Goal: Task Accomplishment & Management: Use online tool/utility

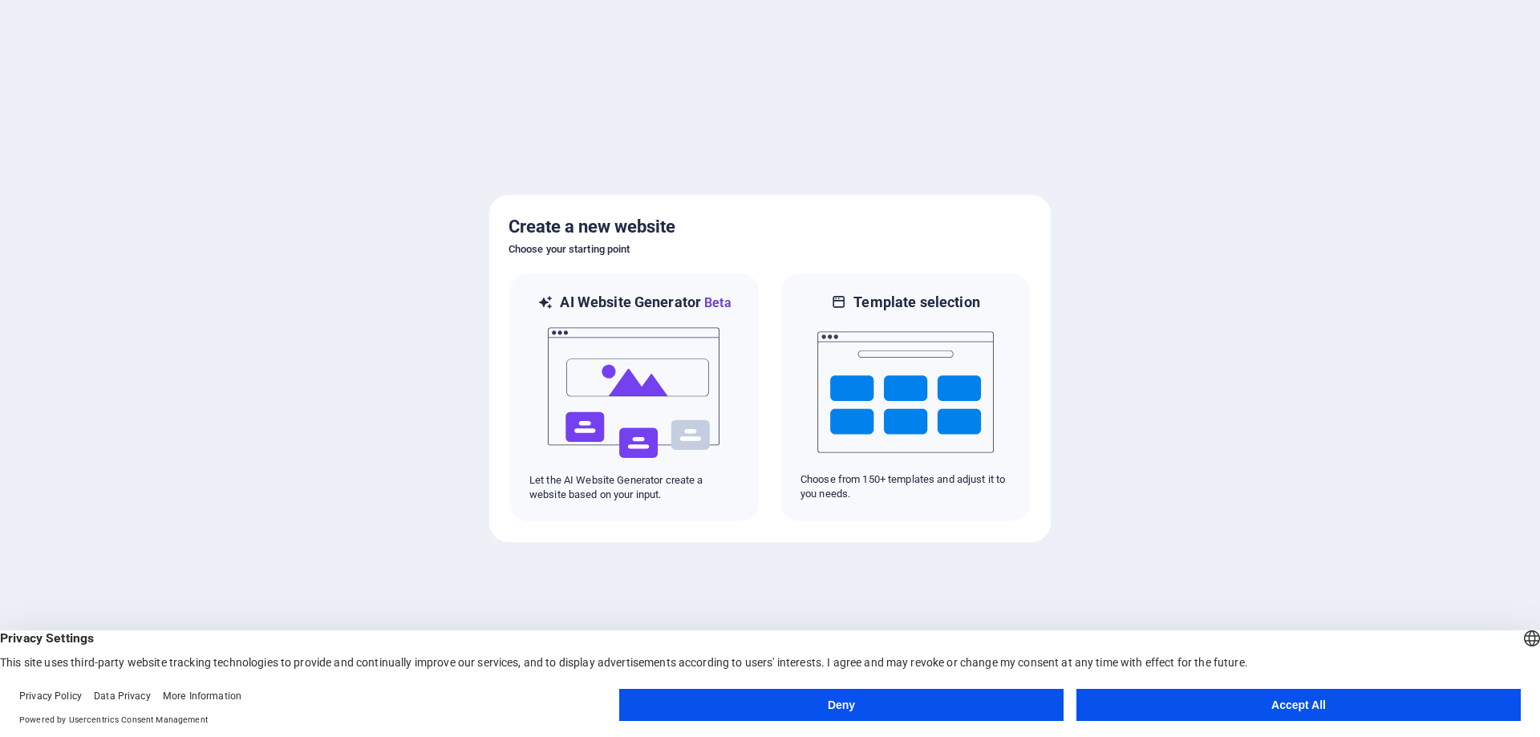
click at [1215, 708] on button "Accept All" at bounding box center [1298, 705] width 444 height 32
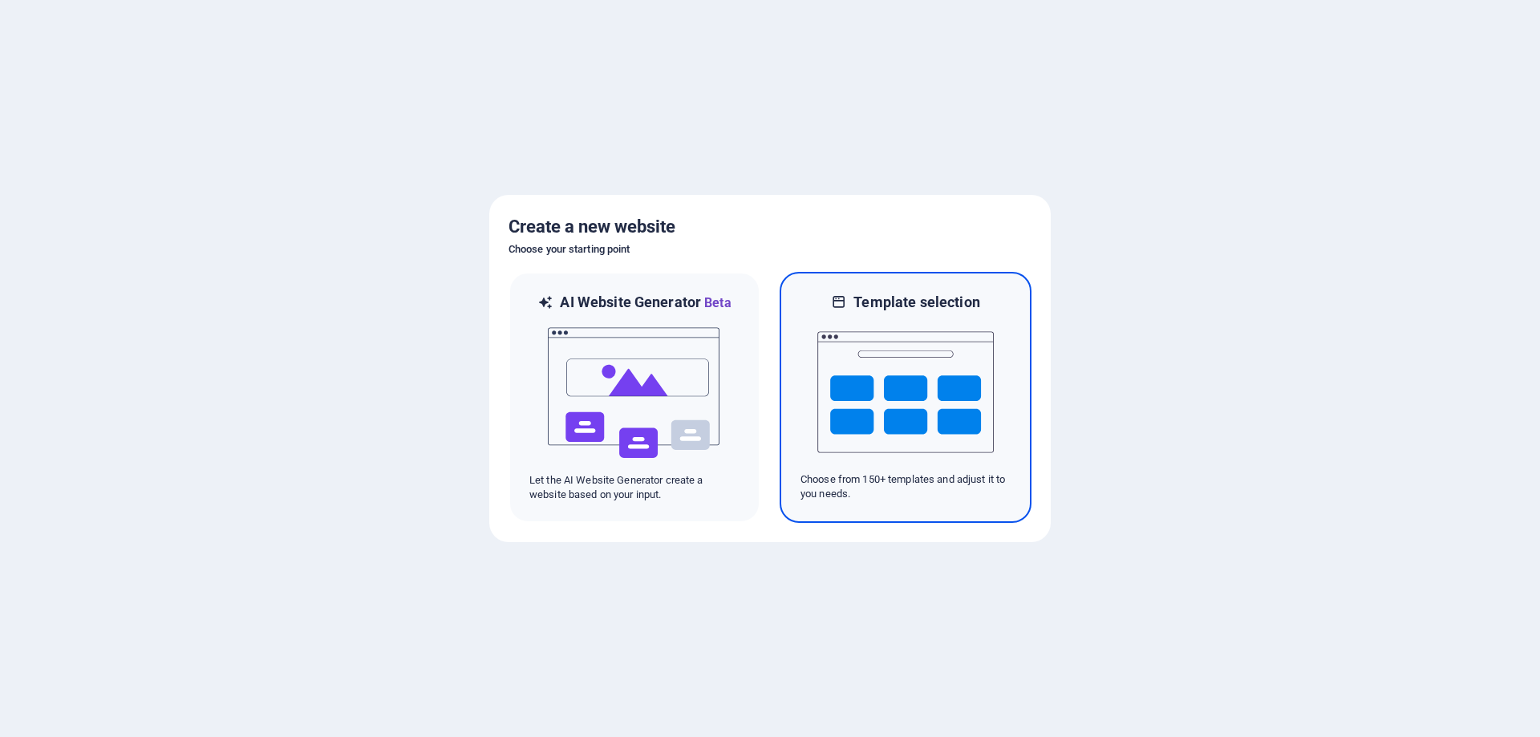
click at [948, 508] on div "Template selection Choose from 150+ templates and adjust it to you needs." at bounding box center [906, 397] width 252 height 251
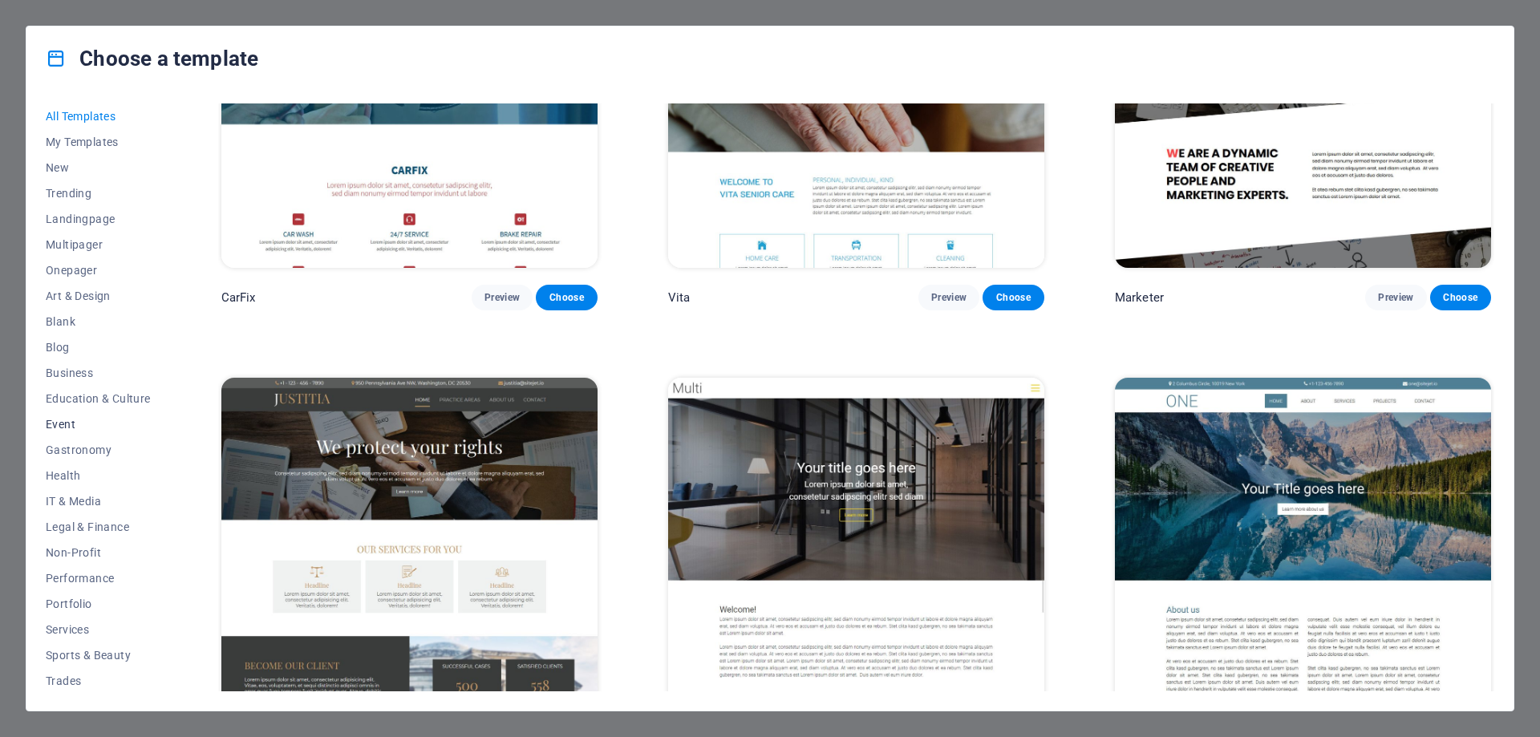
scroll to position [54, 0]
click at [80, 447] on span "IT & Media" at bounding box center [98, 447] width 105 height 13
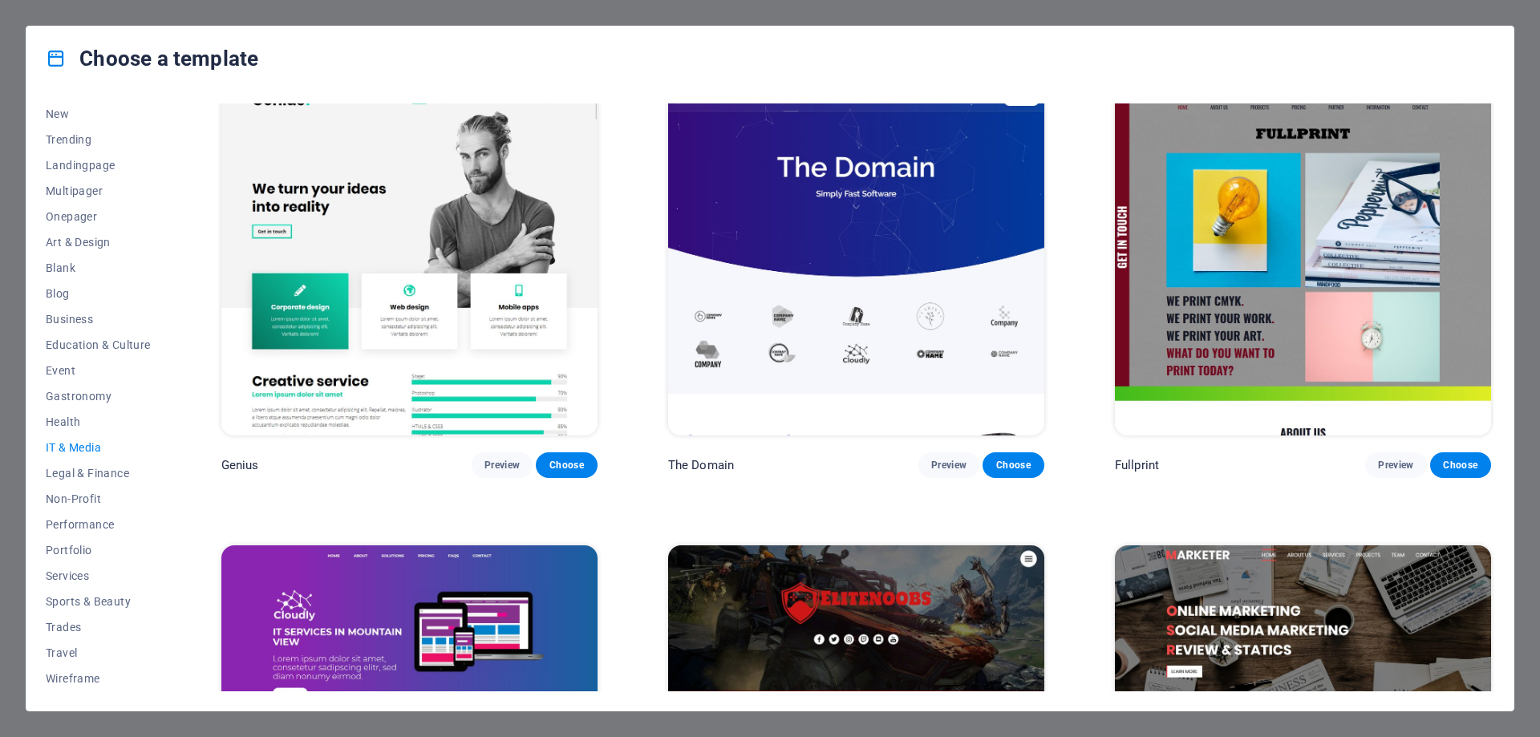
scroll to position [1167, 0]
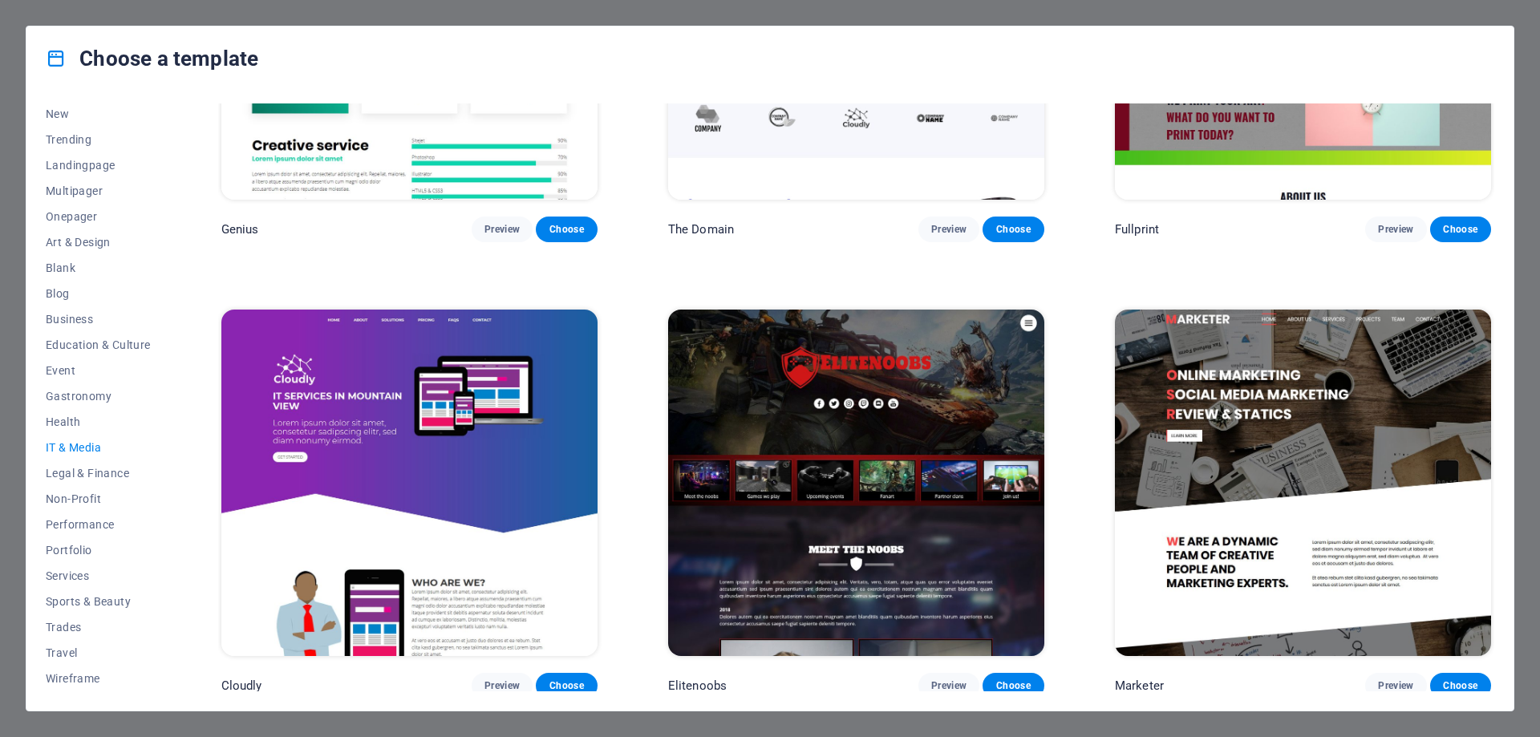
click at [561, 432] on img at bounding box center [409, 483] width 376 height 346
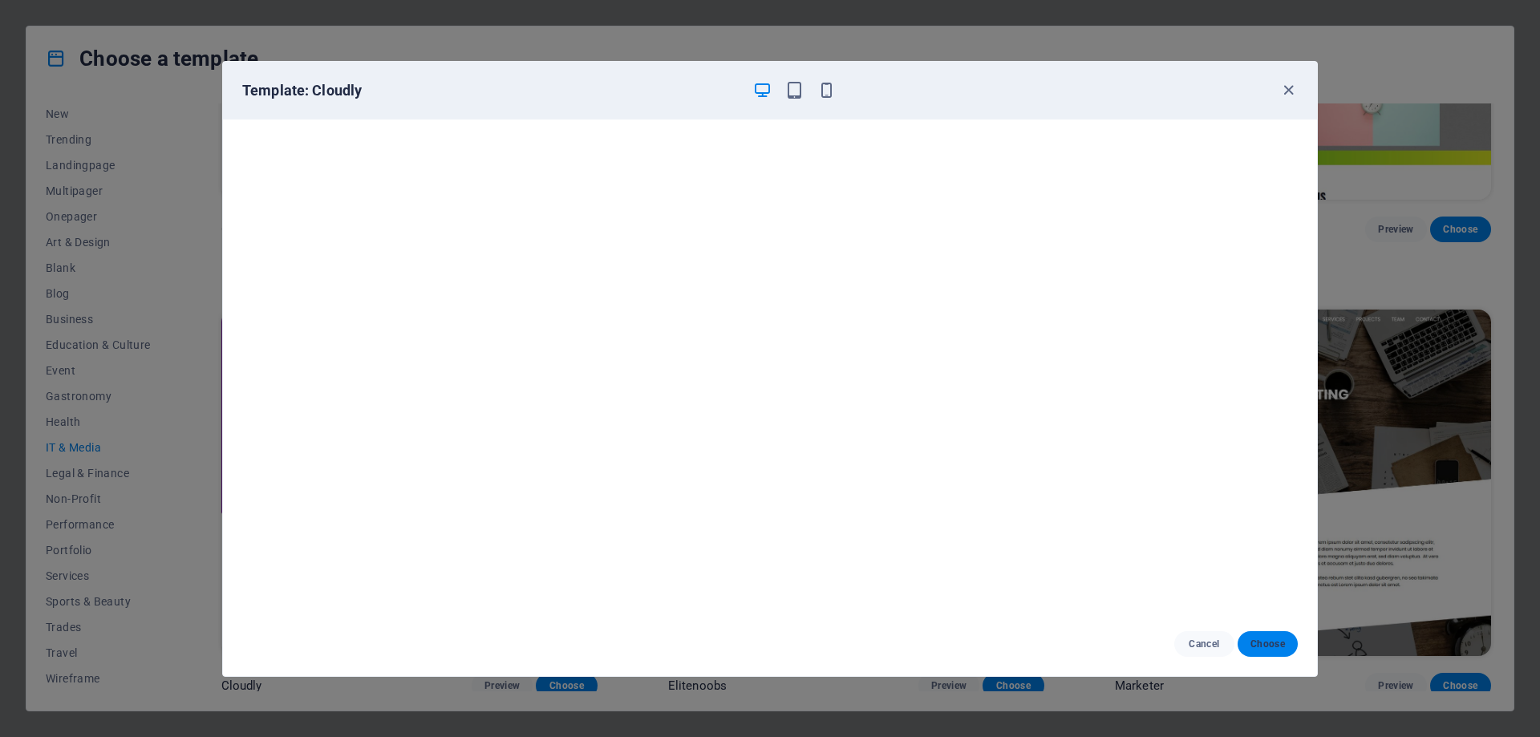
click at [1272, 636] on button "Choose" at bounding box center [1267, 644] width 60 height 26
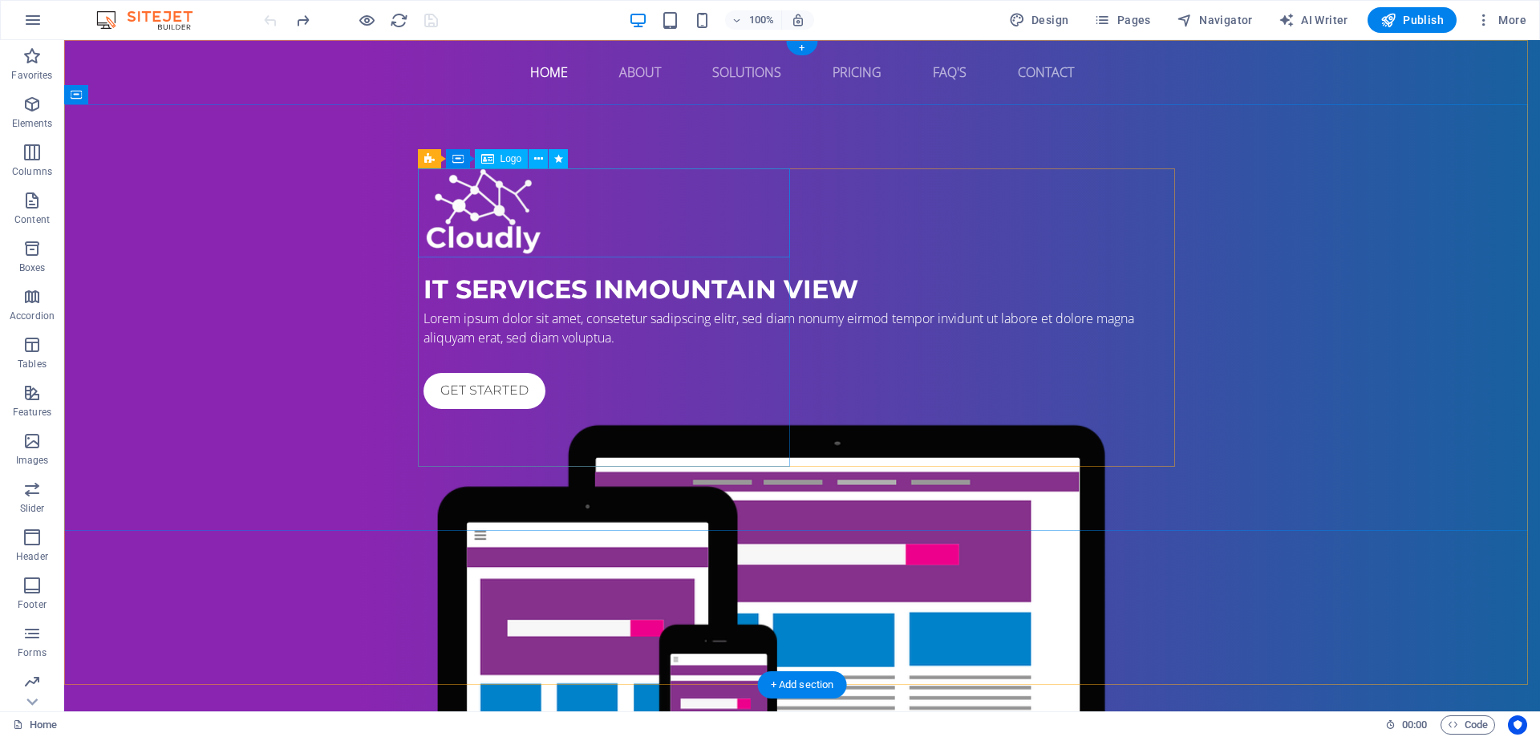
click at [472, 205] on div at bounding box center [801, 212] width 757 height 89
select select "px"
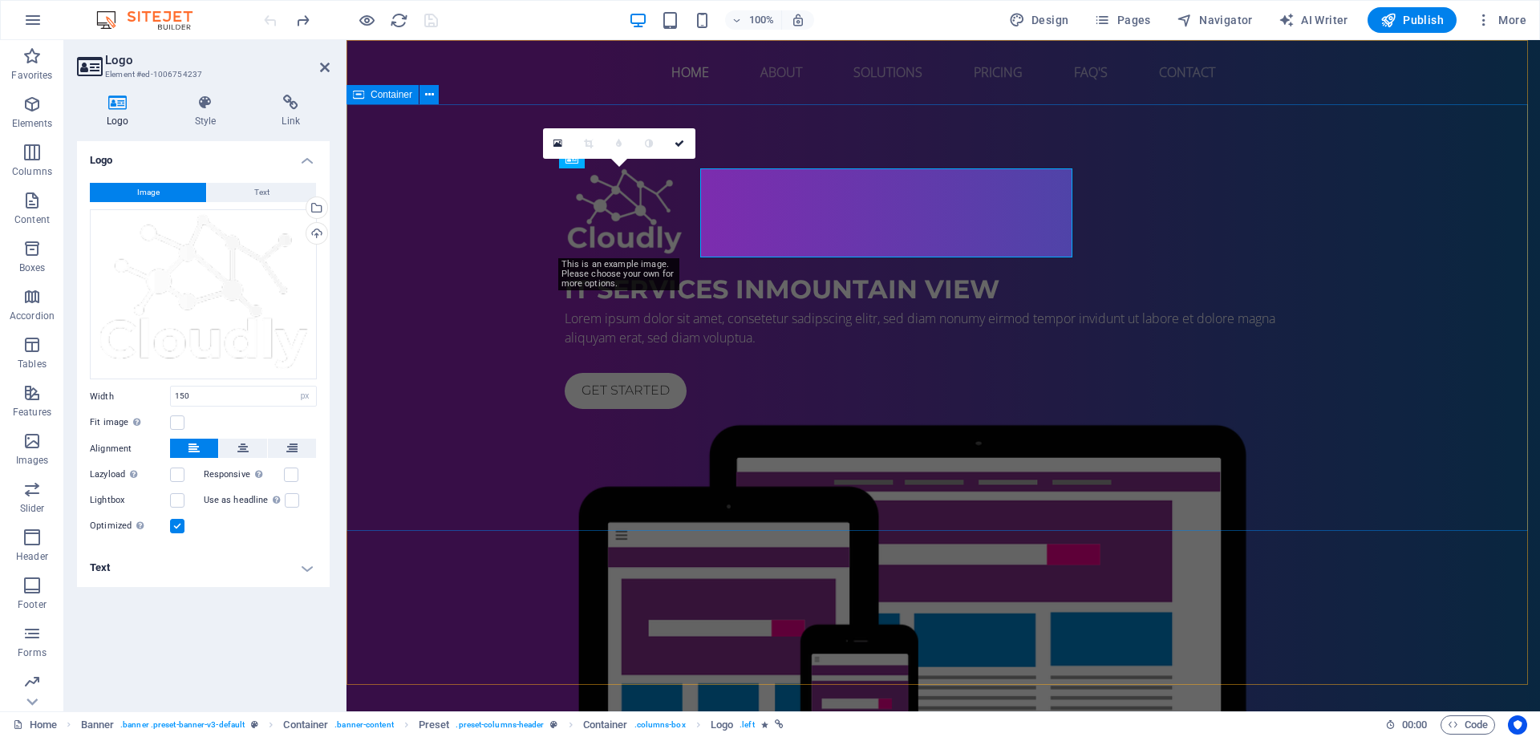
click at [472, 205] on div "IT Services in Mountain View Lorem ipsum dolor sit amet, consetetur sadipscing …" at bounding box center [942, 526] width 1193 height 844
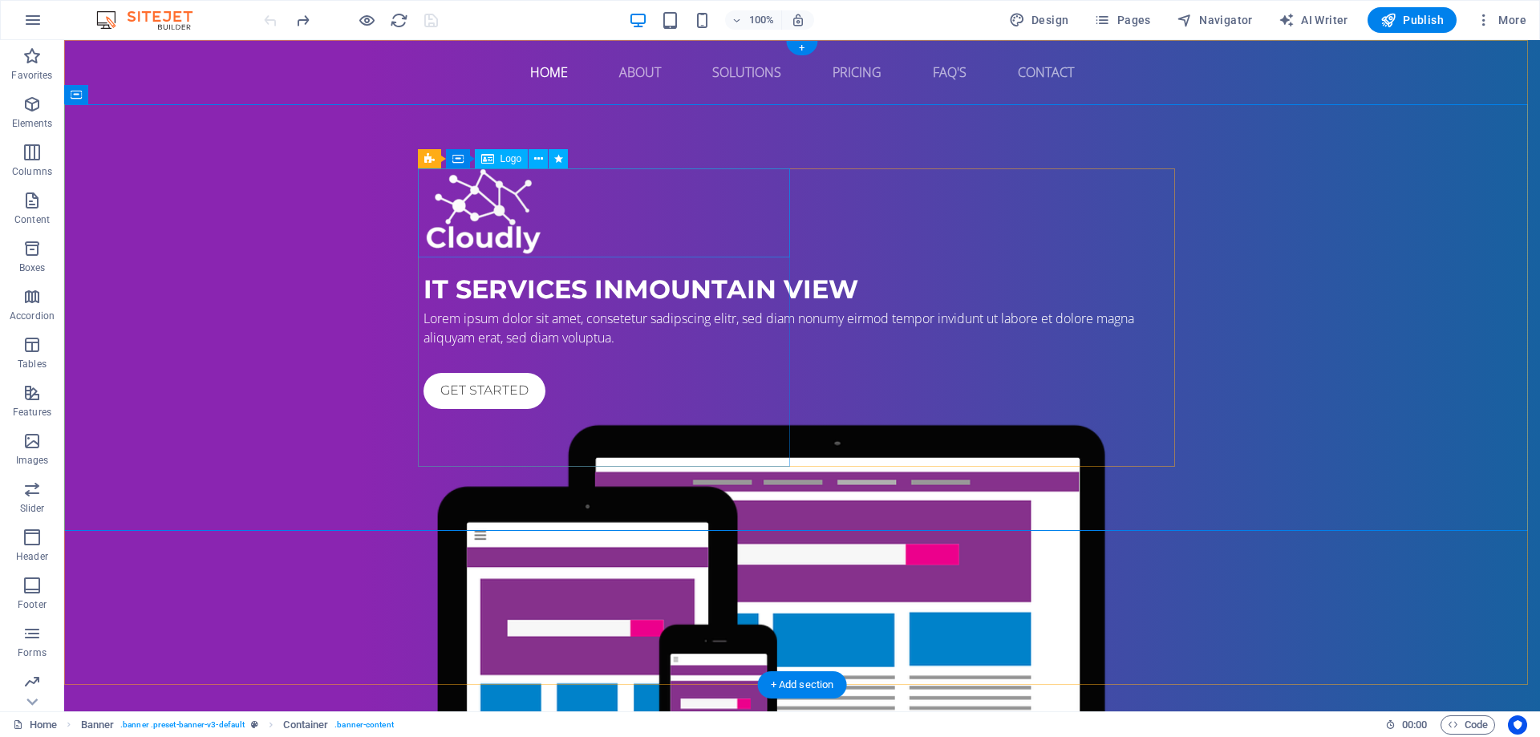
click at [471, 205] on div at bounding box center [801, 212] width 757 height 89
select select "px"
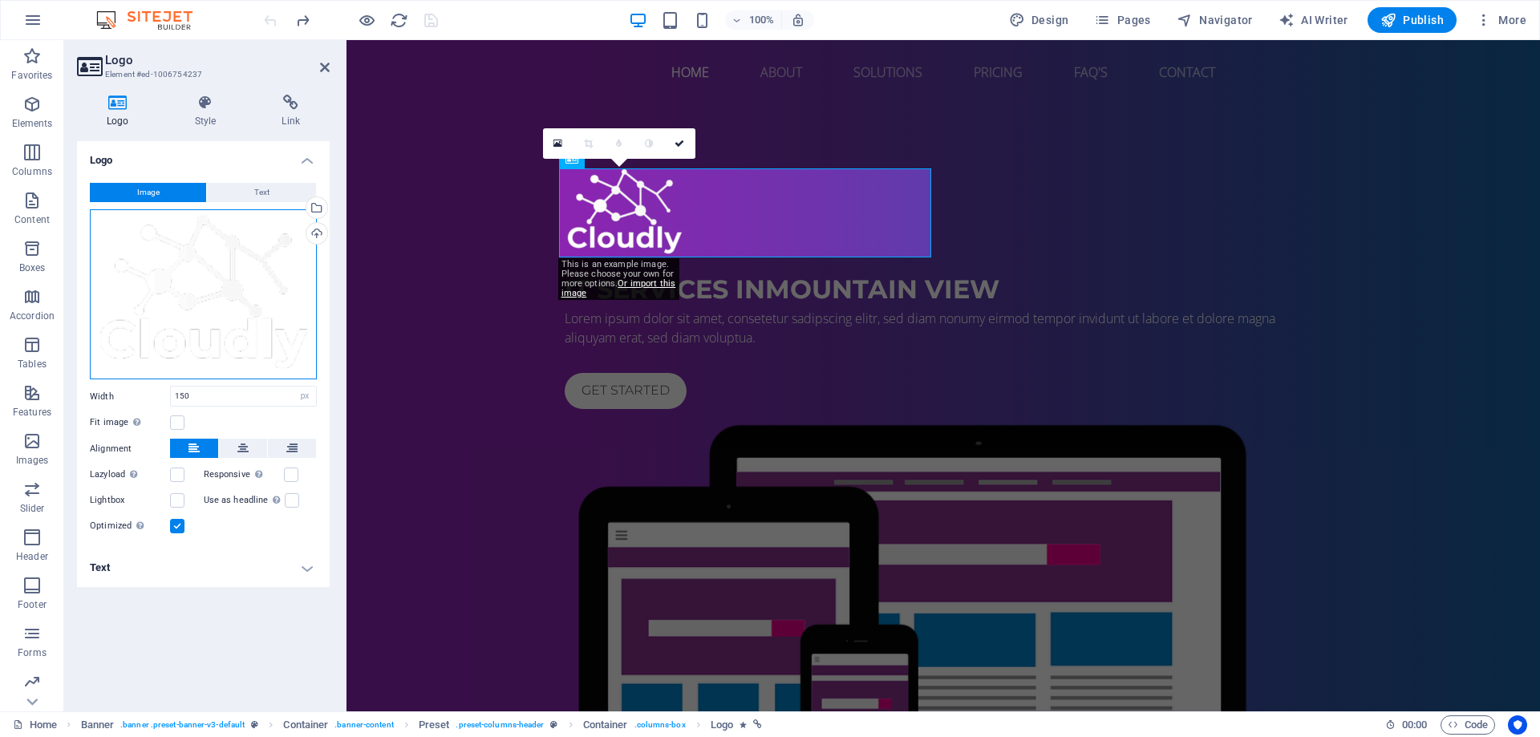
click at [221, 262] on div "Drag files here, click to choose files or select files from Files or our free s…" at bounding box center [203, 294] width 227 height 171
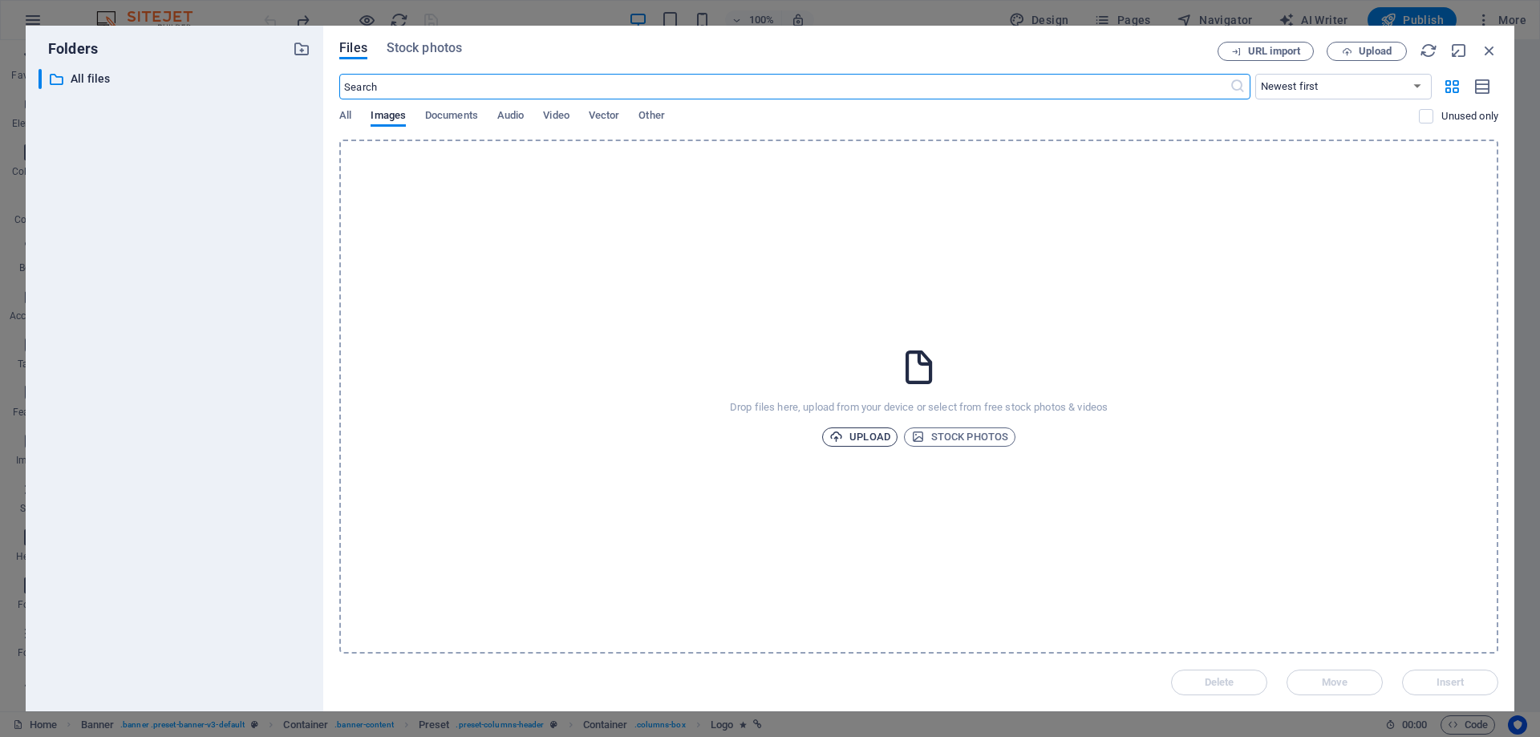
click at [874, 431] on span "Upload" at bounding box center [859, 436] width 61 height 19
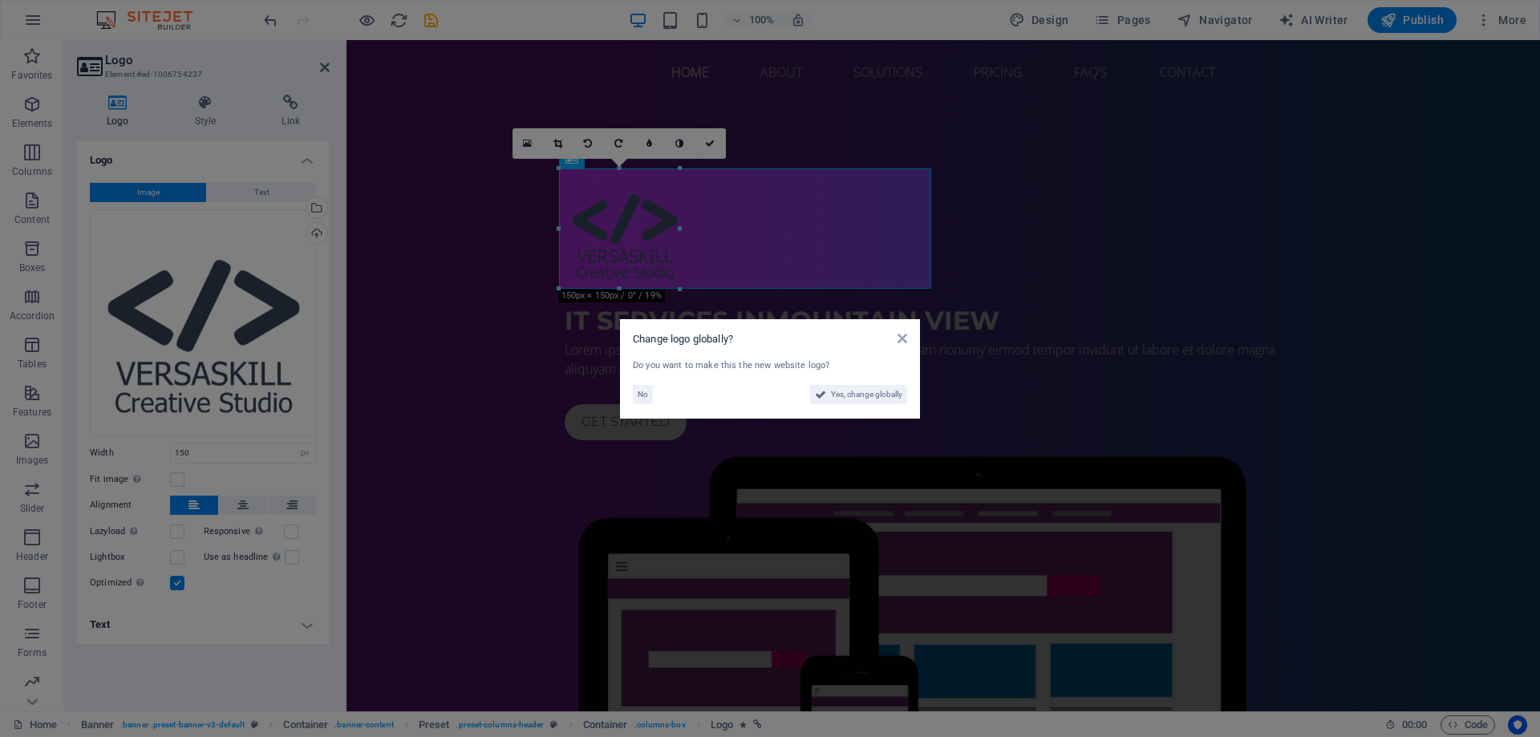
click at [1225, 511] on aside "Change logo globally? Do you want to make this the new website logo? No Yes, ch…" at bounding box center [770, 368] width 1540 height 737
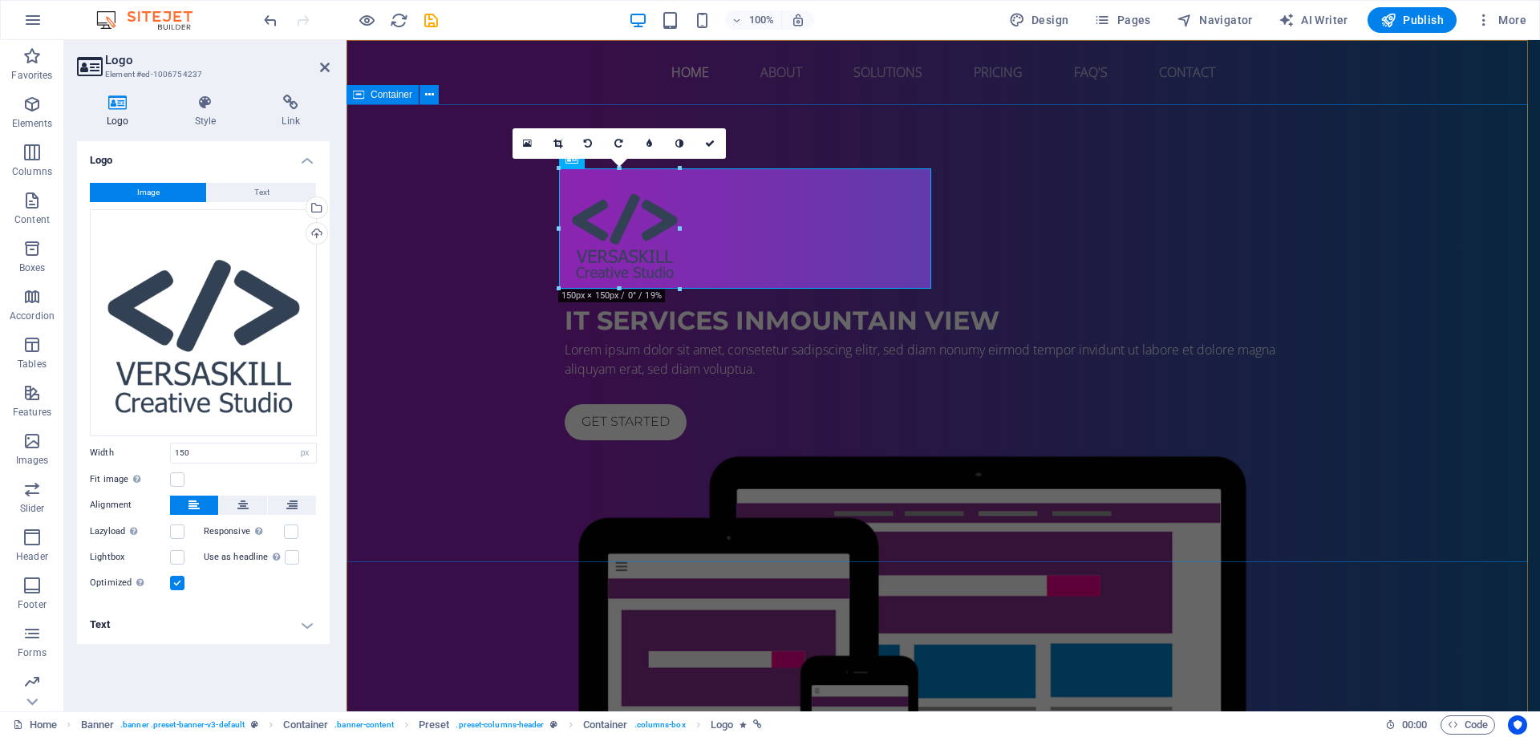
click at [1224, 511] on div "IT Services in Mountain View Lorem ipsum dolor sit amet, consetetur sadipscing …" at bounding box center [942, 542] width 1193 height 876
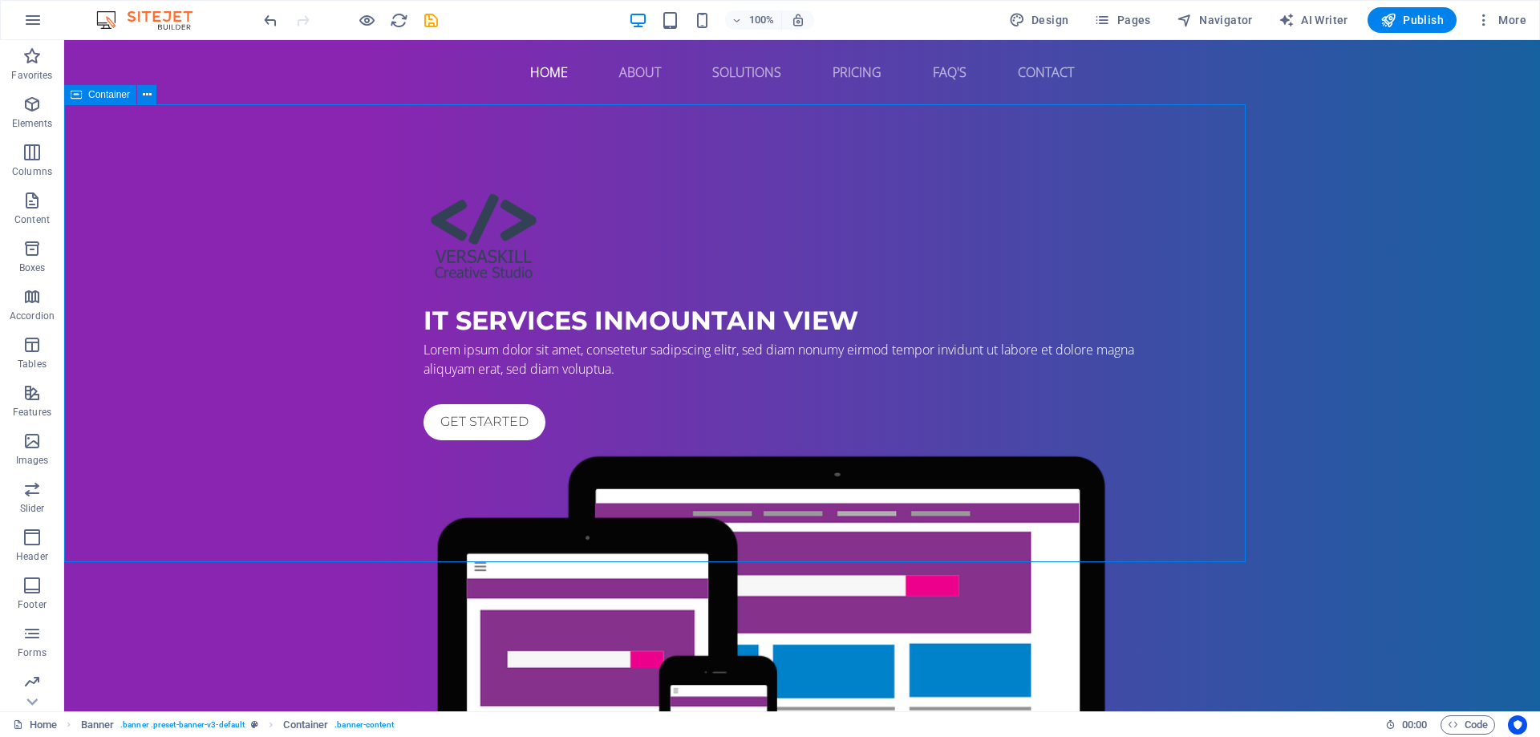
click at [1224, 511] on div "IT Services in Mountain View Lorem ipsum dolor sit amet, consetetur sadipscing …" at bounding box center [802, 542] width 1476 height 876
click at [306, 237] on div "IT Services in Mountain View Lorem ipsum dolor sit amet, consetetur sadipscing …" at bounding box center [802, 542] width 1476 height 876
click at [1347, 245] on div "IT Services in Mountain View Lorem ipsum dolor sit amet, consetetur sadipscing …" at bounding box center [802, 542] width 1476 height 876
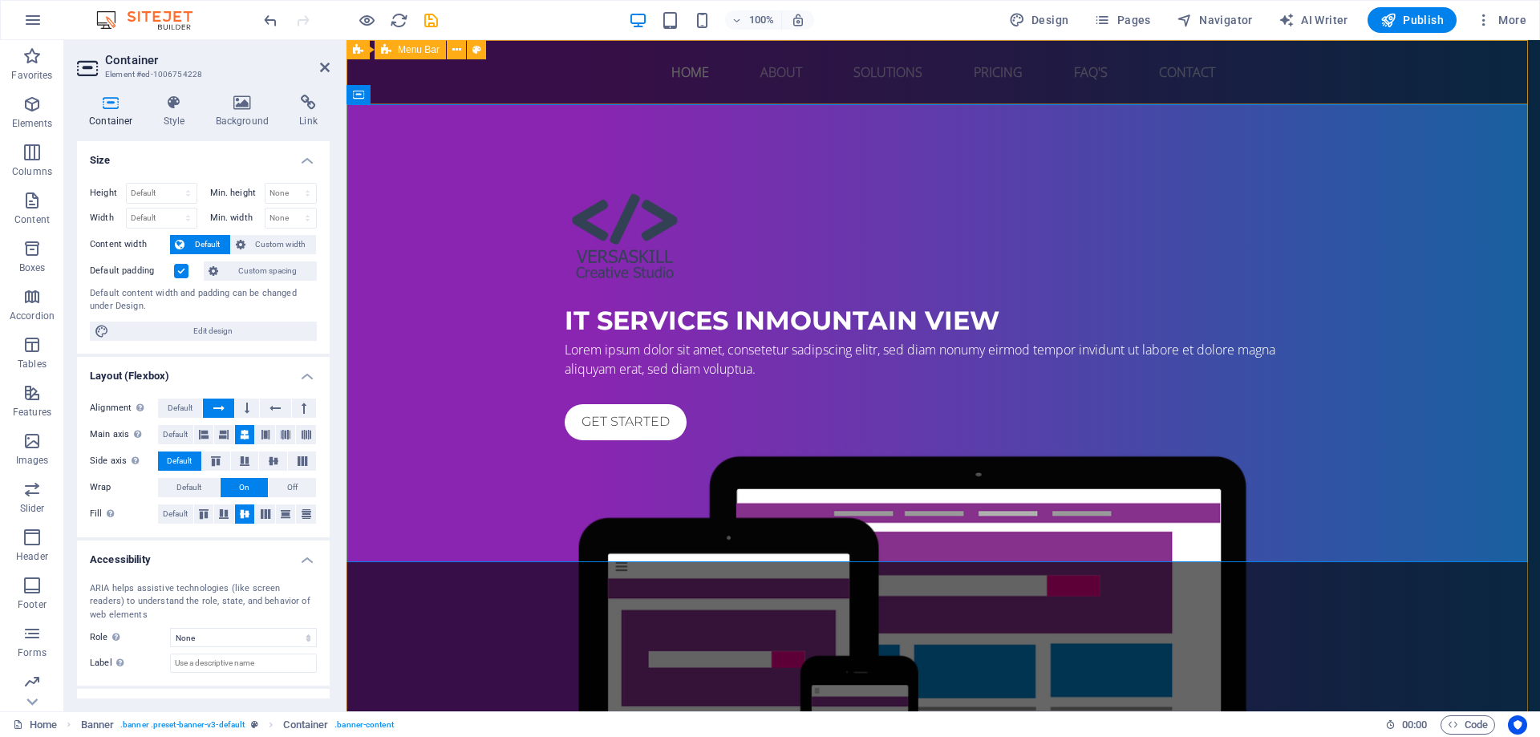
click at [488, 81] on div "Home About Solutions Pricing FAQ's Contact Menu" at bounding box center [942, 72] width 1193 height 64
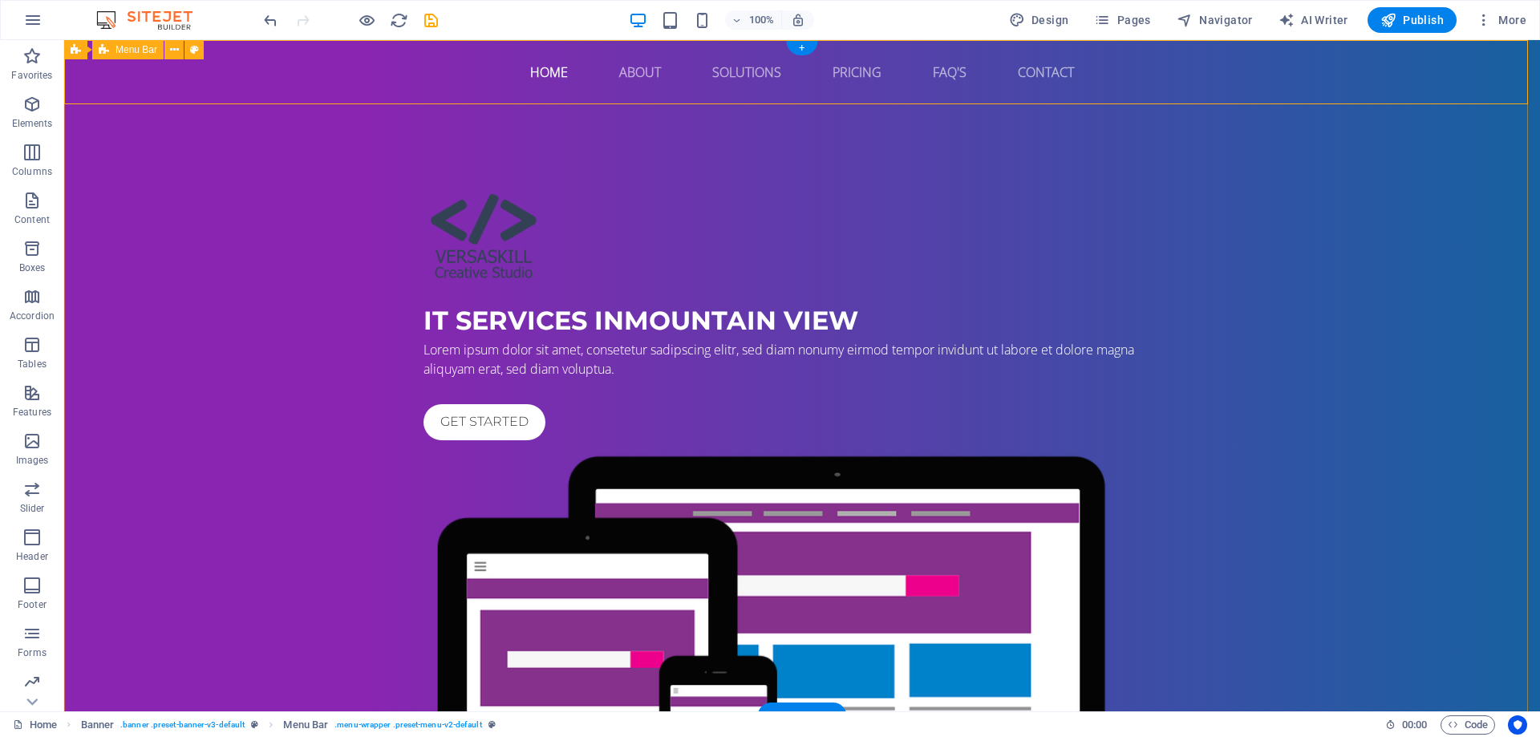
click at [307, 80] on div "Home About Solutions Pricing FAQ's Contact Menu" at bounding box center [802, 72] width 1476 height 64
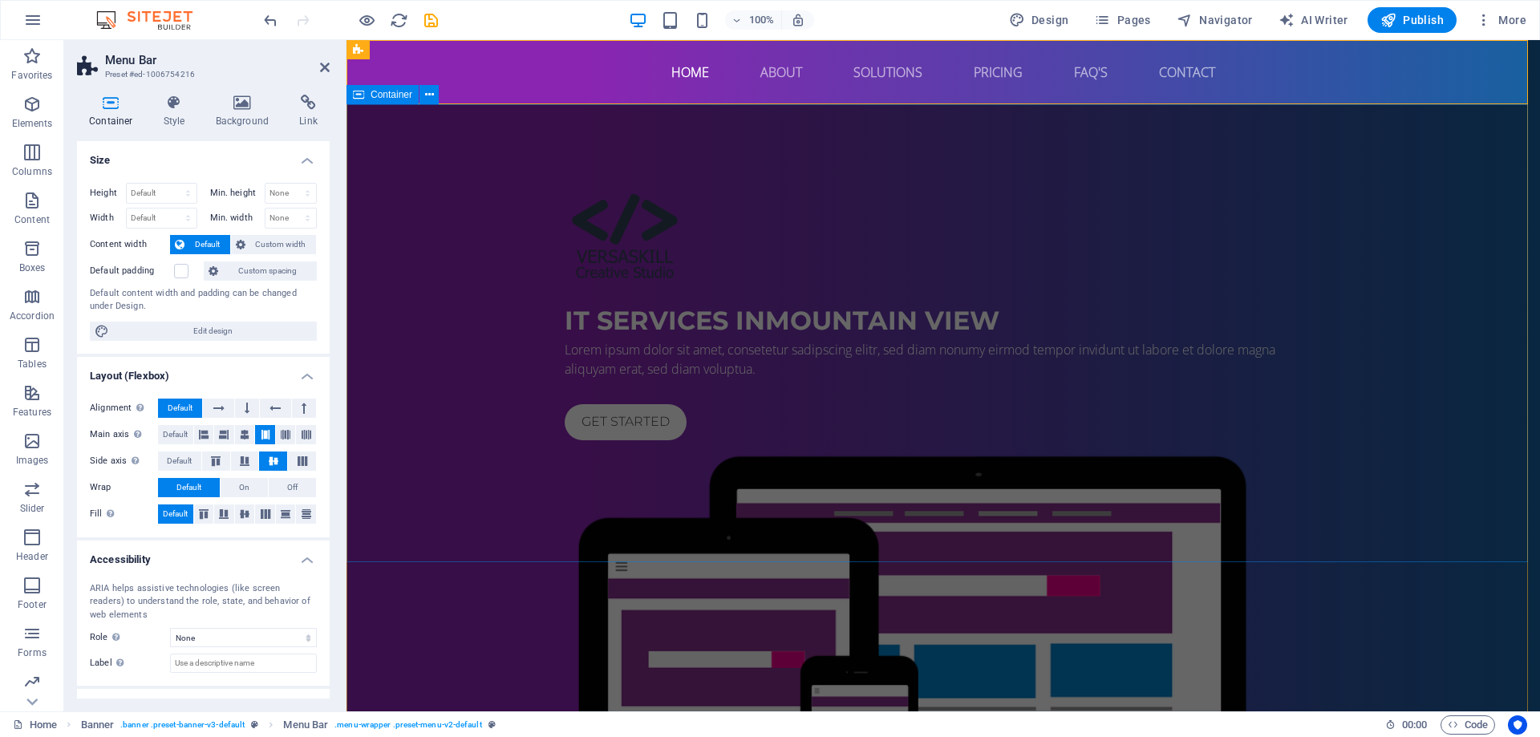
click at [395, 208] on div "IT Services in Mountain View Lorem ipsum dolor sit amet, consetetur sadipscing …" at bounding box center [942, 542] width 1193 height 876
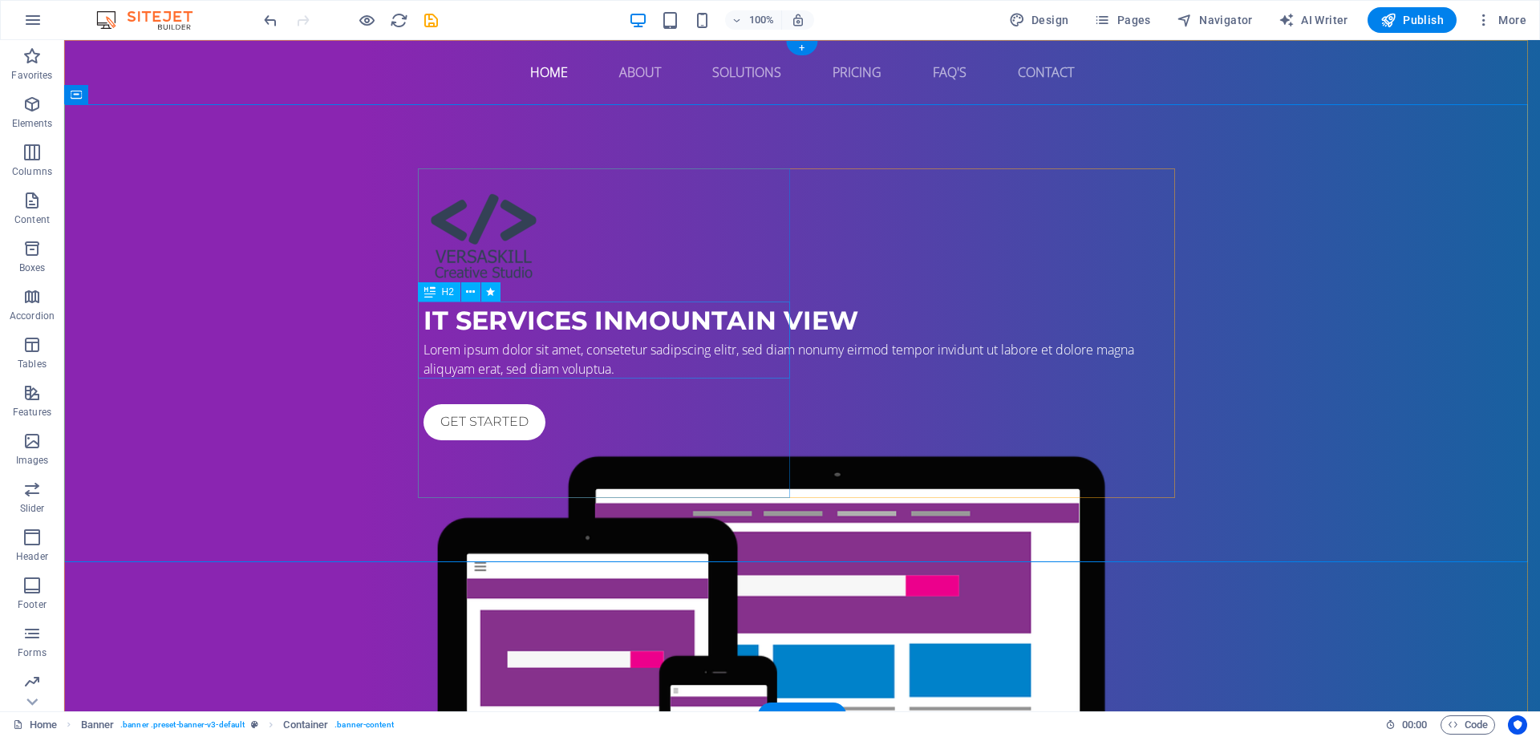
click at [496, 318] on div "IT Services in Mountain View" at bounding box center [801, 321] width 757 height 38
click at [214, 318] on div "IT Services in Mountain View Lorem ipsum dolor sit amet, consetetur sadipscing …" at bounding box center [802, 542] width 1476 height 876
click at [501, 328] on div "IT Services in Mountain View" at bounding box center [801, 321] width 757 height 38
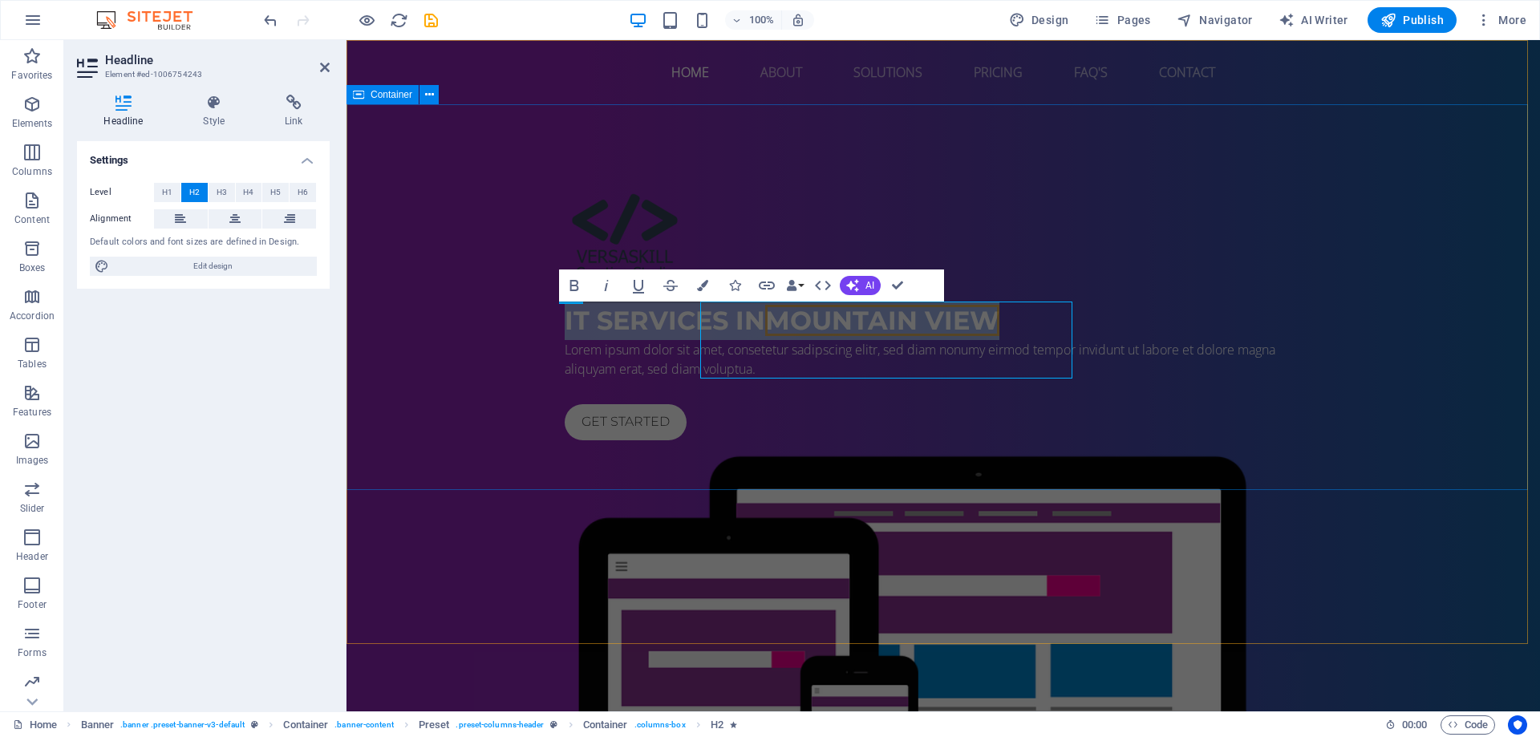
click at [501, 328] on div "IT Services in Mountain View Lorem ipsum dolor sit amet, consetetur sadipscing …" at bounding box center [942, 542] width 1193 height 876
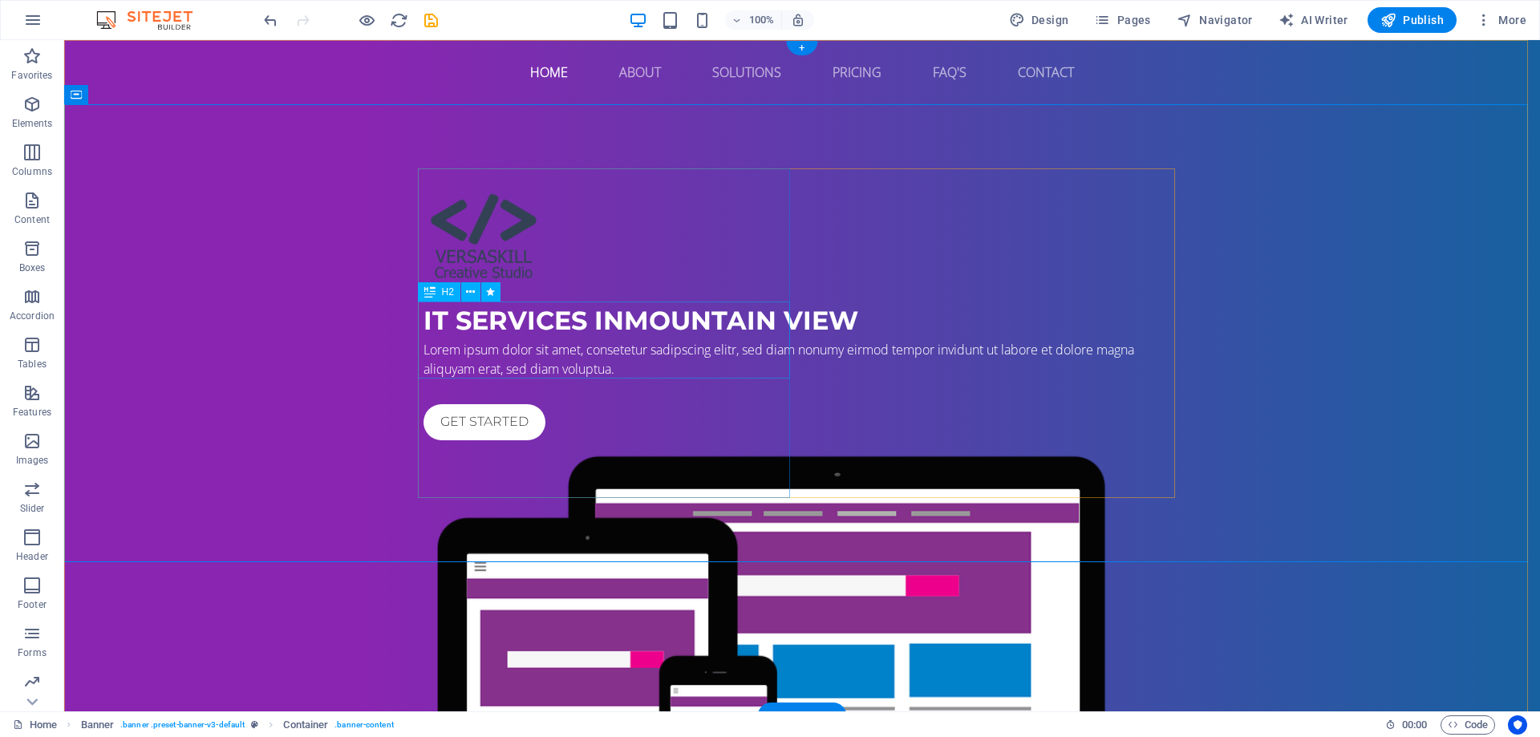
click at [502, 340] on div "IT Services in Mountain View" at bounding box center [801, 321] width 757 height 38
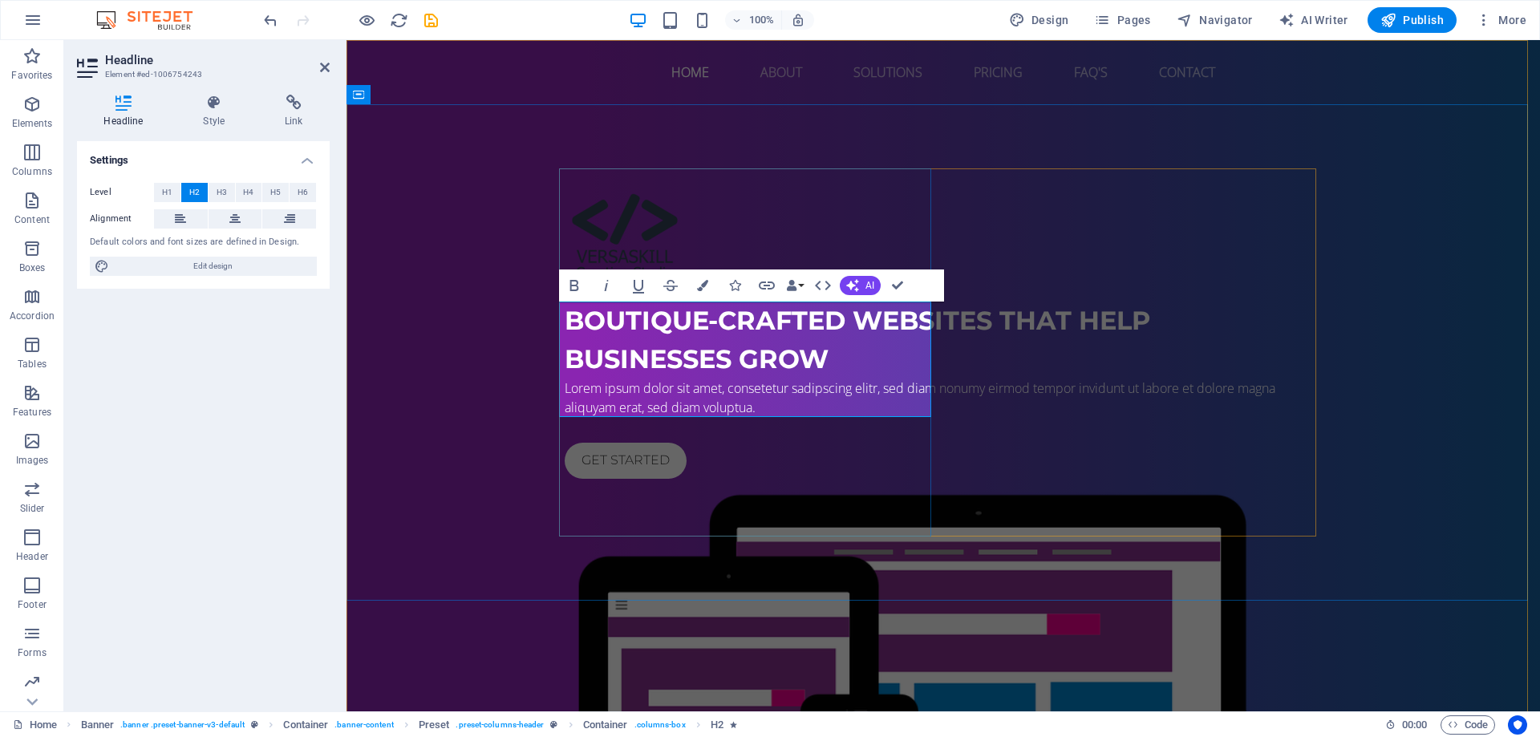
click at [663, 358] on span "Boutique-crafted websites that help businesses grow" at bounding box center [857, 340] width 585 height 70
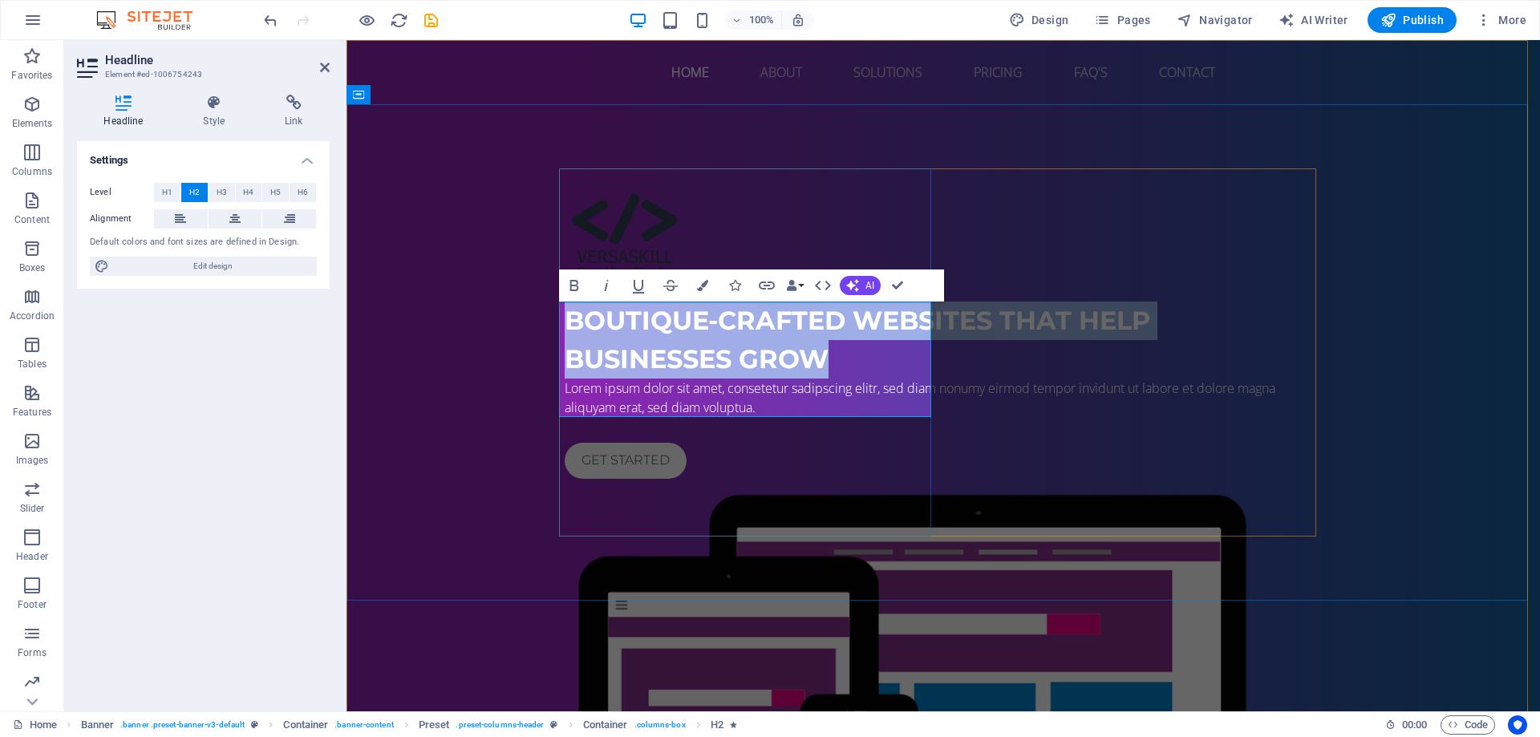
click at [663, 358] on span "Boutique-crafted websites that help businesses grow" at bounding box center [857, 340] width 585 height 70
click at [800, 290] on button "Data Bindings" at bounding box center [795, 285] width 22 height 32
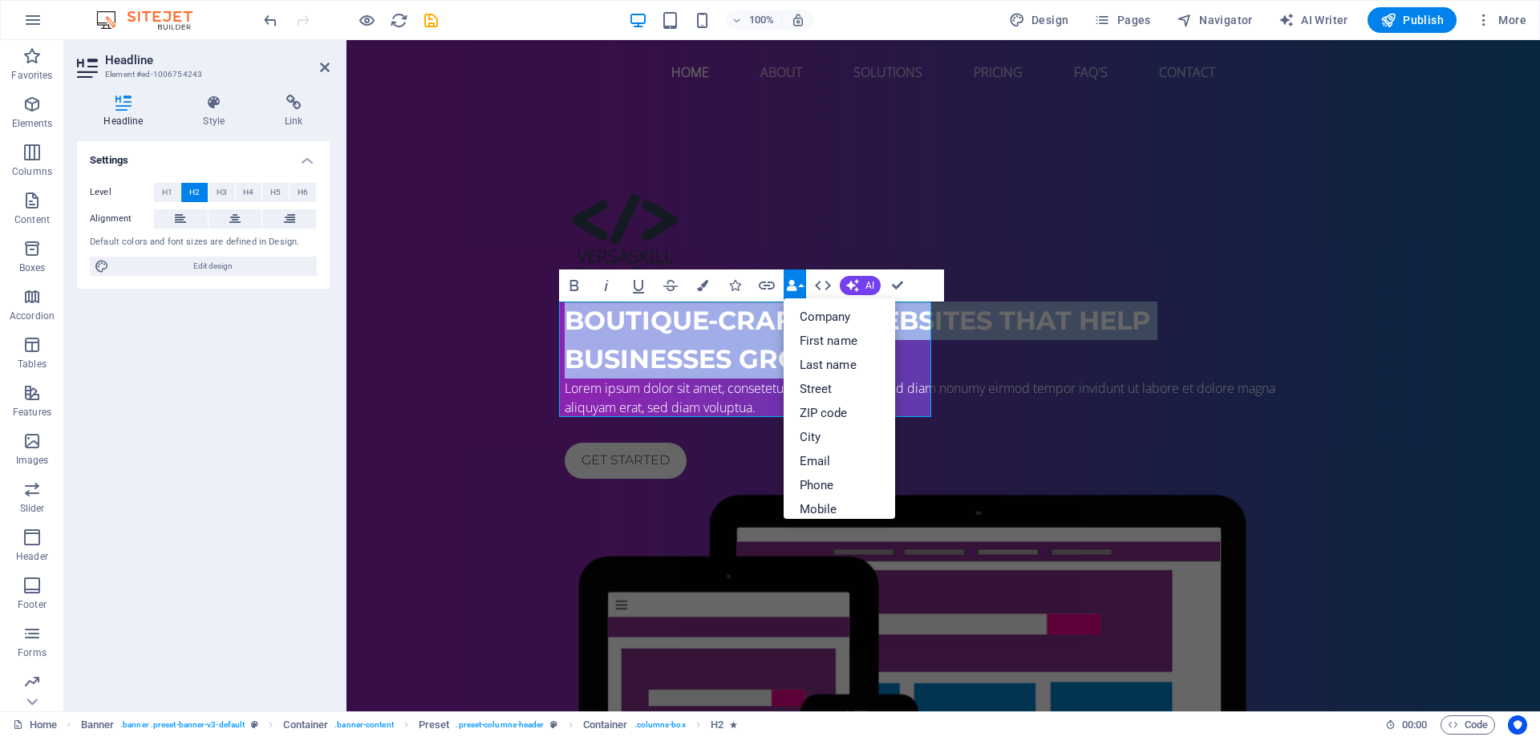
click at [800, 290] on button "Data Bindings" at bounding box center [795, 285] width 22 height 32
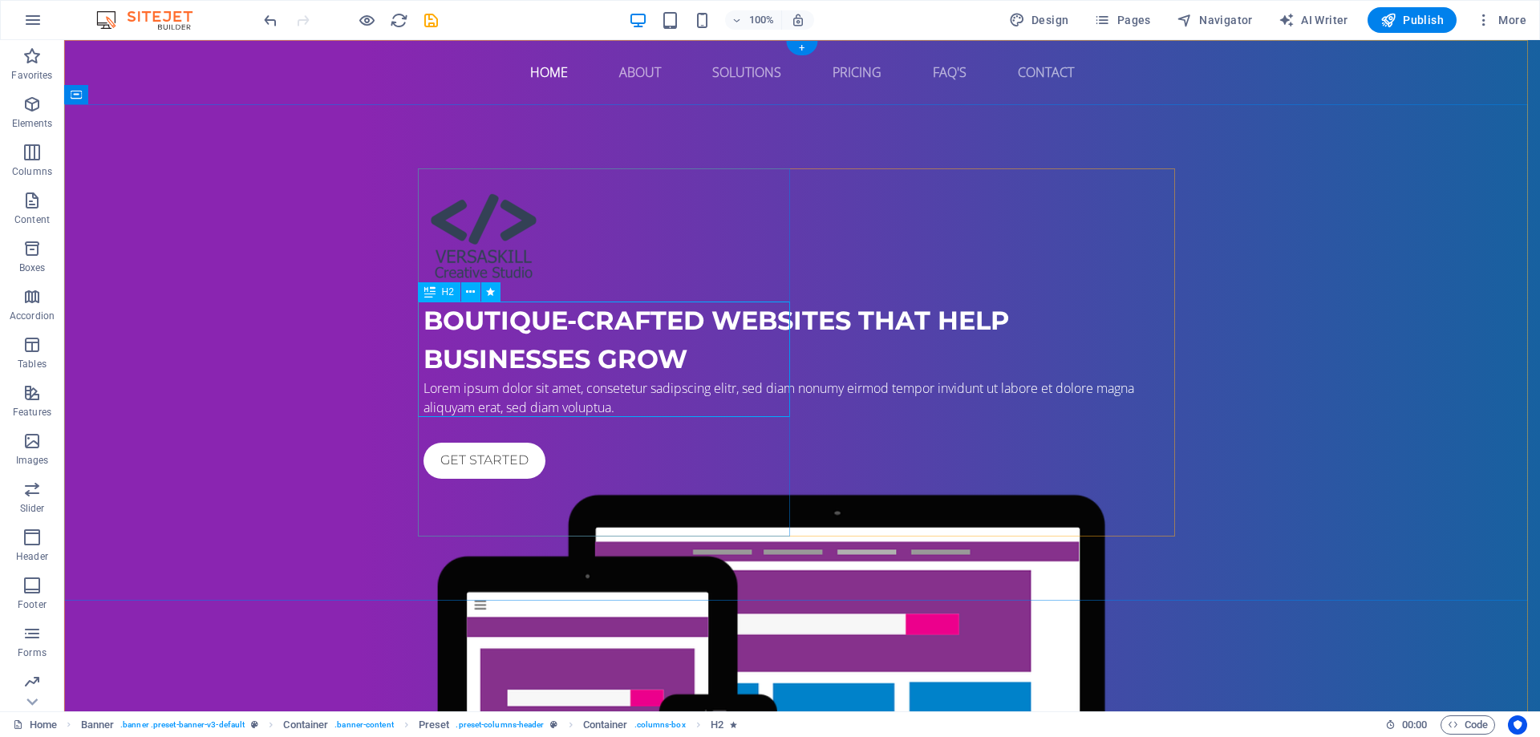
click at [674, 344] on div "Boutique-crafted websites that help businesses grow" at bounding box center [801, 340] width 757 height 77
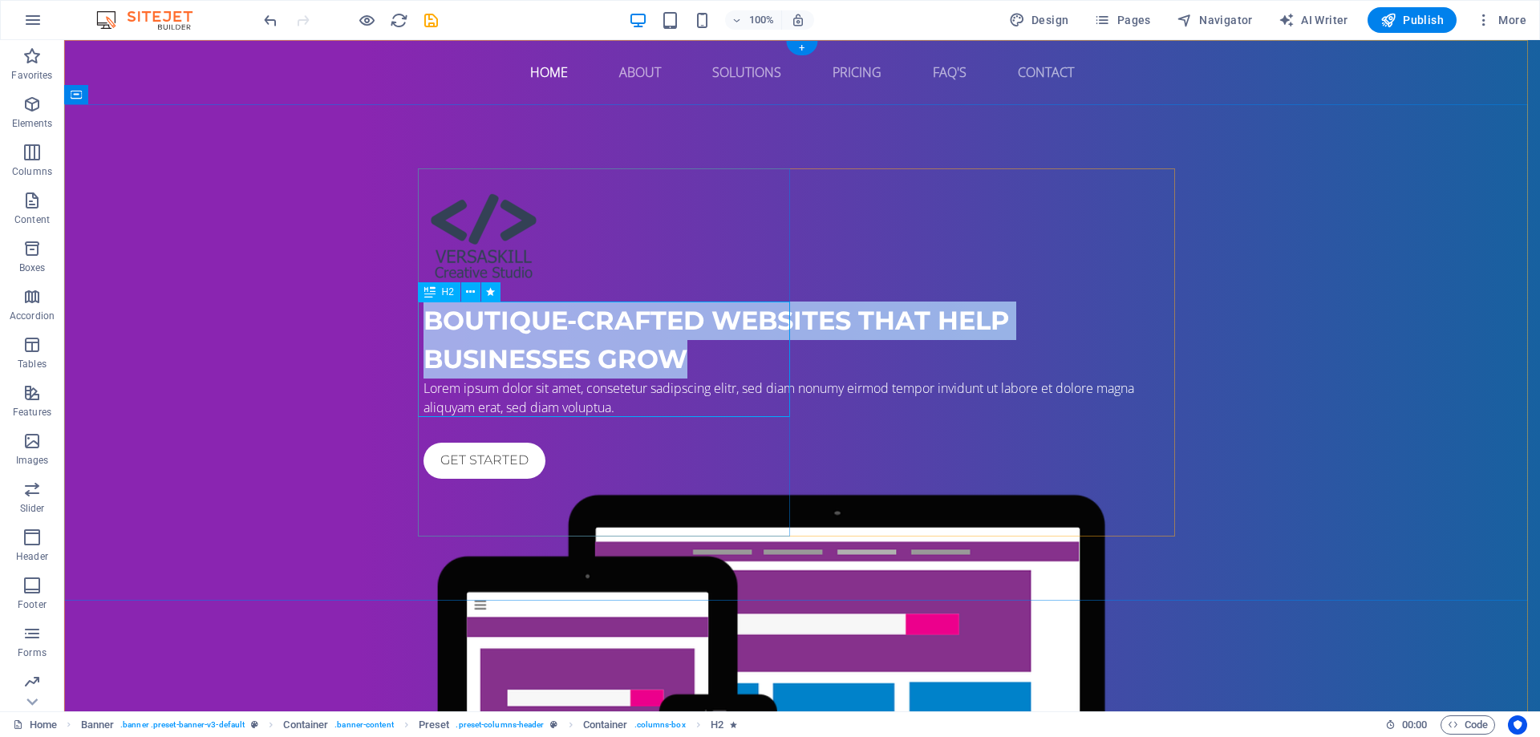
click at [423, 344] on span "Boutique-crafted websites that help businesses grow" at bounding box center [715, 340] width 585 height 70
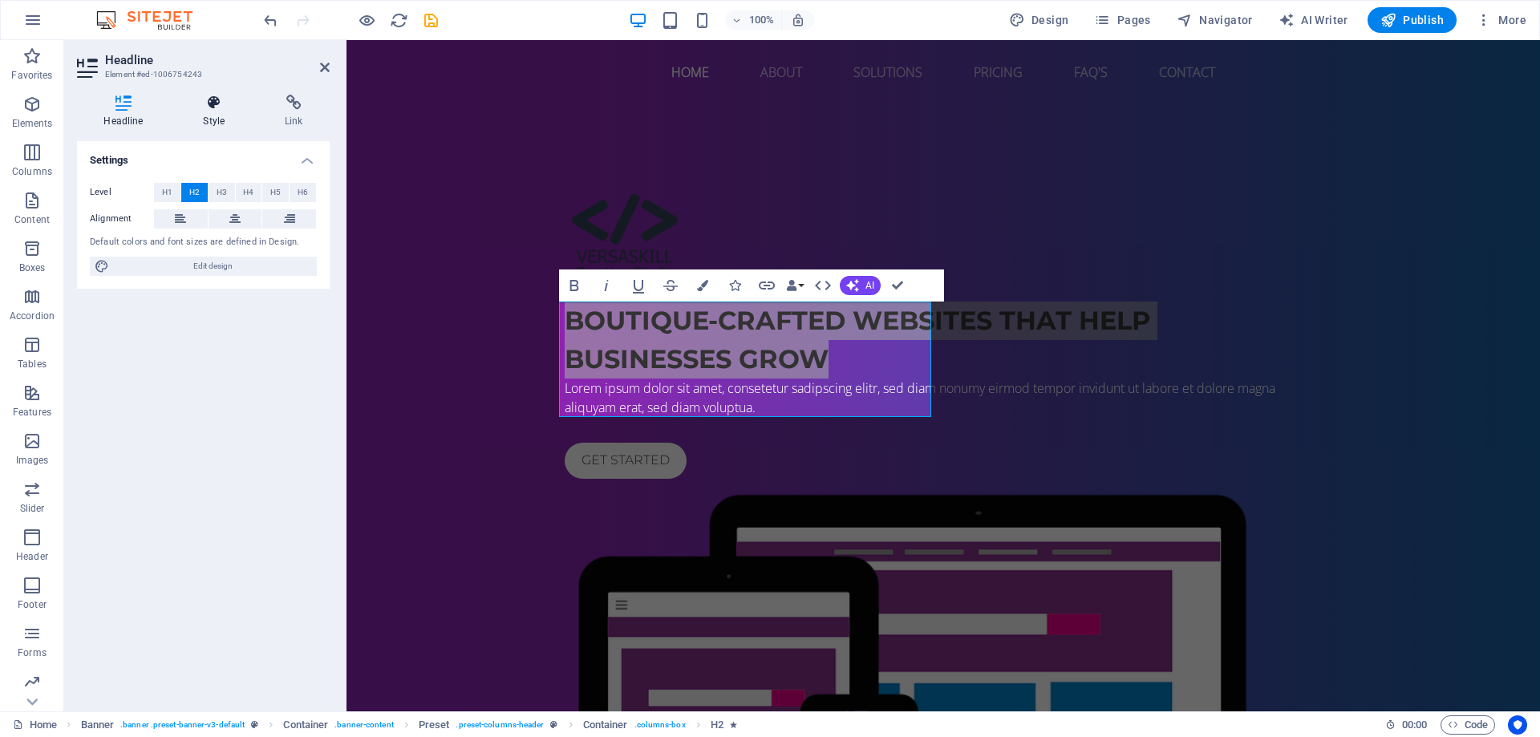
click at [205, 101] on icon at bounding box center [213, 103] width 75 height 16
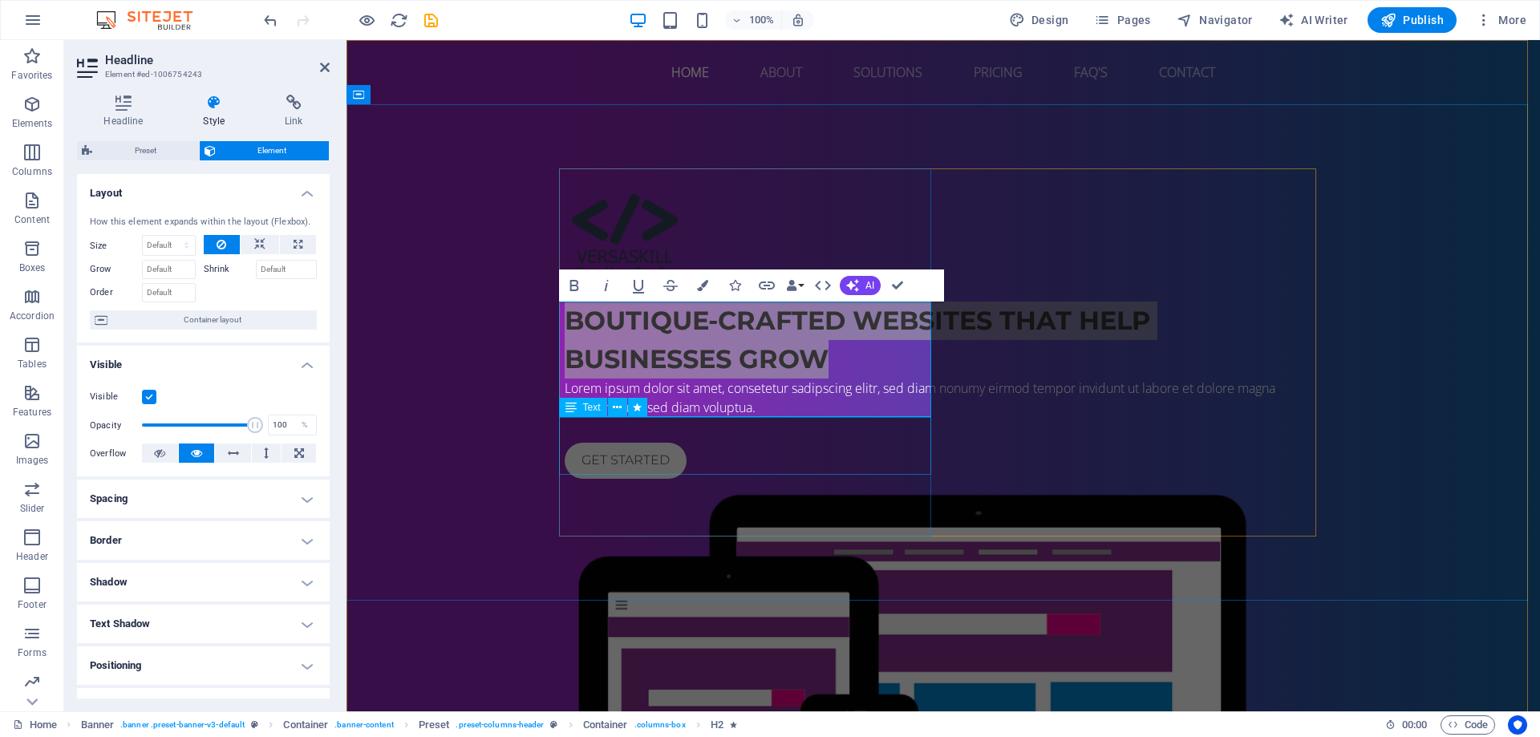
click at [677, 417] on div "Lorem ipsum dolor sit amet, consetetur sadipscing elitr, sed diam nonumy eirmod…" at bounding box center [943, 398] width 757 height 38
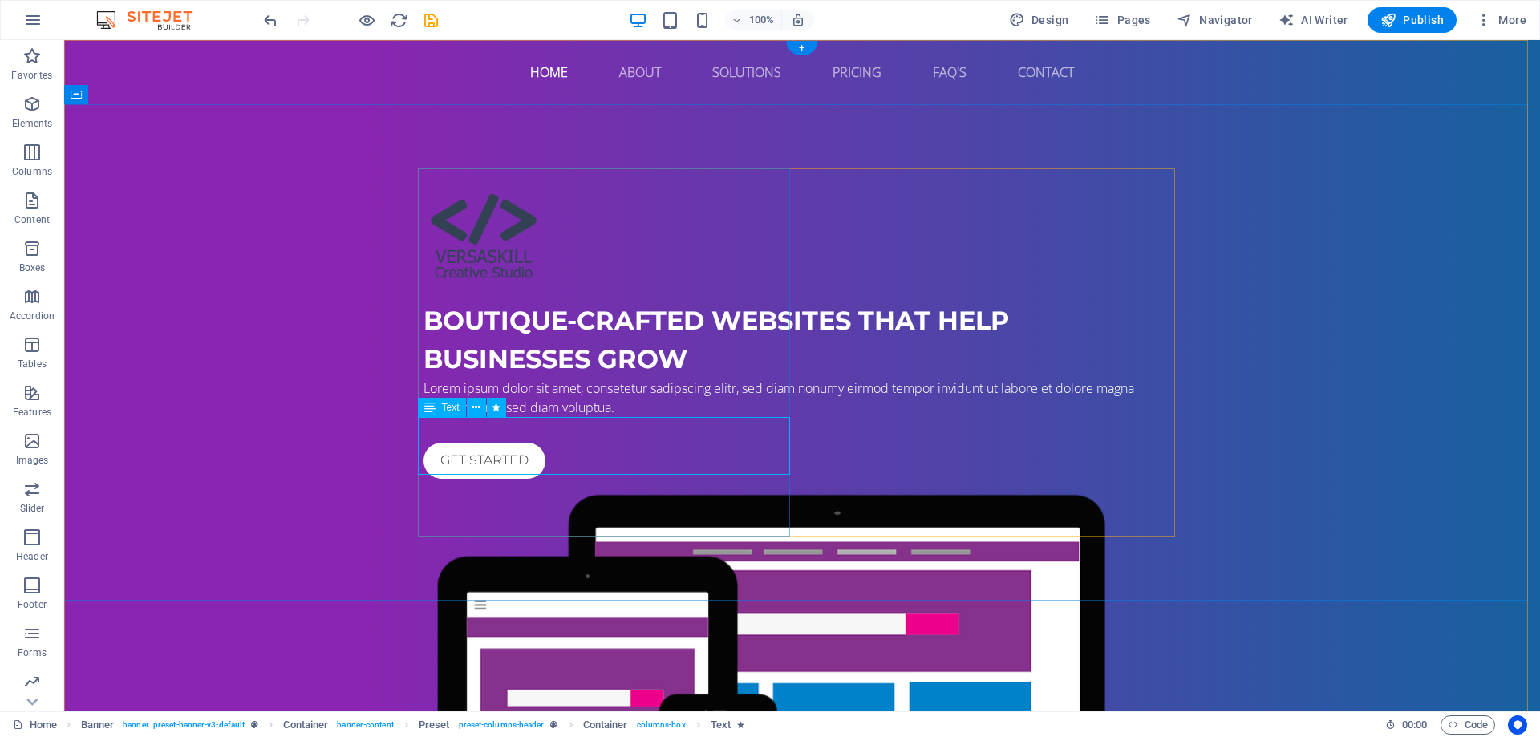
click at [491, 417] on div "Lorem ipsum dolor sit amet, consetetur sadipscing elitr, sed diam nonumy eirmod…" at bounding box center [801, 398] width 757 height 38
click at [209, 438] on div "Boutique-crafted websites that help businesses grow Lorem ipsum dolor sit amet,…" at bounding box center [802, 561] width 1476 height 914
click at [583, 417] on div "Lorem ipsum dolor sit amet, consetetur sadipscing elitr, sed diam nonumy eirmod…" at bounding box center [801, 398] width 757 height 38
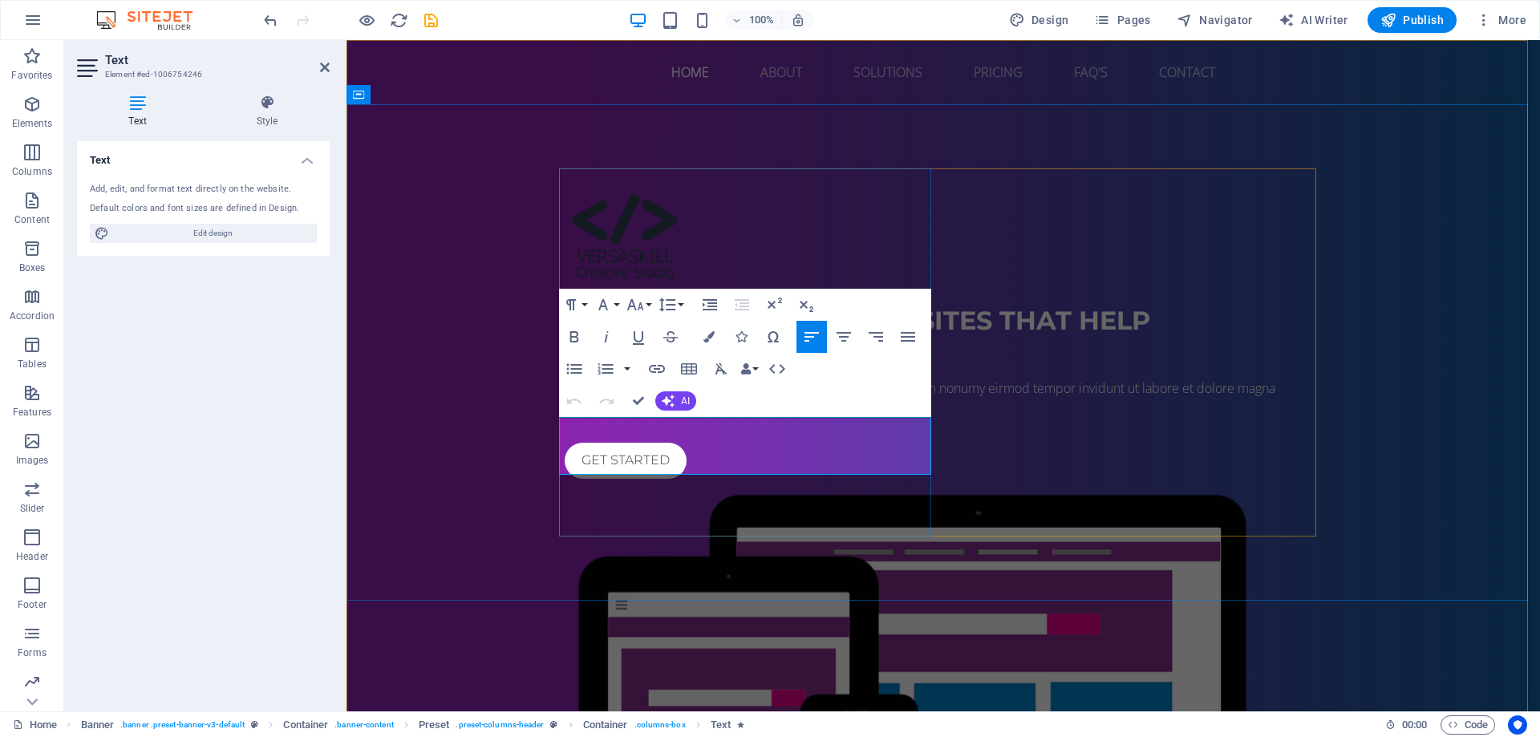
click at [585, 416] on span "Lorem ipsum dolor sit amet, consetetur sadipscing elitr, sed diam nonumy eirmod…" at bounding box center [920, 397] width 711 height 37
click at [586, 416] on span "Lorem ipsum dolor sit amet, consetetur sadipscing elitr, sed diam nonumy eirmod…" at bounding box center [920, 397] width 711 height 37
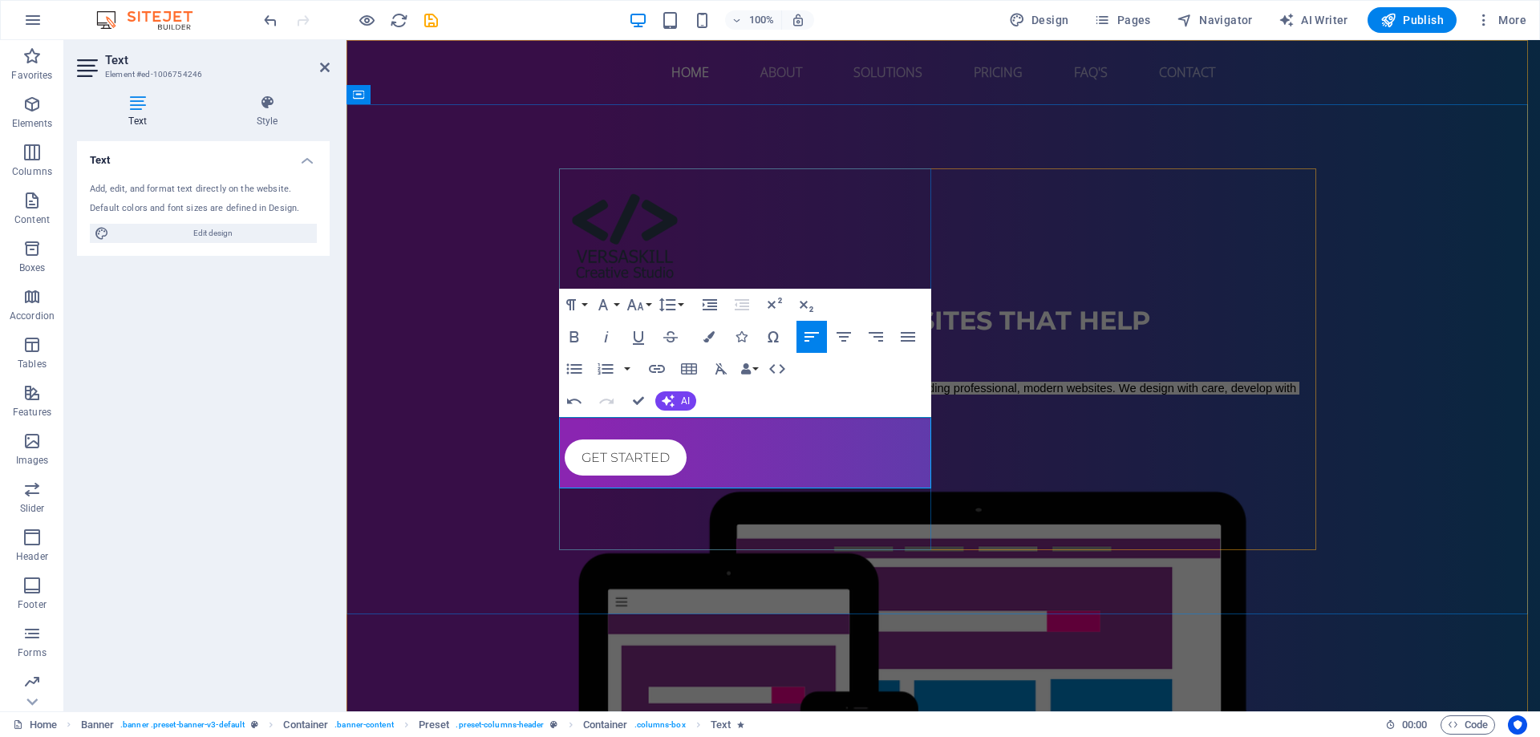
click at [653, 414] on p "VersaSkill Creative Studio is a boutique web company focused on building profes…" at bounding box center [943, 396] width 757 height 35
click at [649, 414] on p "VersaSkill Creative Studio is a boutique web company focused on building profes…" at bounding box center [943, 396] width 757 height 35
click at [648, 414] on p "VersaSkill Creative Studio is a boutique web company focused on building profes…" at bounding box center [943, 396] width 757 height 35
click at [860, 579] on div "Boutique-crafted websites that help businesses grow VersaSkill Creative Studio …" at bounding box center [942, 560] width 1193 height 912
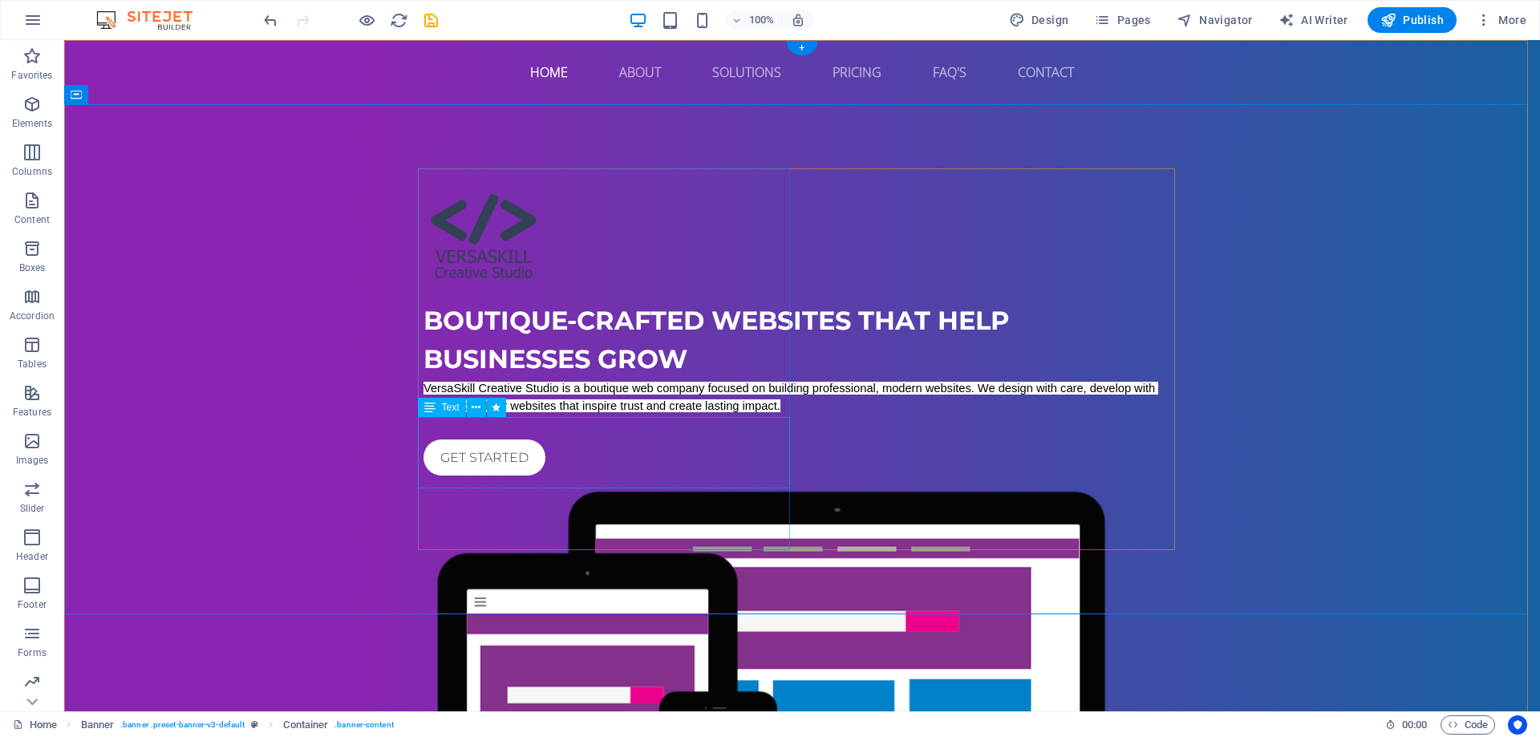
click at [655, 414] on div "VersaSkill Creative Studio is a boutique web company focused on building profes…" at bounding box center [801, 396] width 757 height 35
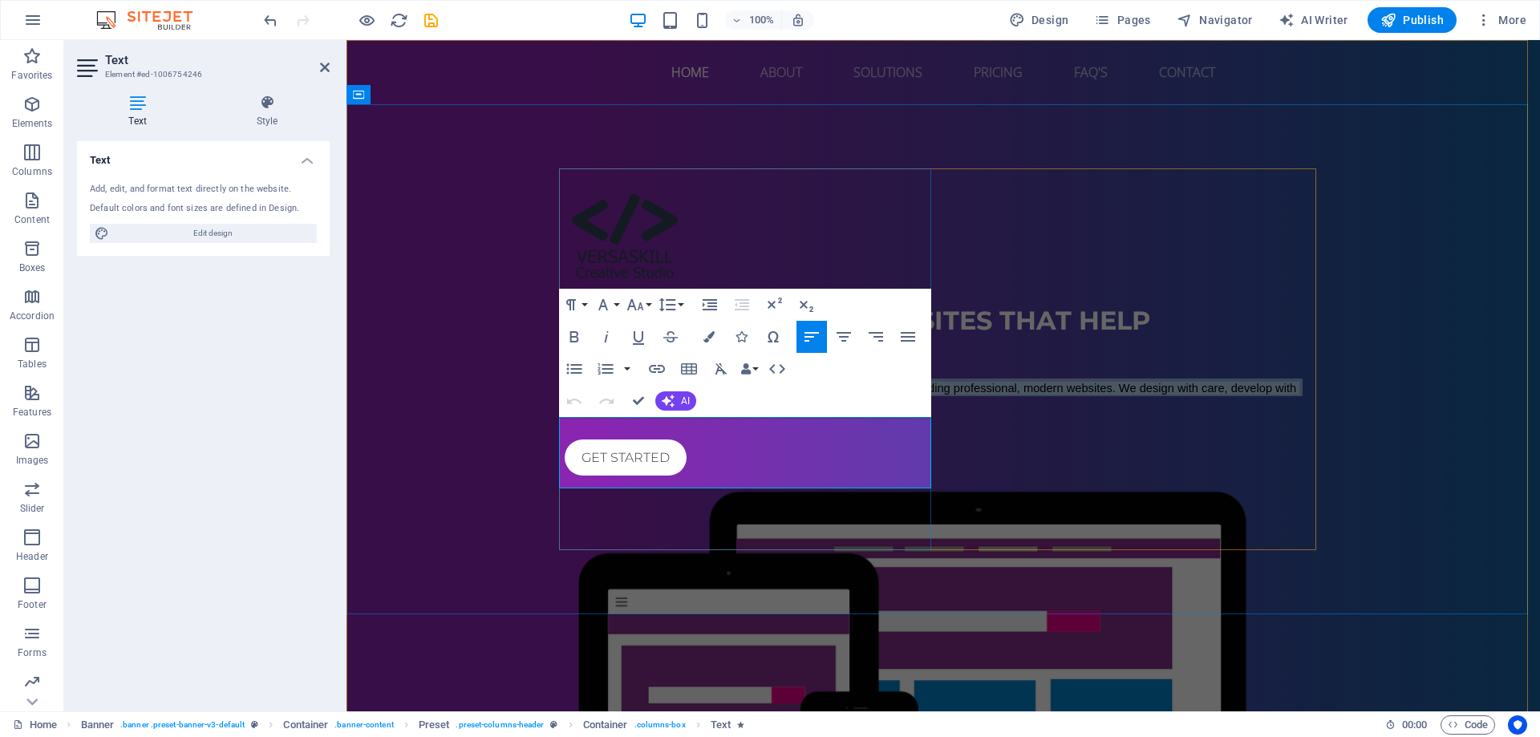
click at [655, 414] on p "VersaSkill Creative Studio is a boutique web company focused on building profes…" at bounding box center [943, 396] width 757 height 35
click at [646, 310] on button "Font Size" at bounding box center [638, 305] width 30 height 32
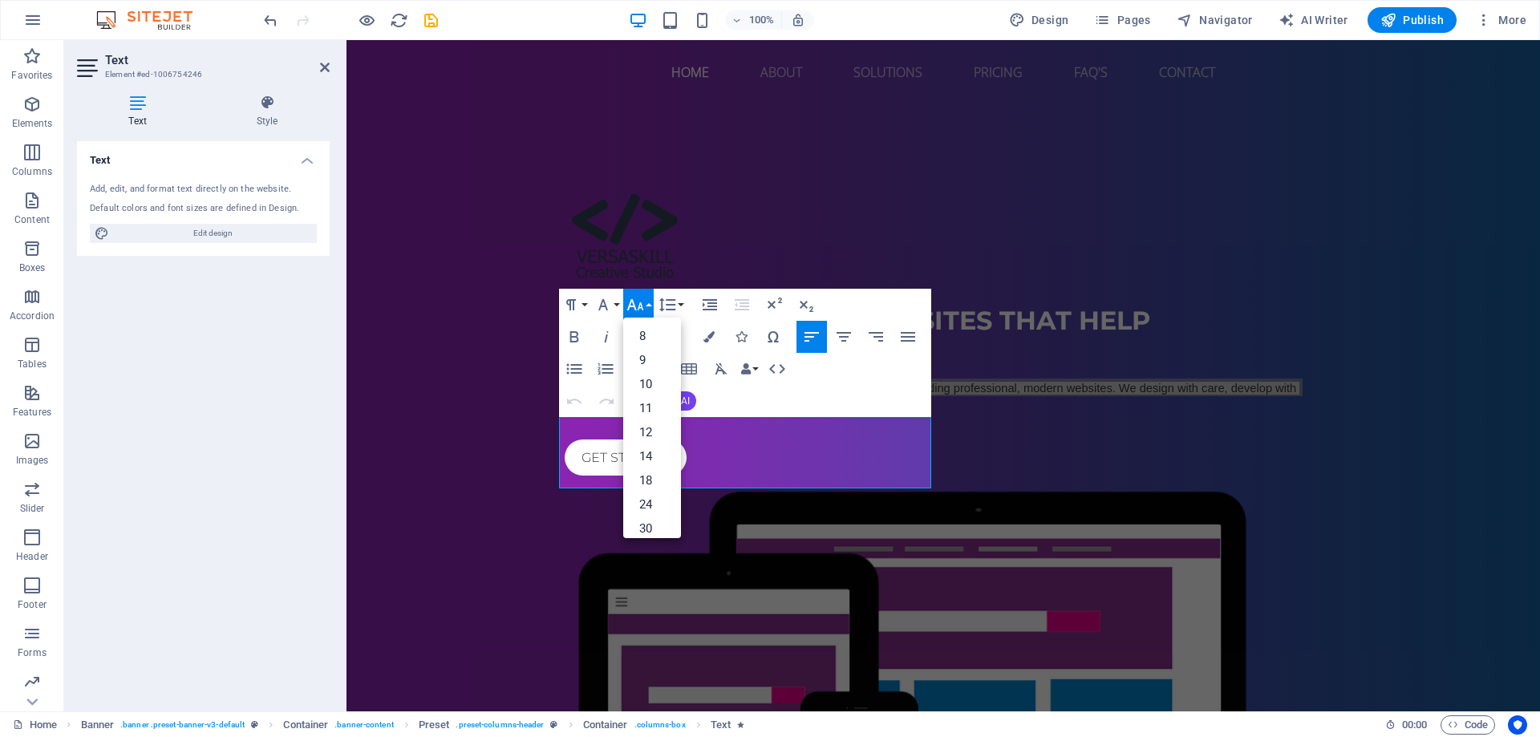
click at [648, 308] on button "Font Size" at bounding box center [638, 305] width 30 height 32
click at [618, 305] on button "Font Family" at bounding box center [606, 305] width 30 height 32
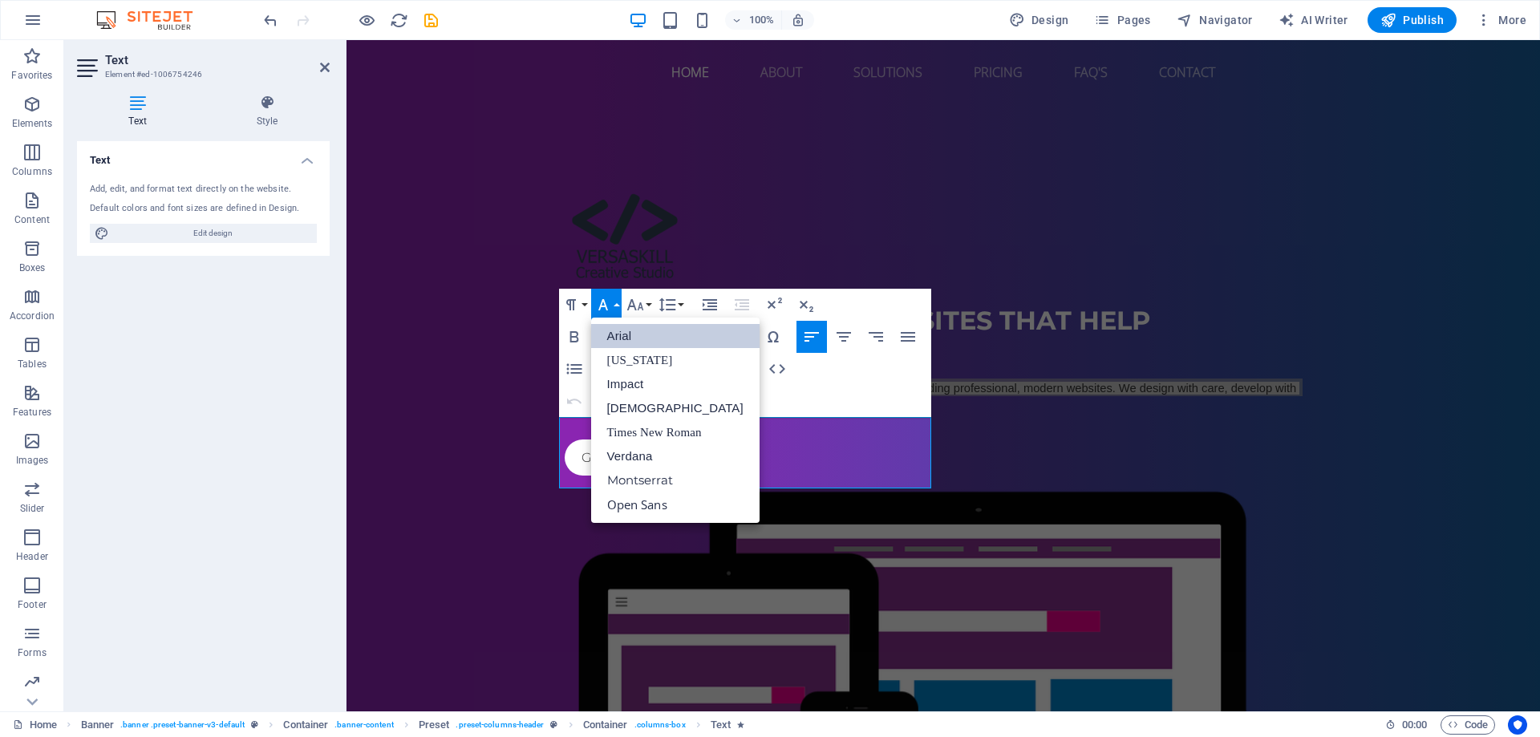
click at [618, 305] on button "Font Family" at bounding box center [606, 305] width 30 height 32
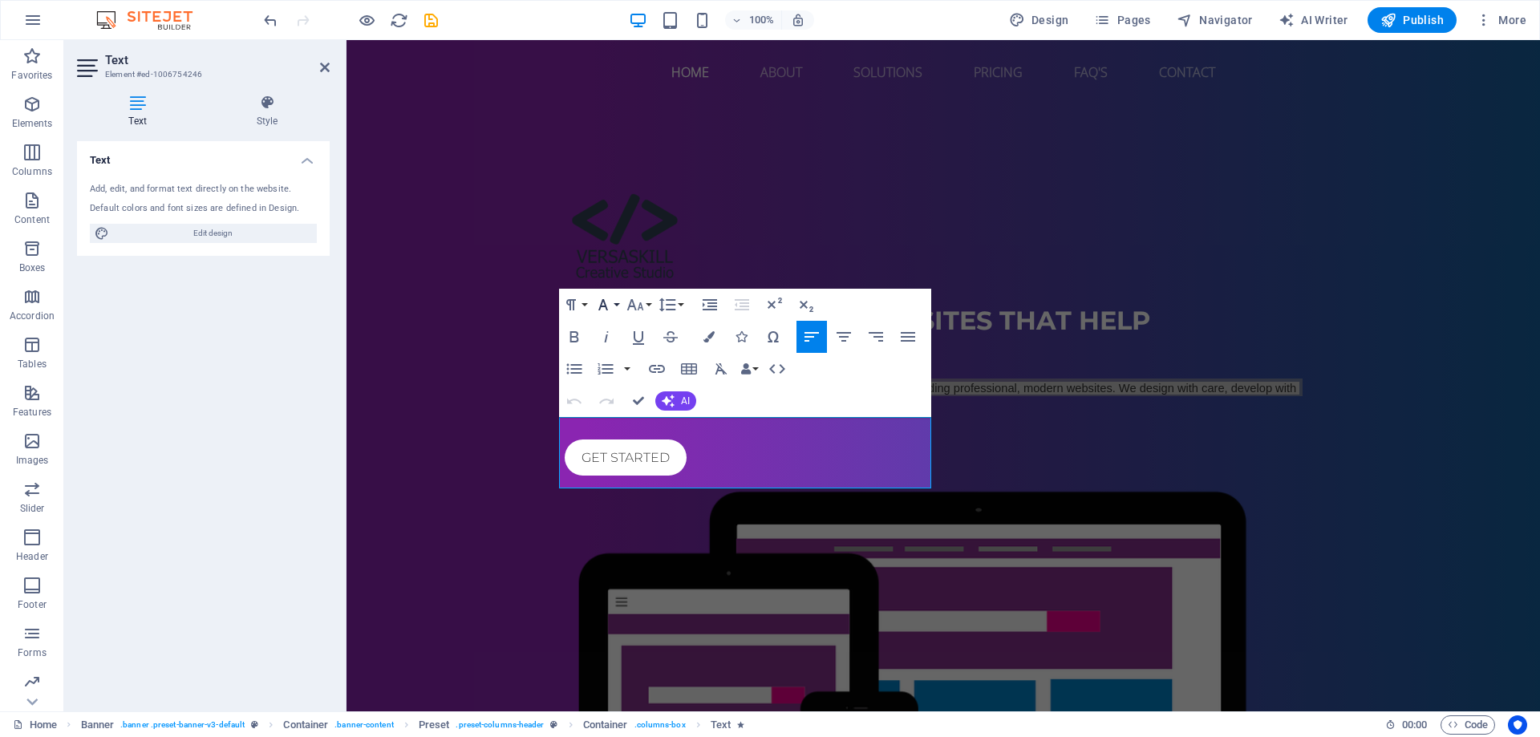
click at [618, 305] on button "Font Family" at bounding box center [606, 305] width 30 height 32
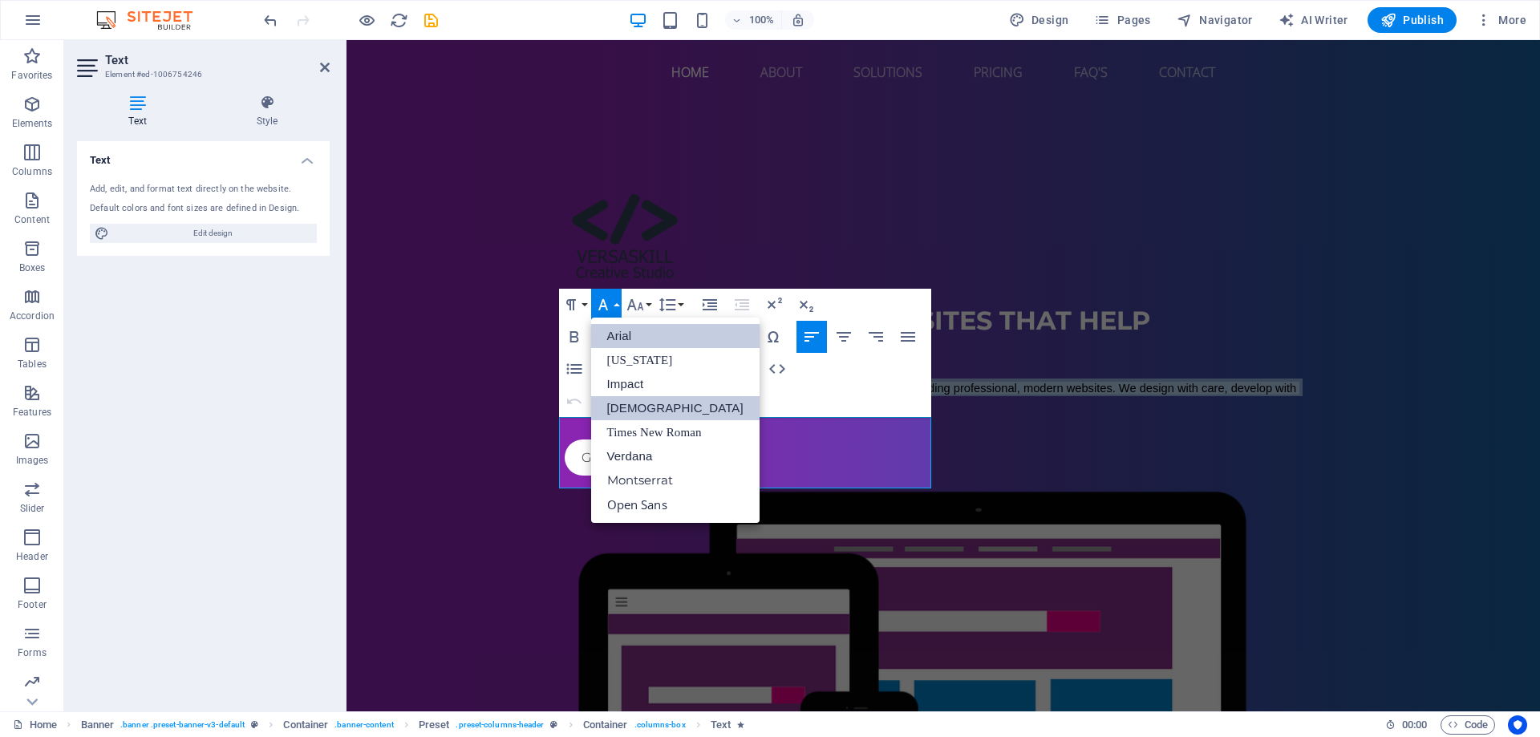
click at [641, 406] on link "[DEMOGRAPHIC_DATA]" at bounding box center [675, 408] width 168 height 24
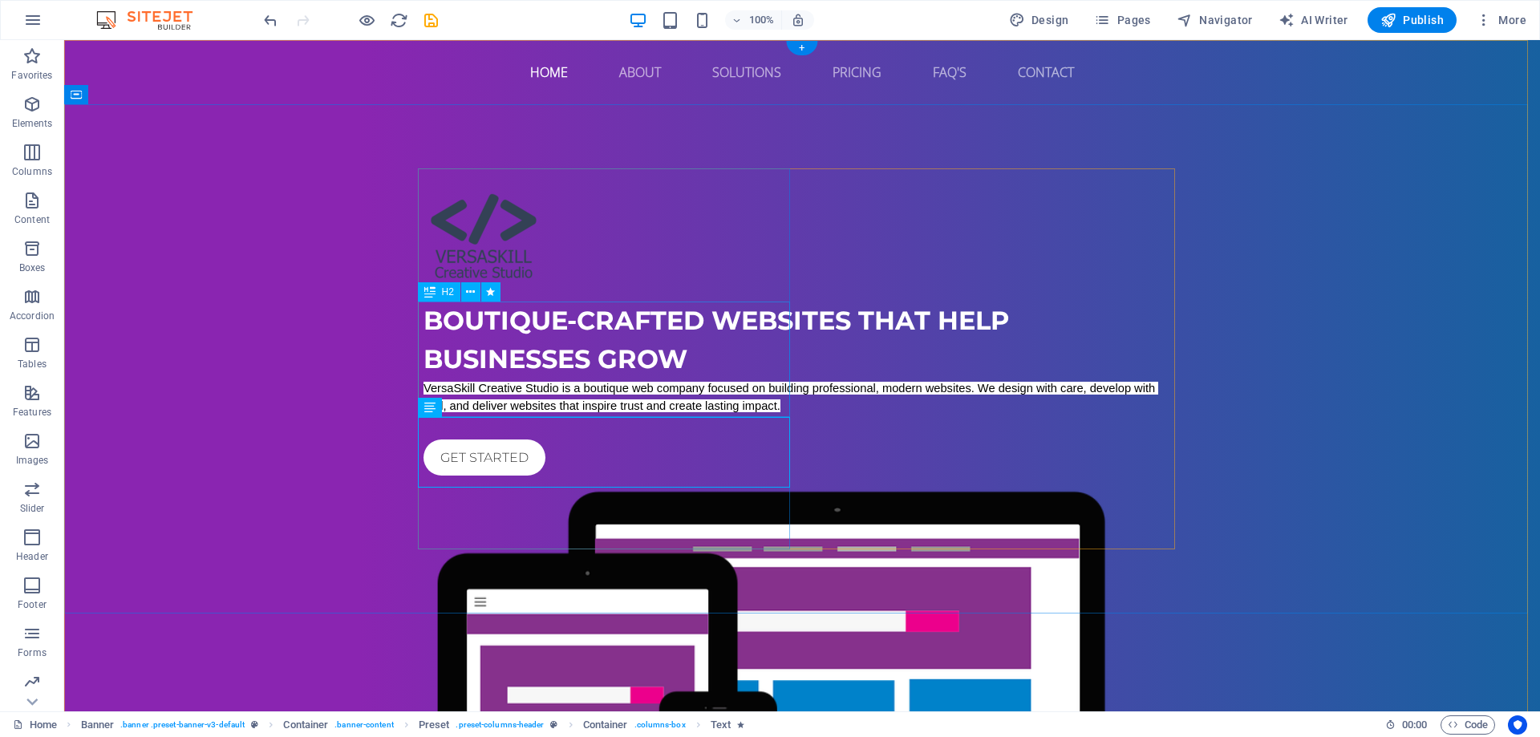
click at [628, 371] on div "Boutique-crafted websites that help businesses grow" at bounding box center [801, 340] width 757 height 77
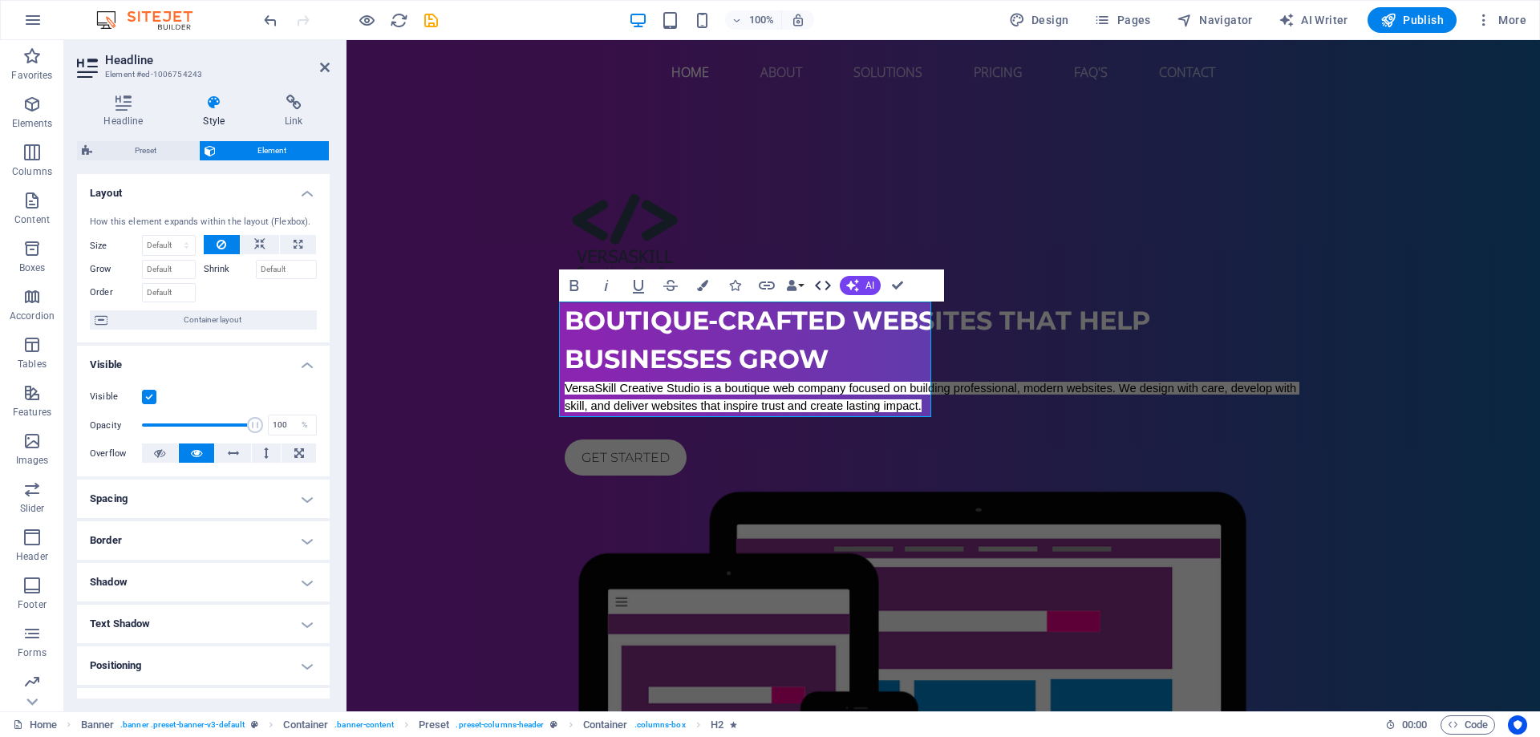
click at [828, 286] on icon "button" at bounding box center [823, 286] width 16 height 10
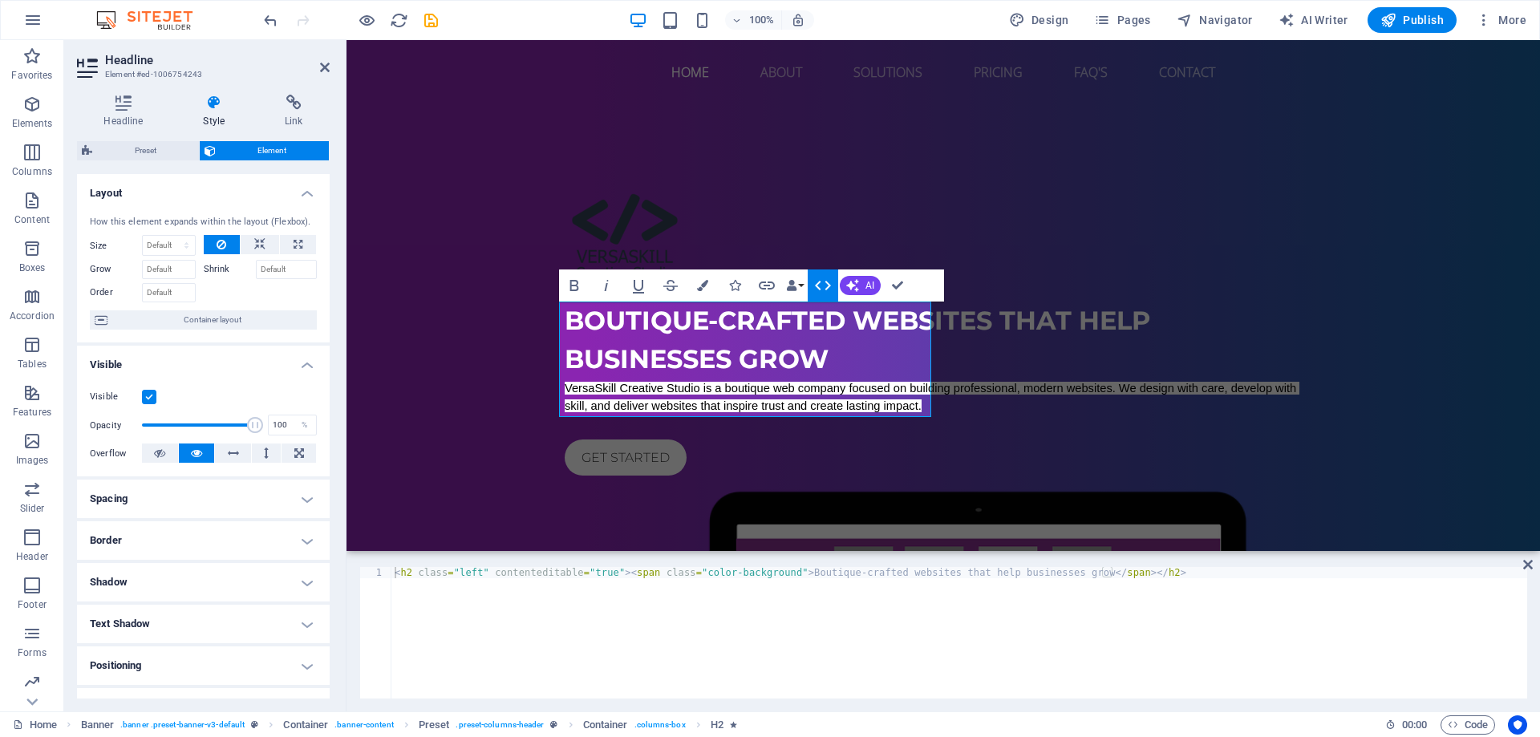
click at [828, 286] on icon "button" at bounding box center [823, 286] width 16 height 10
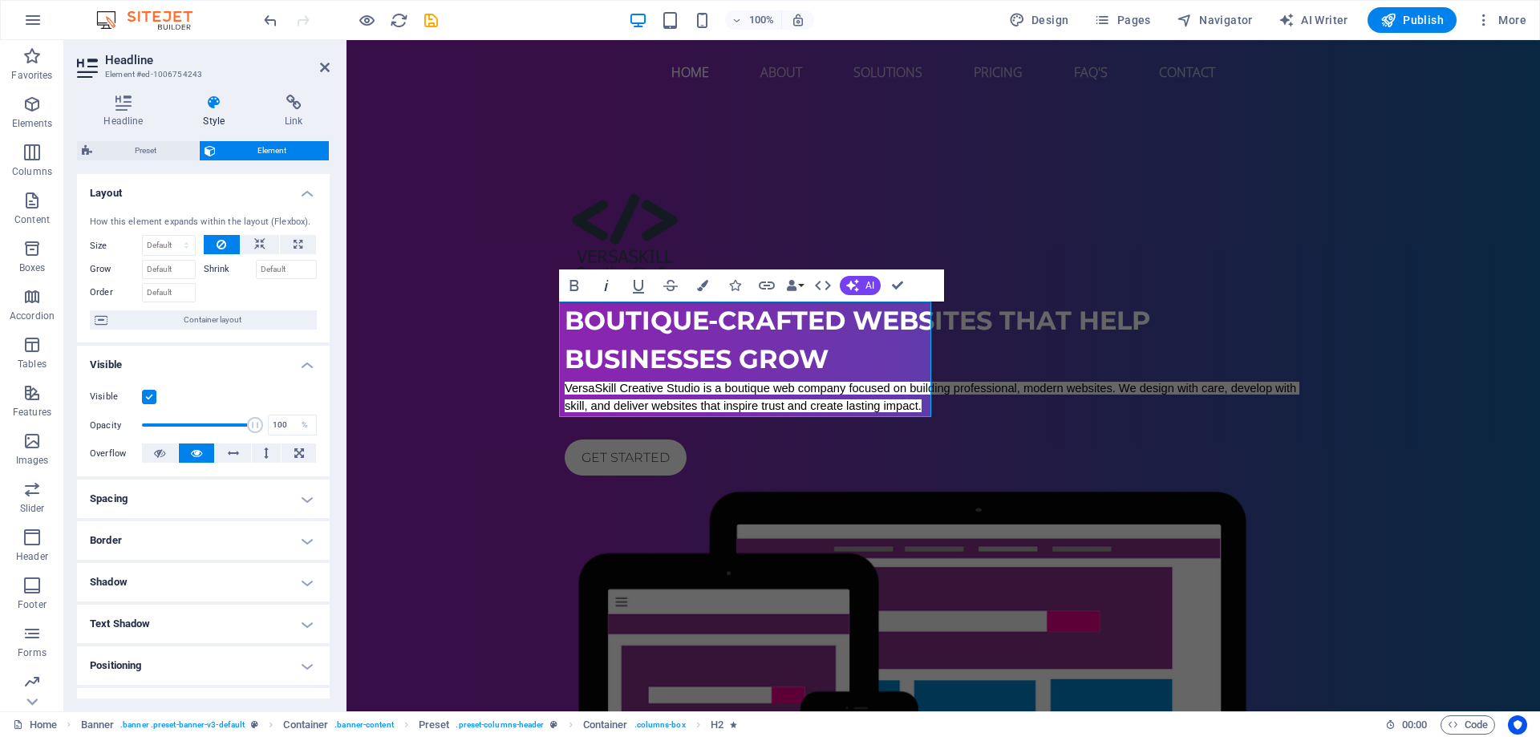
click at [610, 292] on icon "button" at bounding box center [606, 285] width 19 height 19
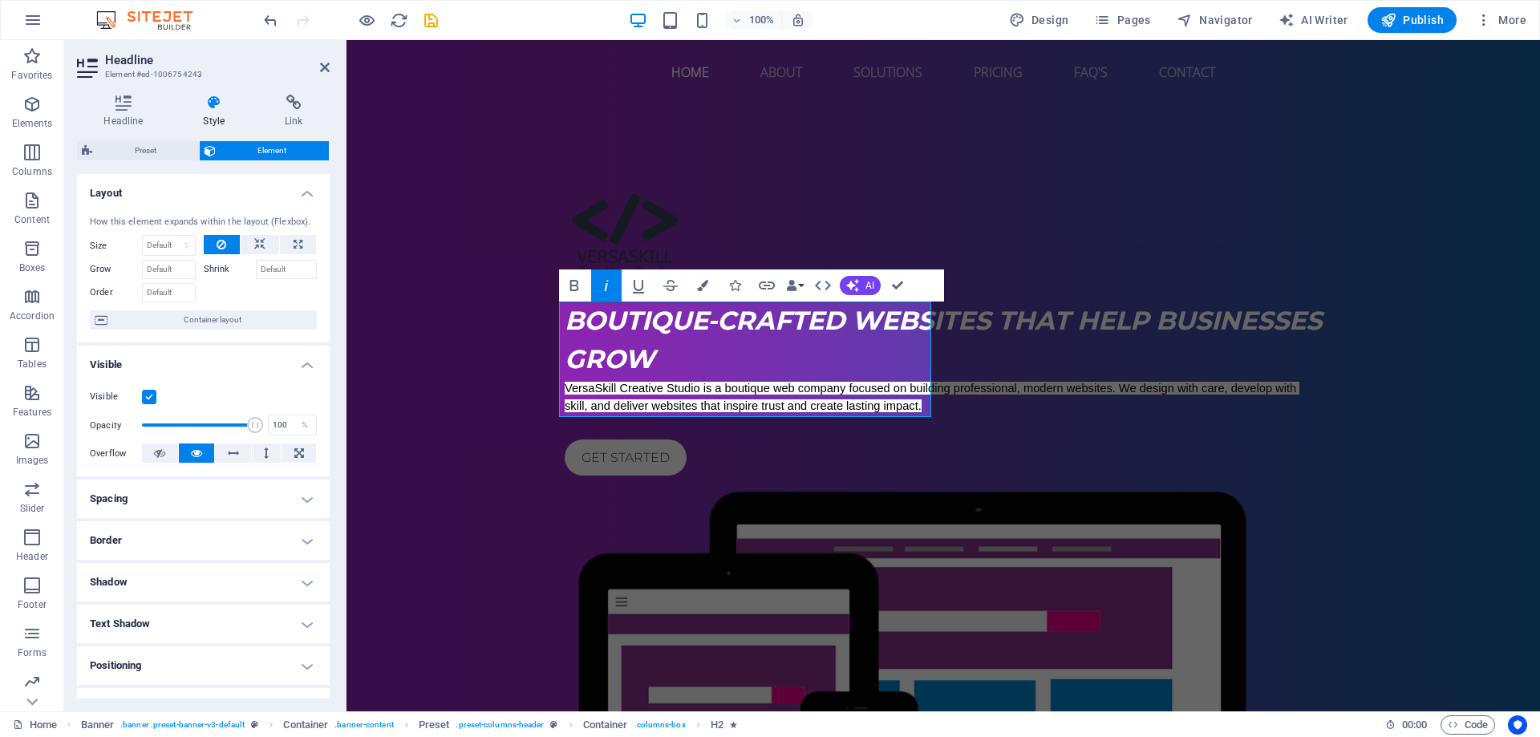
click at [610, 292] on icon "button" at bounding box center [606, 285] width 19 height 19
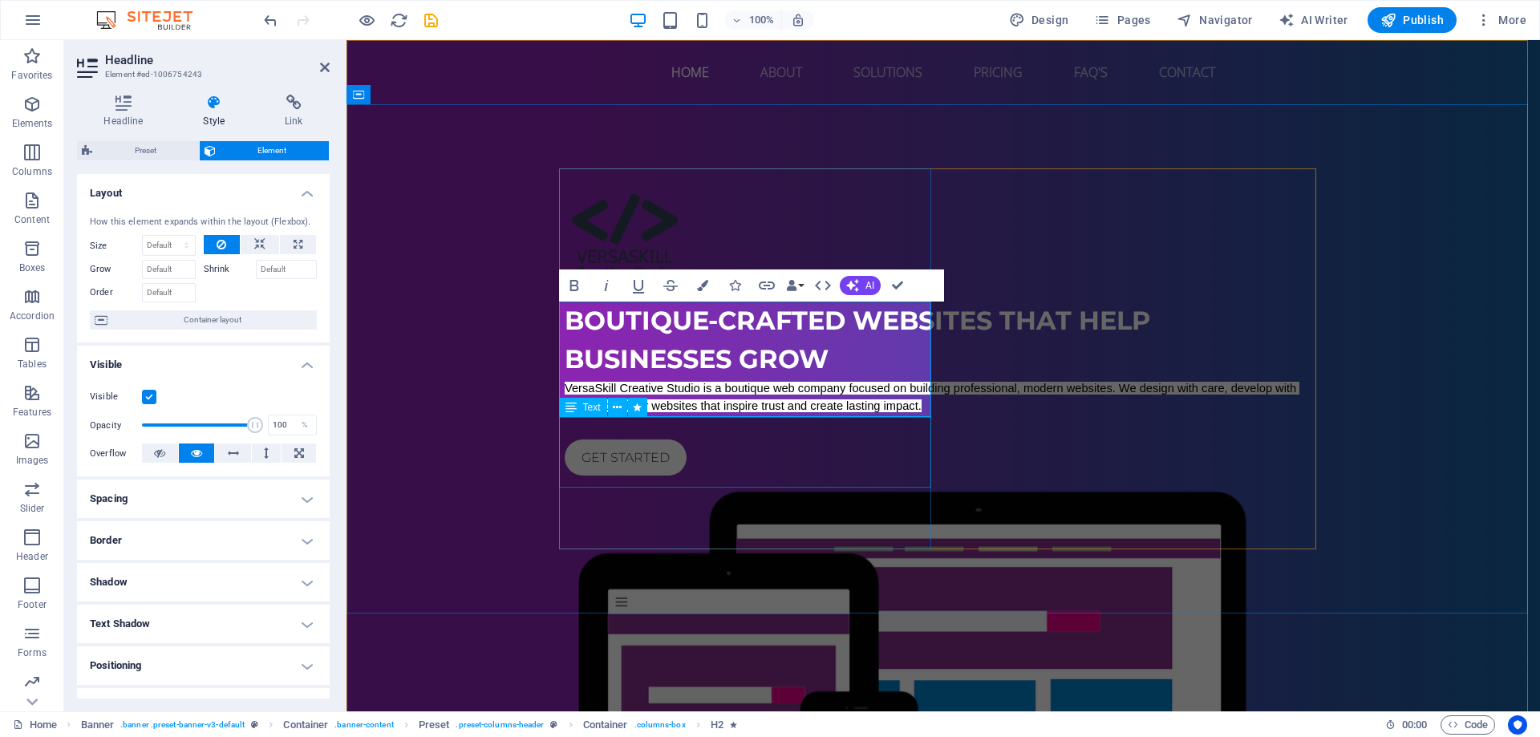
click at [701, 414] on div "VersaSkill Creative Studio is a boutique web company focused on building profes…" at bounding box center [943, 396] width 757 height 35
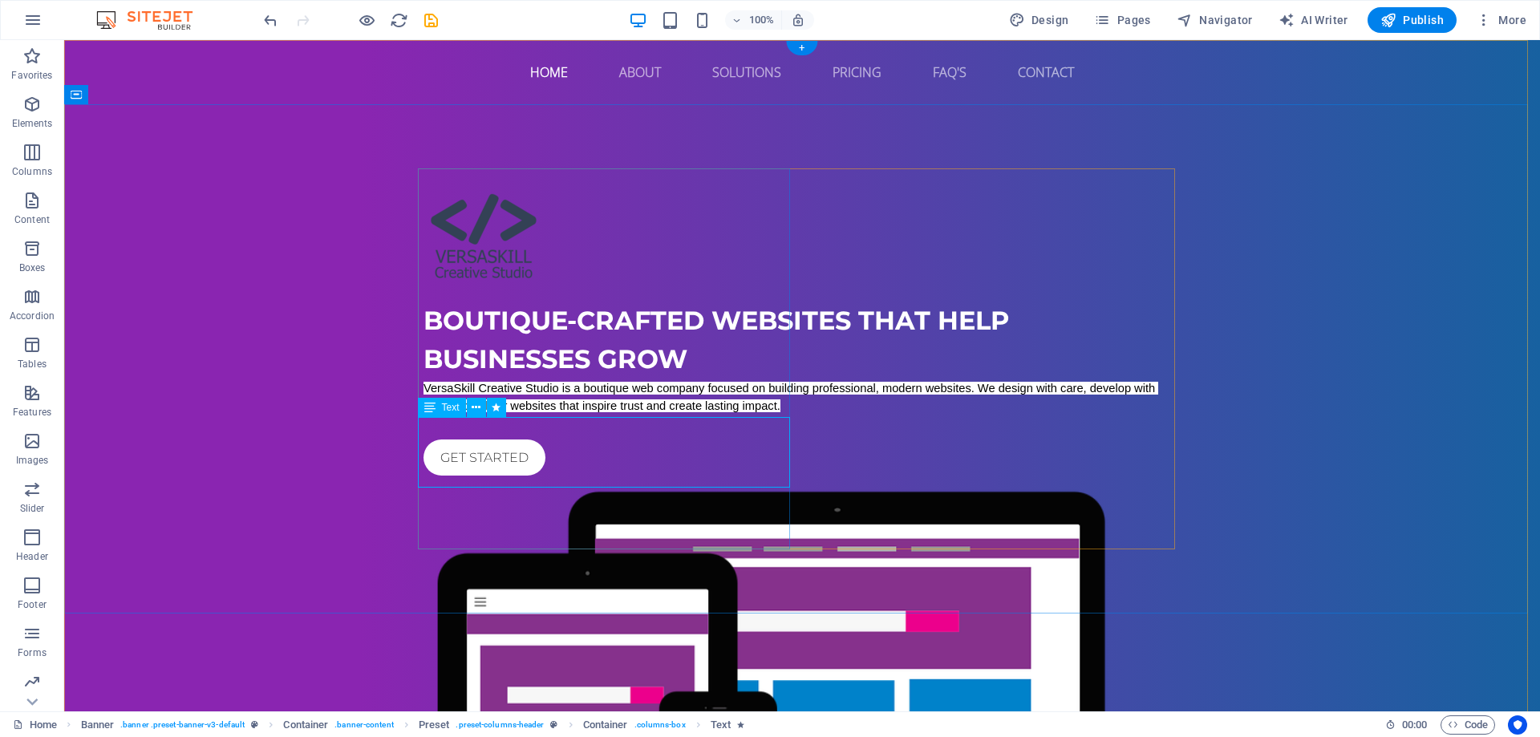
click at [638, 414] on div "VersaSkill Creative Studio is a boutique web company focused on building profes…" at bounding box center [801, 396] width 757 height 35
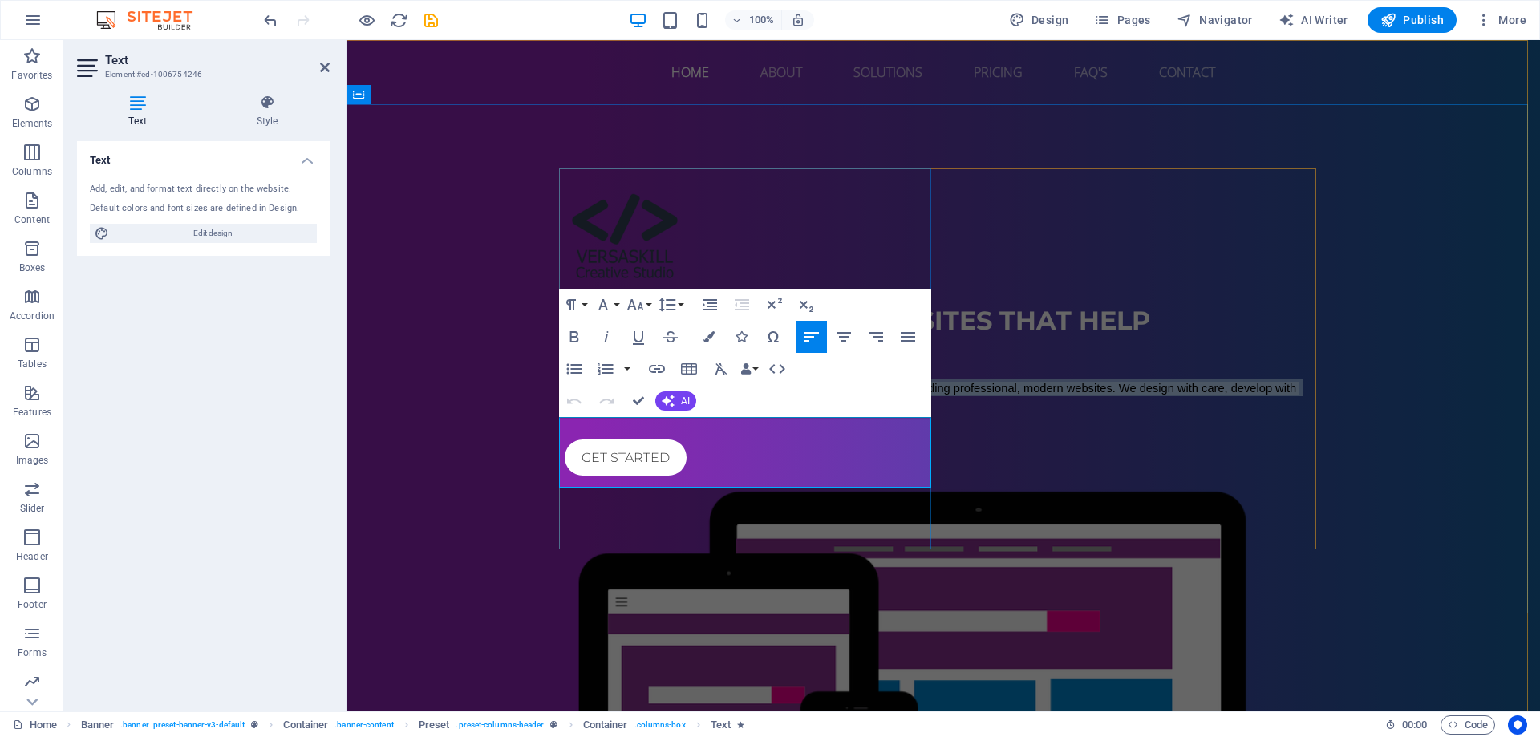
click at [638, 412] on span "VersaSkill Creative Studio is a boutique web company focused on building profes…" at bounding box center [932, 397] width 735 height 30
click at [642, 344] on icon "button" at bounding box center [638, 338] width 11 height 14
click at [579, 340] on icon "button" at bounding box center [574, 336] width 19 height 19
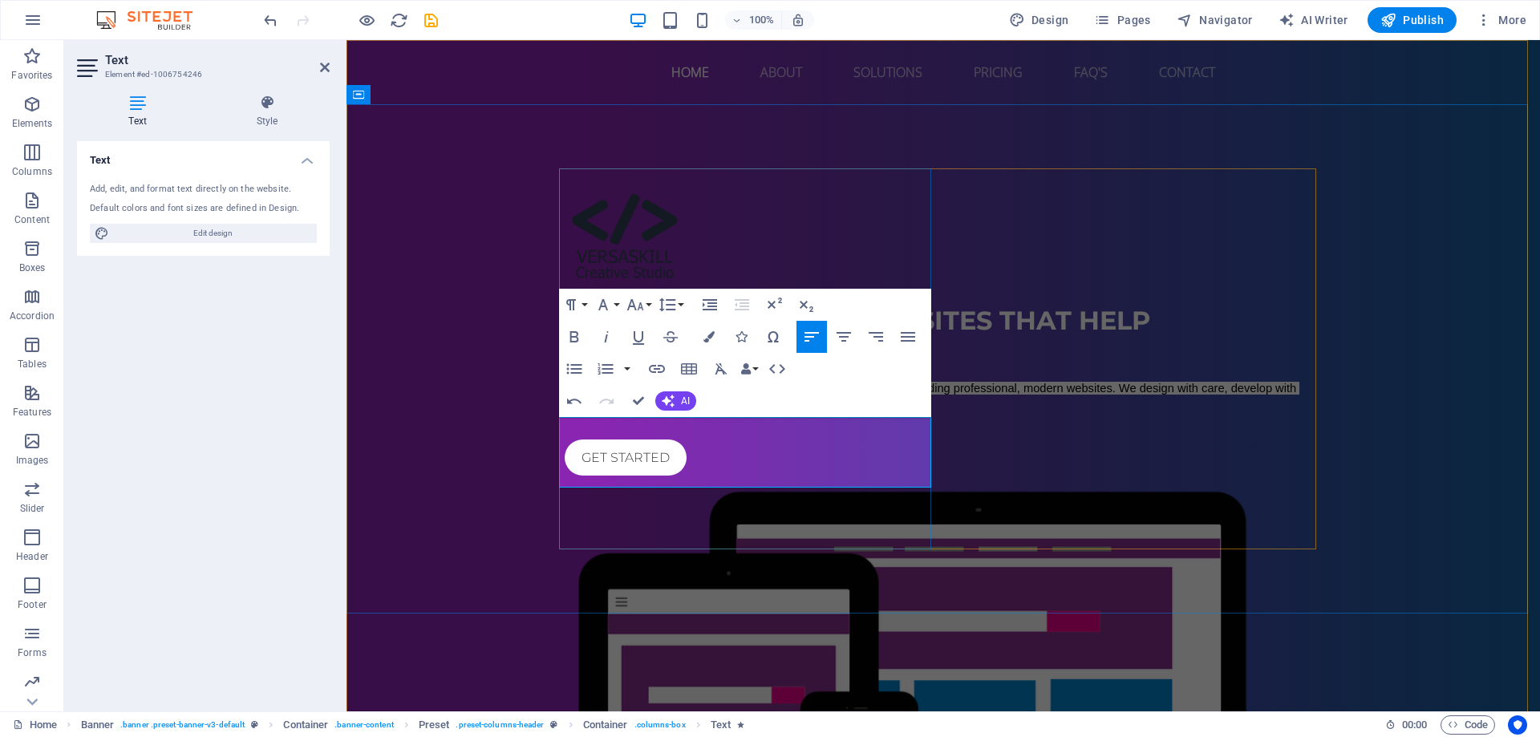
click at [595, 412] on span "VersaSkill Creative Studio is a boutique web company focused on building profes…" at bounding box center [932, 397] width 735 height 30
click at [593, 412] on span "VersaSkill Creative Studio is a boutique web company focused on building profes…" at bounding box center [932, 397] width 735 height 30
click at [648, 412] on span "Versaskill Creative Studio is a boutique web company focused on building profes…" at bounding box center [944, 397] width 759 height 30
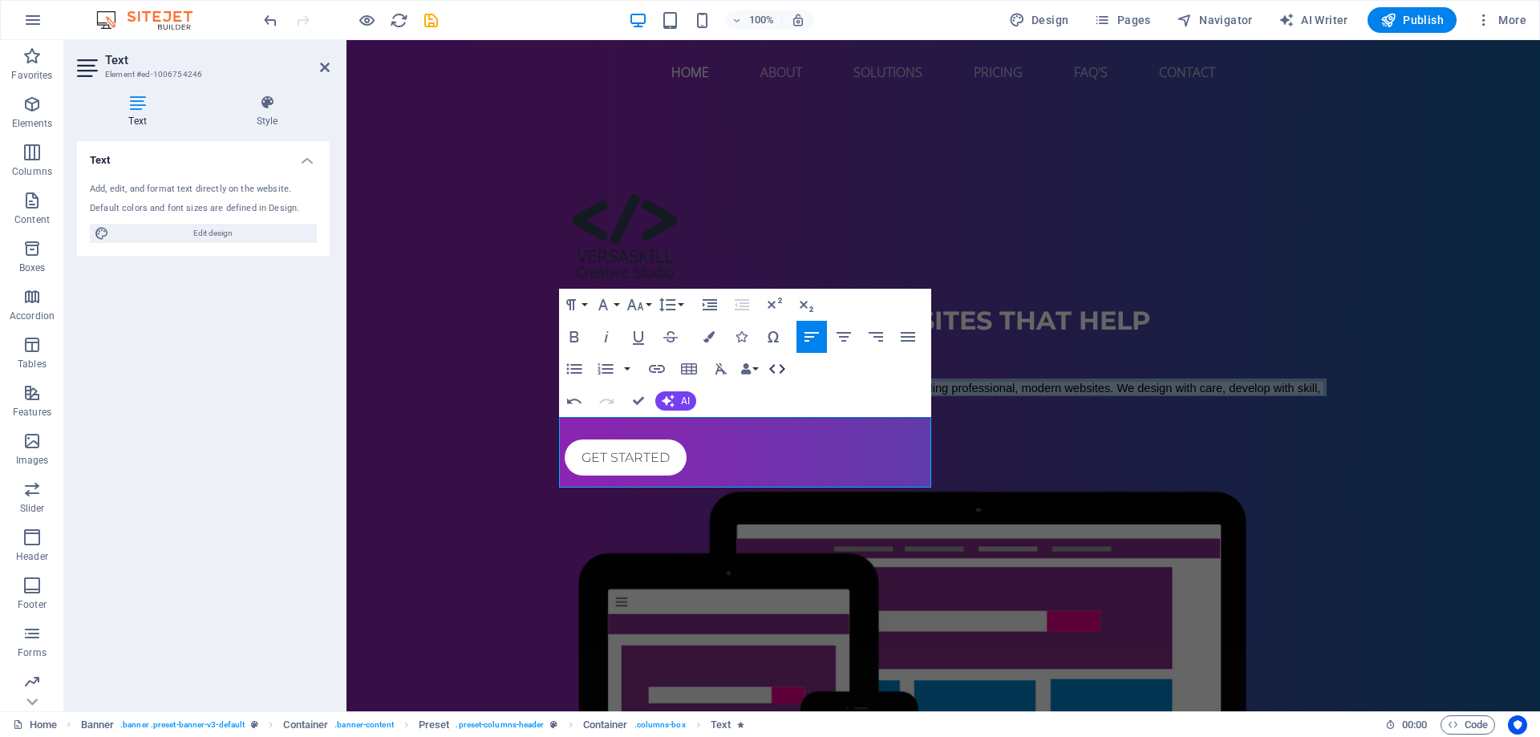
click at [774, 369] on icon "button" at bounding box center [777, 368] width 19 height 19
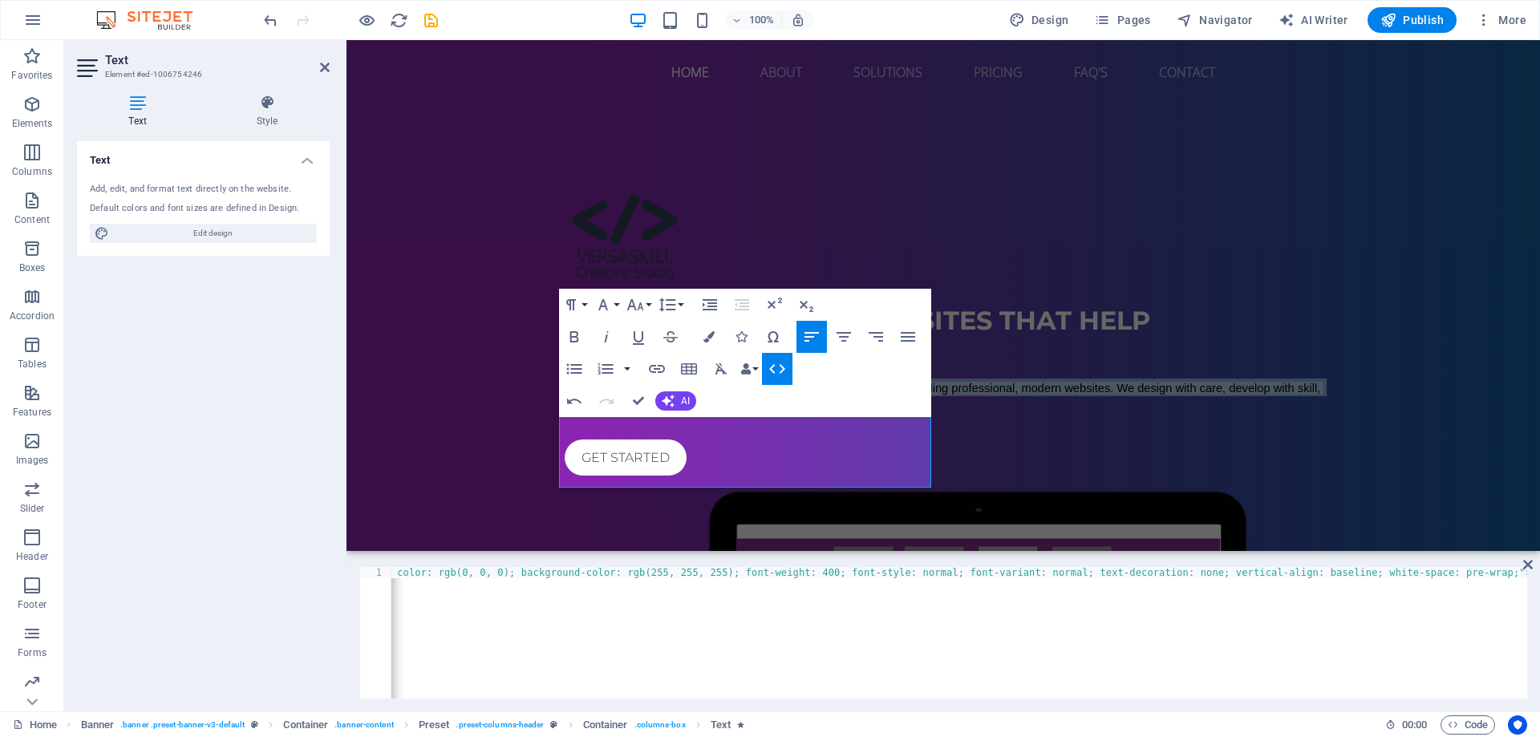
scroll to position [0, 950]
click at [1416, 415] on div "Boutique-crafted websites that help businesses grow Versaskill Creative Studio …" at bounding box center [942, 560] width 1193 height 912
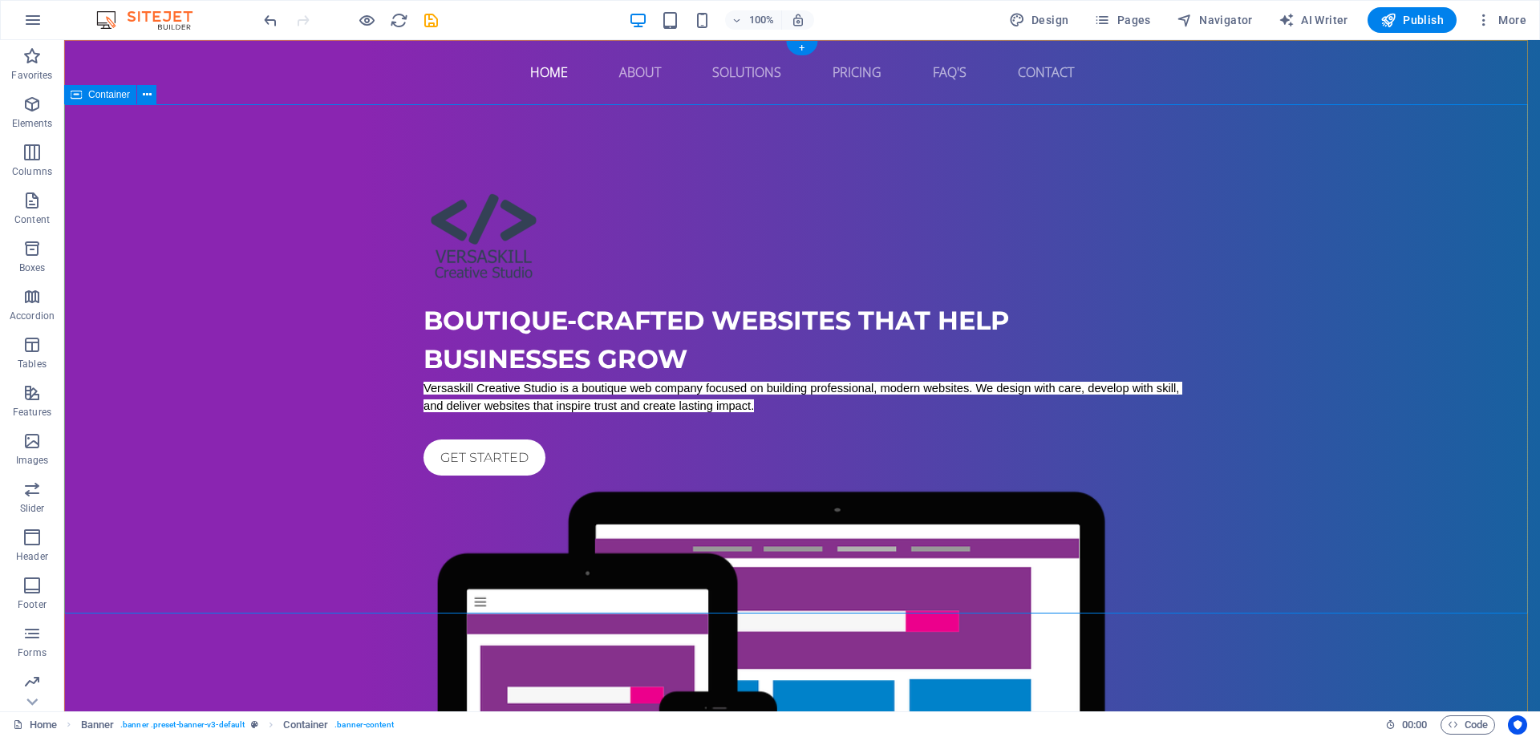
click at [188, 267] on div "Boutique-crafted websites that help businesses grow Versaskill Creative Studio …" at bounding box center [802, 560] width 1476 height 912
click at [460, 414] on div "Versaskill Creative Studio is a boutique web company focused on building profes…" at bounding box center [801, 396] width 757 height 35
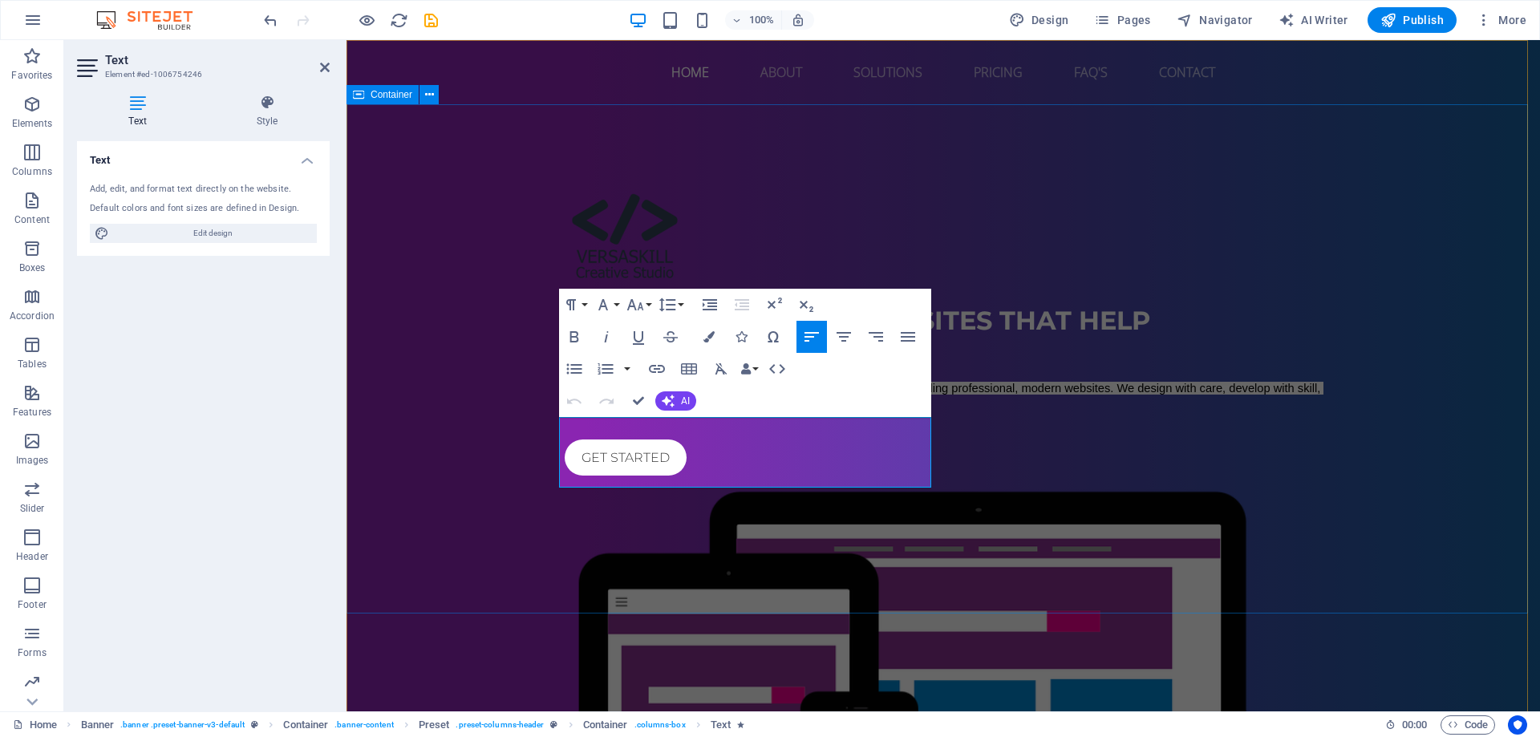
click at [460, 429] on div "Boutique-crafted websites that help businesses grow Versaskill Creative Studio …" at bounding box center [942, 560] width 1193 height 912
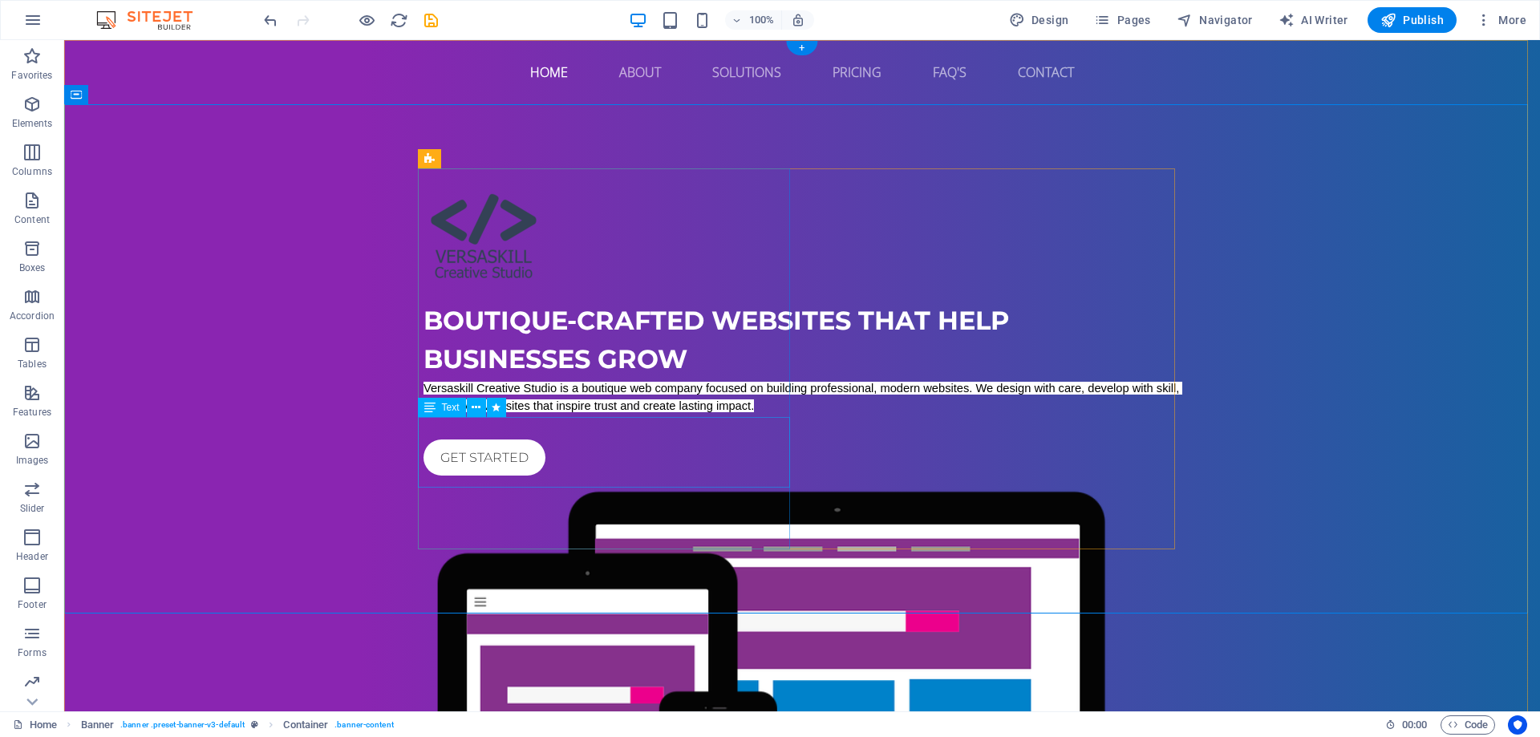
click at [658, 414] on div "Versaskill Creative Studio is a boutique web company focused on building profes…" at bounding box center [801, 396] width 757 height 35
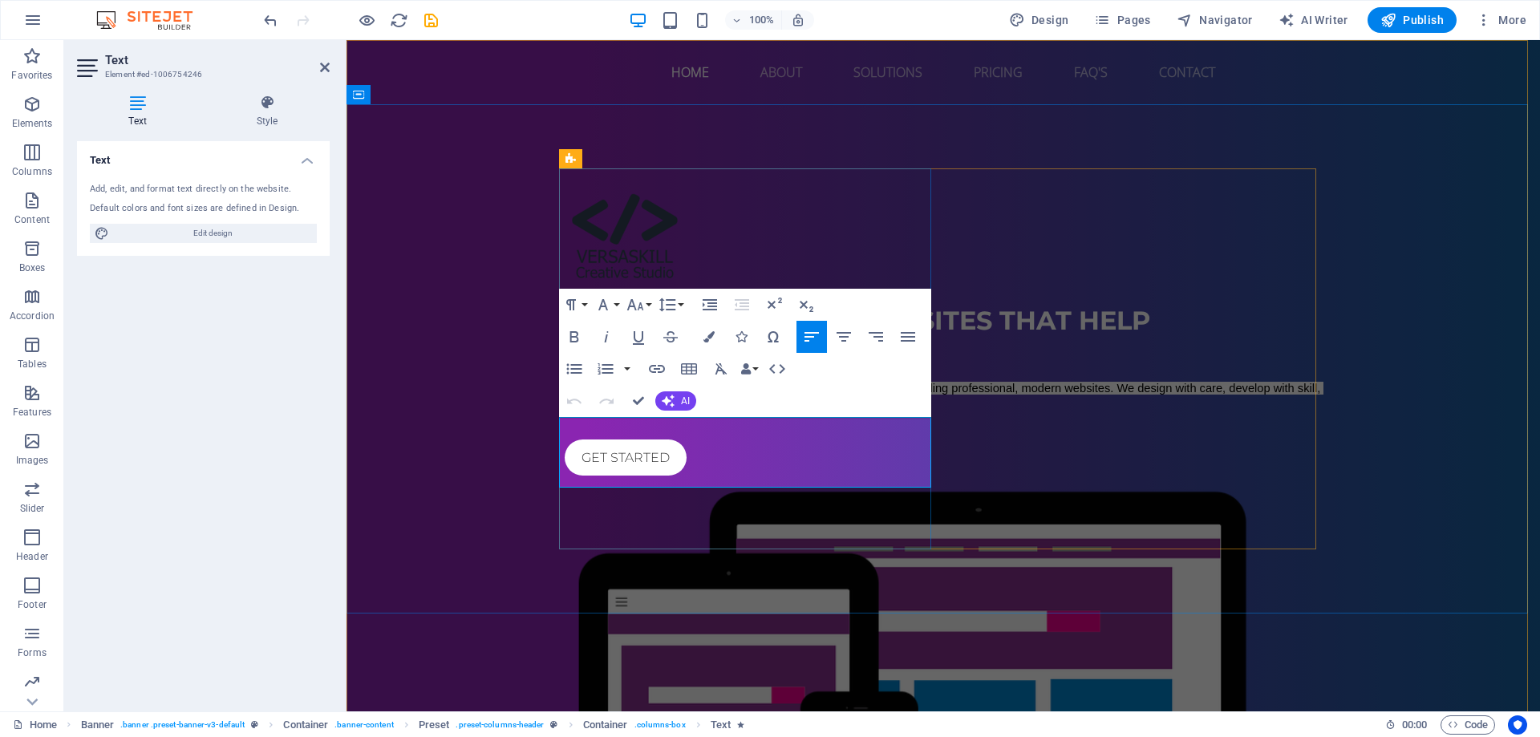
click at [658, 412] on span "Versaskill Creative Studio is a boutique web company focused on building profes…" at bounding box center [944, 397] width 759 height 30
click at [761, 412] on span "Versaskill Creative Studio is a boutique web company focused on building profes…" at bounding box center [944, 397] width 759 height 30
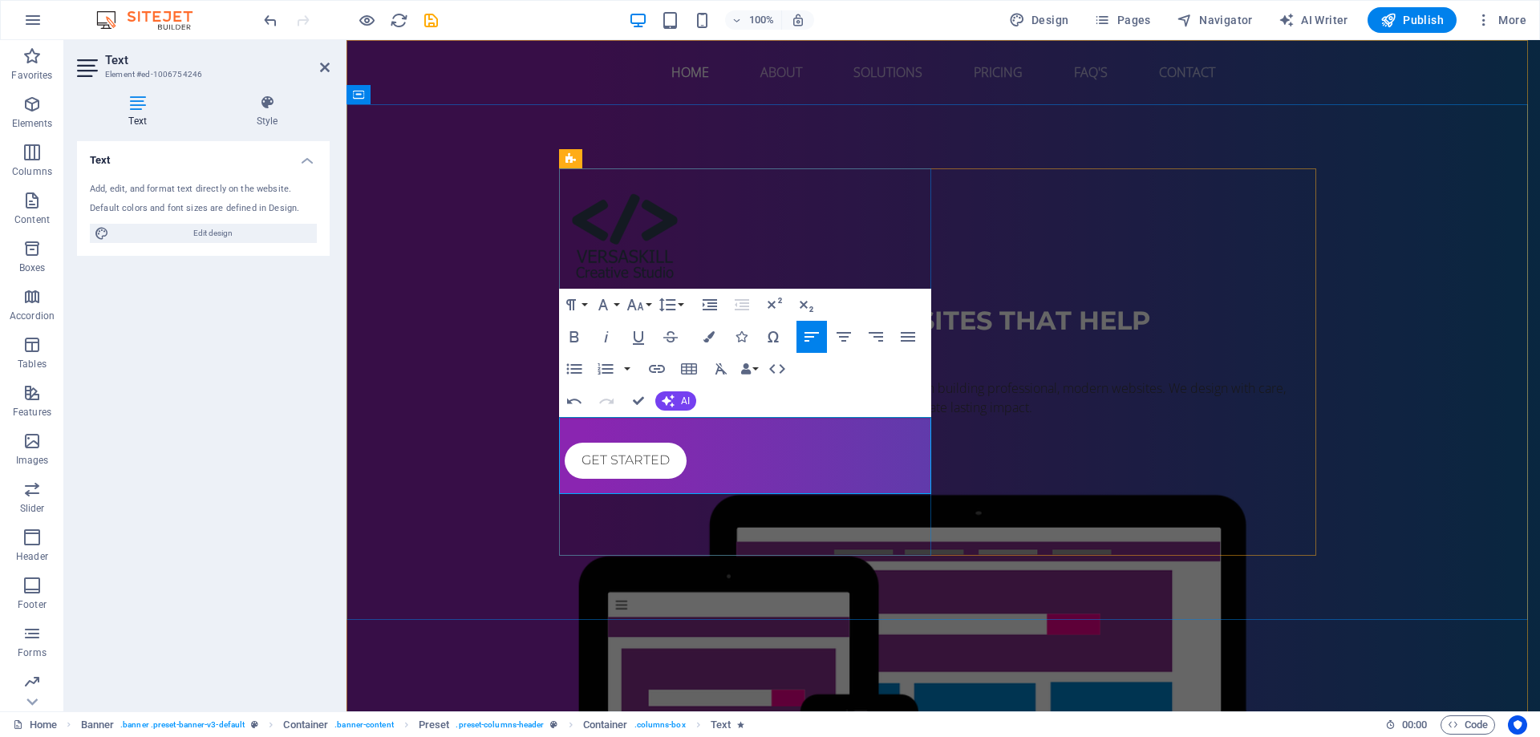
scroll to position [2582, 2]
click at [1377, 378] on div "Boutique-crafted websites that help businesses grow Versaskill Creative Studio …" at bounding box center [942, 561] width 1193 height 914
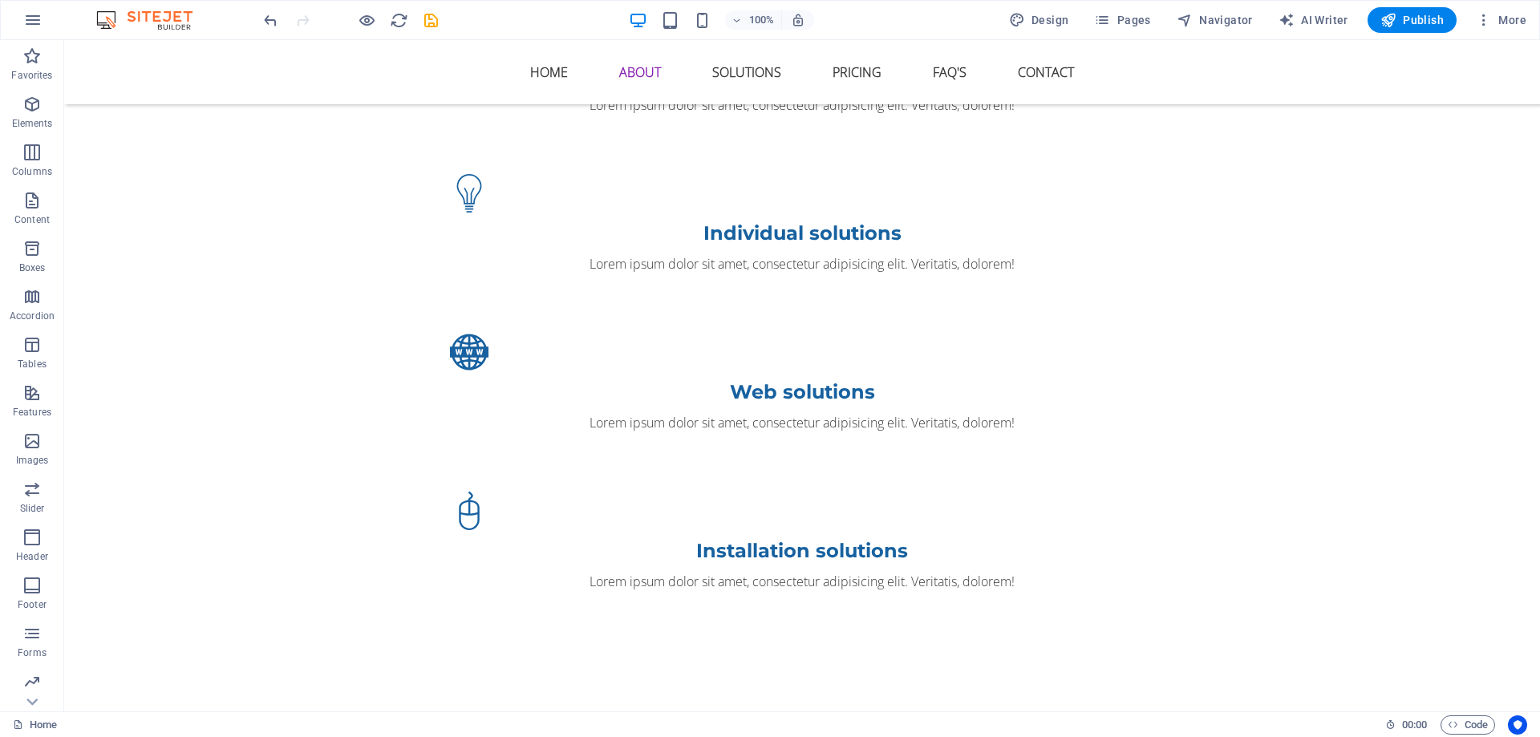
scroll to position [1845, 0]
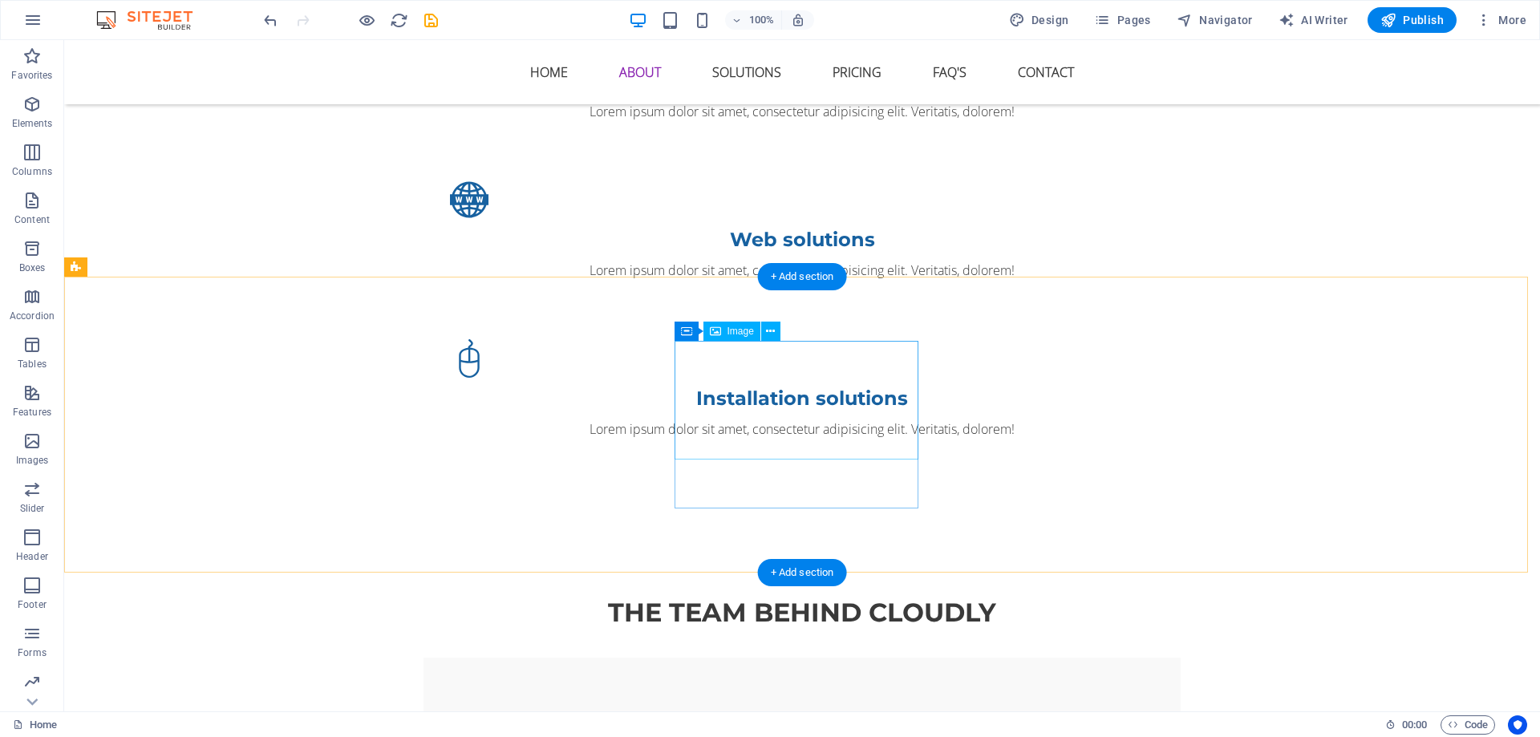
select select "px"
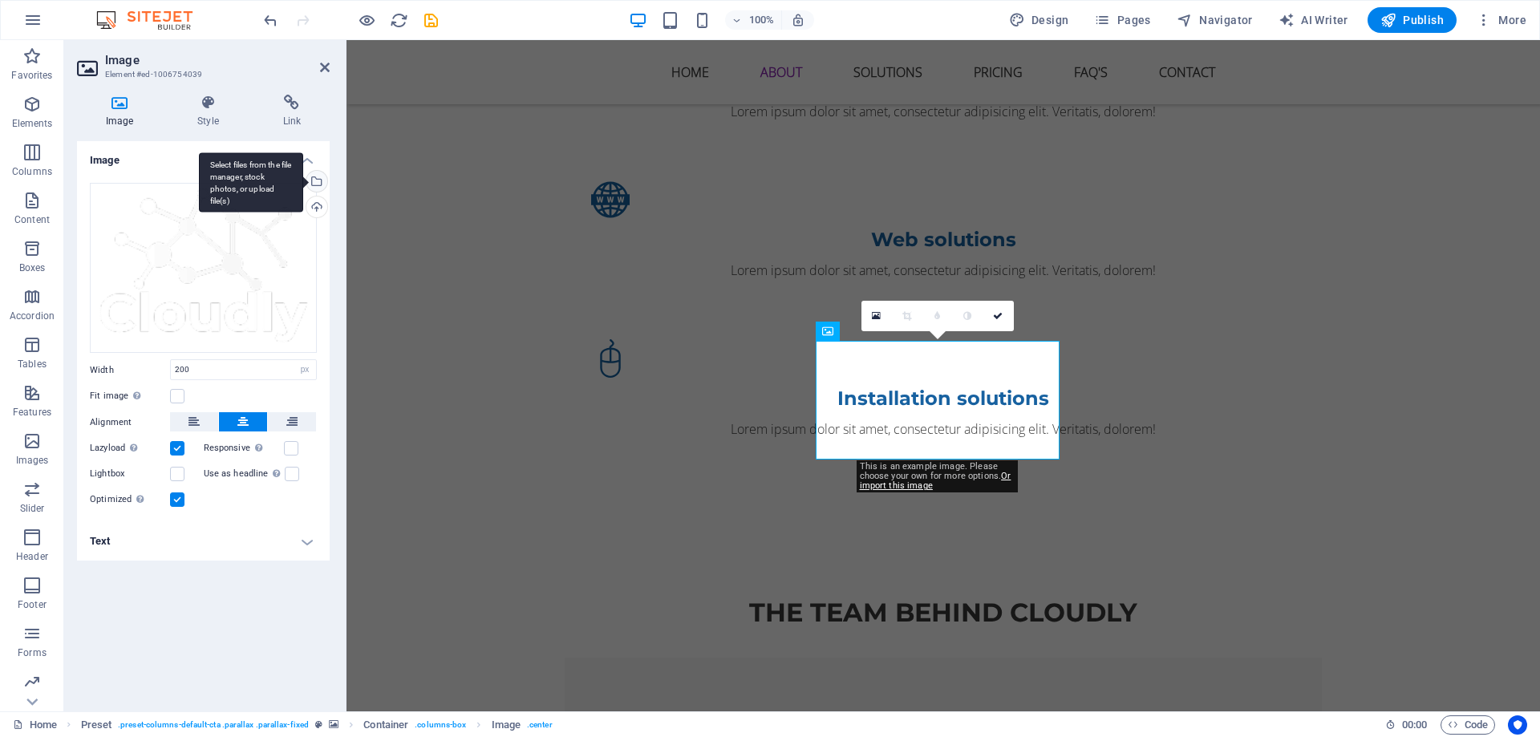
click at [315, 184] on div "Select files from the file manager, stock photos, or upload file(s)" at bounding box center [315, 183] width 24 height 24
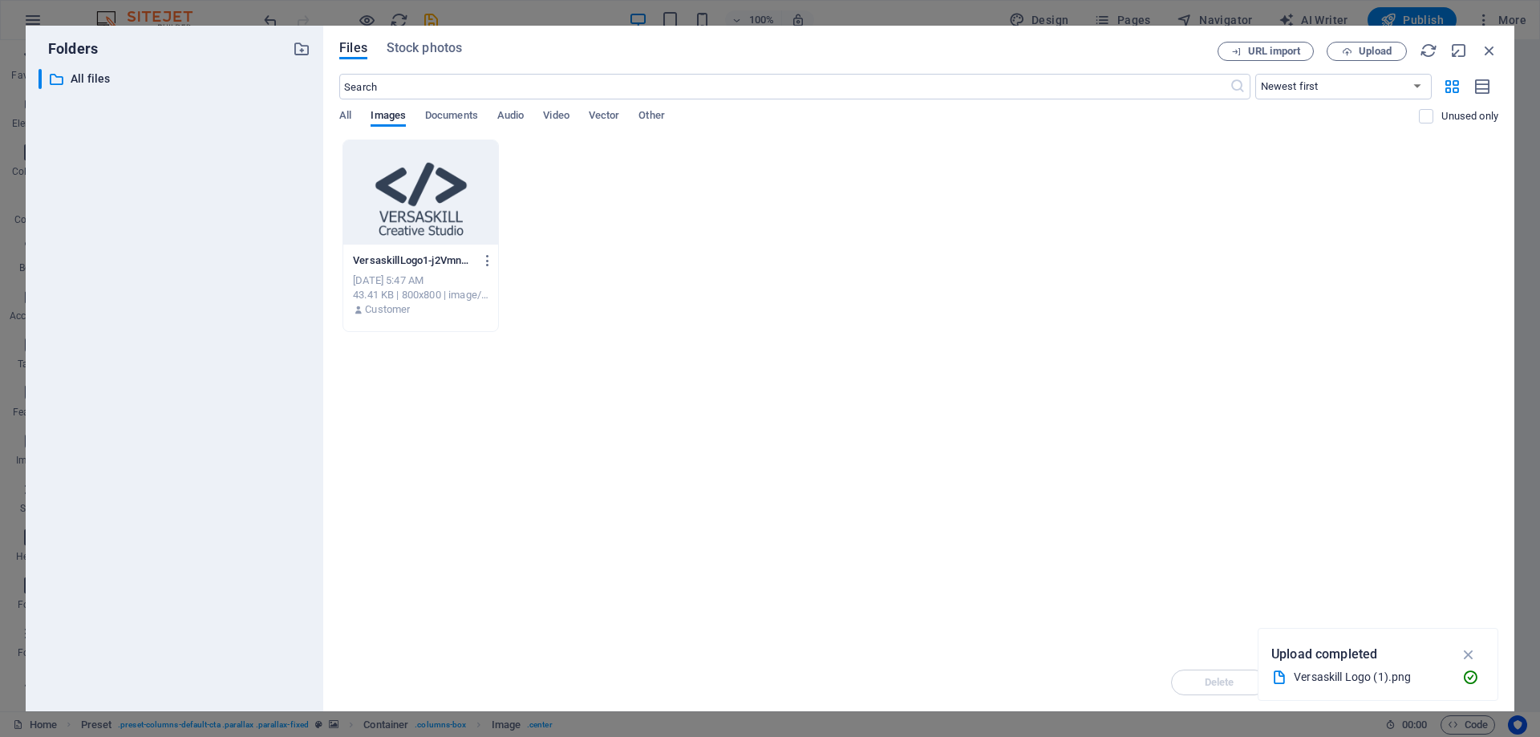
click at [452, 213] on div at bounding box center [420, 192] width 155 height 104
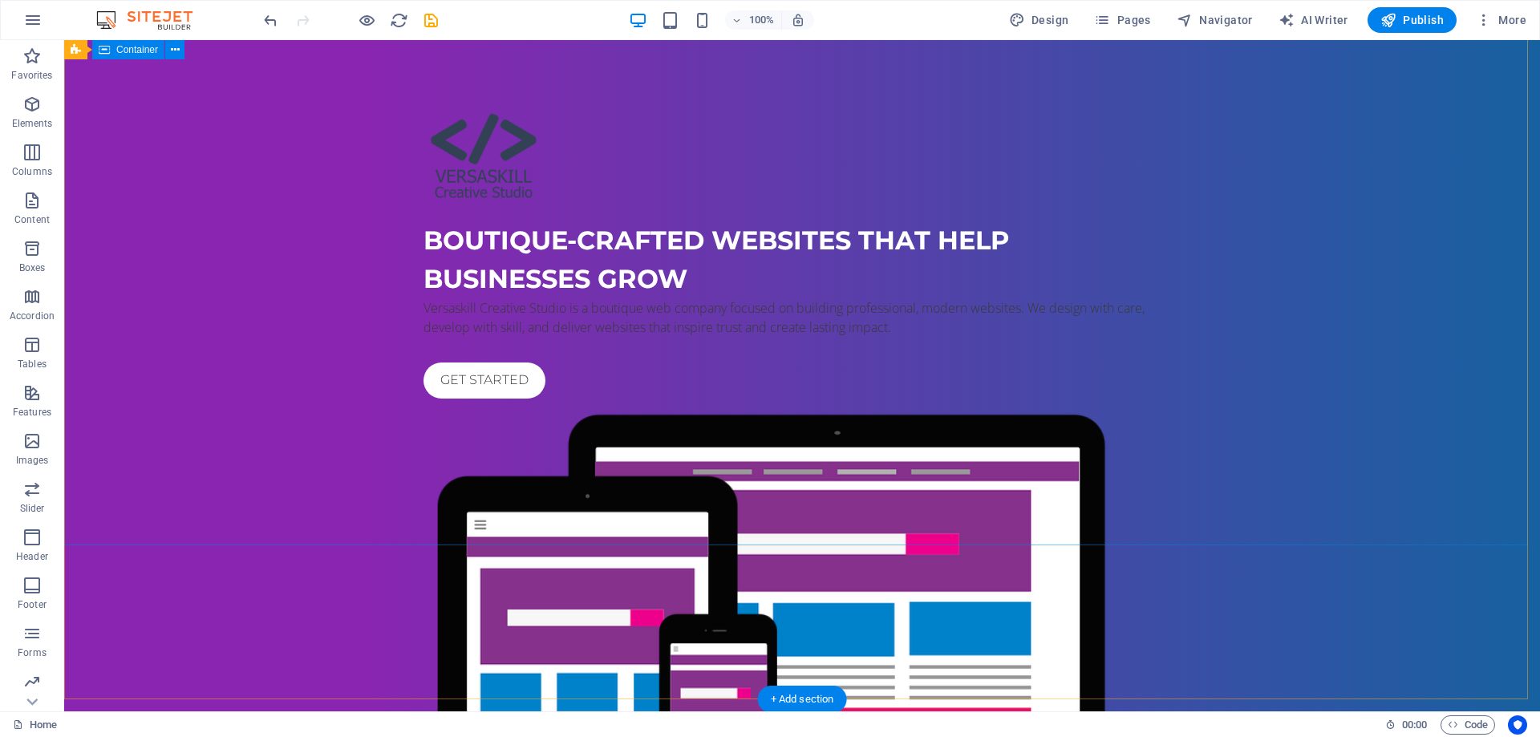
scroll to position [0, 0]
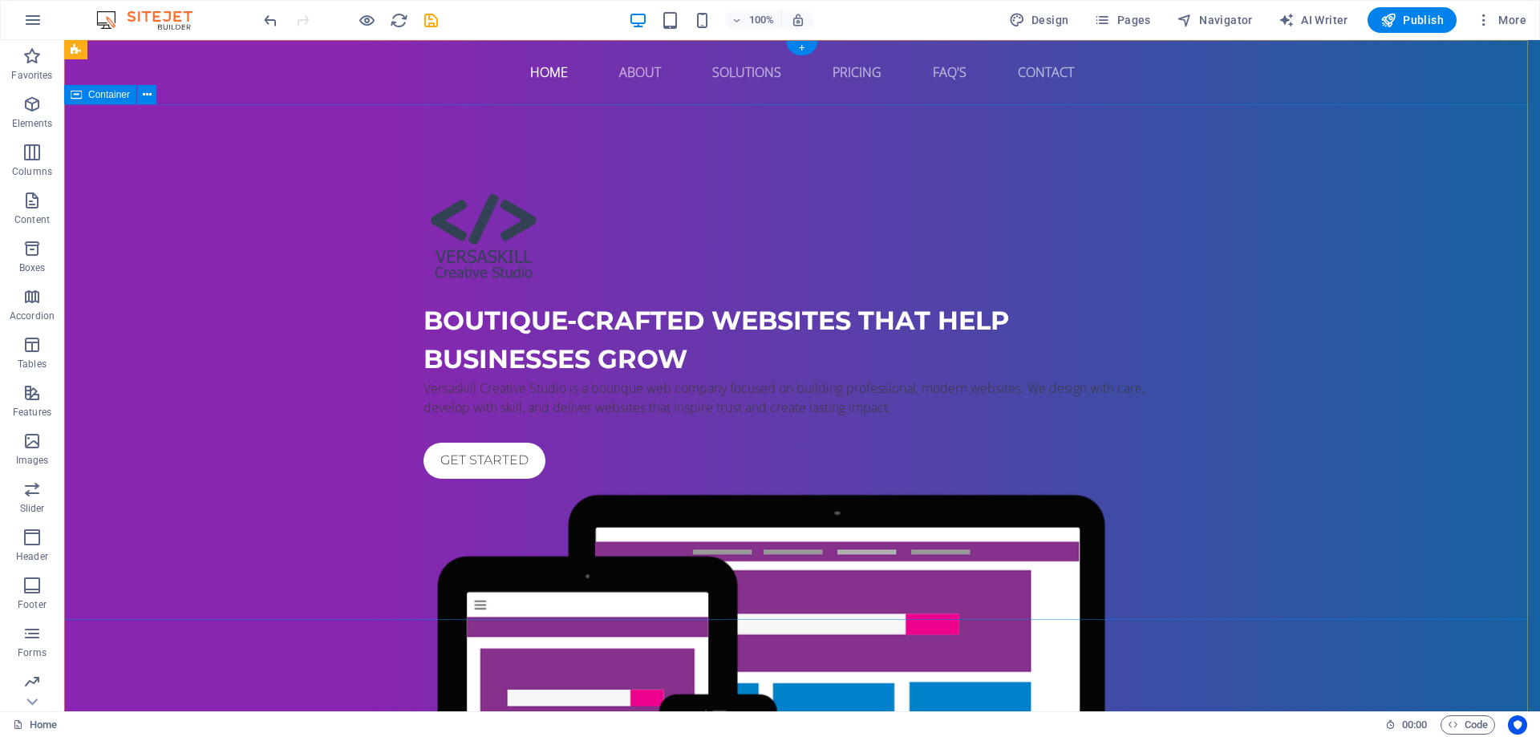
click at [199, 156] on div "Boutique-crafted websites that help businesses grow Versaskill Creative Studio …" at bounding box center [802, 561] width 1476 height 914
click at [1367, 243] on div "Boutique-crafted websites that help businesses grow Versaskill Creative Studio …" at bounding box center [802, 561] width 1476 height 914
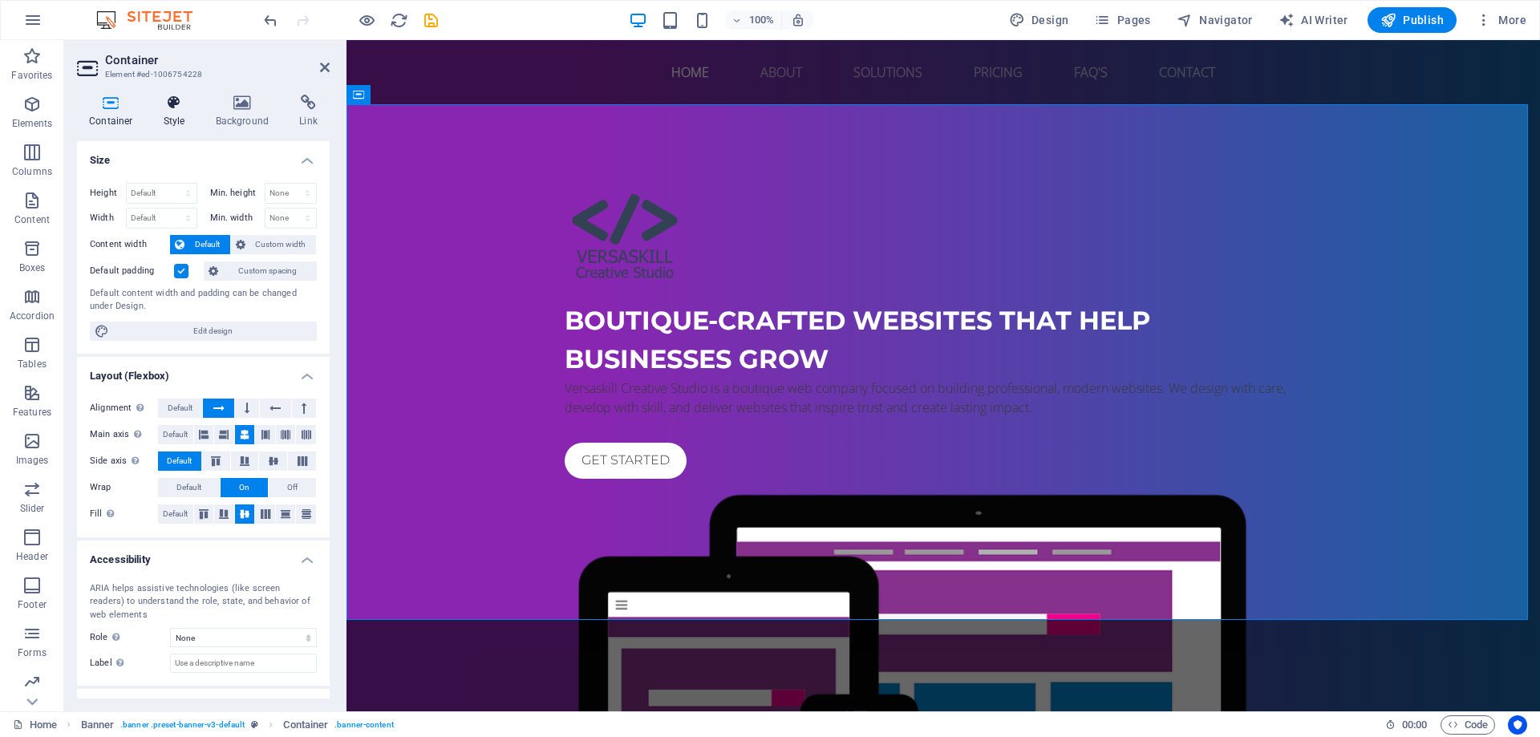
click at [182, 112] on h4 "Style" at bounding box center [178, 112] width 52 height 34
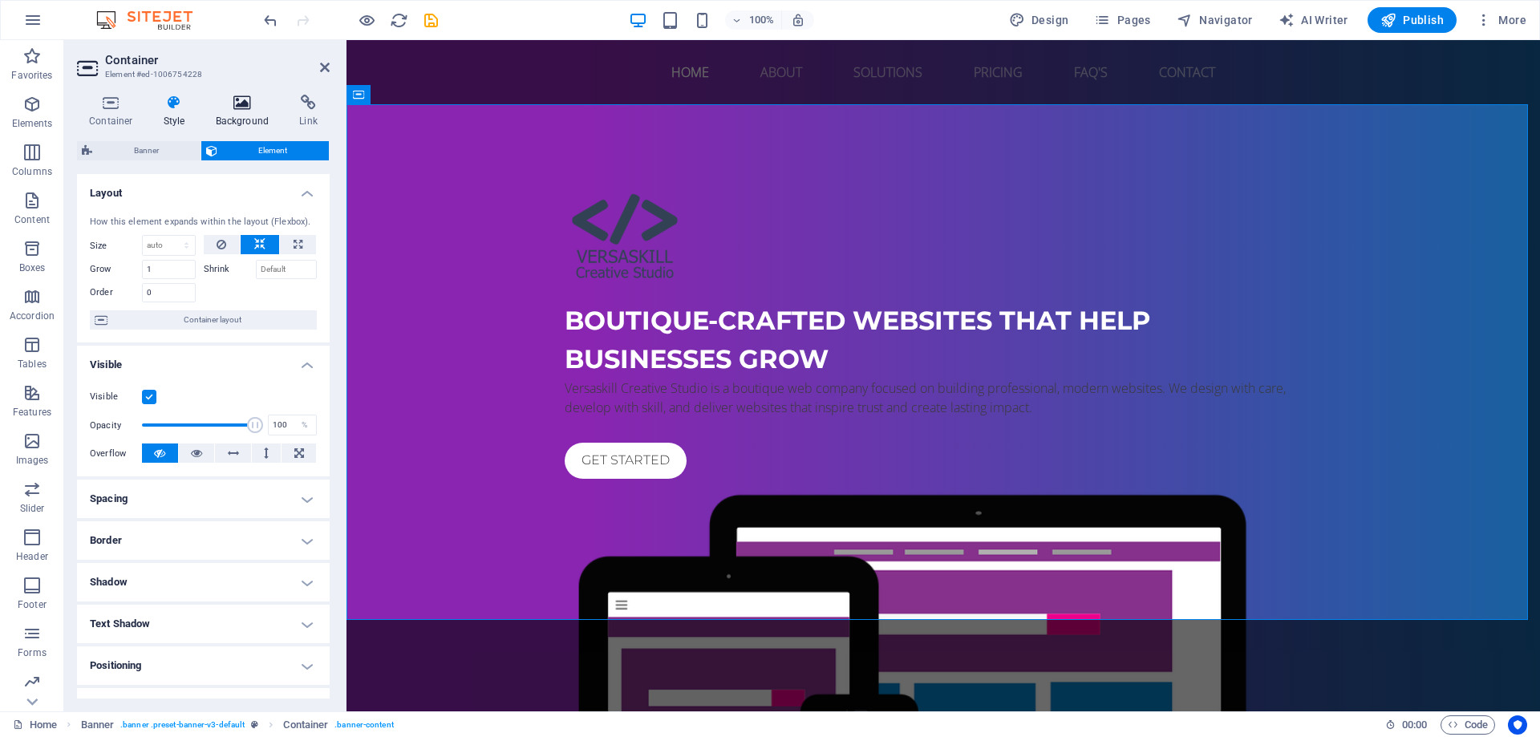
click at [226, 112] on h4 "Background" at bounding box center [246, 112] width 84 height 34
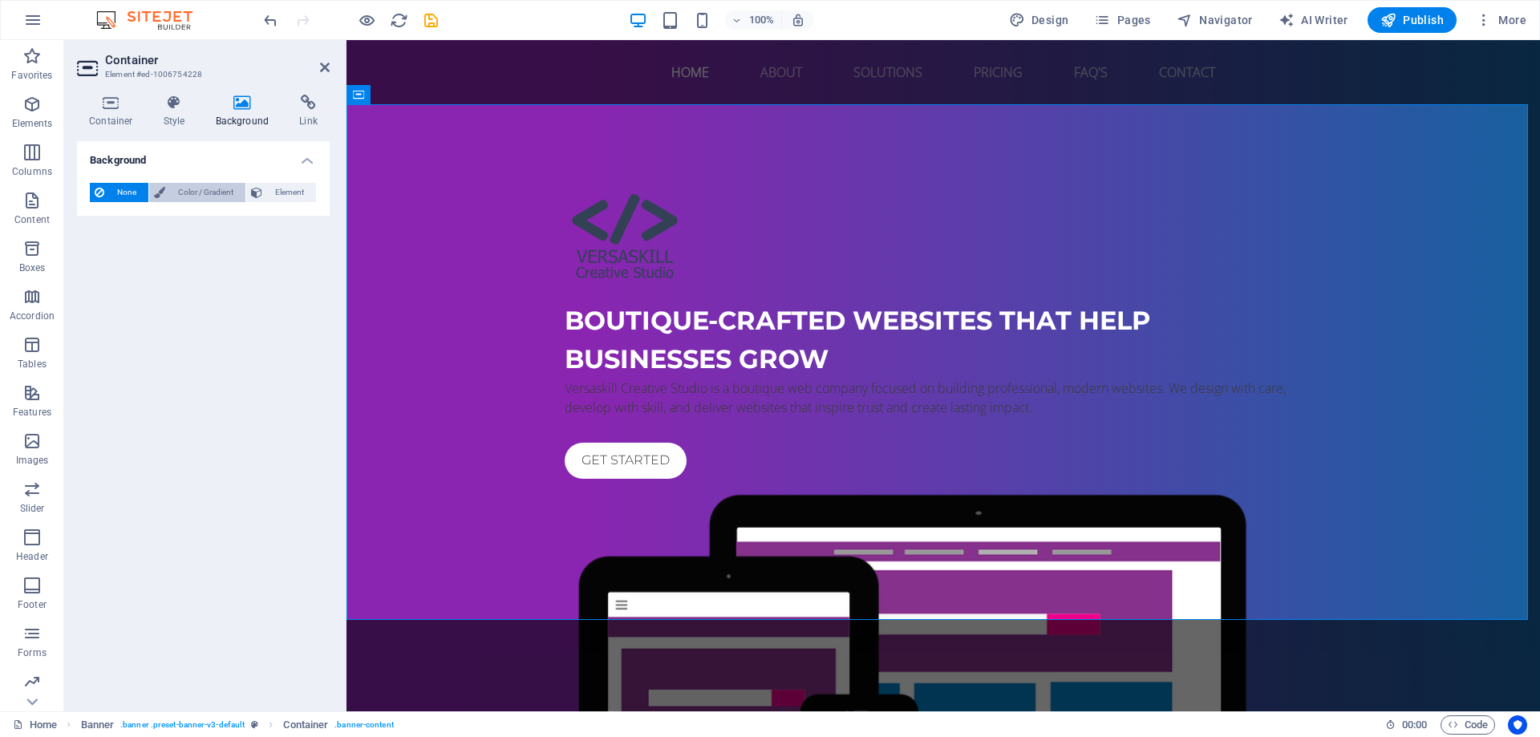
click at [199, 191] on span "Color / Gradient" at bounding box center [205, 192] width 71 height 19
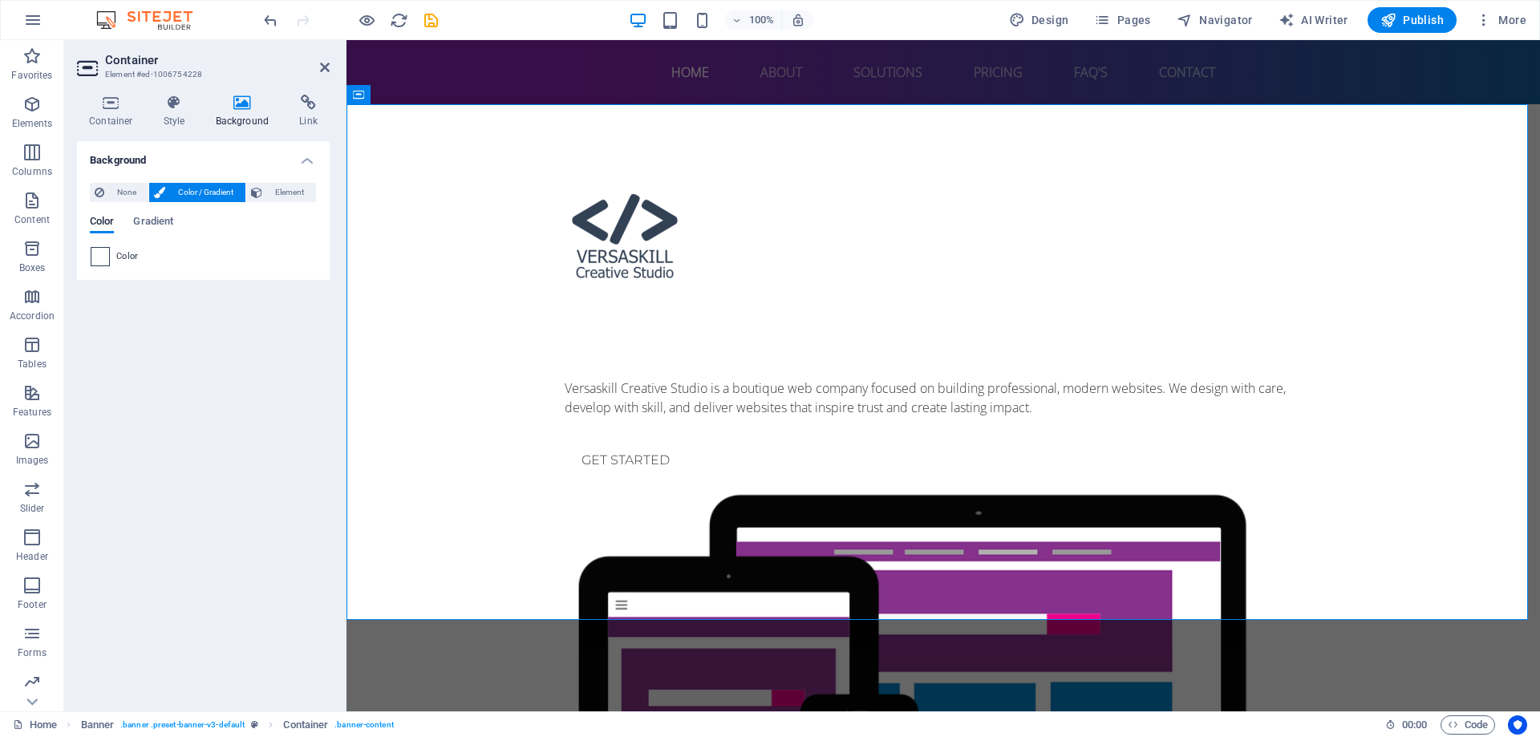
click at [100, 257] on span at bounding box center [100, 257] width 18 height 18
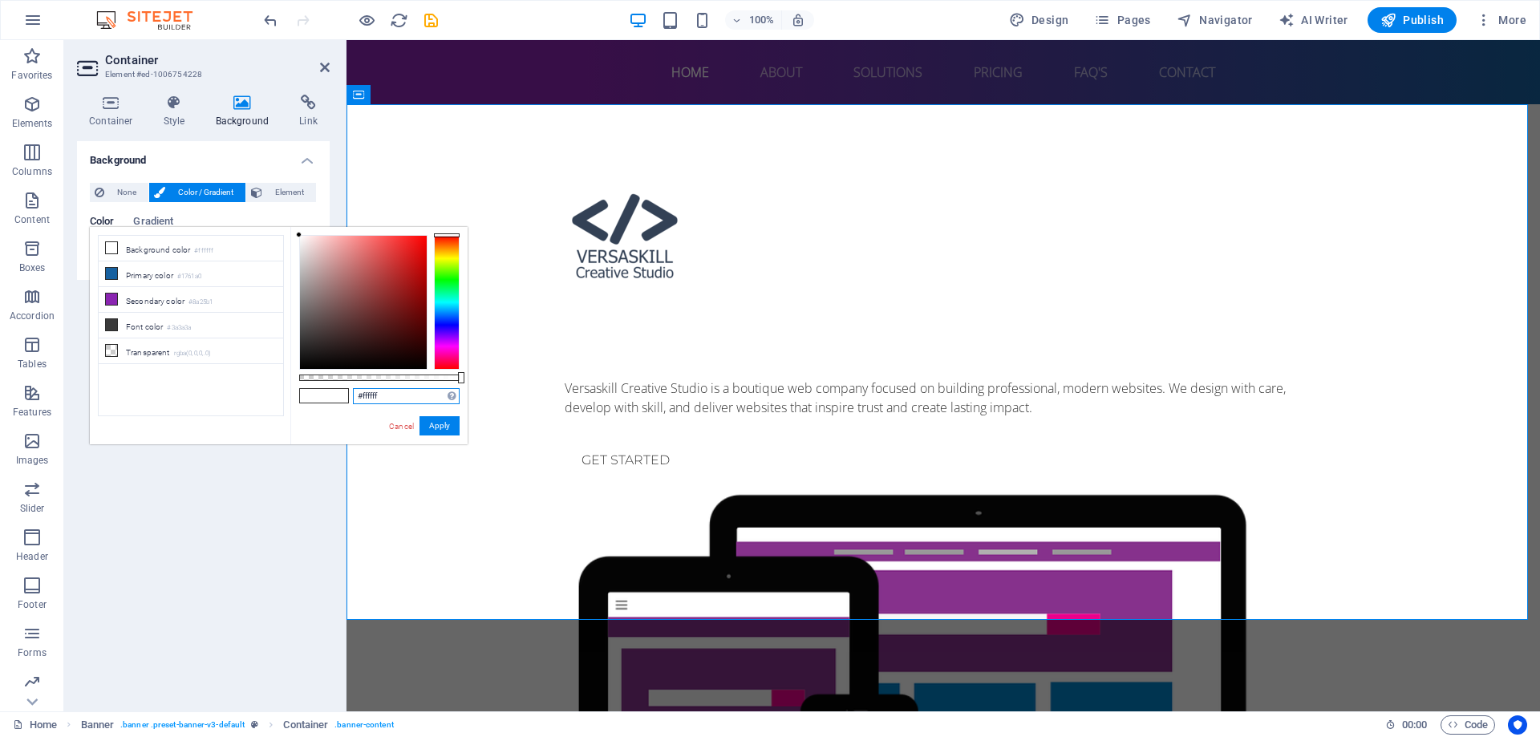
click at [383, 394] on input "#ffffff" at bounding box center [406, 396] width 107 height 16
paste input "F5F5DC"
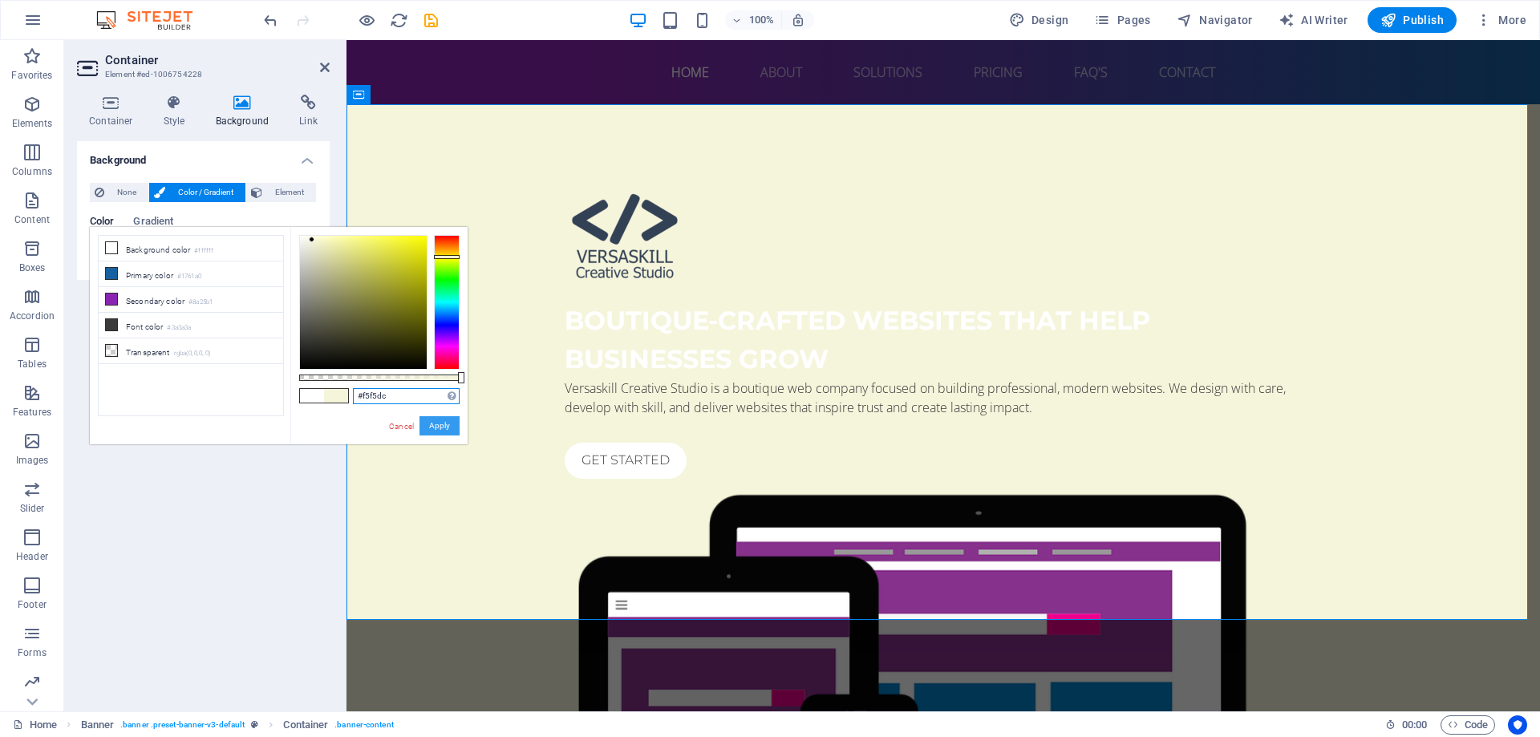
type input "#f5f5dc"
click at [432, 428] on button "Apply" at bounding box center [439, 425] width 40 height 19
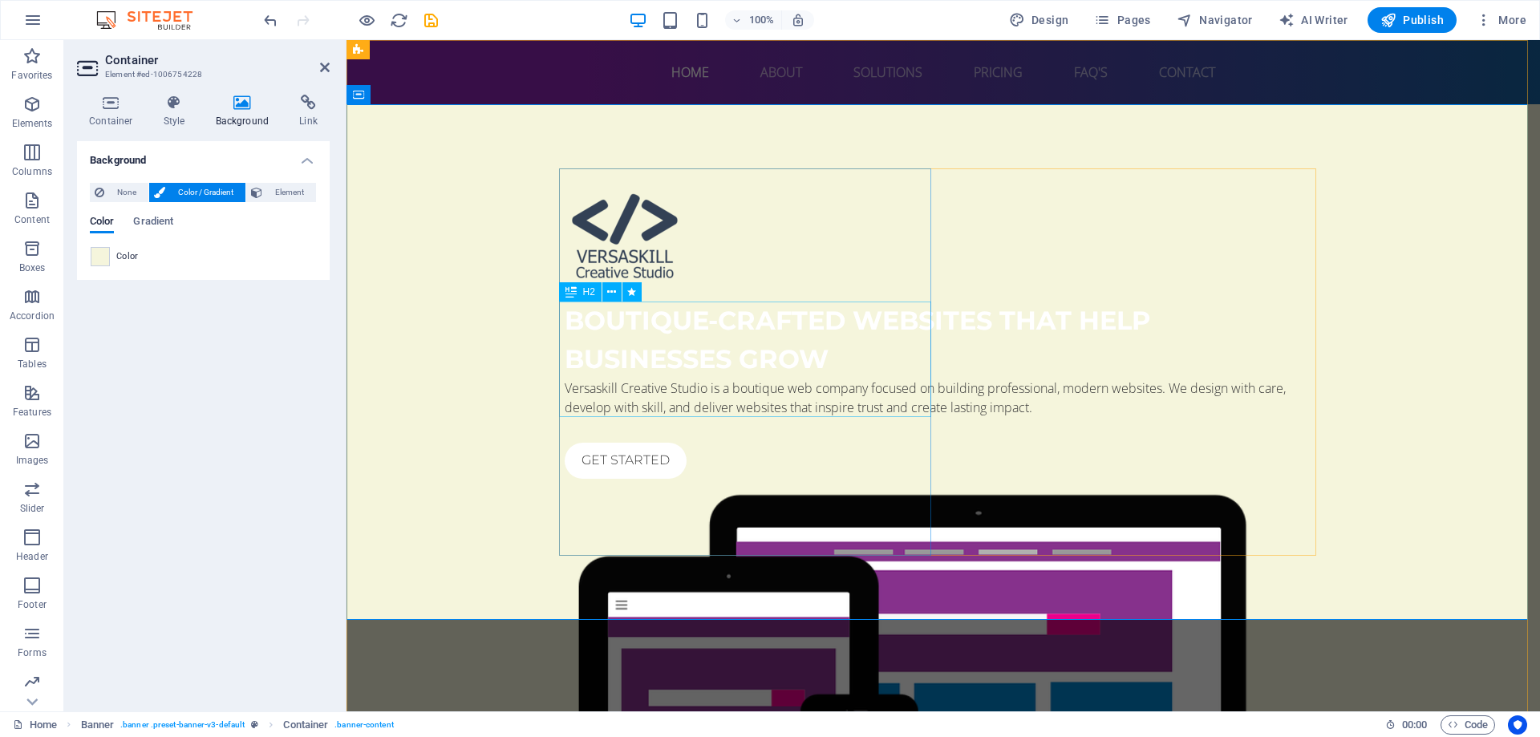
click at [684, 379] on div "Boutique-crafted websites that help businesses grow" at bounding box center [943, 340] width 757 height 77
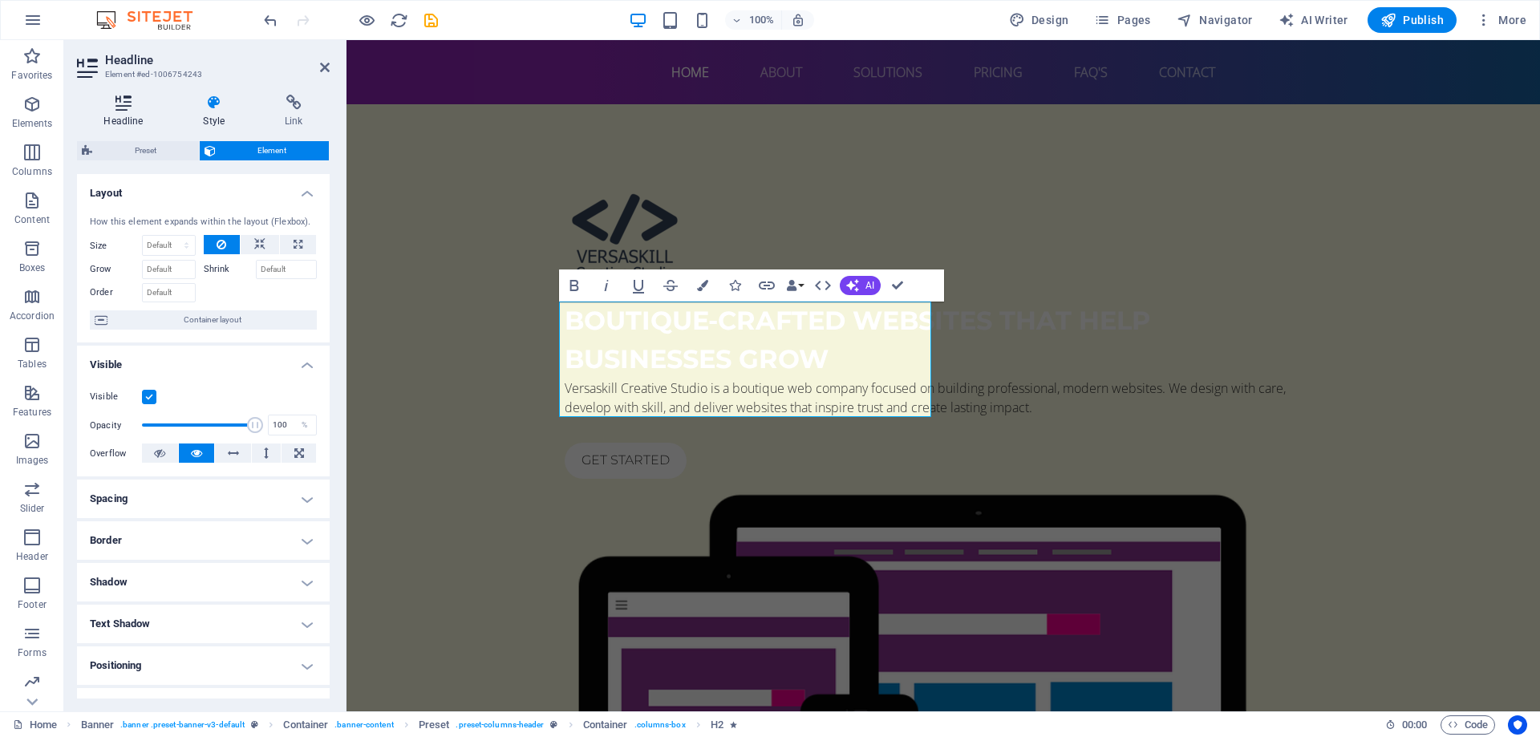
click at [132, 113] on h4 "Headline" at bounding box center [126, 112] width 99 height 34
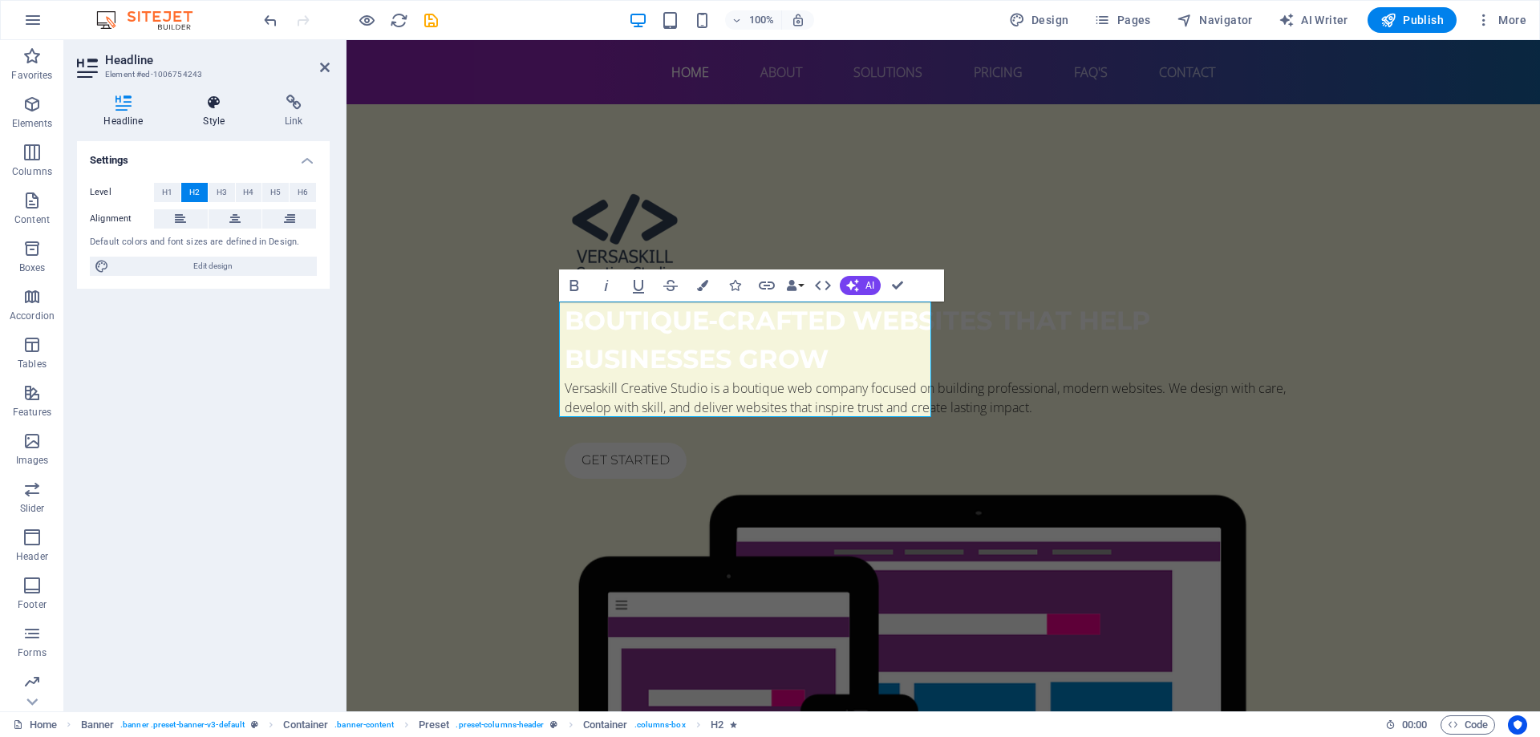
click at [199, 108] on icon at bounding box center [213, 103] width 75 height 16
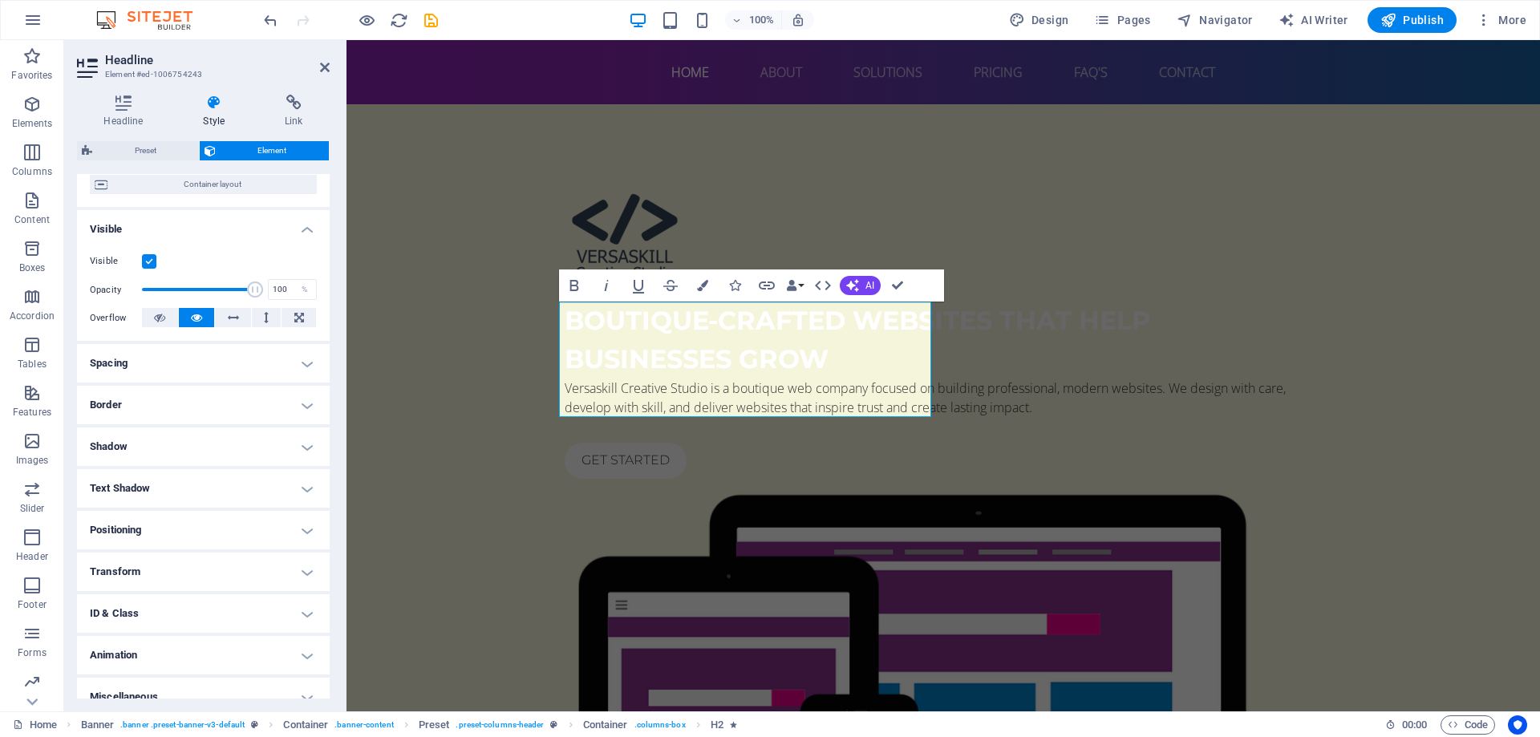
scroll to position [153, 0]
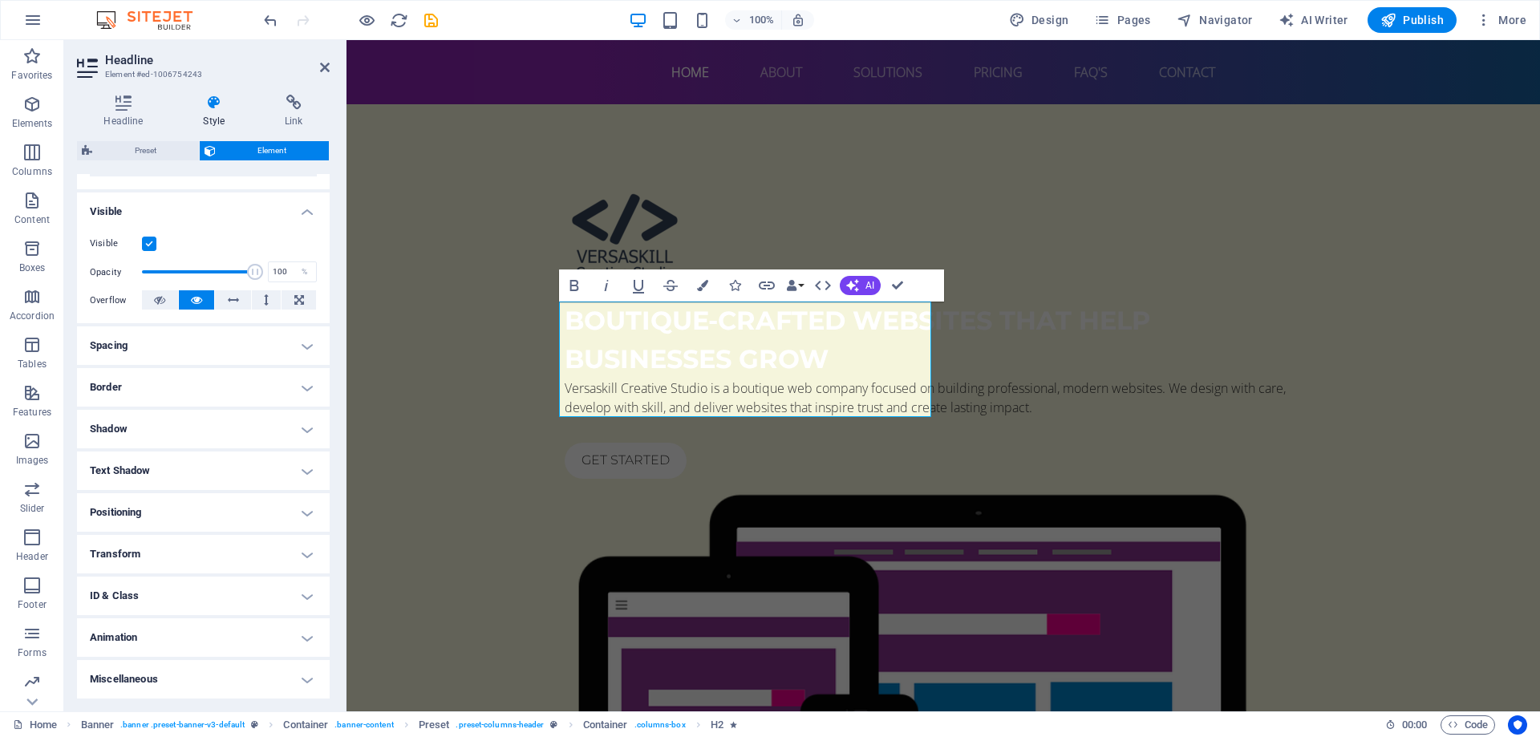
click at [230, 480] on h4 "Text Shadow" at bounding box center [203, 471] width 253 height 38
click at [273, 501] on span "Outside" at bounding box center [276, 502] width 27 height 19
type input "2"
type input "4"
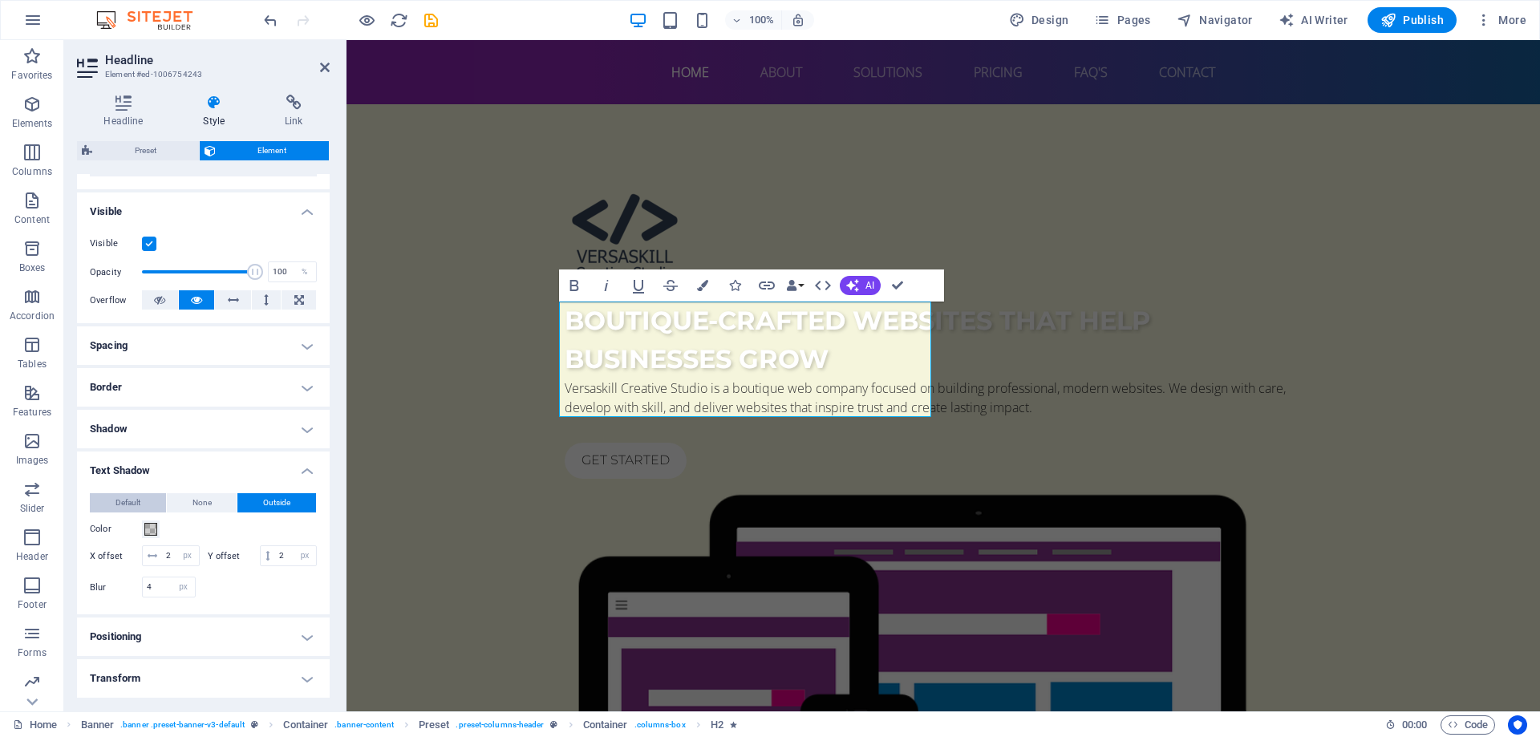
click at [120, 502] on span "Default" at bounding box center [127, 502] width 25 height 19
type input "0"
click at [263, 503] on span "Outside" at bounding box center [276, 502] width 27 height 19
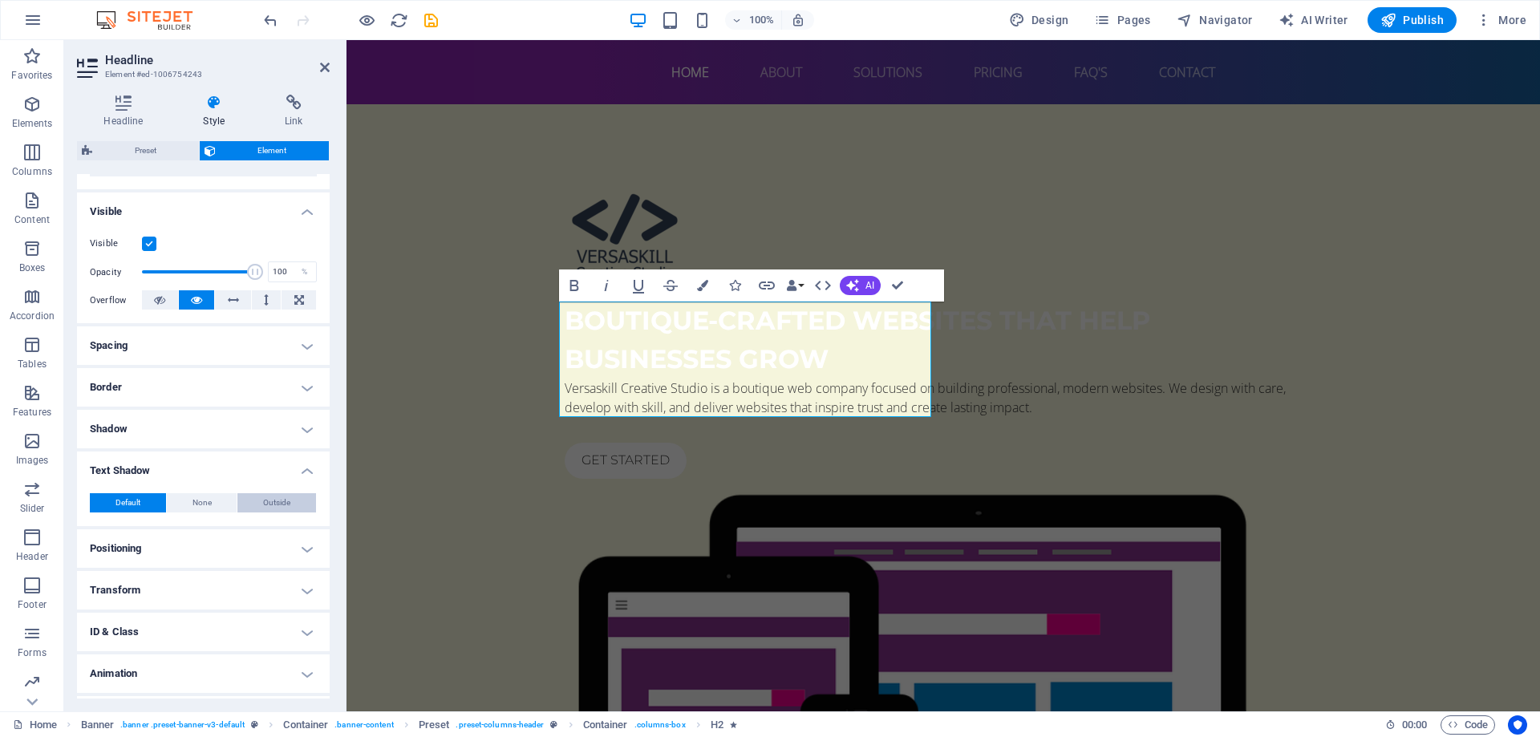
type input "2"
type input "4"
click at [136, 500] on span "Default" at bounding box center [127, 502] width 25 height 19
type input "0"
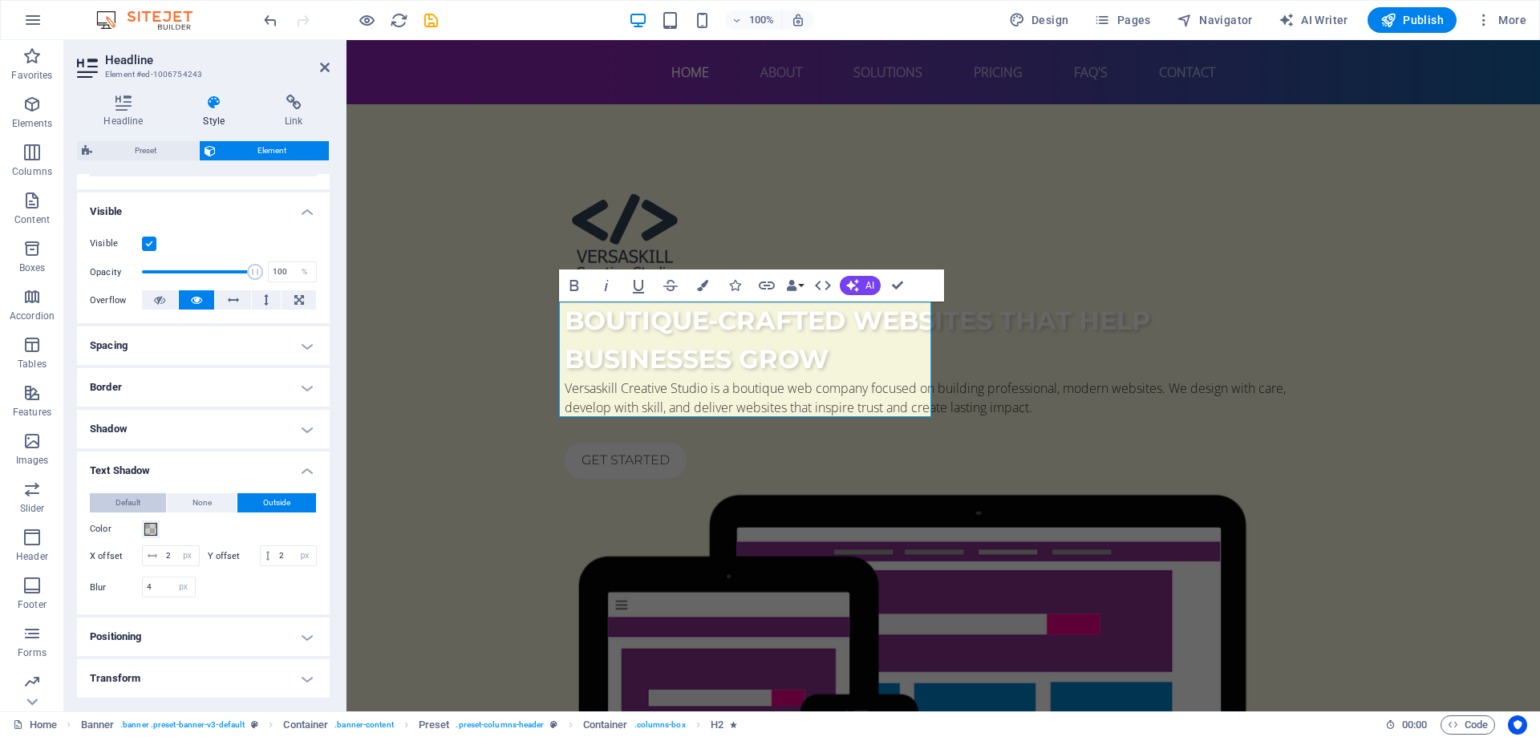
type input "0"
click at [264, 500] on span "Outside" at bounding box center [276, 502] width 27 height 19
type input "2"
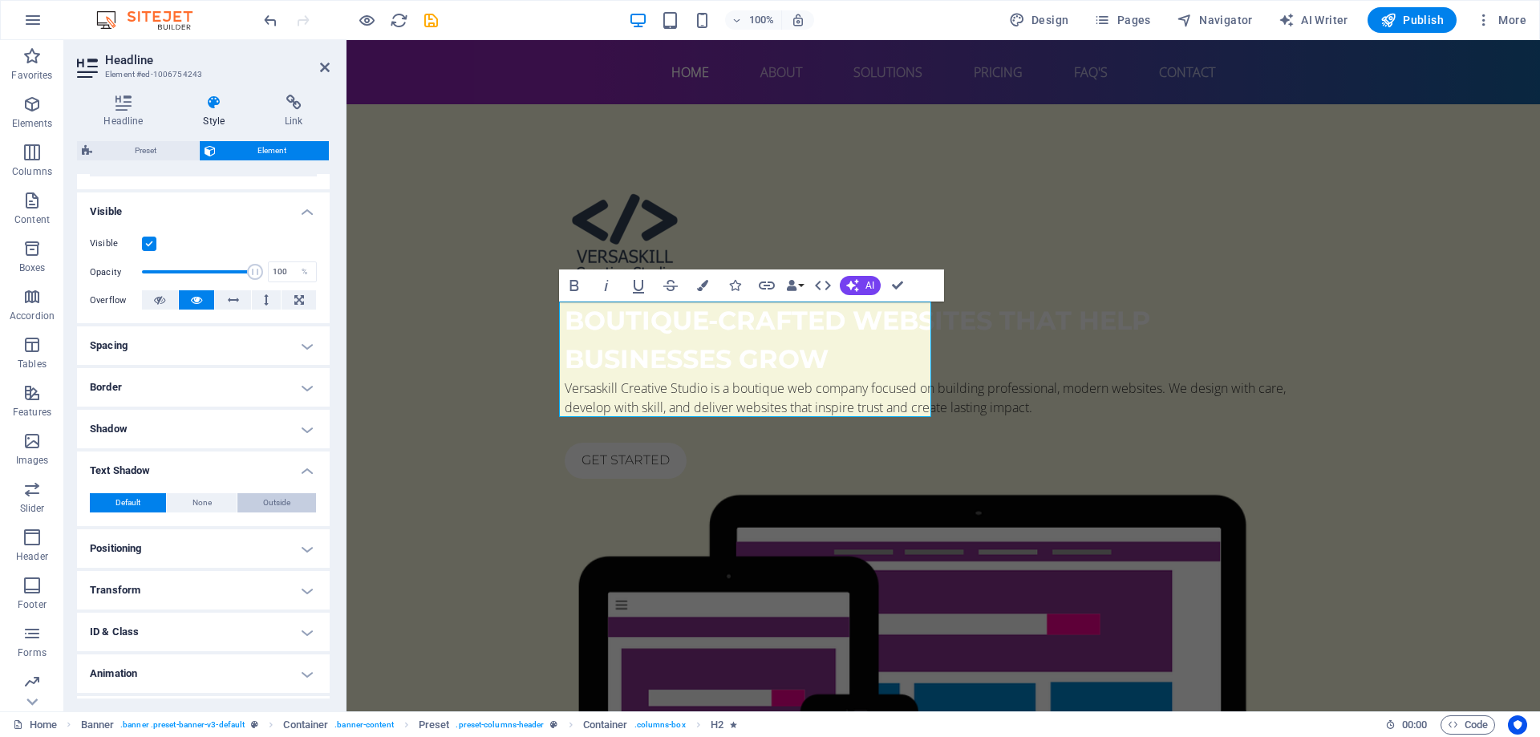
type input "4"
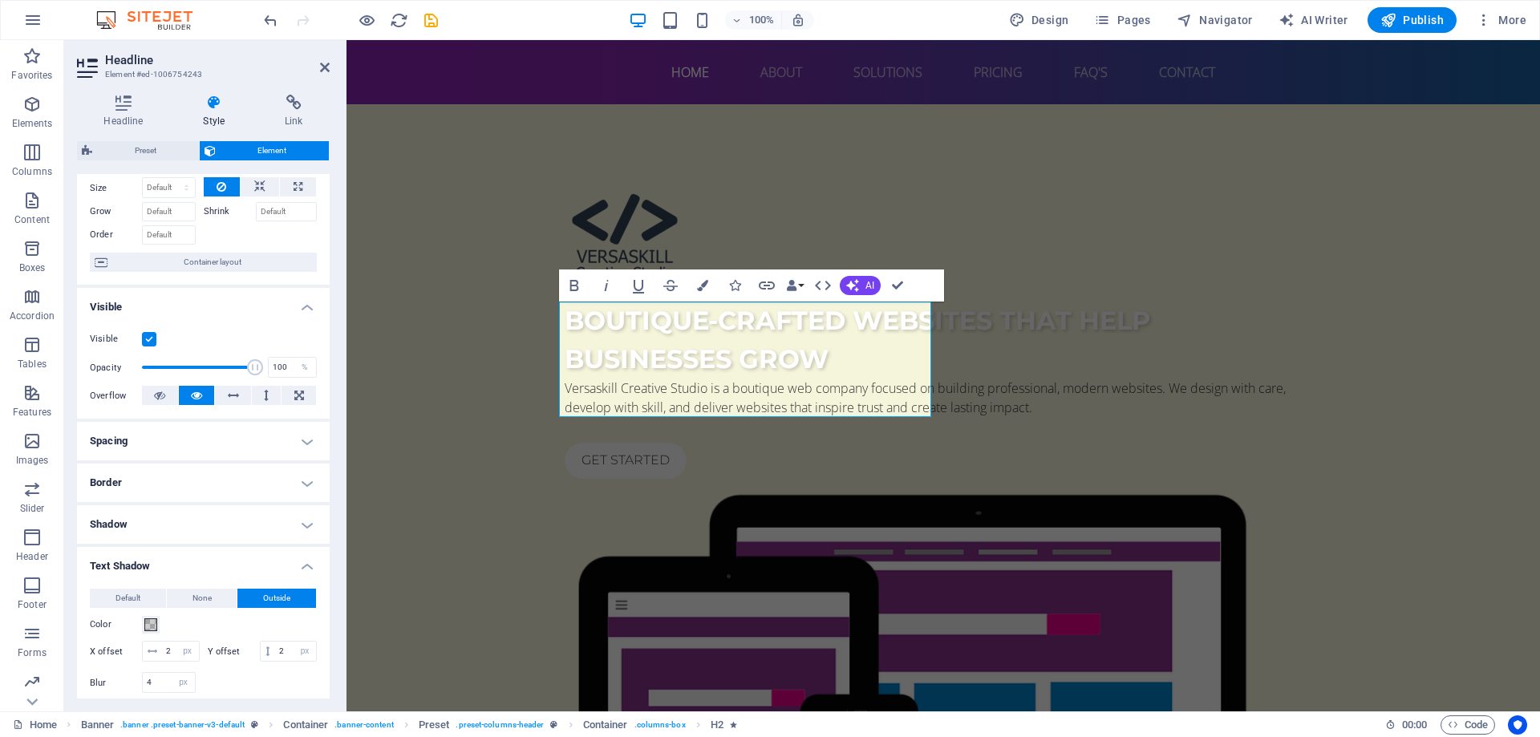
scroll to position [0, 0]
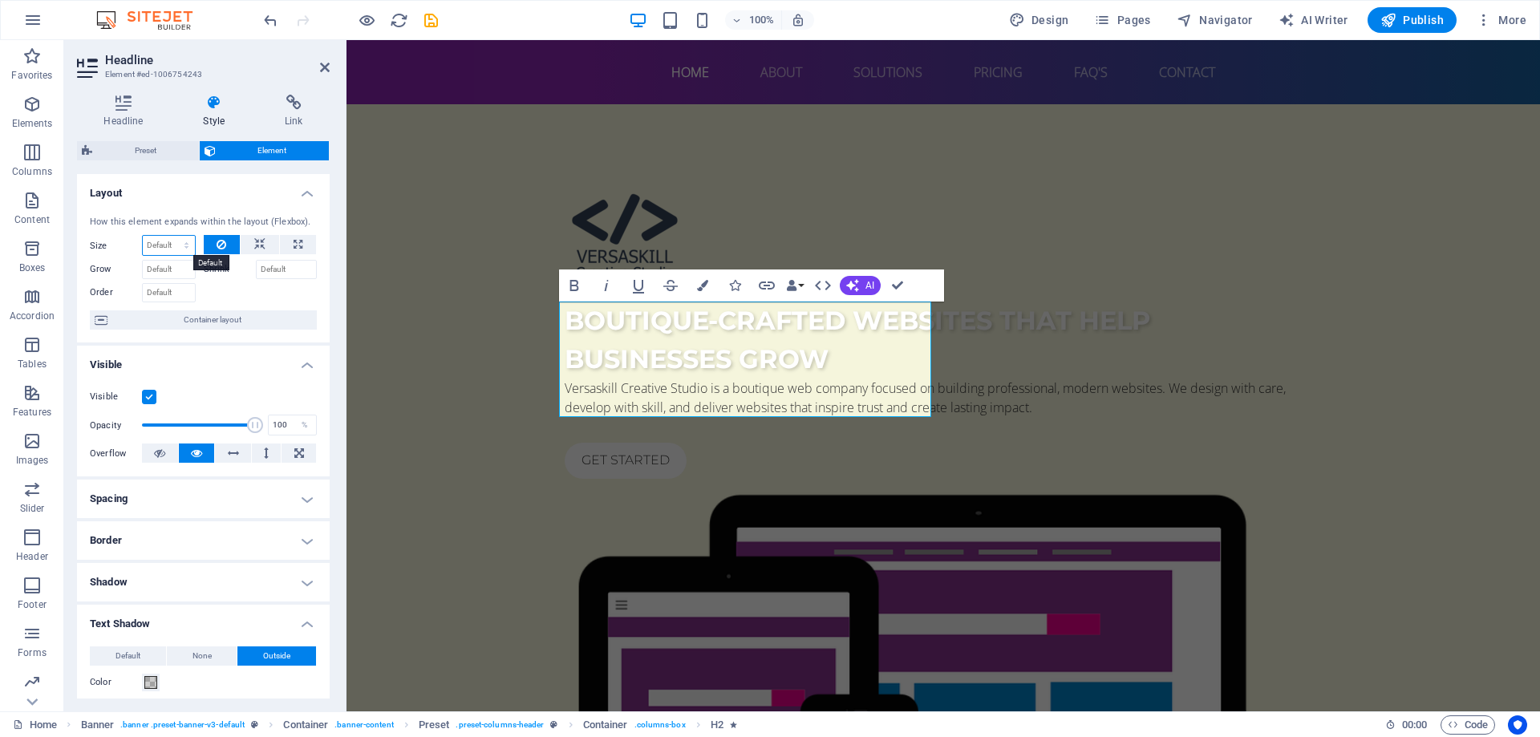
click at [180, 249] on select "Default auto px % 1/1 1/2 1/3 1/4 1/5 1/6 1/7 1/8 1/9 1/10" at bounding box center [169, 245] width 52 height 19
select select "1/7"
click at [170, 236] on select "Default auto px % 1/1 1/2 1/3 1/4 1/5 1/6 1/7 1/8 1/9 1/10" at bounding box center [169, 245] width 52 height 19
type input "14.28"
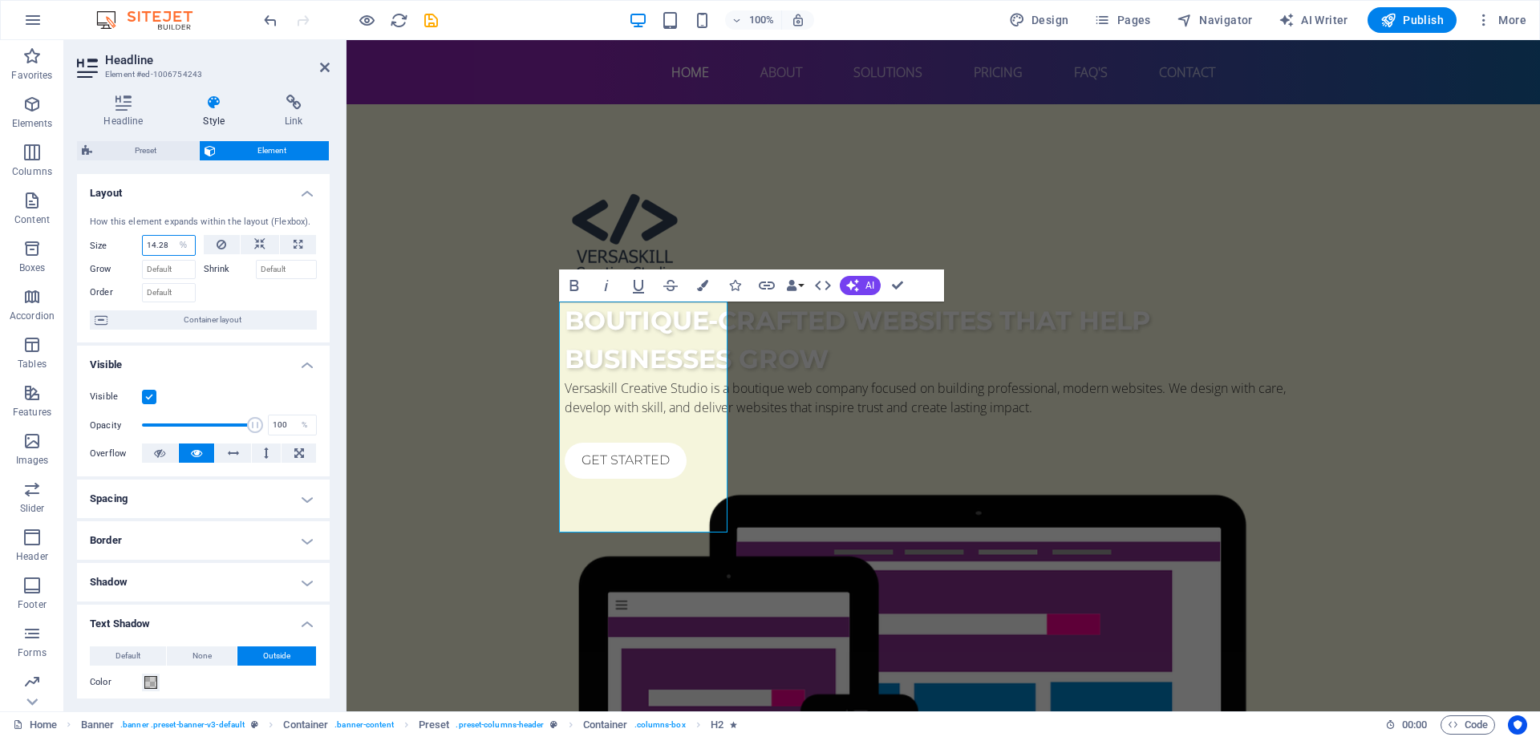
click at [163, 245] on input "14.28" at bounding box center [169, 245] width 52 height 19
click at [177, 245] on select "Default auto px % 1/1 1/2 1/3 1/4 1/5 1/6 1/7 1/8 1/9 1/10" at bounding box center [183, 245] width 22 height 19
select select "px"
click at [172, 236] on select "Default auto px % 1/1 1/2 1/3 1/4 1/5 1/6 1/7 1/8 1/9 1/10" at bounding box center [183, 245] width 22 height 19
type input "11"
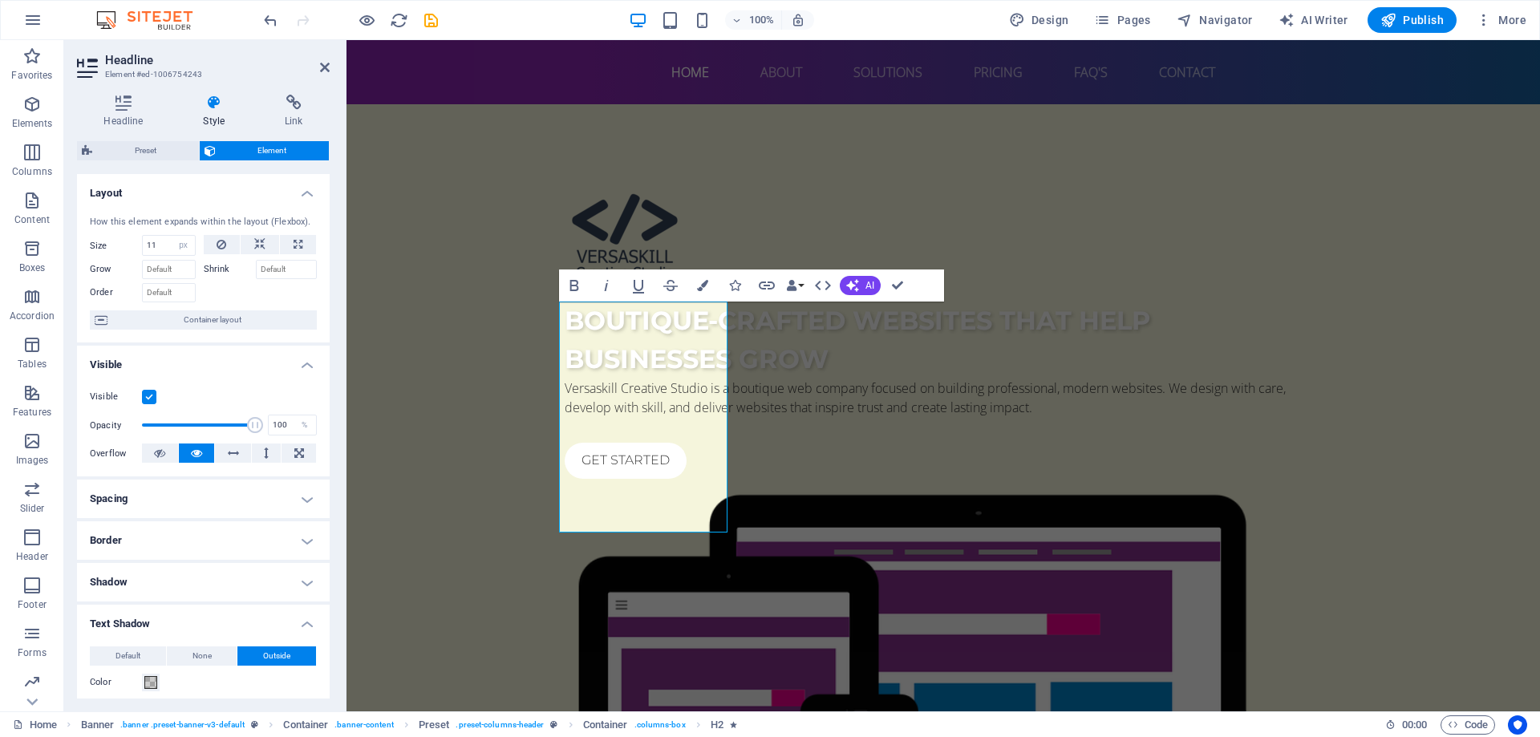
click at [221, 293] on div at bounding box center [261, 290] width 114 height 23
click at [160, 237] on input "11" at bounding box center [169, 245] width 52 height 19
click at [148, 245] on input "11" at bounding box center [169, 245] width 52 height 19
click at [221, 249] on icon at bounding box center [222, 244] width 10 height 19
select select "DISABLED_OPTION_VALUE"
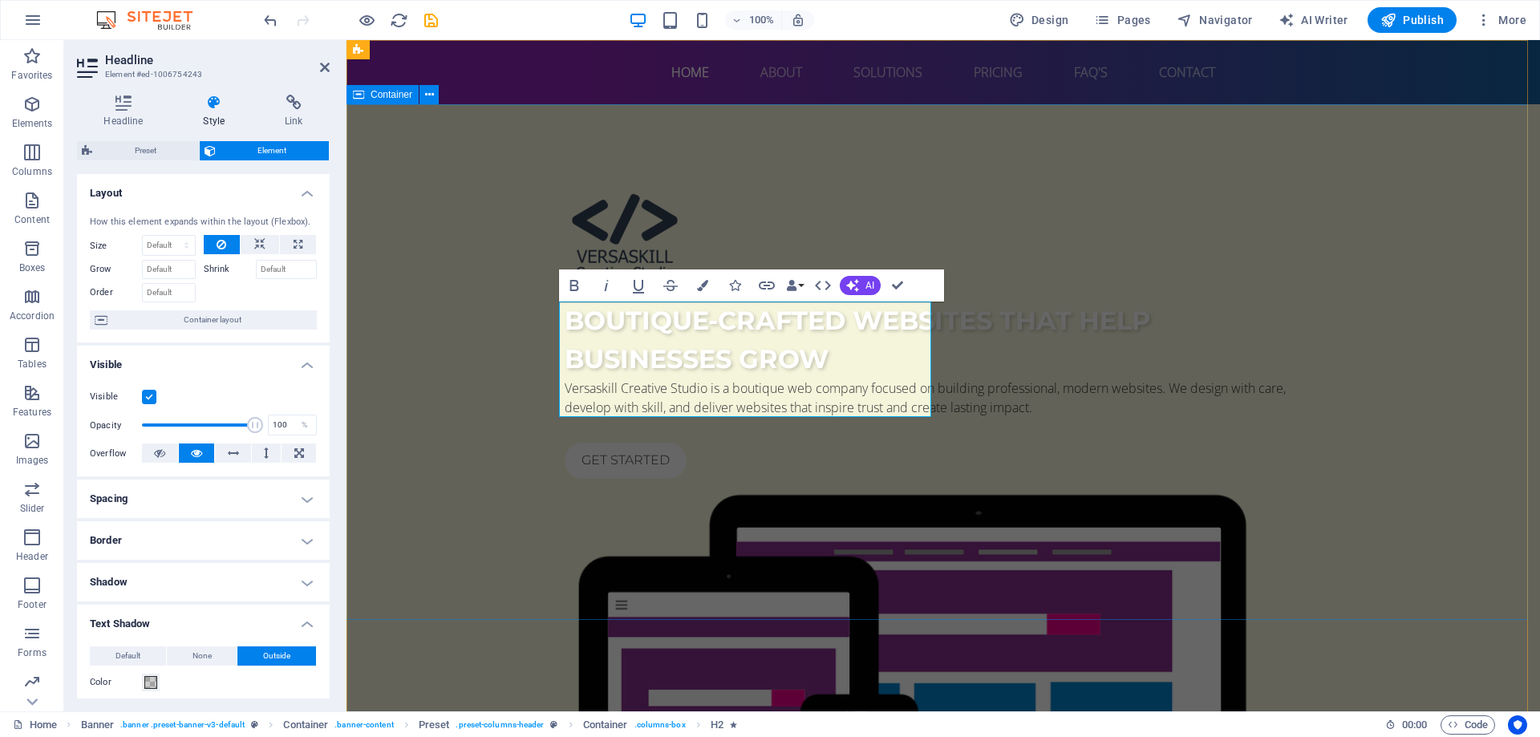
click at [497, 354] on div "Boutique-crafted websites that help businesses grow Versaskill Creative Studio …" at bounding box center [942, 561] width 1193 height 914
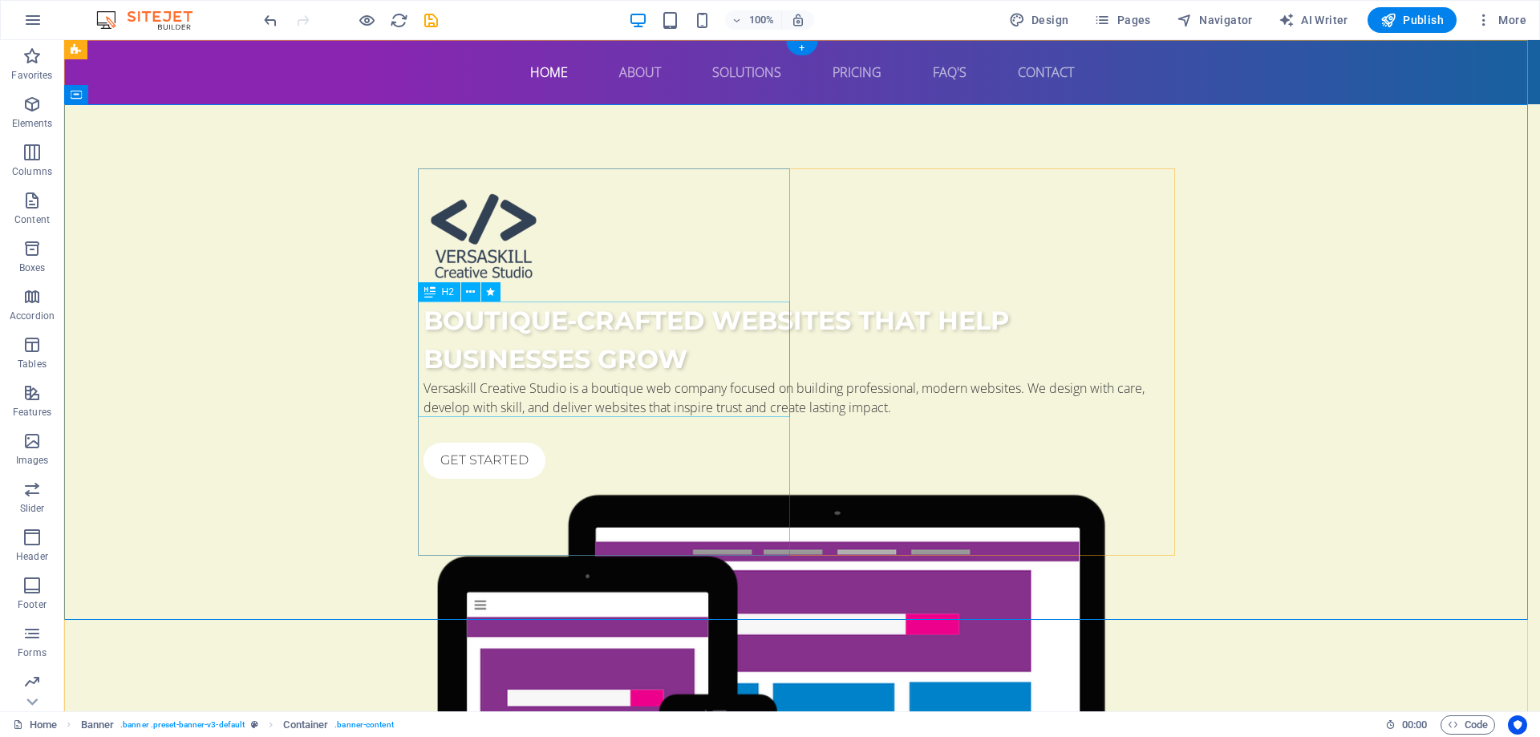
click at [497, 354] on div "Boutique-crafted websites that help businesses grow" at bounding box center [801, 340] width 757 height 77
select select "px"
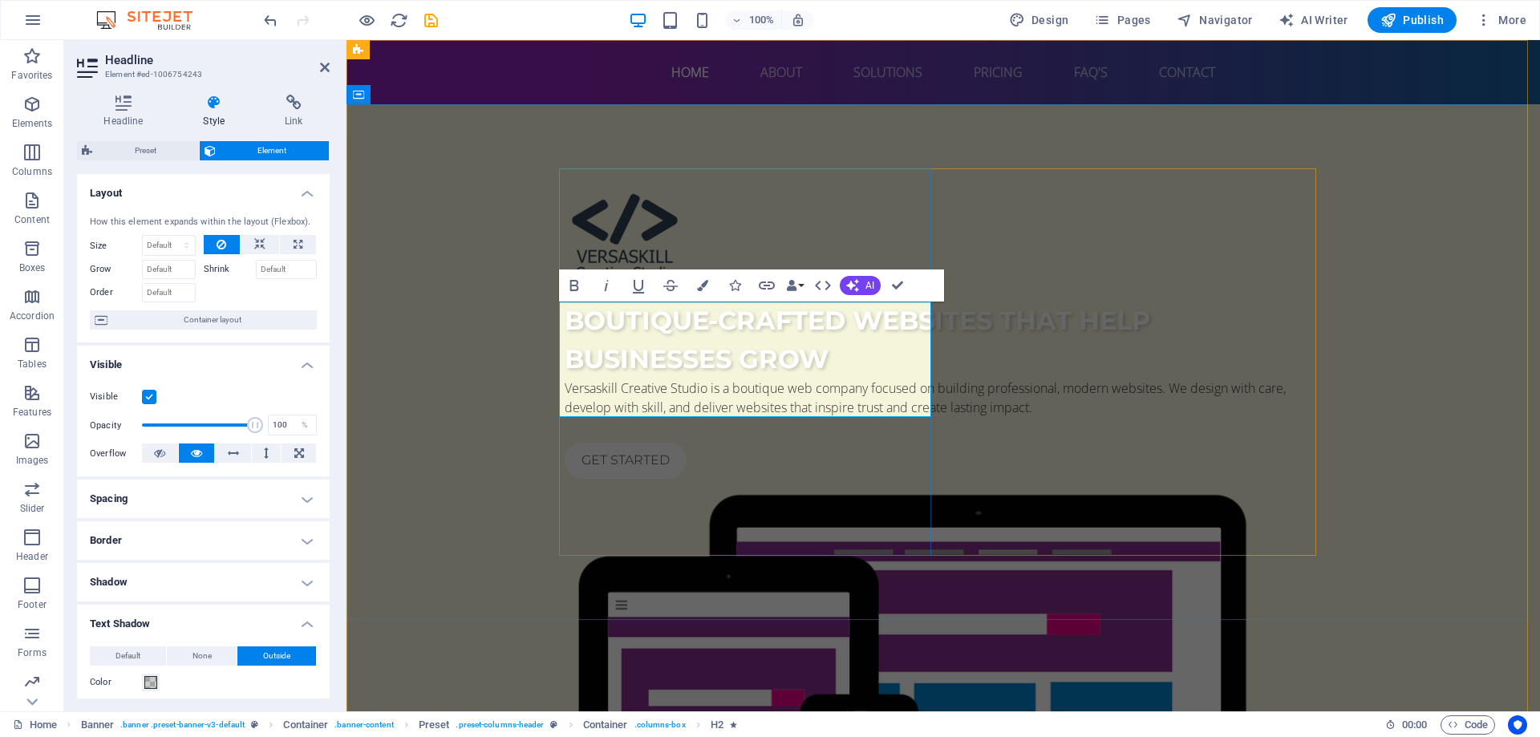
click at [621, 354] on span "Boutique-crafted websites that help businesses grow" at bounding box center [857, 340] width 585 height 70
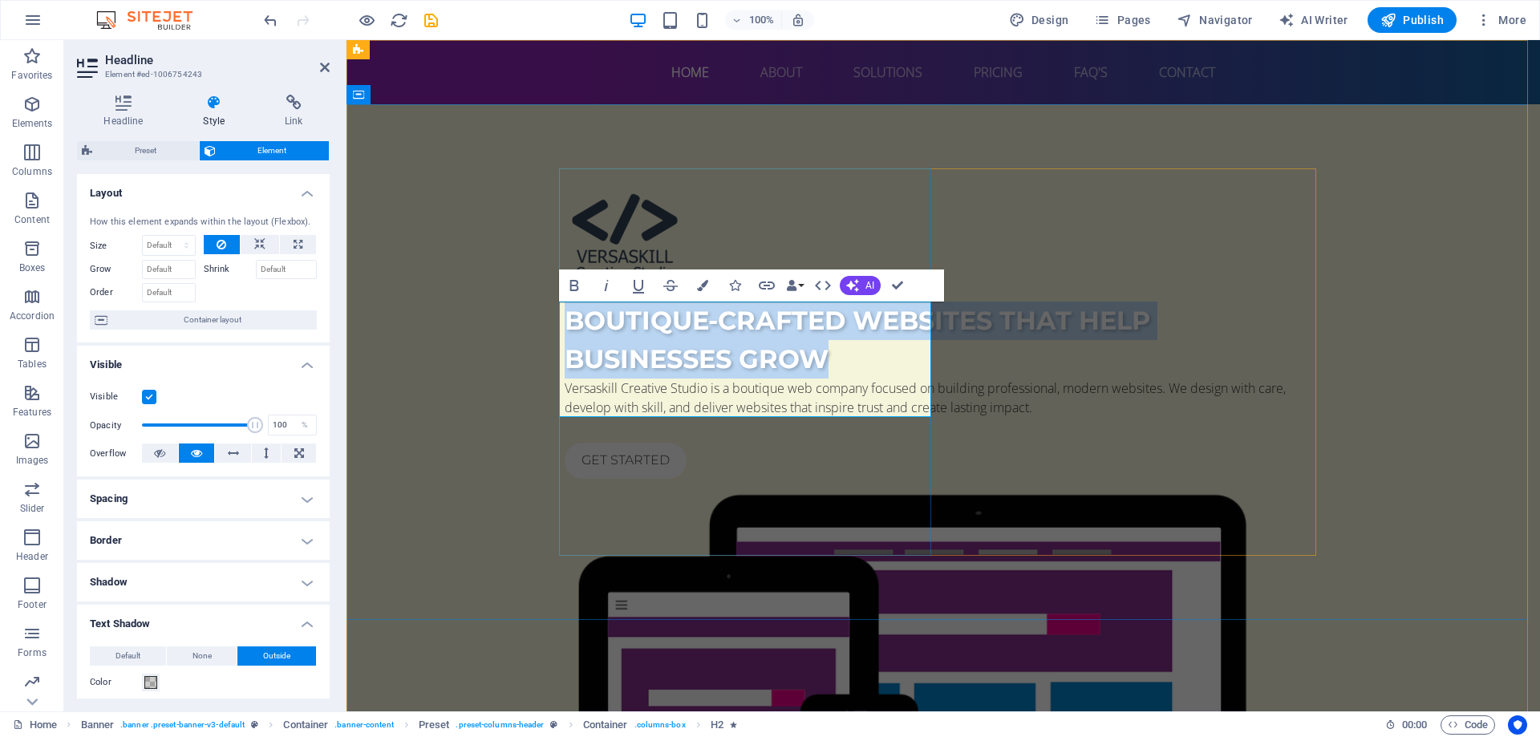
click at [621, 354] on span "Boutique-crafted websites that help businesses grow" at bounding box center [857, 340] width 585 height 70
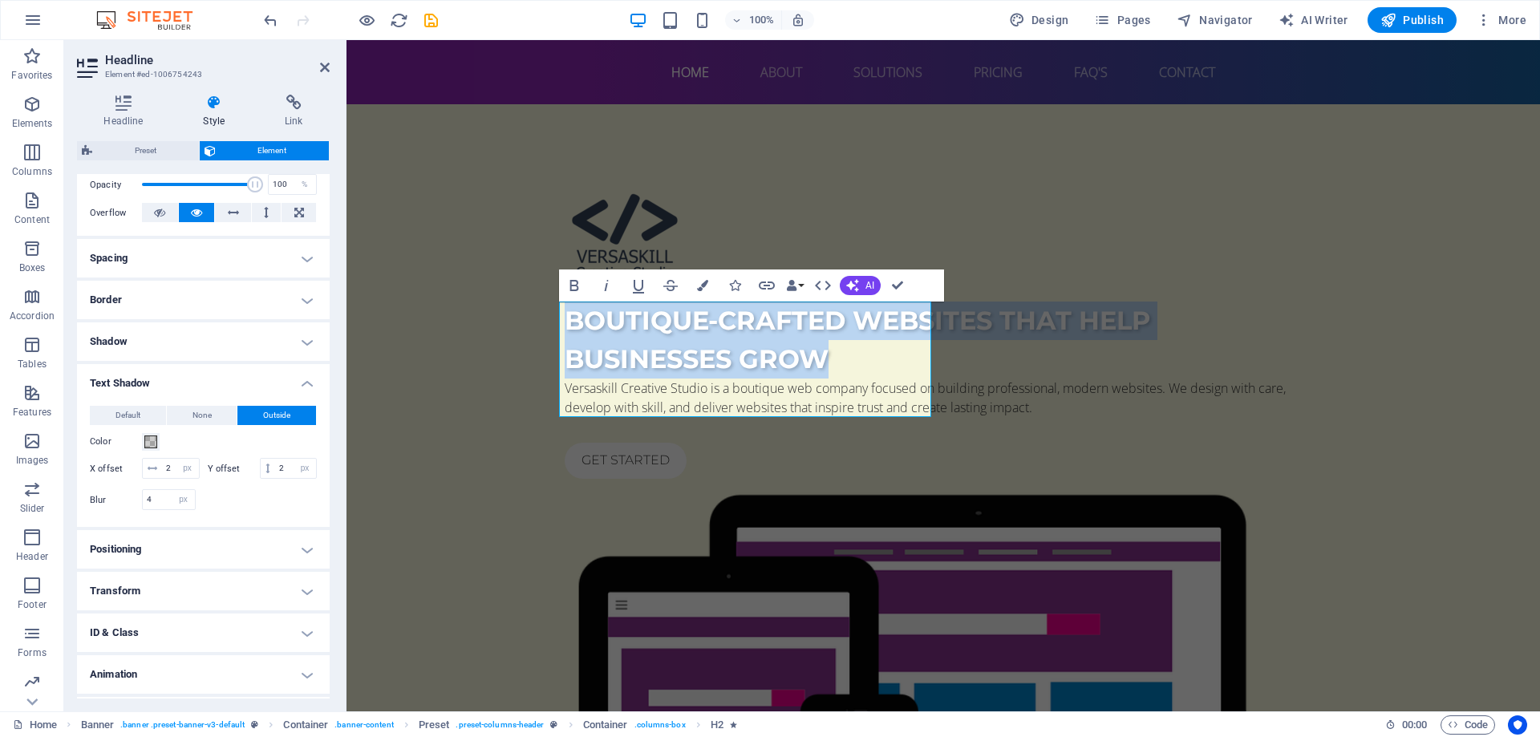
scroll to position [298, 0]
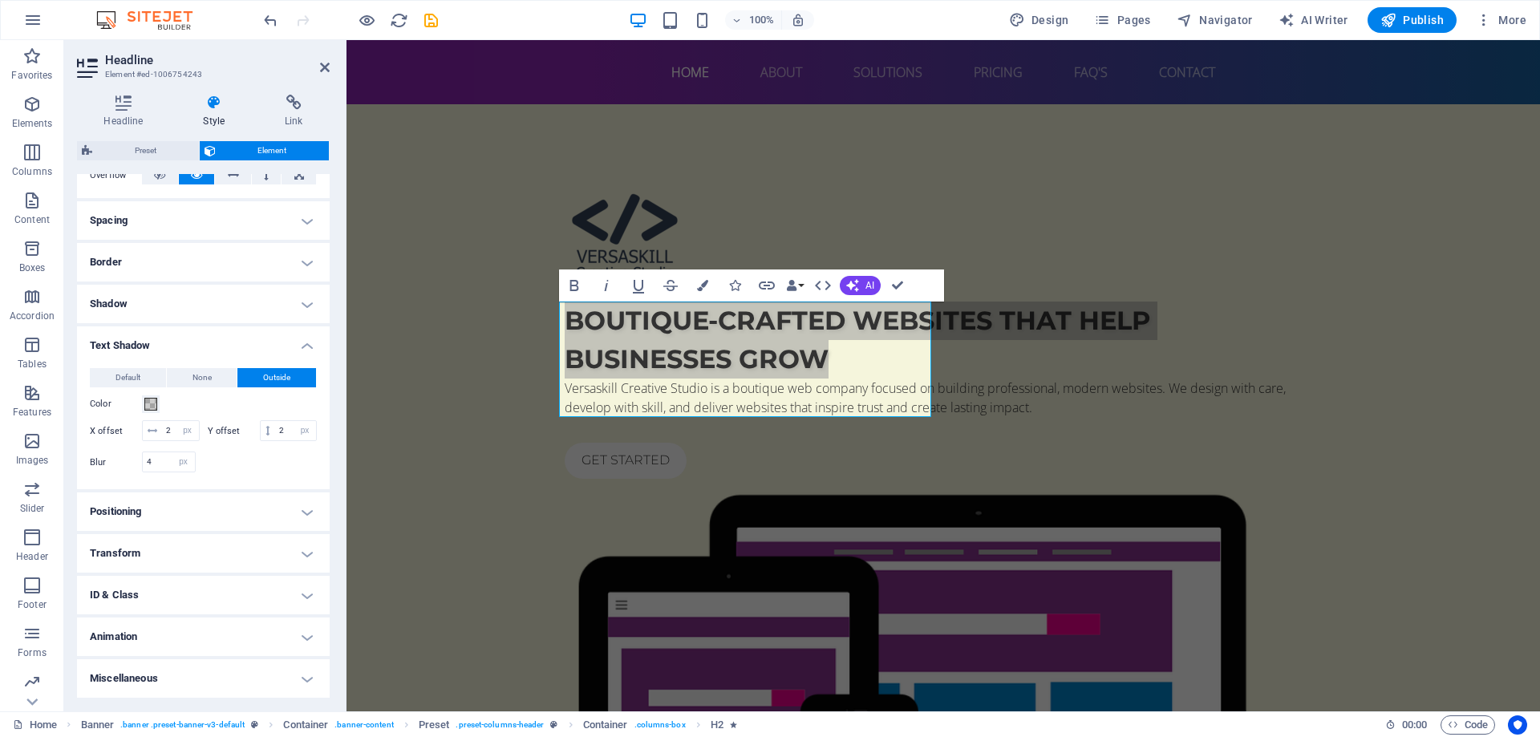
click at [233, 246] on h4 "Border" at bounding box center [203, 262] width 253 height 38
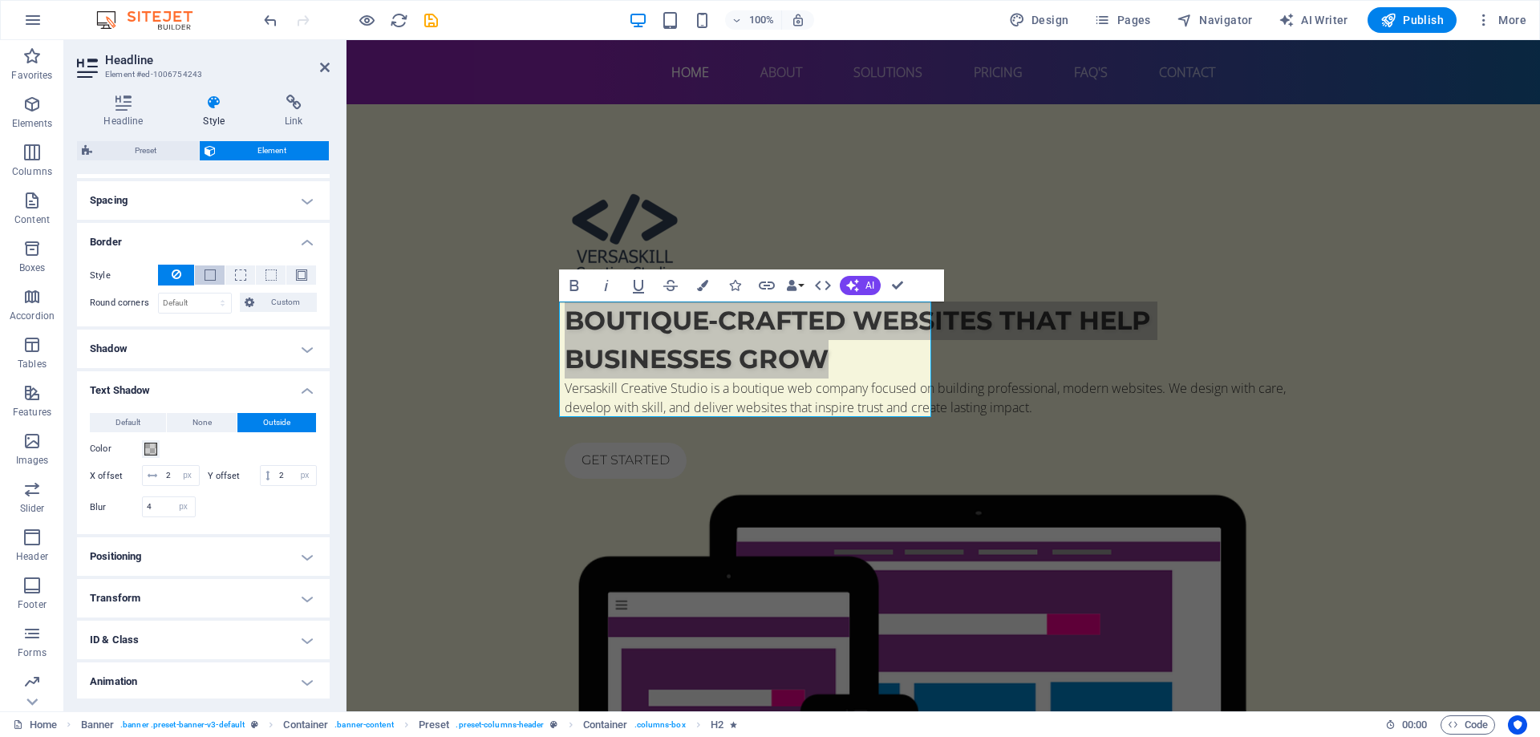
click at [211, 272] on span at bounding box center [210, 274] width 11 height 11
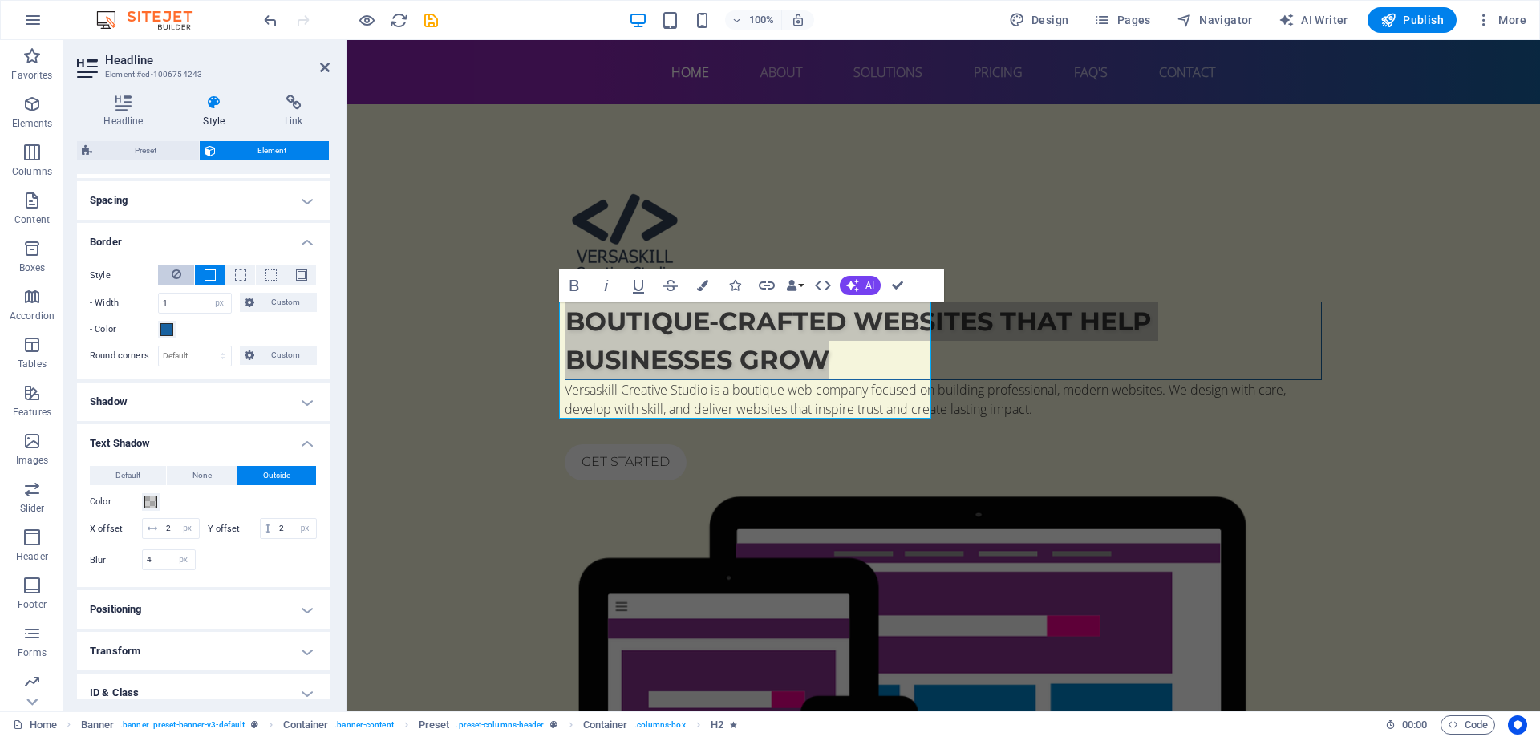
click at [185, 273] on button at bounding box center [176, 275] width 36 height 21
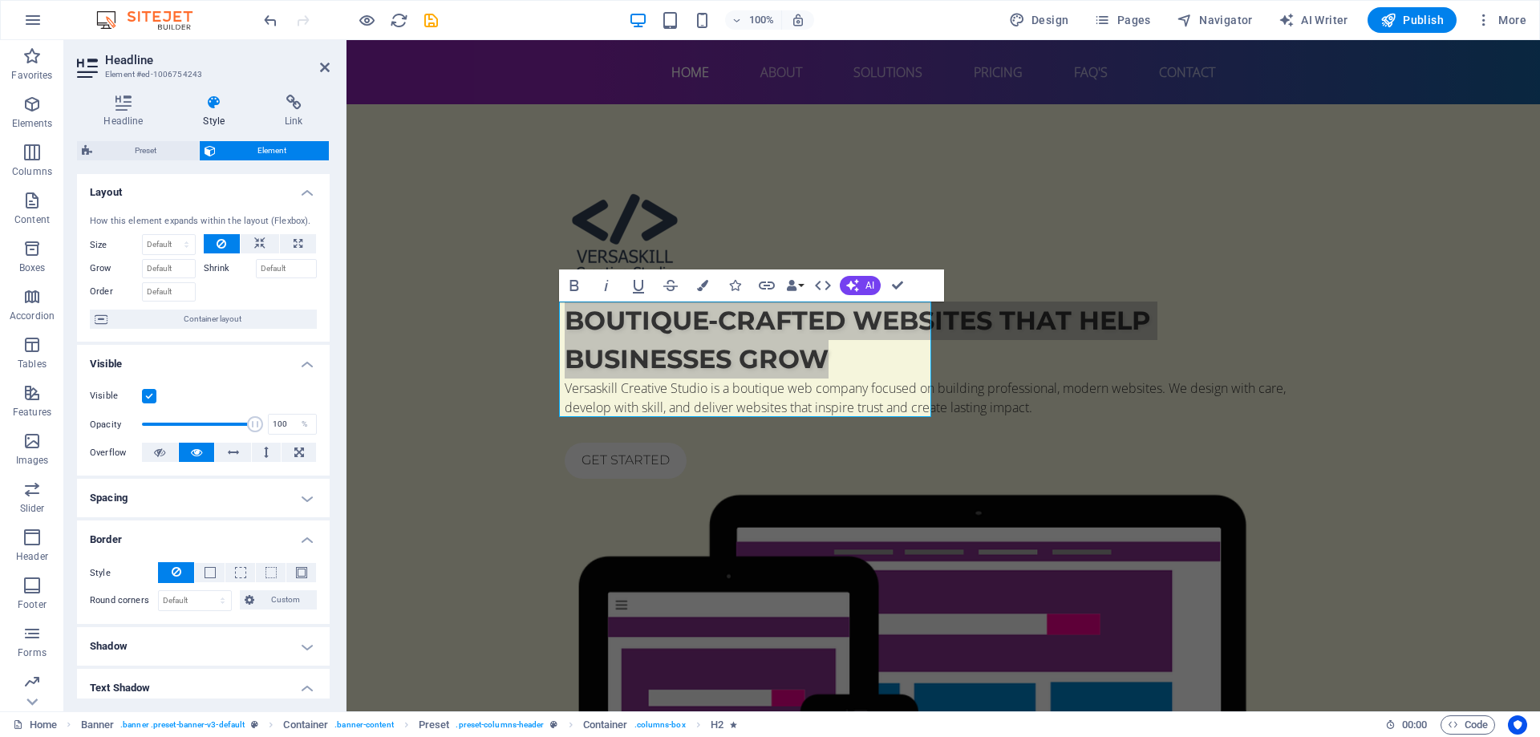
scroll to position [0, 0]
click at [571, 290] on icon "button" at bounding box center [573, 285] width 9 height 11
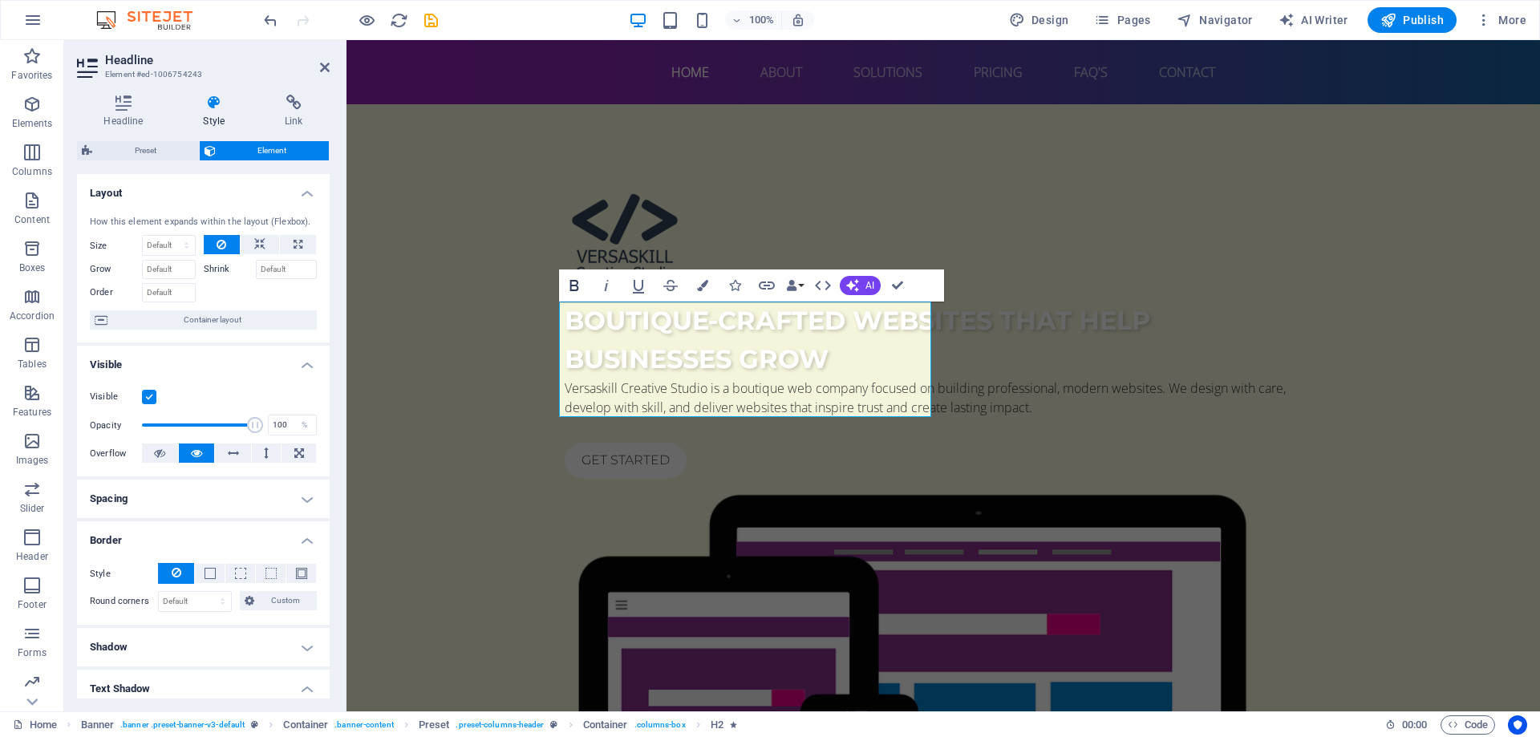
click at [574, 287] on icon "button" at bounding box center [574, 285] width 19 height 19
click at [581, 288] on icon "button" at bounding box center [574, 285] width 19 height 19
click at [697, 286] on icon "button" at bounding box center [702, 285] width 11 height 11
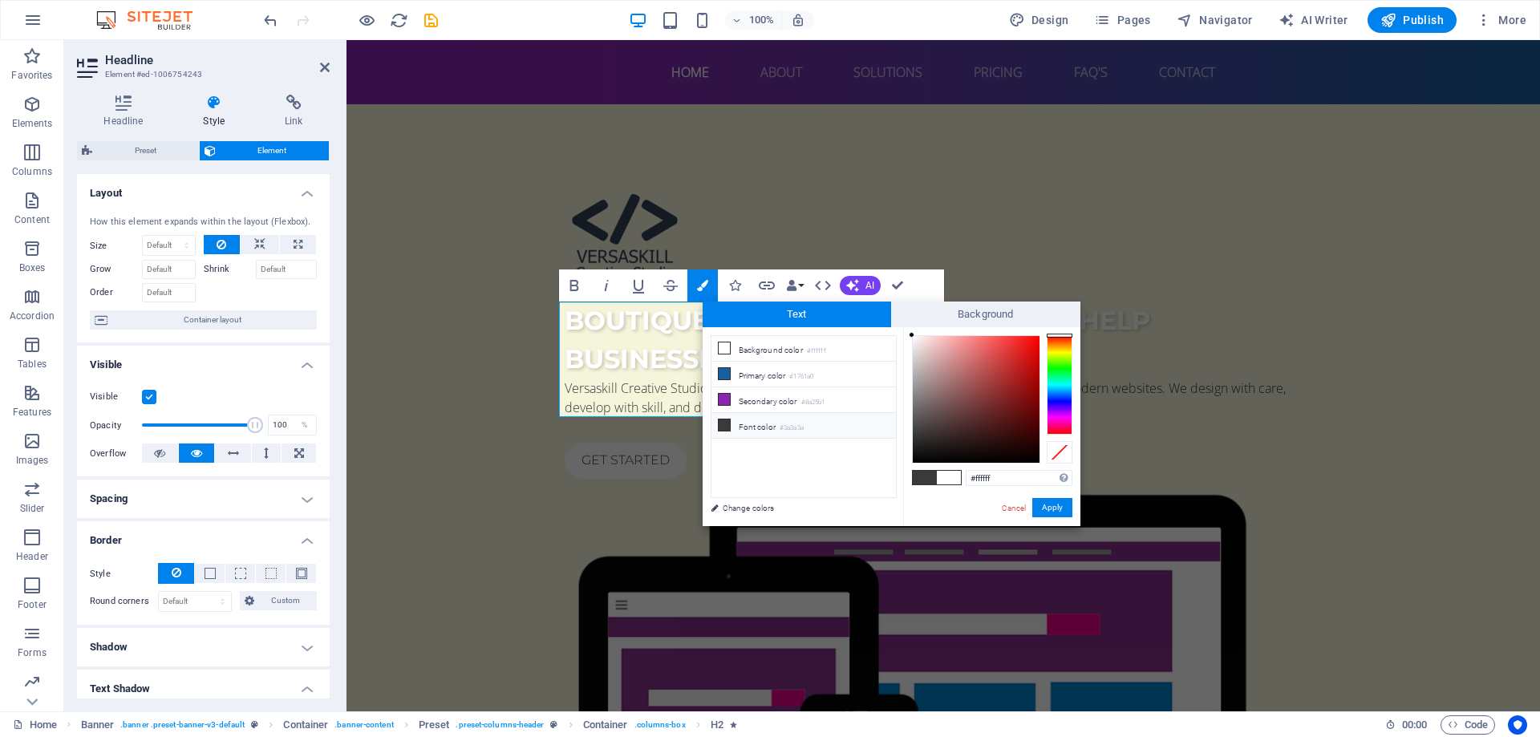
click at [850, 315] on span "Text" at bounding box center [797, 315] width 189 height 26
click at [852, 315] on span "Text" at bounding box center [797, 315] width 189 height 26
click at [926, 476] on span at bounding box center [925, 478] width 24 height 14
type input "#3a3a3a"
click at [1048, 508] on button "Apply" at bounding box center [1052, 507] width 40 height 19
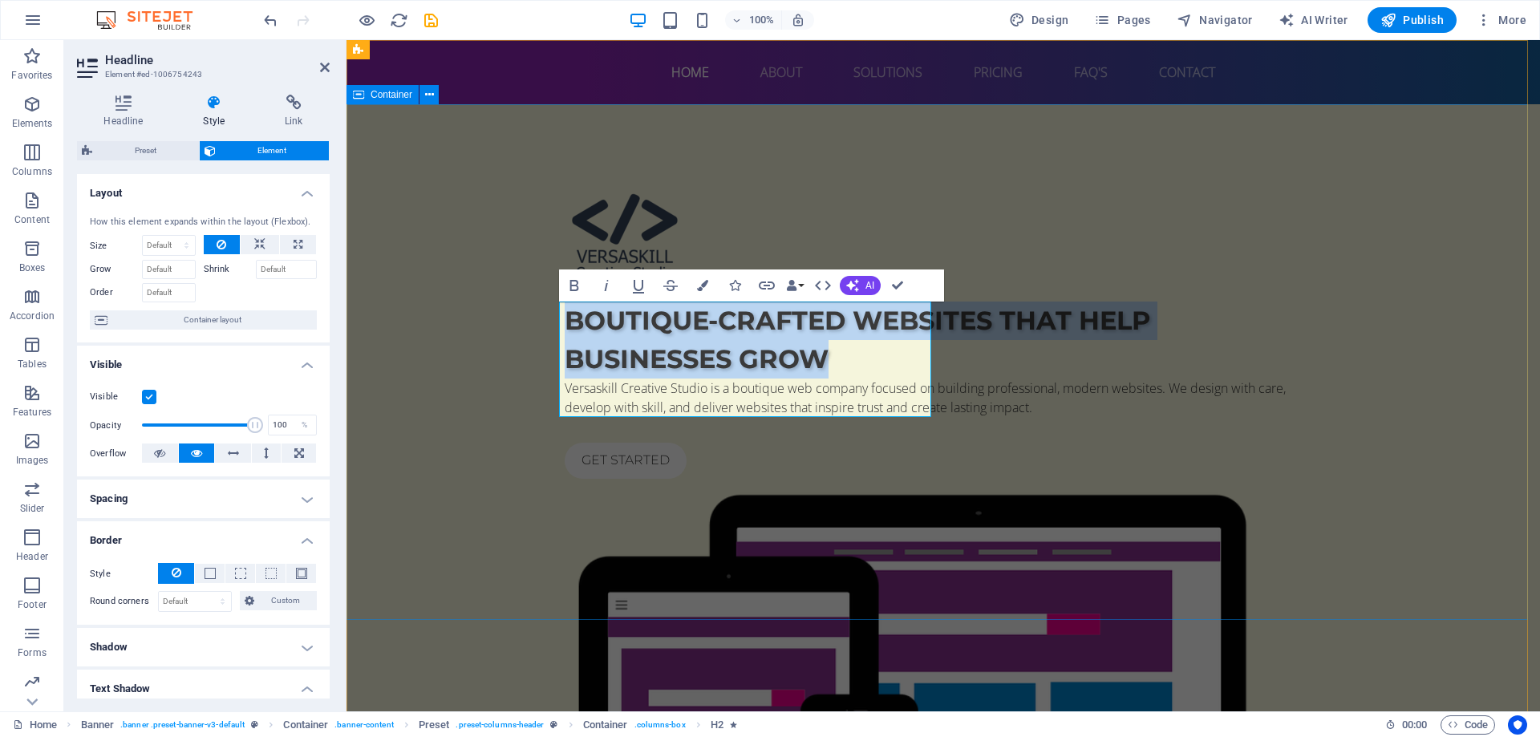
drag, startPoint x: 435, startPoint y: 371, endPoint x: 743, endPoint y: 372, distance: 307.2
click at [723, 373] on div "Boutique-crafted websites that help businesses grow Versaskill Creative Studio …" at bounding box center [942, 561] width 1193 height 914
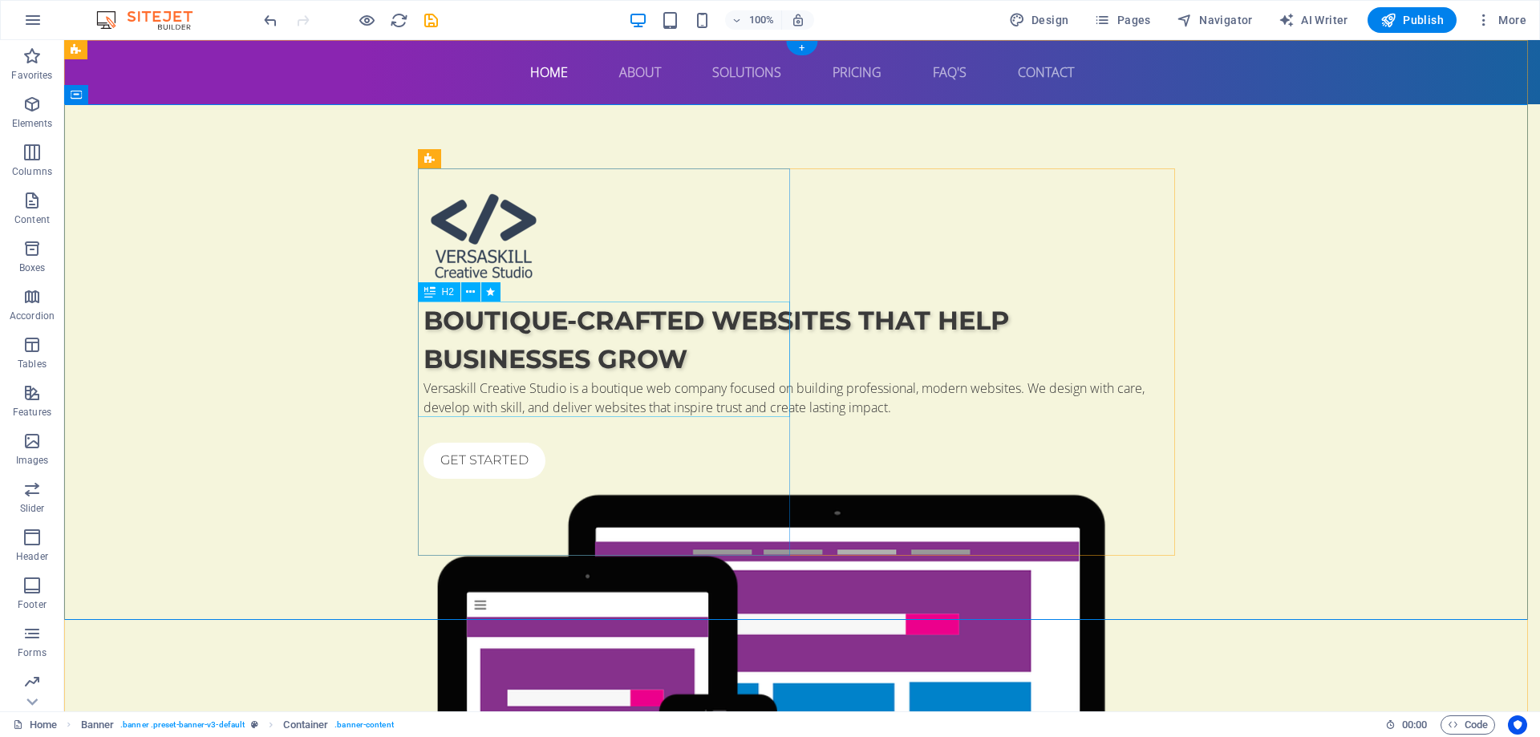
click at [604, 379] on div "Boutique-crafted websites that help businesses grow" at bounding box center [801, 340] width 757 height 77
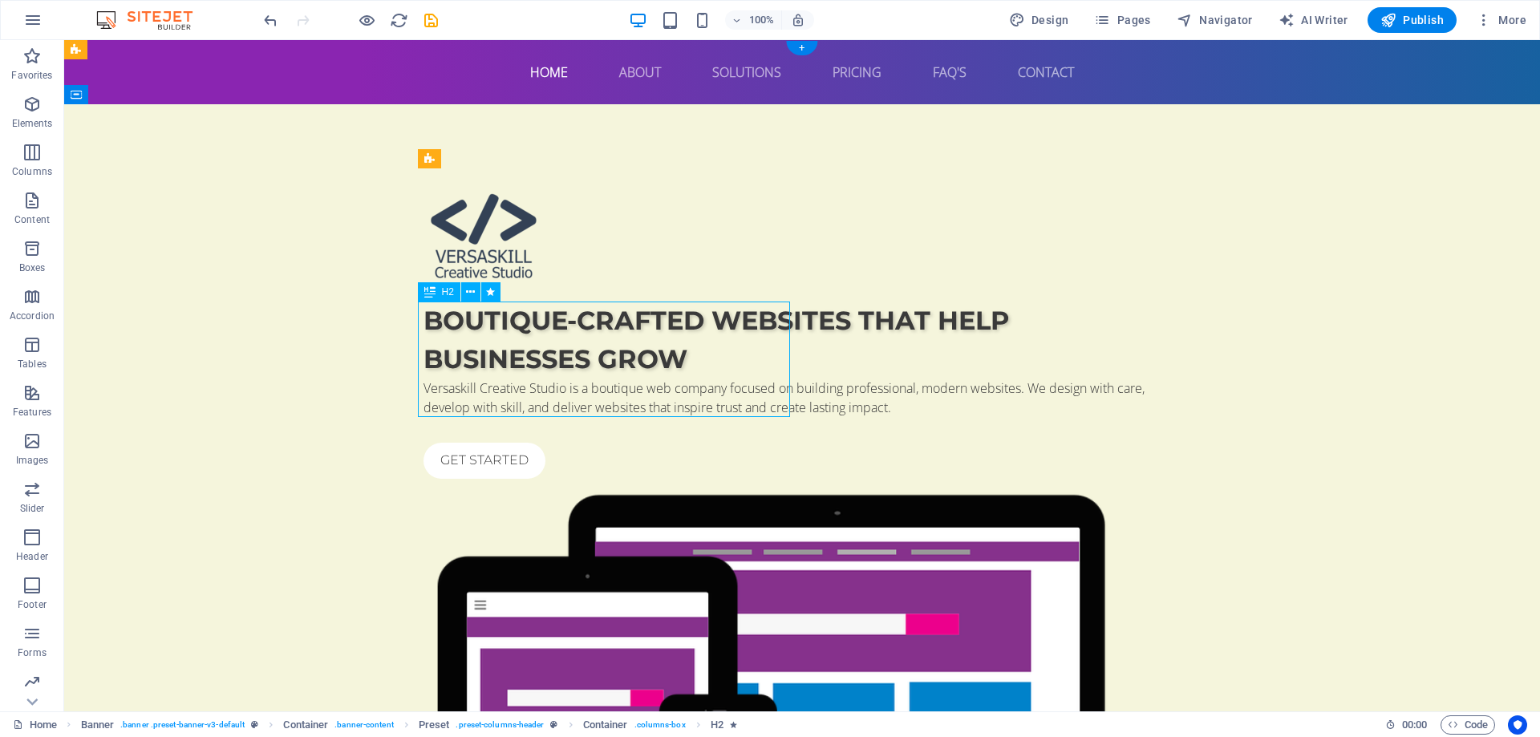
click at [604, 379] on div "Boutique-crafted websites that help businesses grow" at bounding box center [801, 340] width 757 height 77
select select "px"
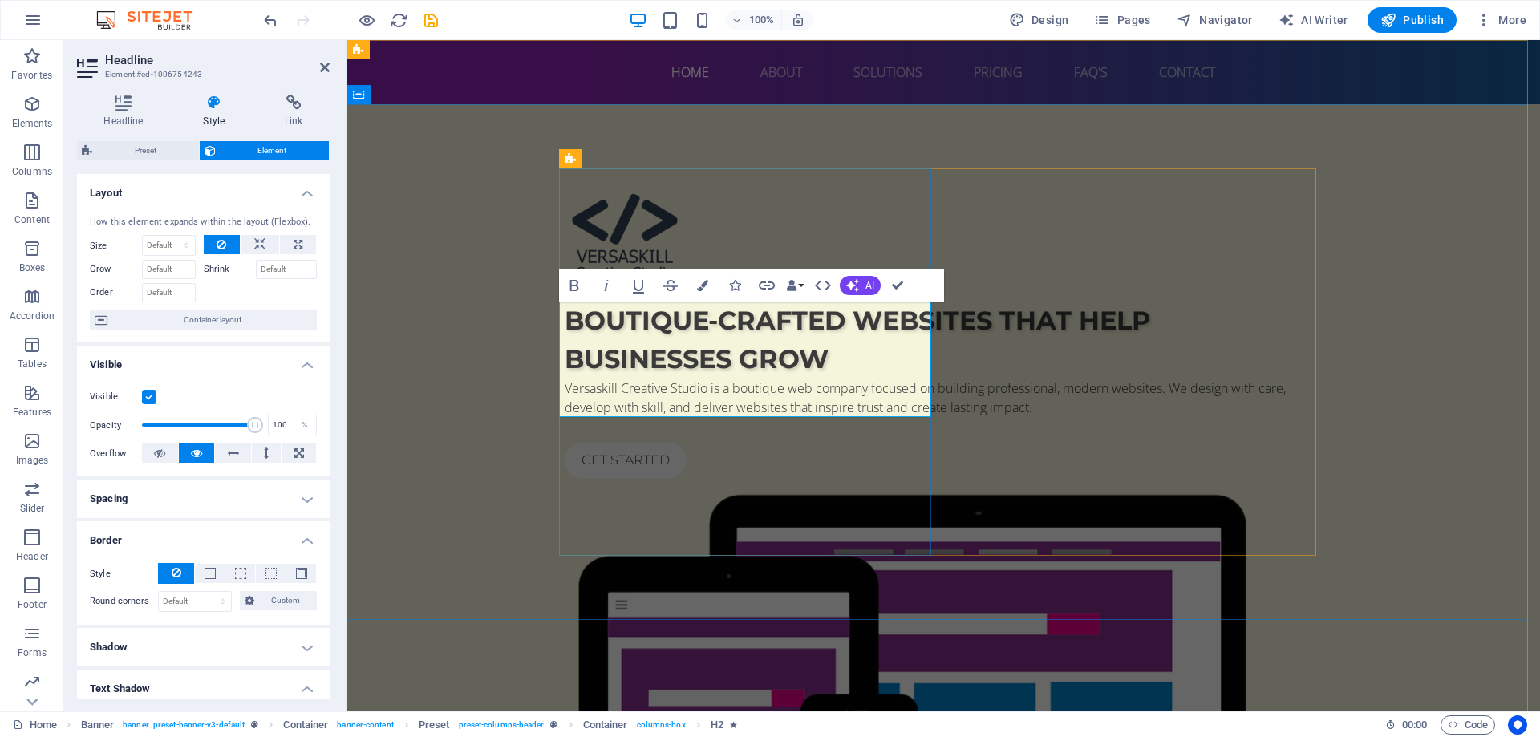
click at [604, 375] on span "Boutique-crafted websites that help businesses grow" at bounding box center [857, 340] width 585 height 70
click at [706, 286] on icon "button" at bounding box center [702, 285] width 11 height 11
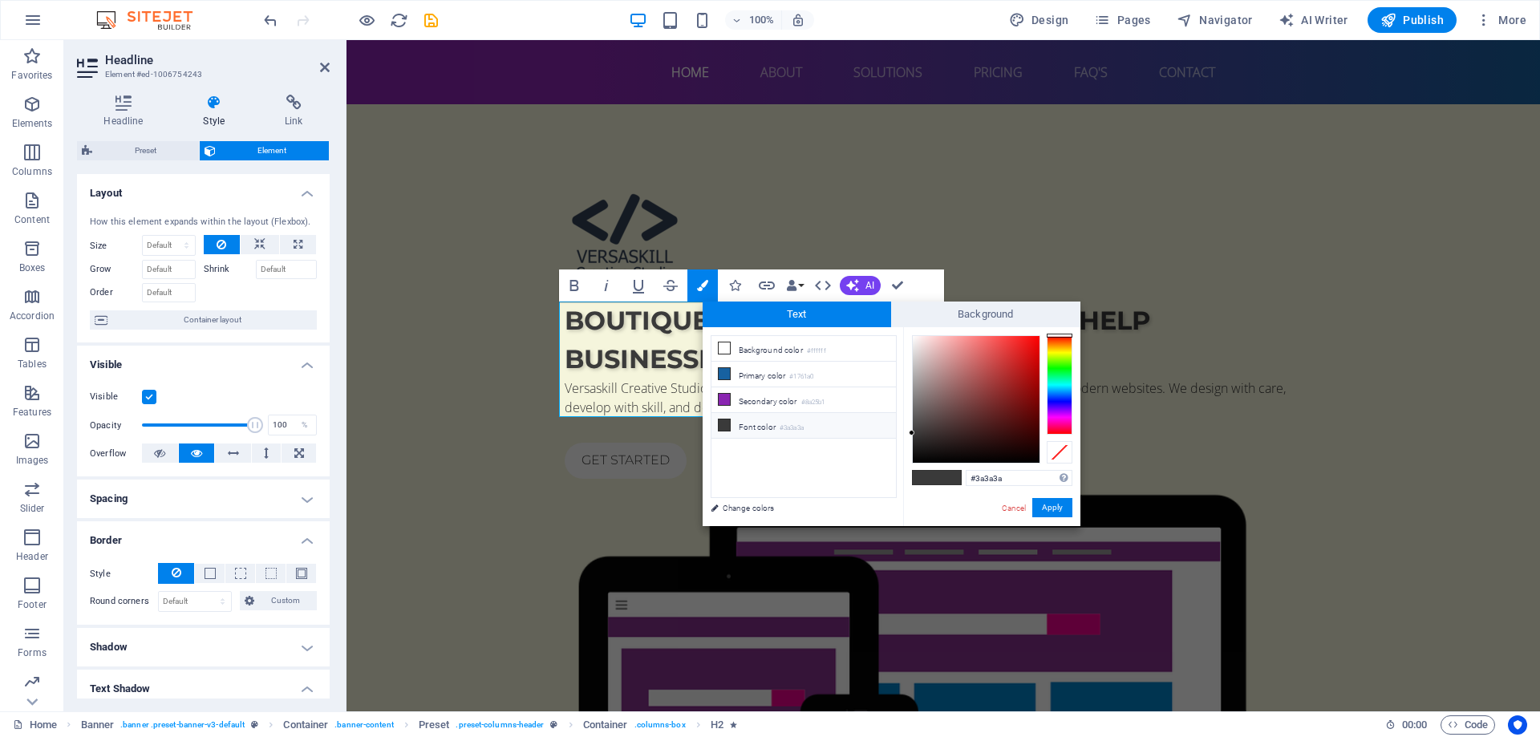
click at [945, 480] on span at bounding box center [949, 478] width 24 height 14
click at [992, 480] on input "#3a3a3a" at bounding box center [1019, 478] width 107 height 16
click at [998, 480] on input "#3a3a3a" at bounding box center [1019, 478] width 107 height 16
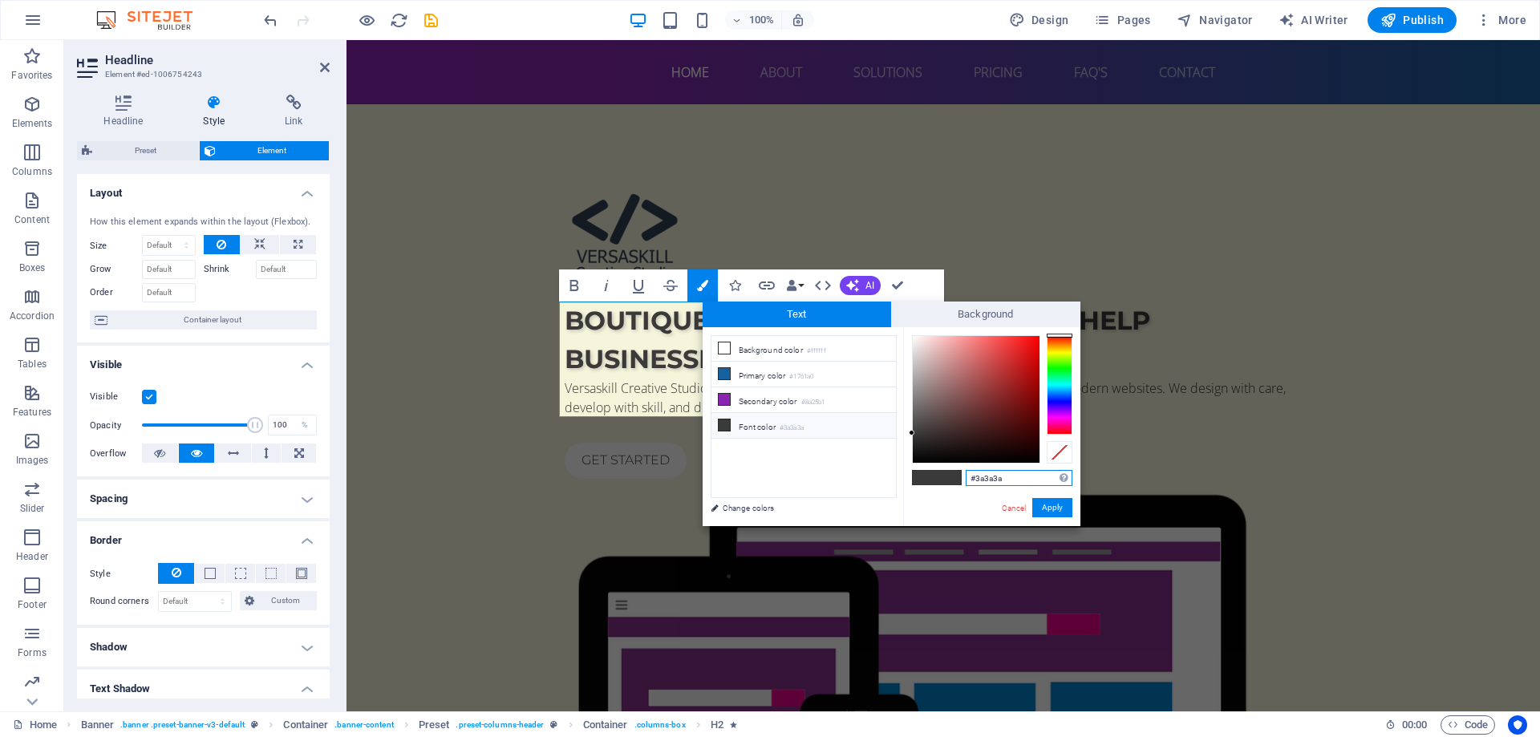
drag, startPoint x: 1007, startPoint y: 480, endPoint x: 974, endPoint y: 483, distance: 33.0
click at [974, 483] on input "#3a3a3a" at bounding box center [1019, 478] width 107 height 16
paste input "34155"
type input "#334155"
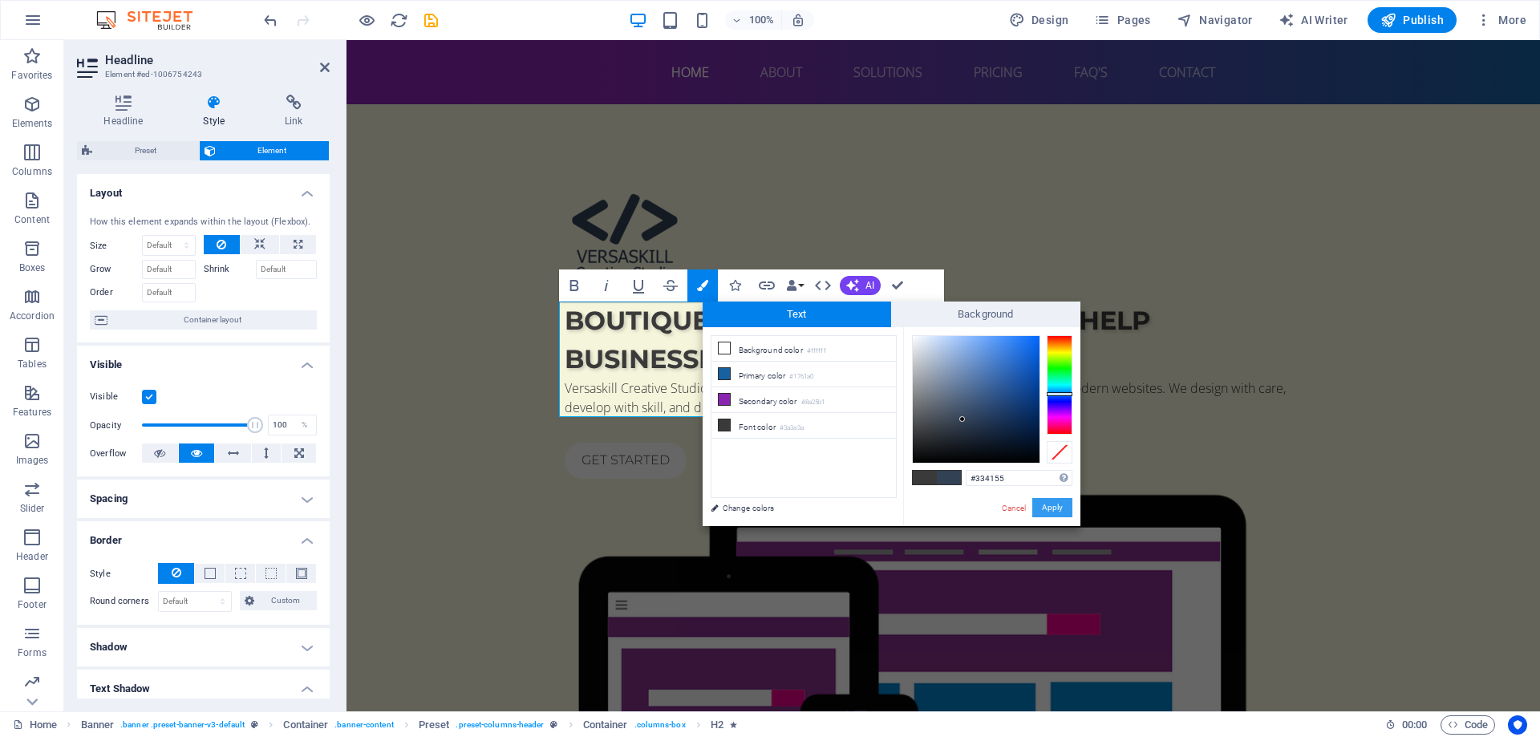
click at [1046, 508] on button "Apply" at bounding box center [1052, 507] width 40 height 19
drag, startPoint x: 1392, startPoint y: 549, endPoint x: 1043, endPoint y: 512, distance: 350.7
click at [1046, 508] on div at bounding box center [943, 719] width 757 height 469
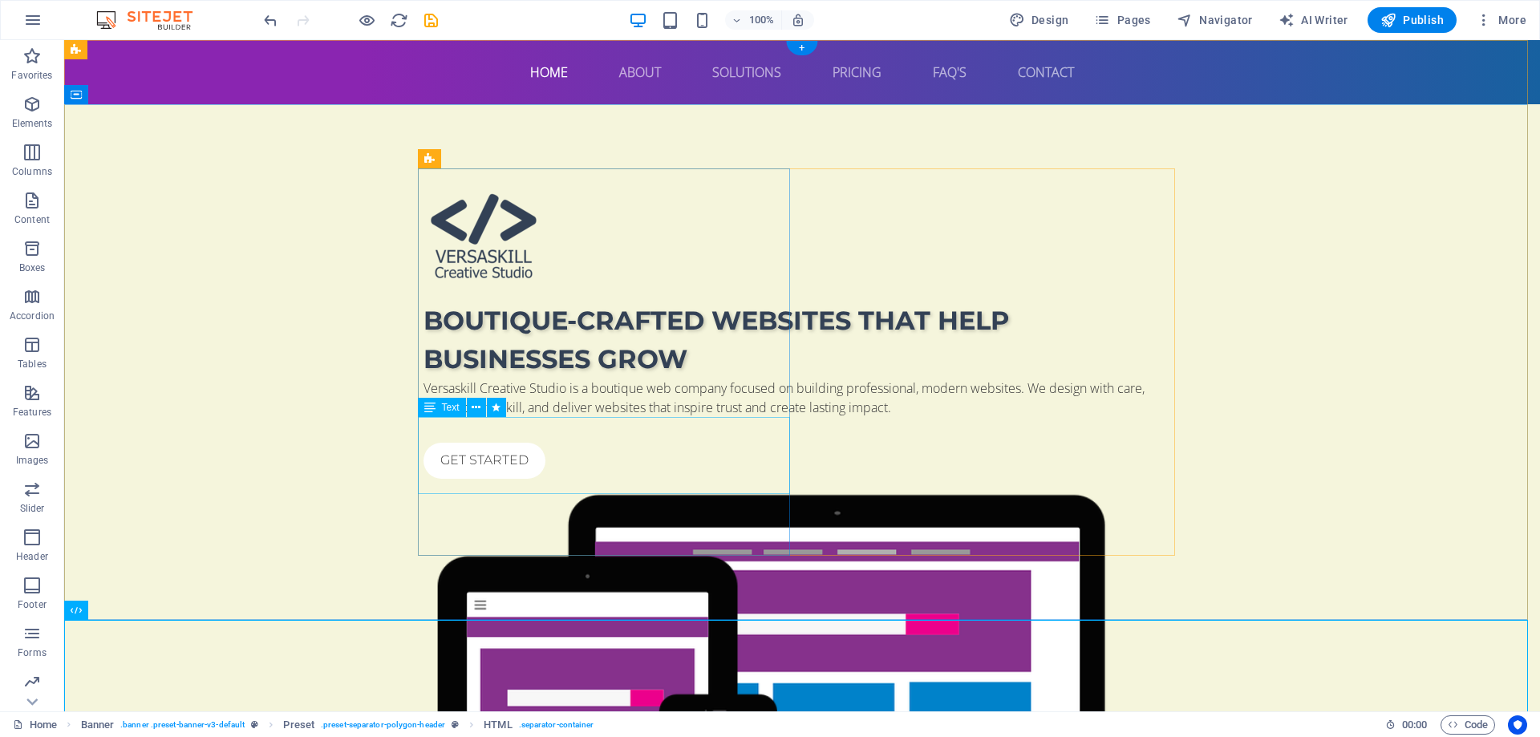
click at [658, 417] on div "Versaskill Creative Studio is a boutique web company focused on building profes…" at bounding box center [801, 398] width 757 height 38
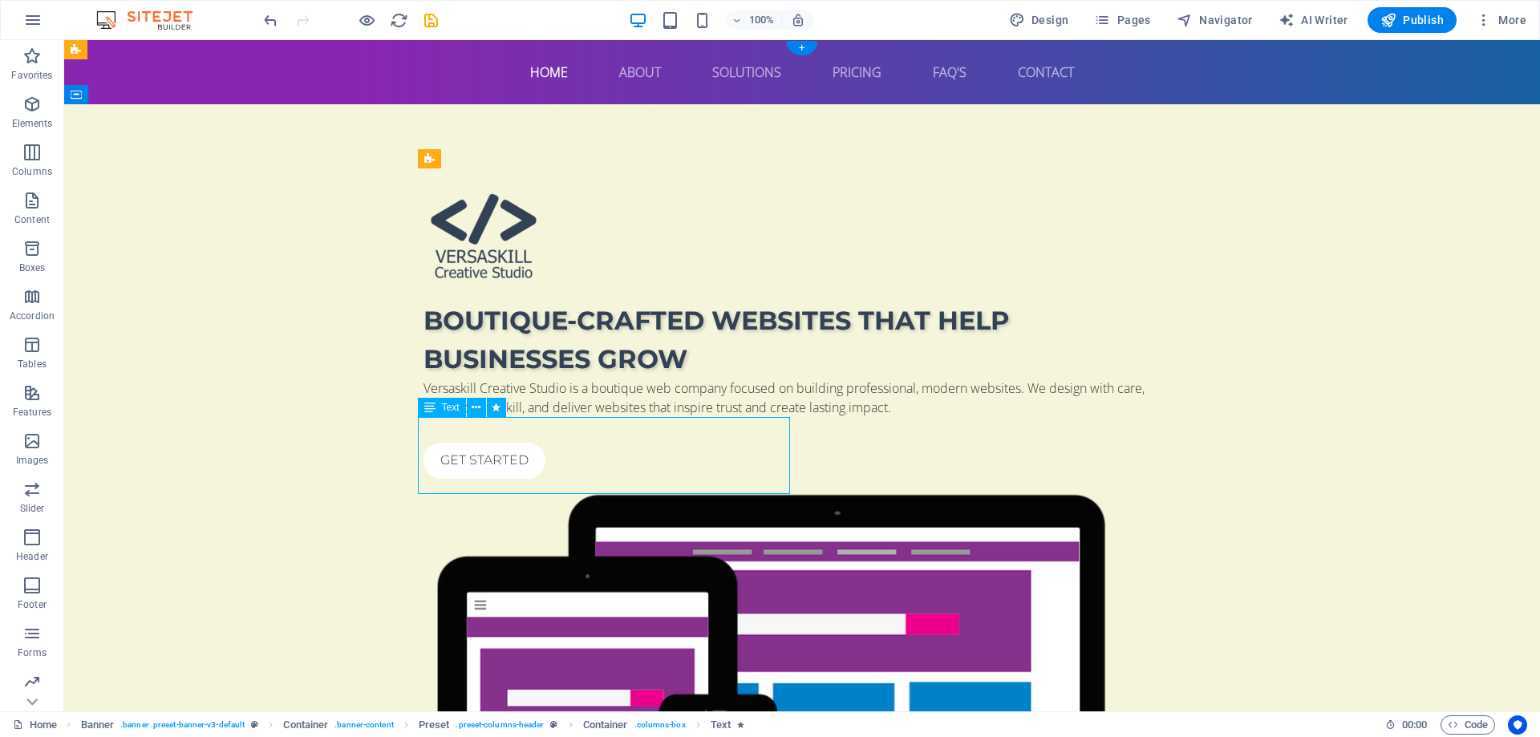
click at [647, 417] on div "Versaskill Creative Studio is a boutique web company focused on building profes…" at bounding box center [801, 398] width 757 height 38
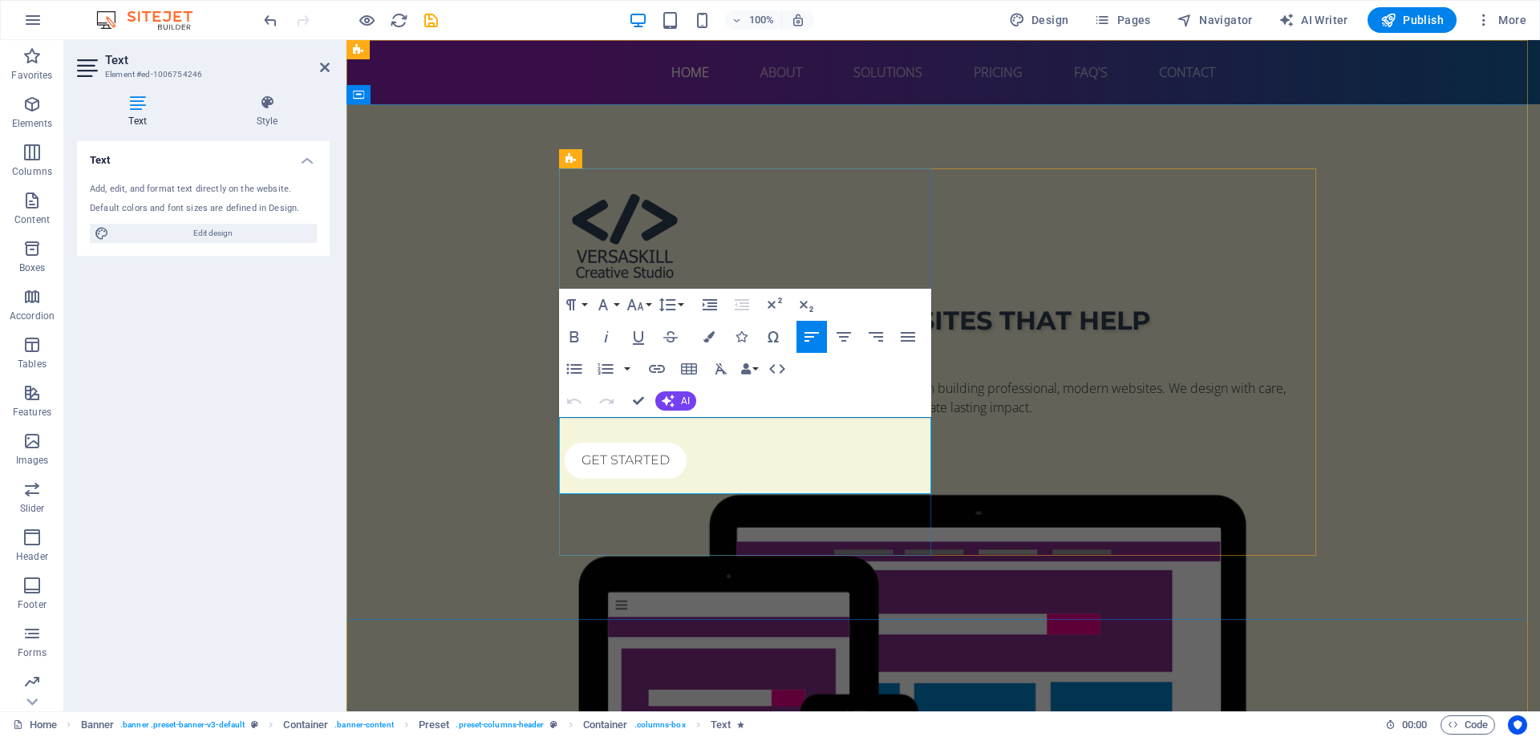
click at [647, 417] on p "Versaskill Creative Studio is a boutique web company focused on building profes…" at bounding box center [943, 398] width 757 height 38
click at [576, 338] on icon "button" at bounding box center [574, 336] width 19 height 19
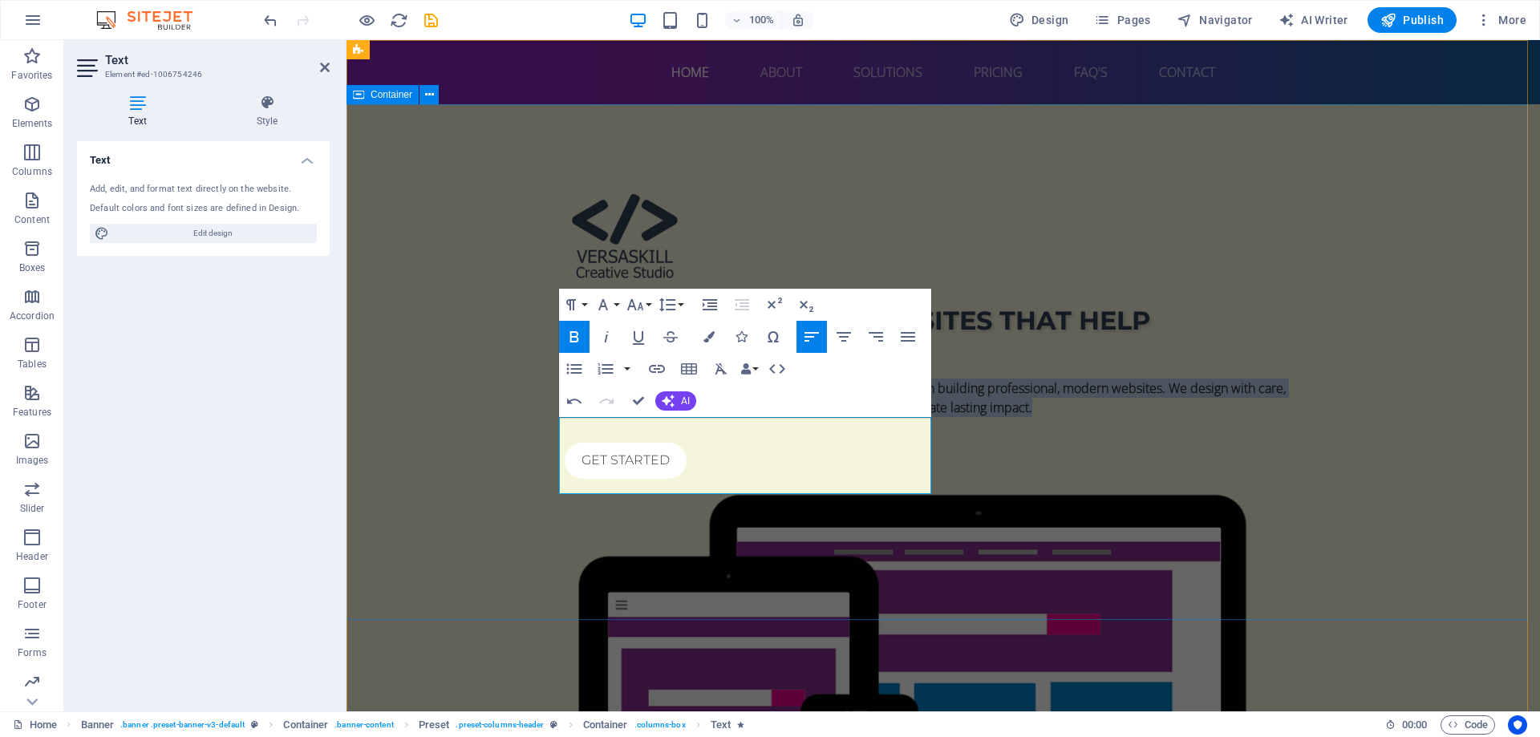
click at [472, 376] on div "Boutique-crafted websites that help businesses grow Versaskill Creative Studio …" at bounding box center [942, 561] width 1193 height 914
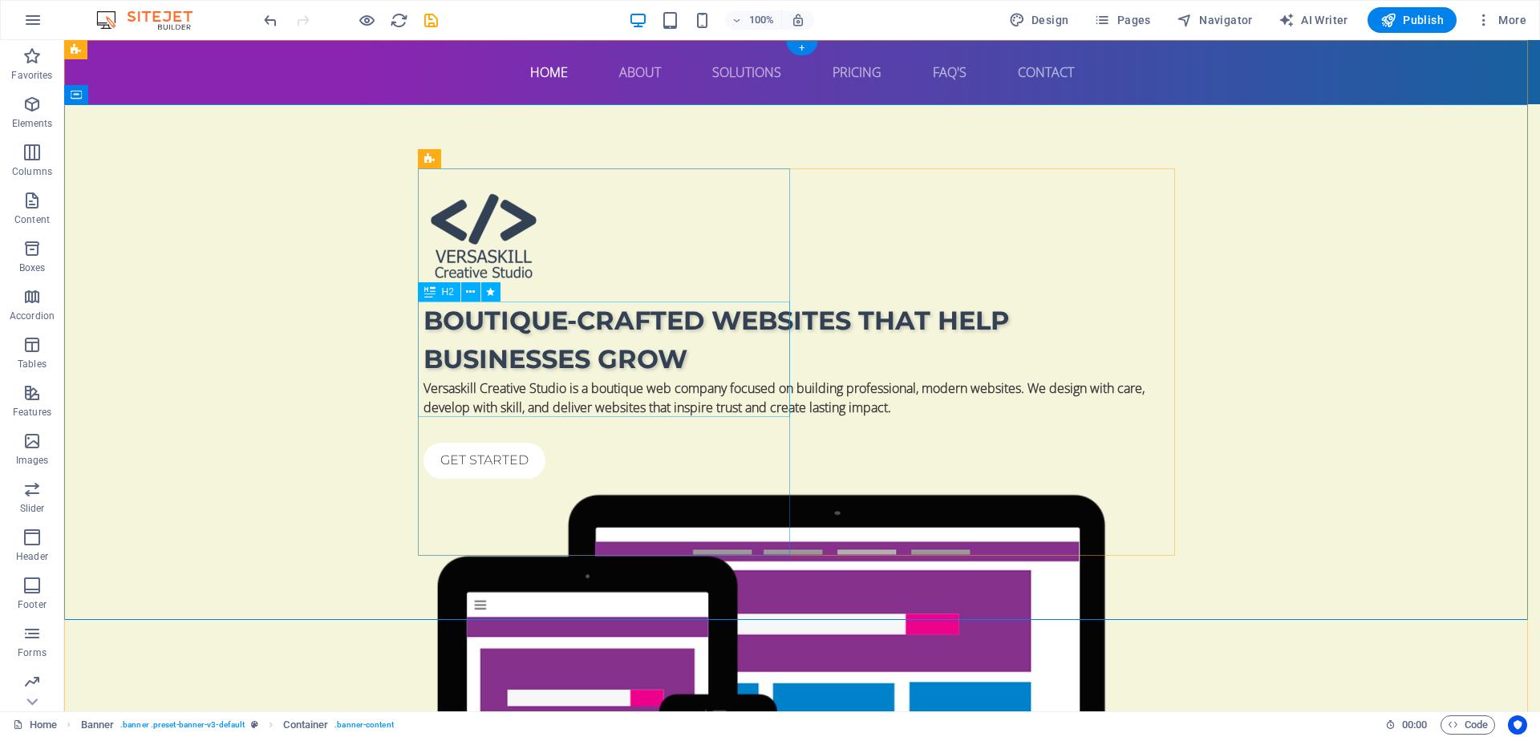
click at [472, 376] on div "Boutique-crafted websites that help businesses grow" at bounding box center [801, 340] width 757 height 77
select select "px"
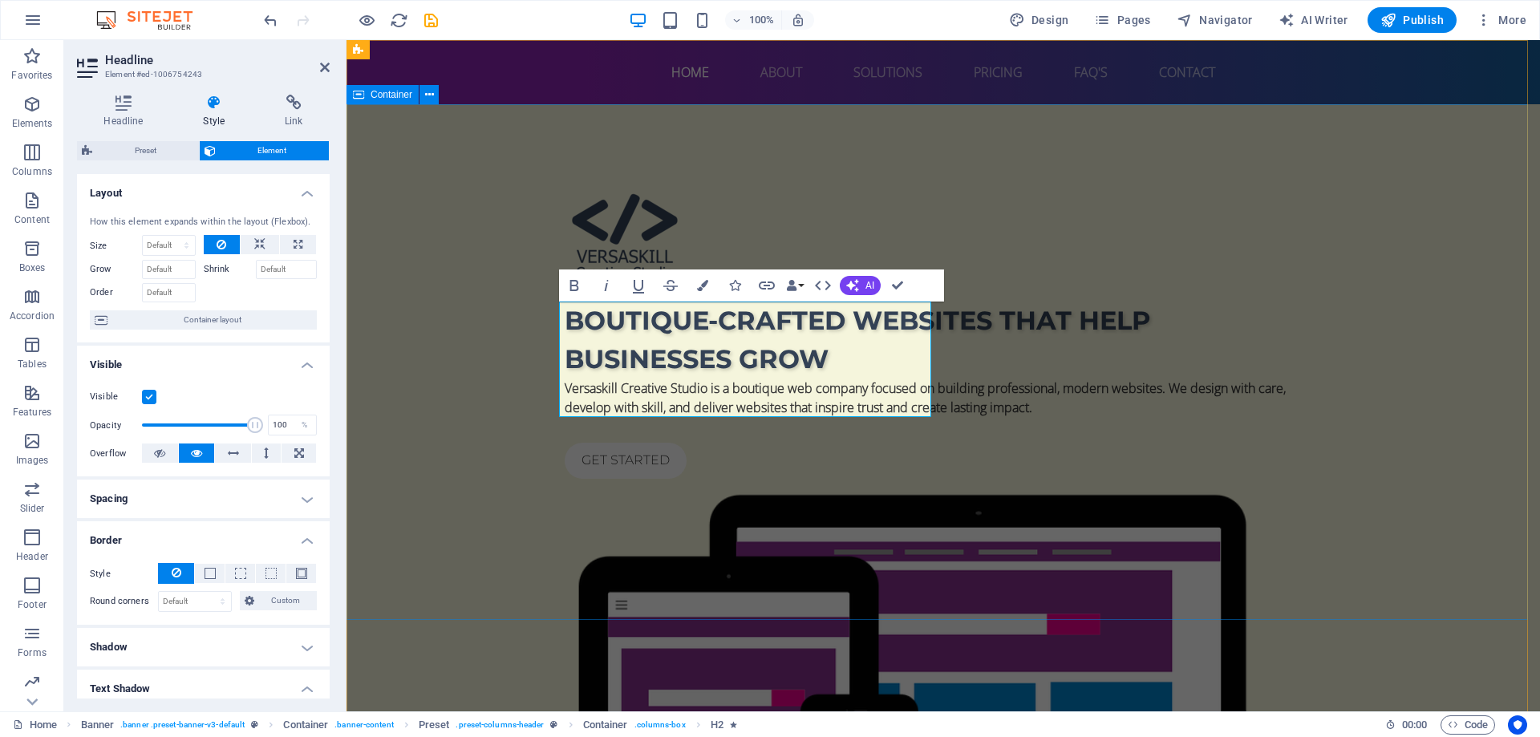
click at [1416, 524] on div "Boutique-crafted websites that help businesses grow Versaskill Creative Studio …" at bounding box center [942, 561] width 1193 height 914
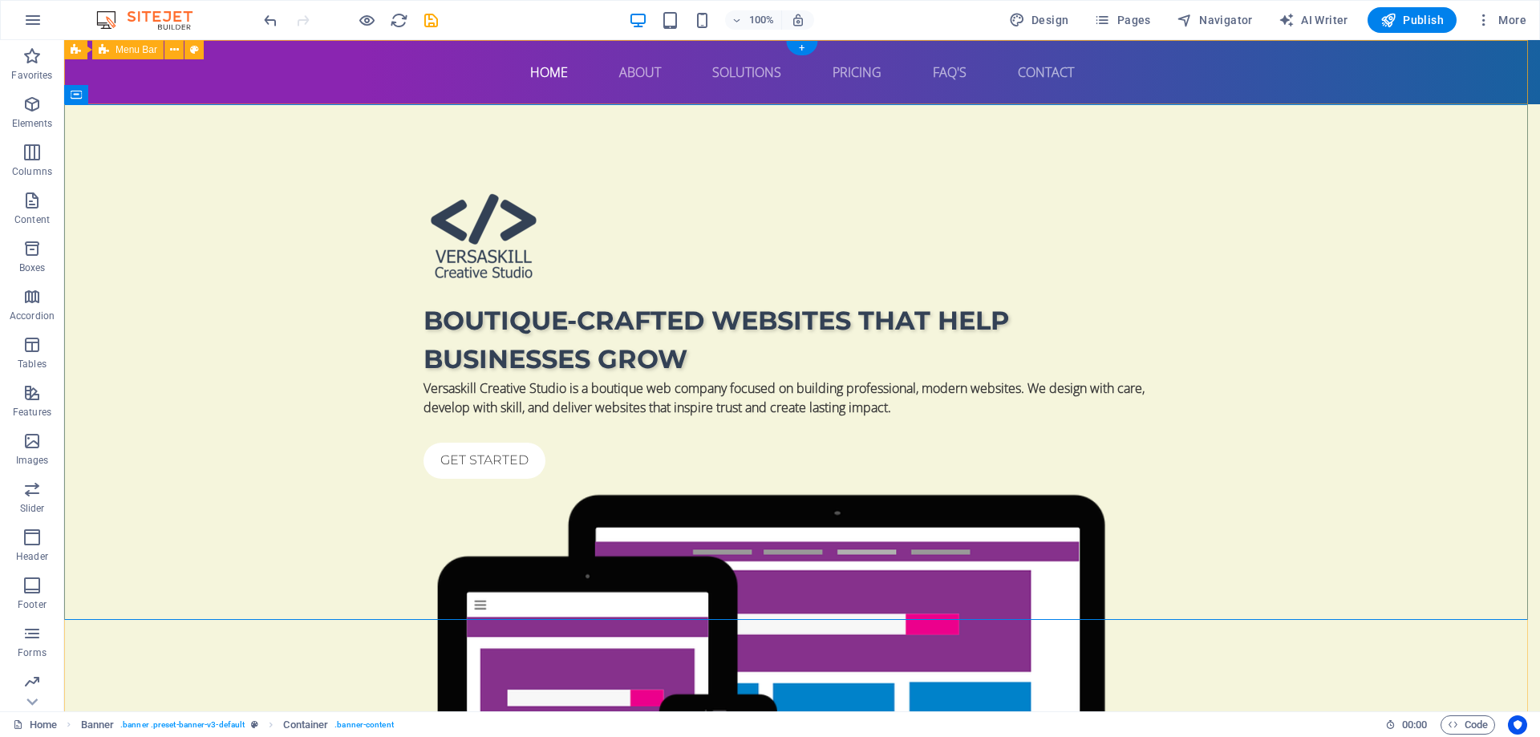
click at [1160, 51] on div "Home About Solutions Pricing FAQ's Contact Menu" at bounding box center [802, 72] width 1476 height 64
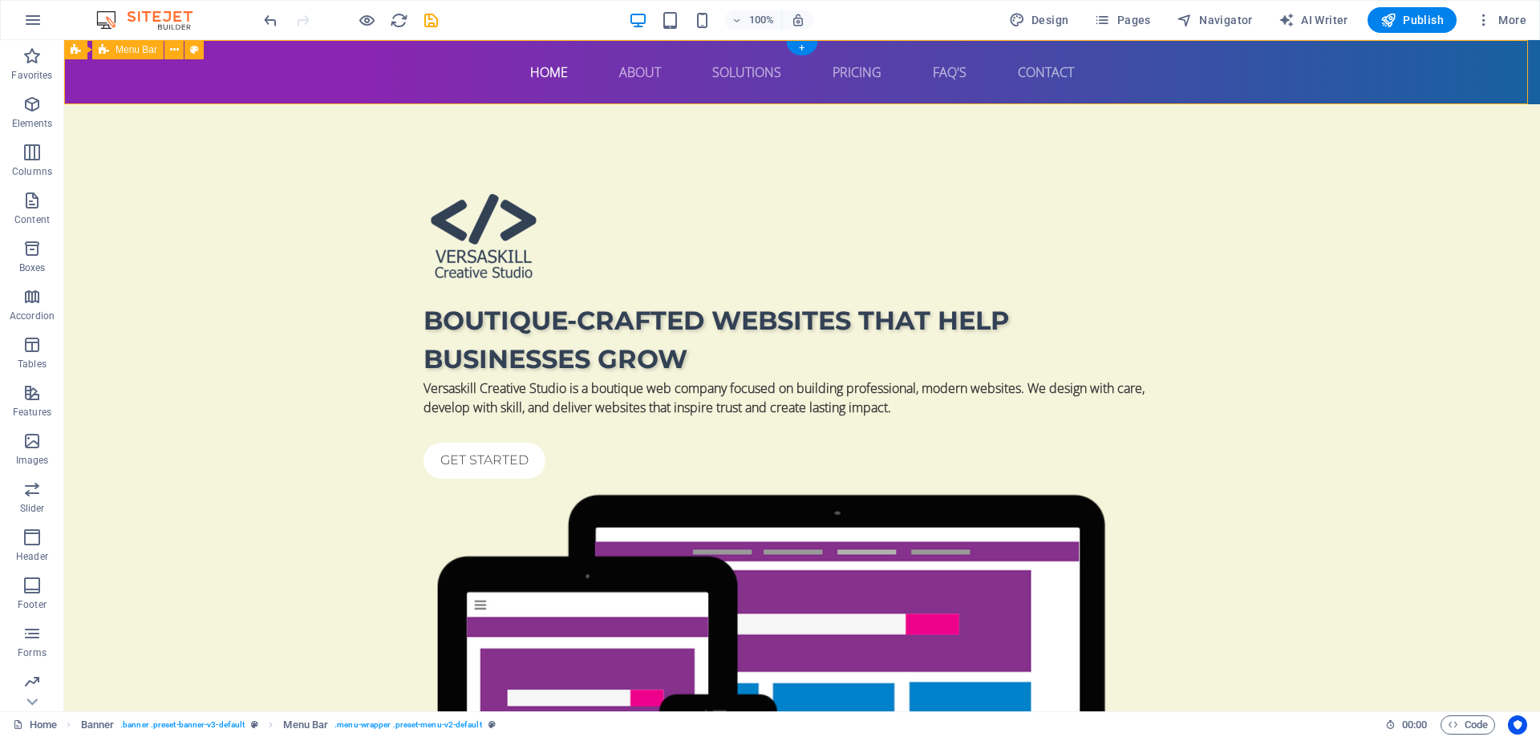
click at [1199, 56] on div "Home About Solutions Pricing FAQ's Contact Menu" at bounding box center [802, 72] width 1476 height 64
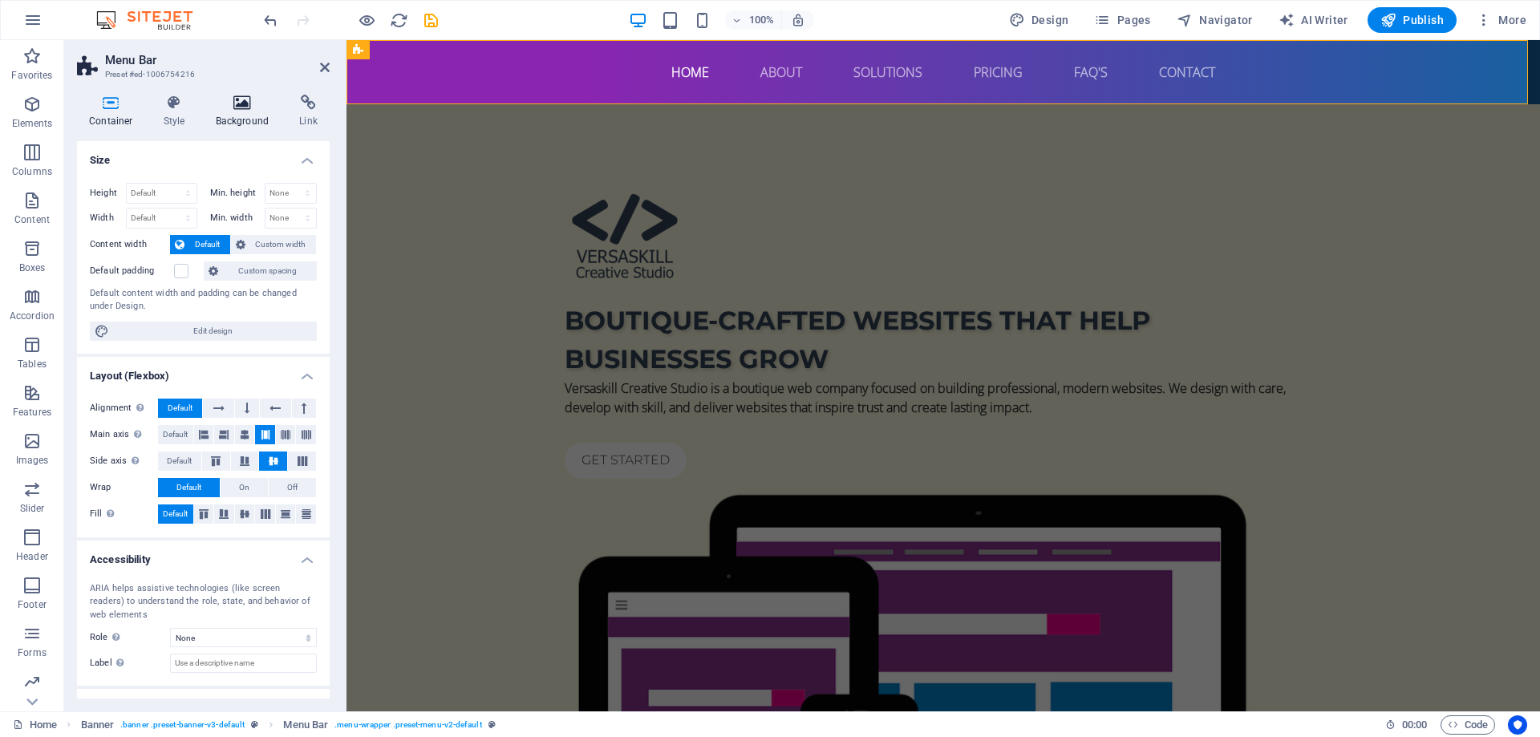
click at [228, 108] on icon at bounding box center [243, 103] width 78 height 16
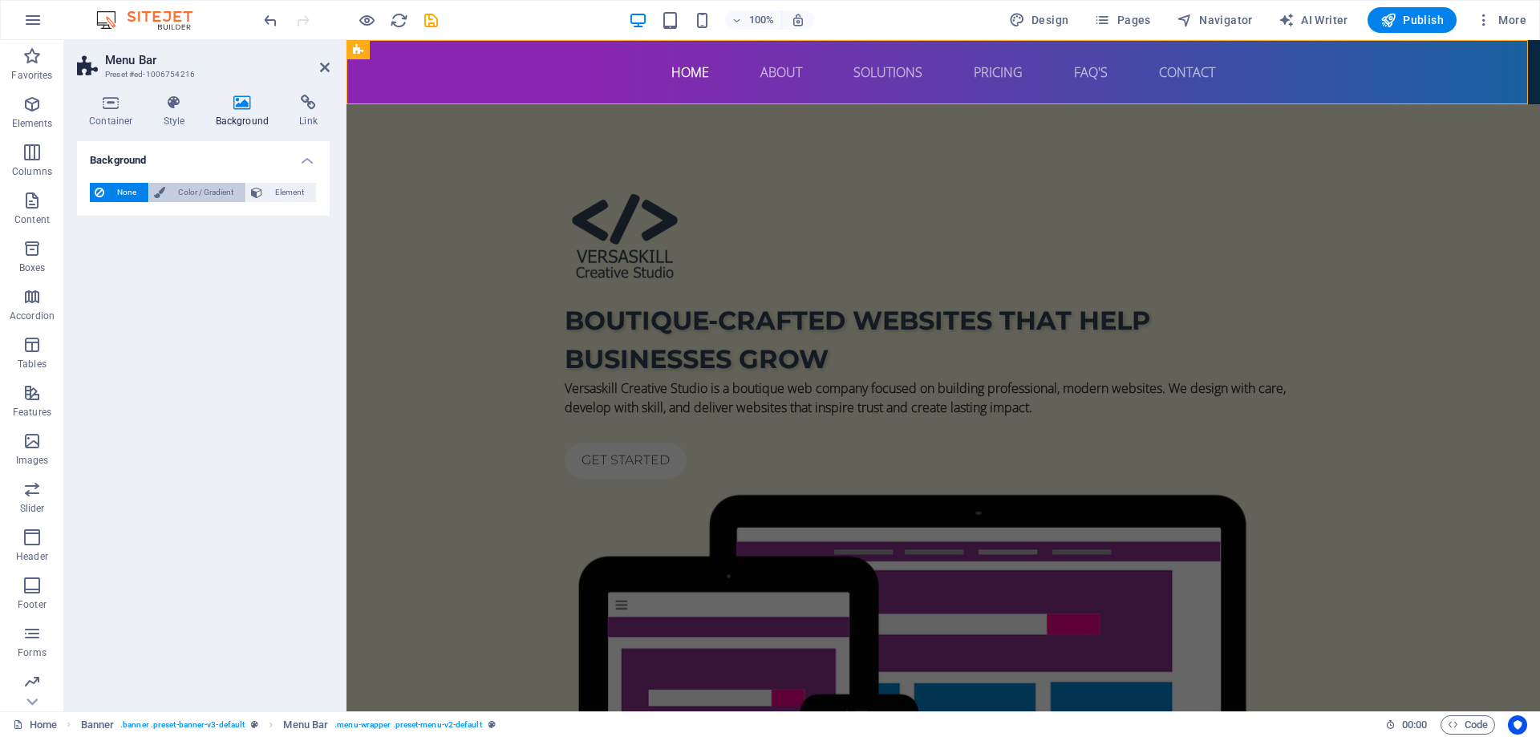
click at [191, 191] on span "Color / Gradient" at bounding box center [205, 192] width 71 height 19
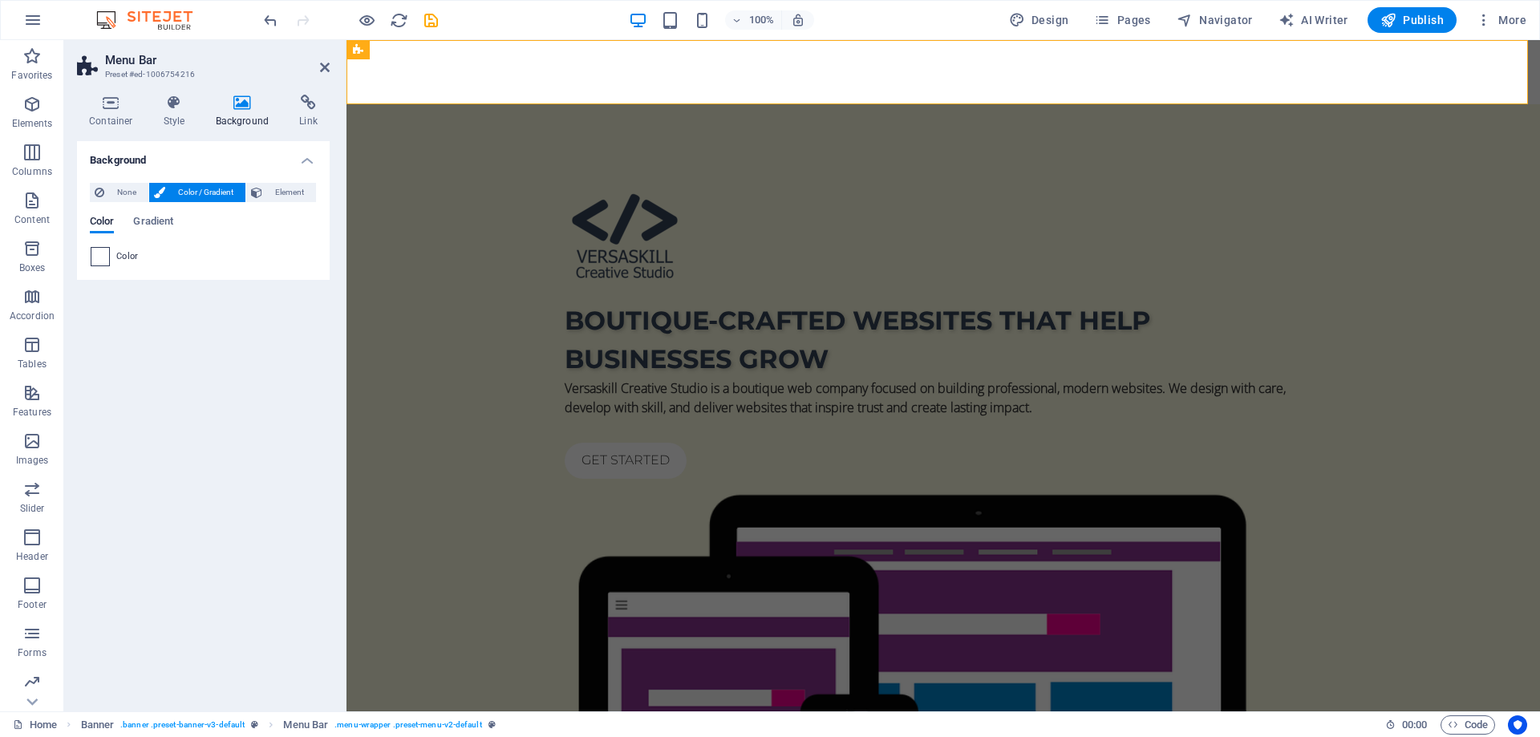
click at [100, 257] on span at bounding box center [100, 257] width 18 height 18
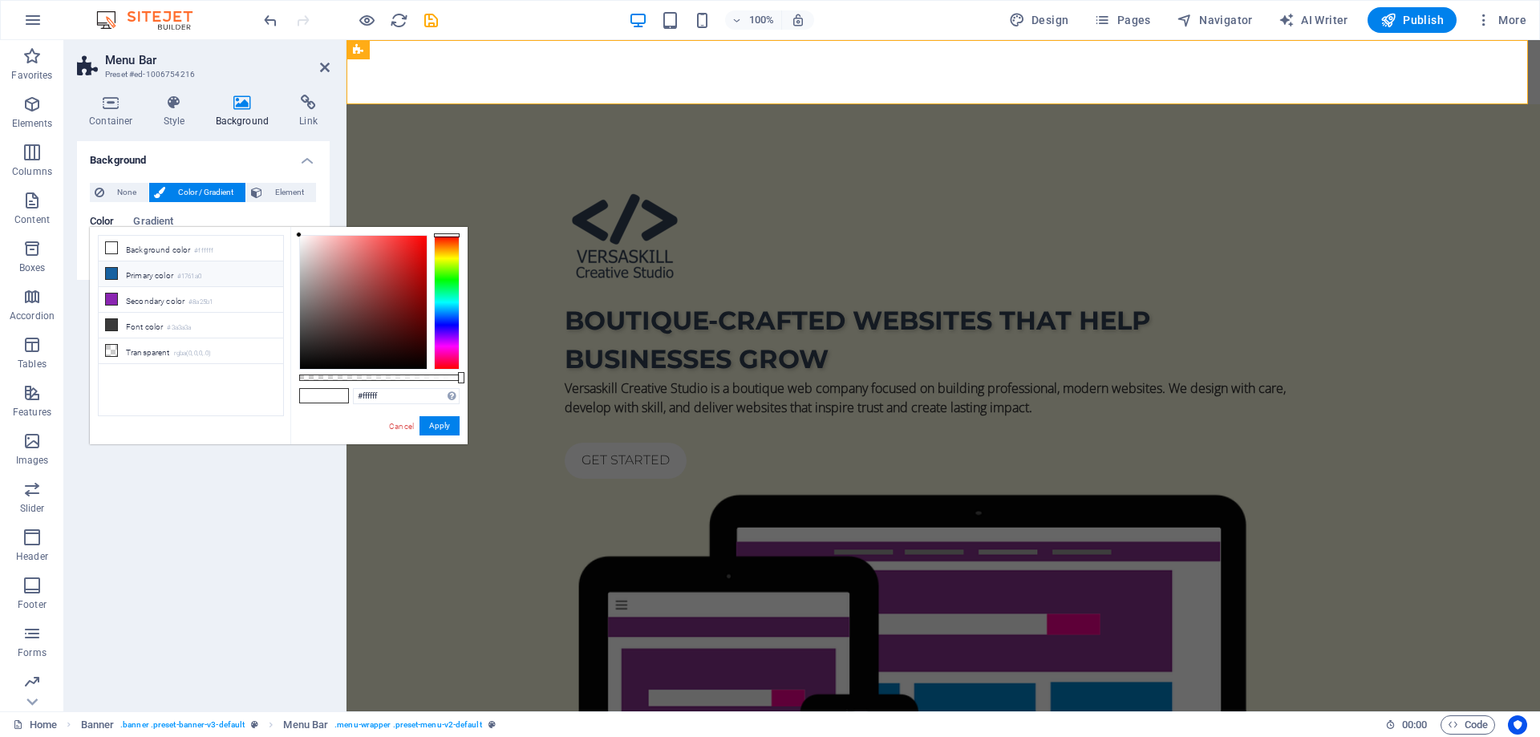
click at [129, 271] on li "Primary color #1761a0" at bounding box center [191, 274] width 184 height 26
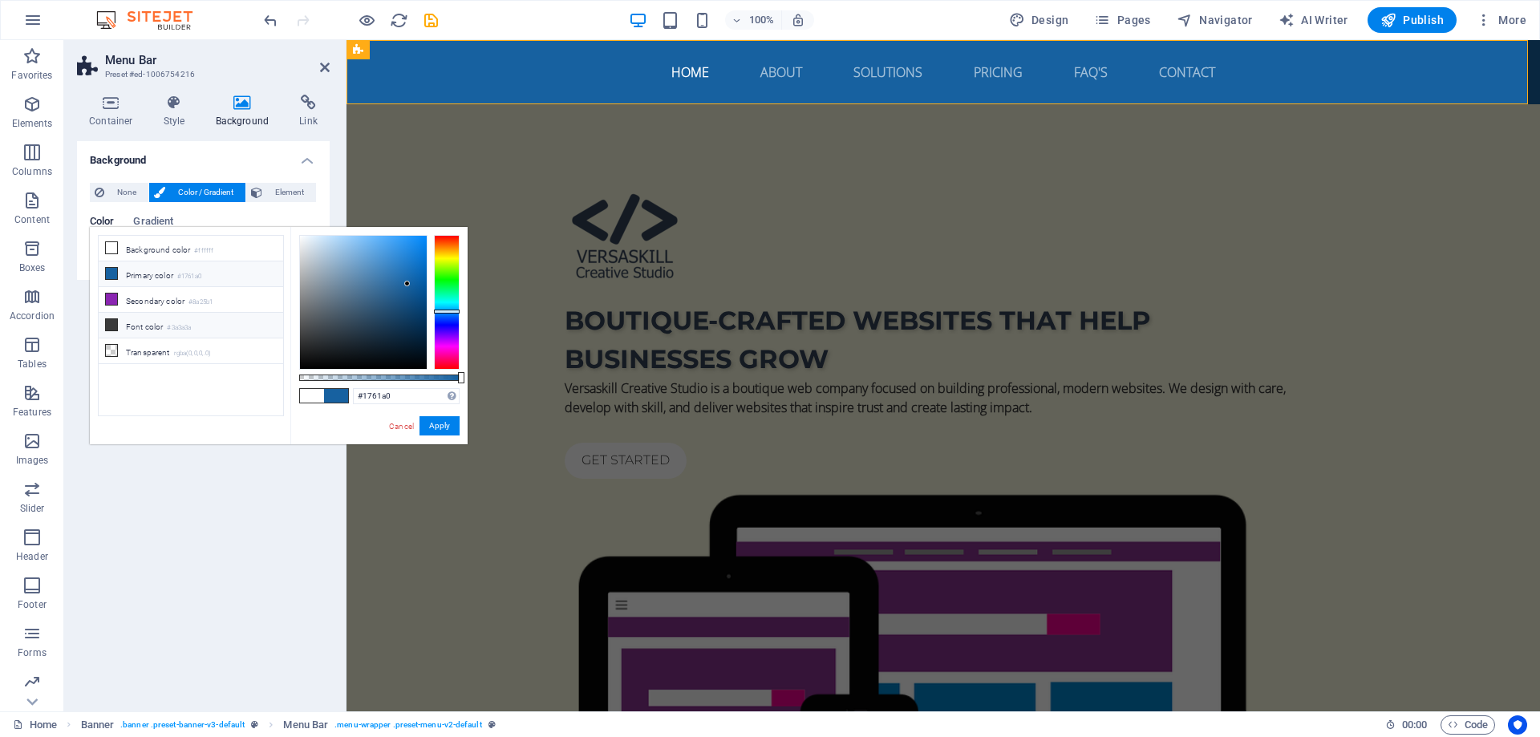
click at [136, 324] on li "Font color #3a3a3a" at bounding box center [191, 326] width 184 height 26
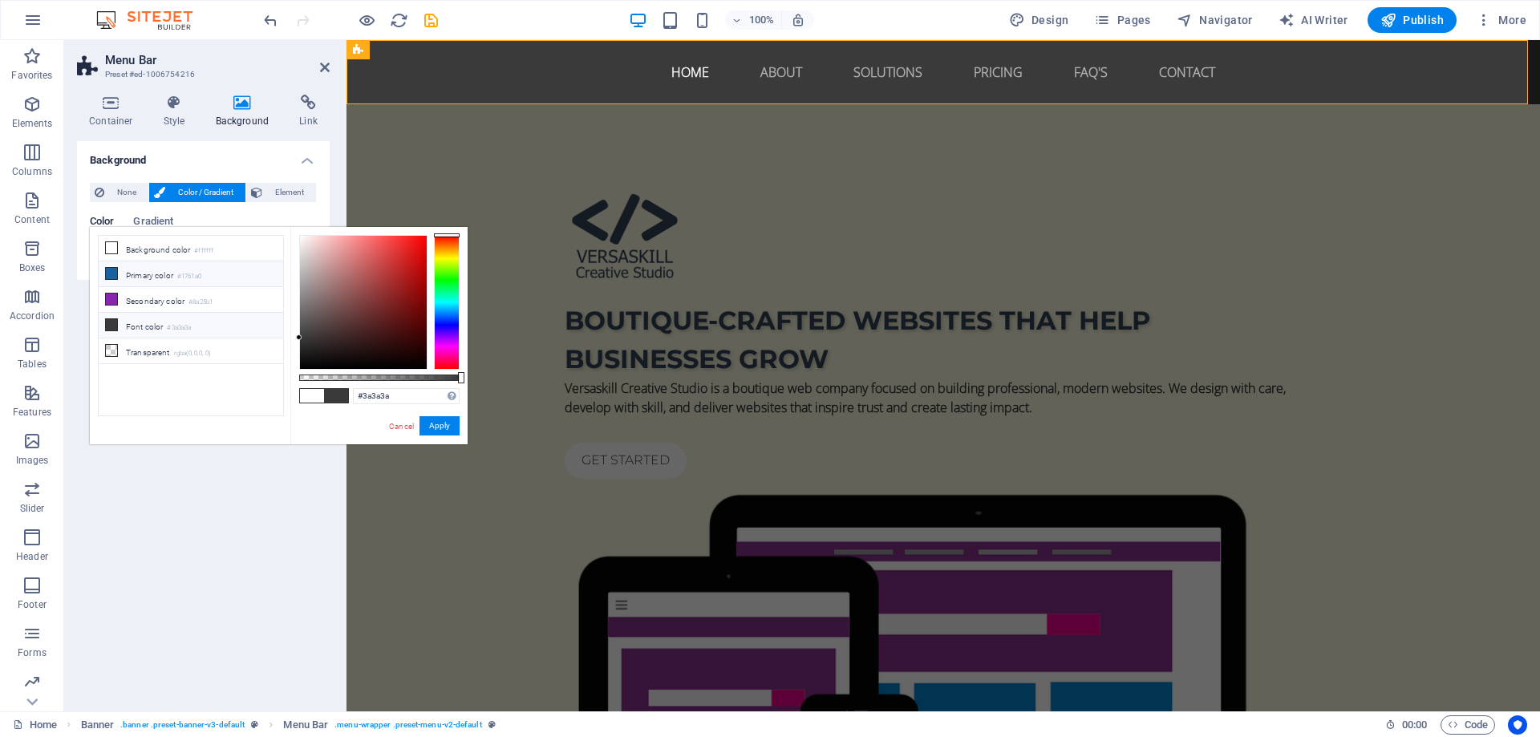
click at [149, 277] on li "Primary color #1761a0" at bounding box center [191, 274] width 184 height 26
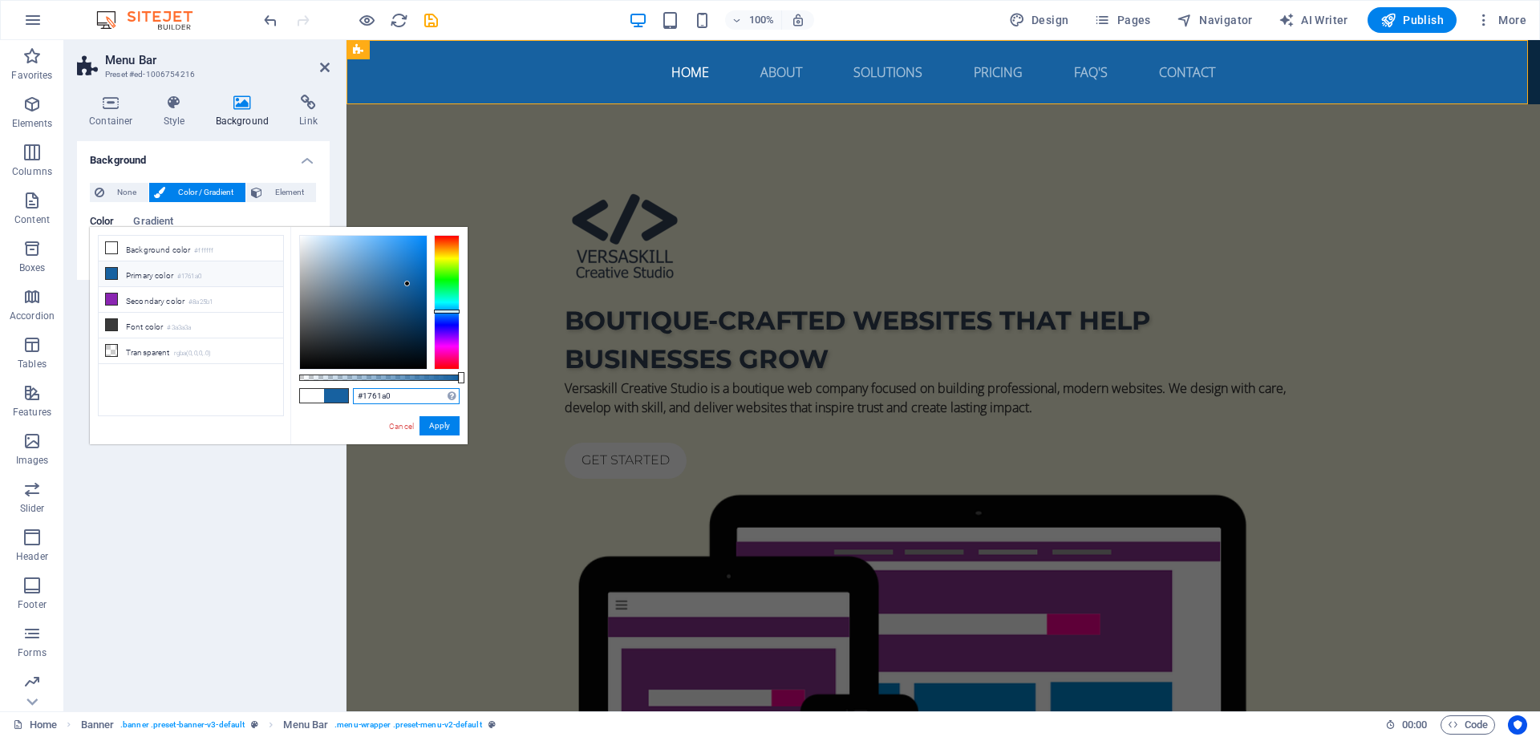
drag, startPoint x: 400, startPoint y: 398, endPoint x: 363, endPoint y: 401, distance: 37.0
click at [363, 401] on input "#1761a0" at bounding box center [406, 396] width 107 height 16
paste input "F5F5DC"
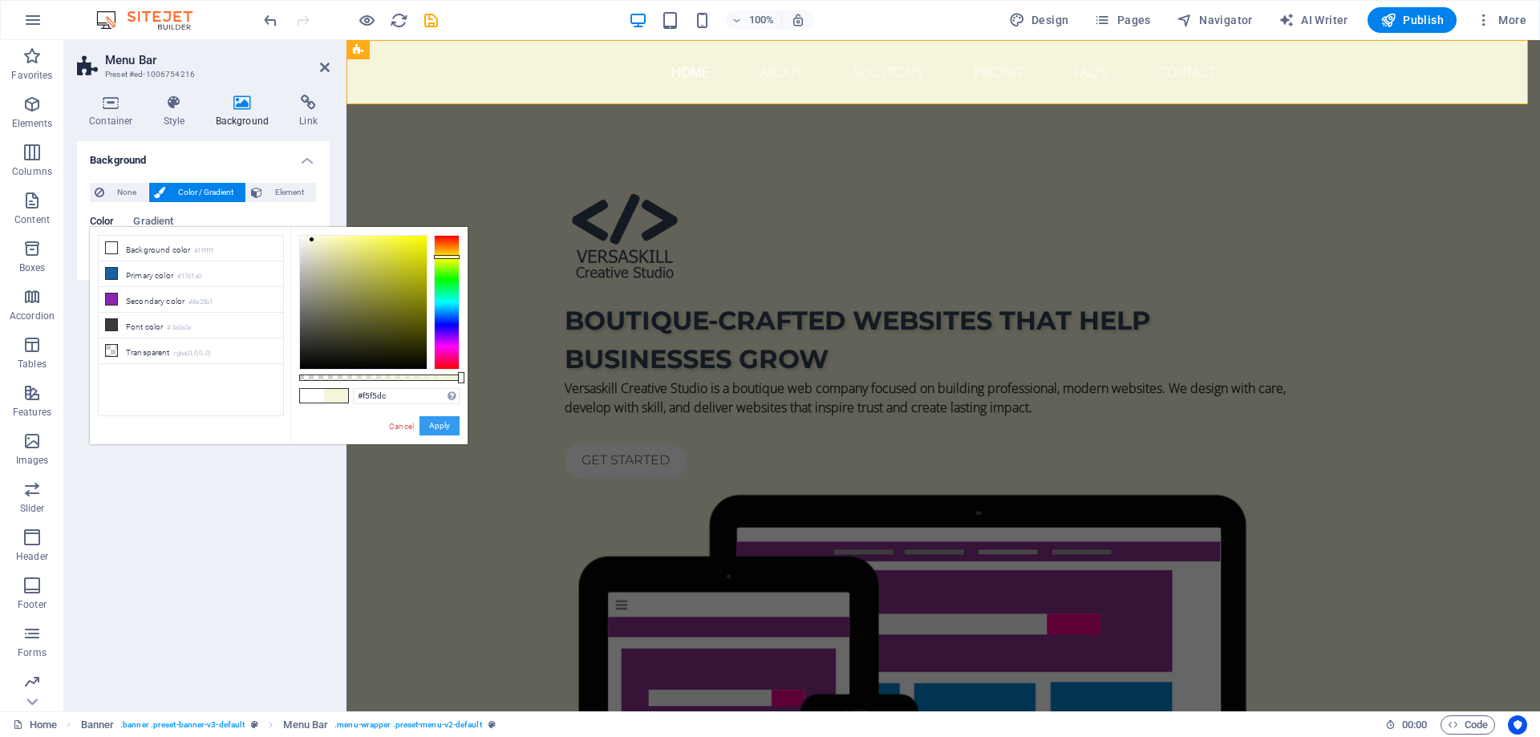
click at [436, 429] on button "Apply" at bounding box center [439, 425] width 40 height 19
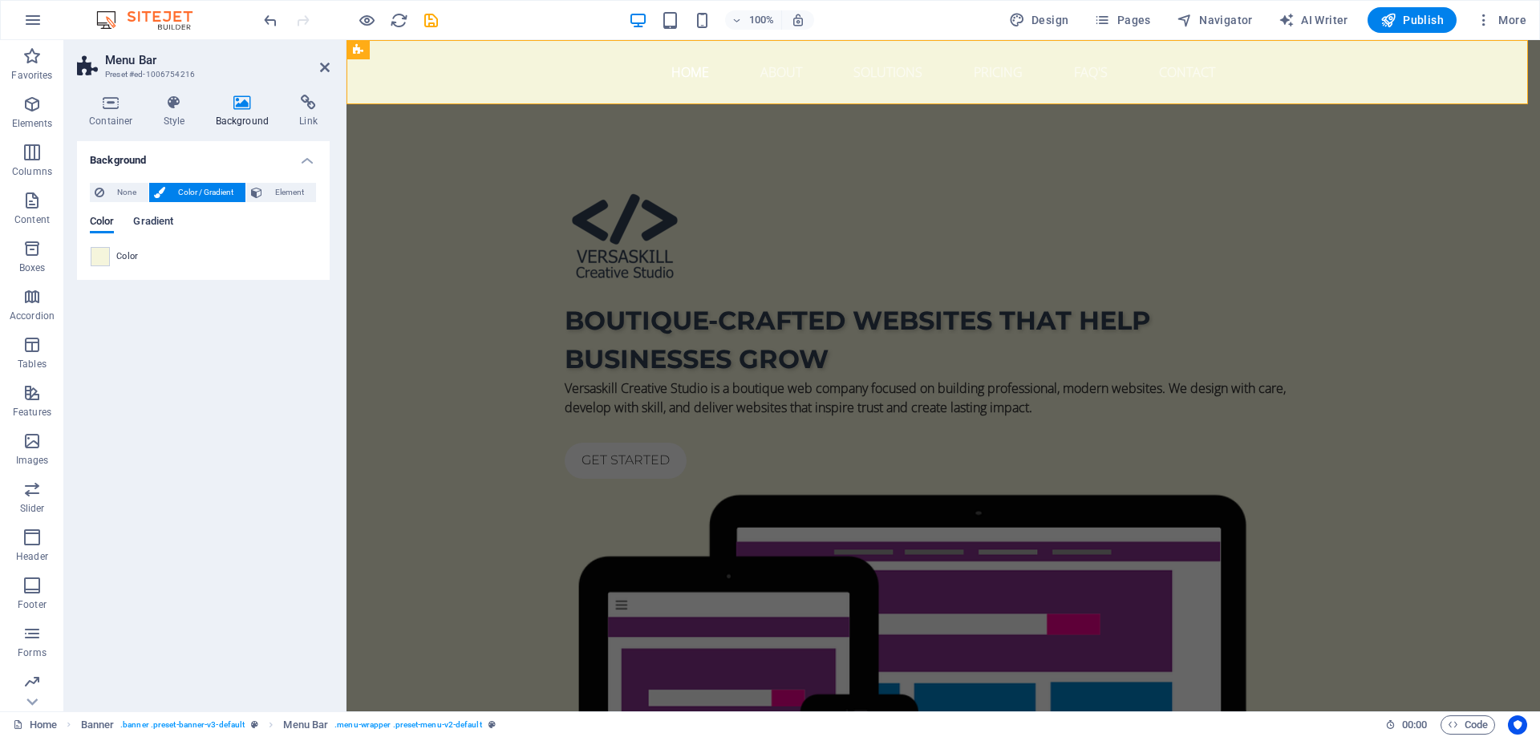
click at [168, 221] on span "Gradient" at bounding box center [153, 223] width 40 height 22
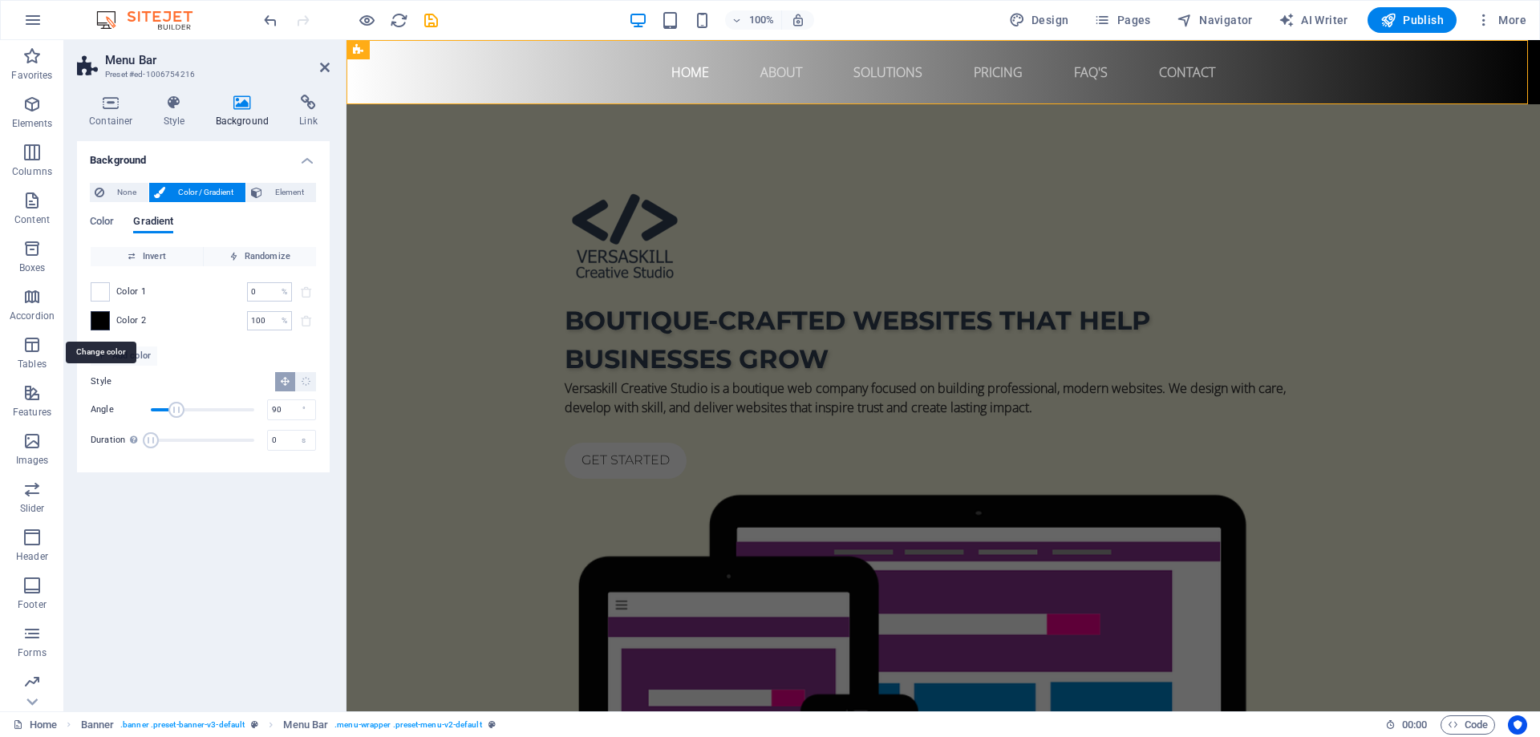
click at [106, 326] on span at bounding box center [100, 321] width 18 height 18
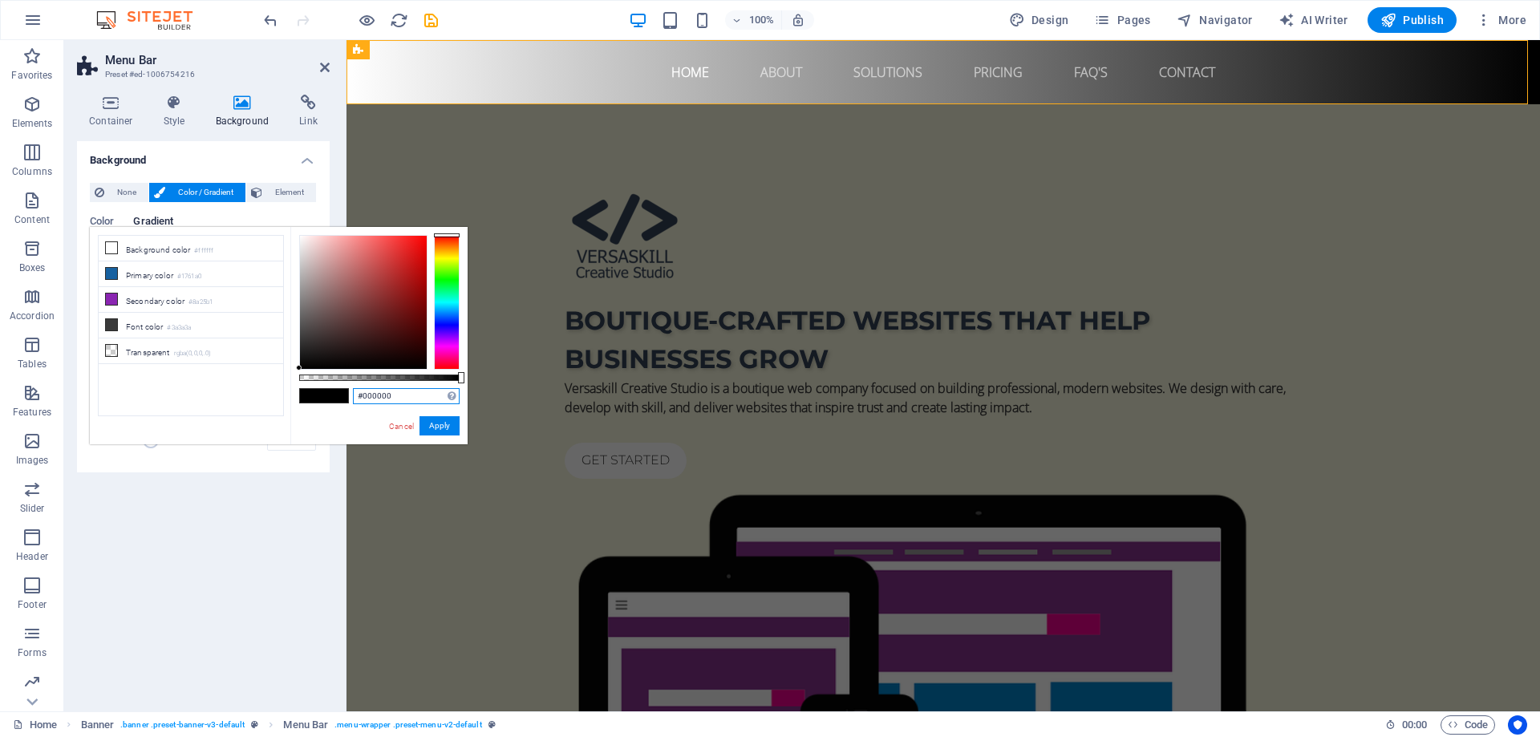
click at [381, 396] on input "#000000" at bounding box center [406, 396] width 107 height 16
paste input "F5F5DC"
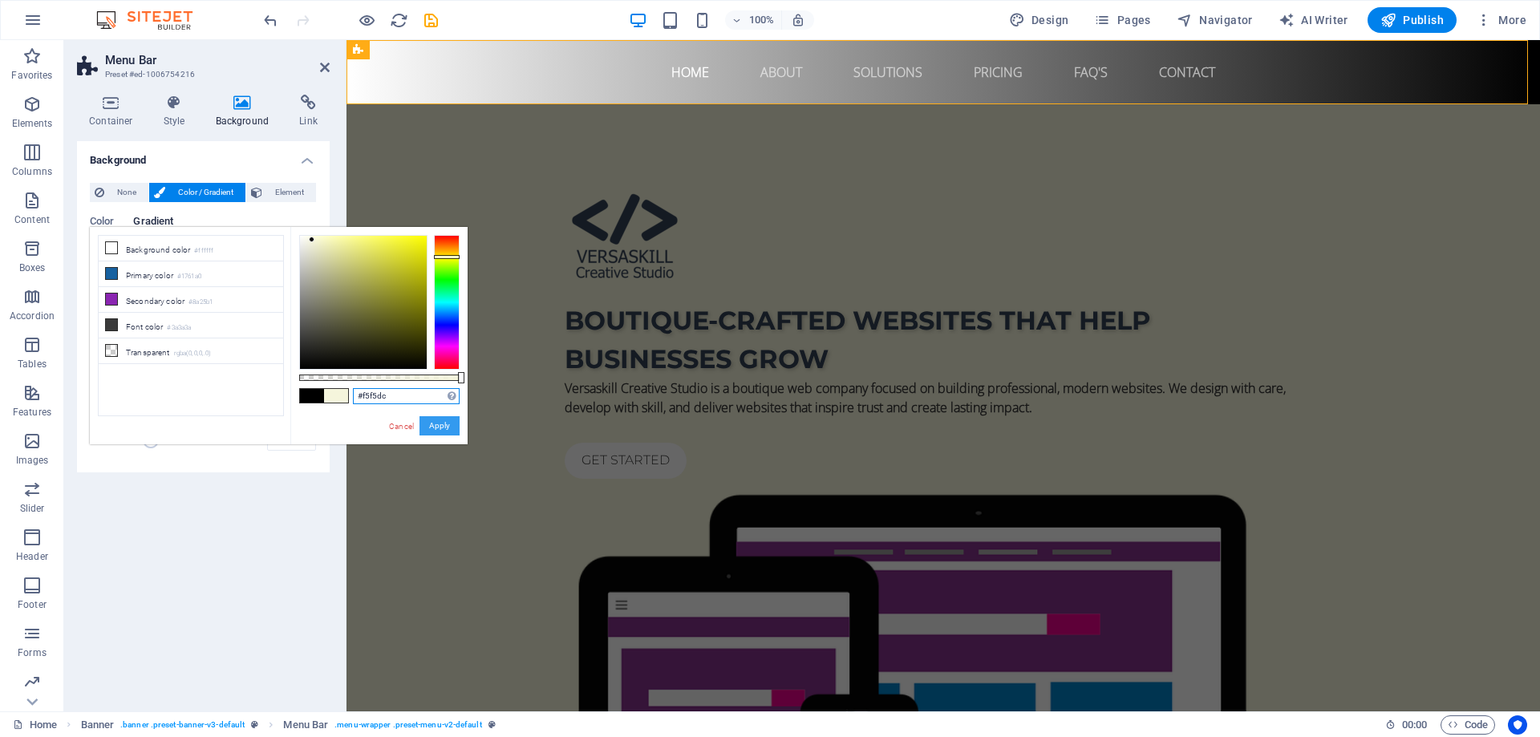
type input "#f5f5dc"
click at [435, 427] on button "Apply" at bounding box center [439, 425] width 40 height 19
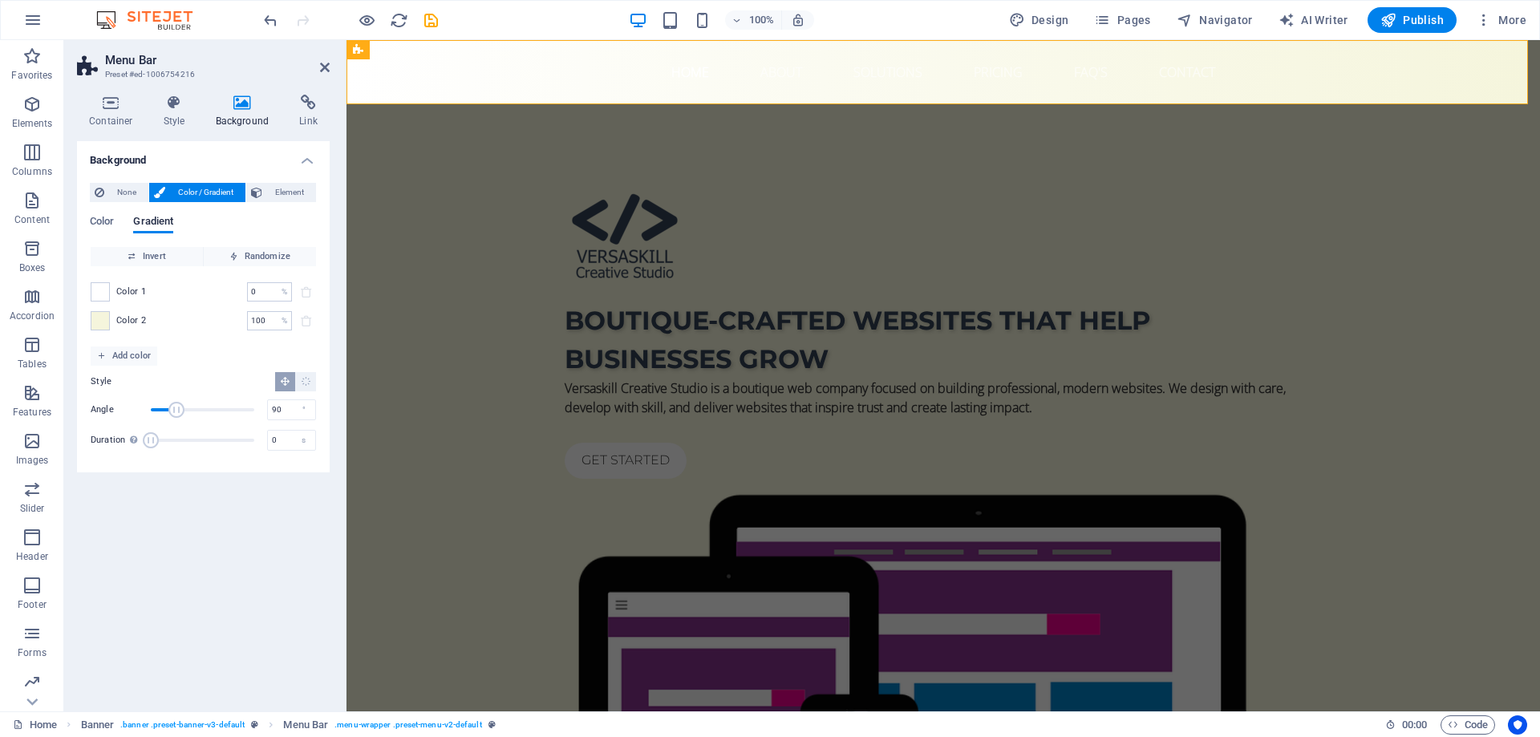
click at [248, 517] on div "Background None Color / Gradient Element Stretch background to full-width Color…" at bounding box center [203, 419] width 253 height 557
click at [832, 572] on div "Boutique-crafted websites that help businesses grow Versaskill Creative Studio …" at bounding box center [942, 561] width 1193 height 914
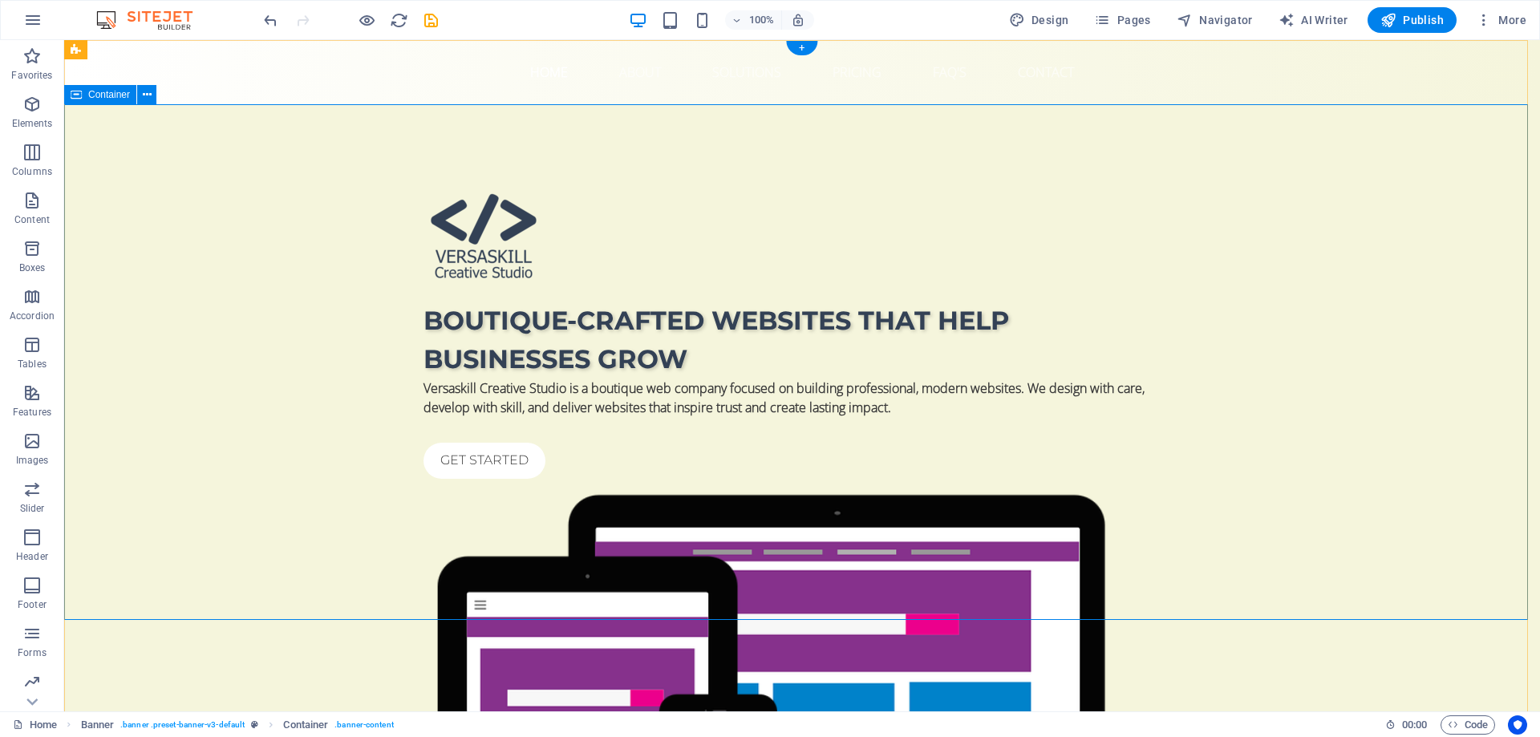
click at [217, 329] on div "Boutique-crafted websites that help businesses grow Versaskill Creative Studio …" at bounding box center [802, 561] width 1476 height 914
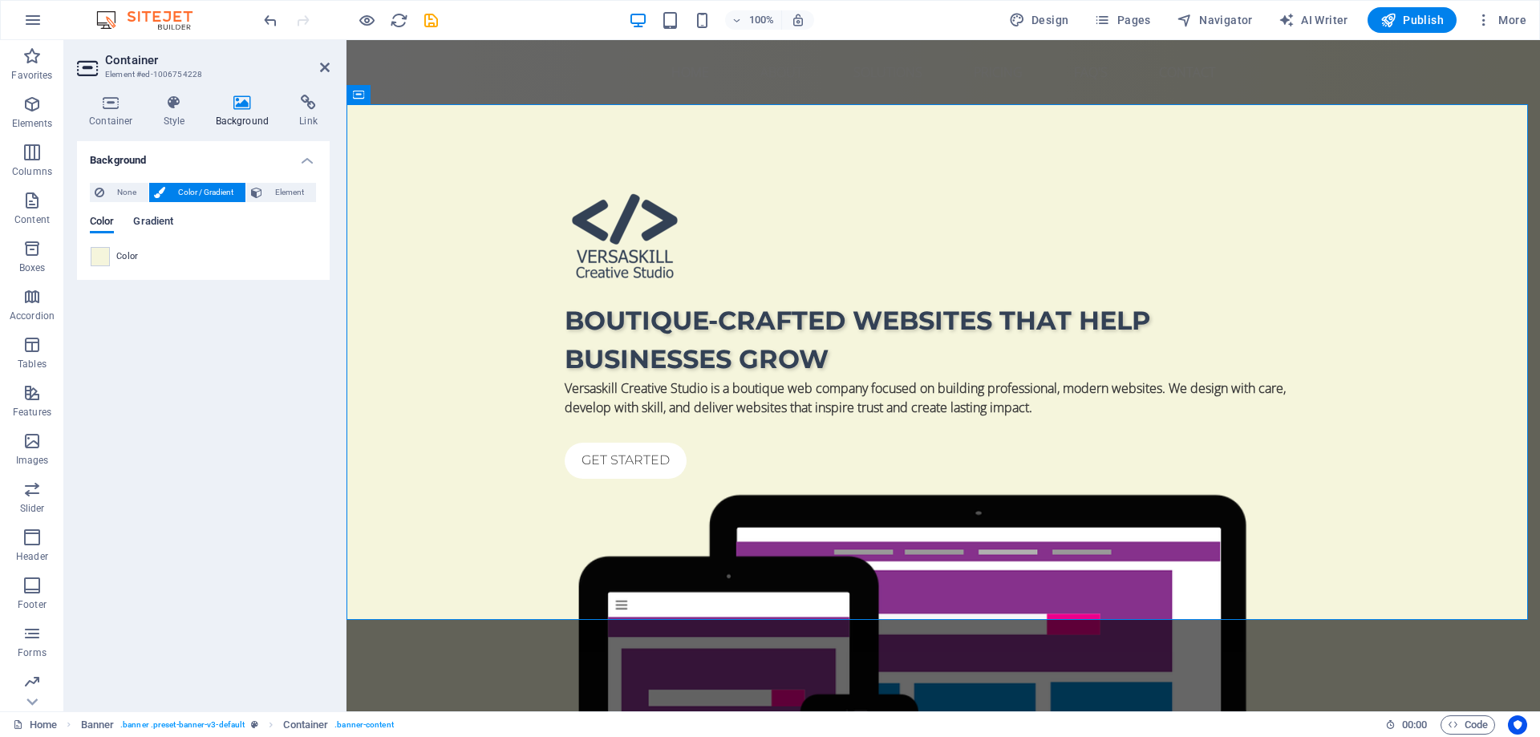
click at [141, 223] on span "Gradient" at bounding box center [153, 223] width 40 height 22
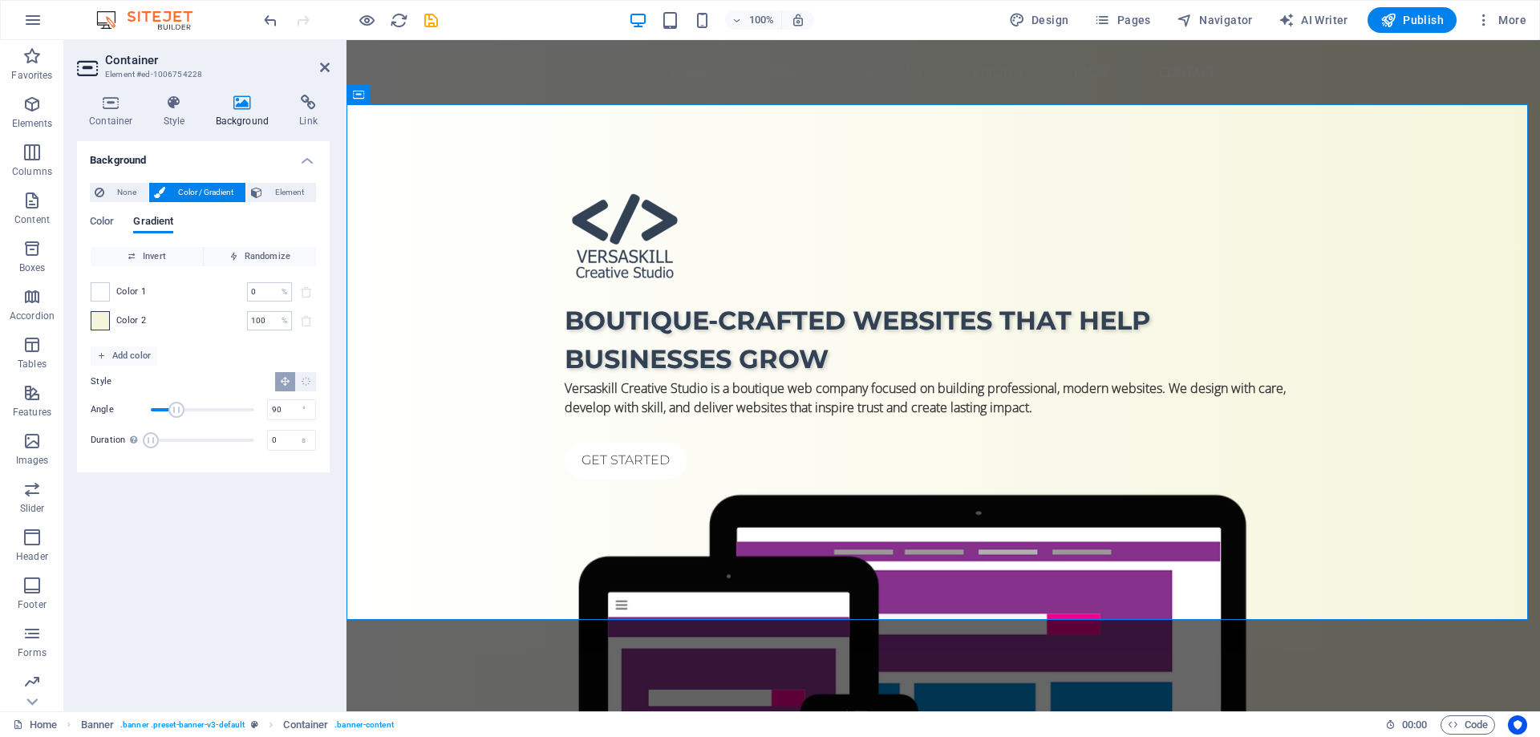
click at [95, 322] on span at bounding box center [100, 321] width 18 height 18
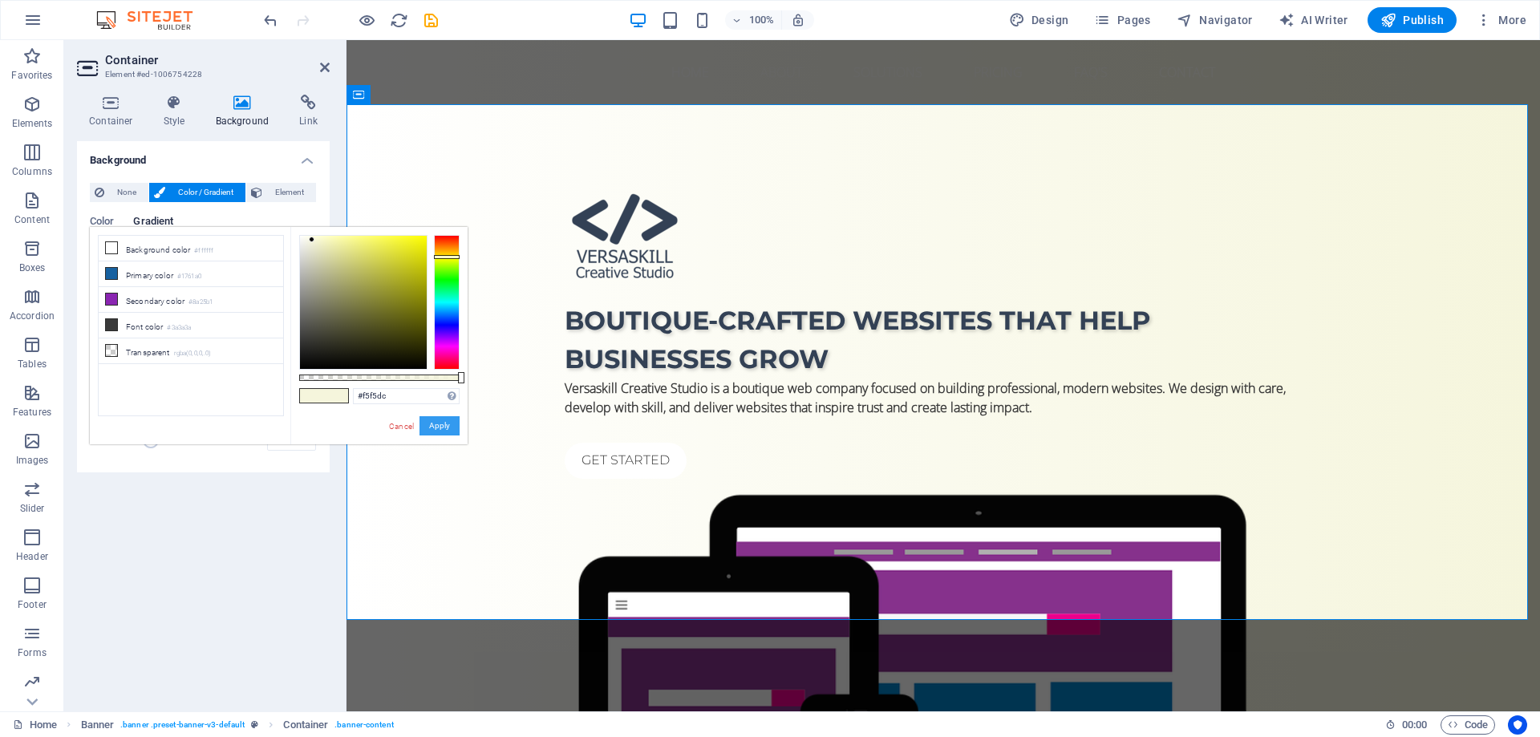
click at [439, 424] on button "Apply" at bounding box center [439, 425] width 40 height 19
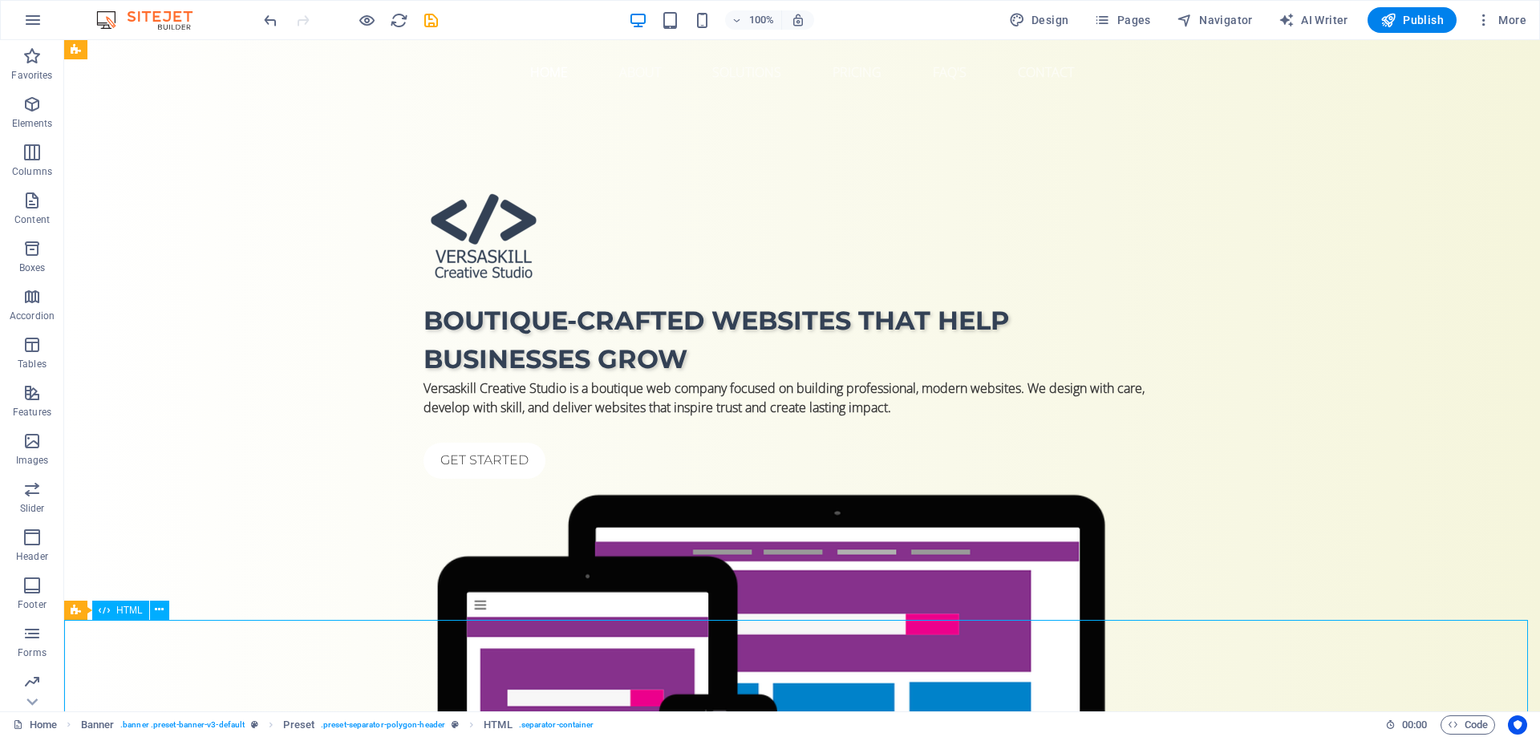
click at [818, 80] on nav "Home About Solutions Pricing FAQ's Contact" at bounding box center [801, 72] width 757 height 38
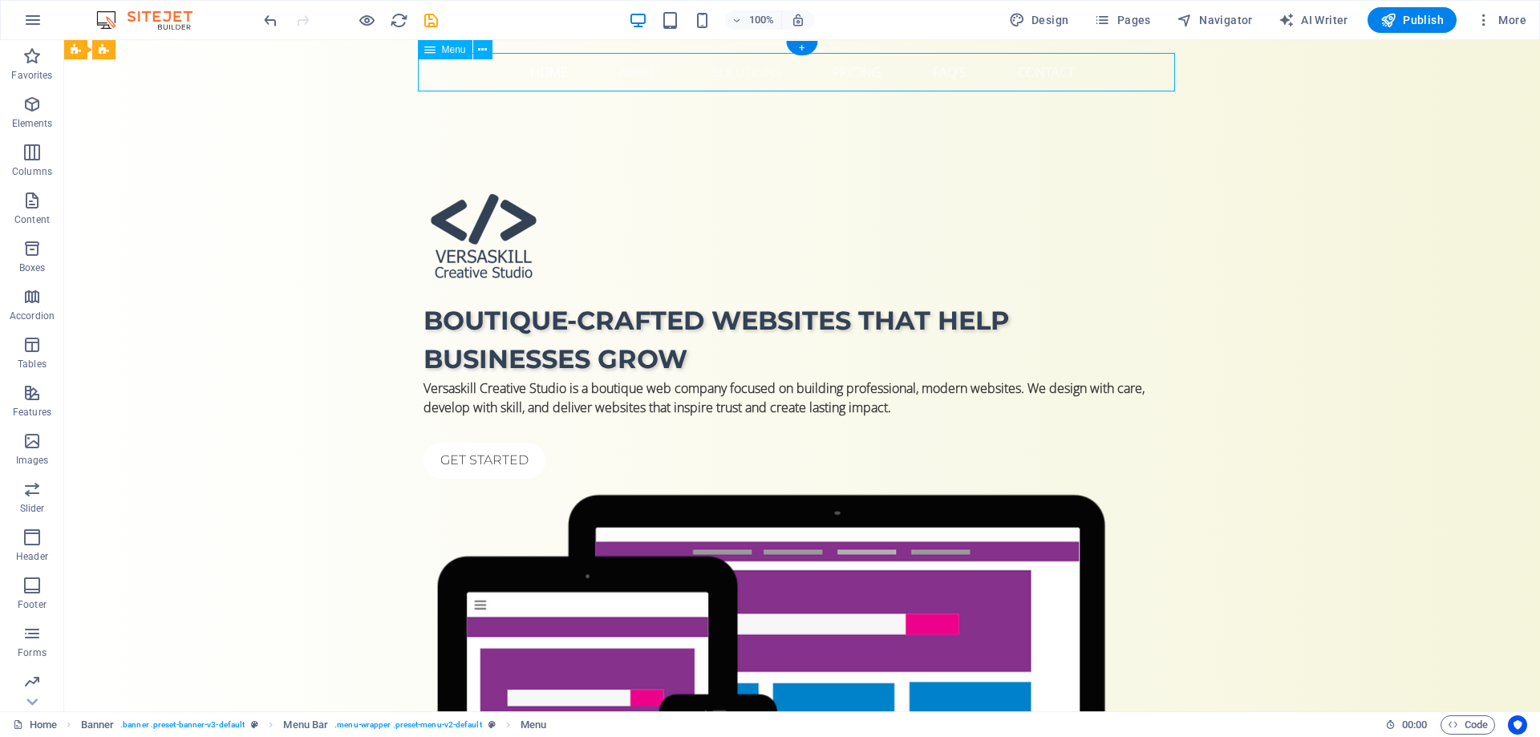
click at [818, 80] on nav "Home About Solutions Pricing FAQ's Contact" at bounding box center [801, 72] width 757 height 38
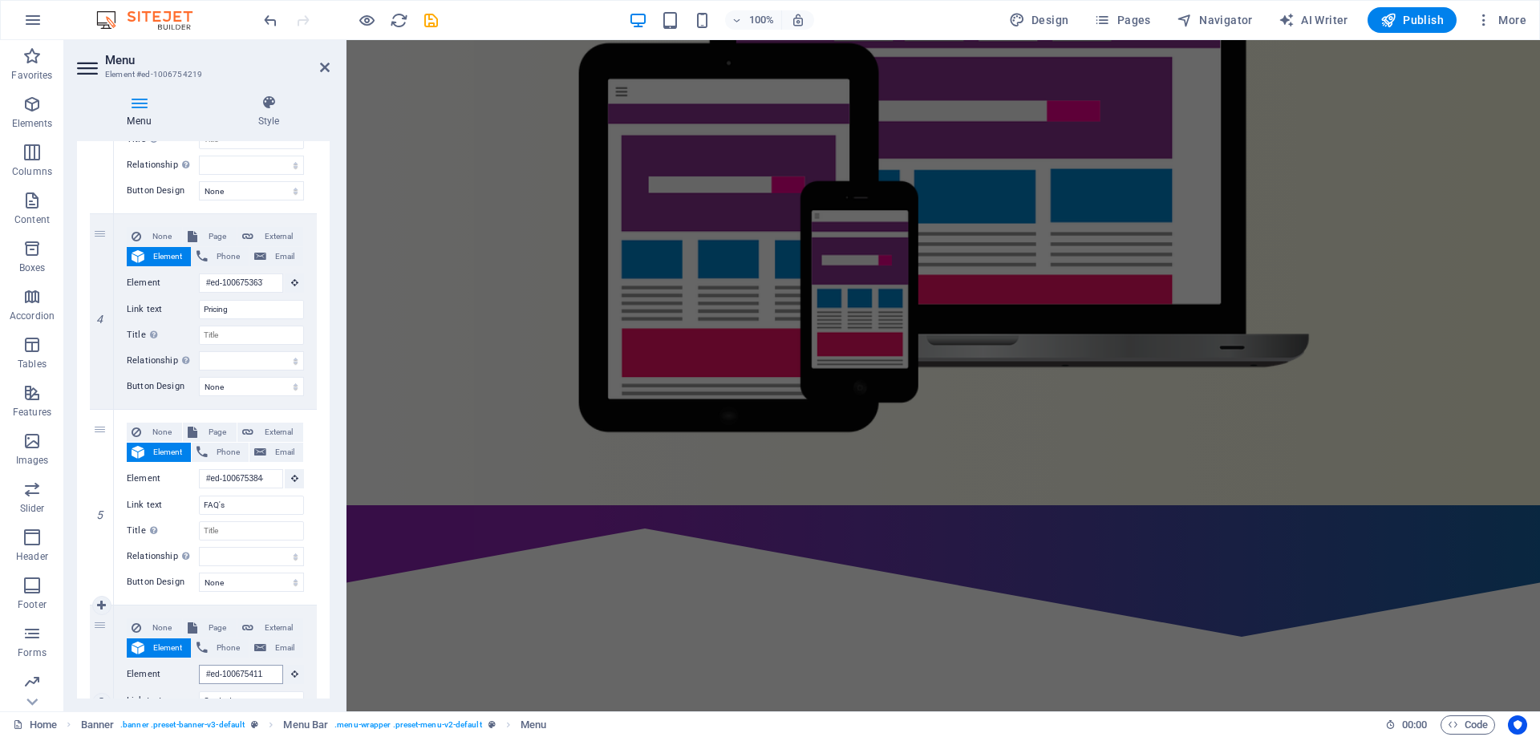
scroll to position [492, 0]
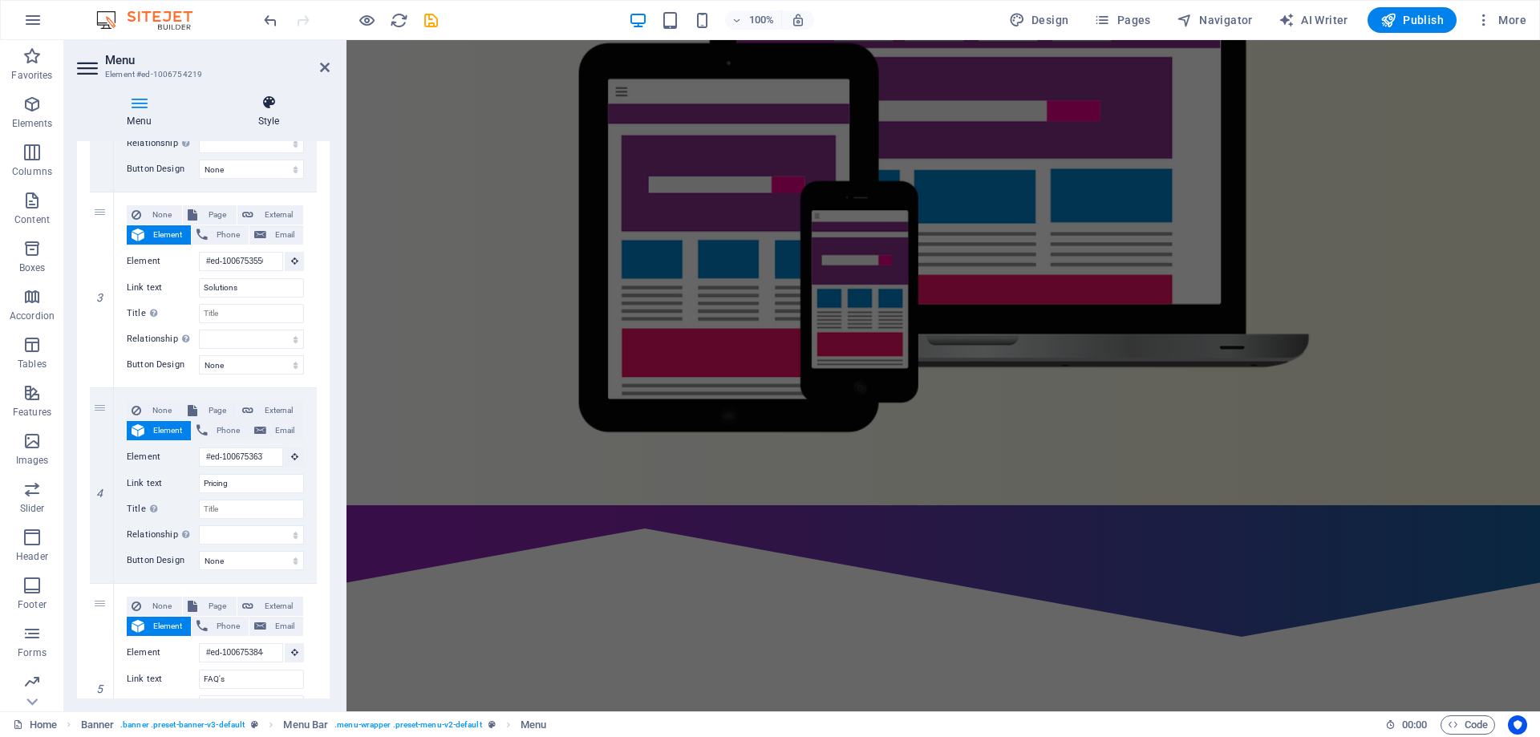
click at [274, 104] on icon at bounding box center [269, 103] width 122 height 16
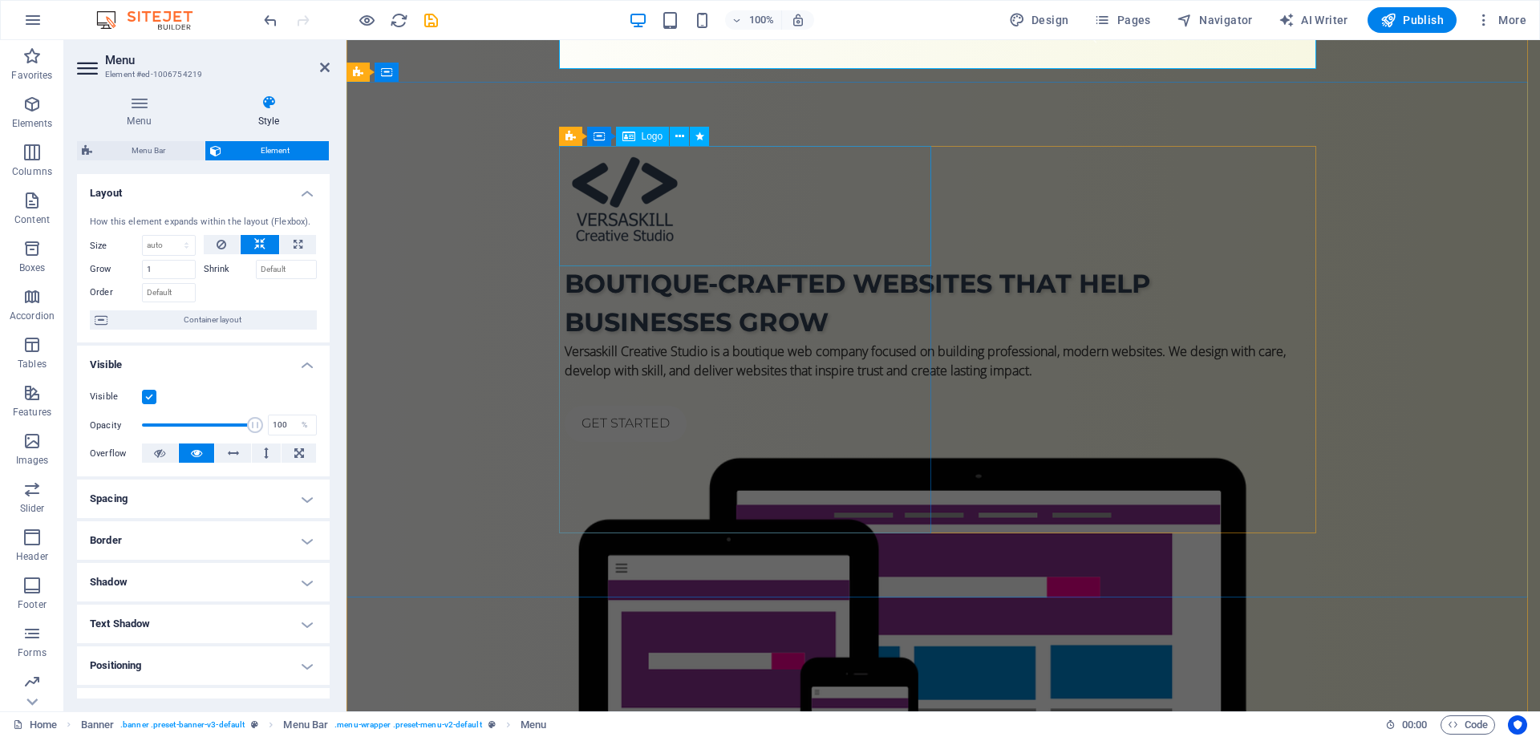
scroll to position [0, 0]
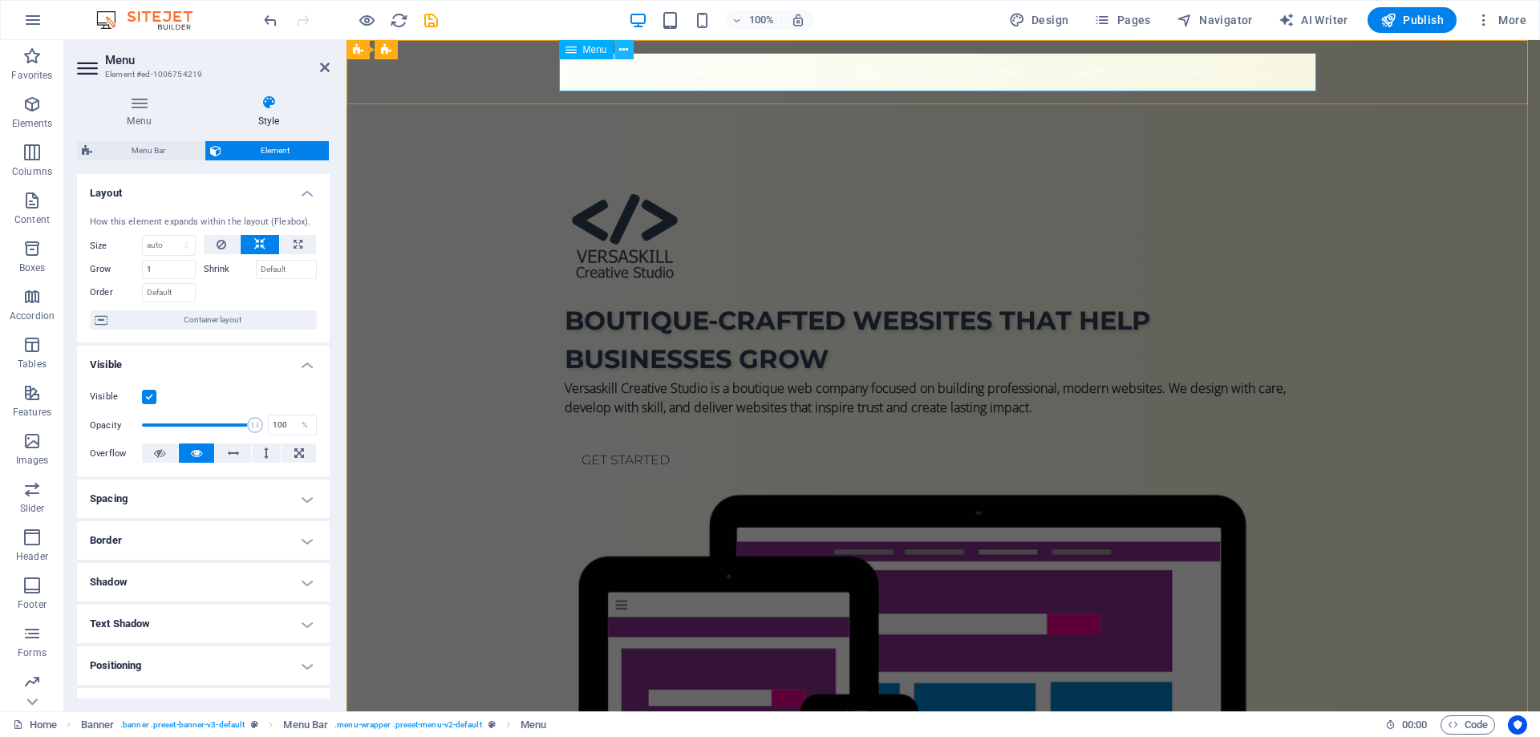
click at [625, 54] on icon at bounding box center [623, 50] width 9 height 17
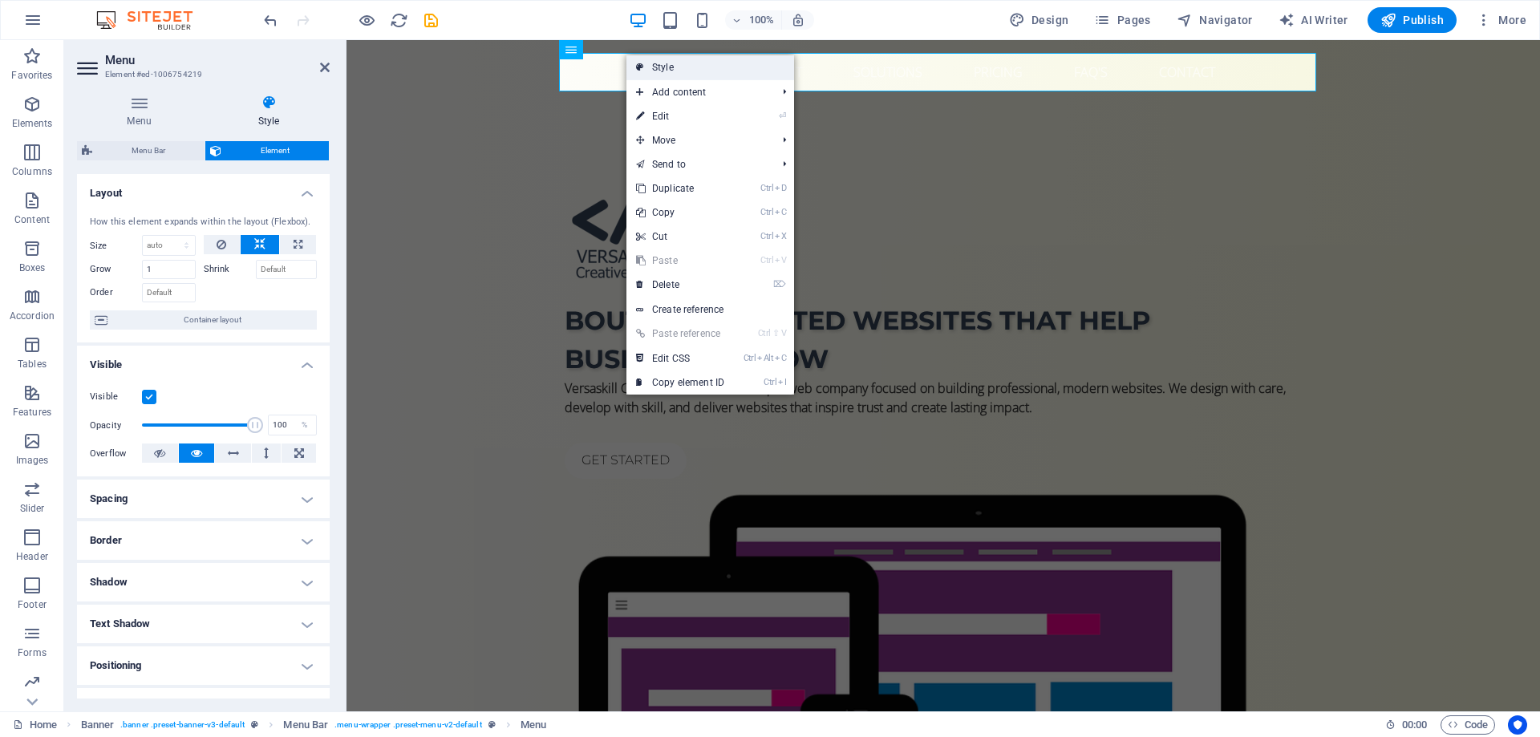
click at [643, 63] on icon at bounding box center [640, 67] width 8 height 24
select select "rem"
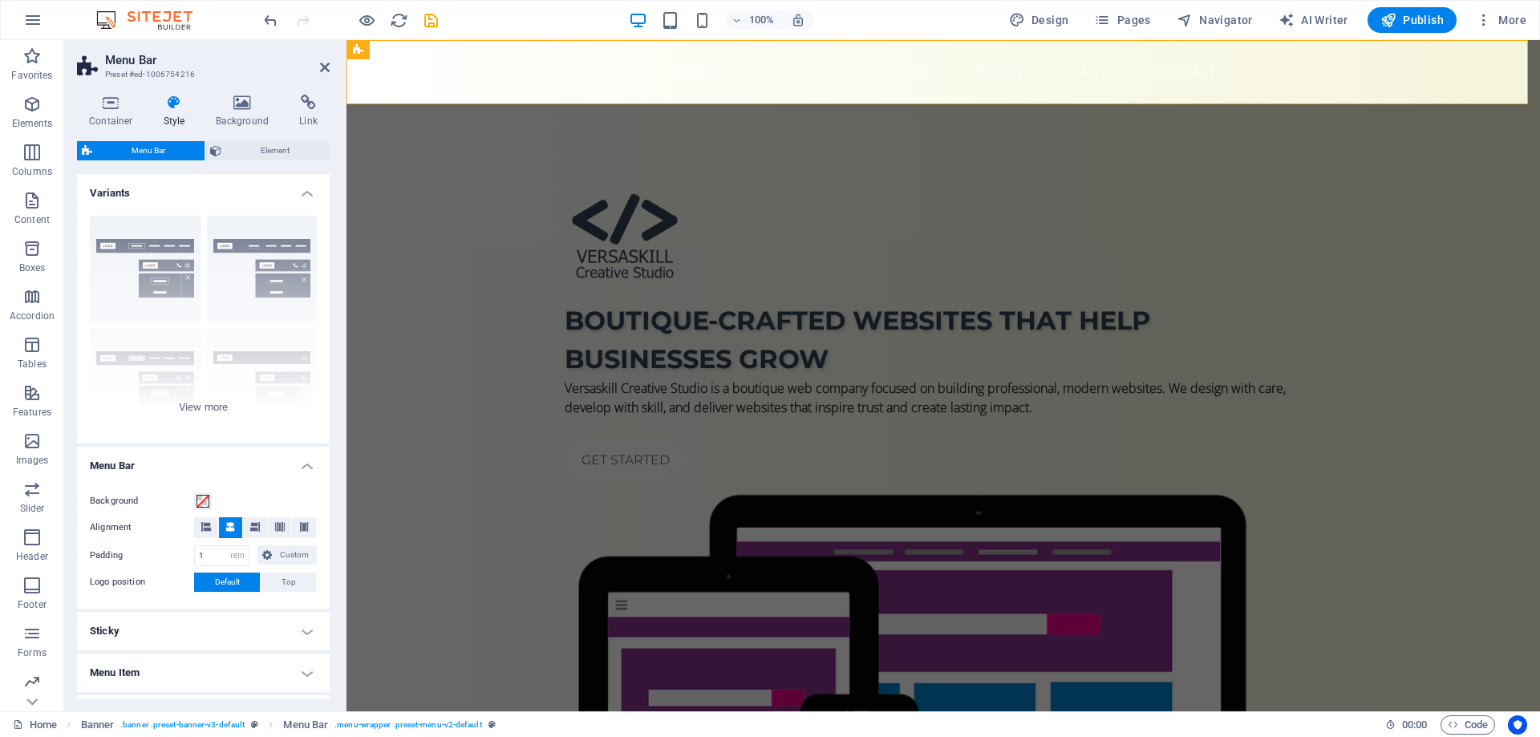
click at [177, 111] on h4 "Style" at bounding box center [178, 112] width 52 height 34
click at [241, 149] on span "Element" at bounding box center [275, 150] width 98 height 19
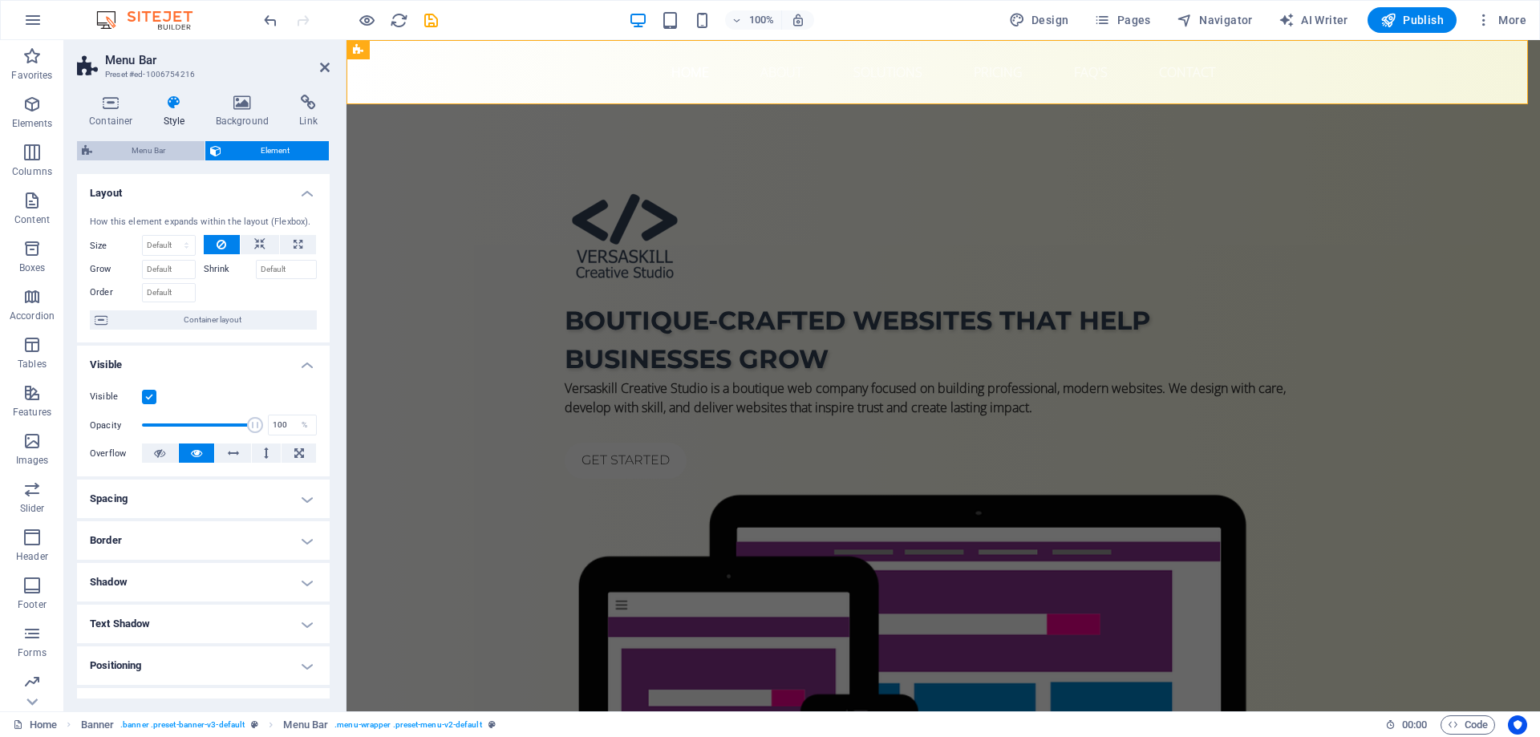
click at [154, 144] on span "Menu Bar" at bounding box center [148, 150] width 103 height 19
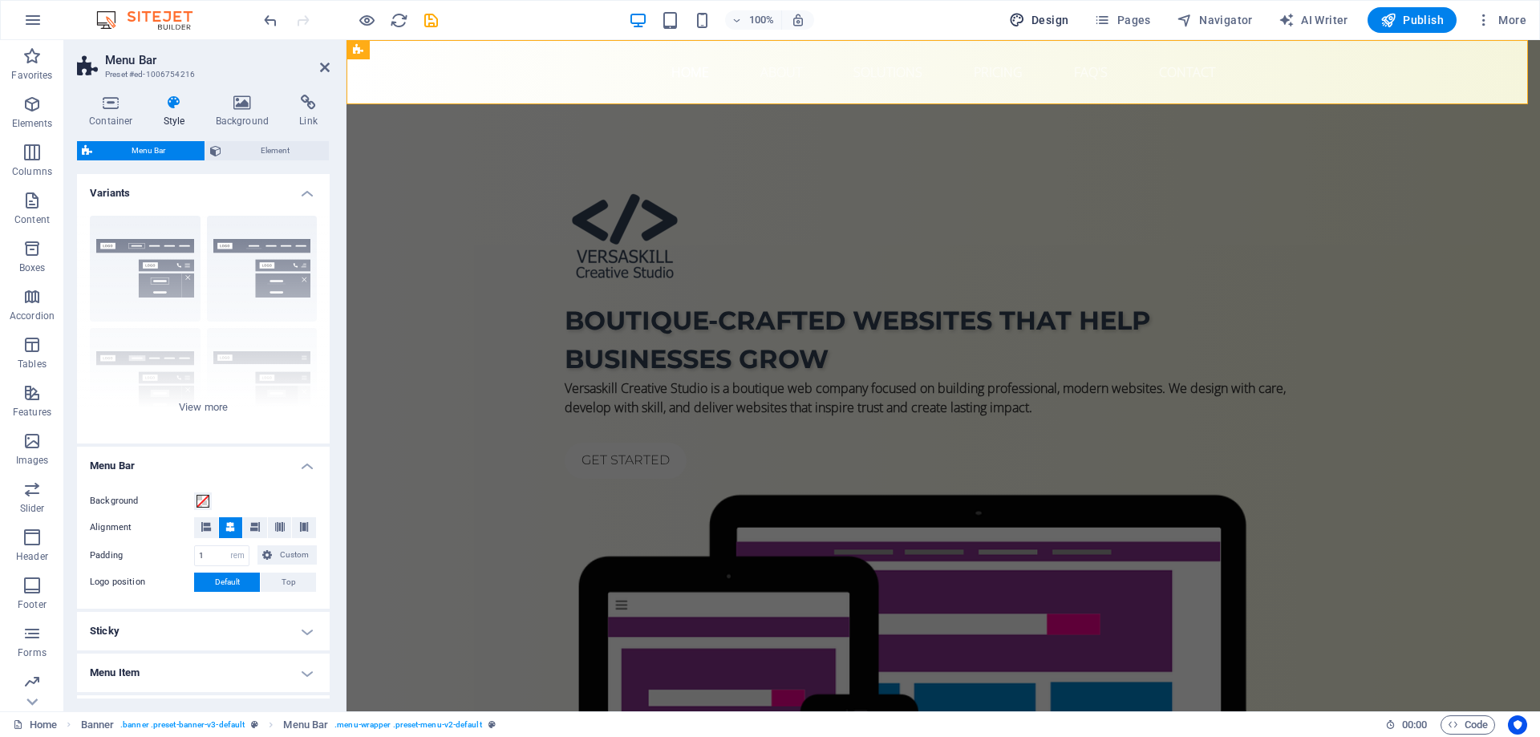
click at [1038, 16] on span "Design" at bounding box center [1039, 20] width 60 height 16
select select "px"
select select "400"
select select "px"
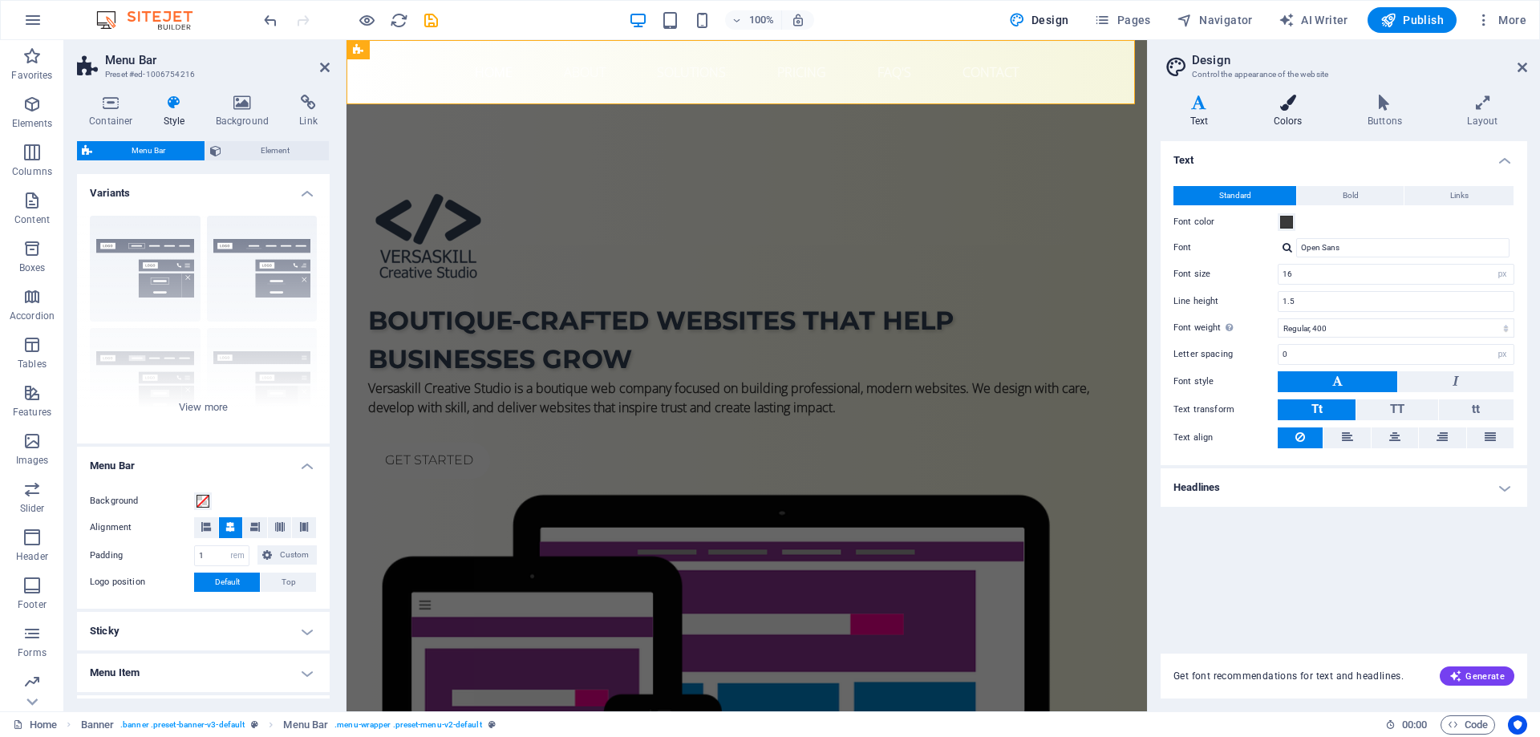
click at [1298, 120] on h4 "Colors" at bounding box center [1291, 112] width 94 height 34
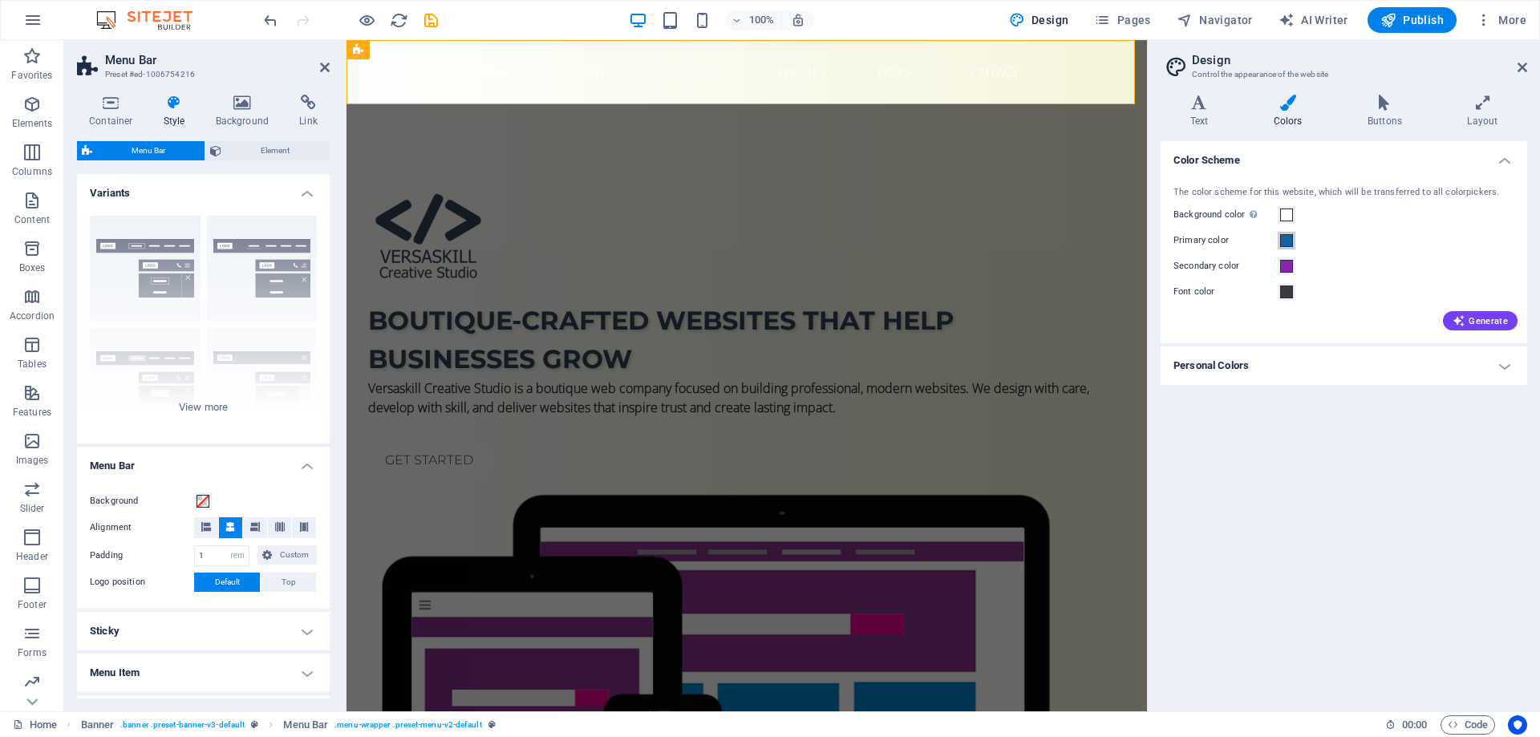
click at [1287, 240] on span at bounding box center [1286, 240] width 13 height 13
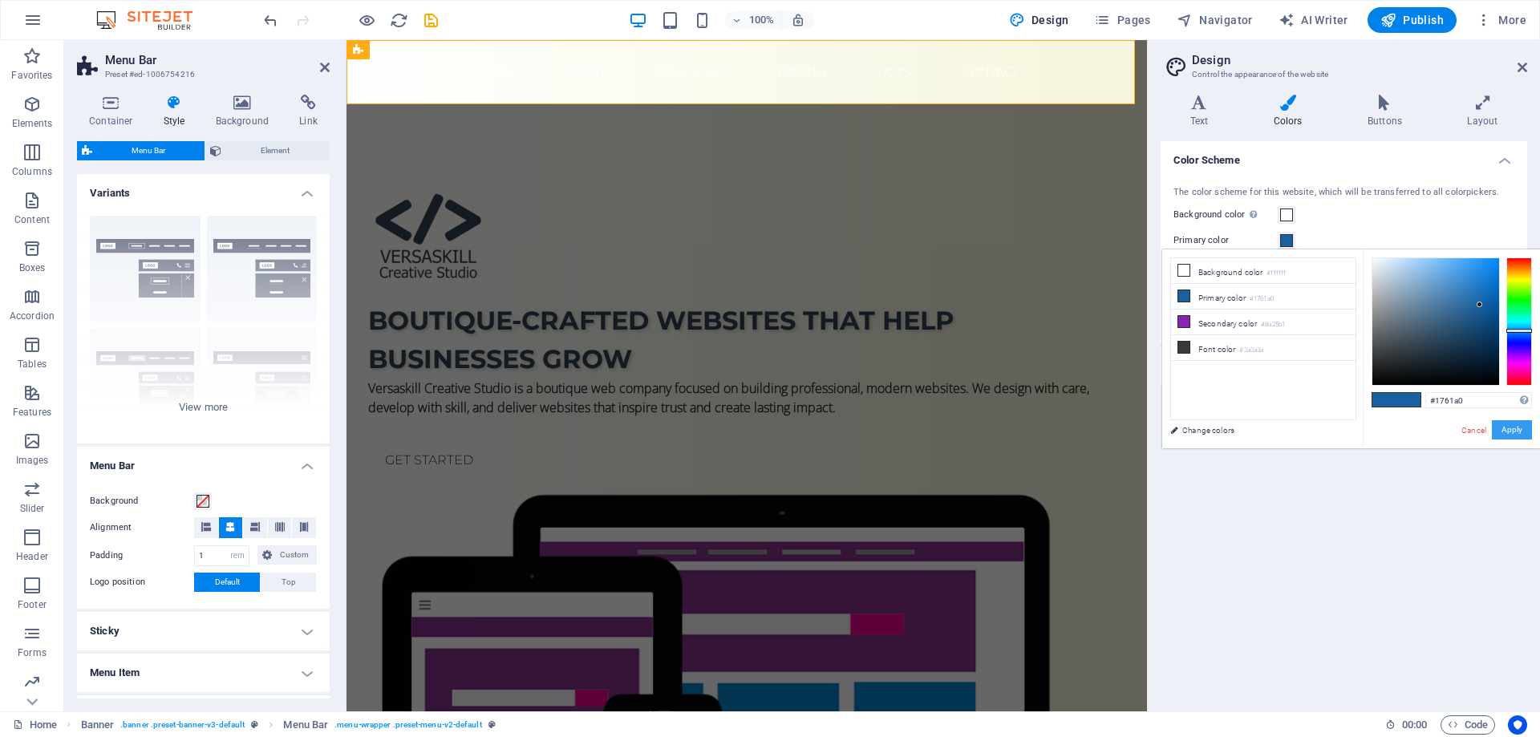
click at [1504, 433] on button "Apply" at bounding box center [1512, 429] width 40 height 19
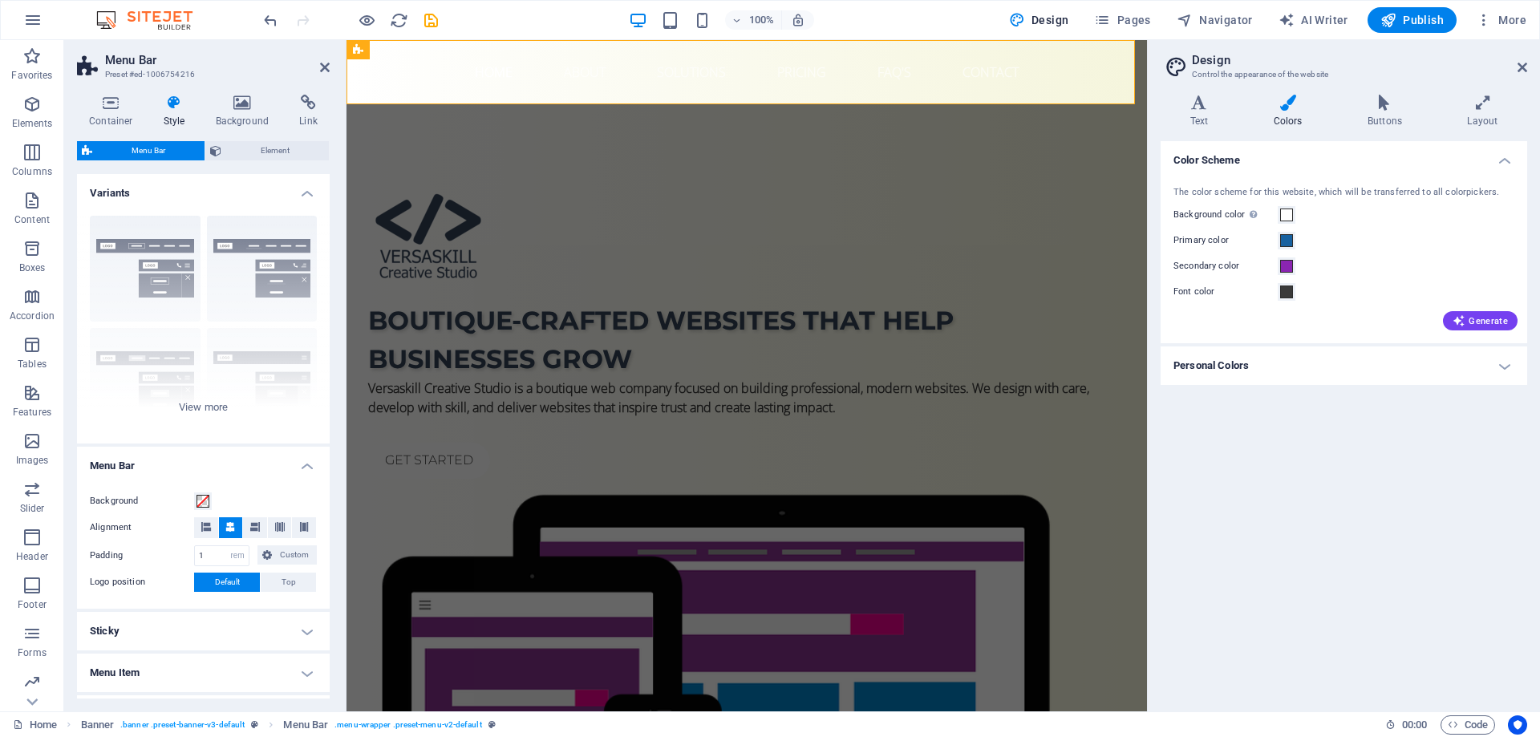
click at [1475, 428] on div "Color Scheme The color scheme for this website, which will be transferred to al…" at bounding box center [1343, 419] width 367 height 557
click at [1521, 67] on icon at bounding box center [1522, 67] width 10 height 13
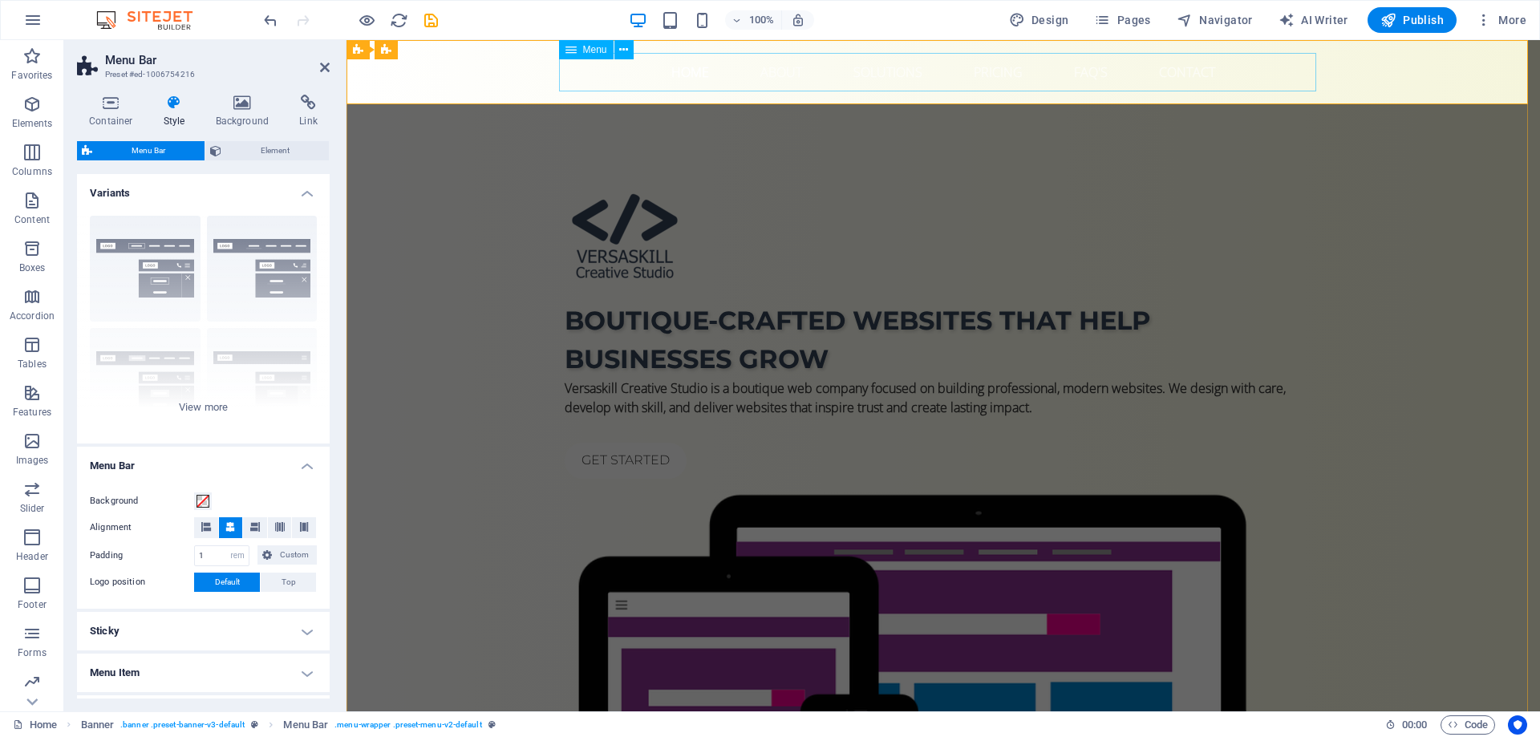
click at [940, 74] on nav "Home About Solutions Pricing FAQ's Contact" at bounding box center [943, 72] width 757 height 38
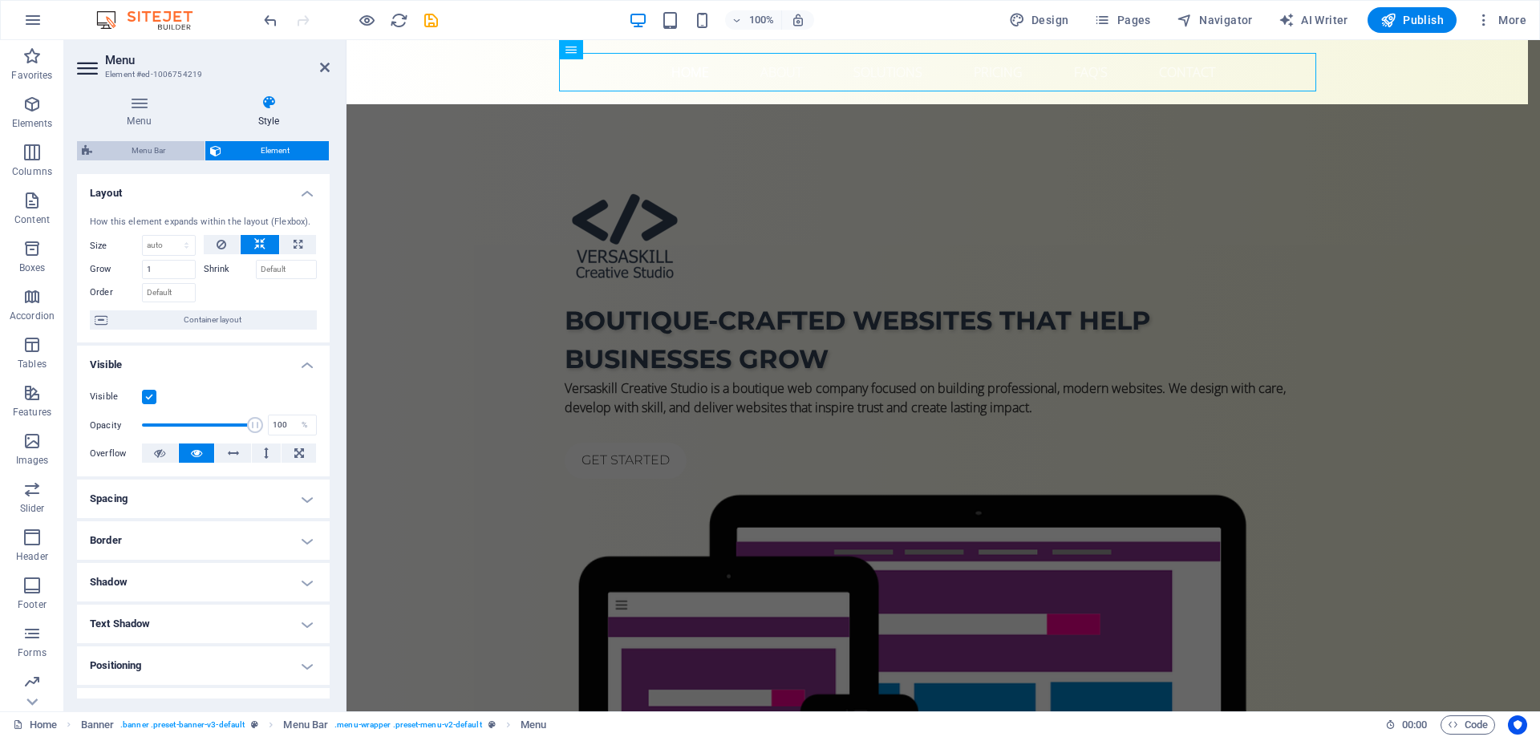
click at [167, 152] on span "Menu Bar" at bounding box center [148, 150] width 103 height 19
select select "rem"
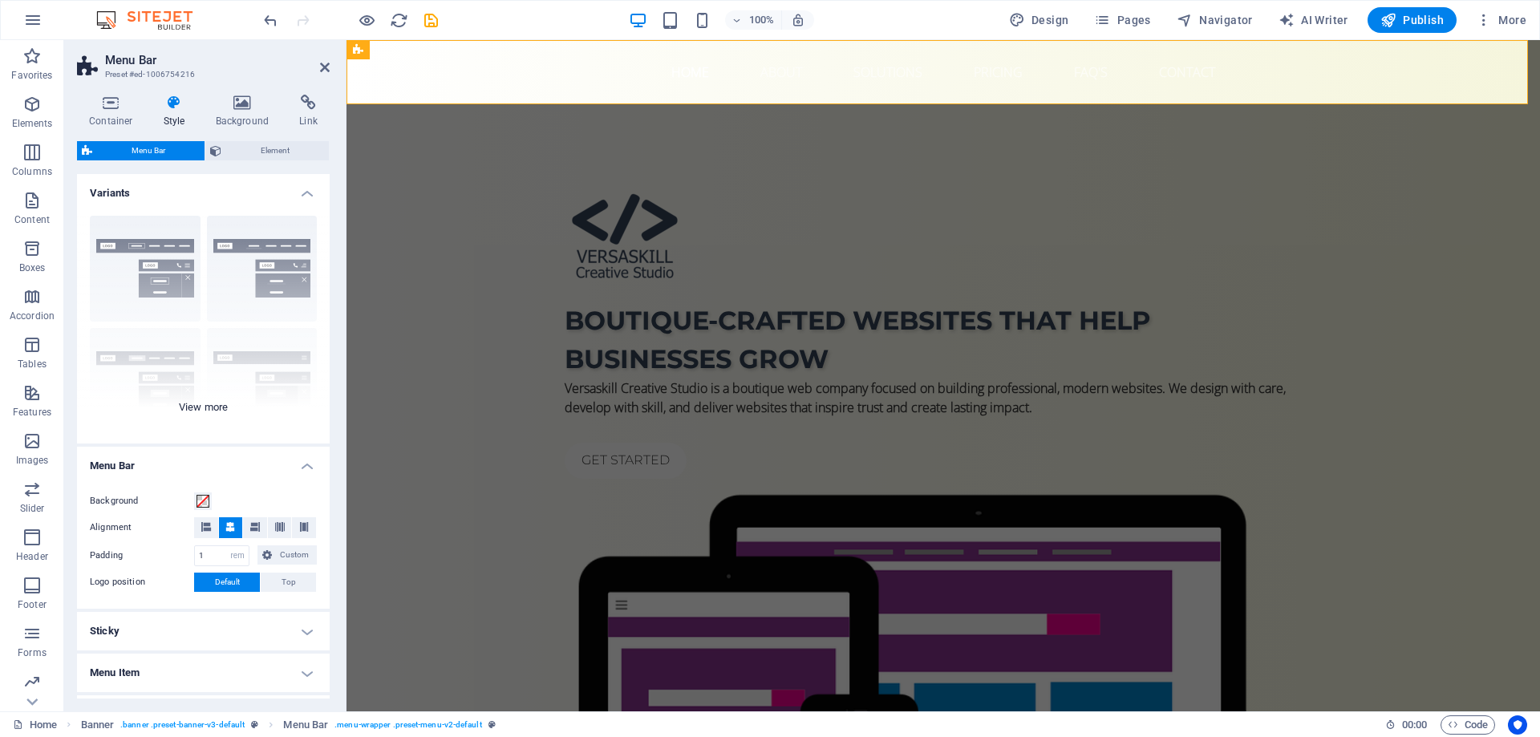
scroll to position [183, 0]
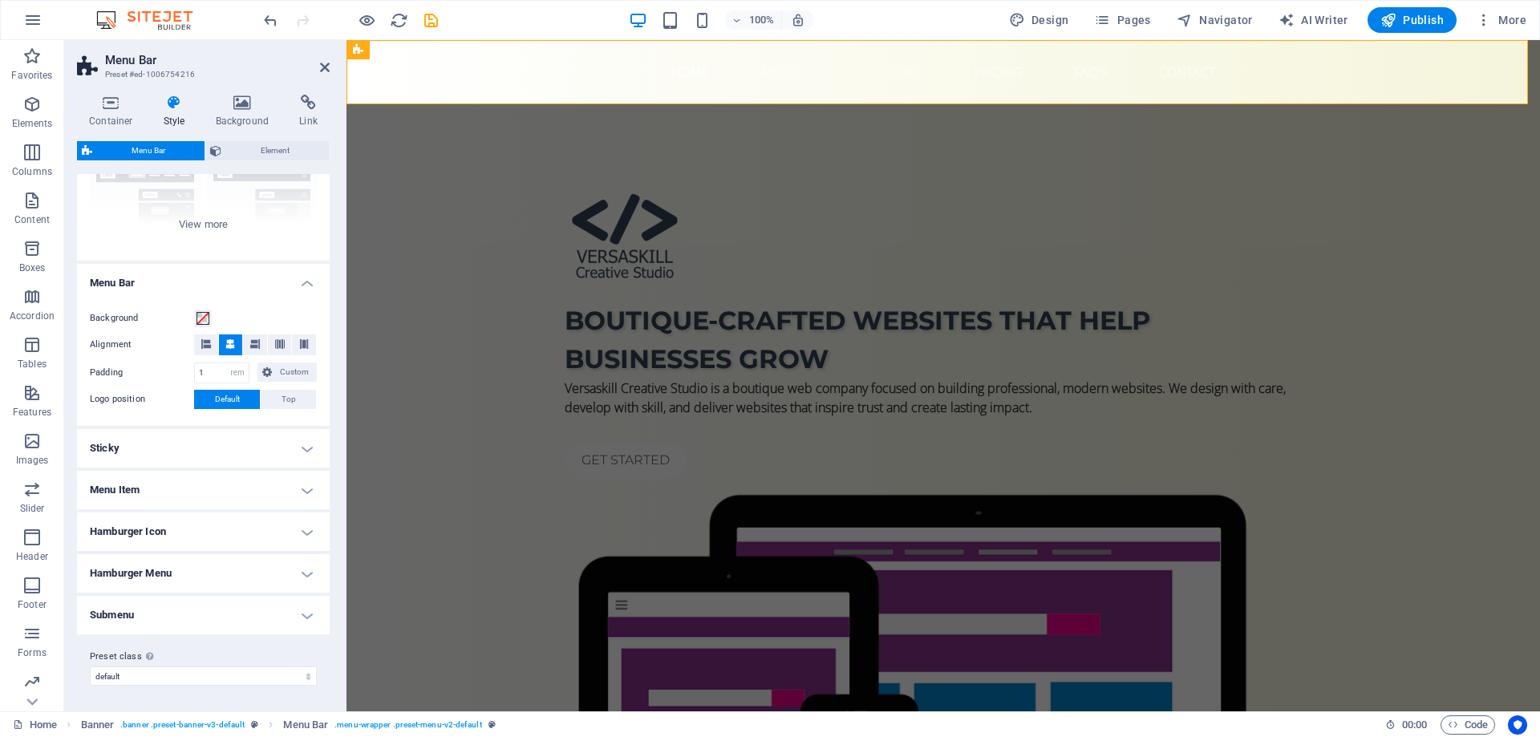
click at [245, 492] on h4 "Menu Item" at bounding box center [203, 490] width 253 height 38
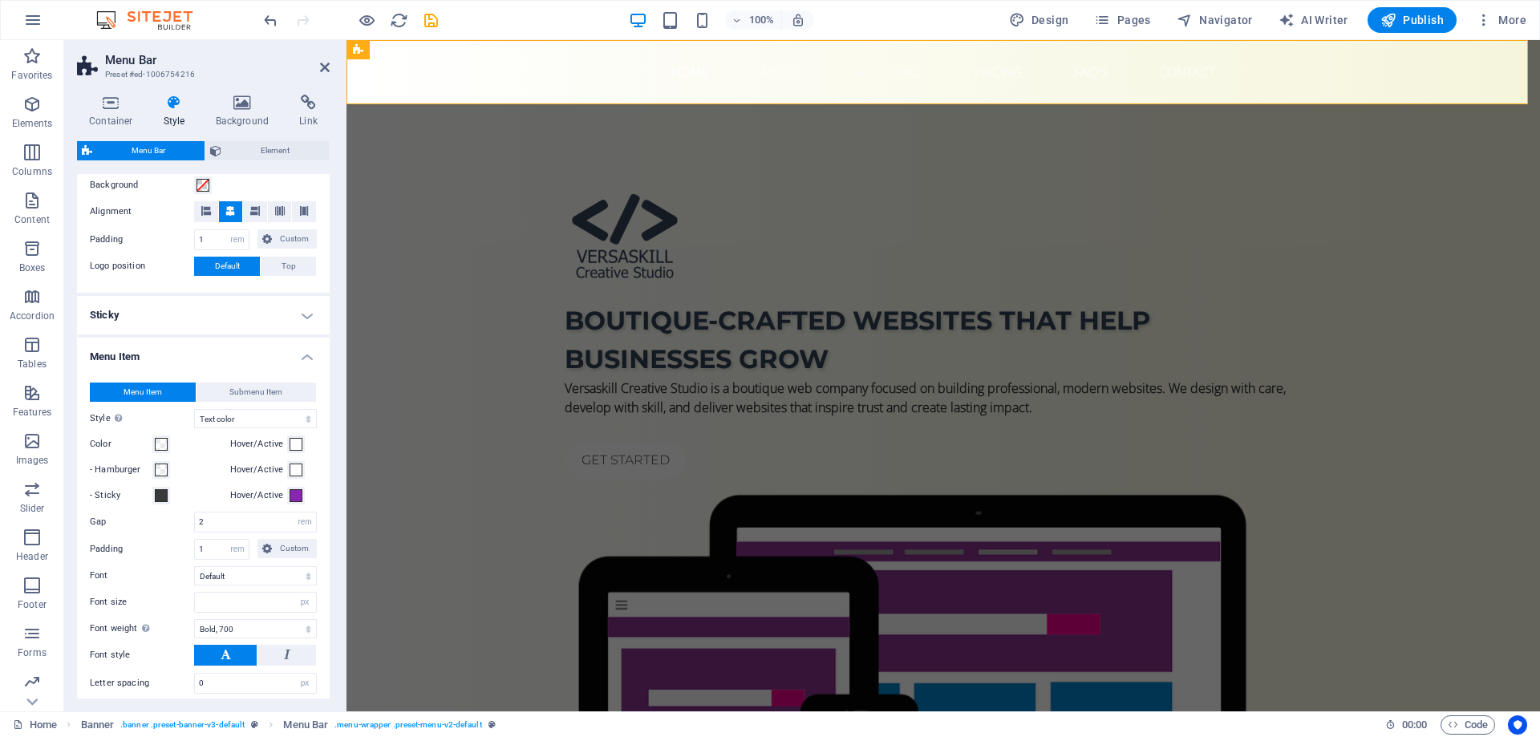
scroll to position [343, 0]
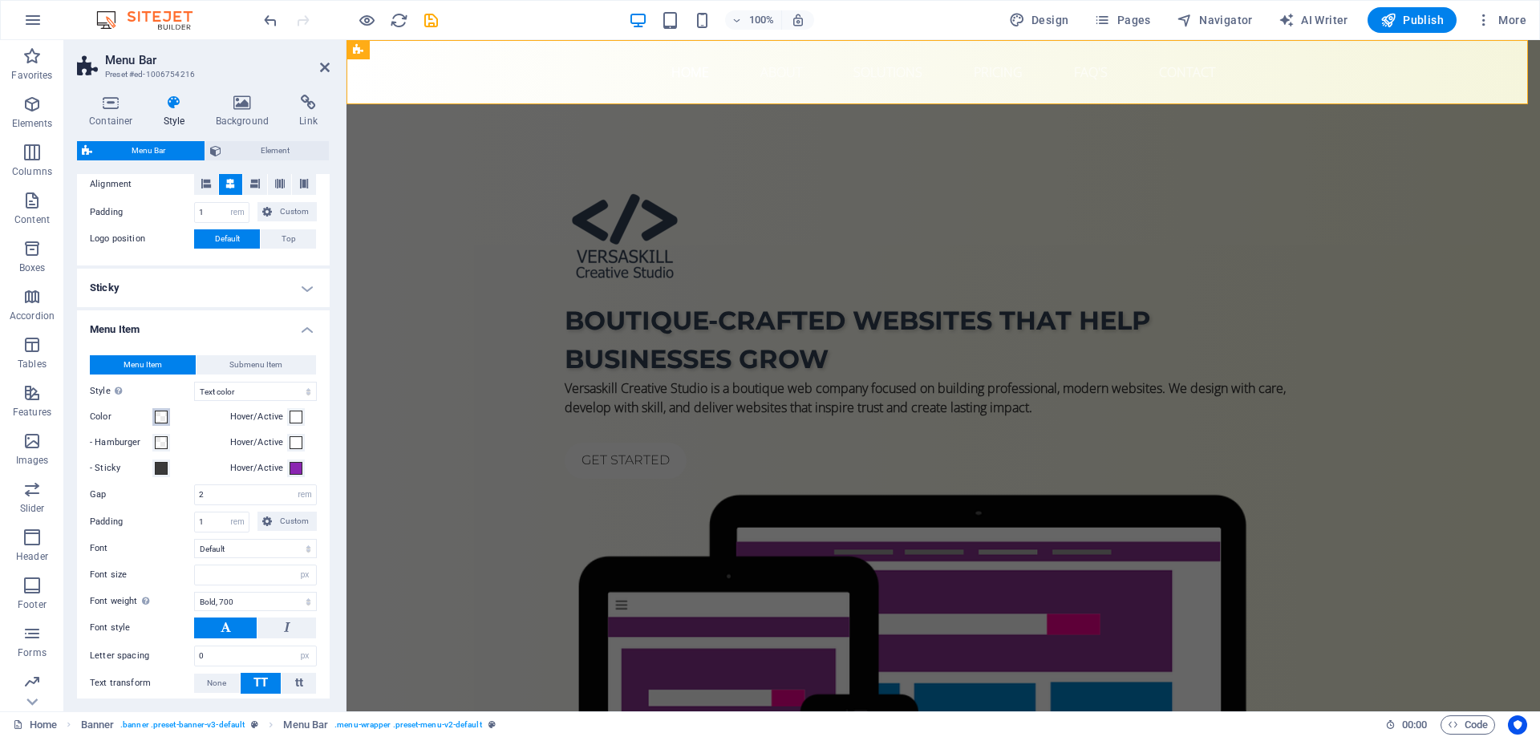
click at [162, 417] on span at bounding box center [161, 417] width 13 height 13
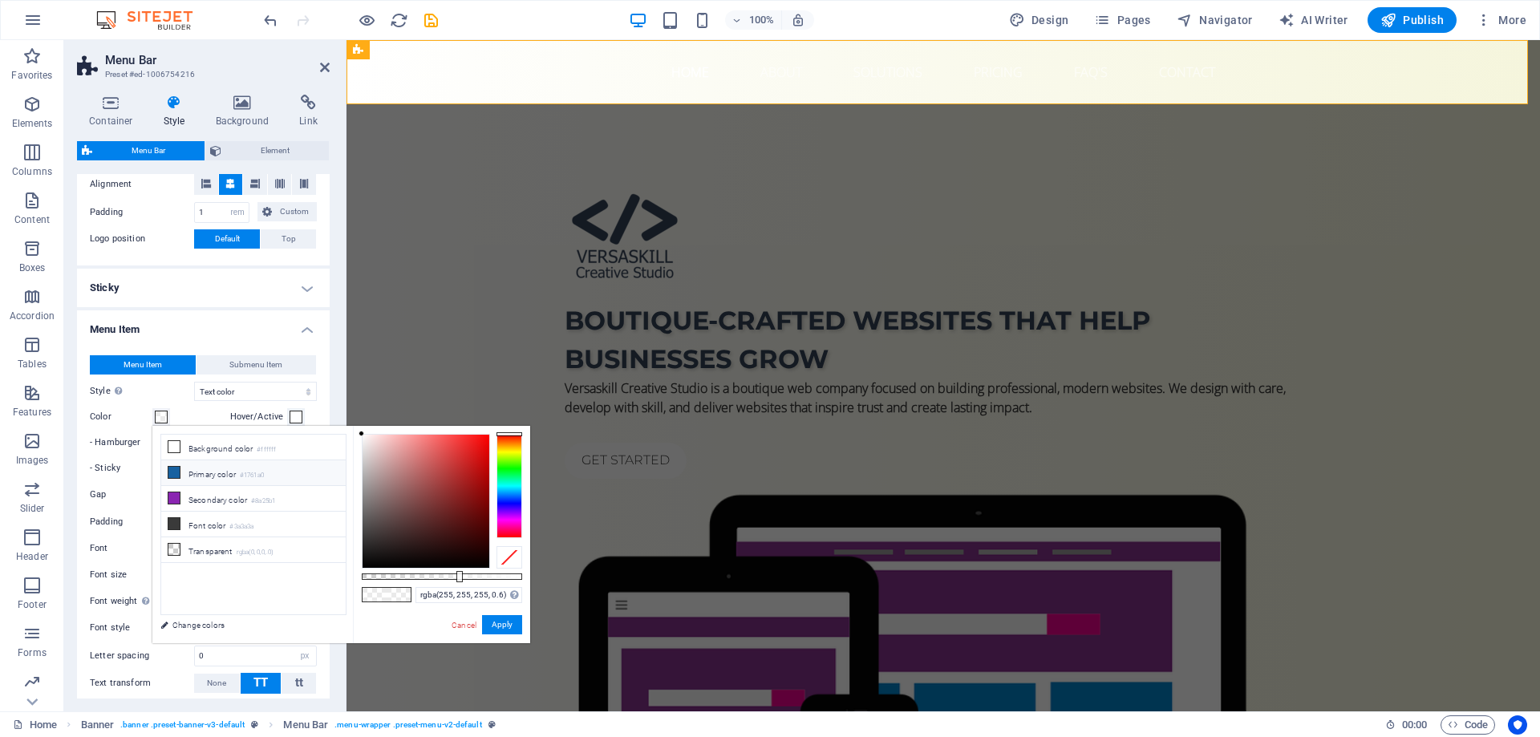
click at [209, 476] on li "Primary color #1761a0" at bounding box center [253, 473] width 184 height 26
type input "rgba(23, 97, 160, 0.6)"
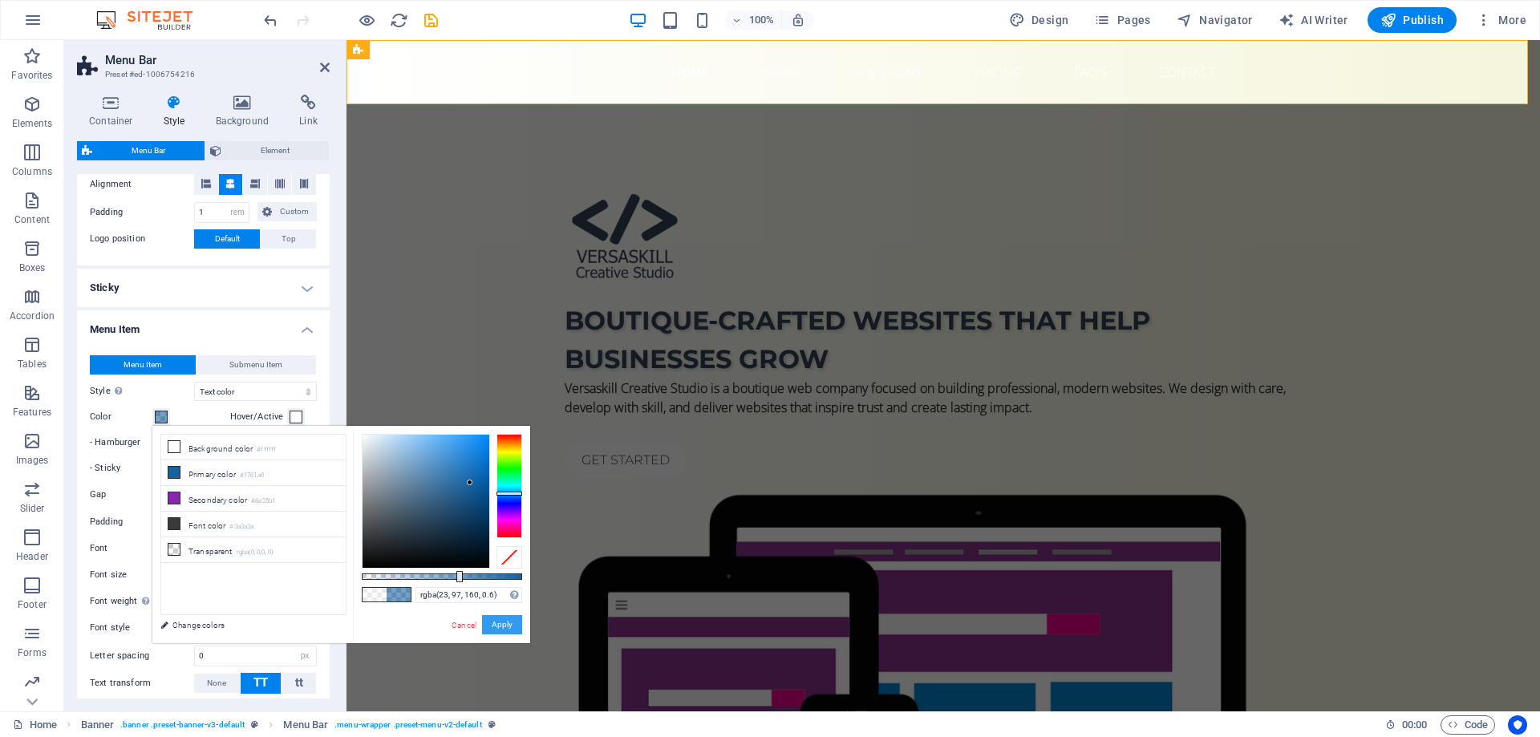
click at [498, 626] on button "Apply" at bounding box center [502, 624] width 40 height 19
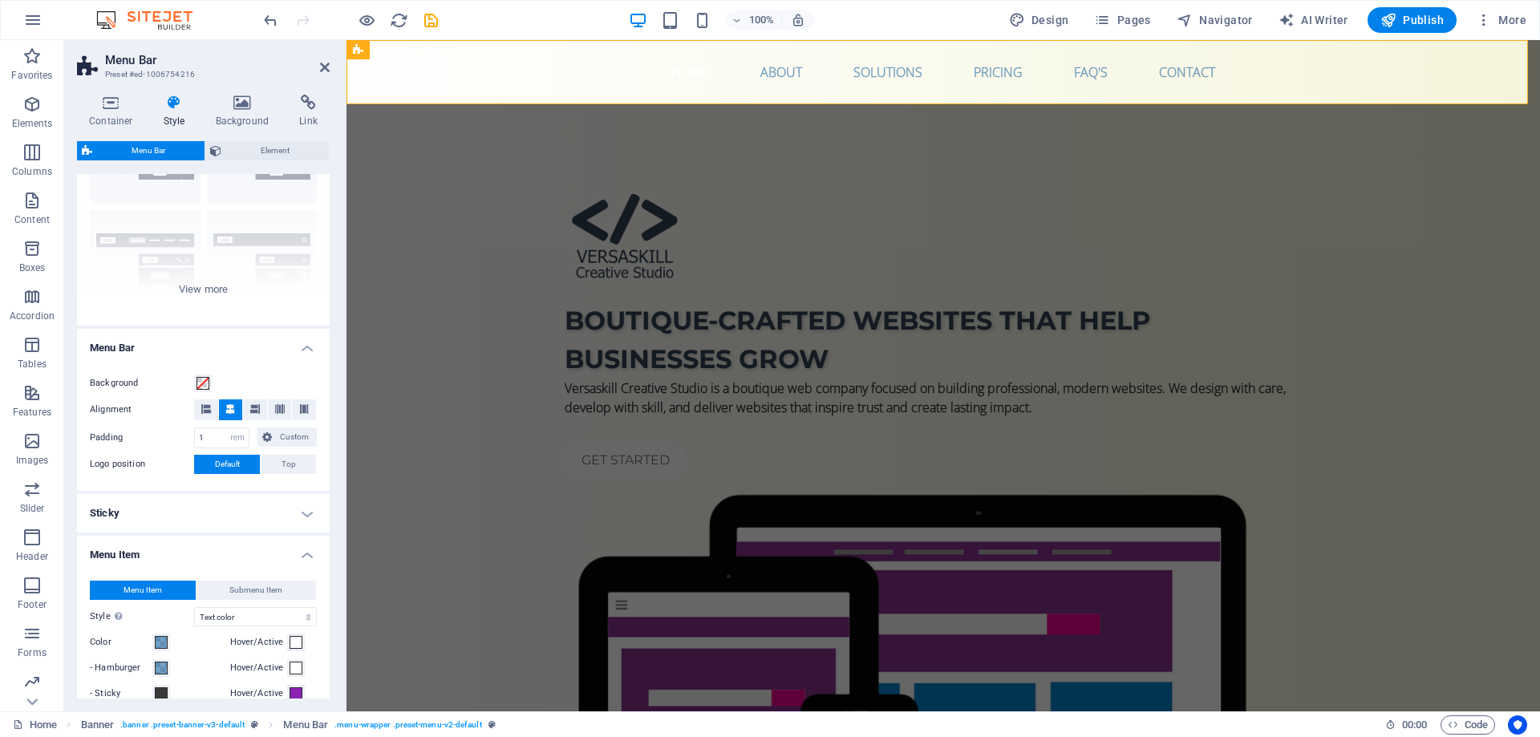
scroll to position [0, 0]
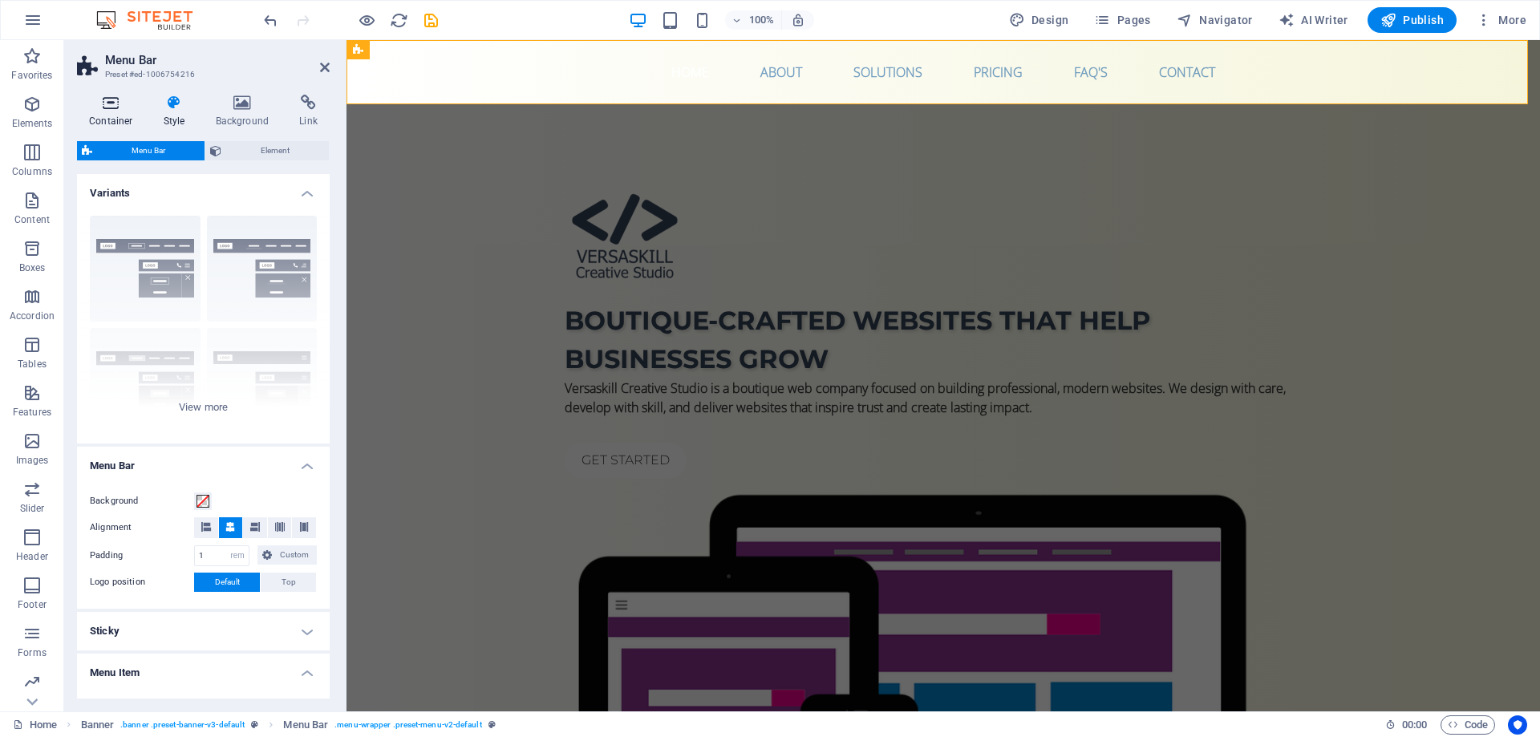
click at [122, 110] on icon at bounding box center [111, 103] width 68 height 16
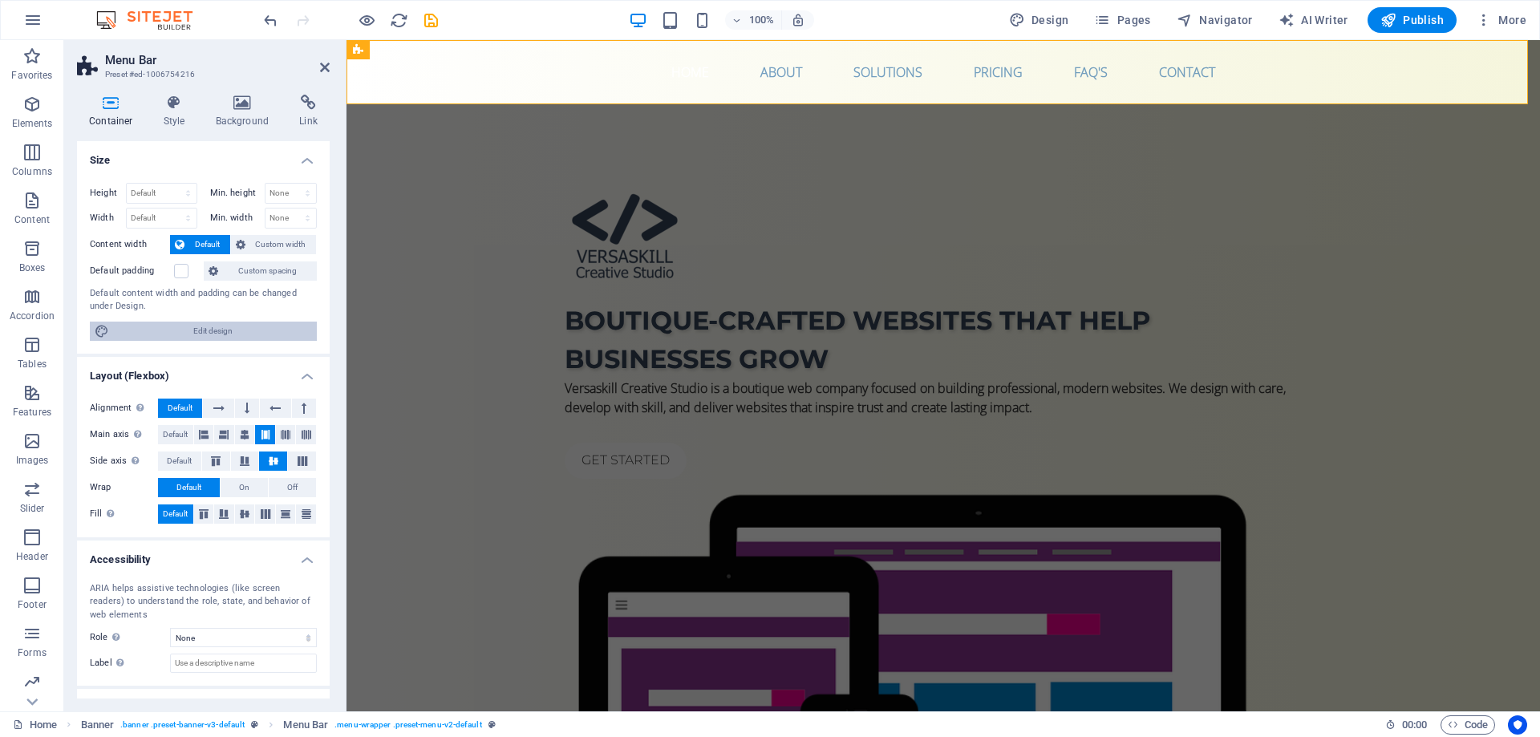
click at [182, 337] on span "Edit design" at bounding box center [213, 331] width 198 height 19
select select "rem"
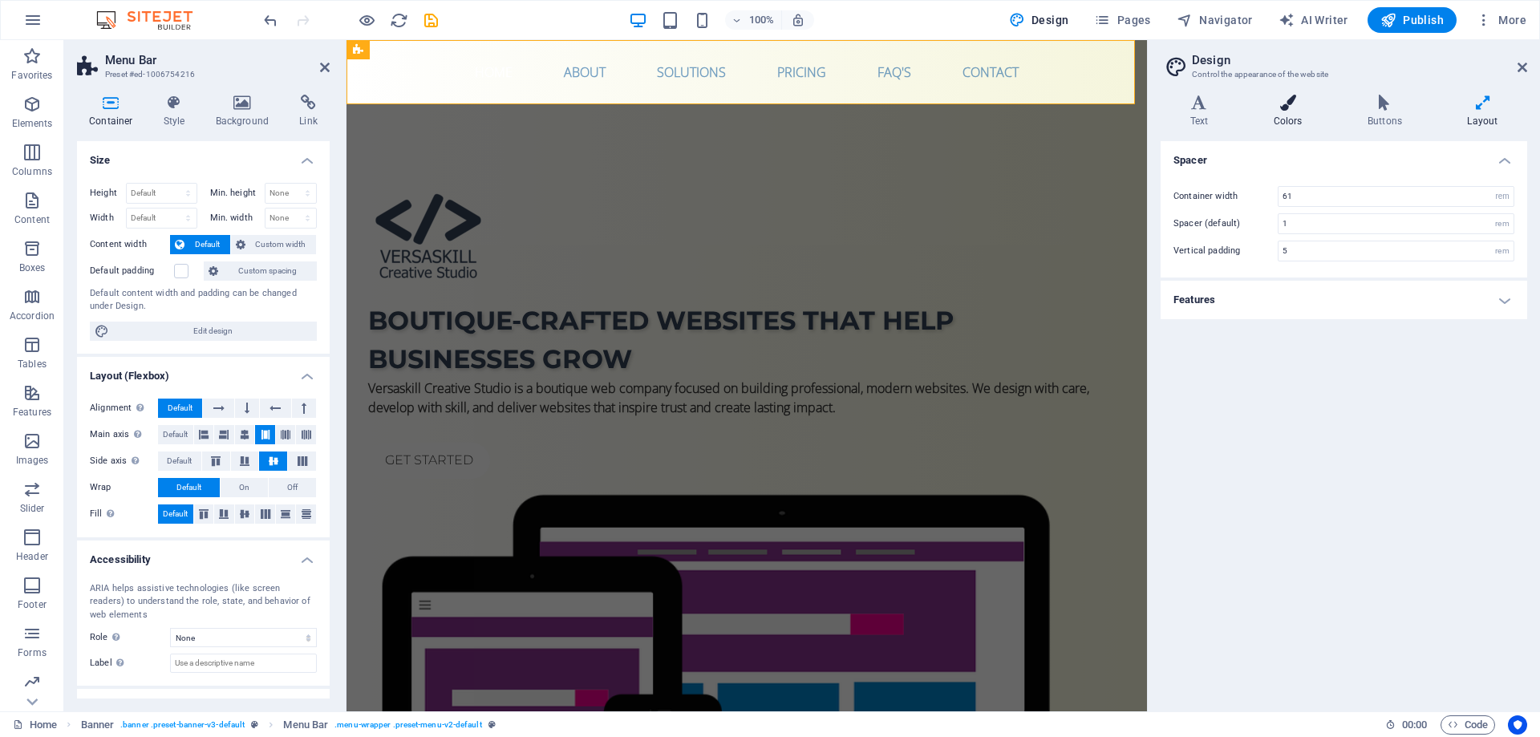
click at [1301, 110] on icon at bounding box center [1287, 103] width 87 height 16
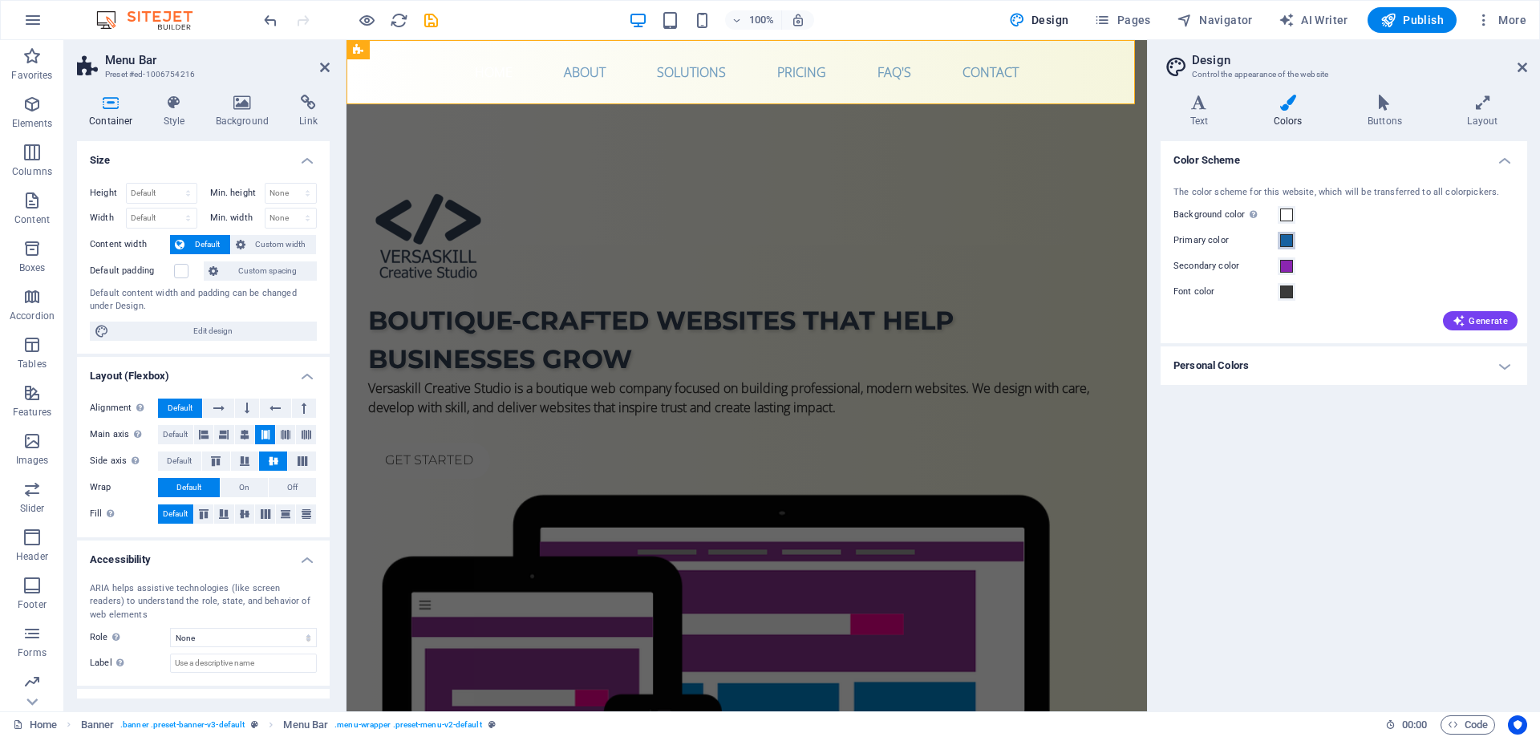
click at [1284, 241] on span at bounding box center [1286, 240] width 13 height 13
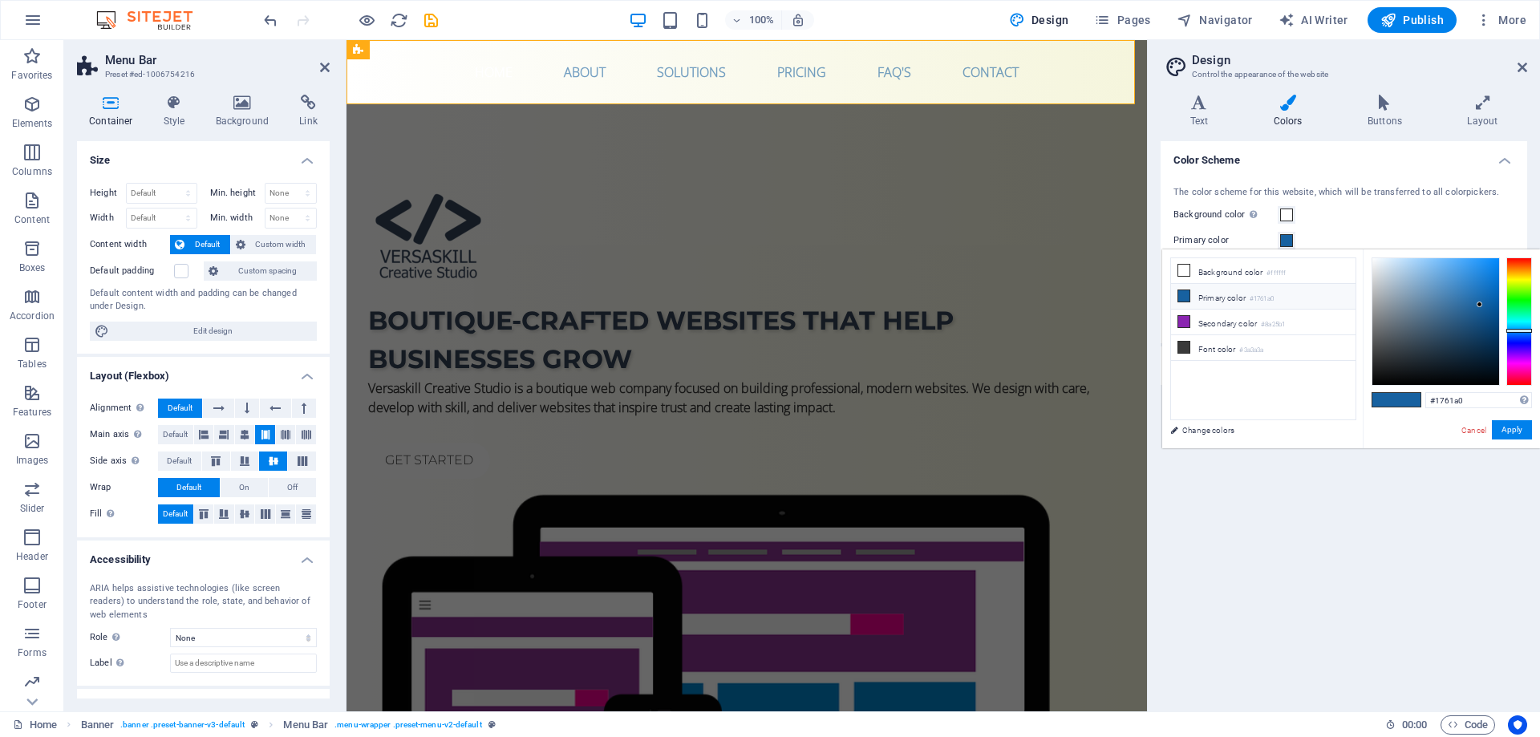
click at [1245, 298] on li "Primary color #1761a0" at bounding box center [1263, 297] width 184 height 26
click at [1510, 432] on button "Apply" at bounding box center [1512, 429] width 40 height 19
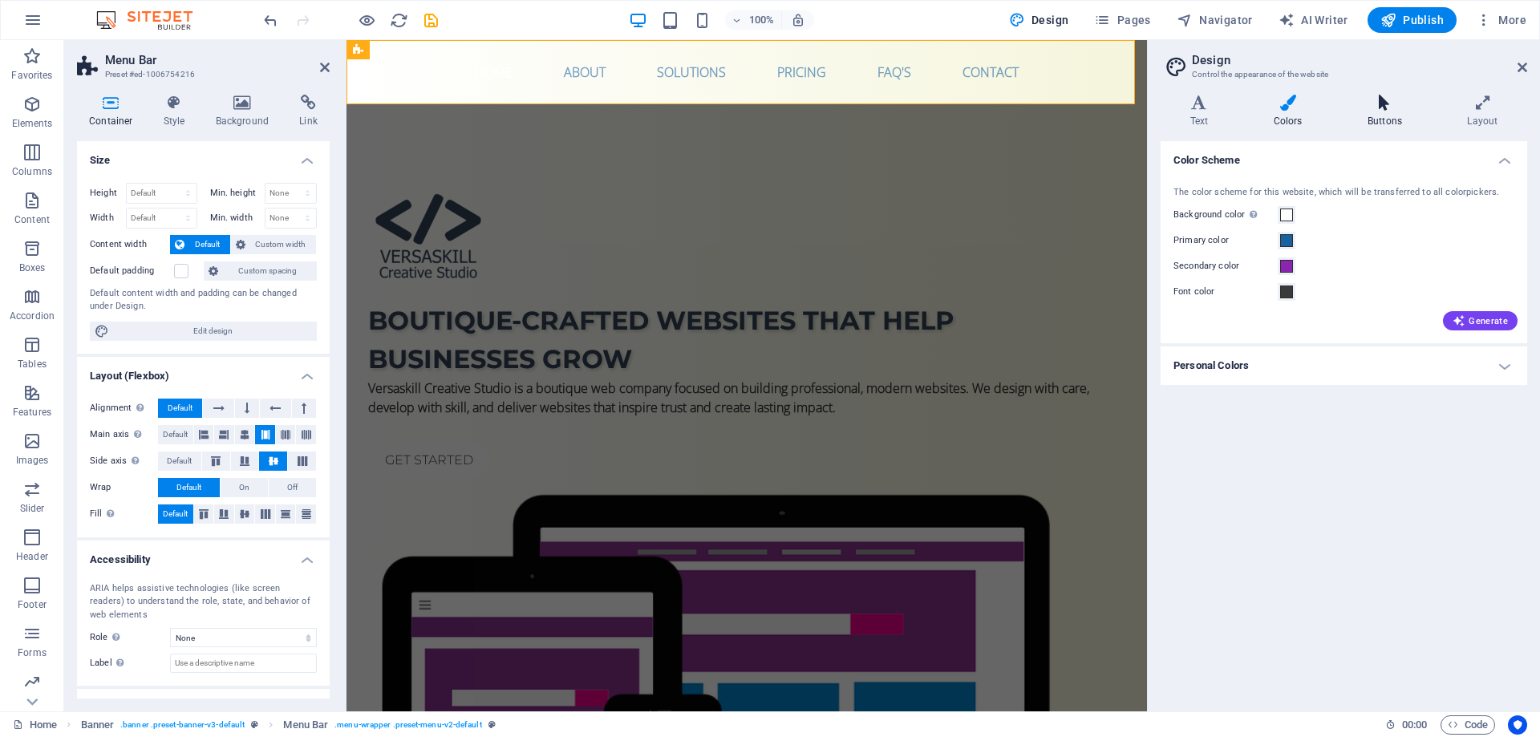
click at [1397, 113] on h4 "Buttons" at bounding box center [1387, 112] width 99 height 34
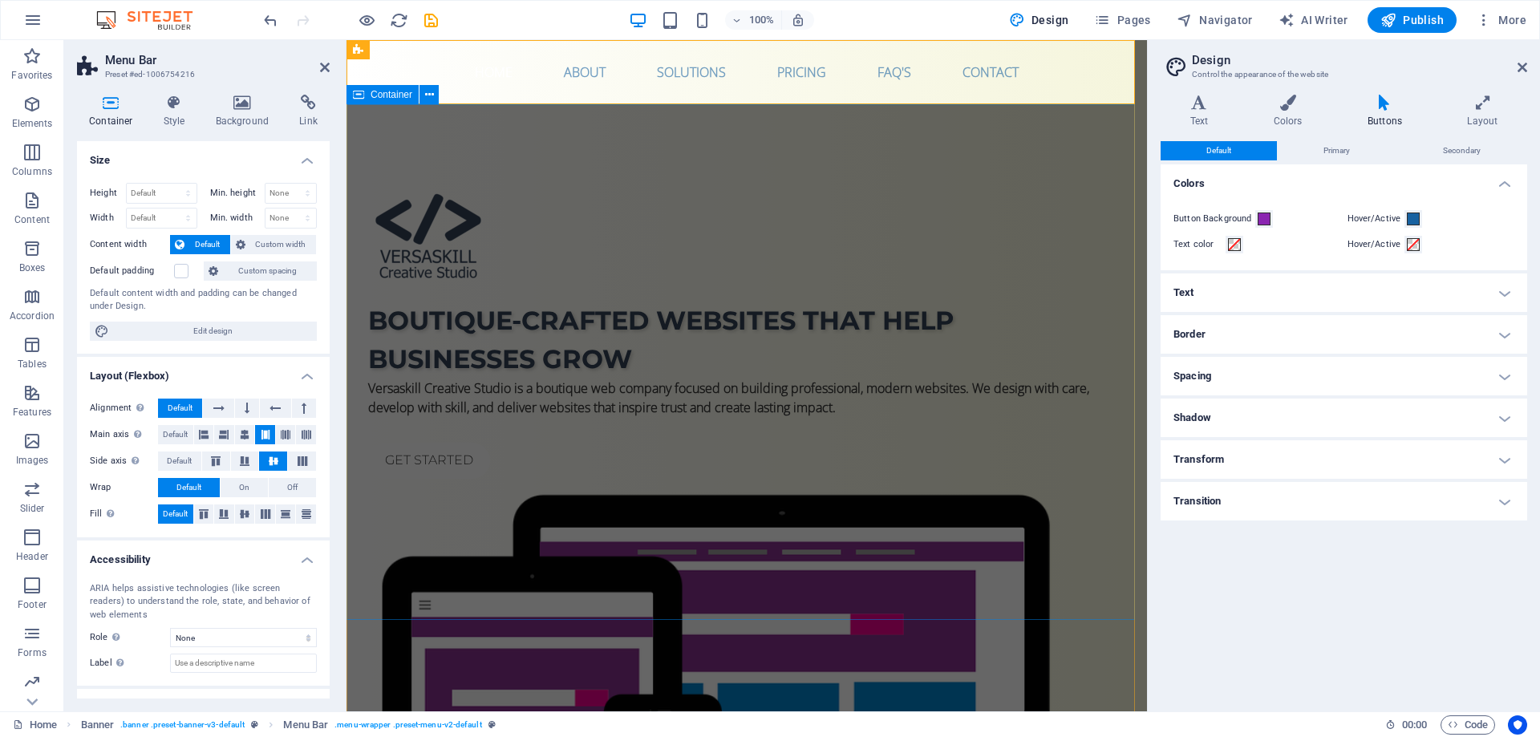
click at [674, 149] on div "Boutique-crafted websites that help businesses grow Versaskill Creative Studio …" at bounding box center [746, 561] width 800 height 914
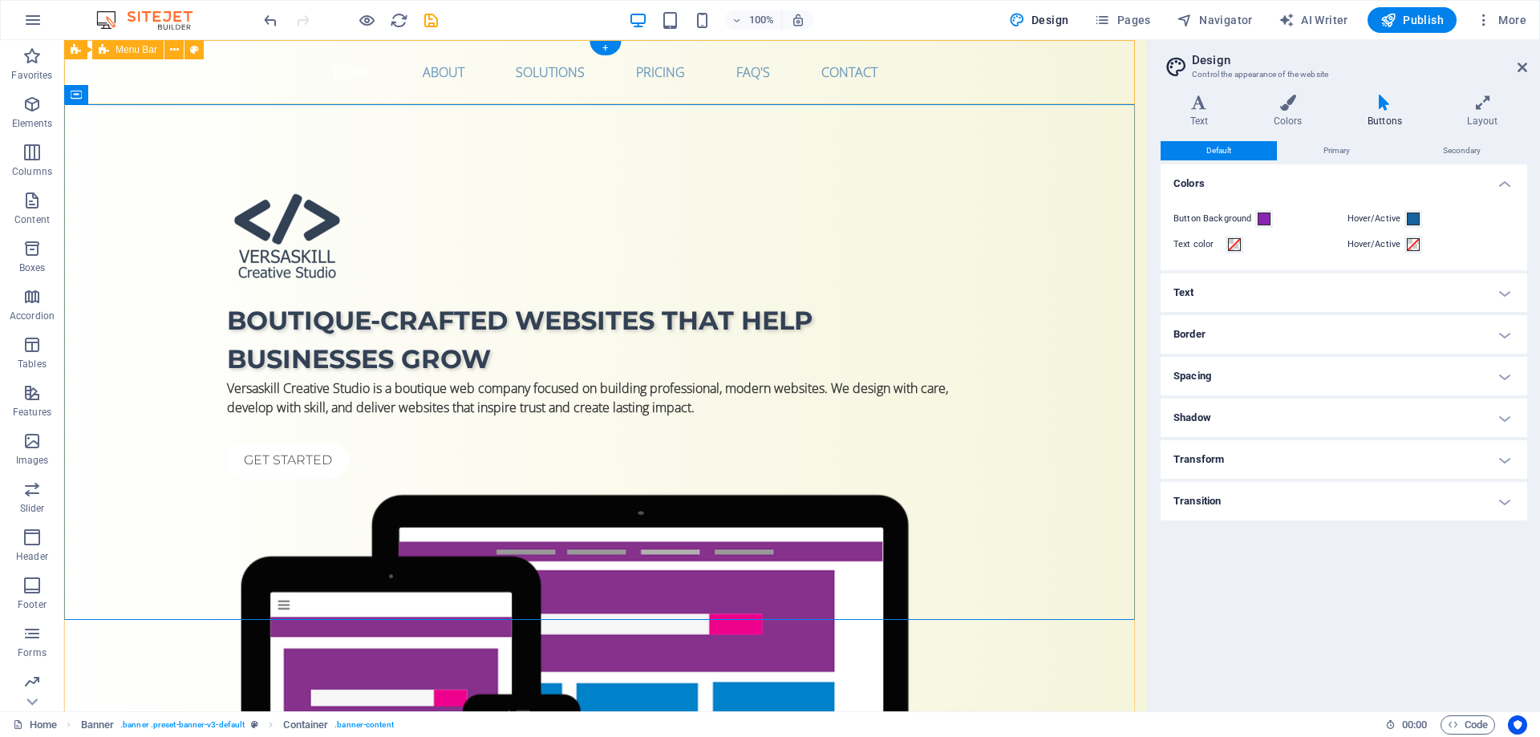
click at [1033, 84] on div "Home About Solutions Pricing FAQ's Contact Menu" at bounding box center [605, 72] width 1083 height 64
click at [1051, 213] on div "Boutique-crafted websites that help businesses grow Versaskill Creative Studio …" at bounding box center [605, 561] width 1083 height 914
click at [476, 730] on div "Home Banner . banner .preset-banner-v3-default Container . banner-content" at bounding box center [692, 724] width 1359 height 19
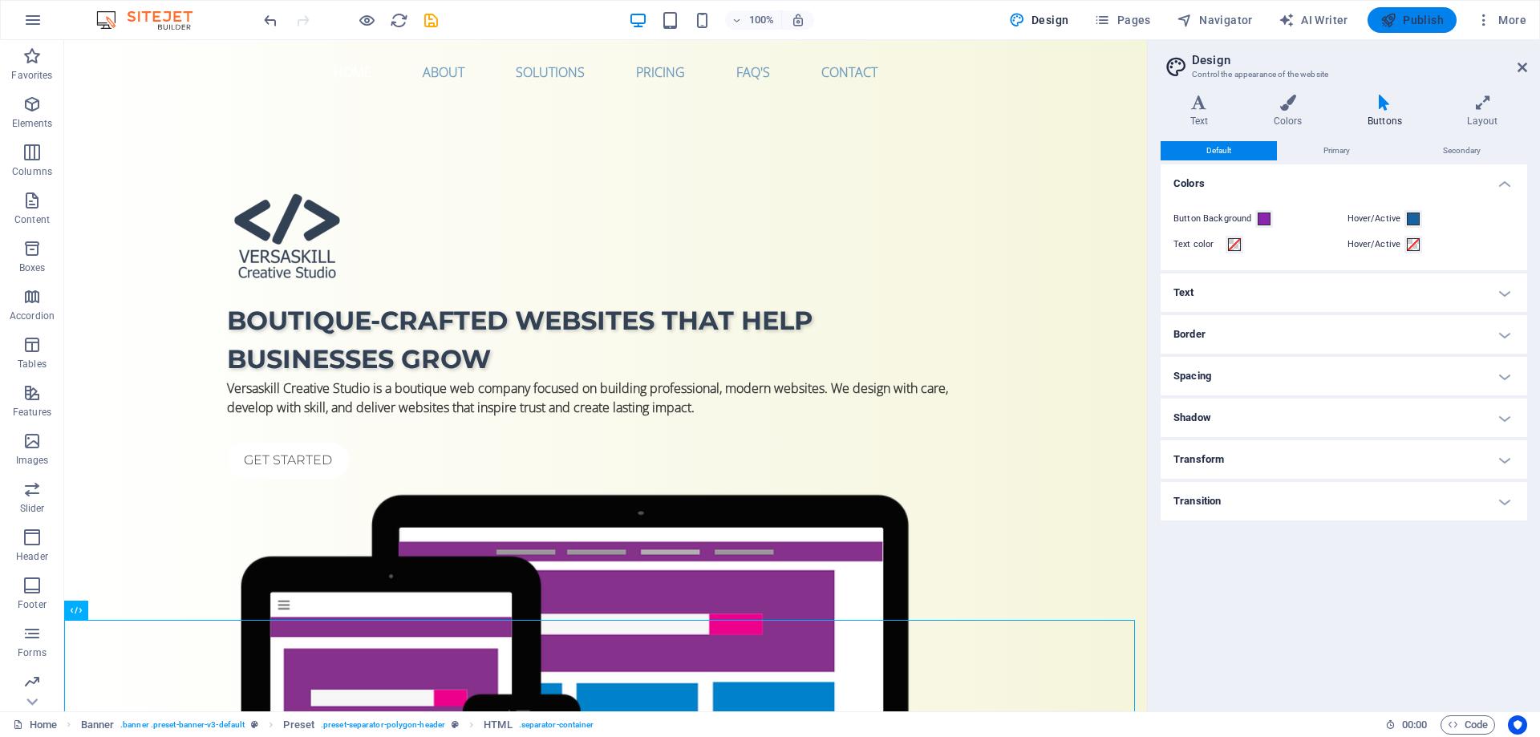
drag, startPoint x: 1393, startPoint y: 17, endPoint x: 1329, endPoint y: 38, distance: 67.7
click at [1393, 17] on icon "button" at bounding box center [1388, 20] width 16 height 16
checkbox input "false"
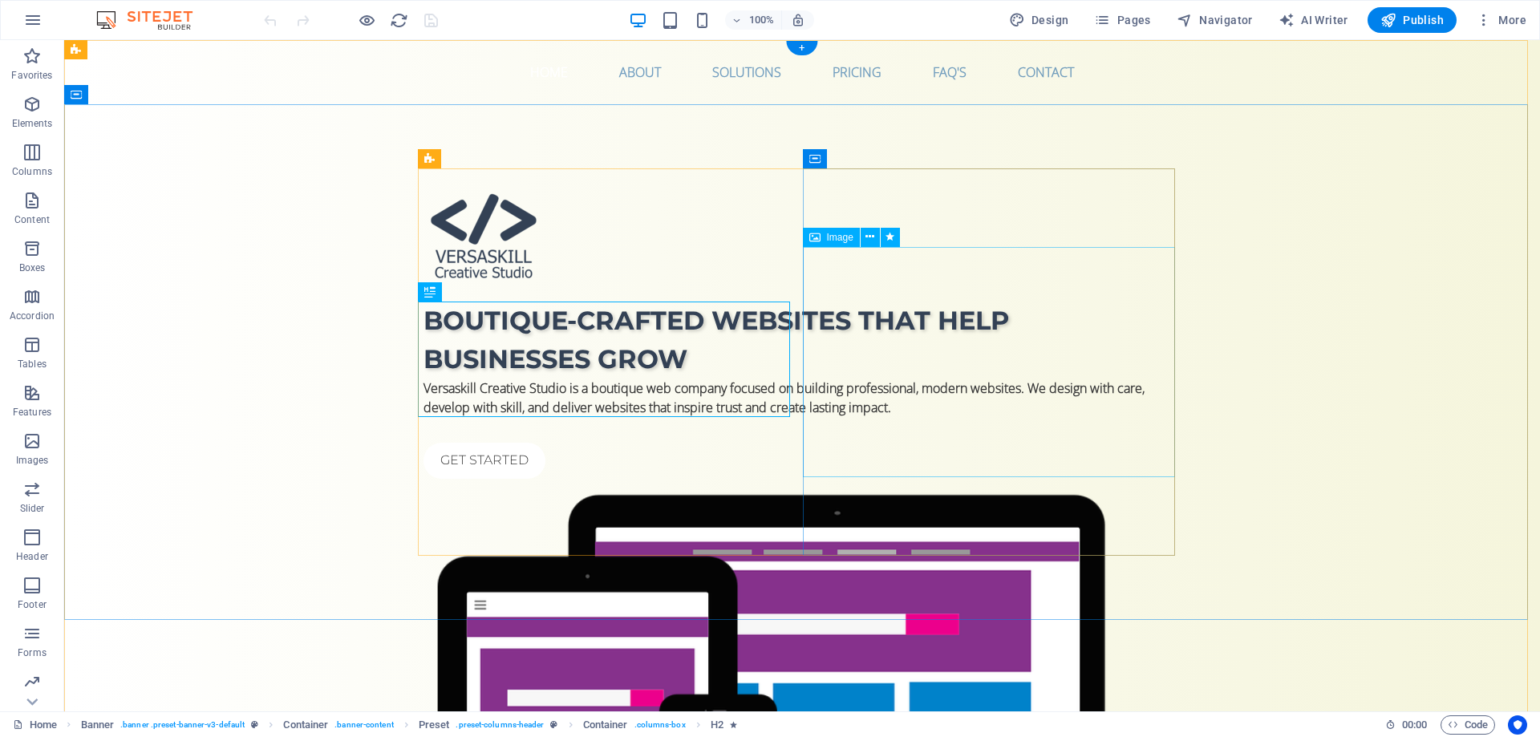
click at [1038, 485] on figure at bounding box center [801, 719] width 757 height 469
select select "%"
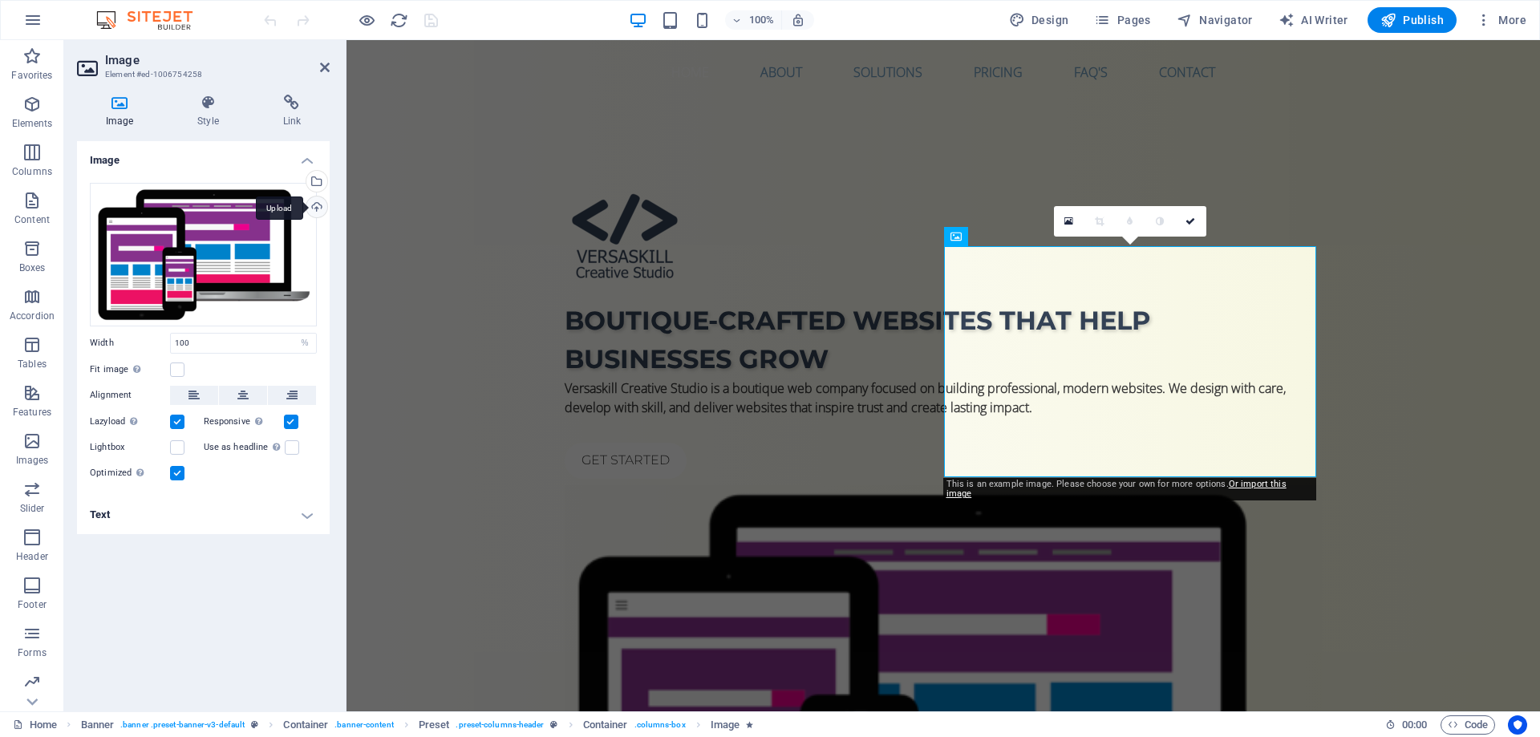
click at [315, 210] on div "Upload" at bounding box center [315, 208] width 24 height 24
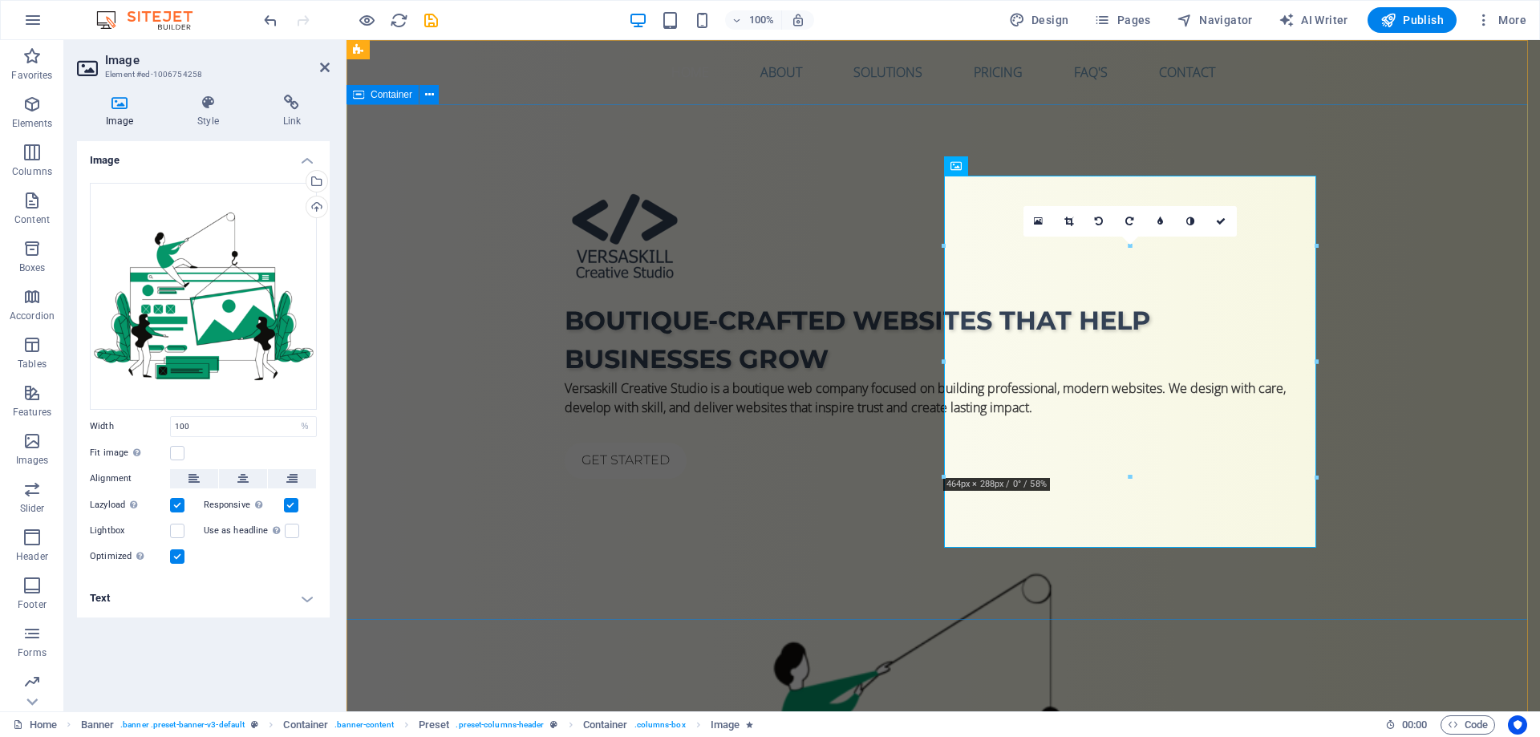
click at [1437, 344] on div "Boutique-crafted websites that help businesses grow Versaskill Creative Studio …" at bounding box center [942, 705] width 1193 height 1202
click at [1539, 344] on div "Boutique-crafted websites that help businesses grow Versaskill Creative Studio …" at bounding box center [942, 705] width 1193 height 1202
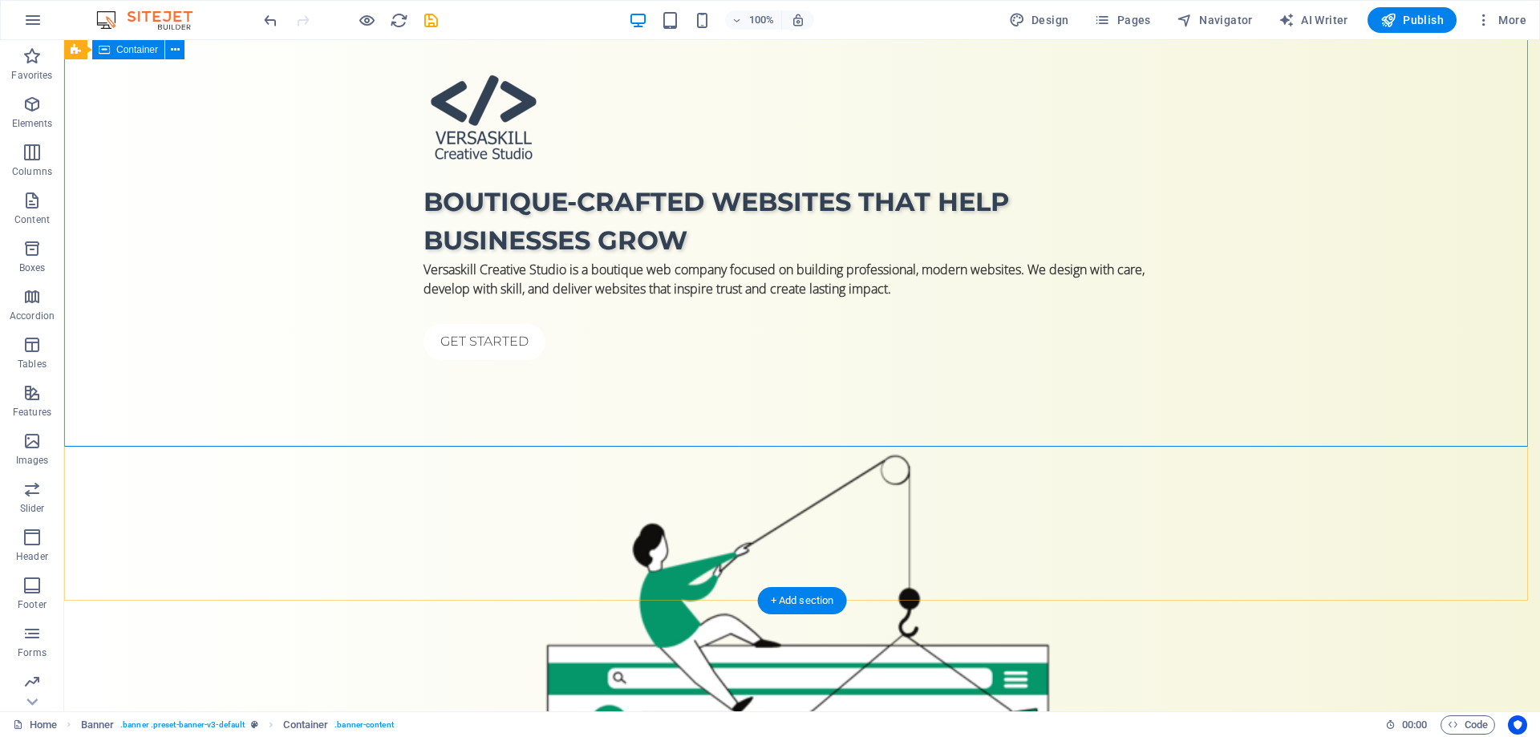
scroll to position [80, 0]
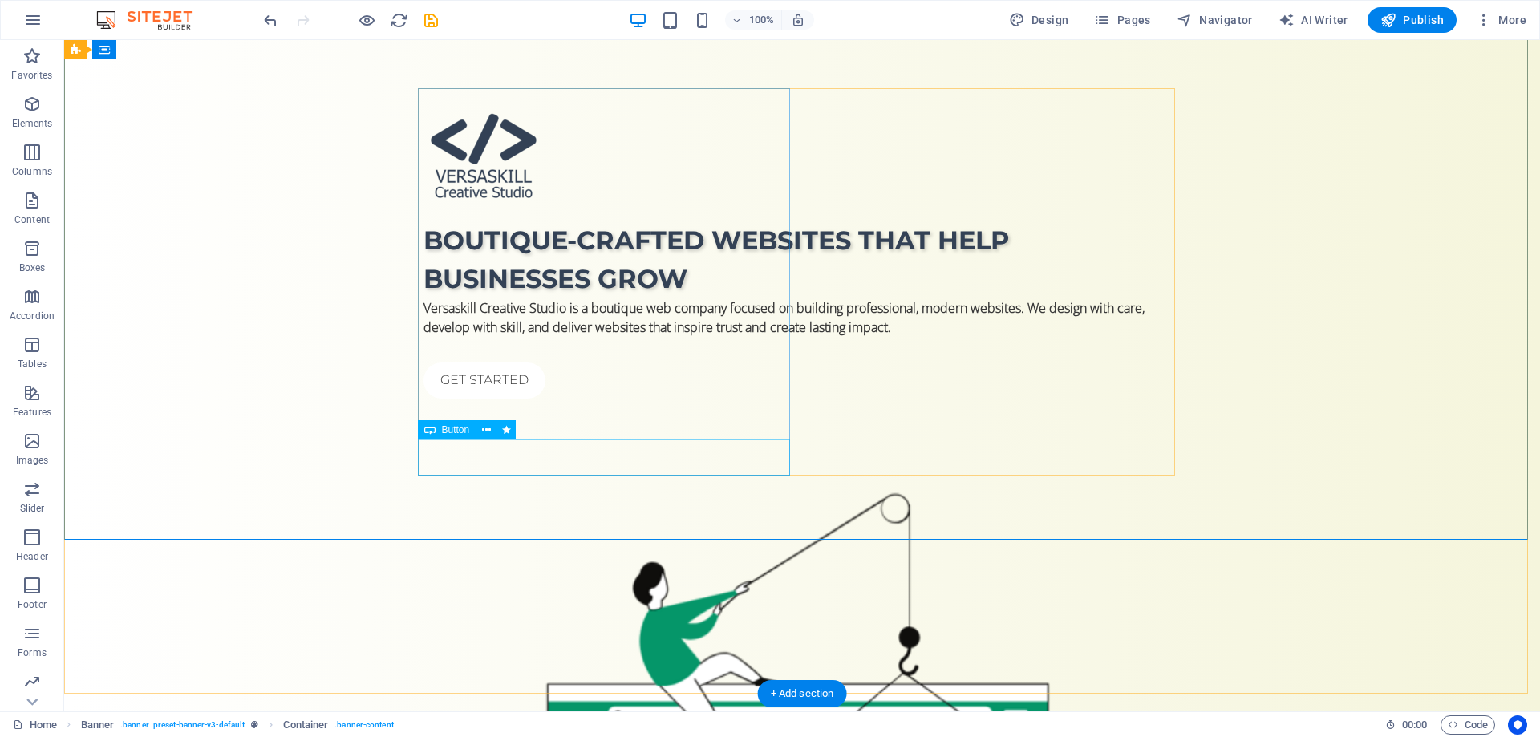
click at [504, 399] on div "Get started" at bounding box center [801, 381] width 757 height 36
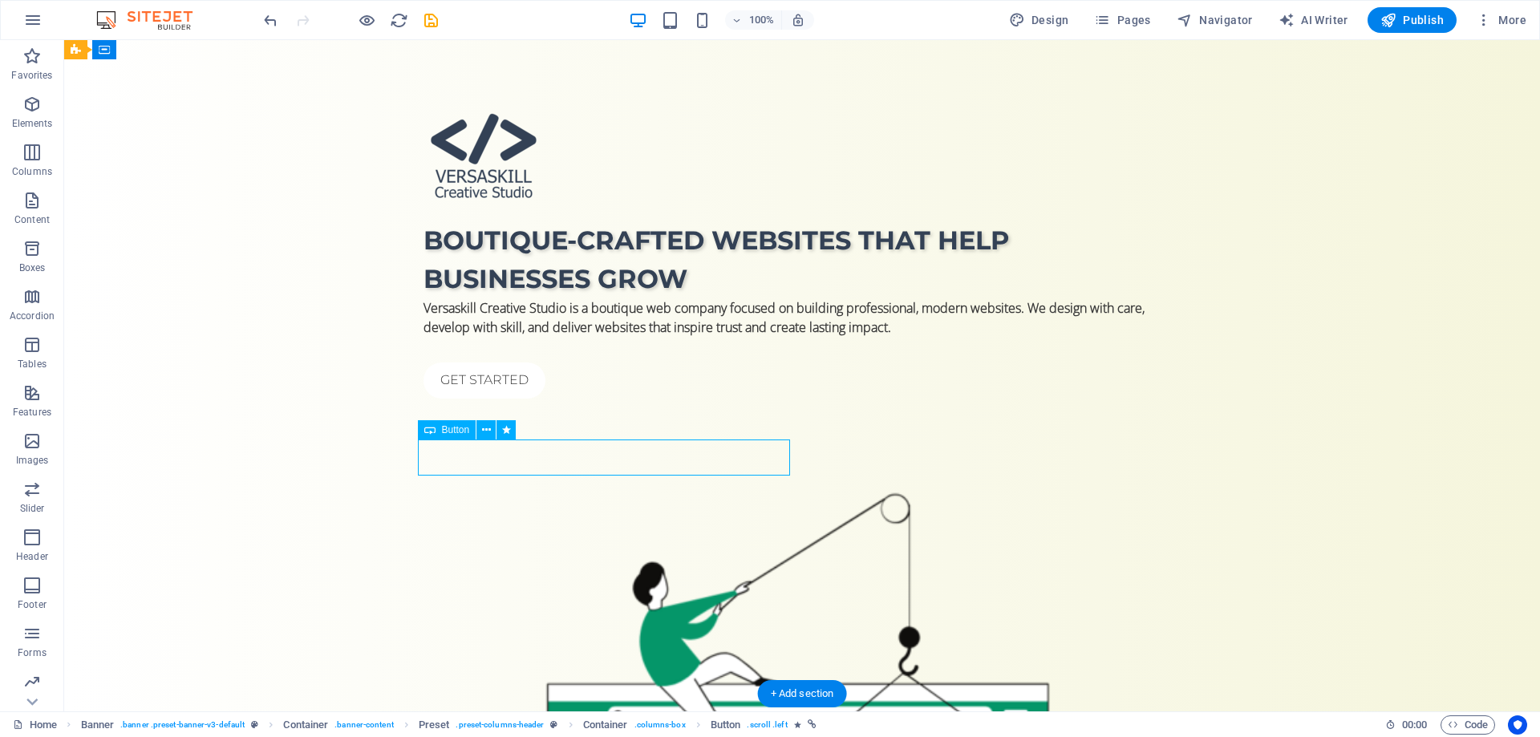
click at [504, 399] on div "Get started" at bounding box center [801, 381] width 757 height 36
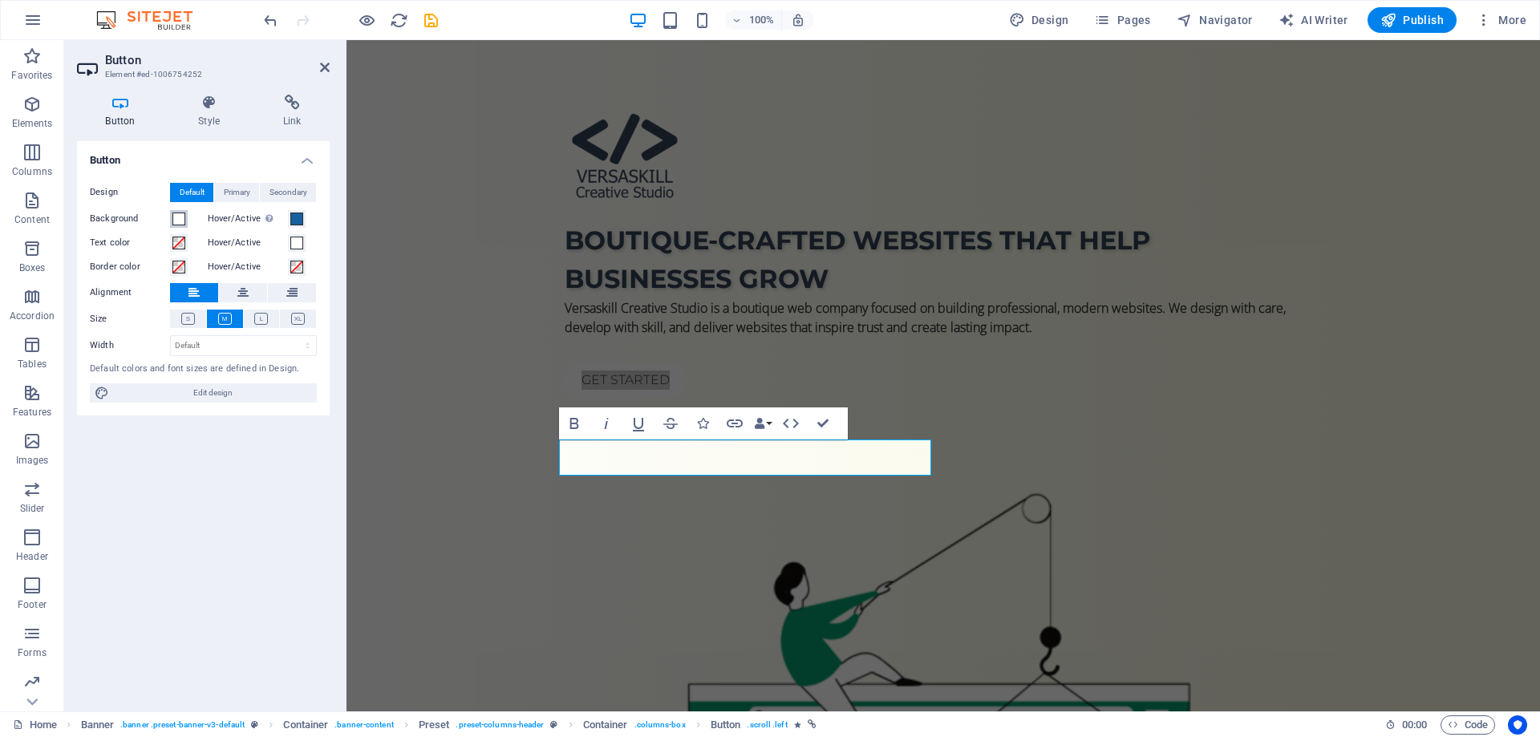
click at [182, 219] on span at bounding box center [178, 219] width 13 height 13
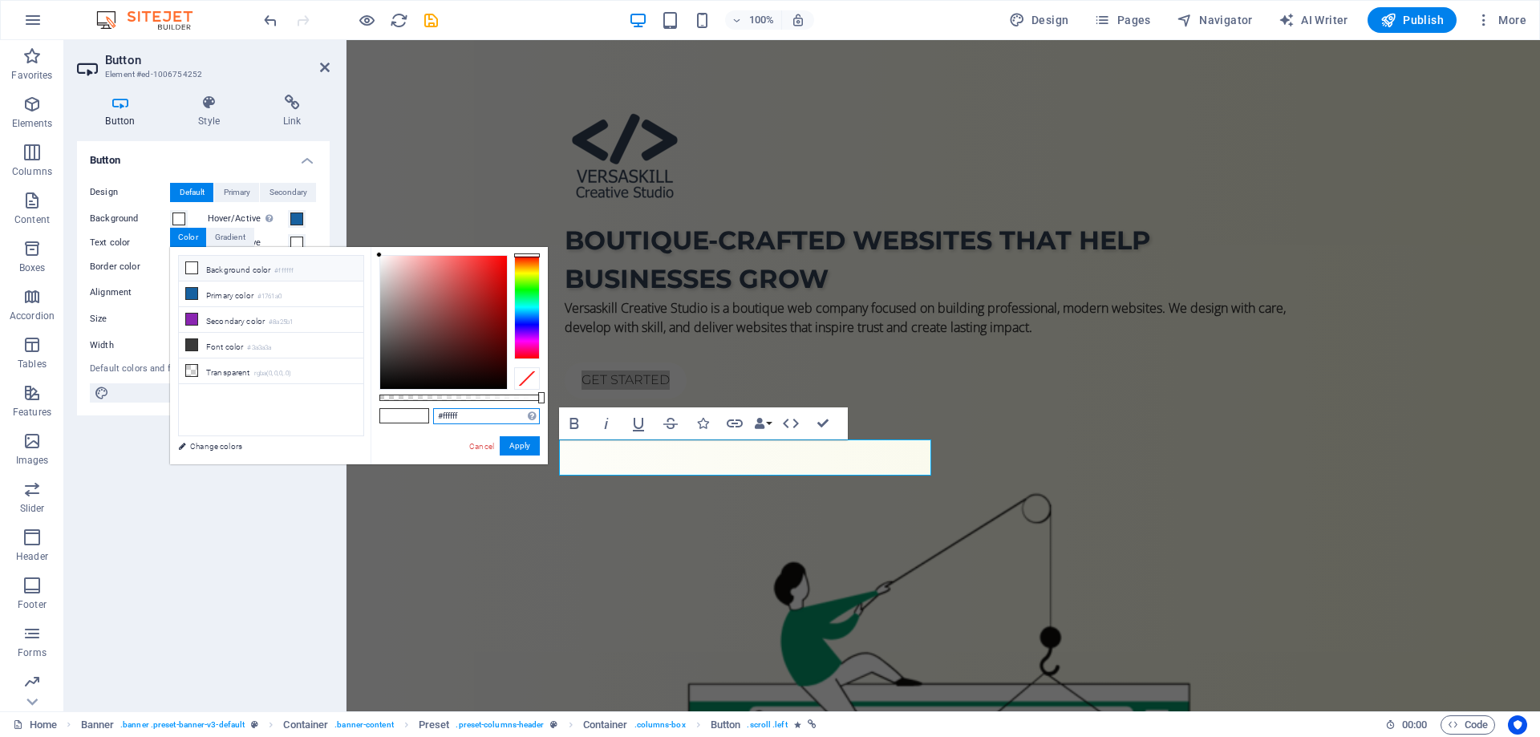
click at [451, 413] on input "#ffffff" at bounding box center [486, 416] width 107 height 16
paste input "059669"
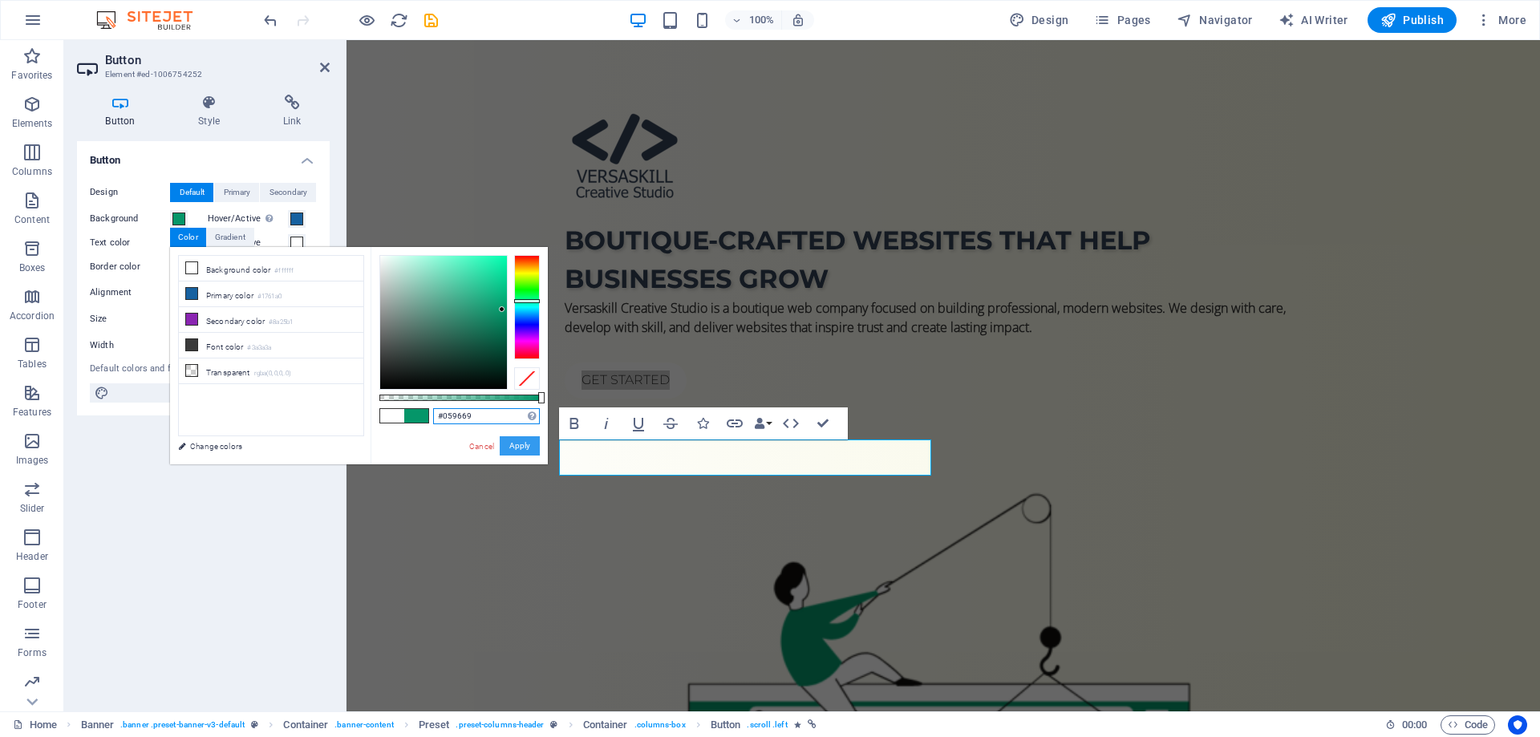
type input "#059669"
click at [513, 442] on button "Apply" at bounding box center [520, 445] width 40 height 19
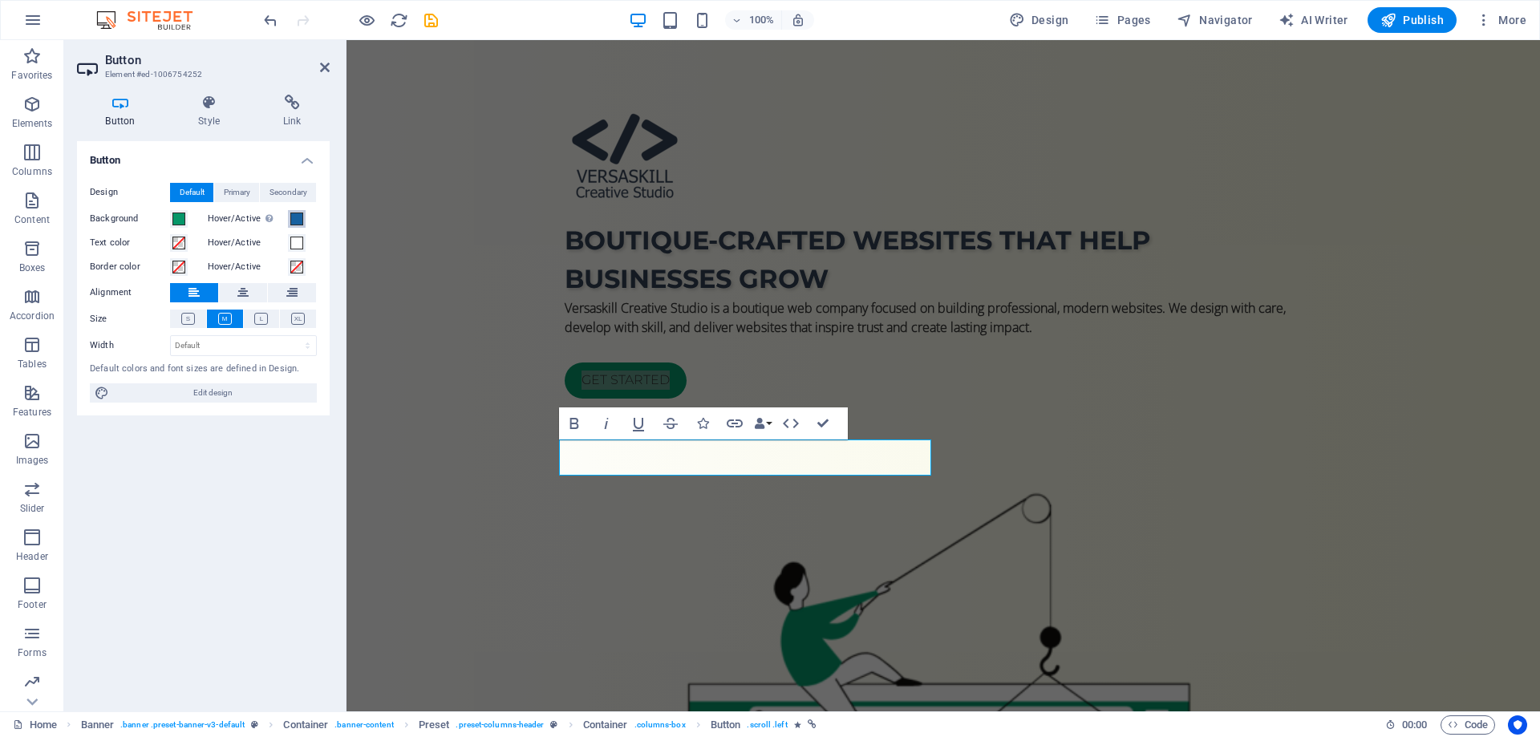
click at [297, 213] on span at bounding box center [296, 219] width 13 height 13
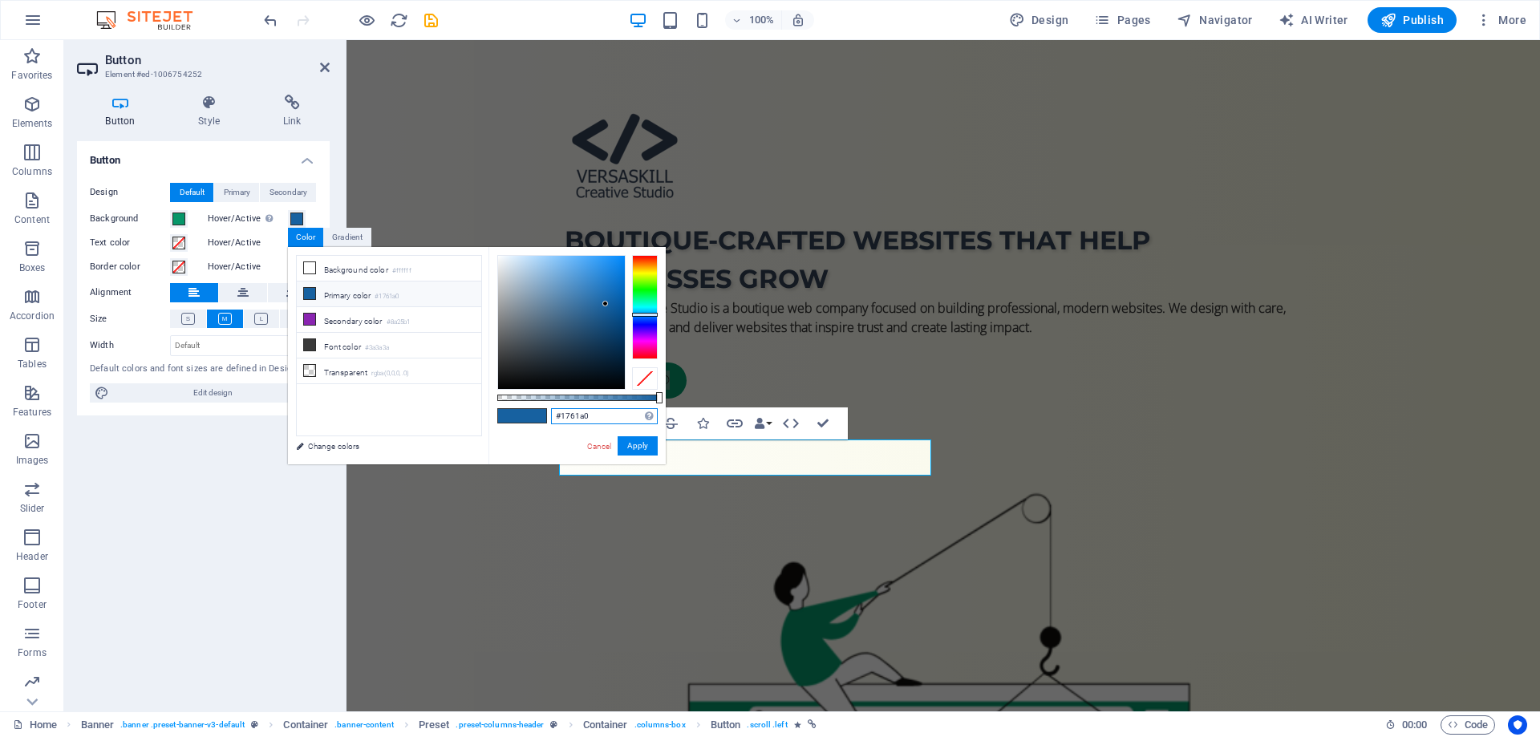
click at [576, 417] on input "#1761a0" at bounding box center [604, 416] width 107 height 16
paste input "334155"
type input "#334155"
click at [629, 445] on button "Apply" at bounding box center [638, 445] width 40 height 19
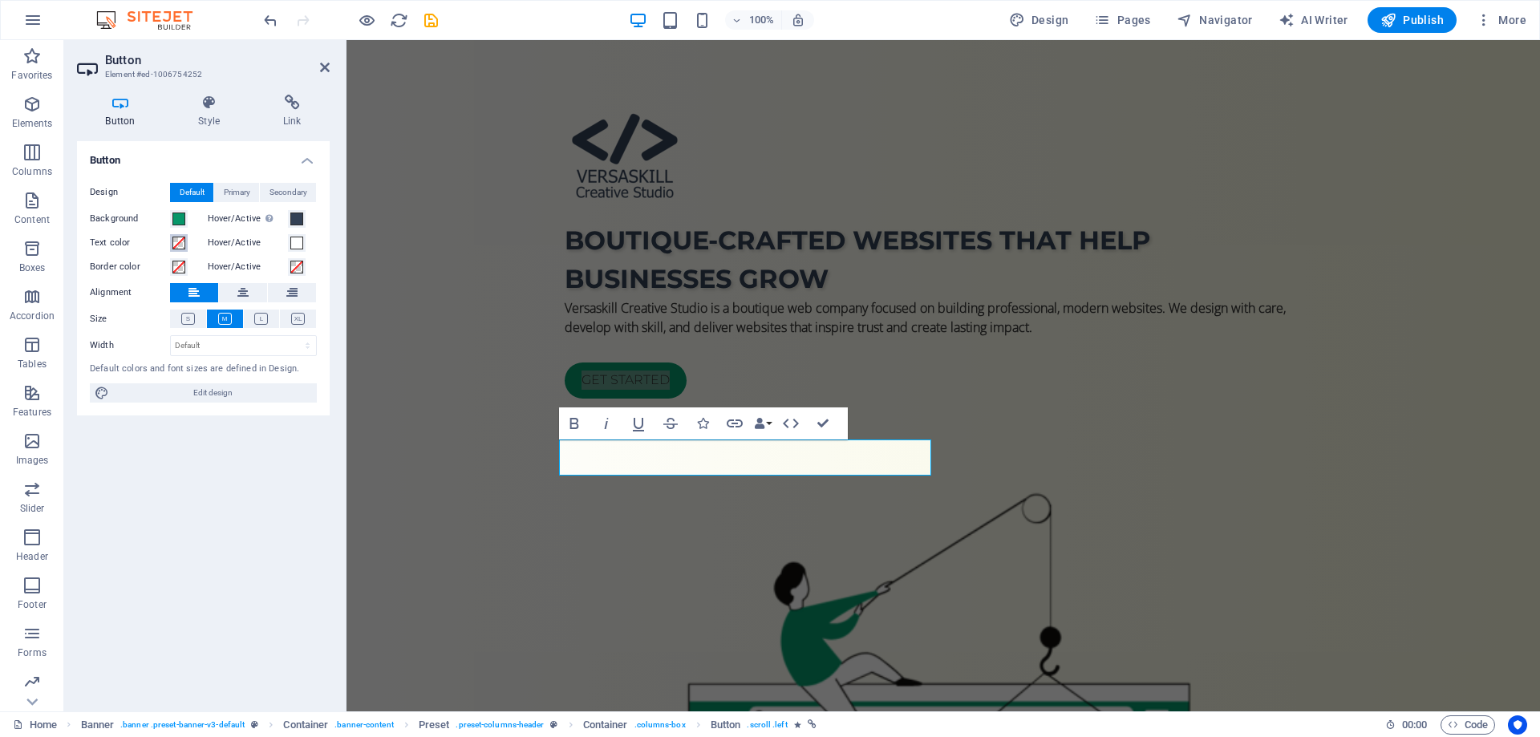
click at [172, 245] on button "Text color" at bounding box center [179, 243] width 18 height 18
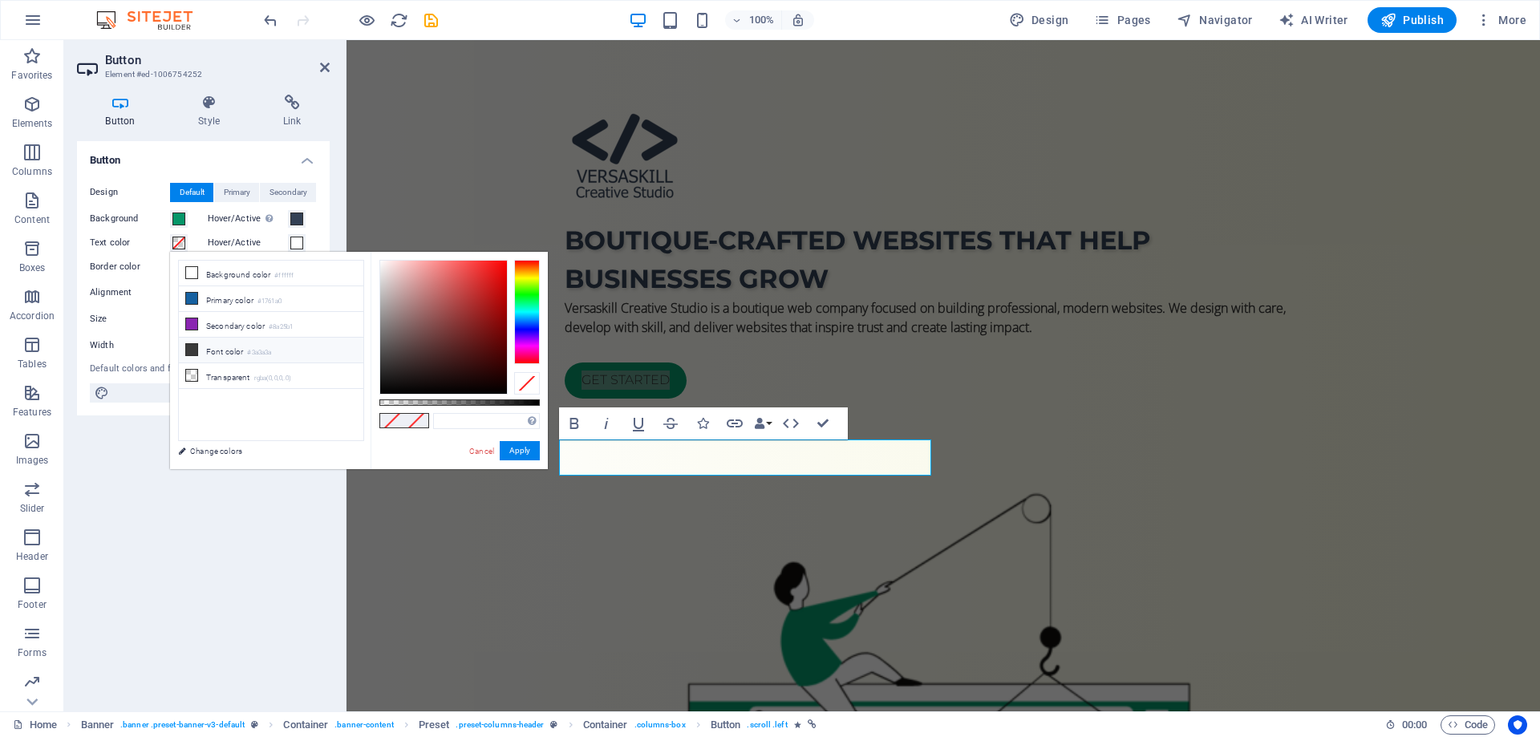
click at [221, 343] on li "Font color #3a3a3a" at bounding box center [271, 351] width 184 height 26
type input "#ffffff"
drag, startPoint x: 383, startPoint y: 262, endPoint x: 355, endPoint y: 241, distance: 35.0
click at [355, 241] on body "versaskill.com Home Favorites Elements Columns Content Boxes Accordion Tables F…" at bounding box center [770, 368] width 1540 height 737
click at [520, 449] on button "Apply" at bounding box center [520, 450] width 40 height 19
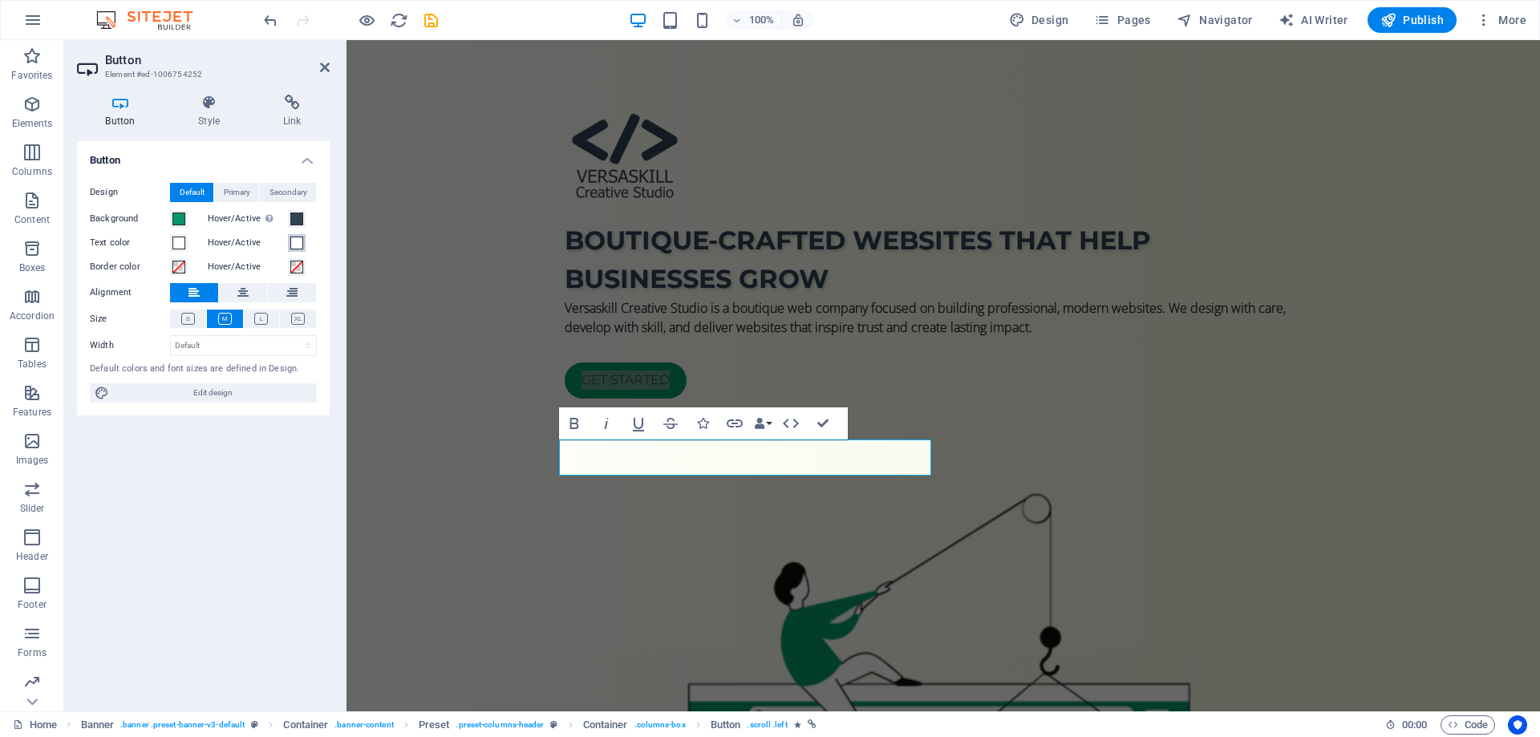
click at [298, 244] on span at bounding box center [296, 243] width 13 height 13
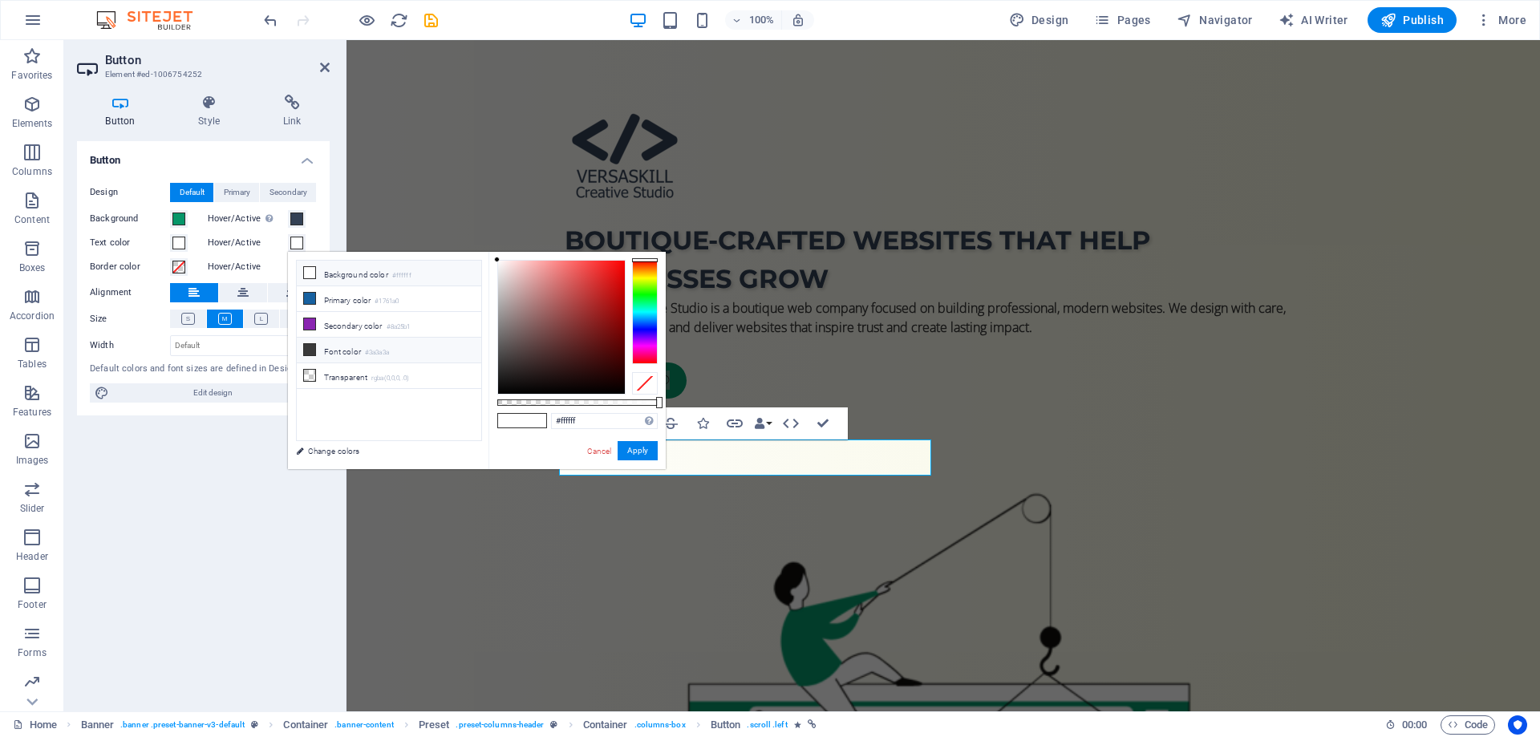
click at [348, 352] on li "Font color #3a3a3a" at bounding box center [389, 351] width 184 height 26
type input "#3a3a3a"
click at [624, 448] on button "Apply" at bounding box center [638, 450] width 40 height 19
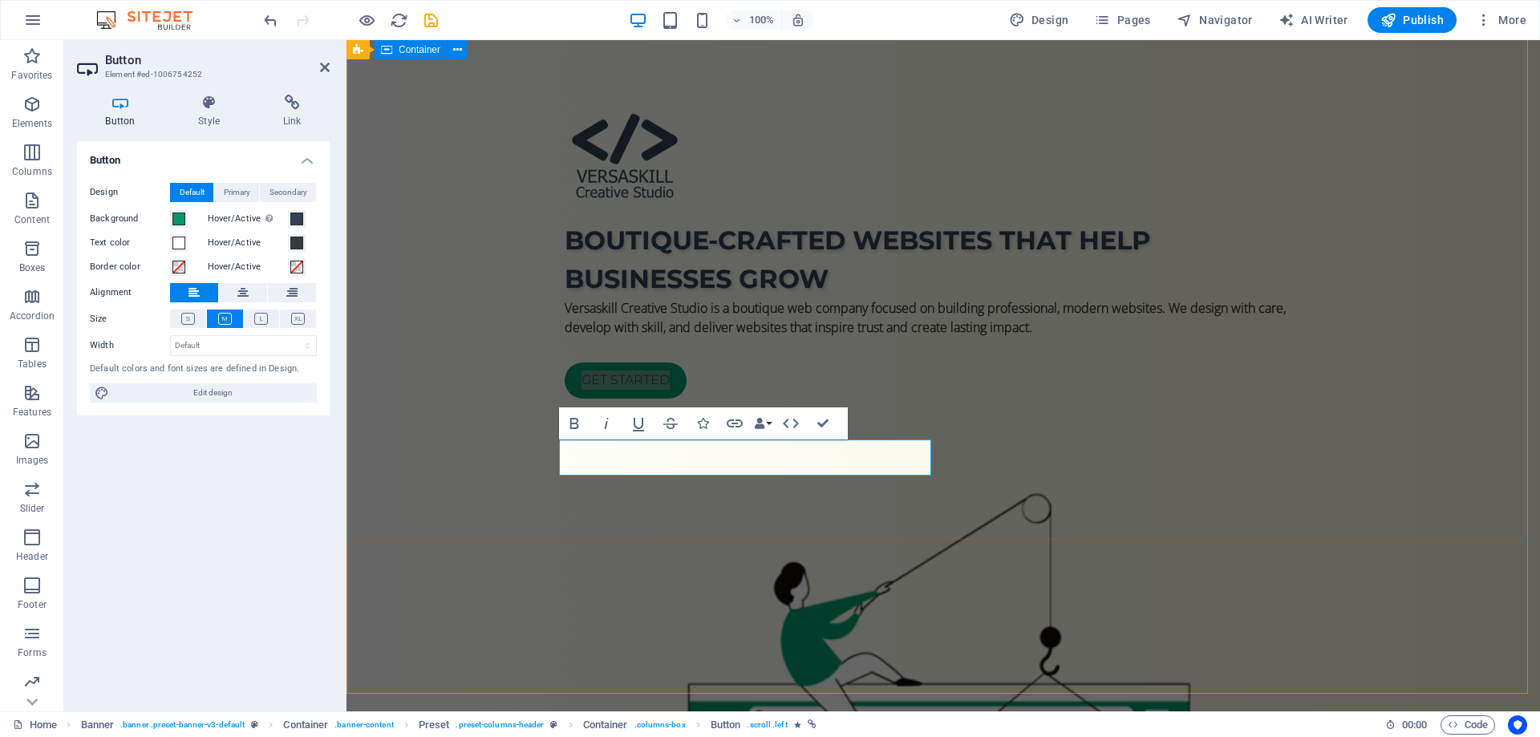
click at [880, 535] on div "Boutique-crafted websites that help businesses grow Versaskill Creative Studio …" at bounding box center [942, 625] width 1193 height 1202
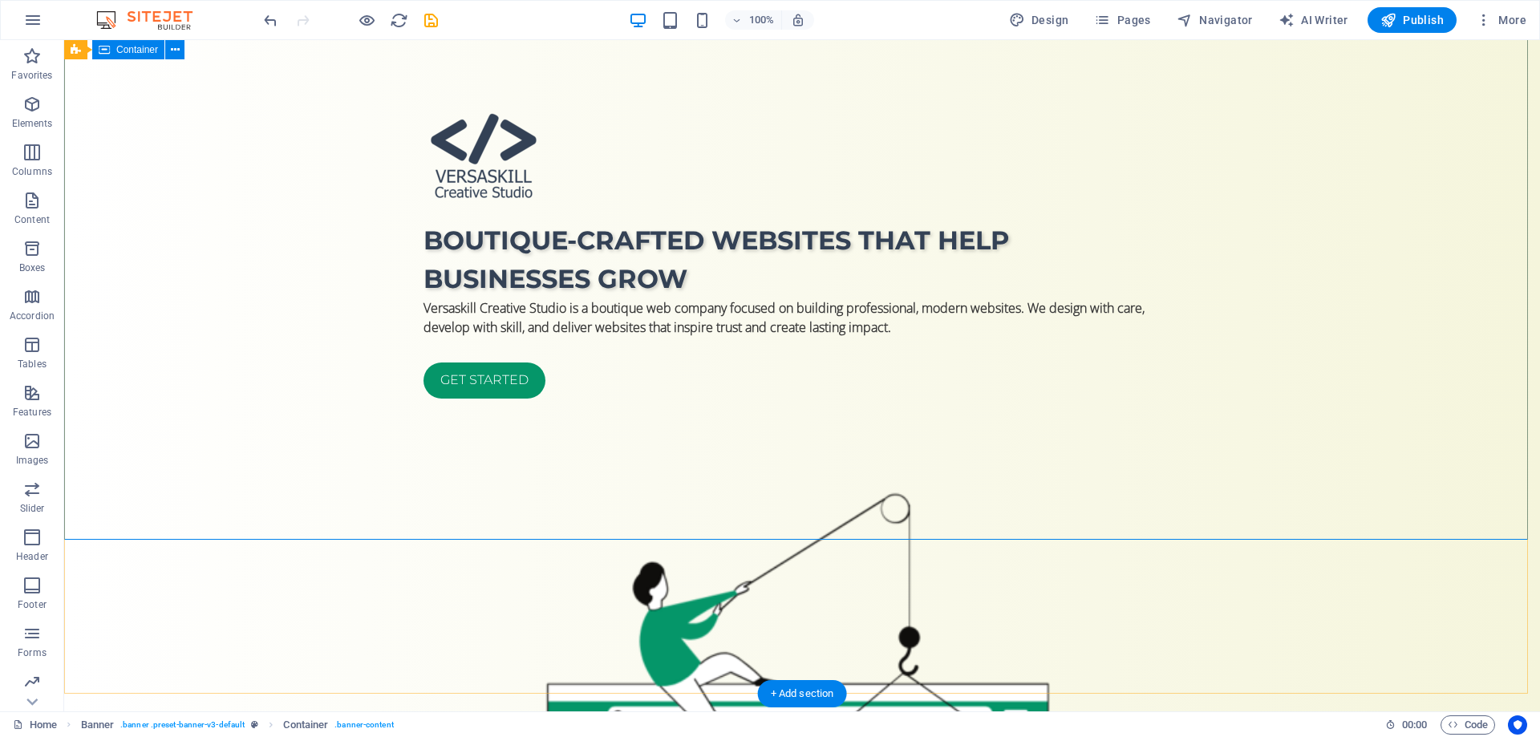
click at [946, 525] on div "Boutique-crafted websites that help businesses grow Versaskill Creative Studio …" at bounding box center [802, 625] width 1476 height 1202
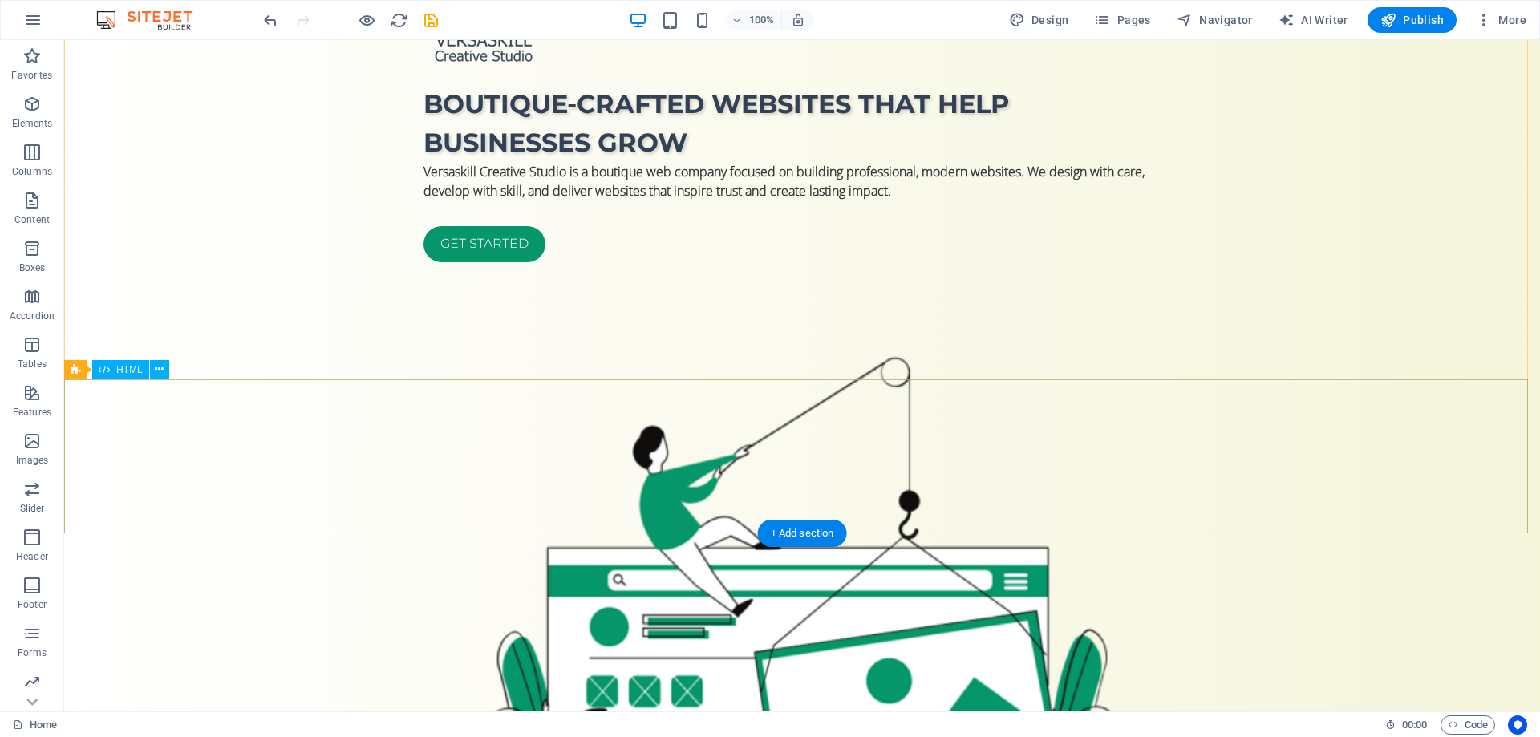
scroll to position [241, 0]
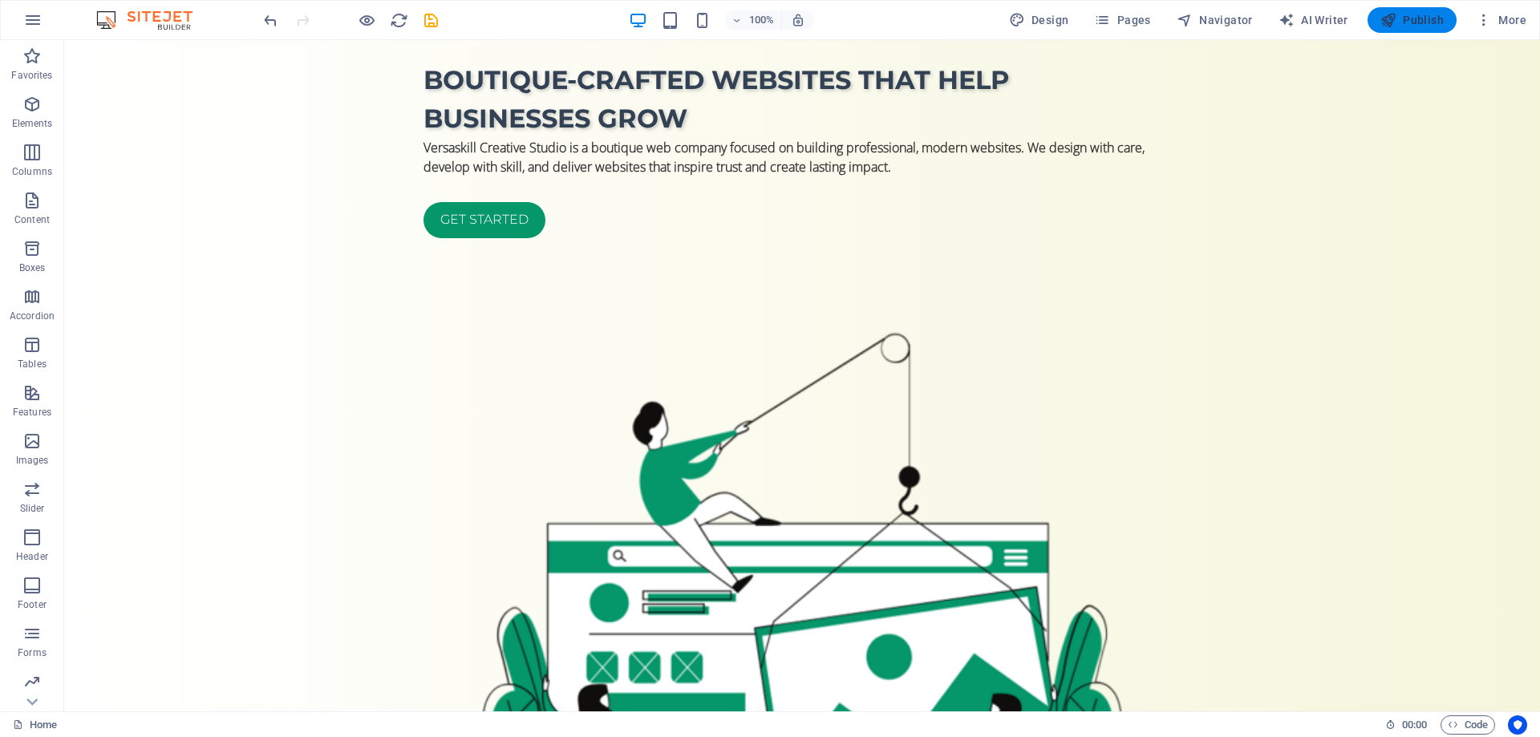
click at [1425, 20] on span "Publish" at bounding box center [1411, 20] width 63 height 16
checkbox input "false"
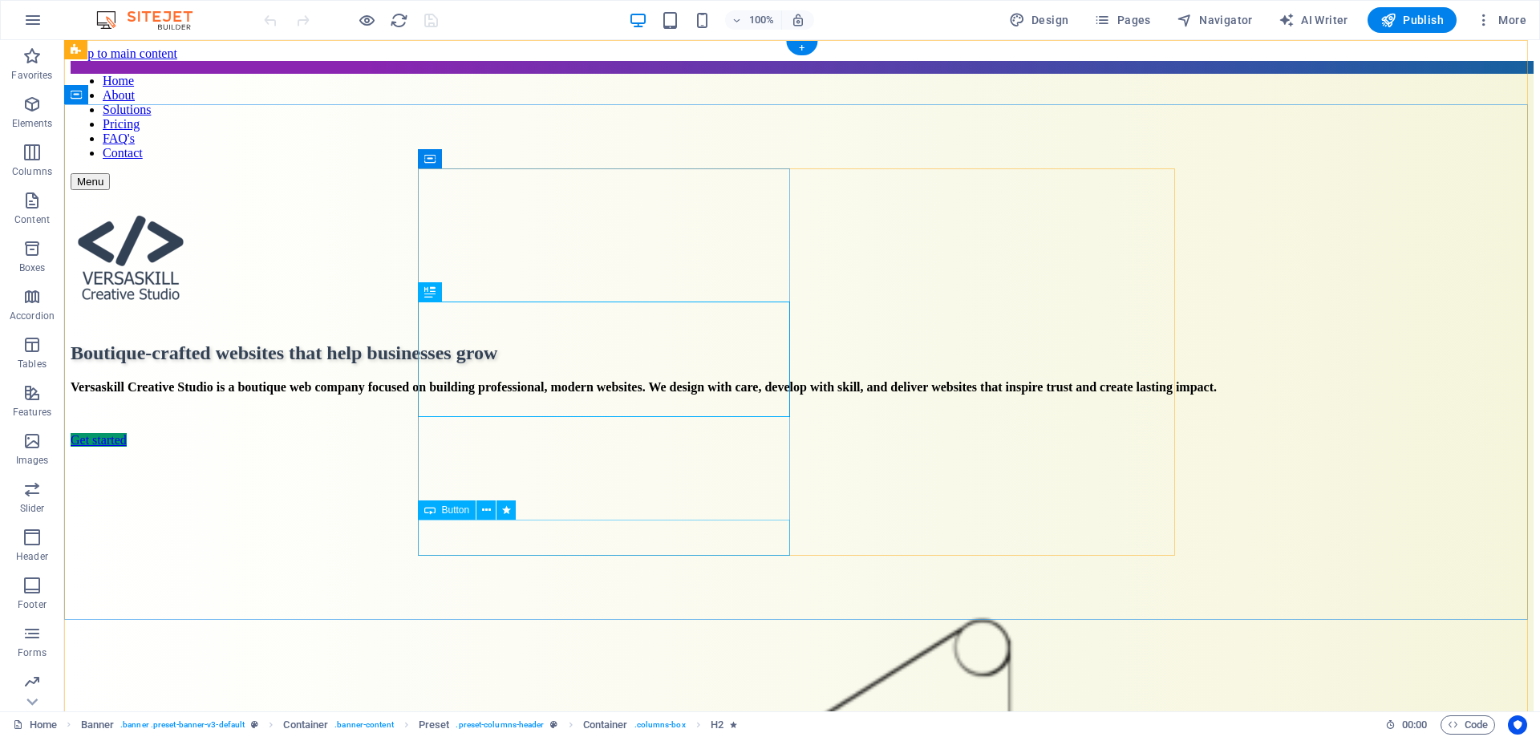
click at [508, 448] on div "Get started" at bounding box center [802, 440] width 1463 height 14
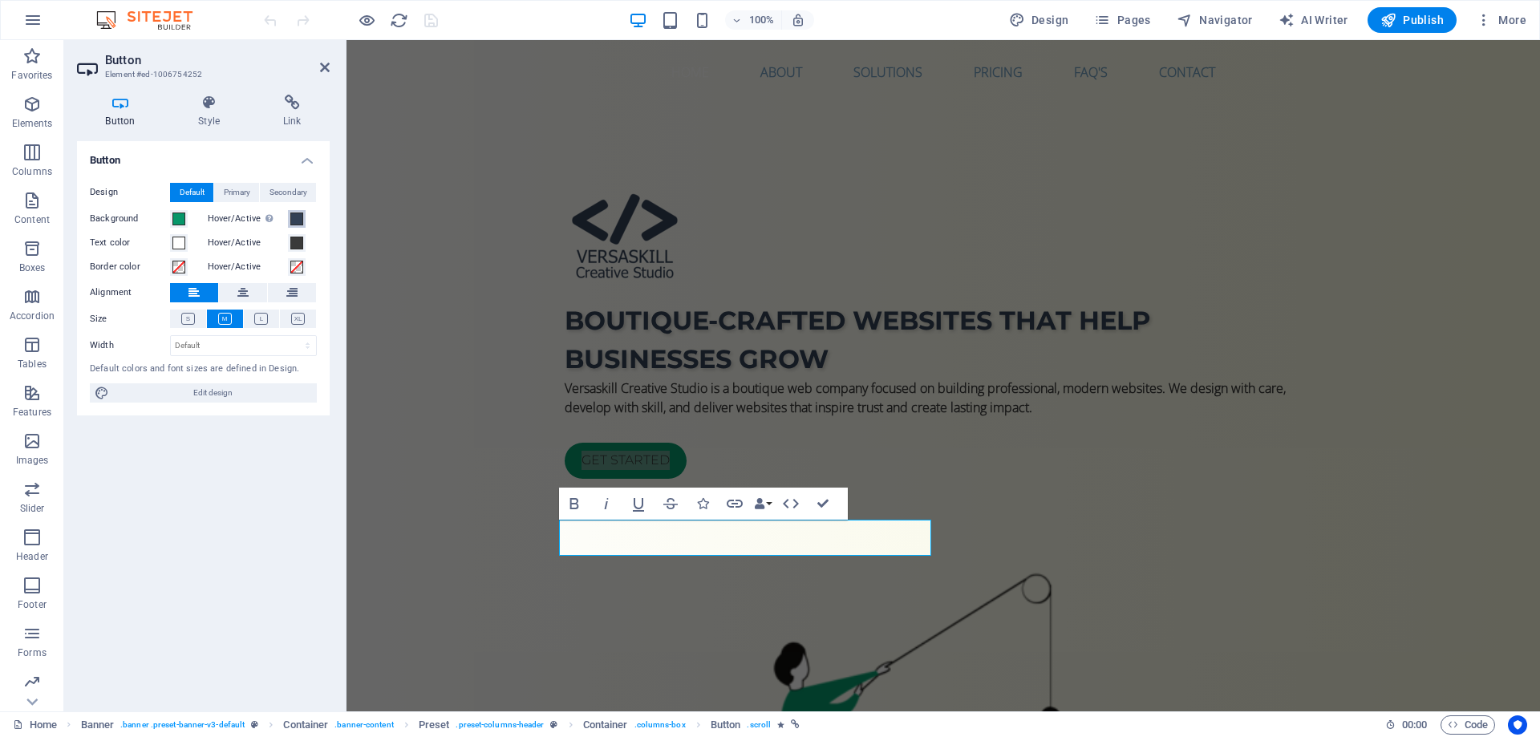
click at [299, 225] on button "Hover/Active Switch to preview mode to test the active/hover state" at bounding box center [297, 219] width 18 height 18
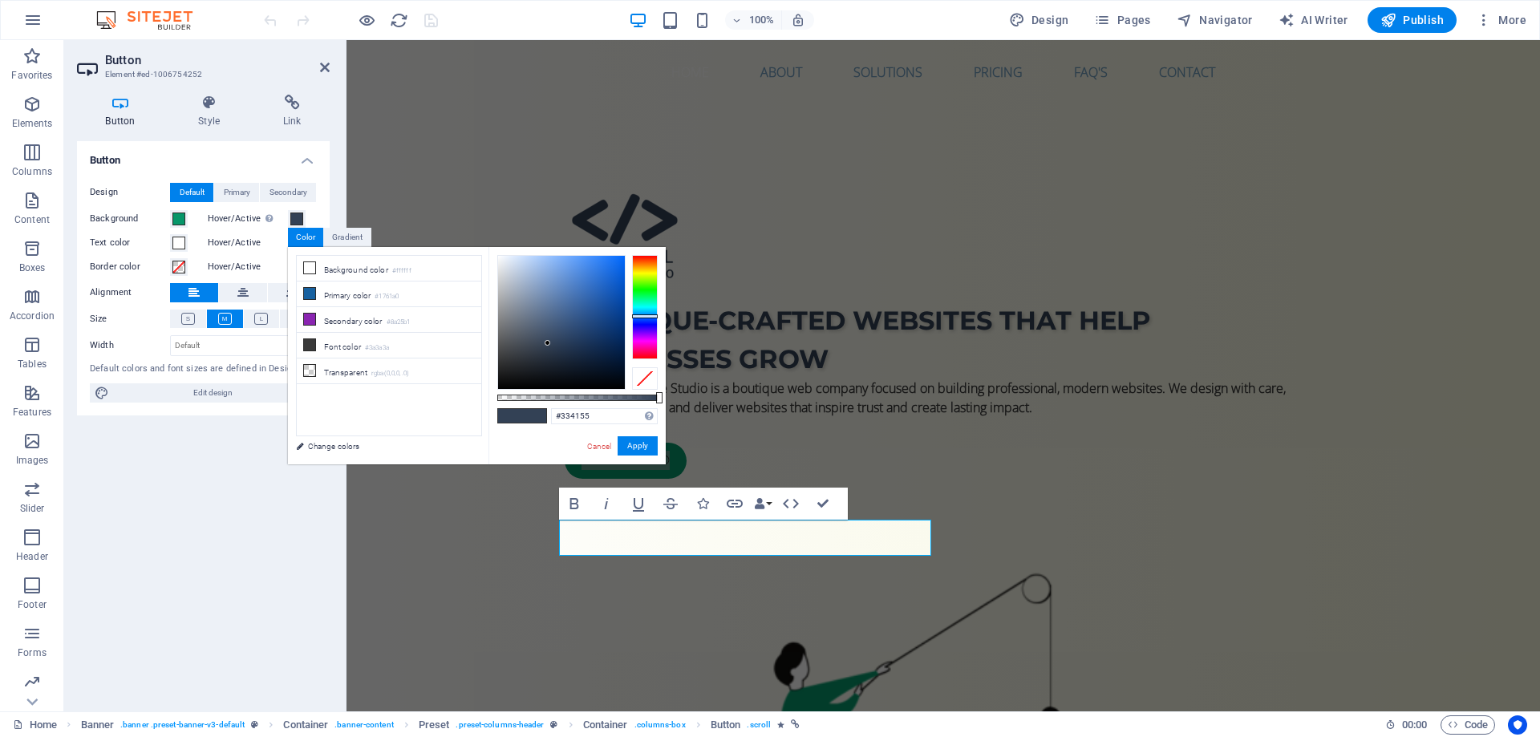
click at [213, 485] on div "Button Design Default Primary Secondary Background Hover/Active Switch to previ…" at bounding box center [203, 419] width 253 height 557
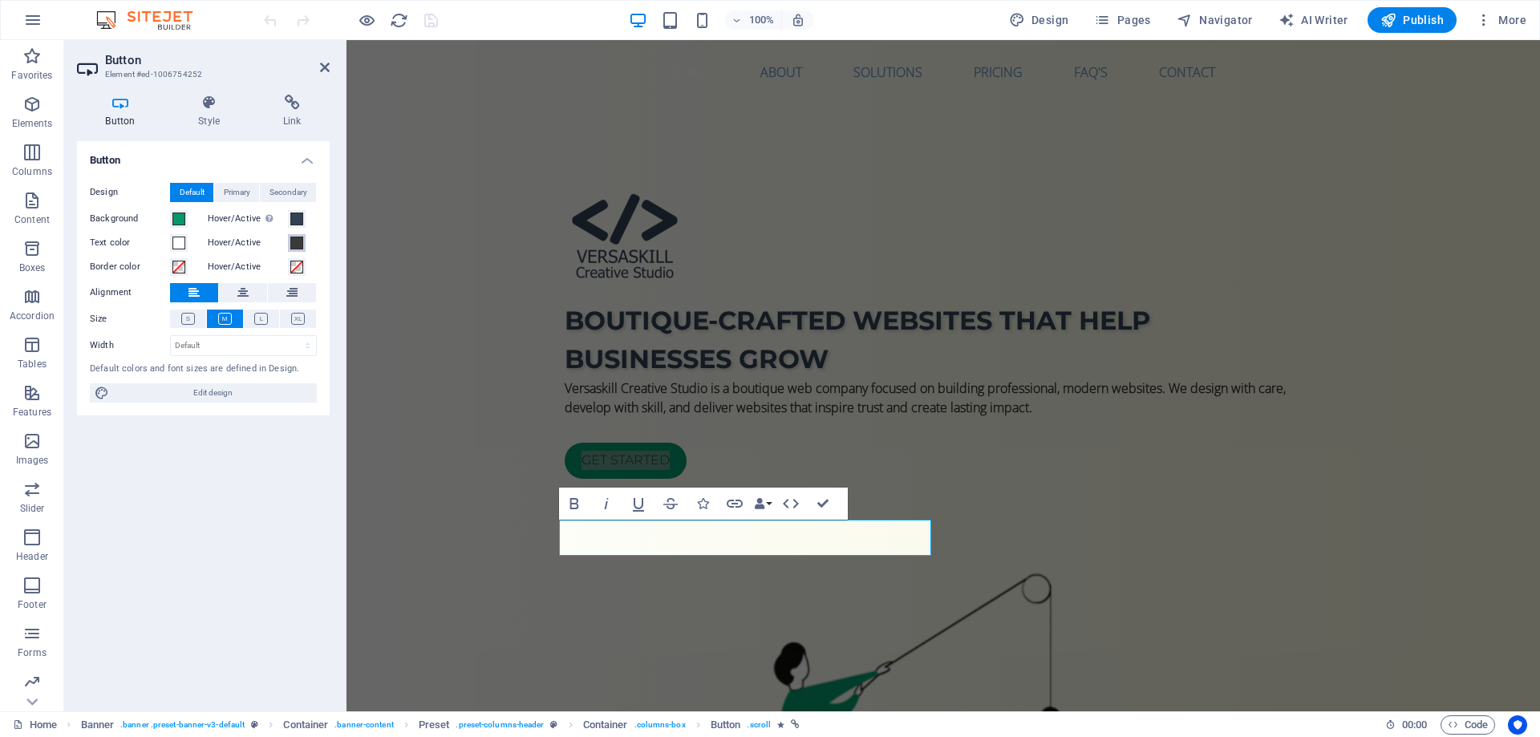
click at [296, 245] on span at bounding box center [296, 243] width 13 height 13
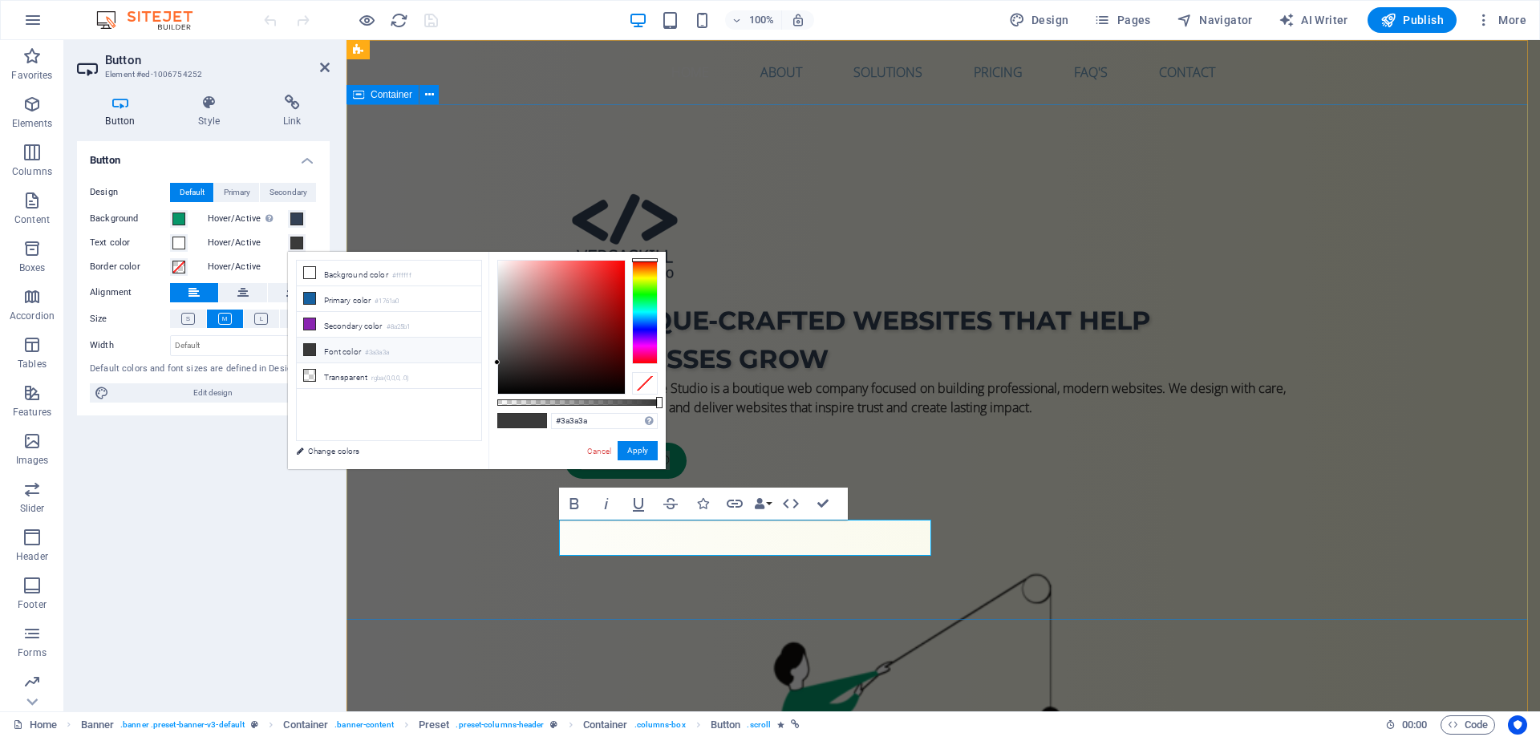
click at [509, 557] on div "Boutique-crafted websites that help businesses grow Versaskill Creative Studio …" at bounding box center [942, 705] width 1193 height 1202
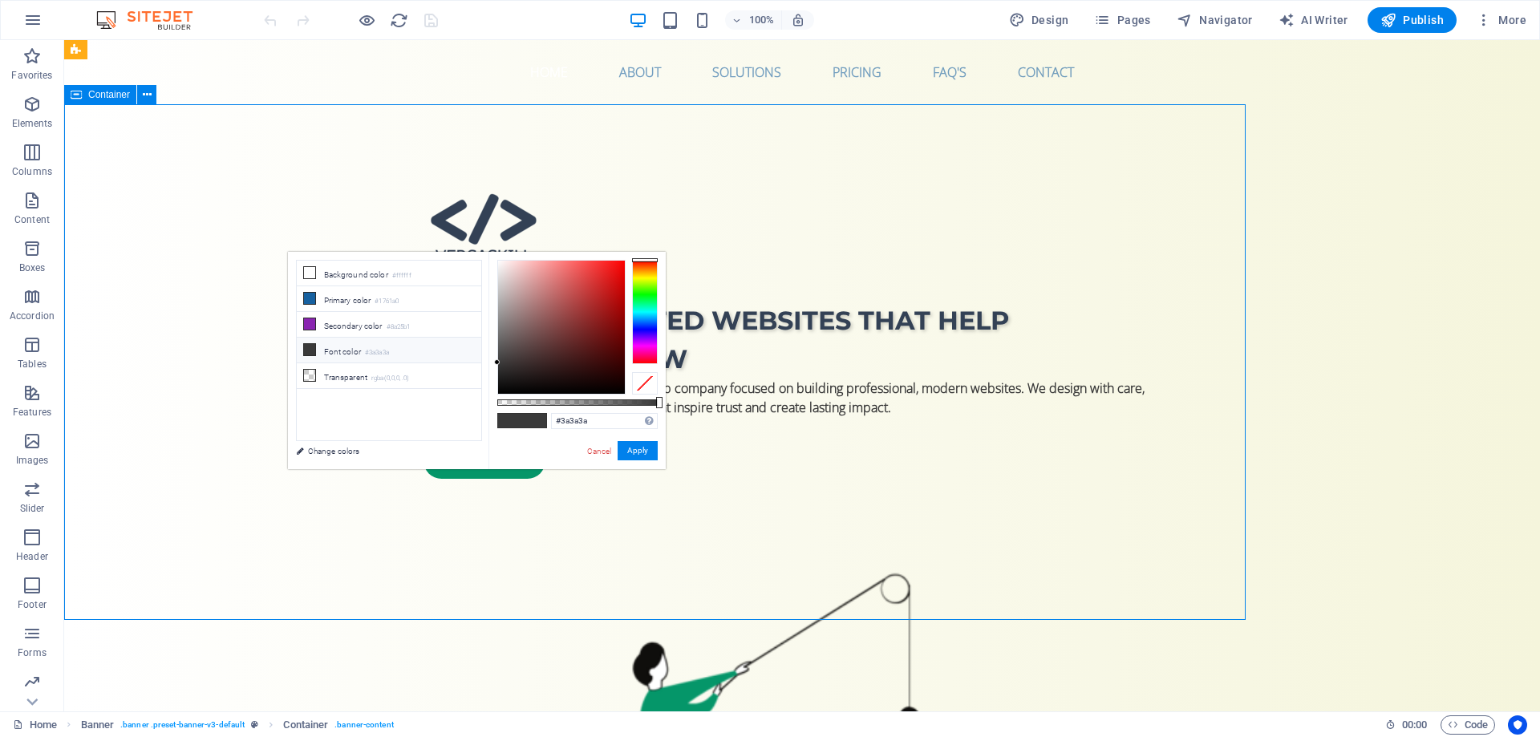
click at [508, 556] on div "Boutique-crafted websites that help businesses grow Versaskill Creative Studio …" at bounding box center [802, 705] width 1476 height 1202
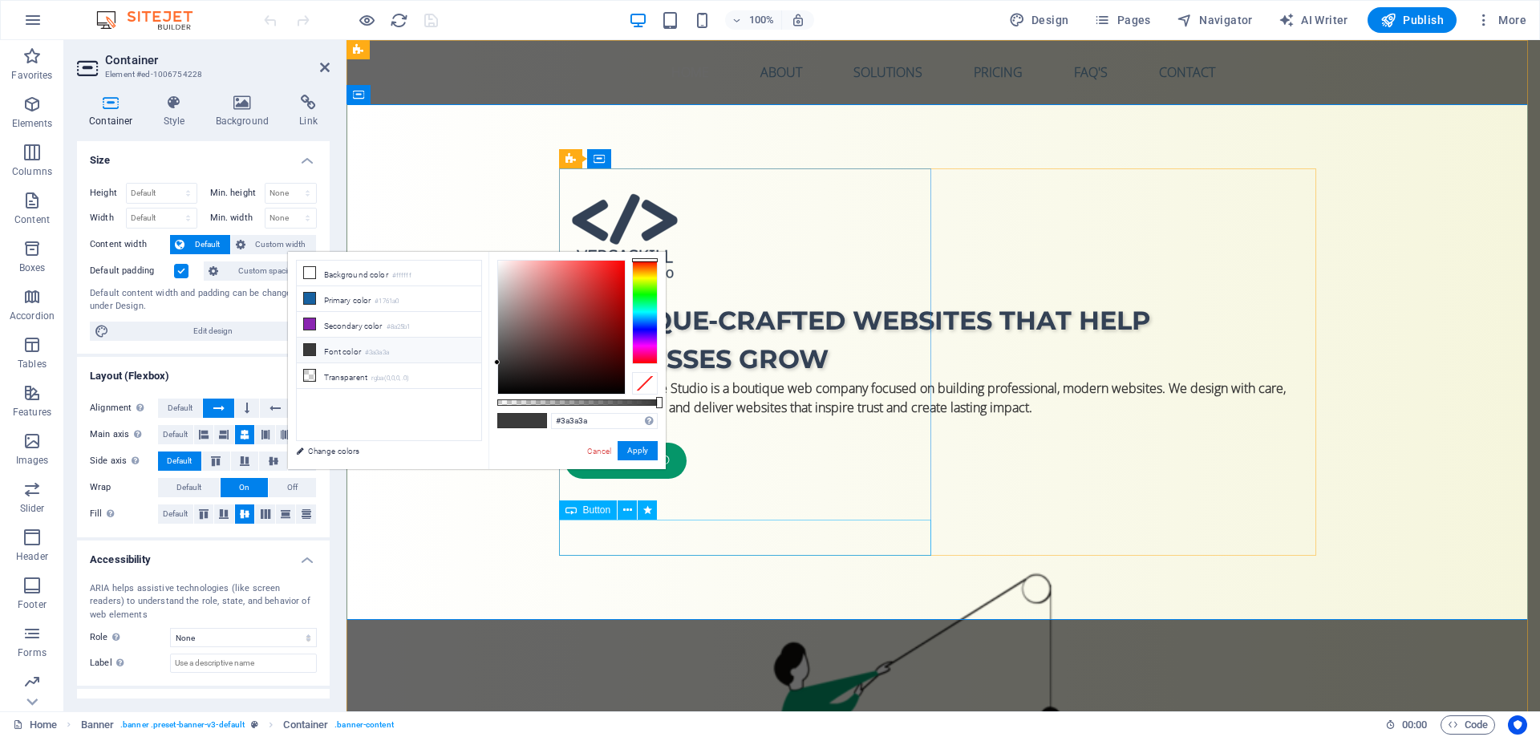
click at [577, 479] on div "Get started" at bounding box center [943, 461] width 757 height 36
click at [586, 479] on div "Get started" at bounding box center [943, 461] width 757 height 36
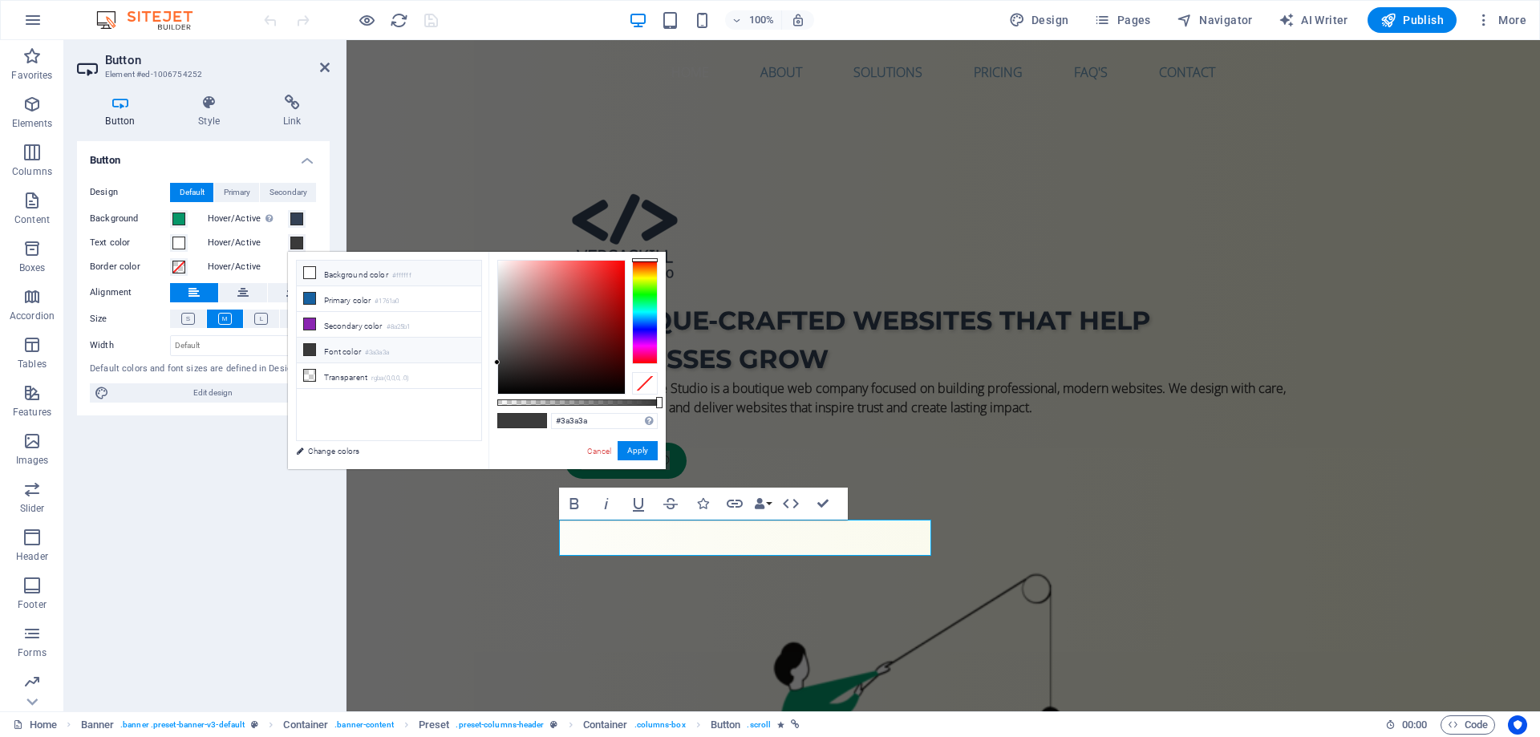
click at [337, 273] on li "Background color #ffffff" at bounding box center [389, 274] width 184 height 26
type input "#ffffff"
click at [627, 452] on button "Apply" at bounding box center [638, 450] width 40 height 19
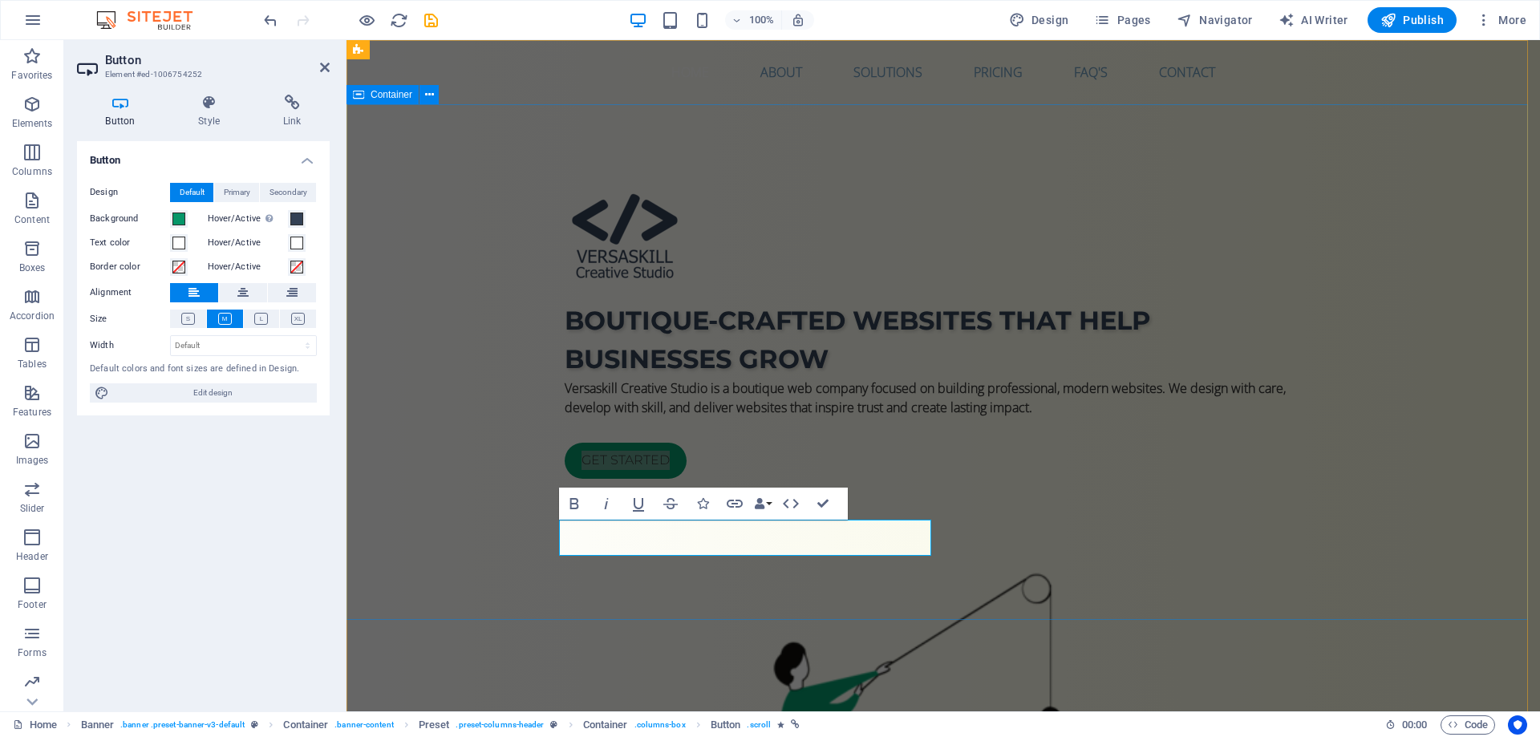
click at [897, 595] on div "Boutique-crafted websites that help businesses grow Versaskill Creative Studio …" at bounding box center [942, 705] width 1193 height 1202
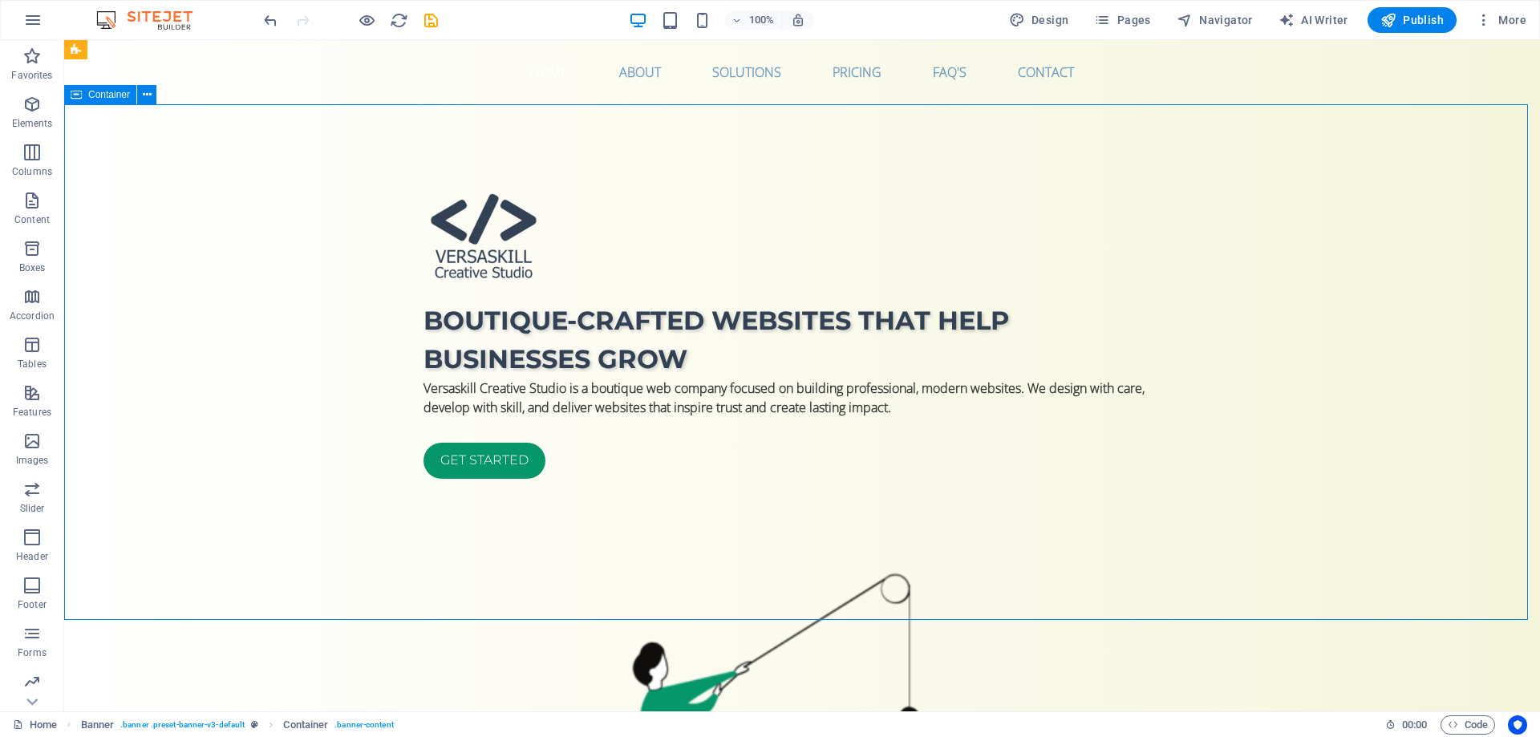
click at [898, 596] on div "Boutique-crafted websites that help businesses grow Versaskill Creative Studio …" at bounding box center [802, 705] width 1476 height 1202
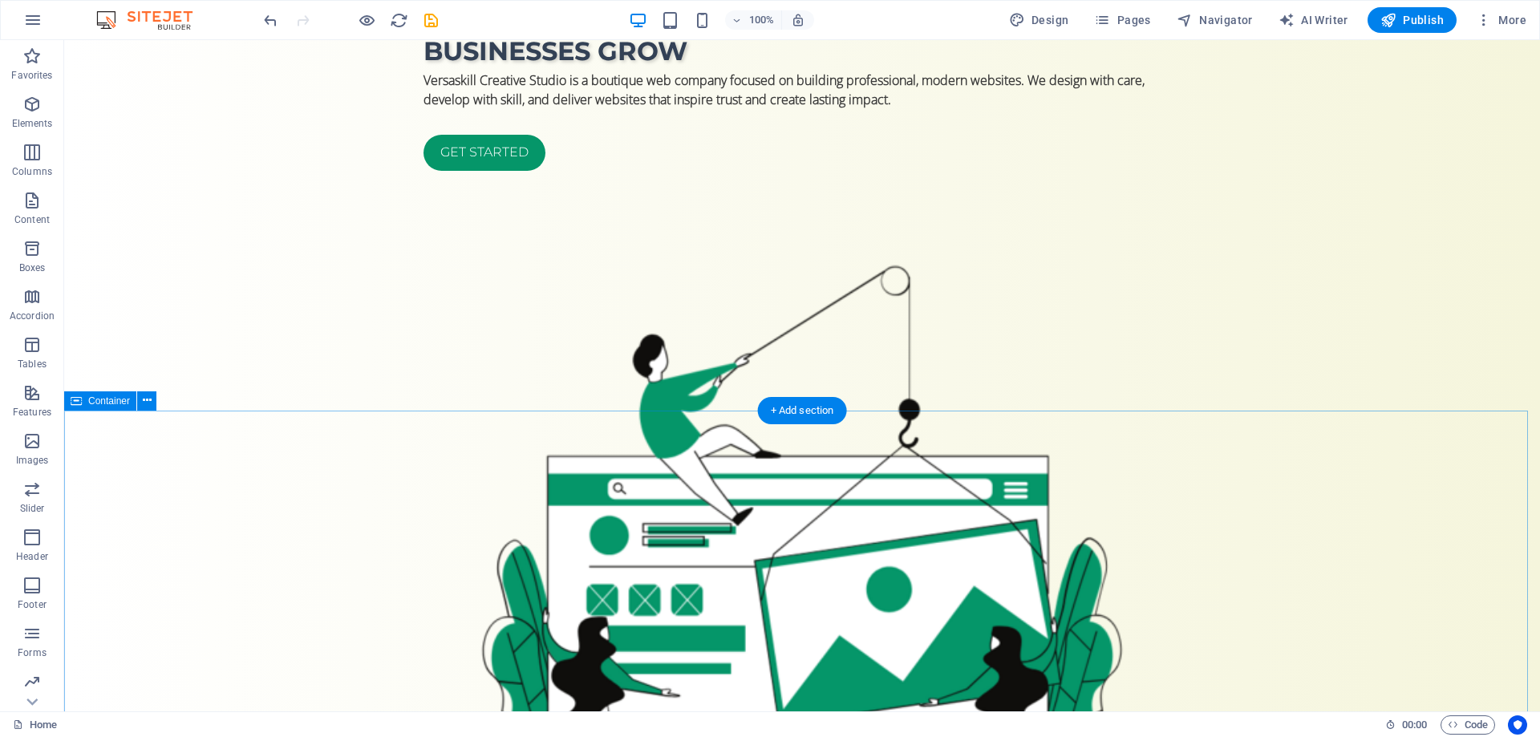
scroll to position [481, 0]
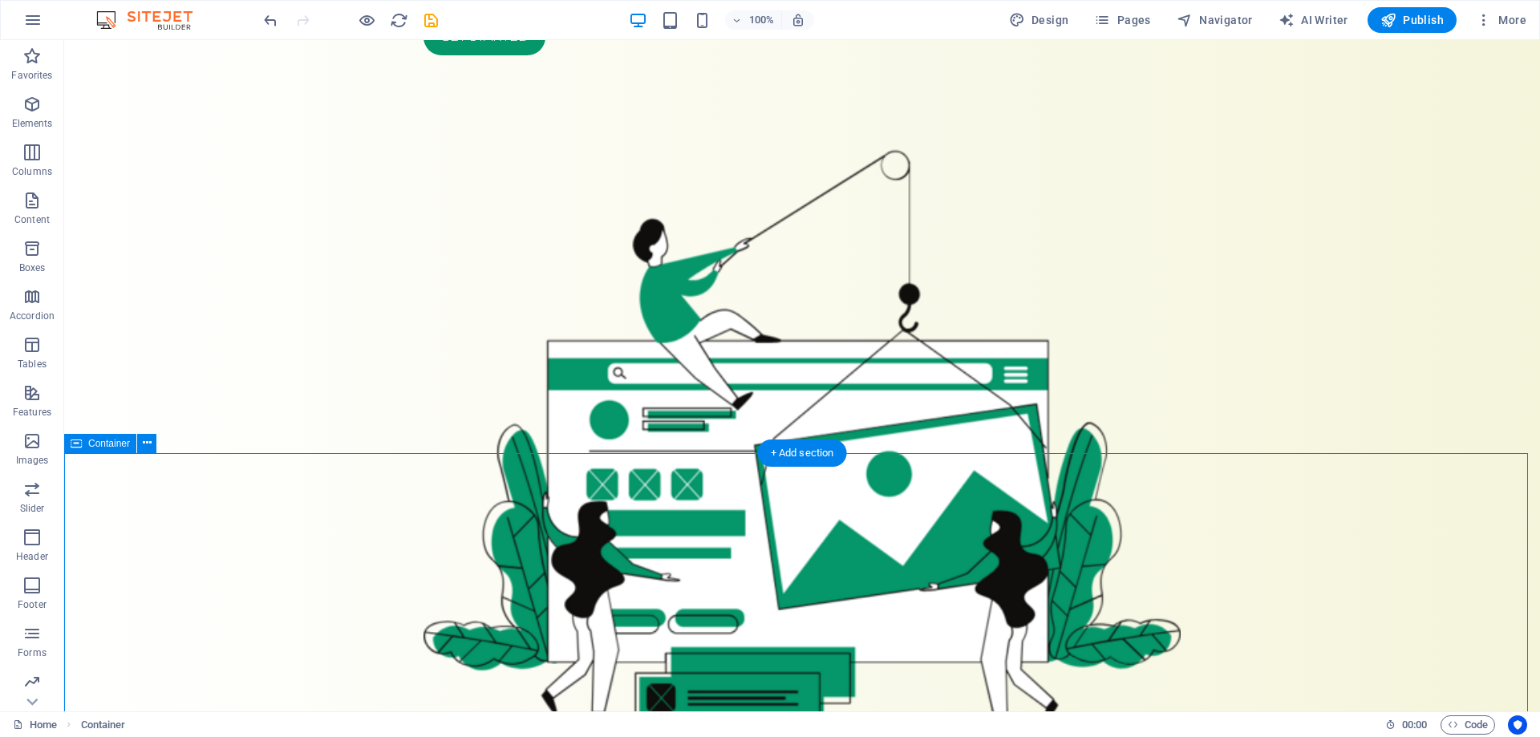
scroll to position [561, 0]
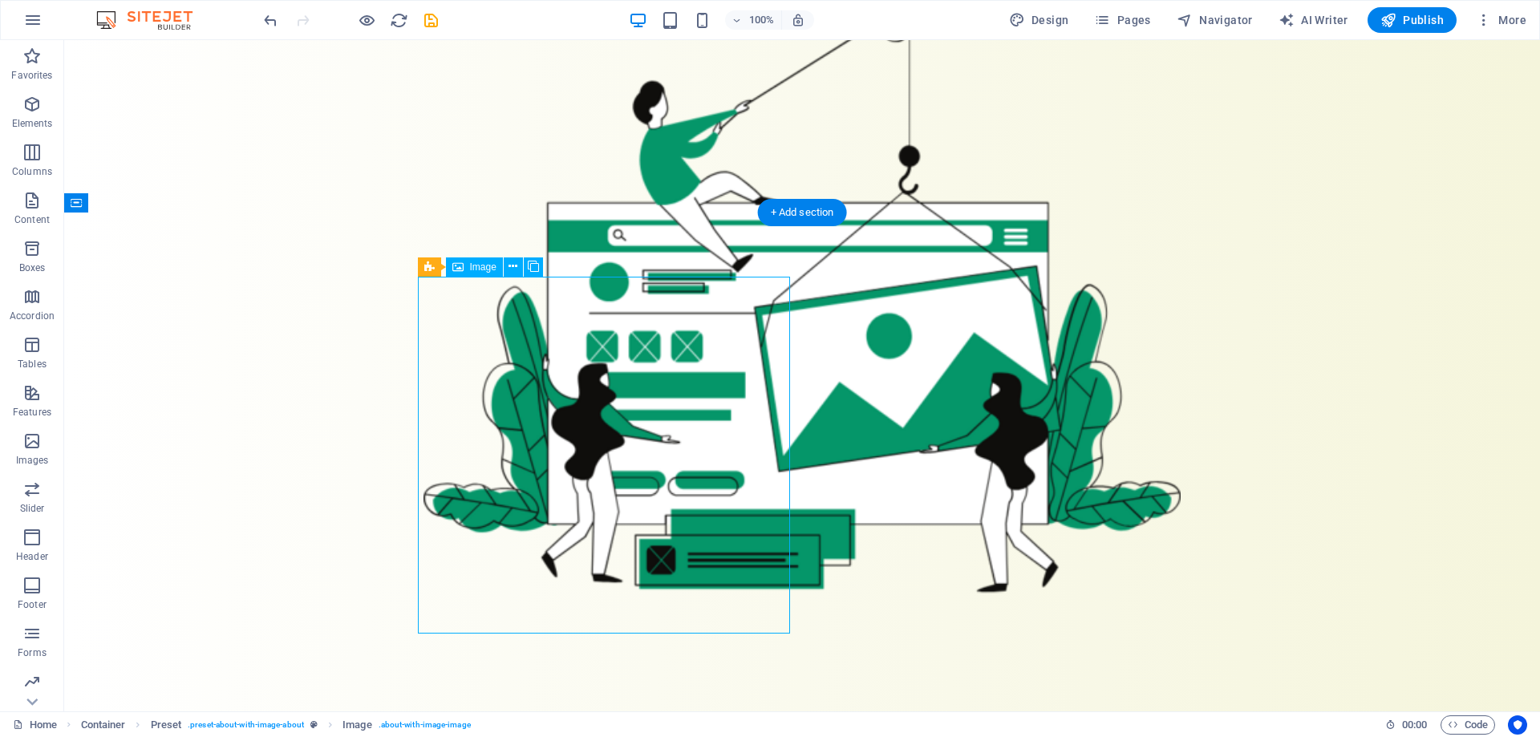
select select "%"
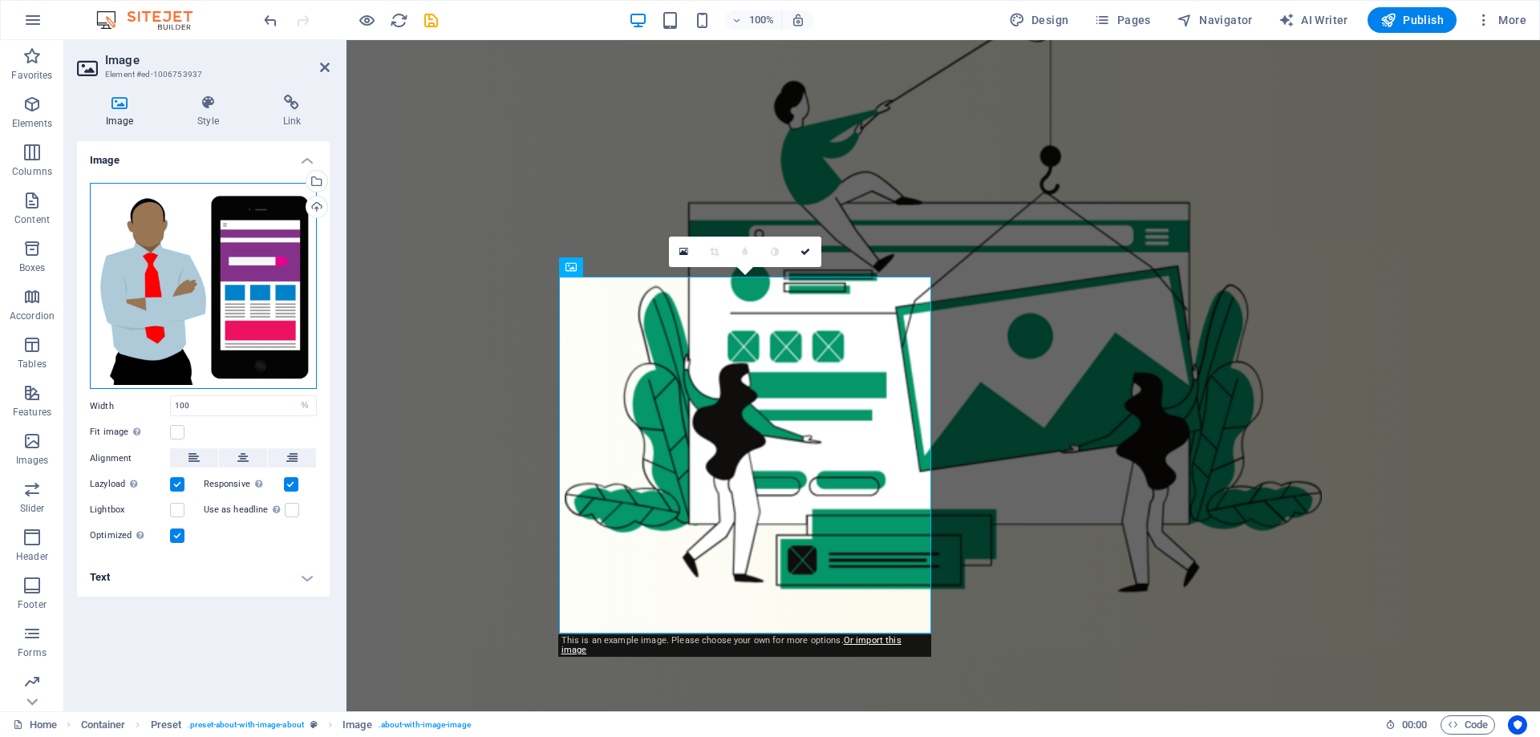
click at [200, 256] on div "Drag files here, click to choose files or select files from Files or our free s…" at bounding box center [203, 286] width 227 height 207
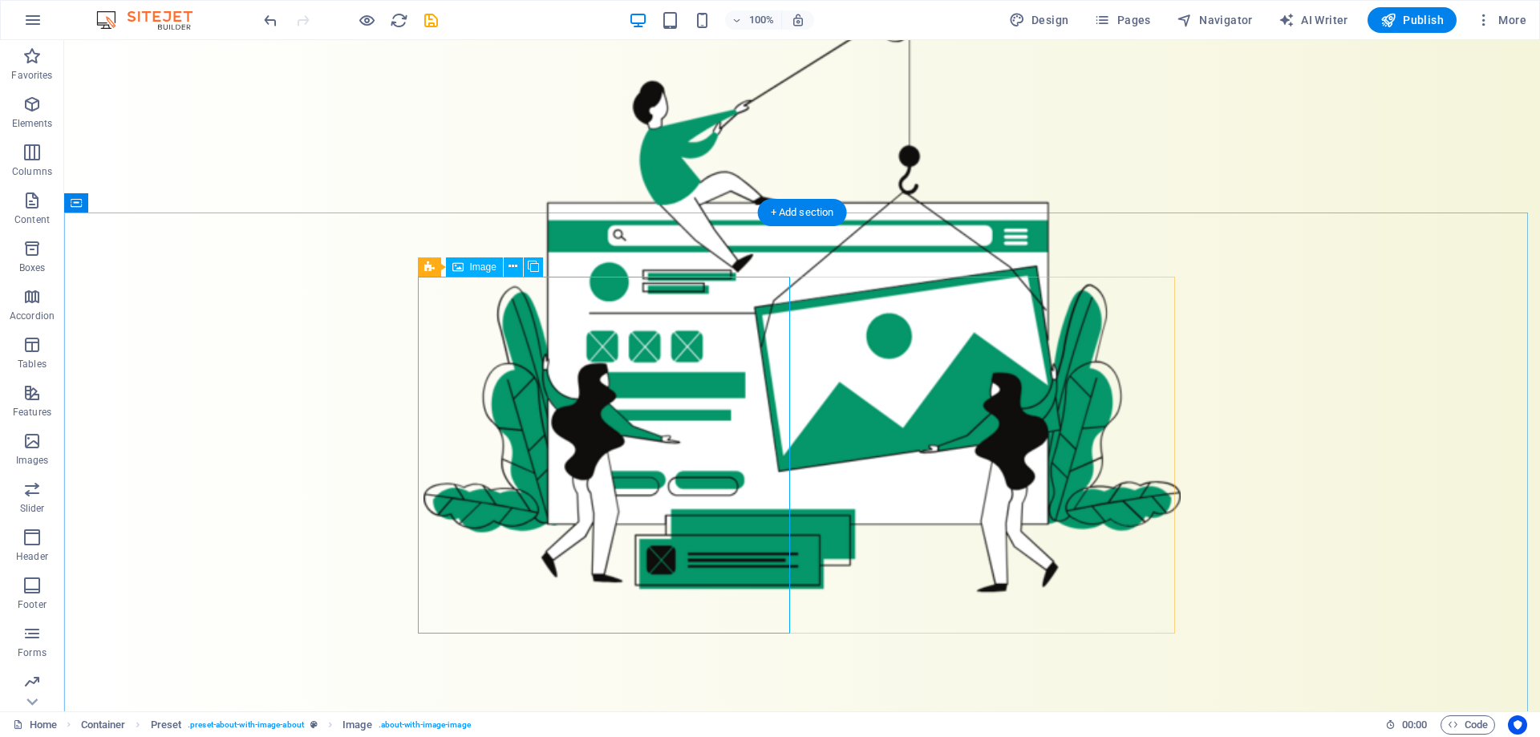
select select "%"
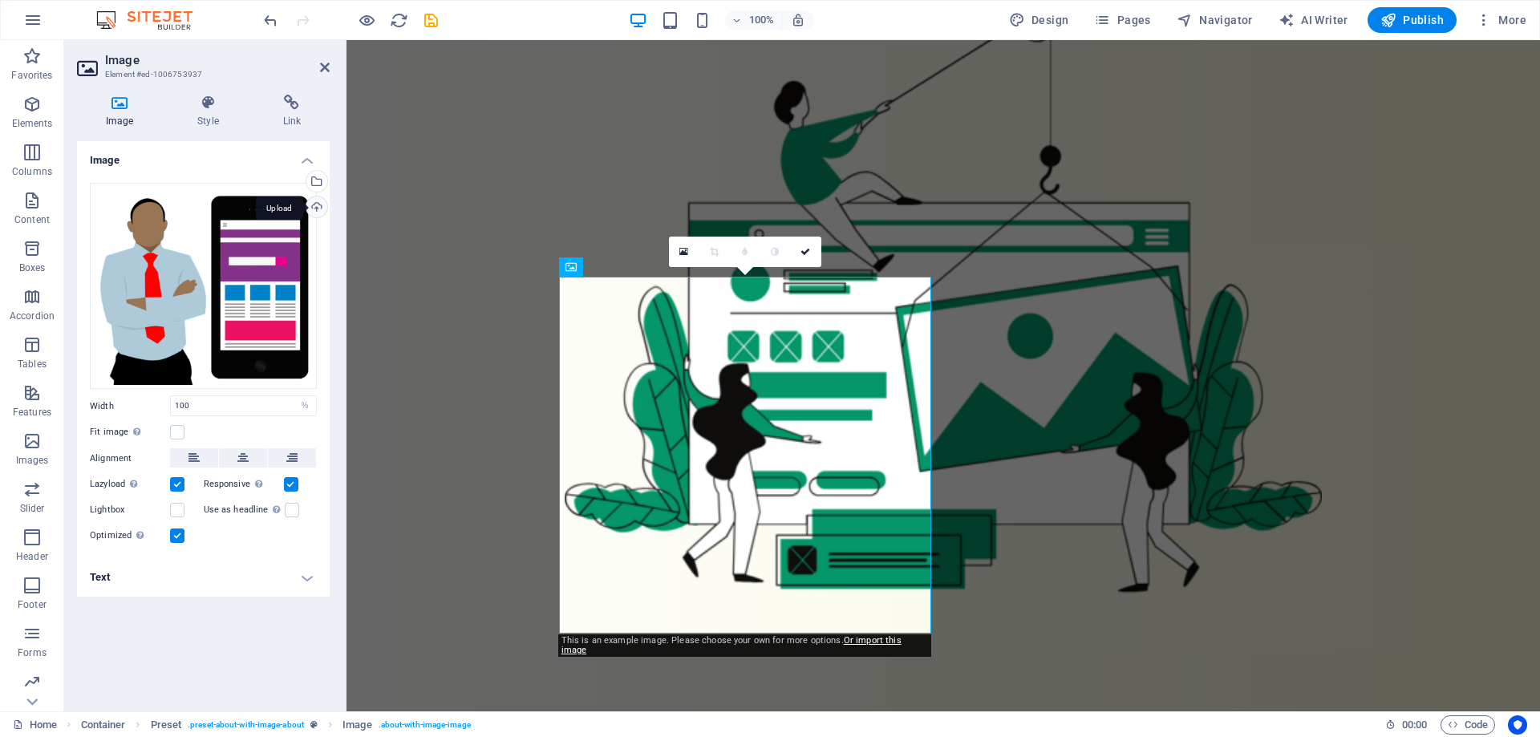
click at [314, 209] on div "Upload" at bounding box center [315, 208] width 24 height 24
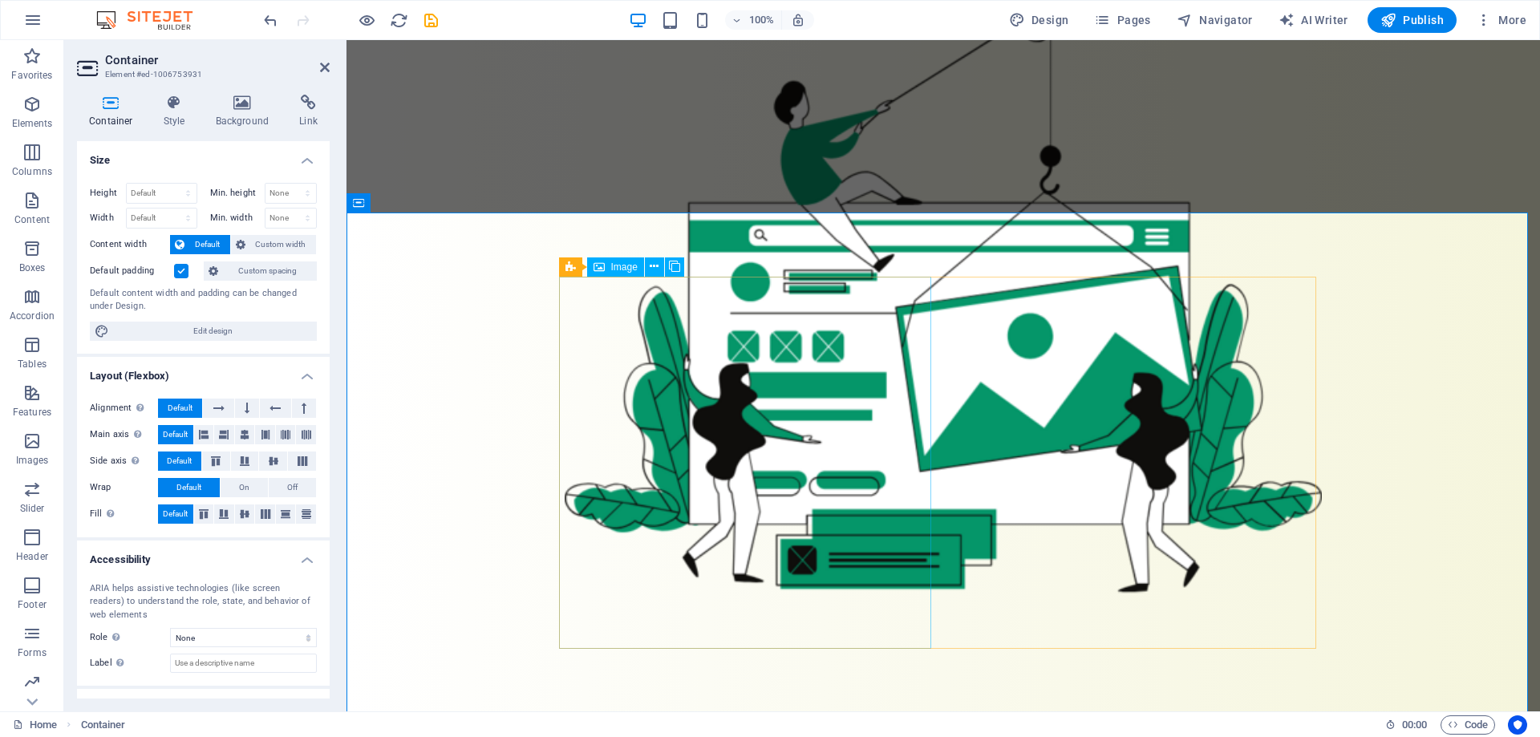
select select "%"
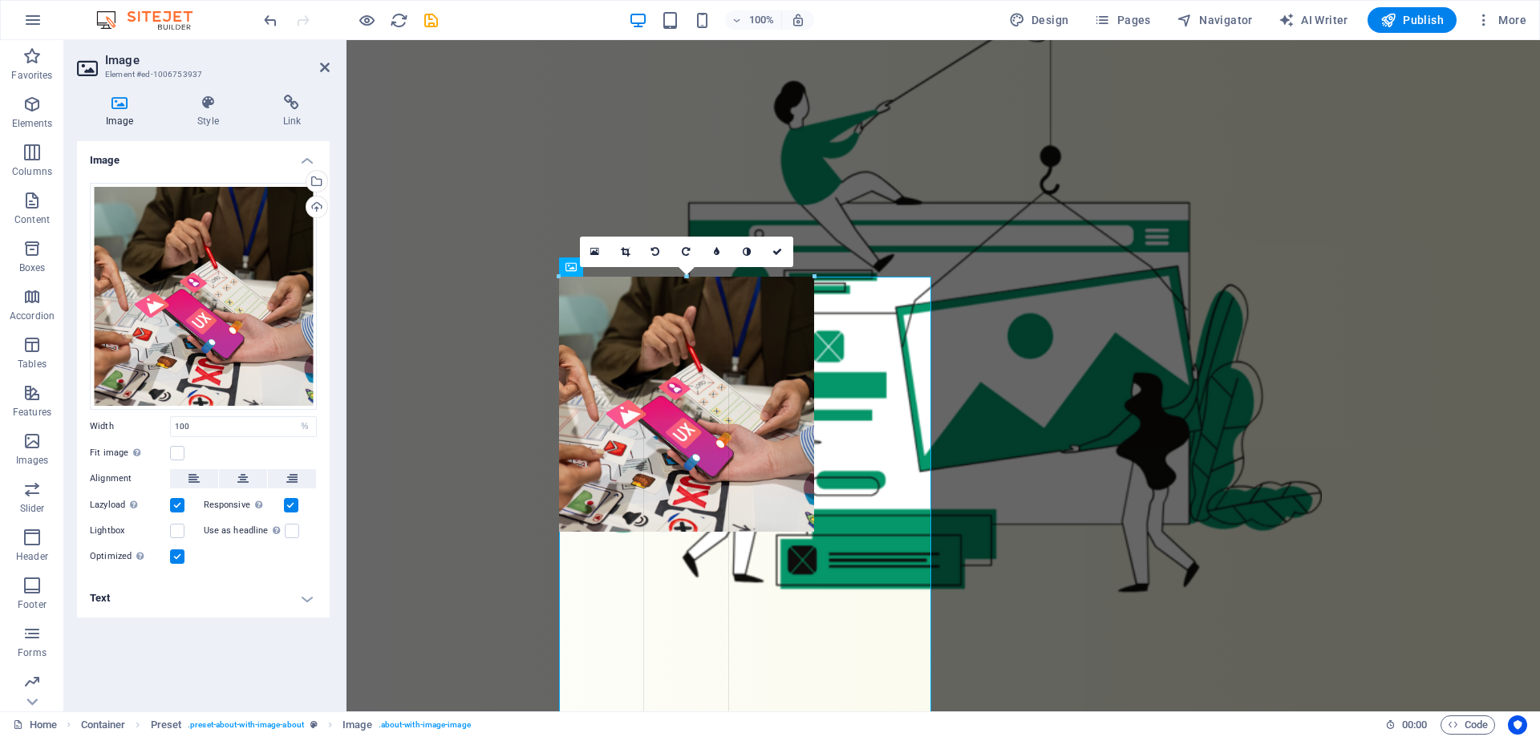
drag, startPoint x: 930, startPoint y: 278, endPoint x: 815, endPoint y: 397, distance: 165.6
type input "318"
select select "px"
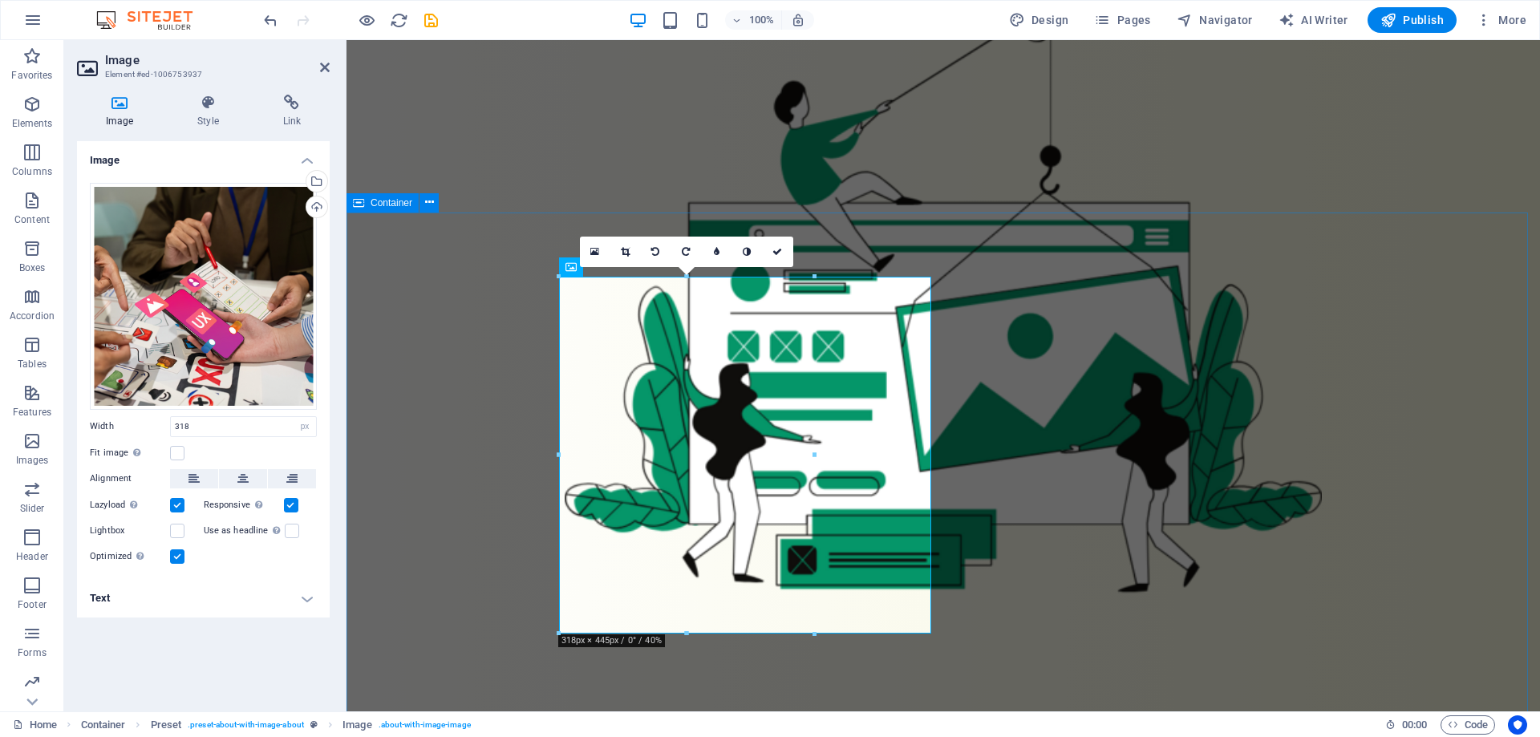
type input "100"
select select "%"
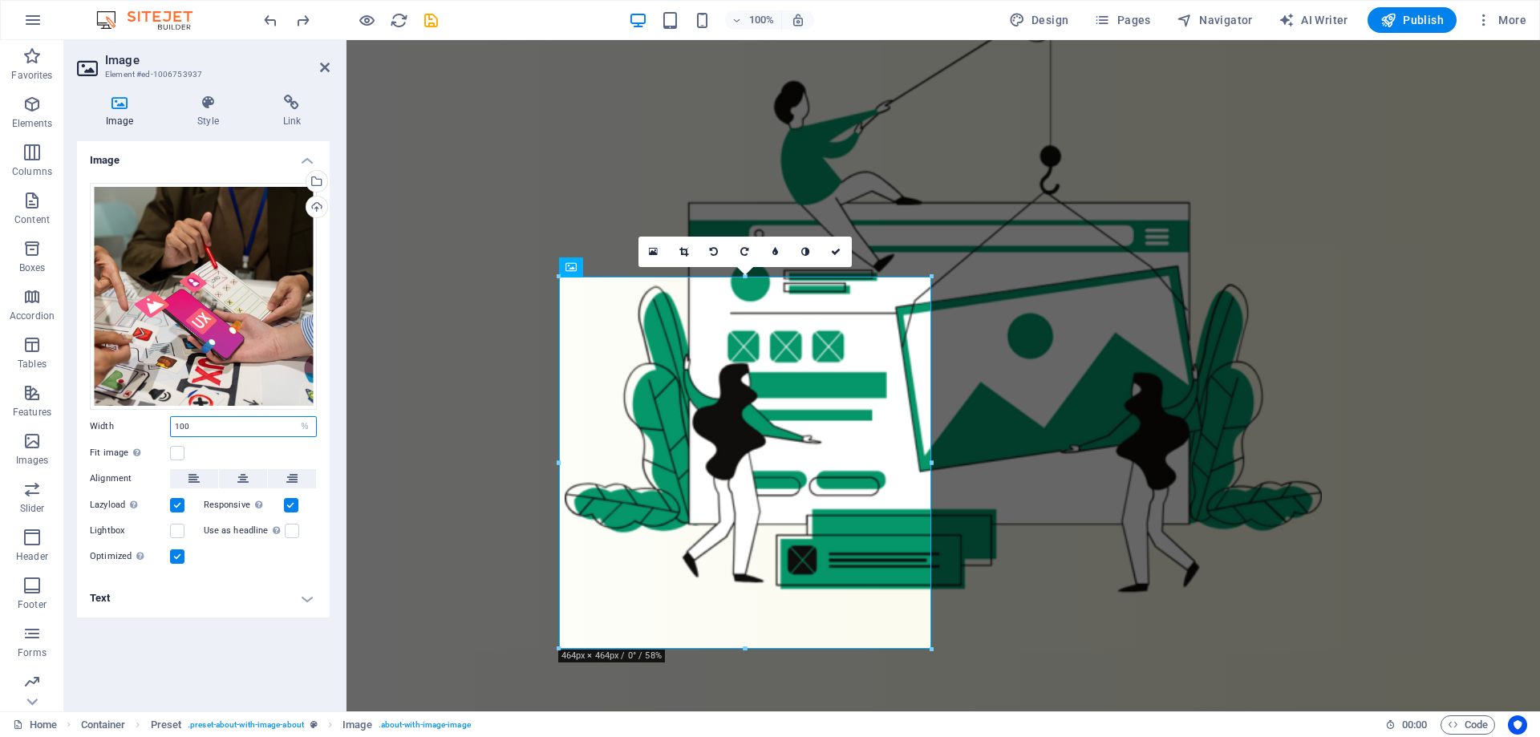
click at [213, 423] on input "100" at bounding box center [243, 426] width 145 height 19
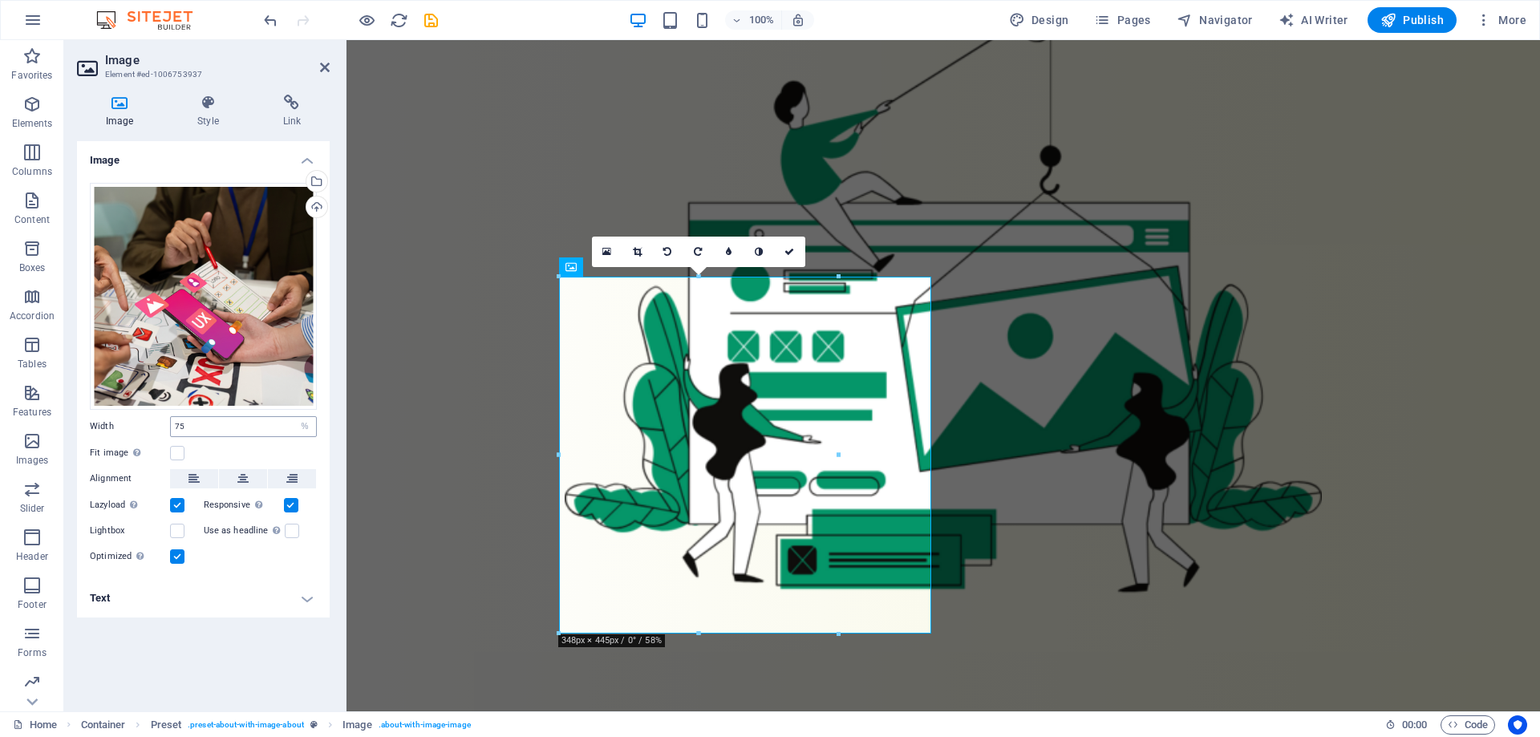
type input "100"
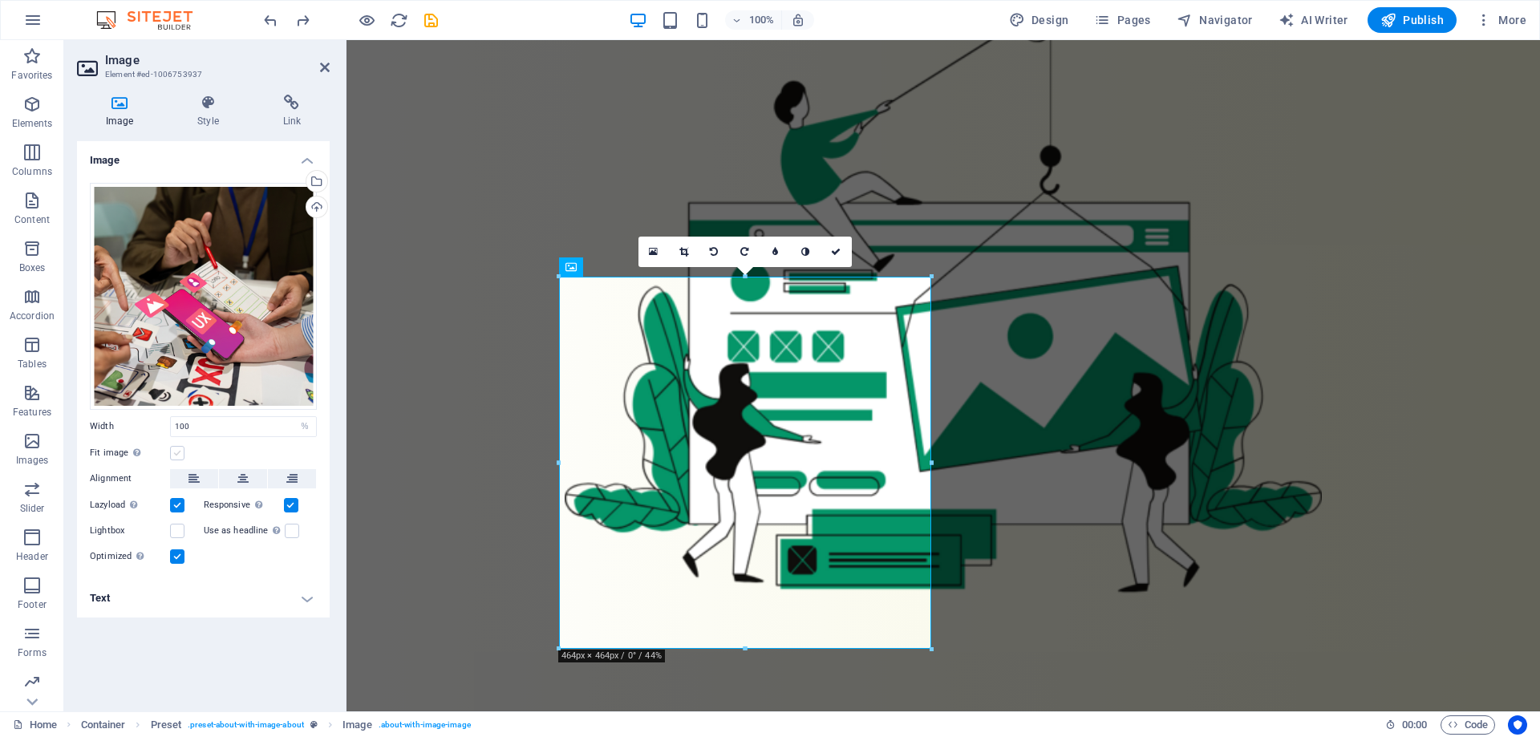
click at [180, 454] on label at bounding box center [177, 453] width 14 height 14
click at [0, 0] on input "Fit image Automatically fit image to a fixed width and height" at bounding box center [0, 0] width 0 height 0
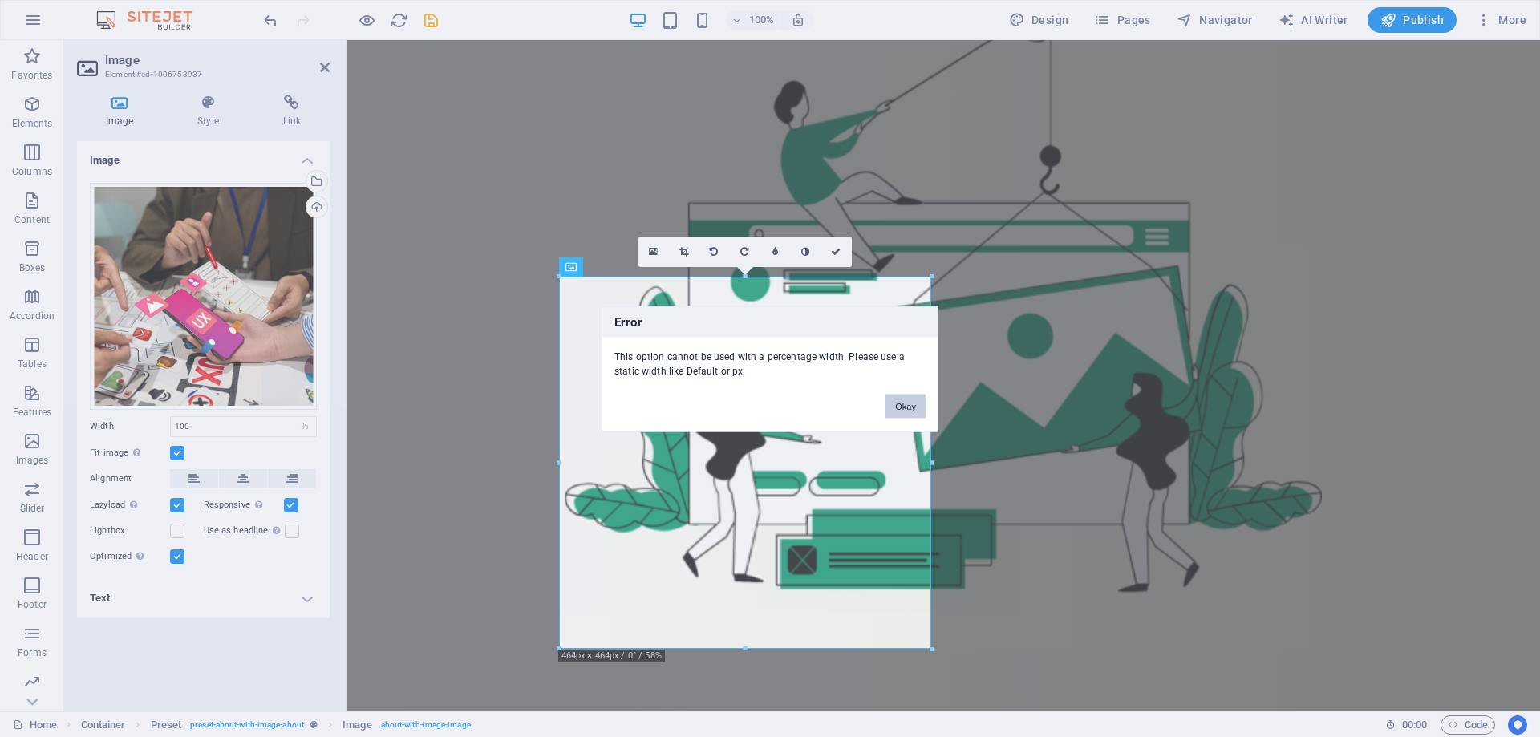
drag, startPoint x: 919, startPoint y: 396, endPoint x: 553, endPoint y: 358, distance: 367.6
click at [919, 396] on button "Okay" at bounding box center [905, 406] width 40 height 24
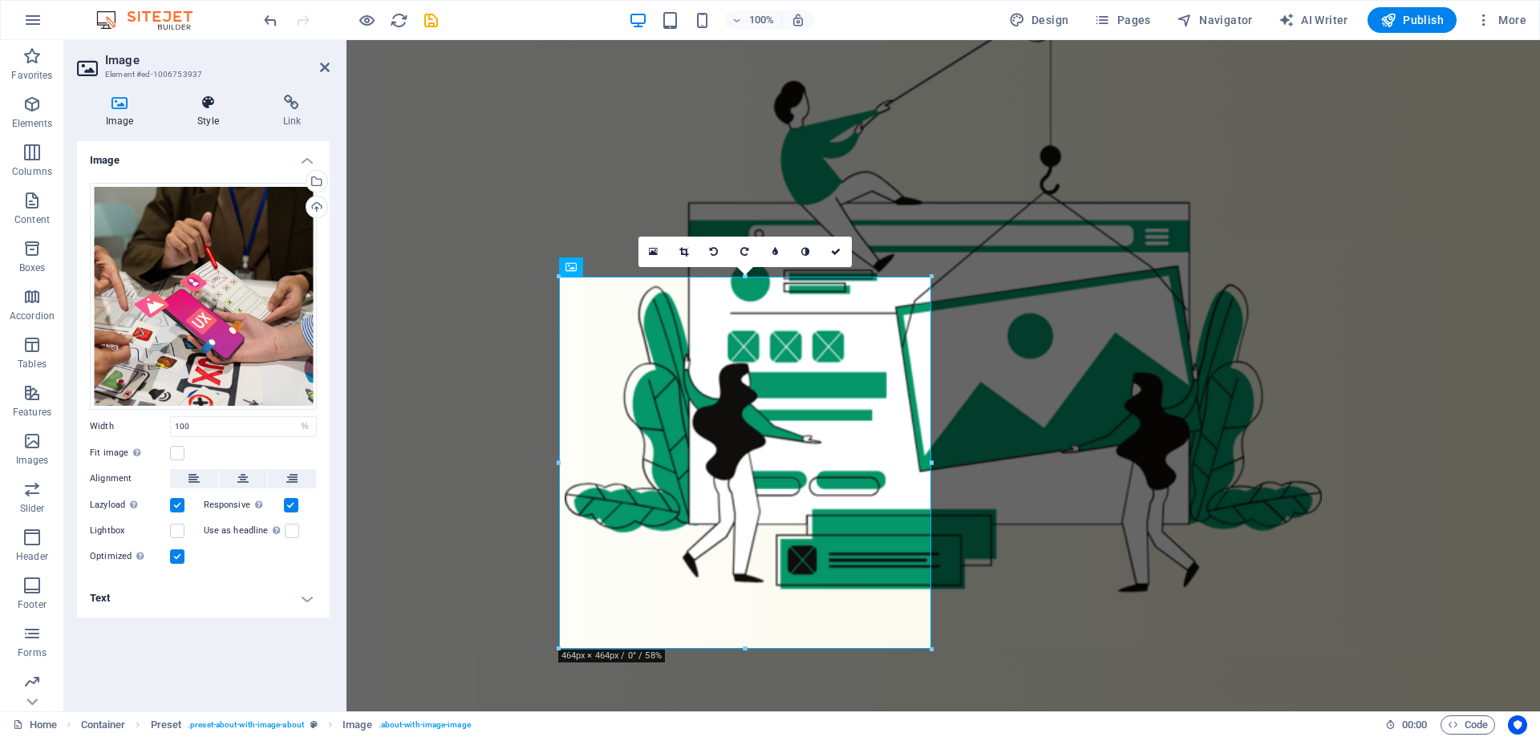
click at [215, 111] on h4 "Style" at bounding box center [210, 112] width 85 height 34
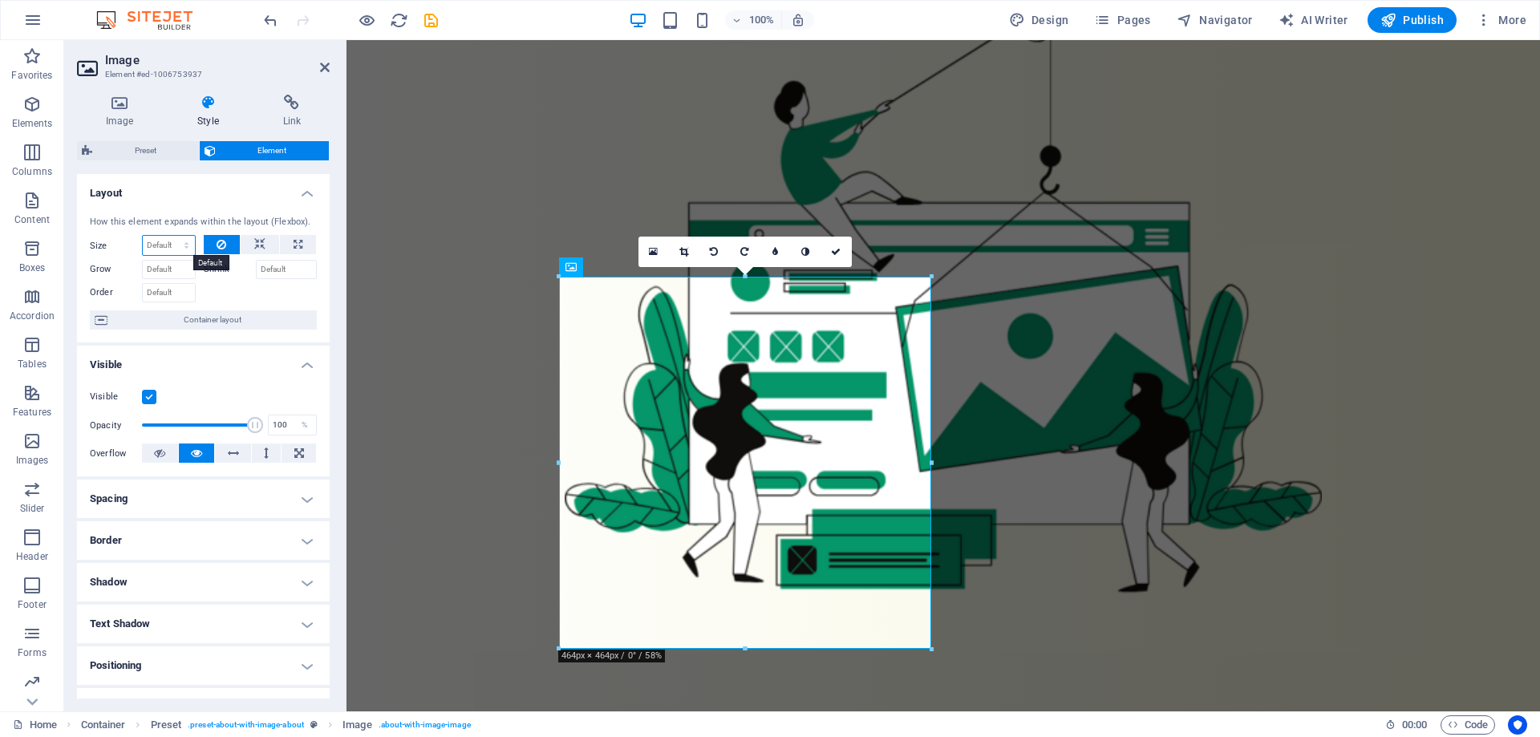
click at [160, 242] on select "Default auto px % 1/1 1/2 1/3 1/4 1/5 1/6 1/7 1/8 1/9 1/10" at bounding box center [169, 245] width 52 height 19
click at [200, 206] on div "How this element expands within the layout (Flexbox). Size Default auto px % 1/…" at bounding box center [203, 273] width 253 height 140
click at [172, 253] on select "Default auto px % 1/1 1/2 1/3 1/4 1/5 1/6 1/7 1/8 1/9 1/10" at bounding box center [169, 245] width 52 height 19
select select "%"
click at [170, 236] on select "Default auto px % 1/1 1/2 1/3 1/4 1/5 1/6 1/7 1/8 1/9 1/10" at bounding box center [169, 245] width 52 height 19
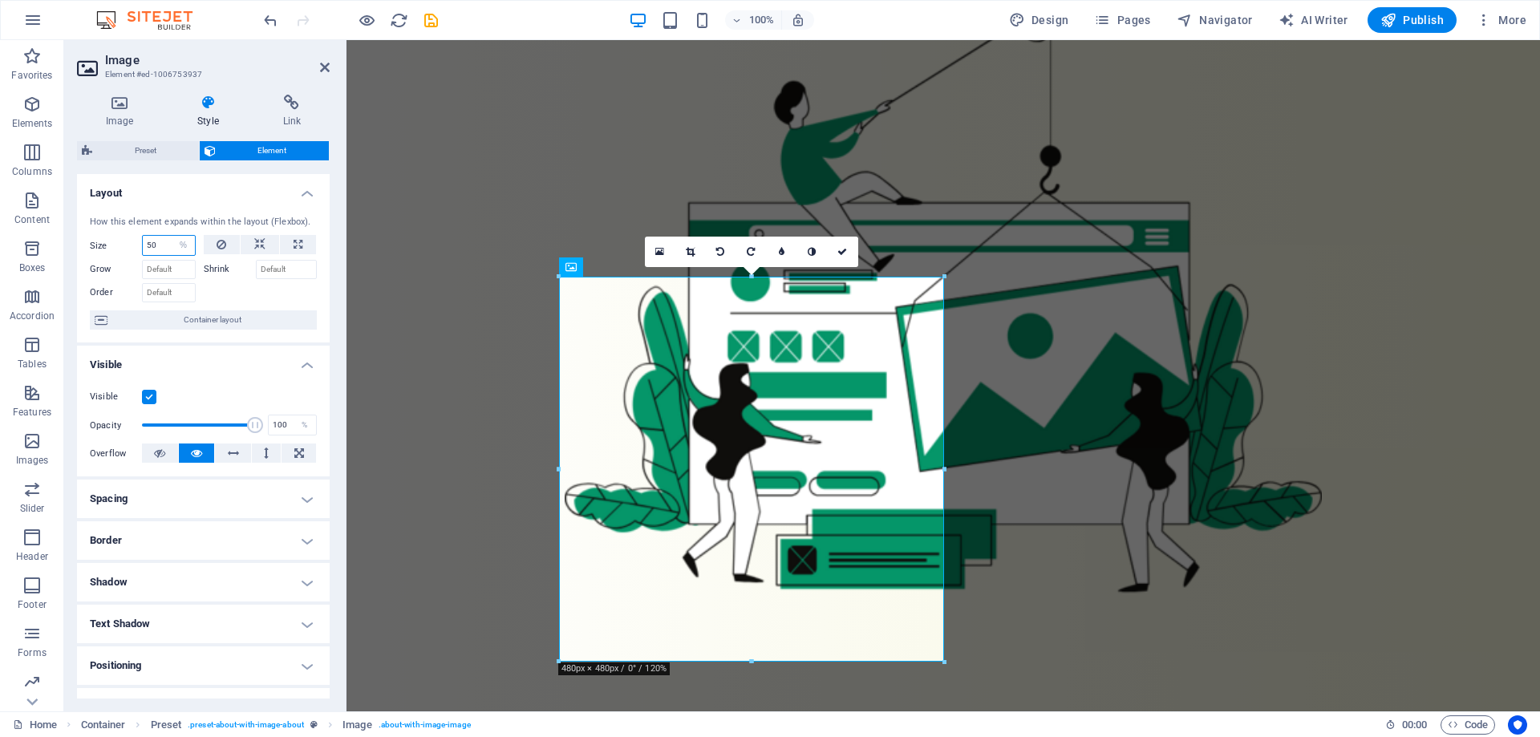
click at [159, 253] on input "50" at bounding box center [169, 245] width 52 height 19
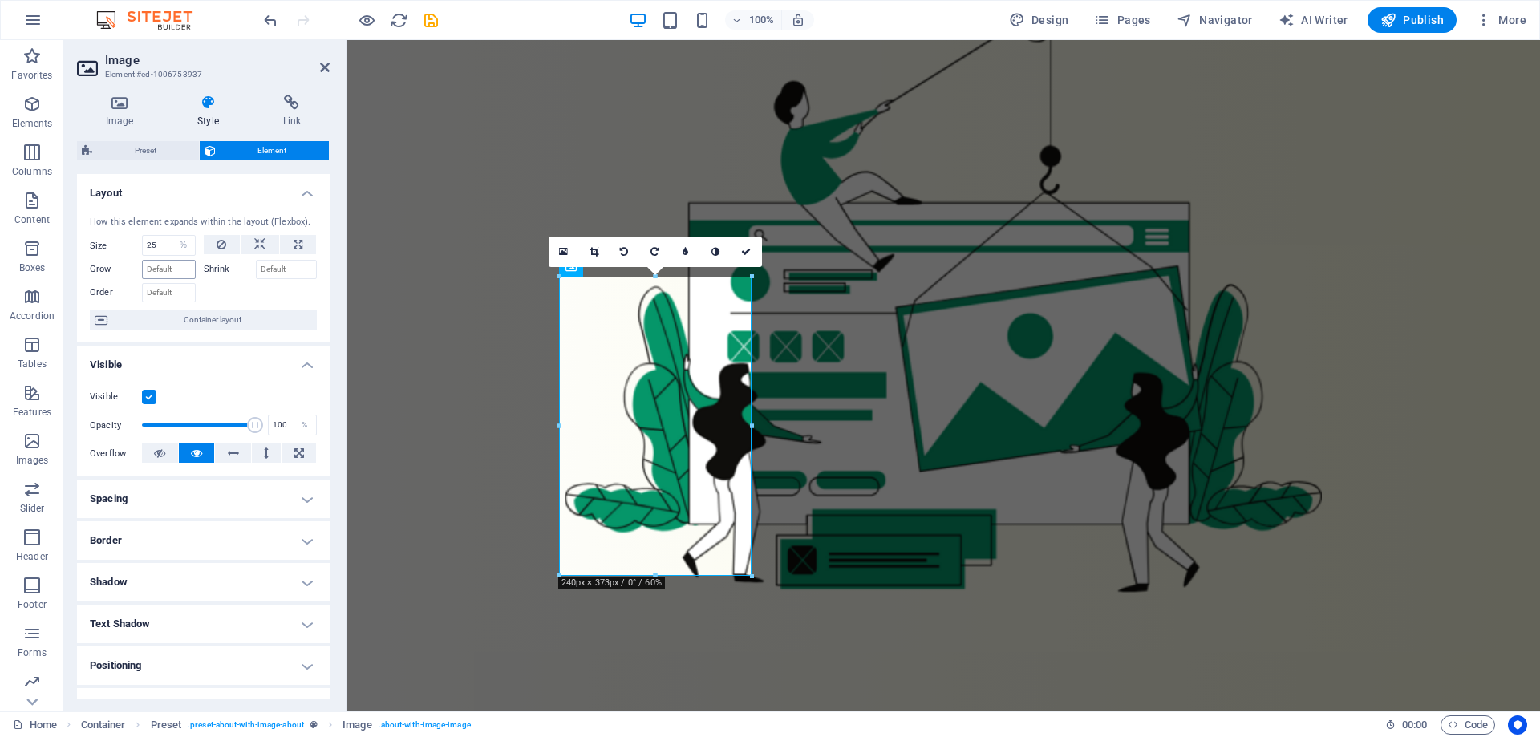
type input "50"
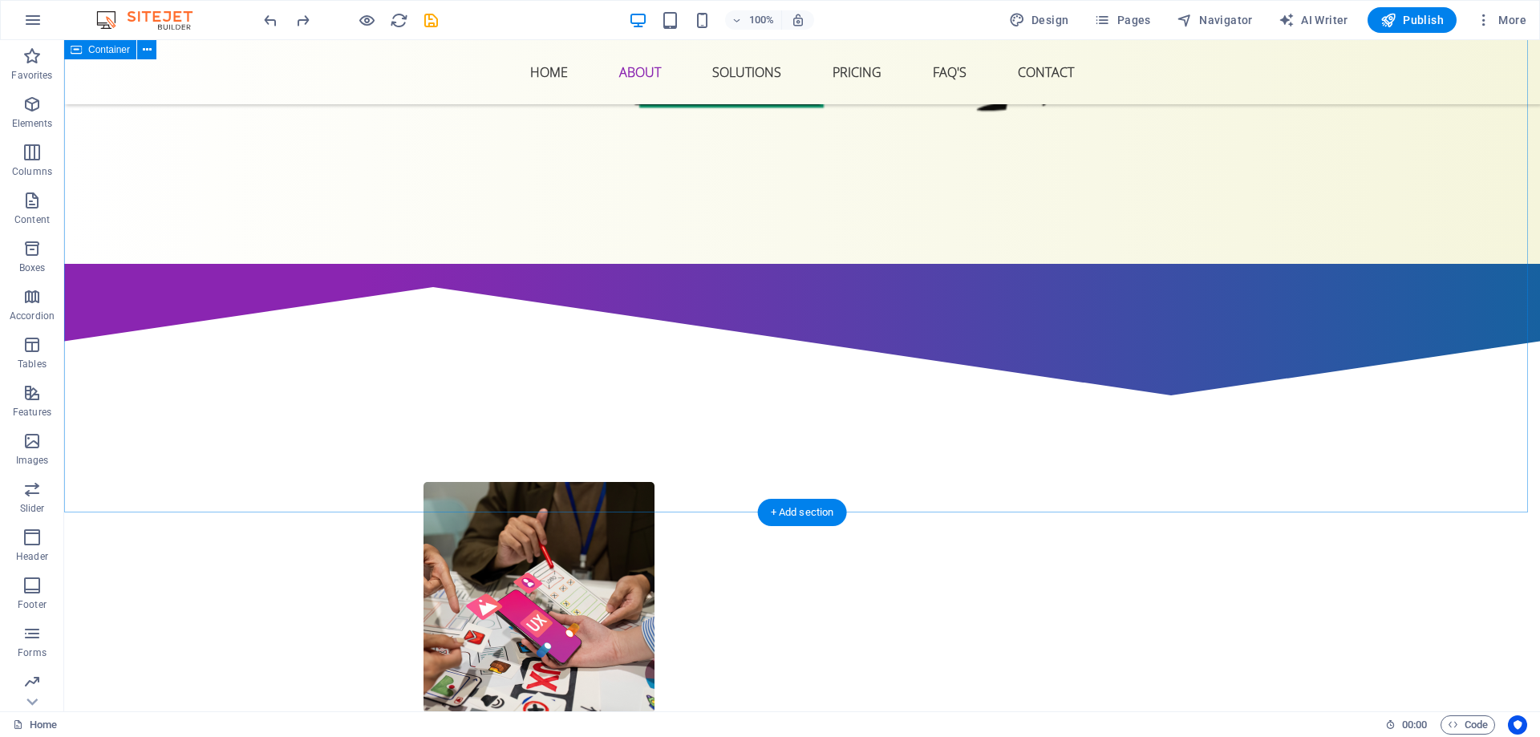
scroll to position [642, 0]
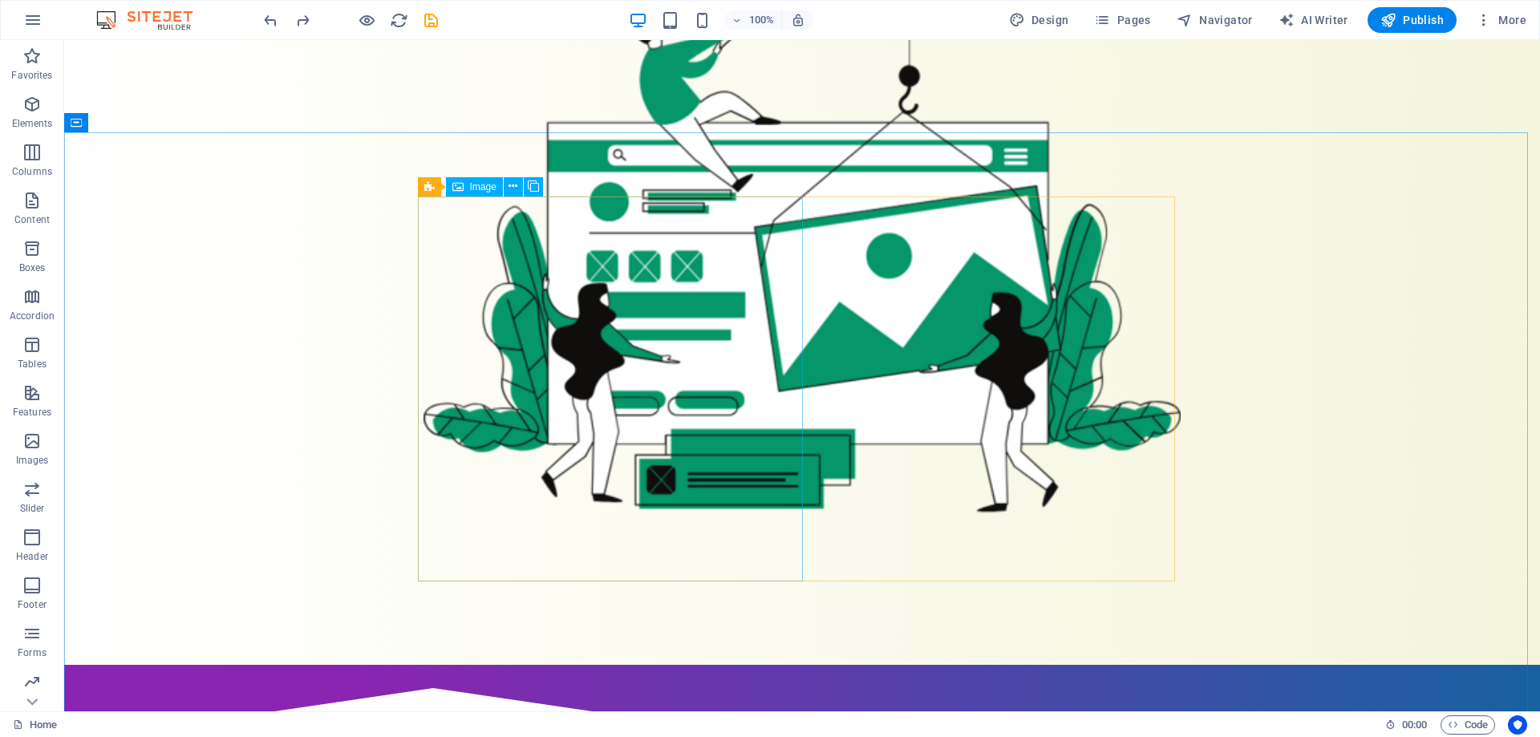
click at [480, 188] on span "Image" at bounding box center [483, 187] width 26 height 10
select select "%"
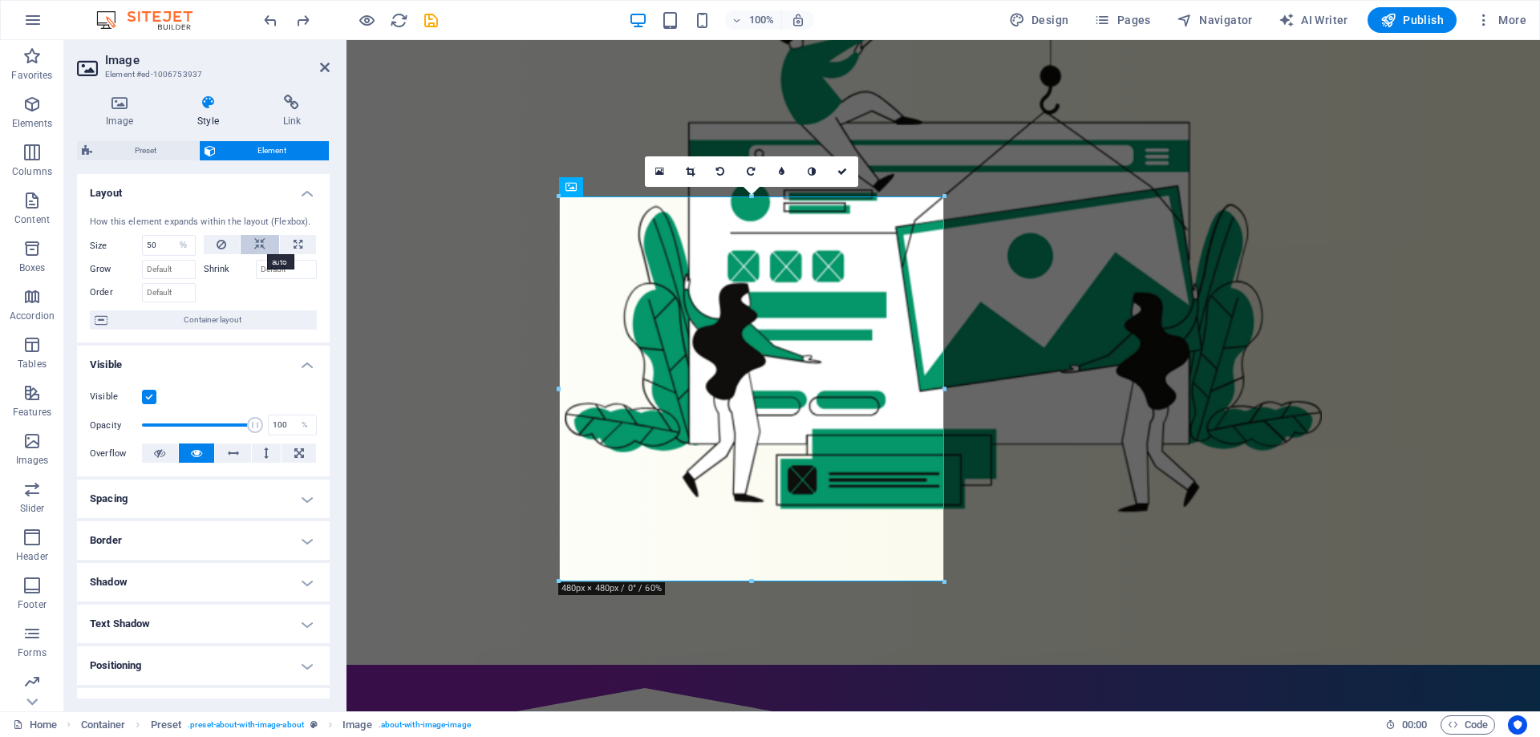
click at [249, 243] on button at bounding box center [260, 244] width 38 height 19
select select "DISABLED_OPTION_VALUE"
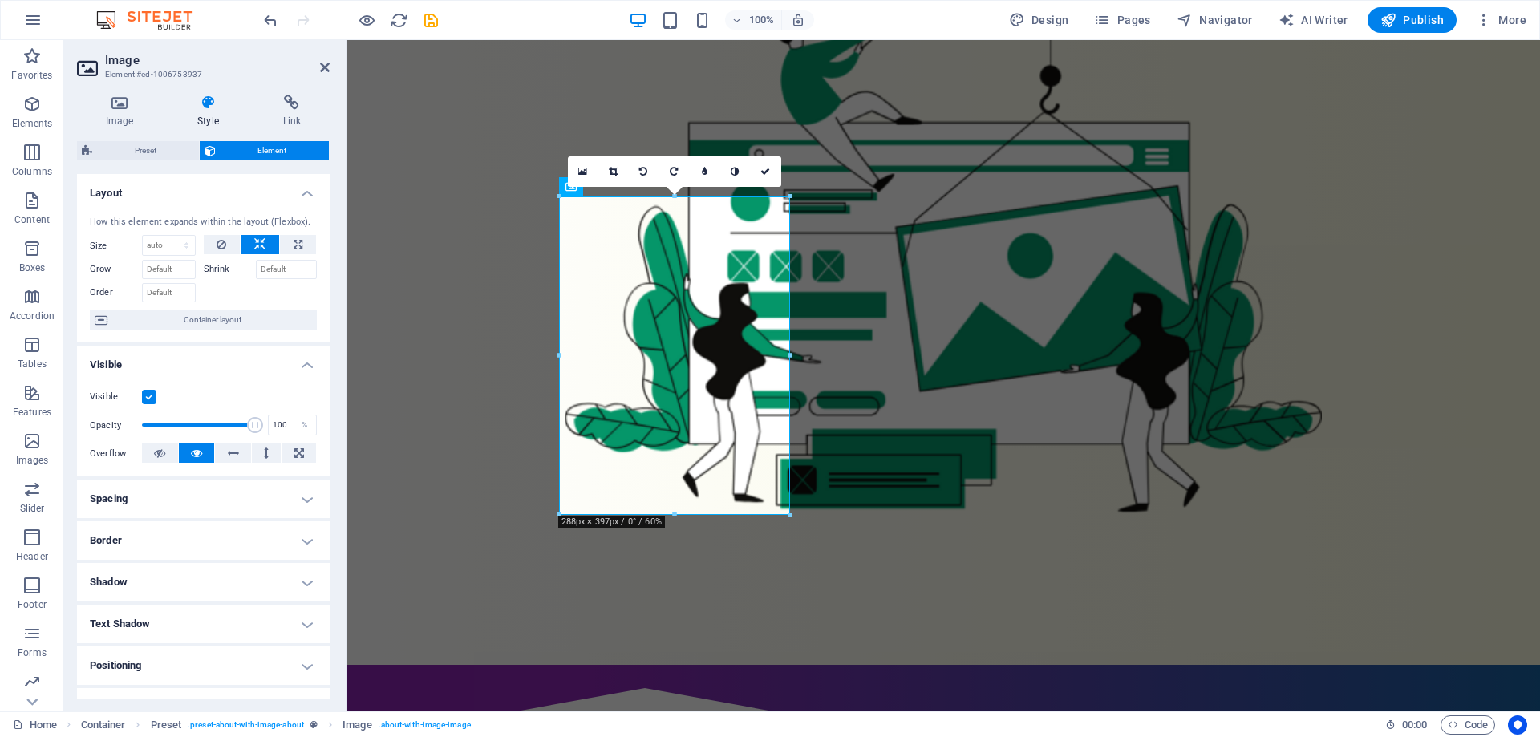
click at [249, 243] on button at bounding box center [260, 244] width 38 height 19
click at [252, 241] on button at bounding box center [260, 244] width 38 height 19
click at [302, 244] on button at bounding box center [298, 244] width 36 height 19
type input "100"
select select "%"
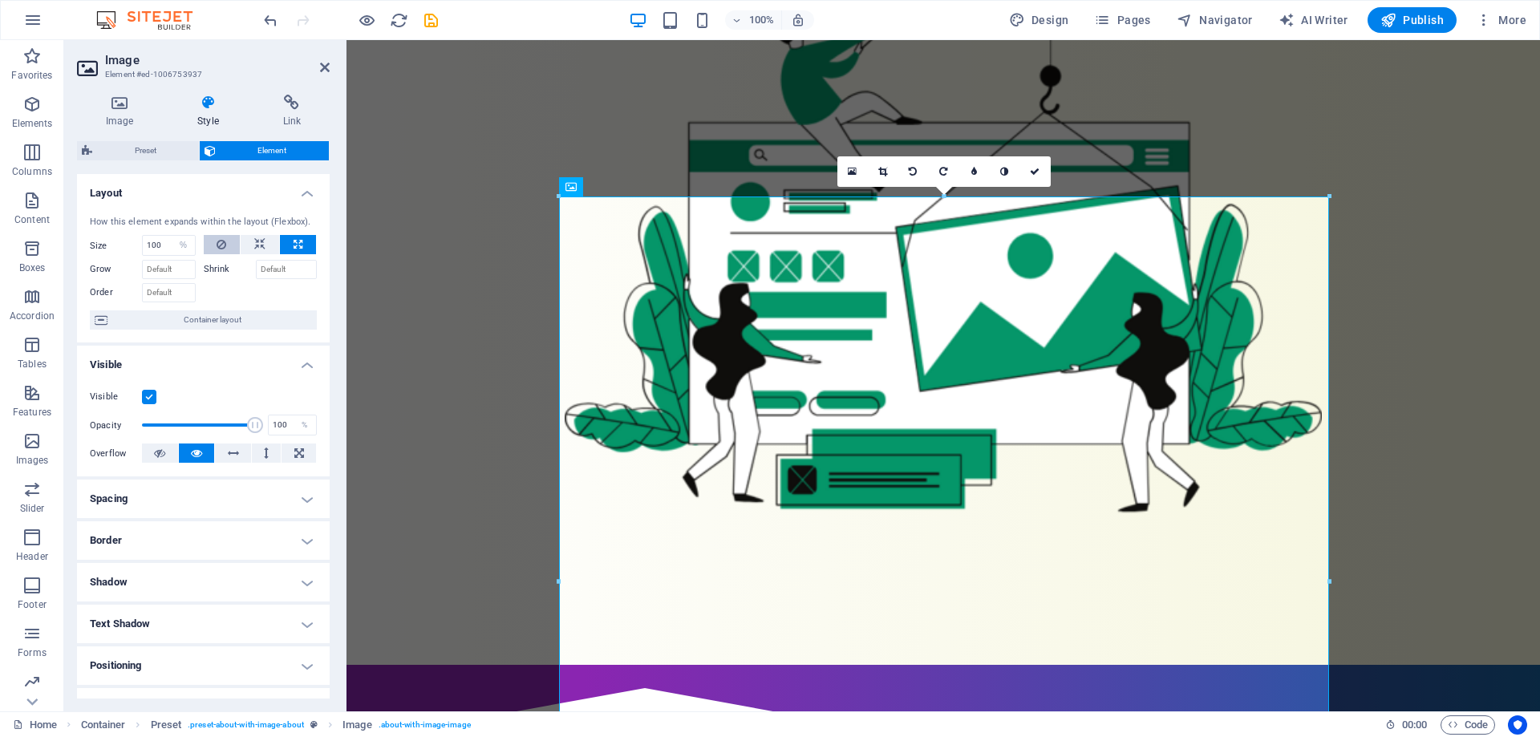
click at [217, 241] on icon at bounding box center [222, 244] width 10 height 19
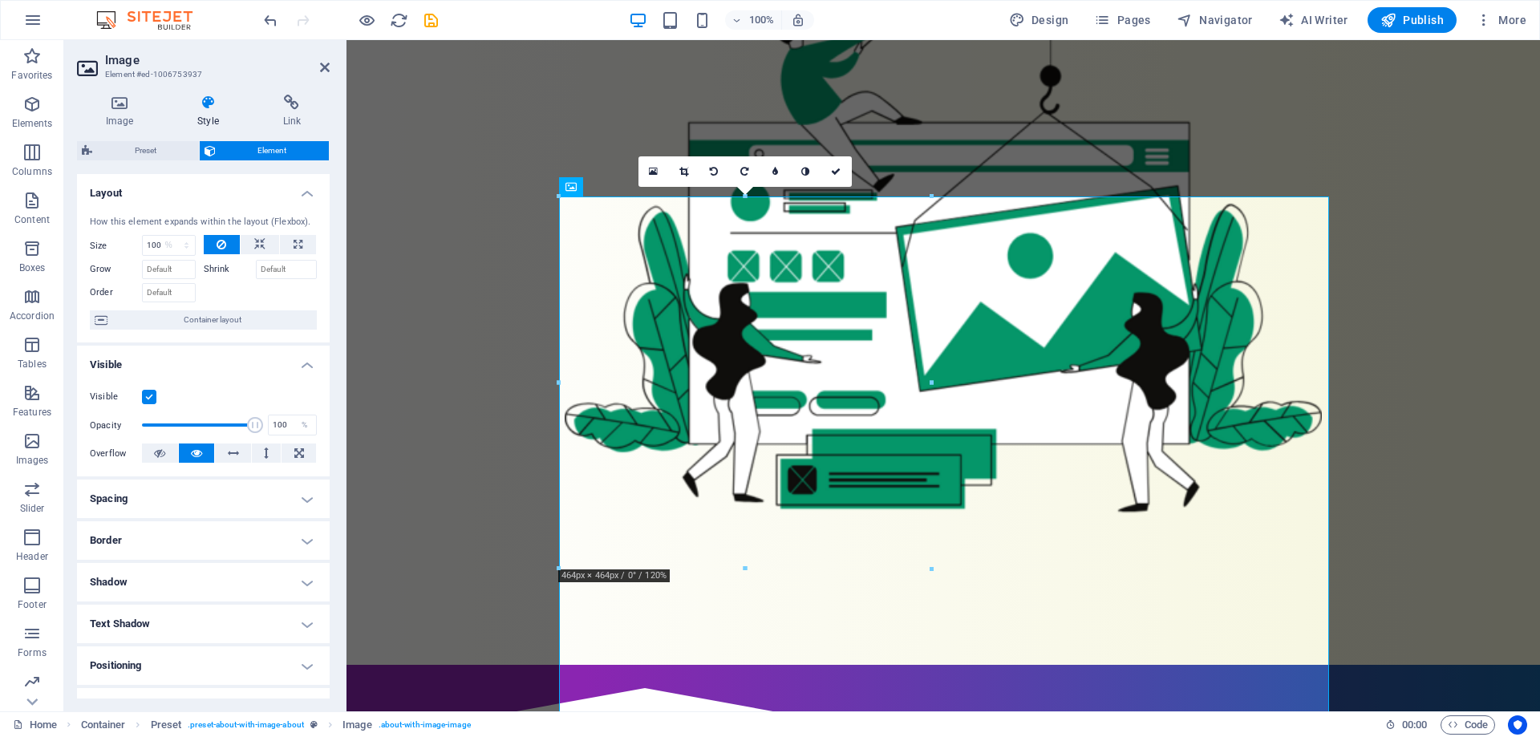
select select "DISABLED_OPTION_VALUE"
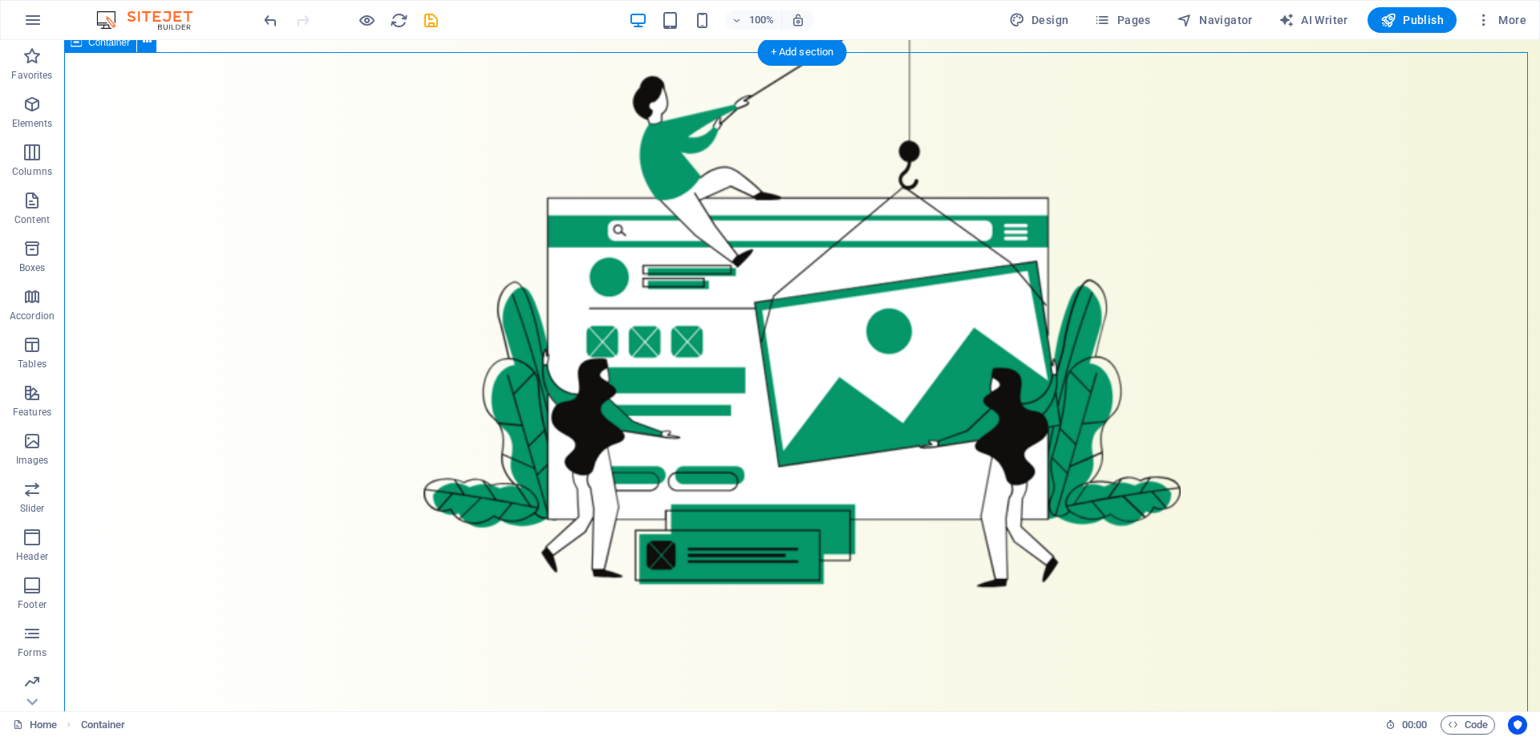
scroll to position [722, 0]
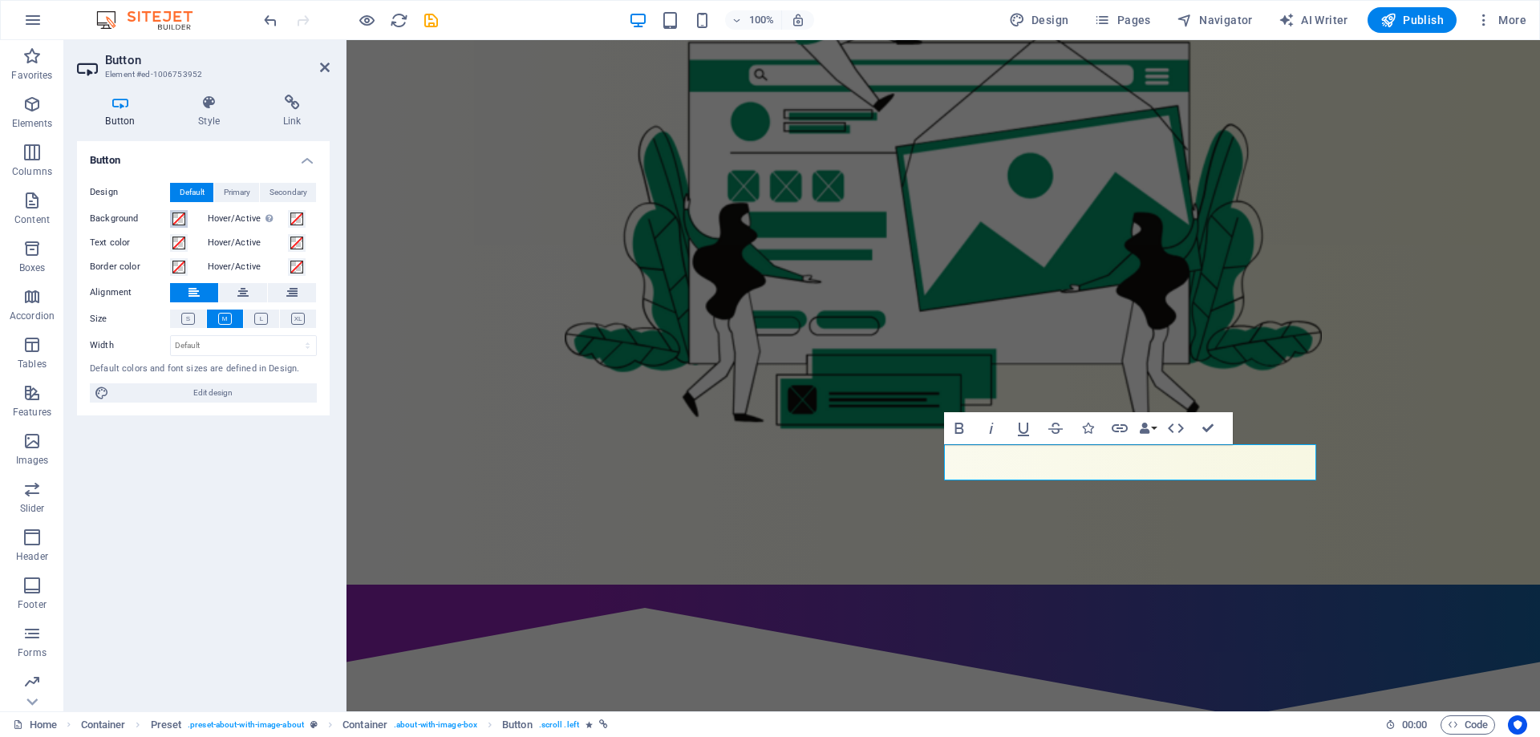
click at [175, 221] on span at bounding box center [178, 219] width 13 height 13
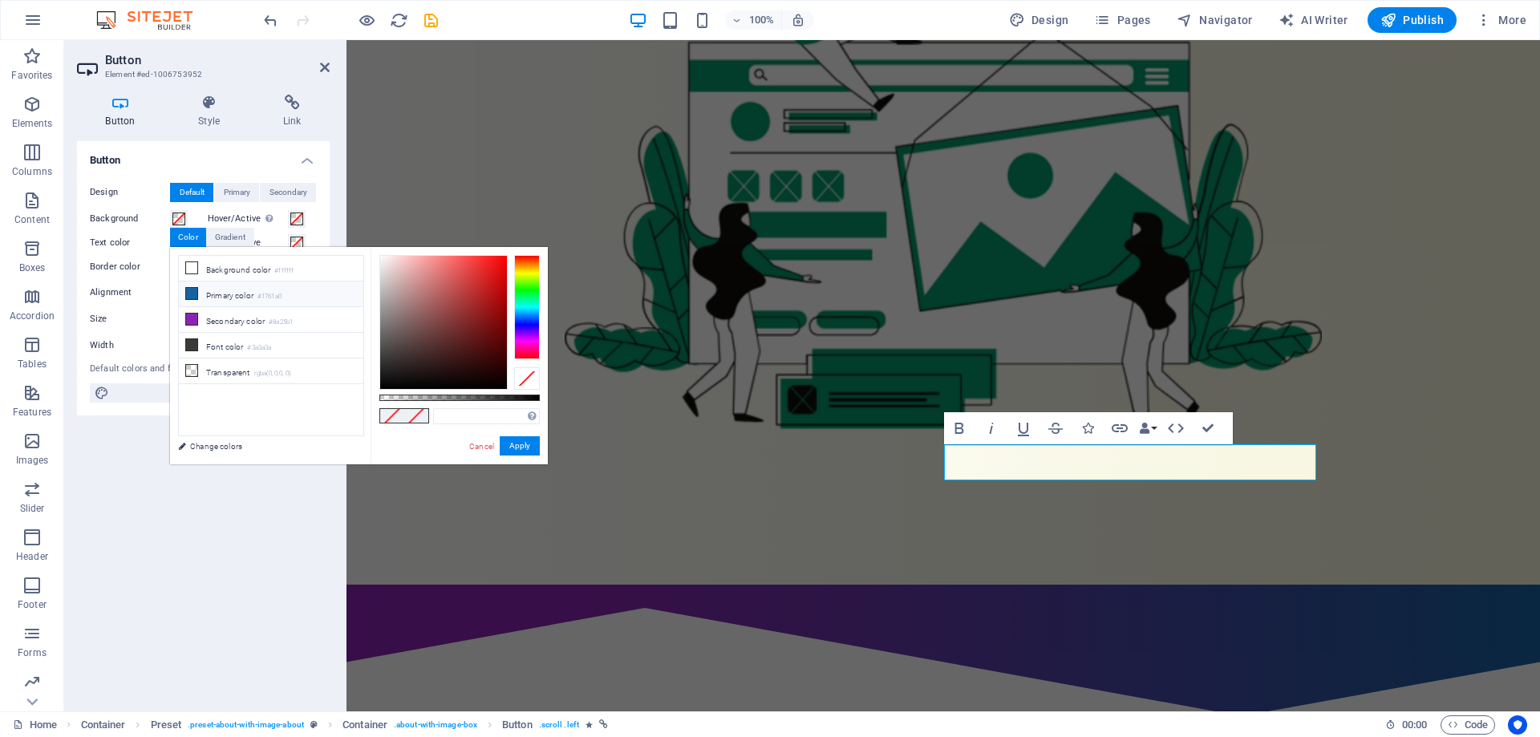
click at [259, 298] on li "Primary color #1761a0" at bounding box center [271, 294] width 184 height 26
type input "#1761a0"
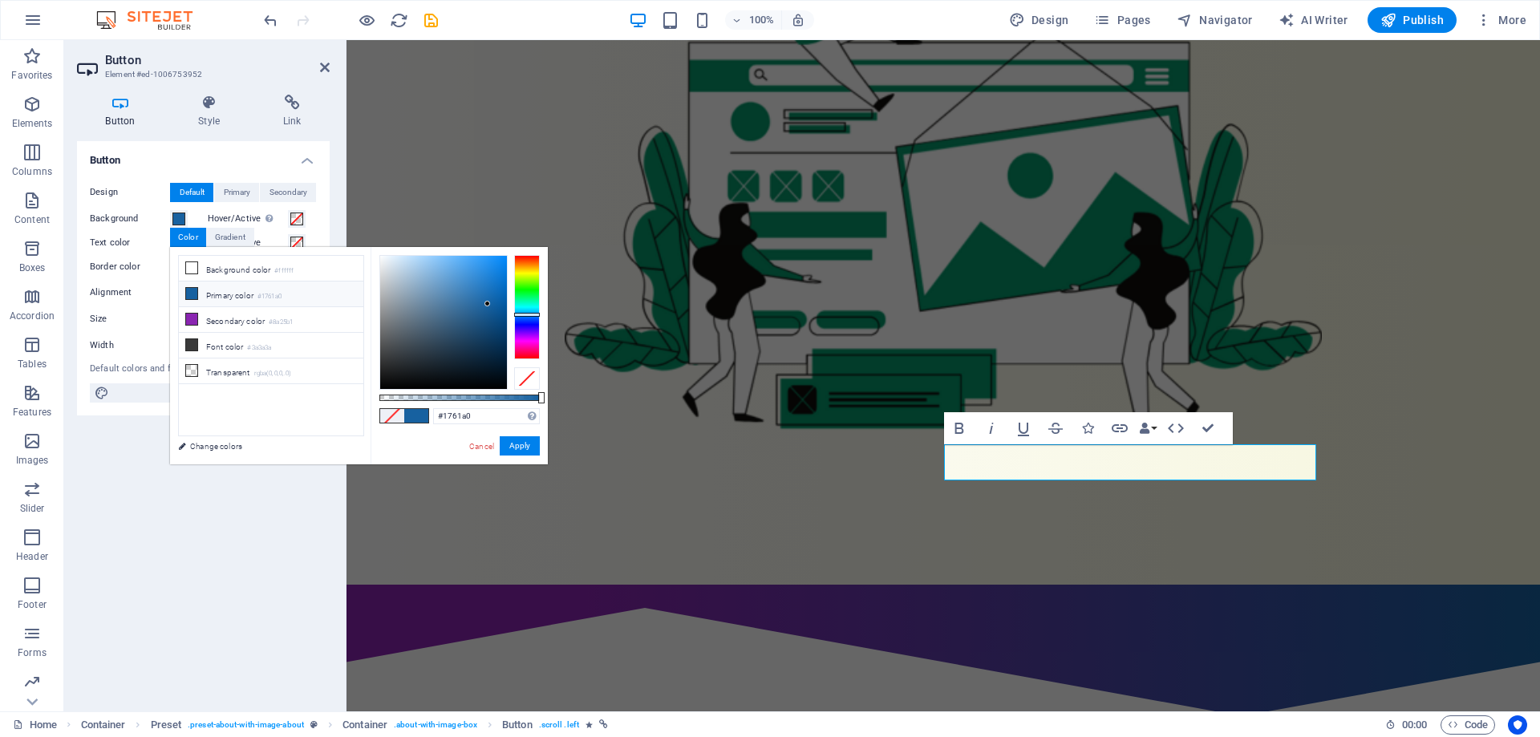
click at [231, 506] on div "Button Design Default Primary Secondary Background Hover/Active Switch to previ…" at bounding box center [203, 419] width 253 height 557
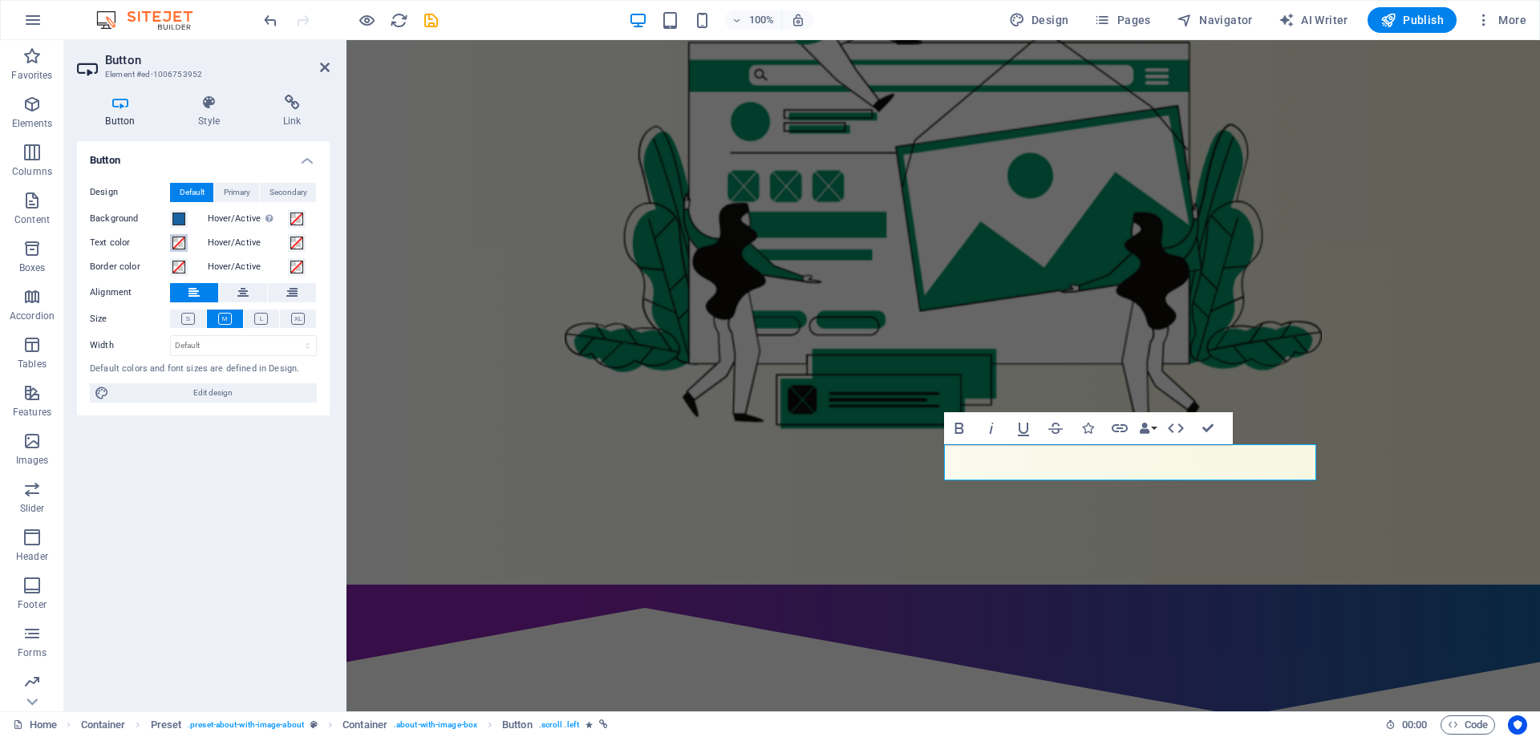
click at [174, 241] on span at bounding box center [178, 243] width 13 height 13
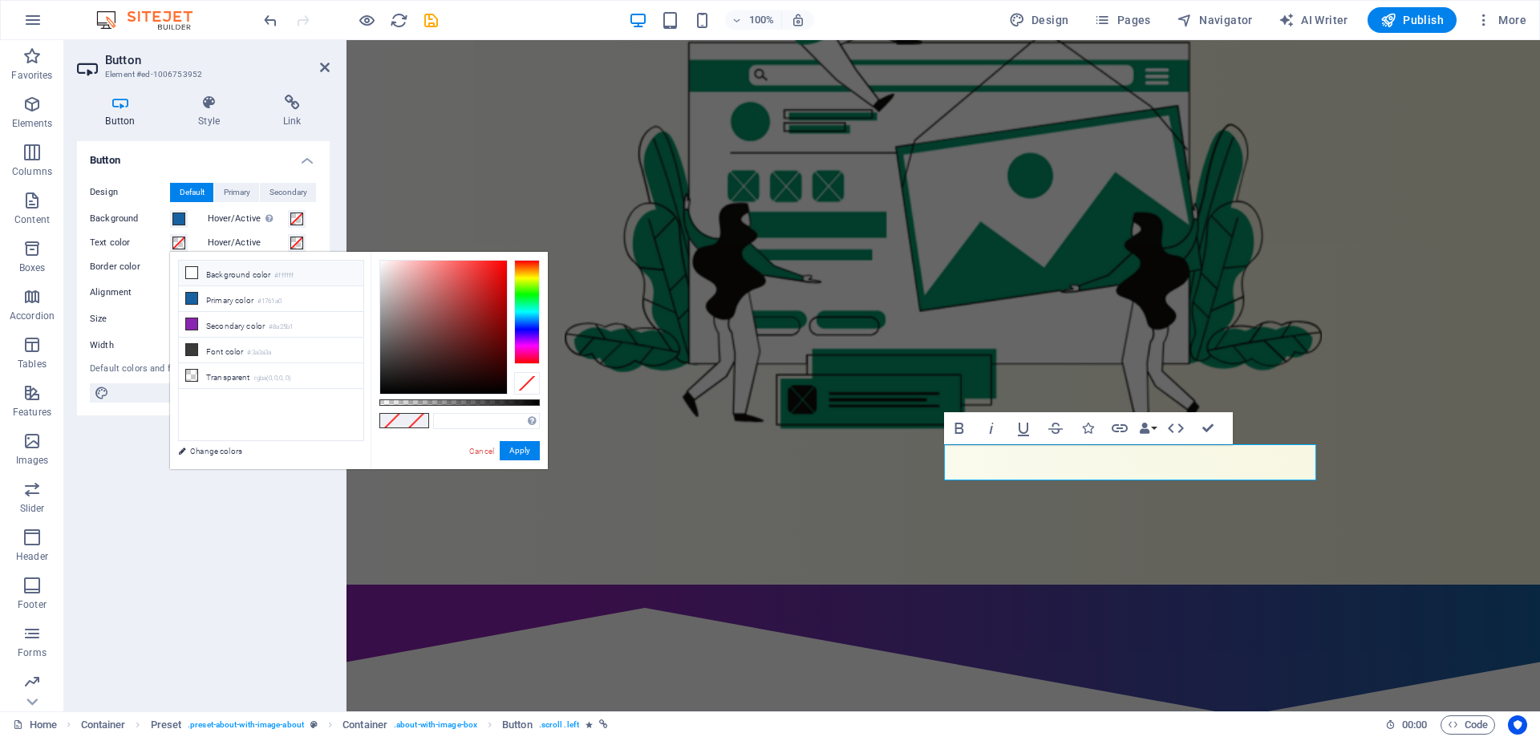
click at [232, 277] on li "Background color #ffffff" at bounding box center [271, 274] width 184 height 26
type input "#ffffff"
click at [521, 448] on button "Apply" at bounding box center [520, 450] width 40 height 19
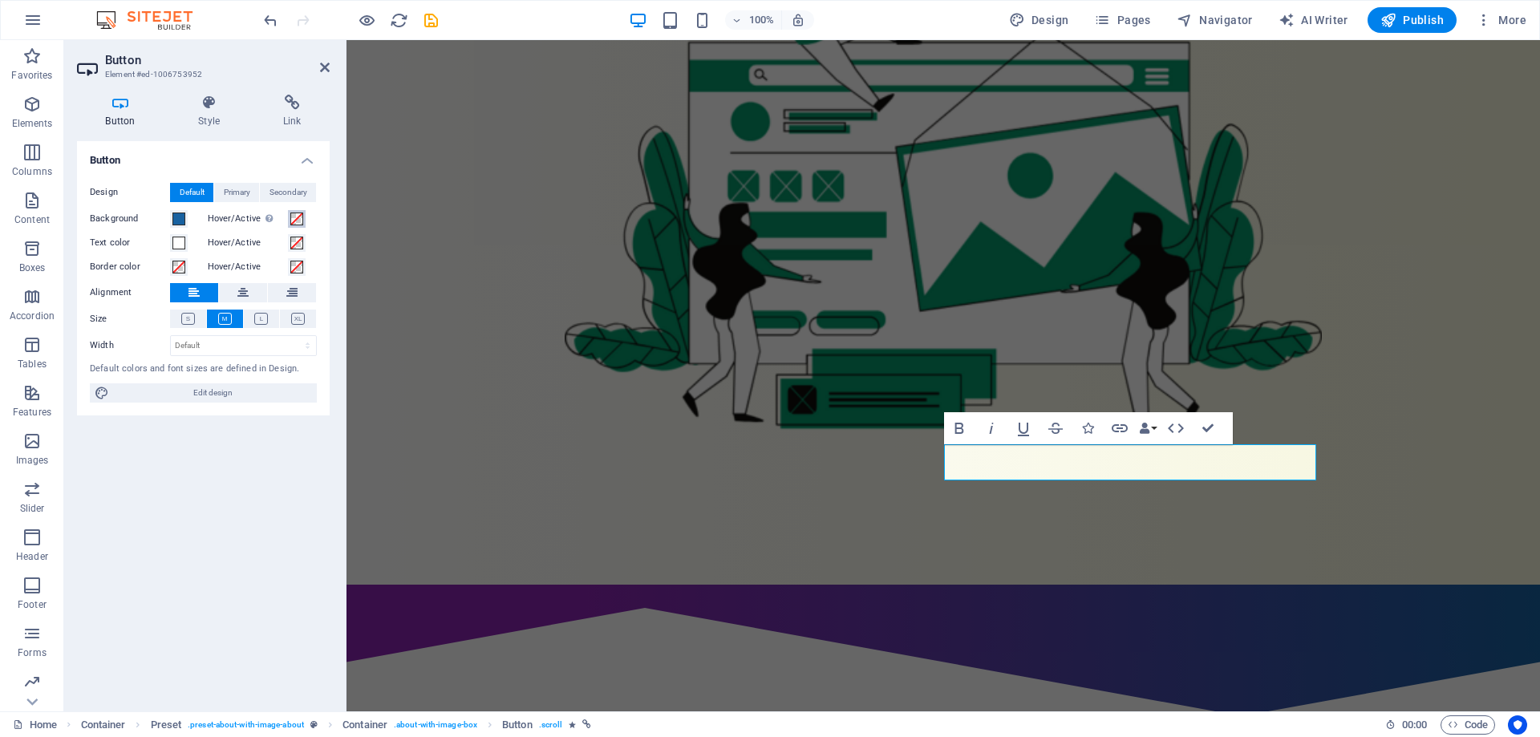
click at [296, 218] on span at bounding box center [296, 219] width 13 height 13
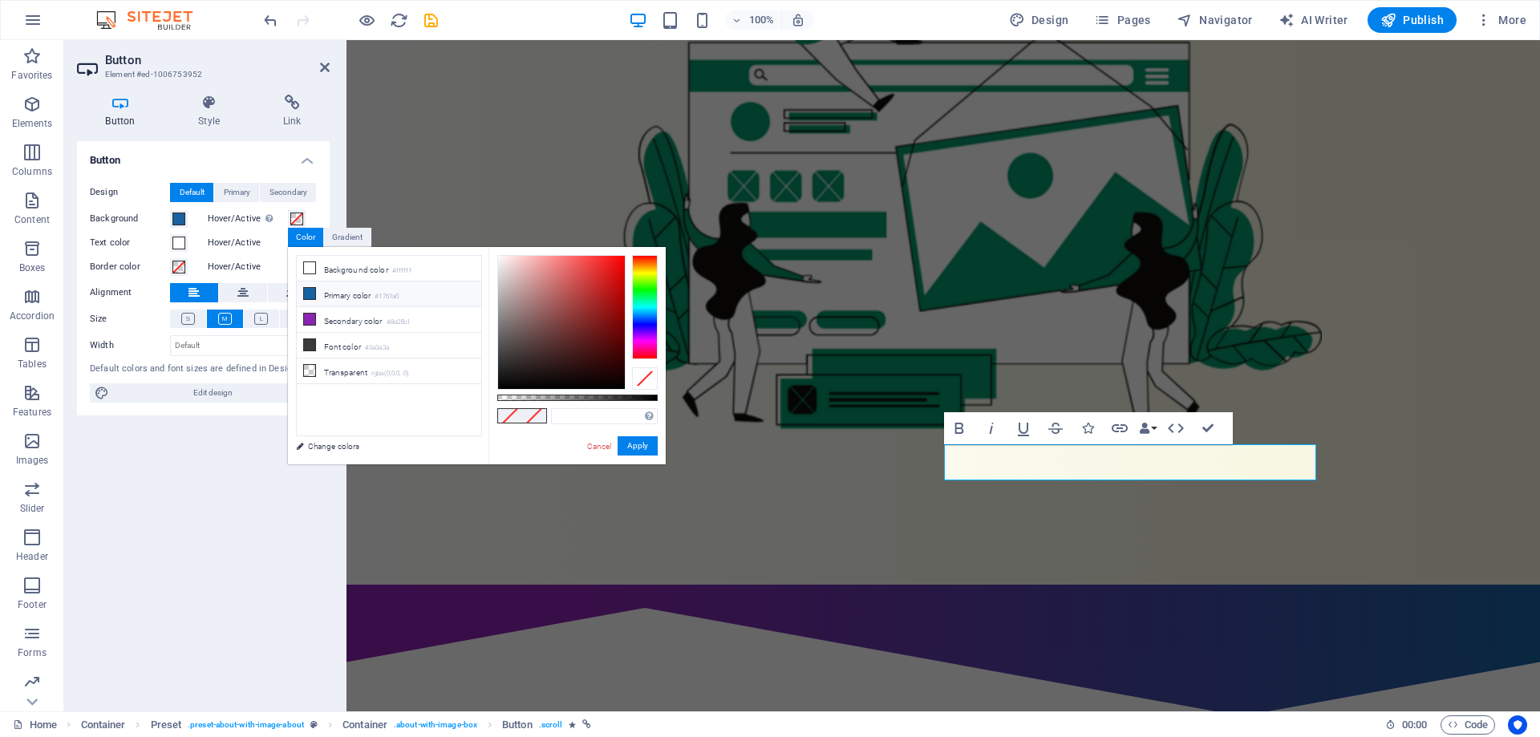
click at [336, 294] on li "Primary color #1761a0" at bounding box center [389, 294] width 184 height 26
type input "#1761a0"
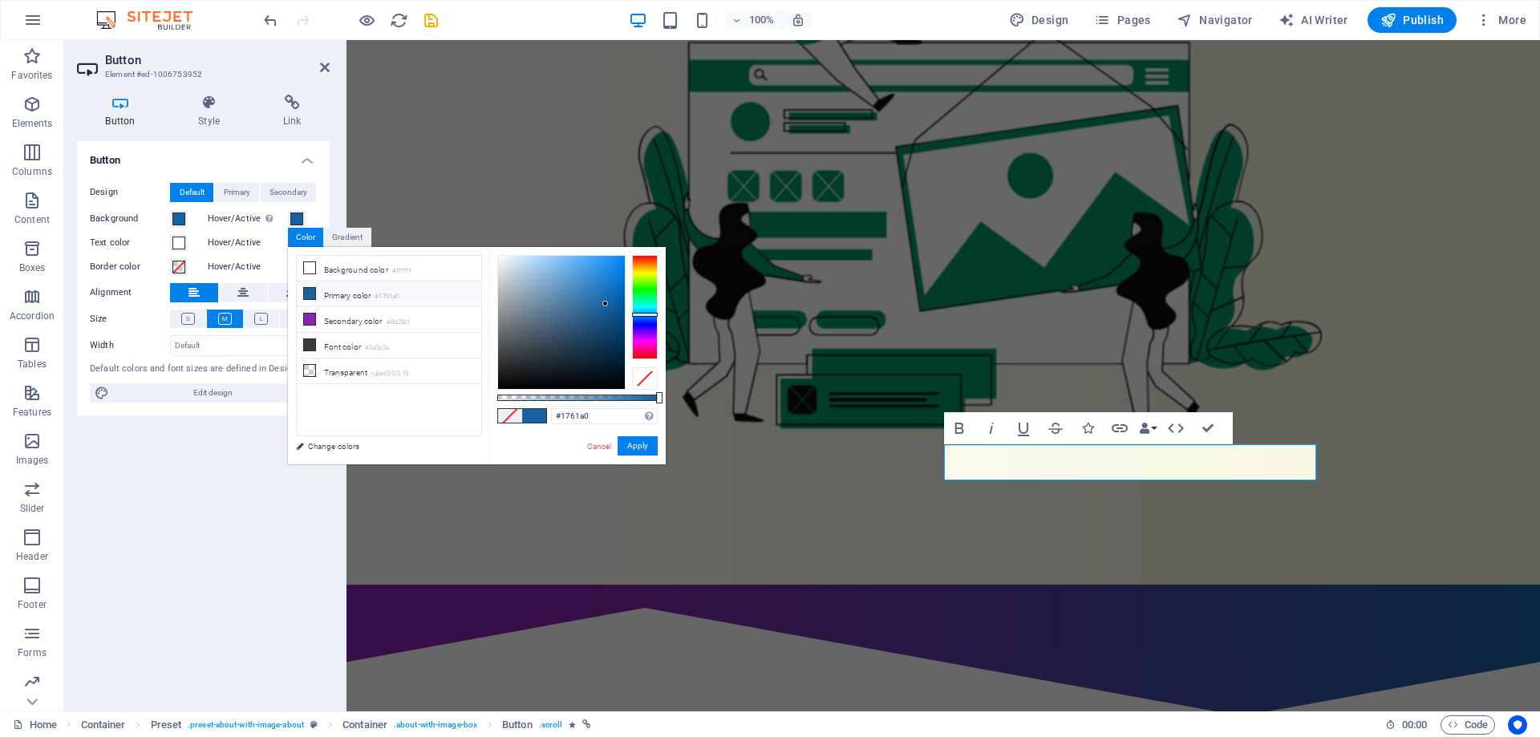
click at [173, 507] on div "Button Design Default Primary Secondary Background Hover/Active Switch to previ…" at bounding box center [203, 419] width 253 height 557
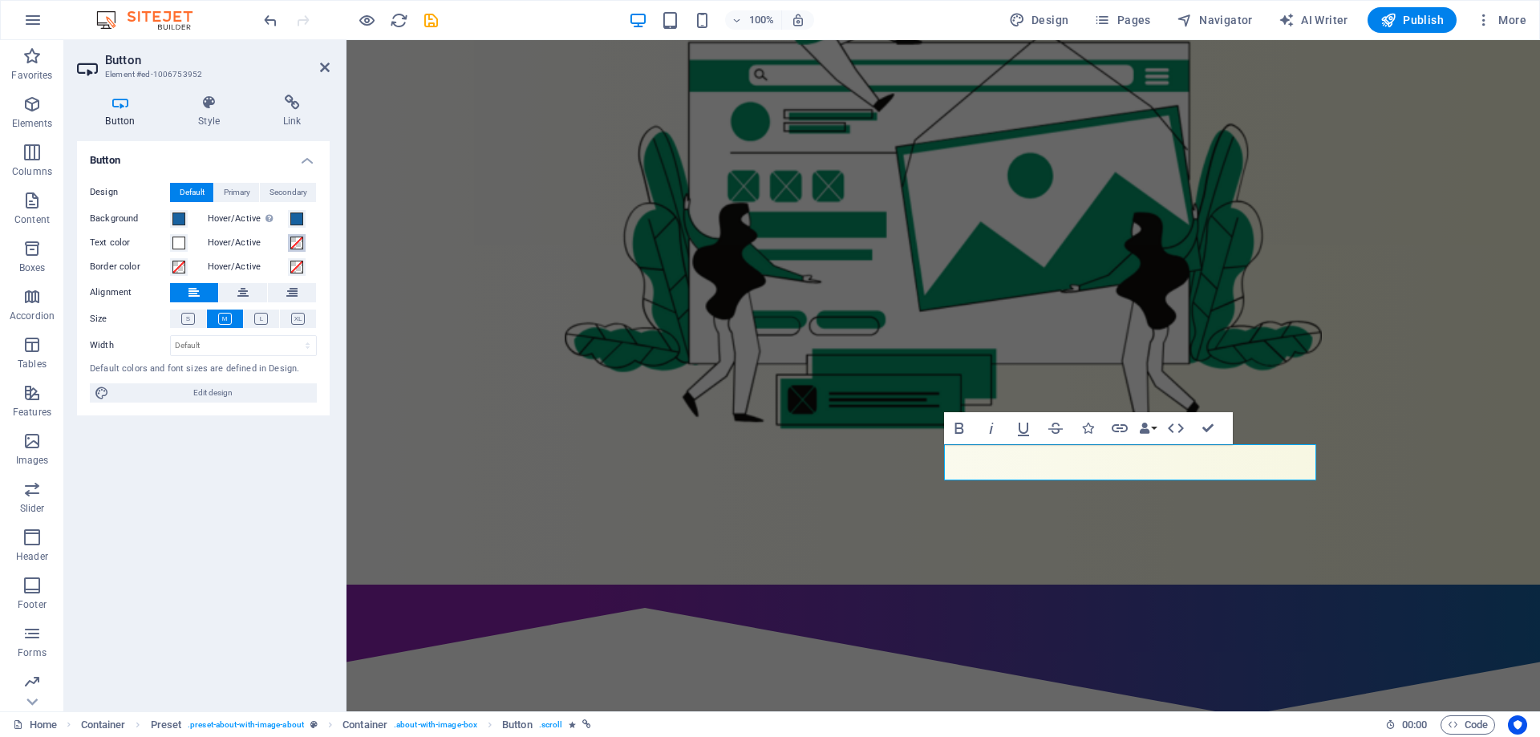
click at [300, 243] on span at bounding box center [296, 243] width 13 height 13
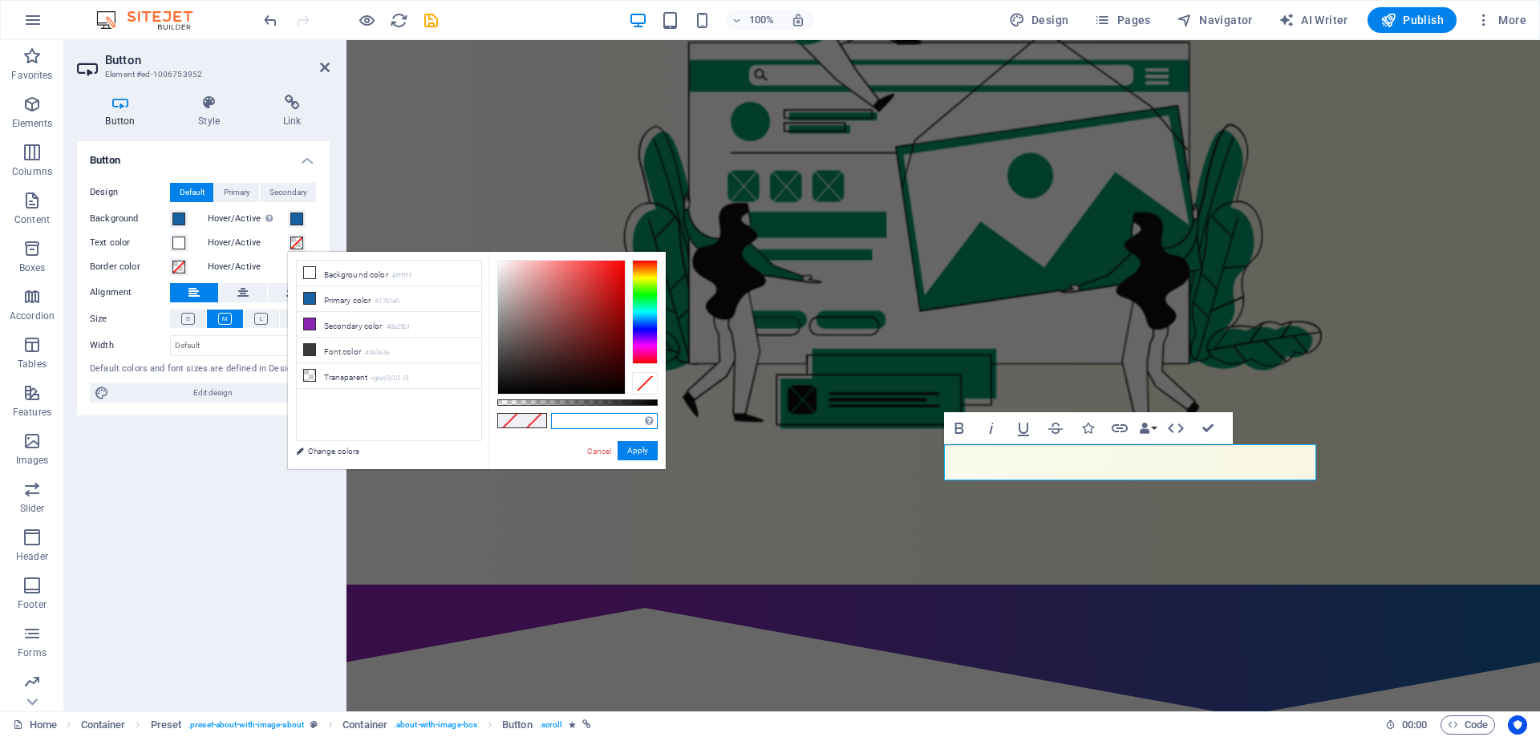
click at [561, 421] on input "text" at bounding box center [604, 421] width 107 height 16
paste input "334155"
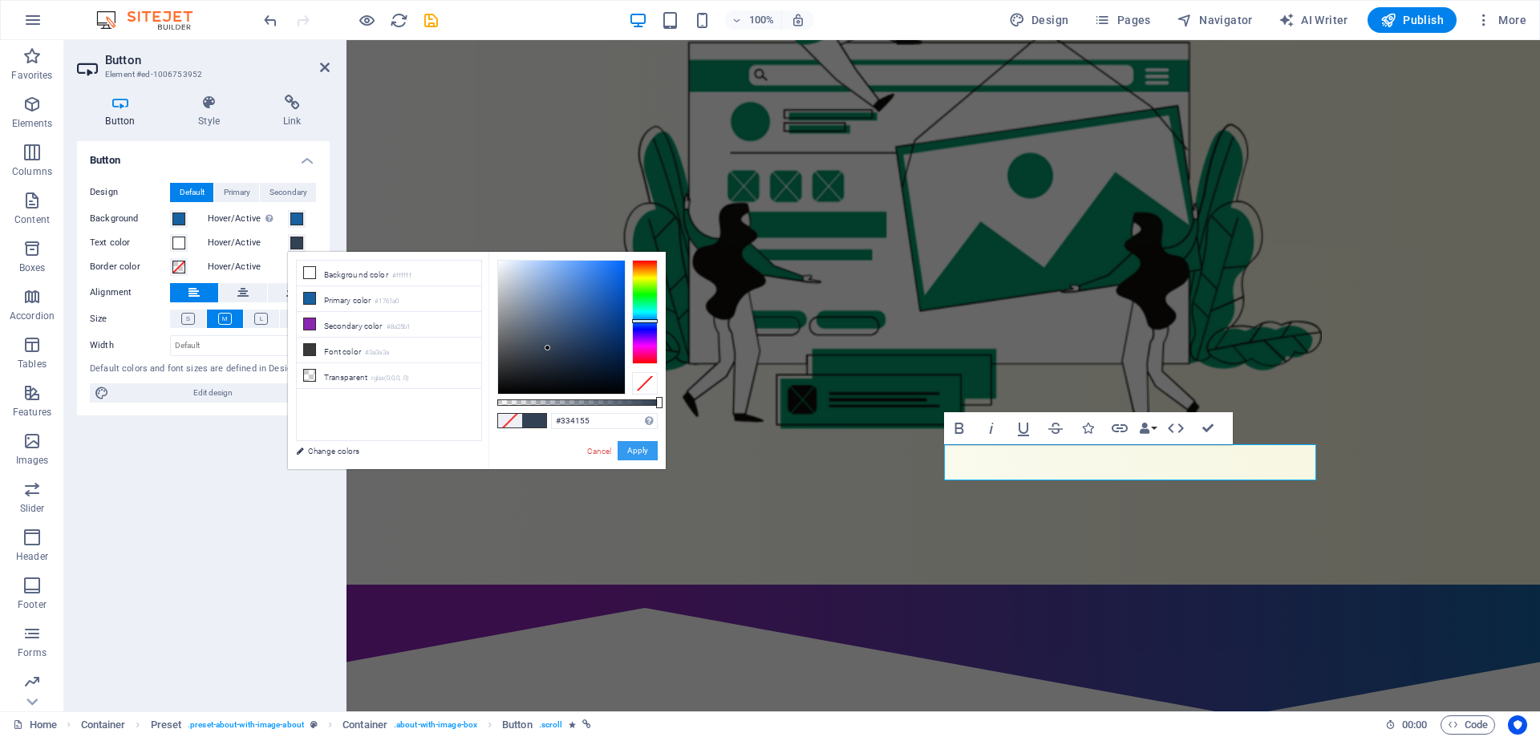
click at [653, 452] on button "Apply" at bounding box center [638, 450] width 40 height 19
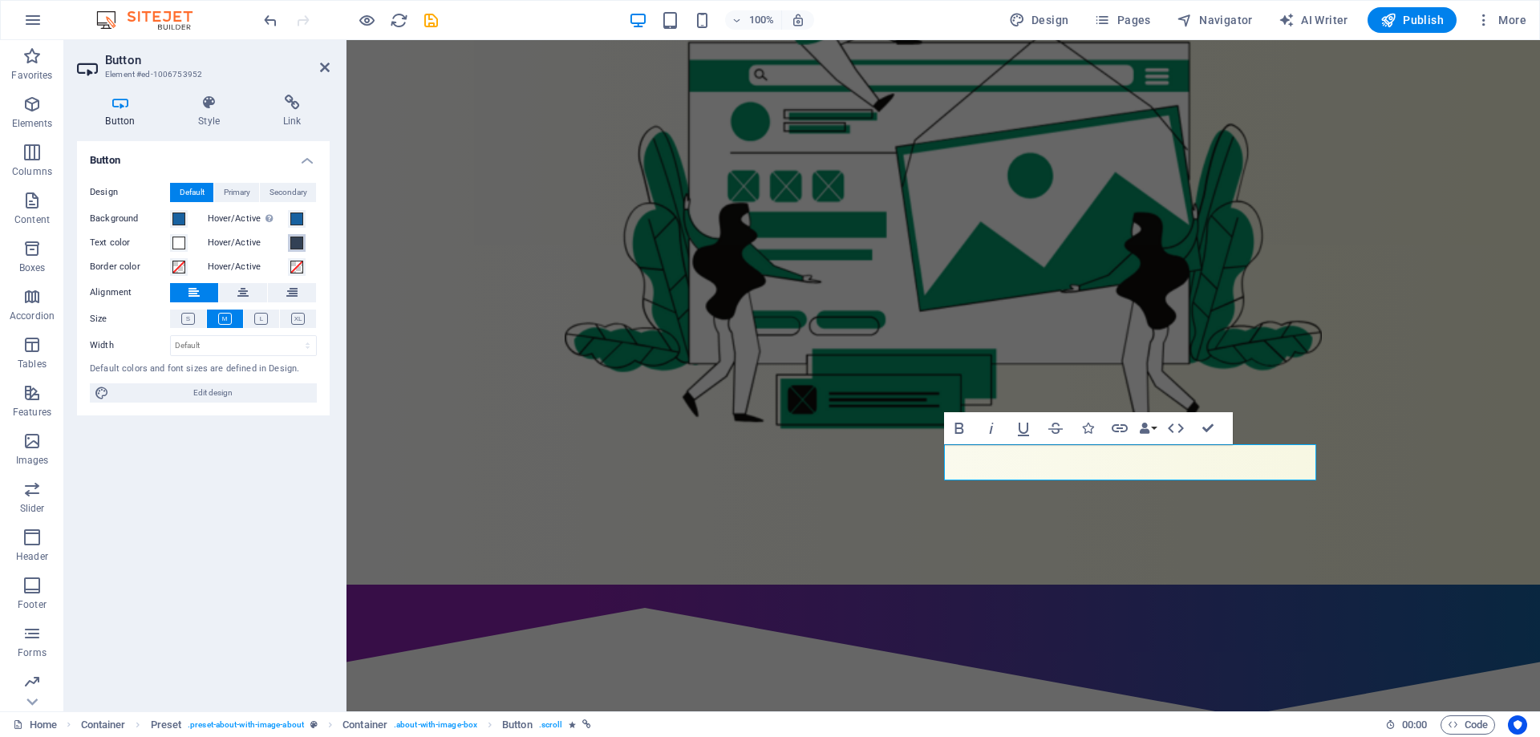
click at [299, 241] on span at bounding box center [296, 243] width 13 height 13
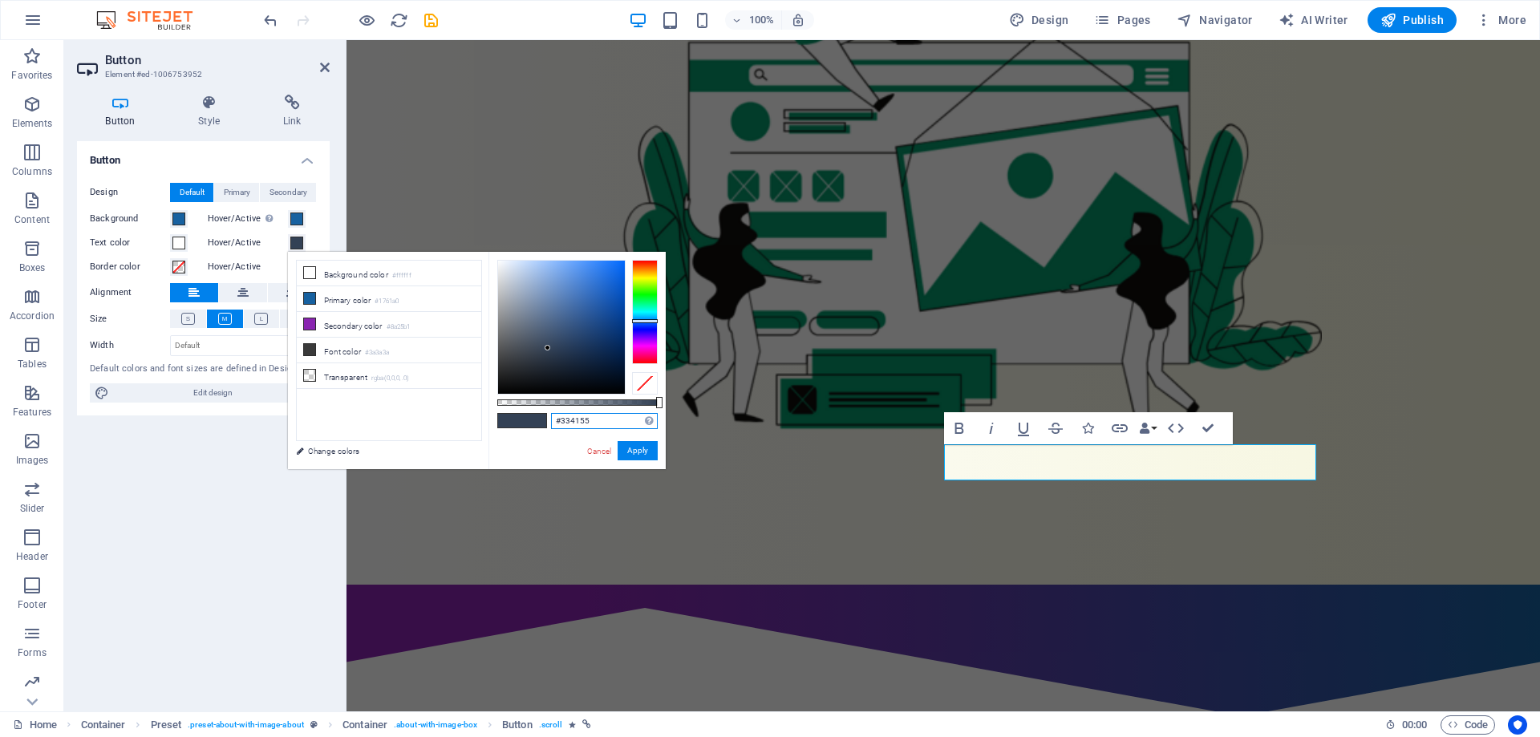
click at [585, 419] on input "#334155" at bounding box center [604, 421] width 107 height 16
paste input "059669"
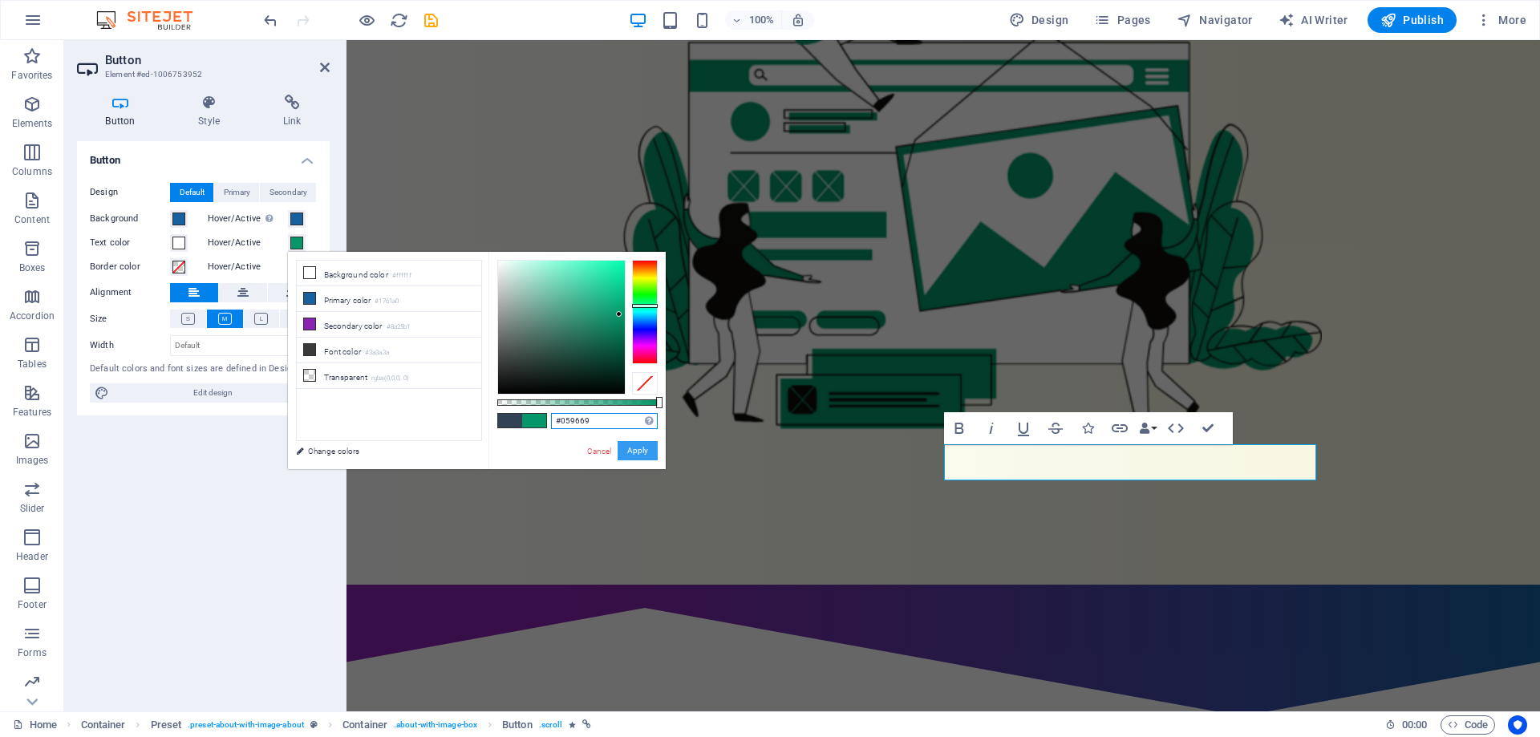
type input "#059669"
click at [638, 452] on button "Apply" at bounding box center [638, 450] width 40 height 19
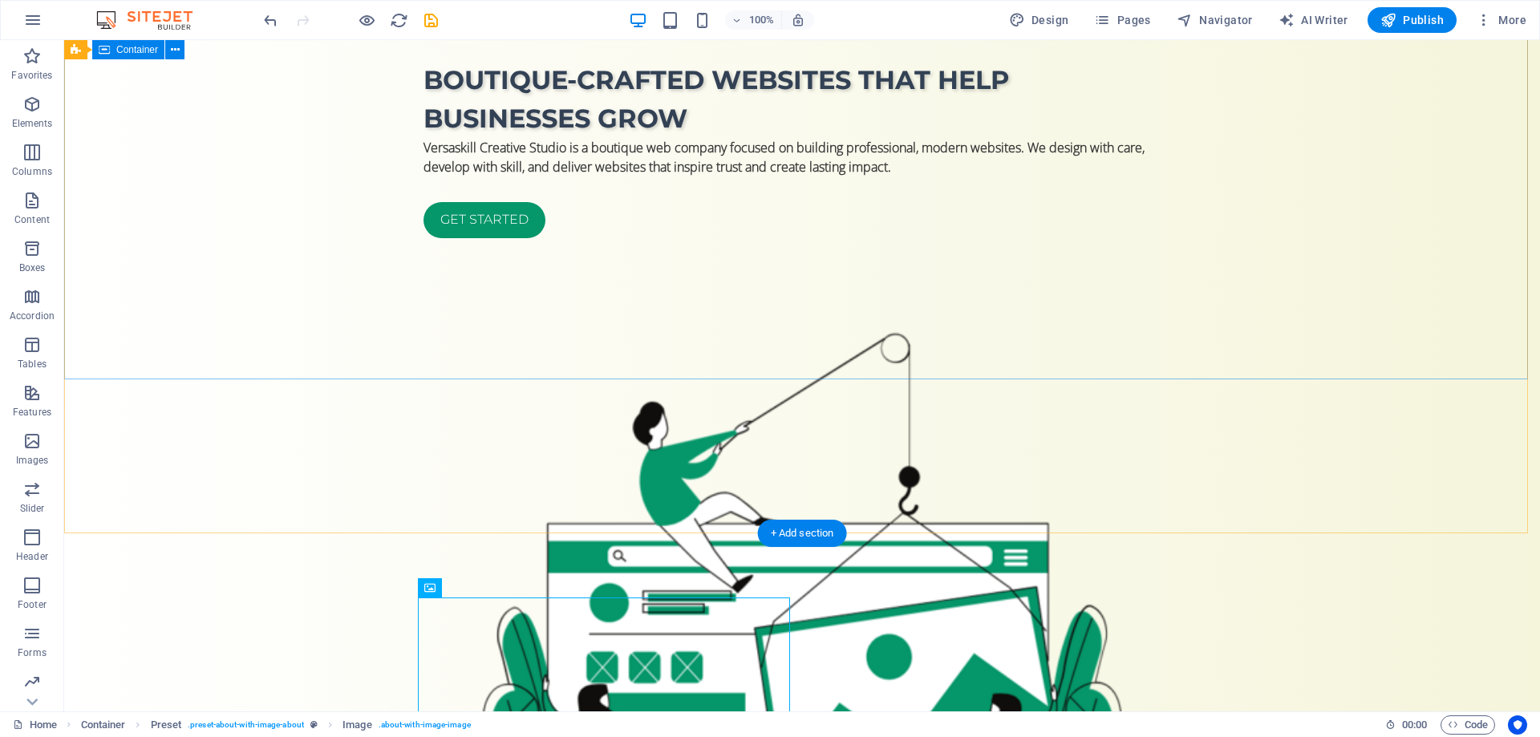
scroll to position [80, 0]
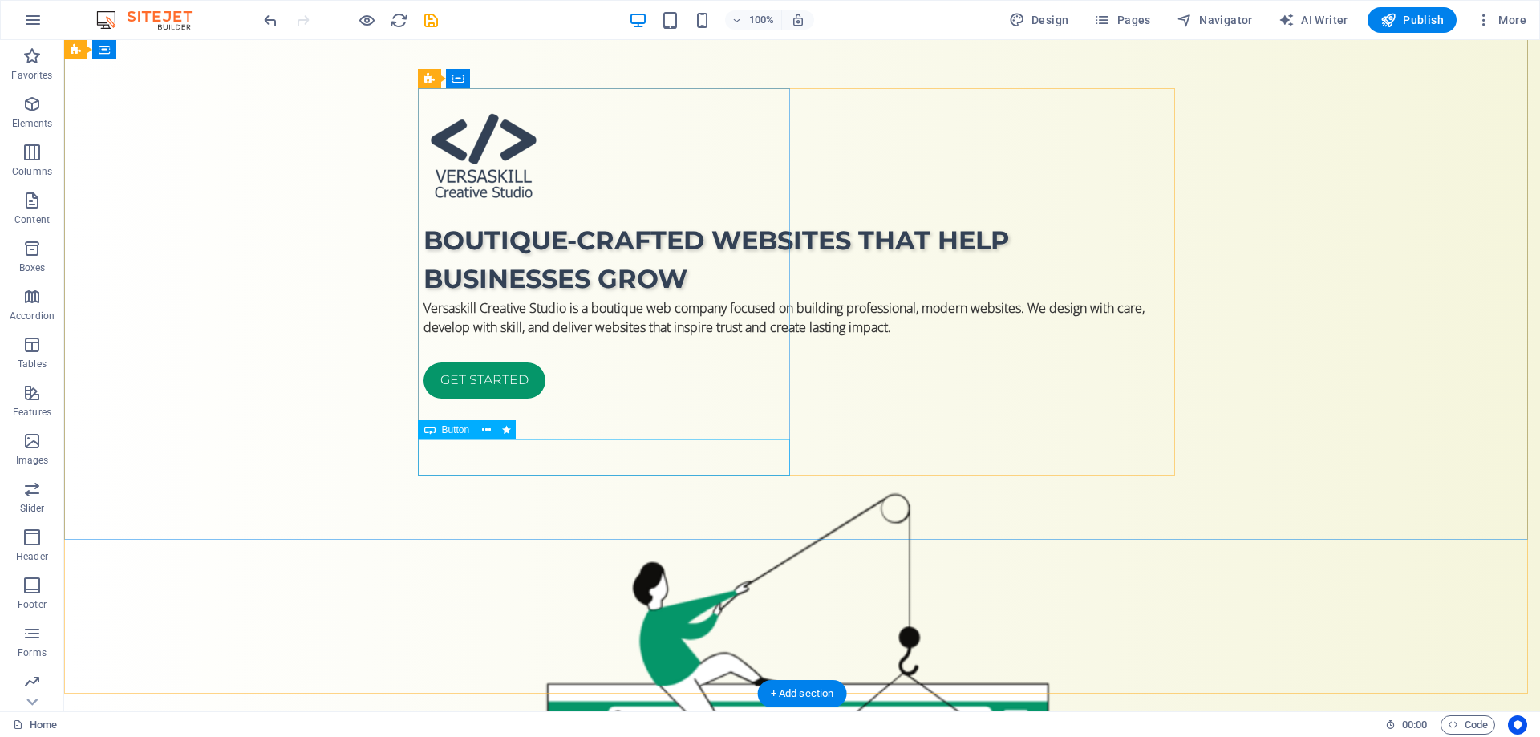
click at [481, 399] on div "Get started" at bounding box center [801, 381] width 757 height 36
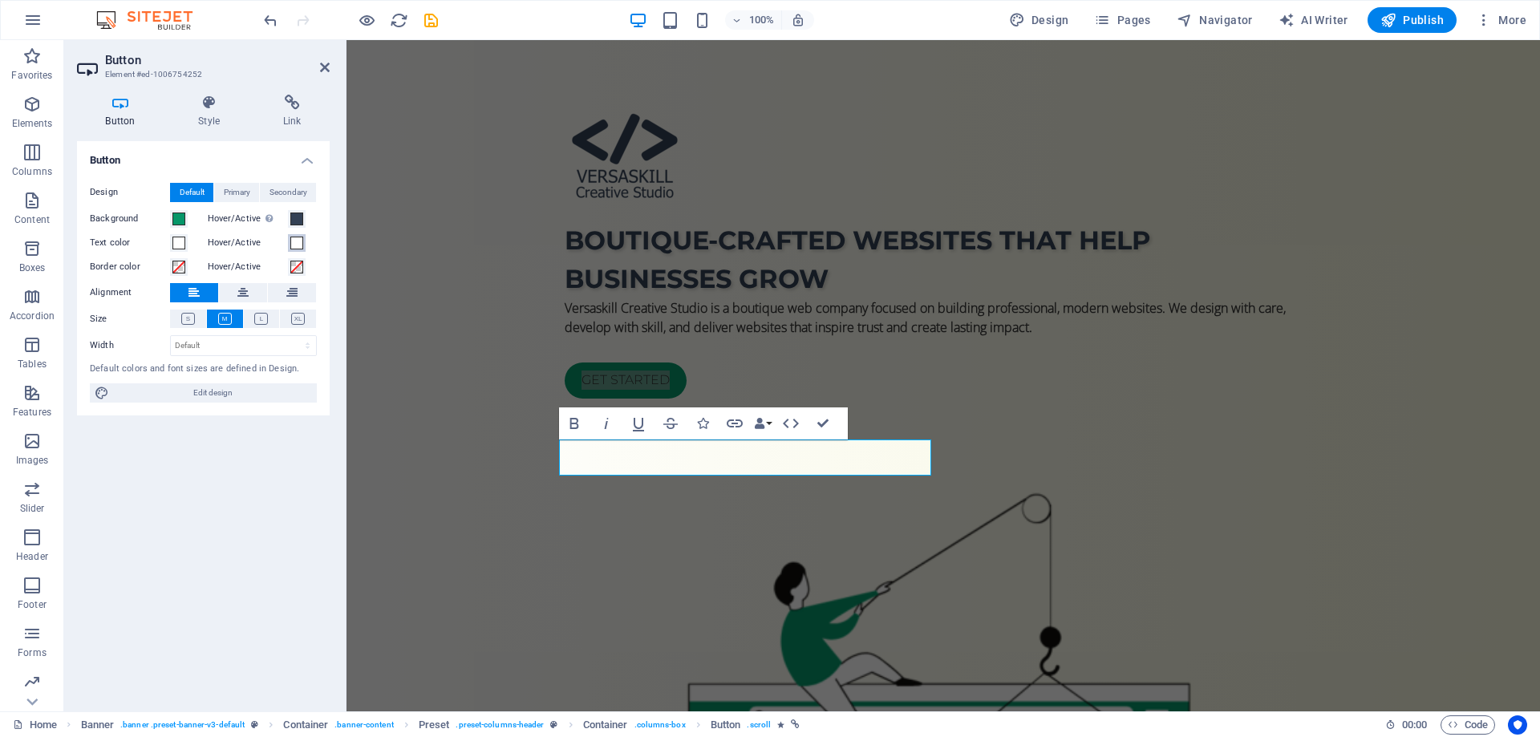
click at [297, 241] on span at bounding box center [296, 243] width 13 height 13
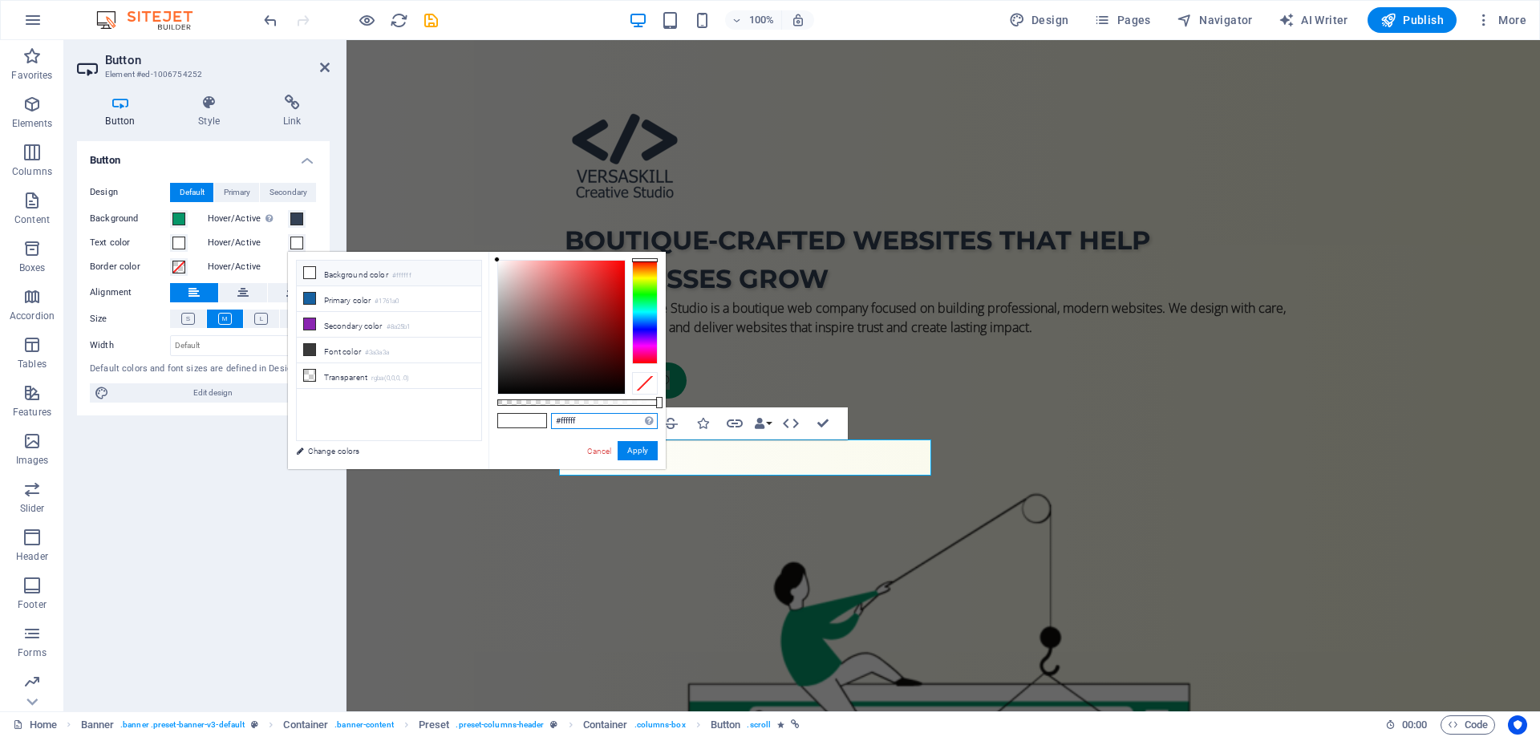
drag, startPoint x: 577, startPoint y: 422, endPoint x: 559, endPoint y: 426, distance: 18.9
click at [559, 426] on input "#ffffff" at bounding box center [604, 421] width 107 height 16
paste input "059669"
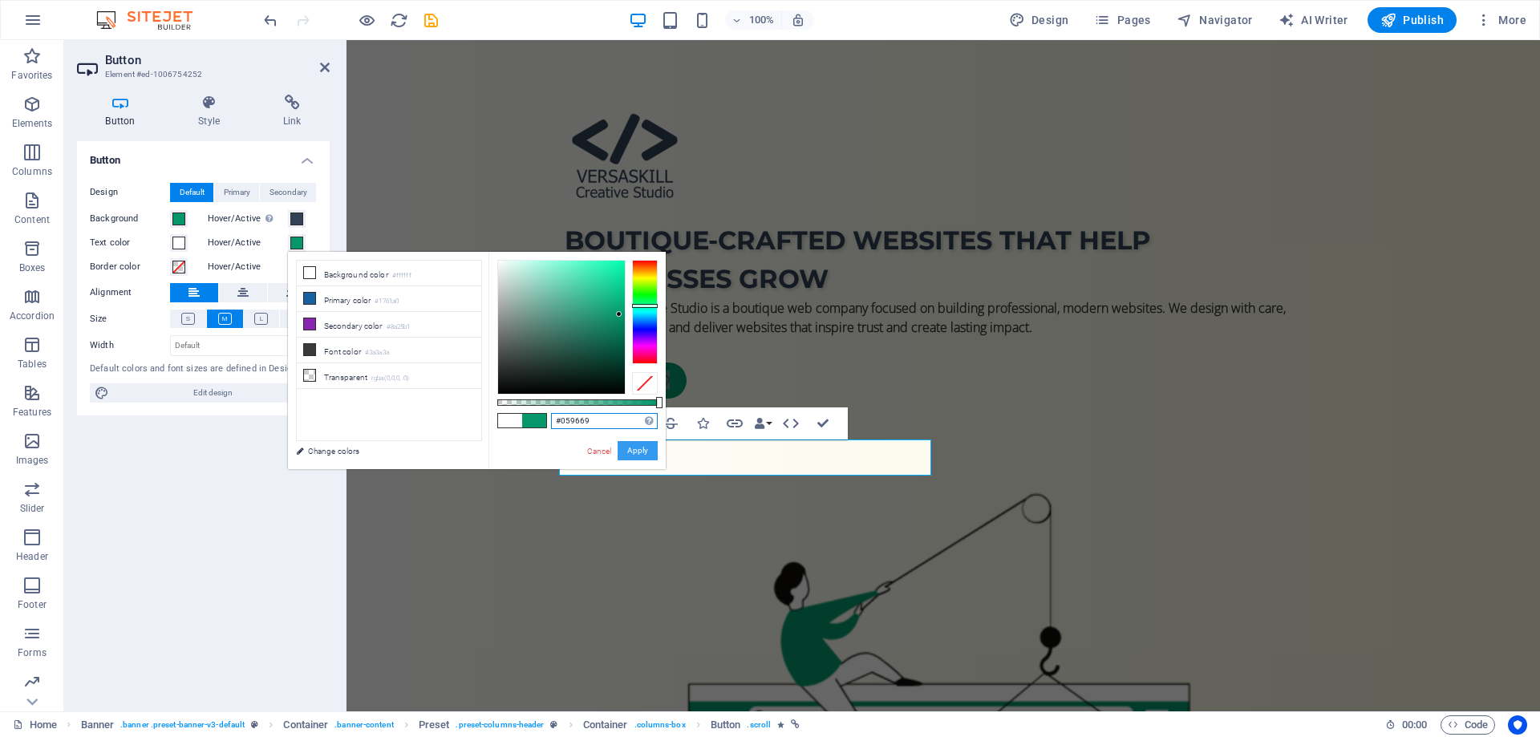
type input "#059669"
click at [632, 448] on button "Apply" at bounding box center [638, 450] width 40 height 19
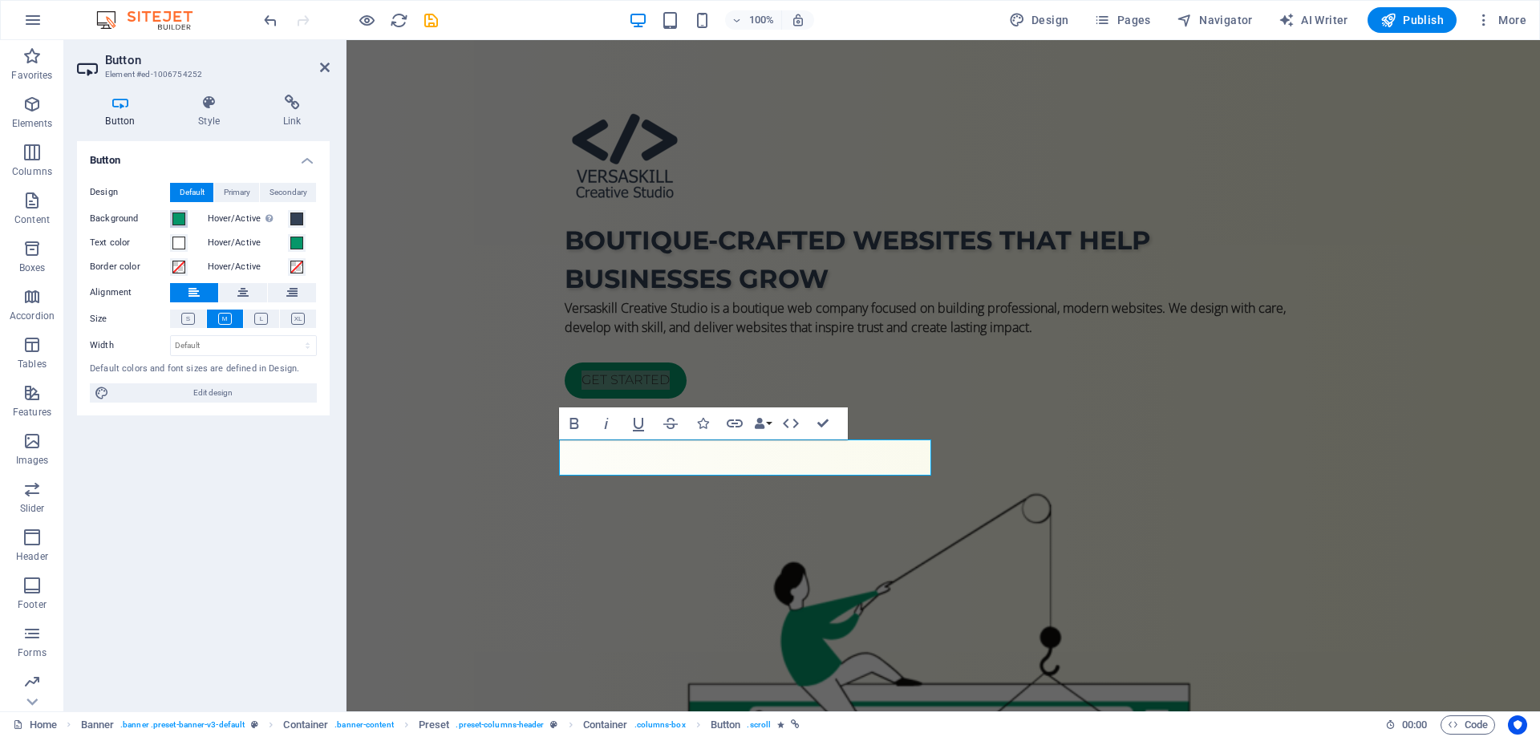
click at [180, 217] on span at bounding box center [178, 219] width 13 height 13
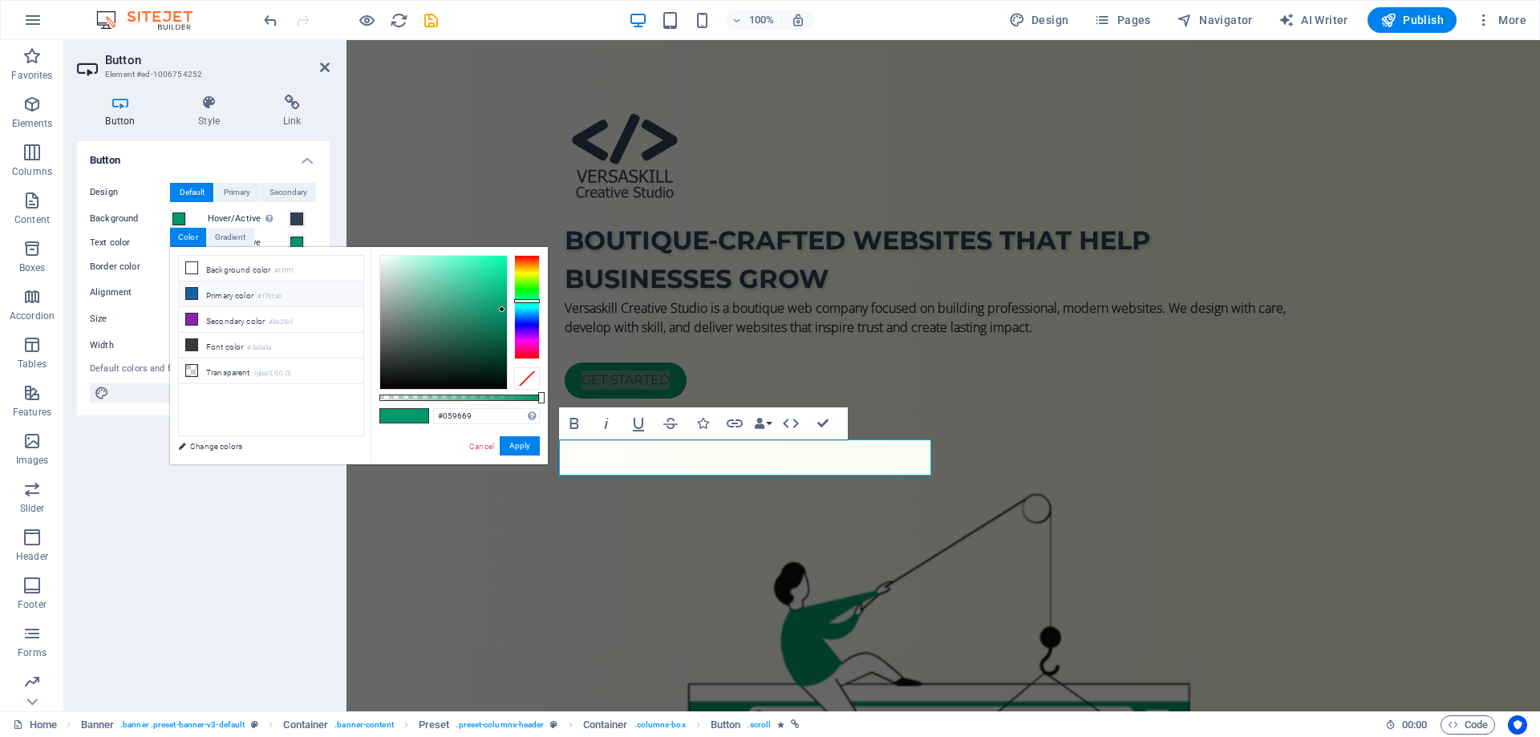
click at [221, 295] on li "Primary color #1761a0" at bounding box center [271, 294] width 184 height 26
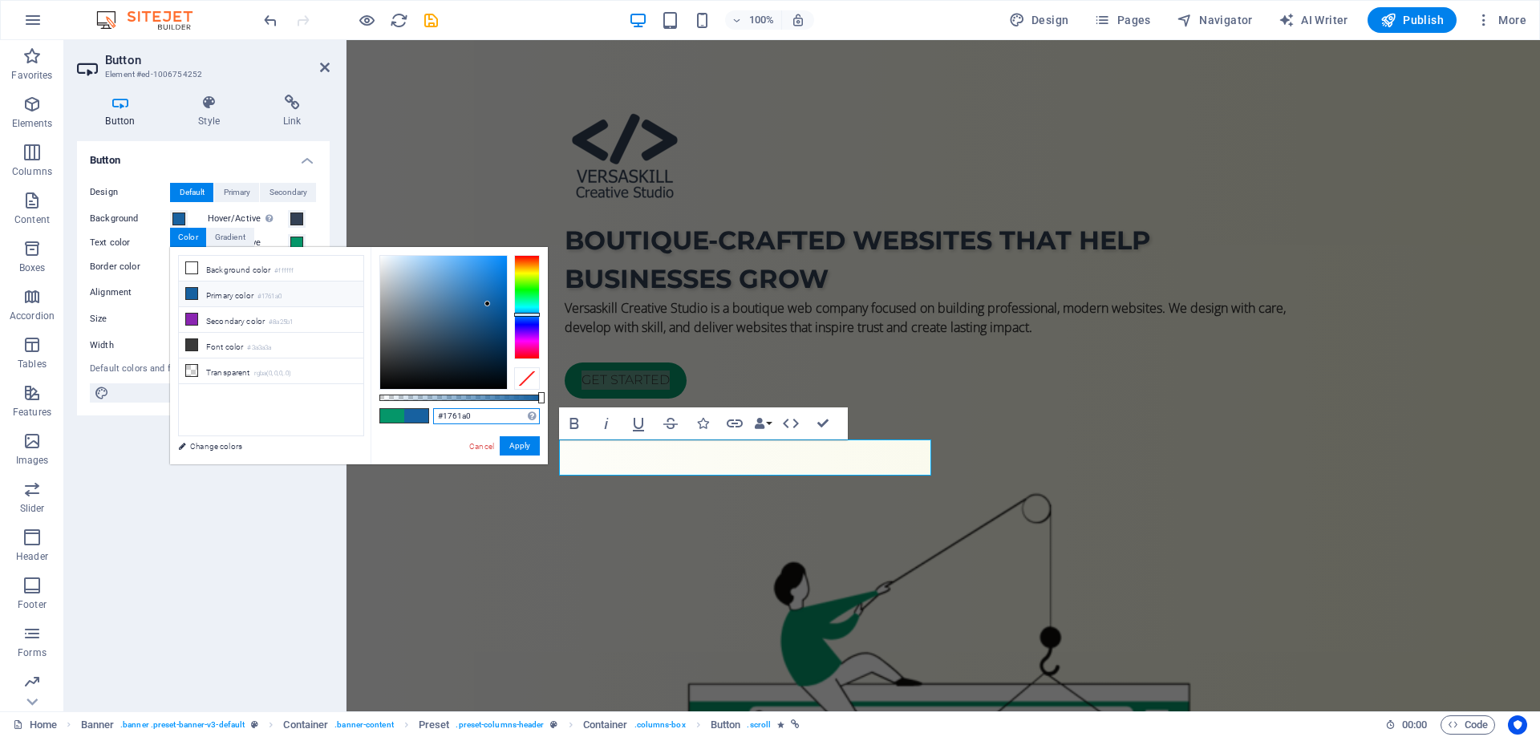
click at [460, 411] on input "#1761a0" at bounding box center [486, 416] width 107 height 16
paste input "334155"
type input "#334155"
click at [521, 443] on button "Apply" at bounding box center [520, 445] width 40 height 19
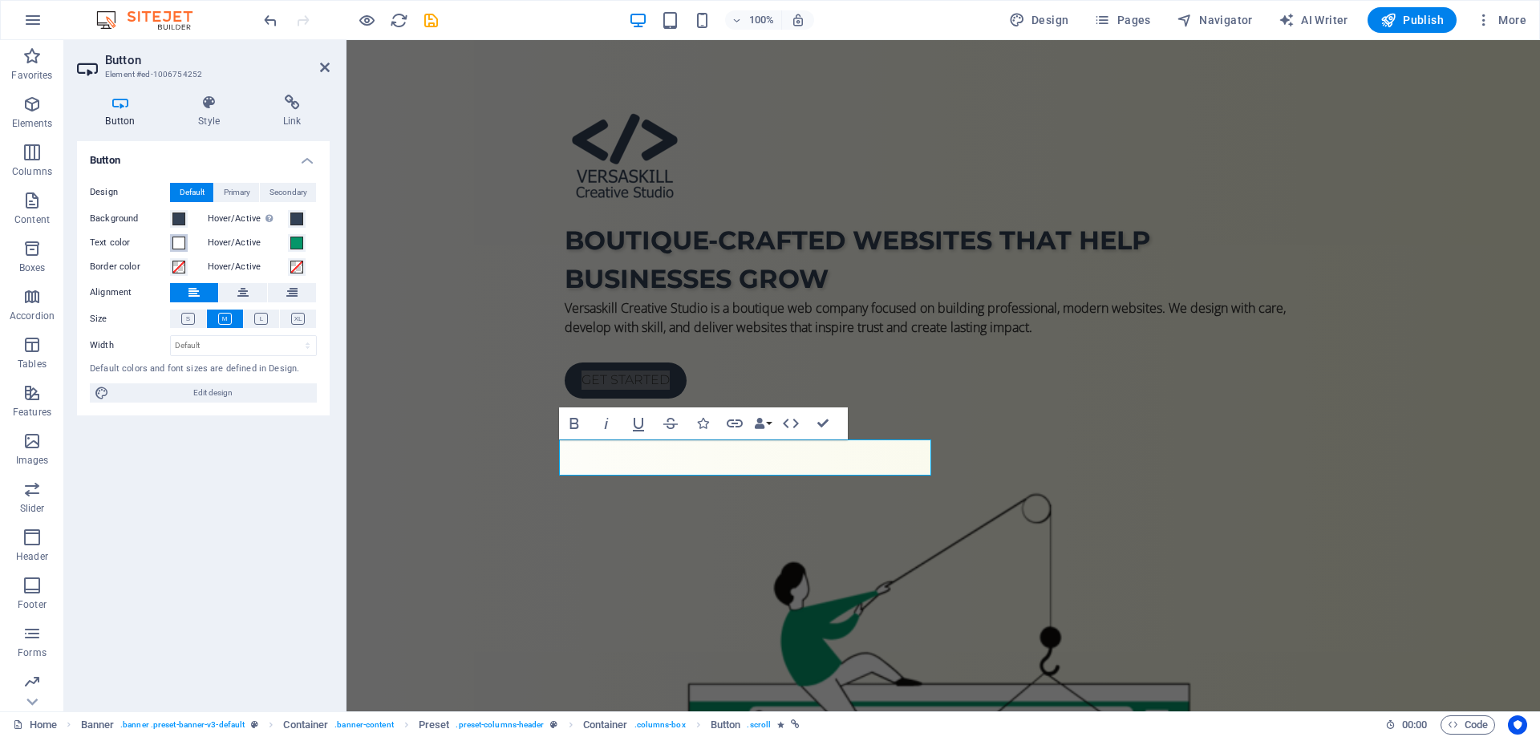
drag, startPoint x: 184, startPoint y: 241, endPoint x: 240, endPoint y: 245, distance: 56.3
click at [217, 245] on div "Text color Hover/Active" at bounding box center [203, 243] width 227 height 24
click at [266, 537] on div "Button Design Default Primary Secondary Background Hover/Active Switch to previ…" at bounding box center [203, 419] width 253 height 557
click at [455, 415] on div "Boutique-crafted websites that help businesses grow Versaskill Creative Studio …" at bounding box center [942, 625] width 1193 height 1202
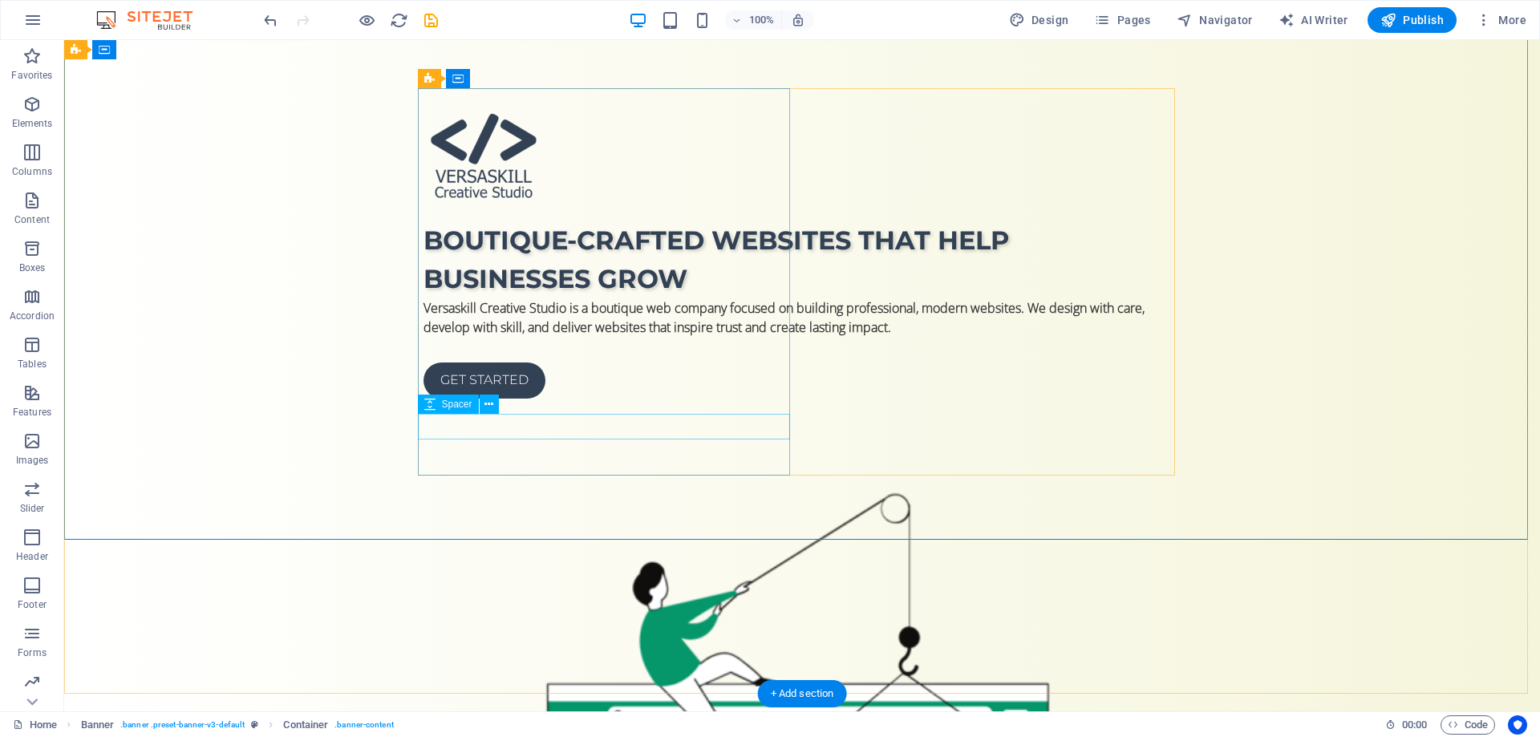
click at [453, 363] on div at bounding box center [801, 350] width 757 height 26
click at [273, 425] on div "Boutique-crafted websites that help businesses grow Versaskill Creative Studio …" at bounding box center [802, 625] width 1476 height 1202
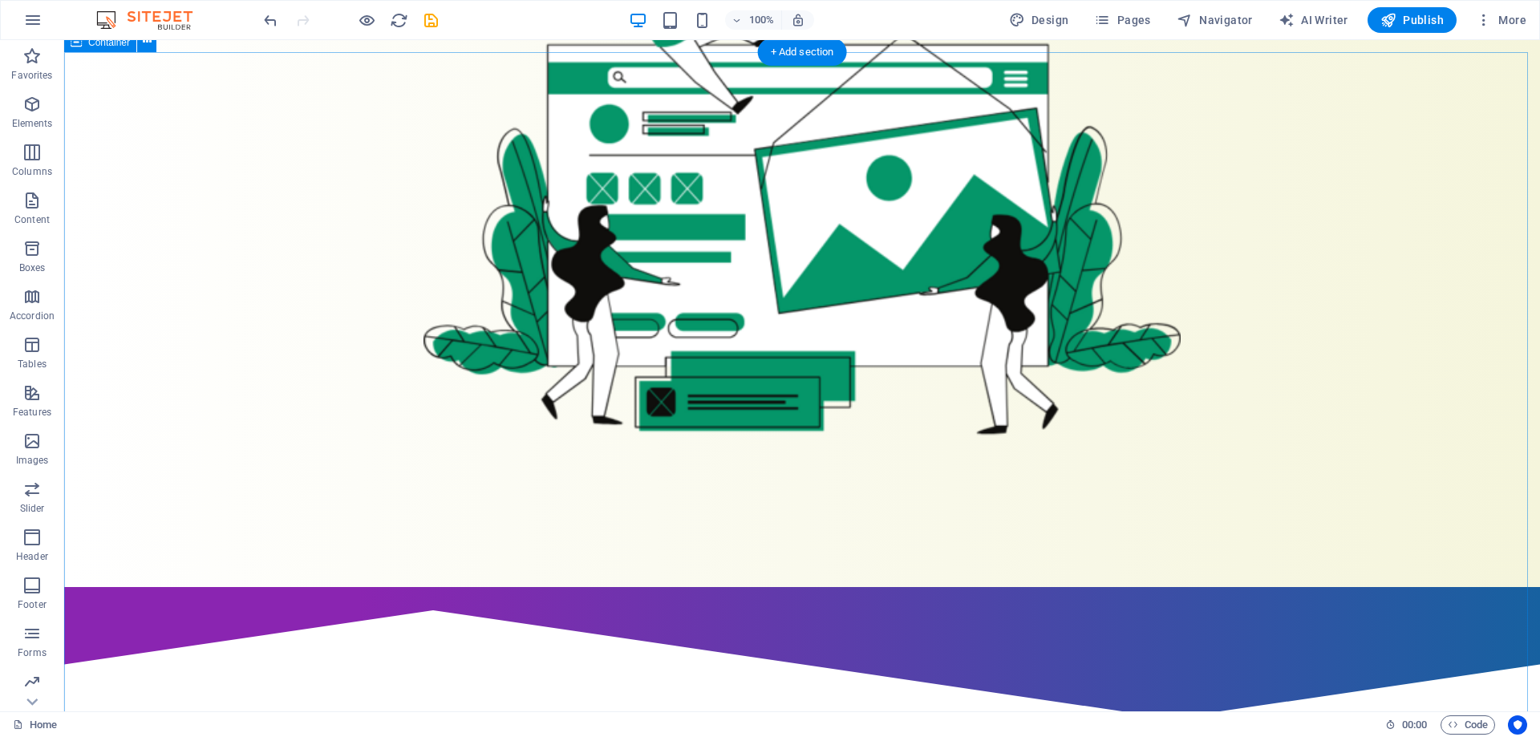
scroll to position [722, 0]
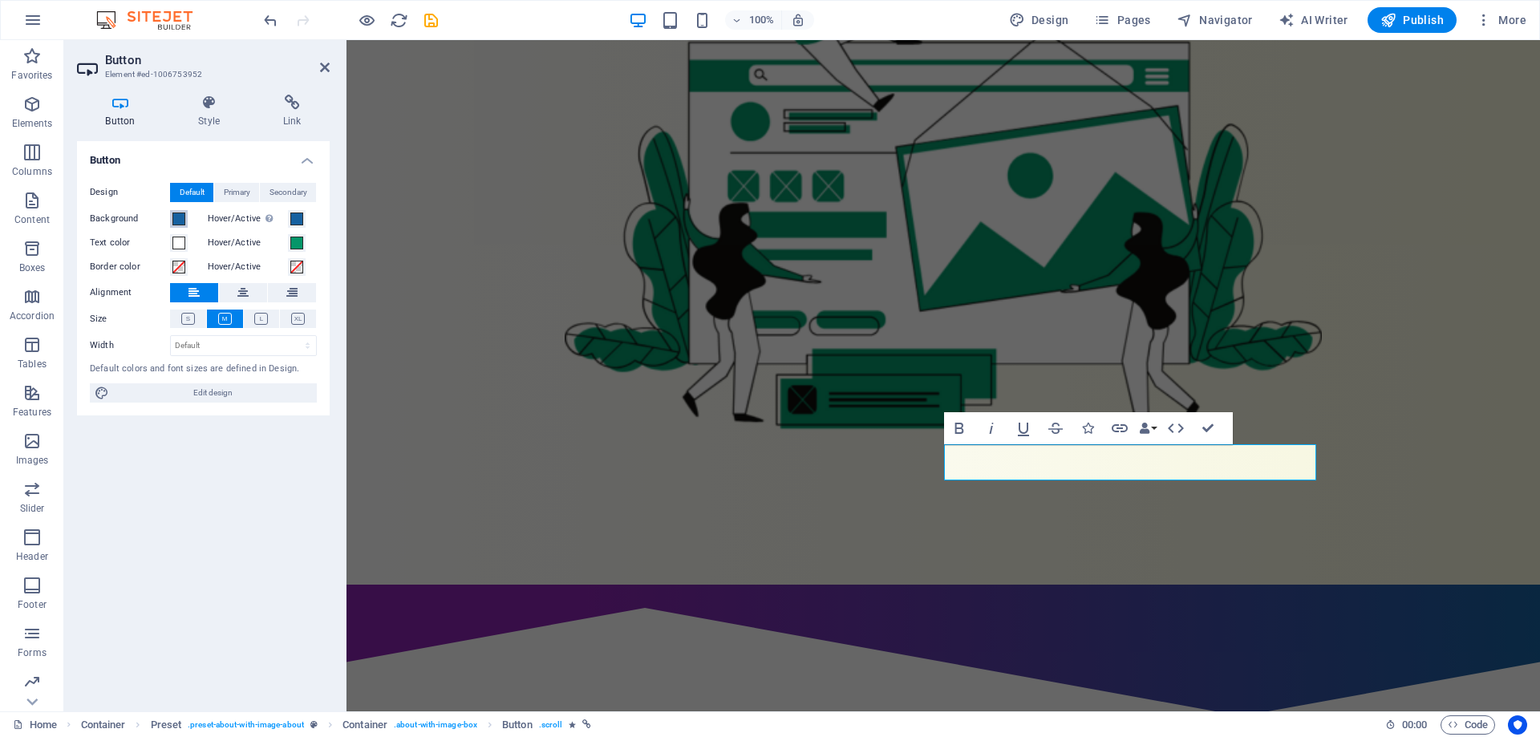
click at [182, 221] on span at bounding box center [178, 219] width 13 height 13
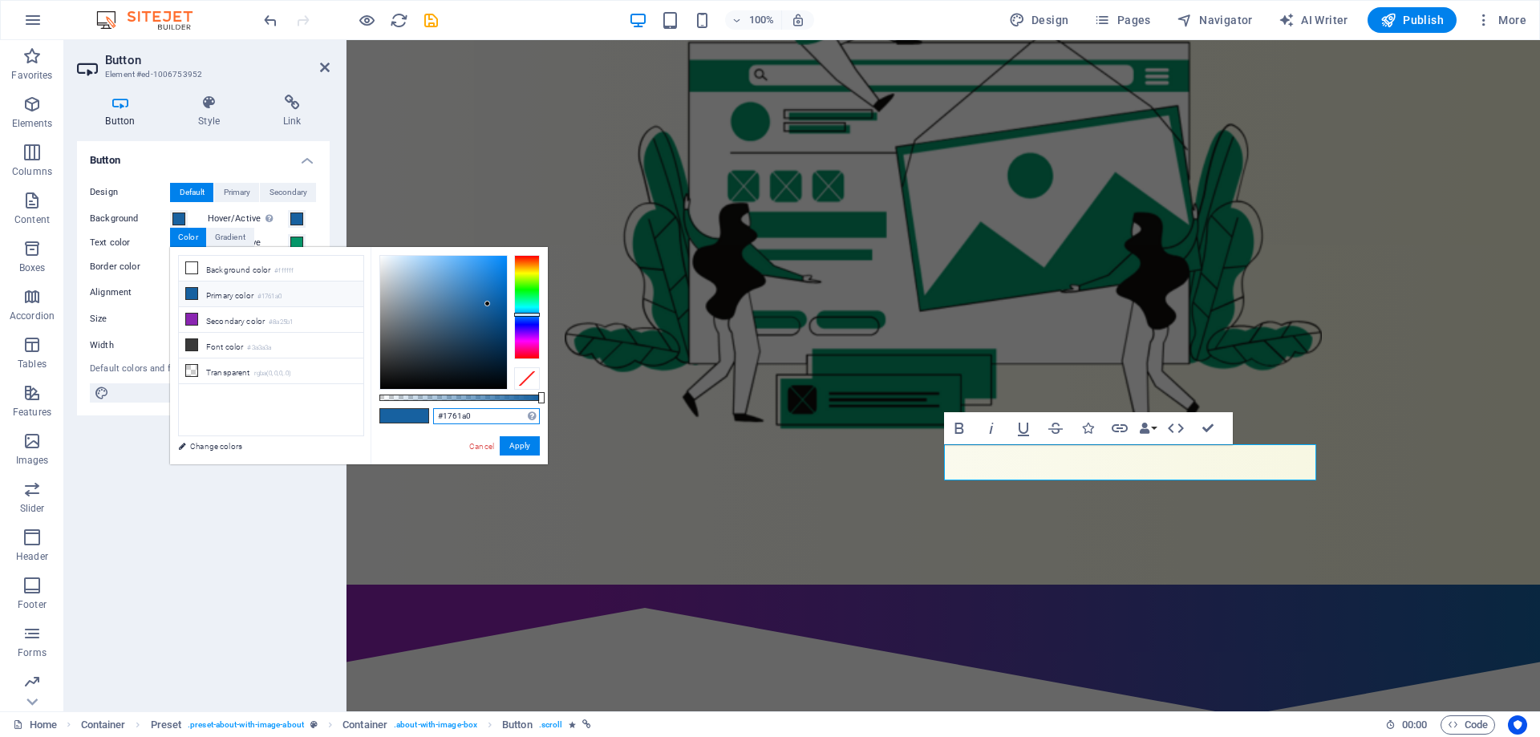
drag, startPoint x: 474, startPoint y: 412, endPoint x: 444, endPoint y: 415, distance: 30.6
click at [444, 415] on input "#1761a0" at bounding box center [486, 416] width 107 height 16
paste input "334155"
type input "#334155"
click at [516, 447] on button "Apply" at bounding box center [520, 445] width 40 height 19
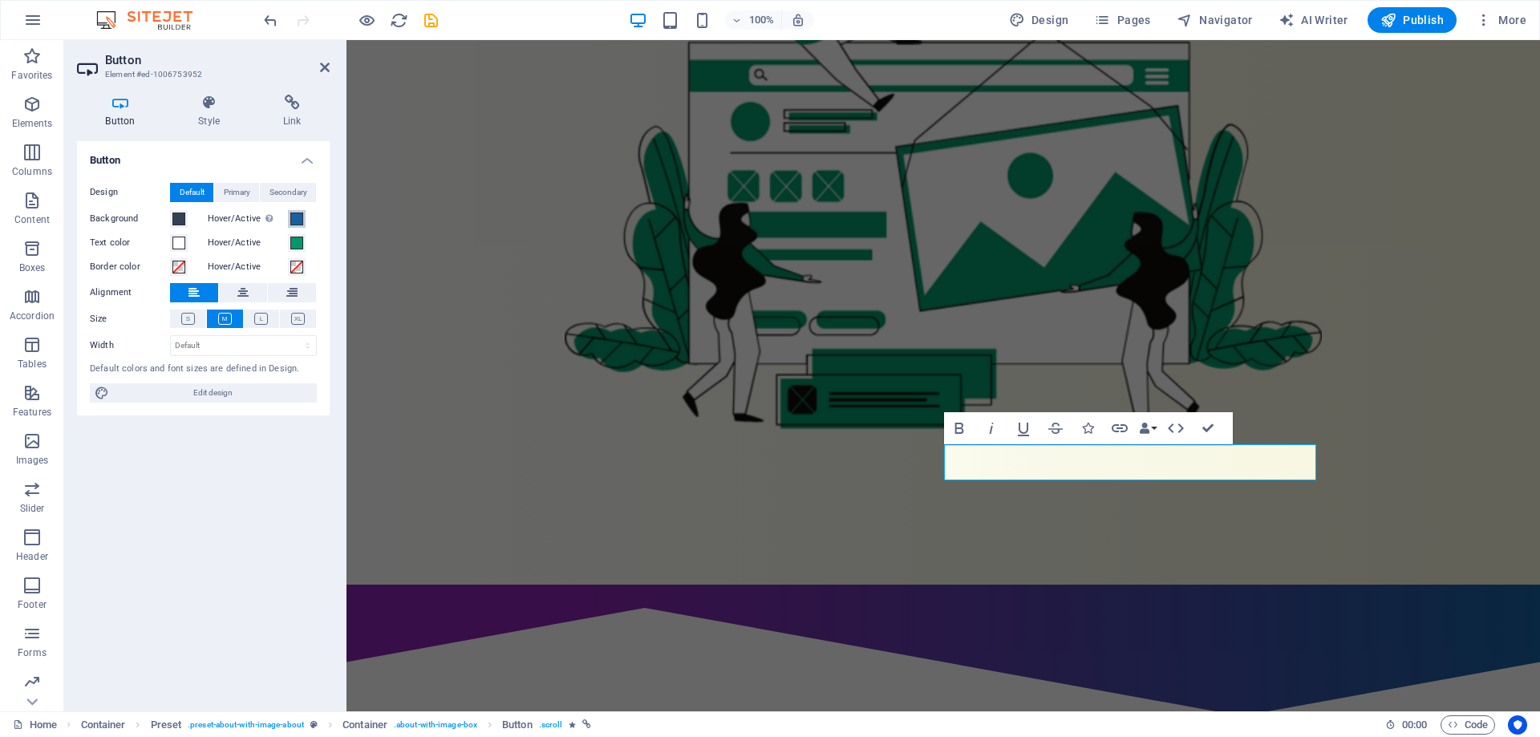
click at [299, 223] on span at bounding box center [296, 219] width 13 height 13
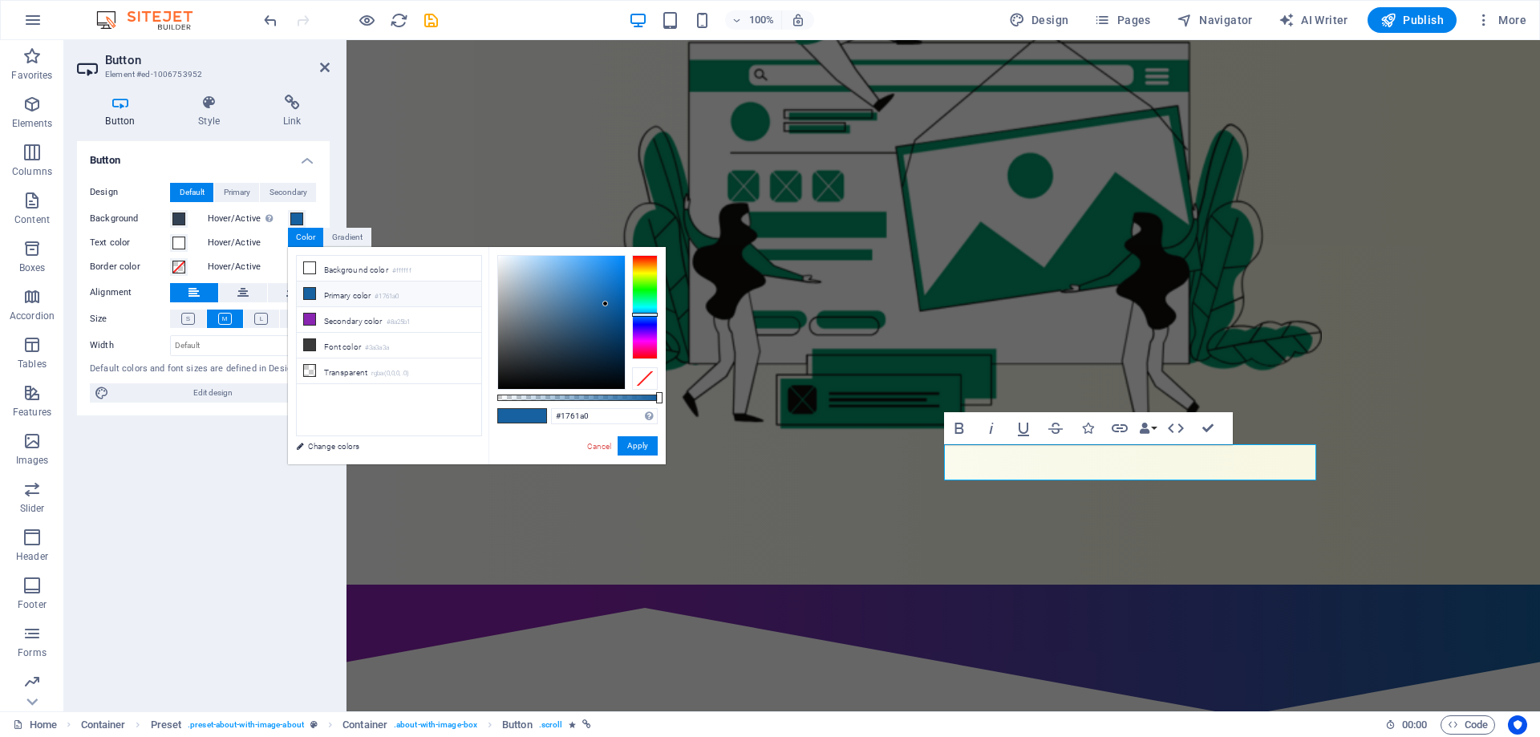
click at [383, 294] on small "#1761a0" at bounding box center [387, 296] width 24 height 11
click at [574, 419] on input "#1761a0" at bounding box center [604, 416] width 107 height 16
paste input "334155"
type input "#334155"
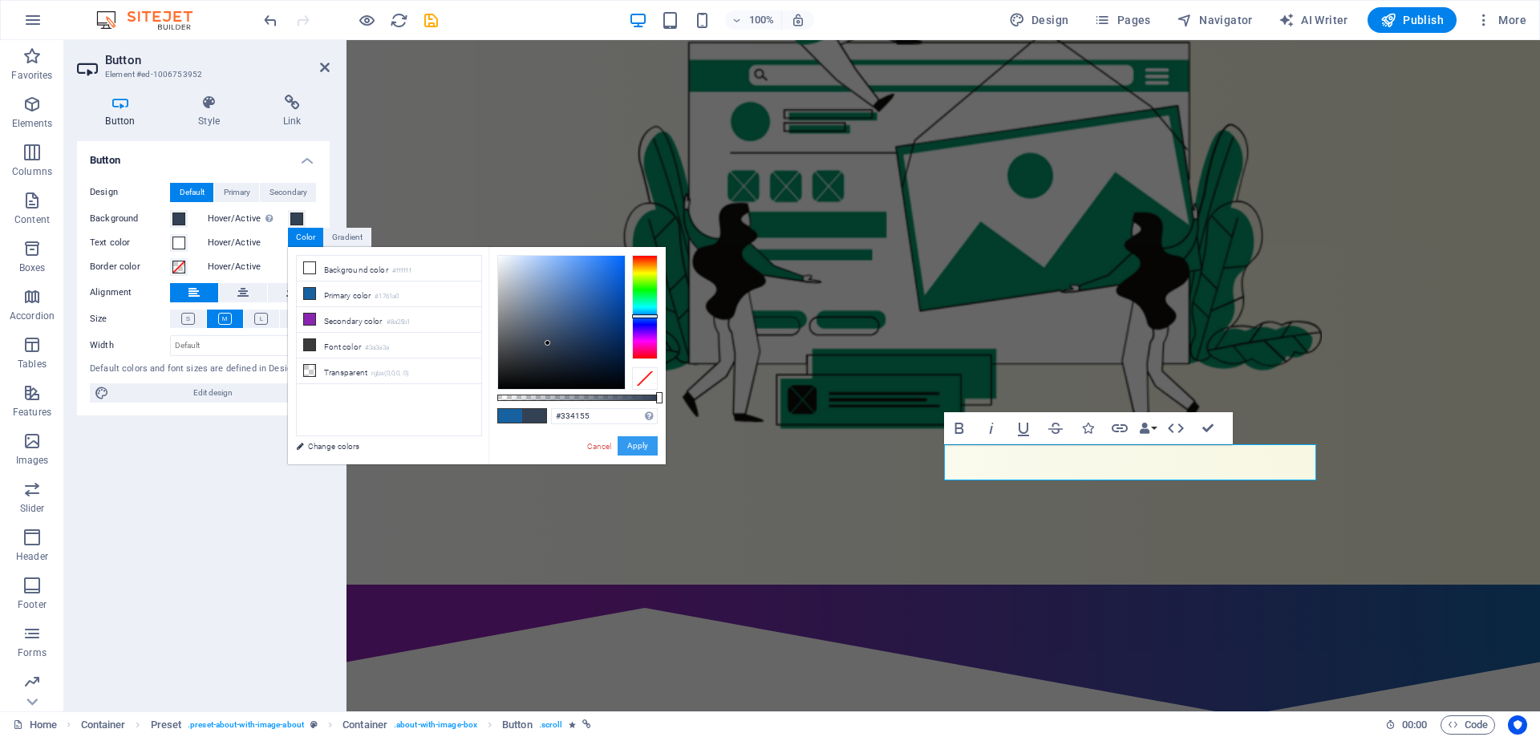
click at [642, 445] on button "Apply" at bounding box center [638, 445] width 40 height 19
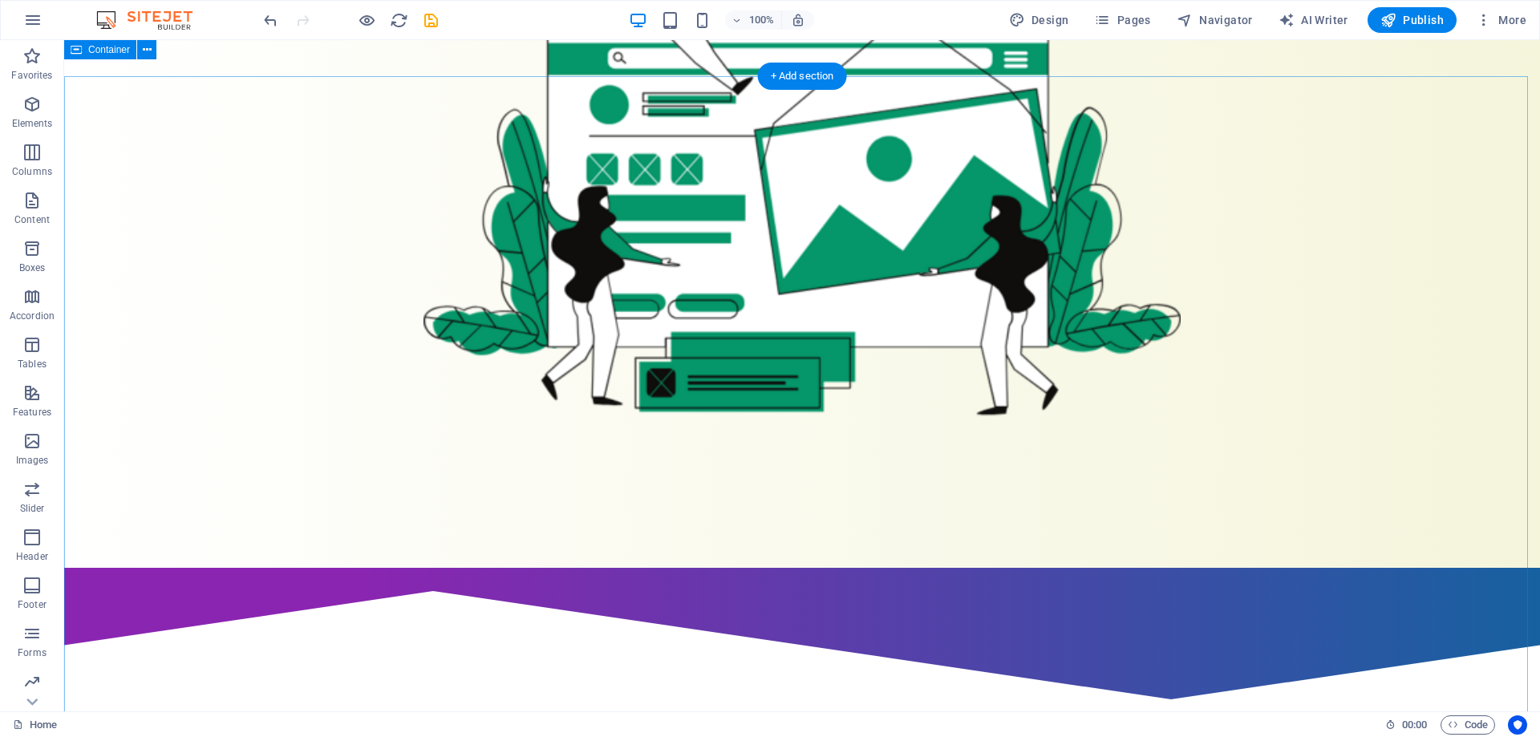
scroll to position [642, 0]
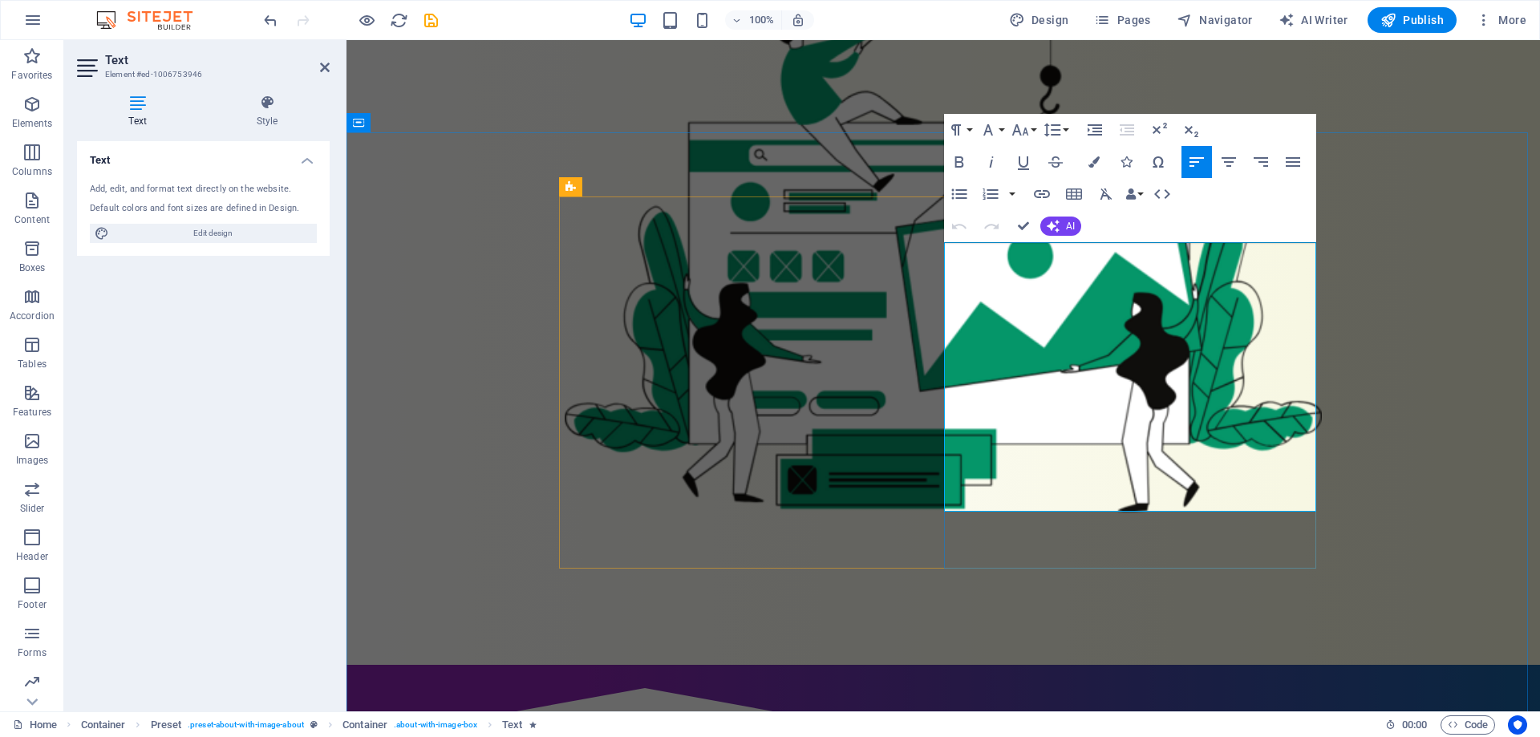
drag, startPoint x: 945, startPoint y: 249, endPoint x: 1290, endPoint y: 515, distance: 435.8
click at [1102, 129] on icon "button" at bounding box center [1094, 129] width 19 height 19
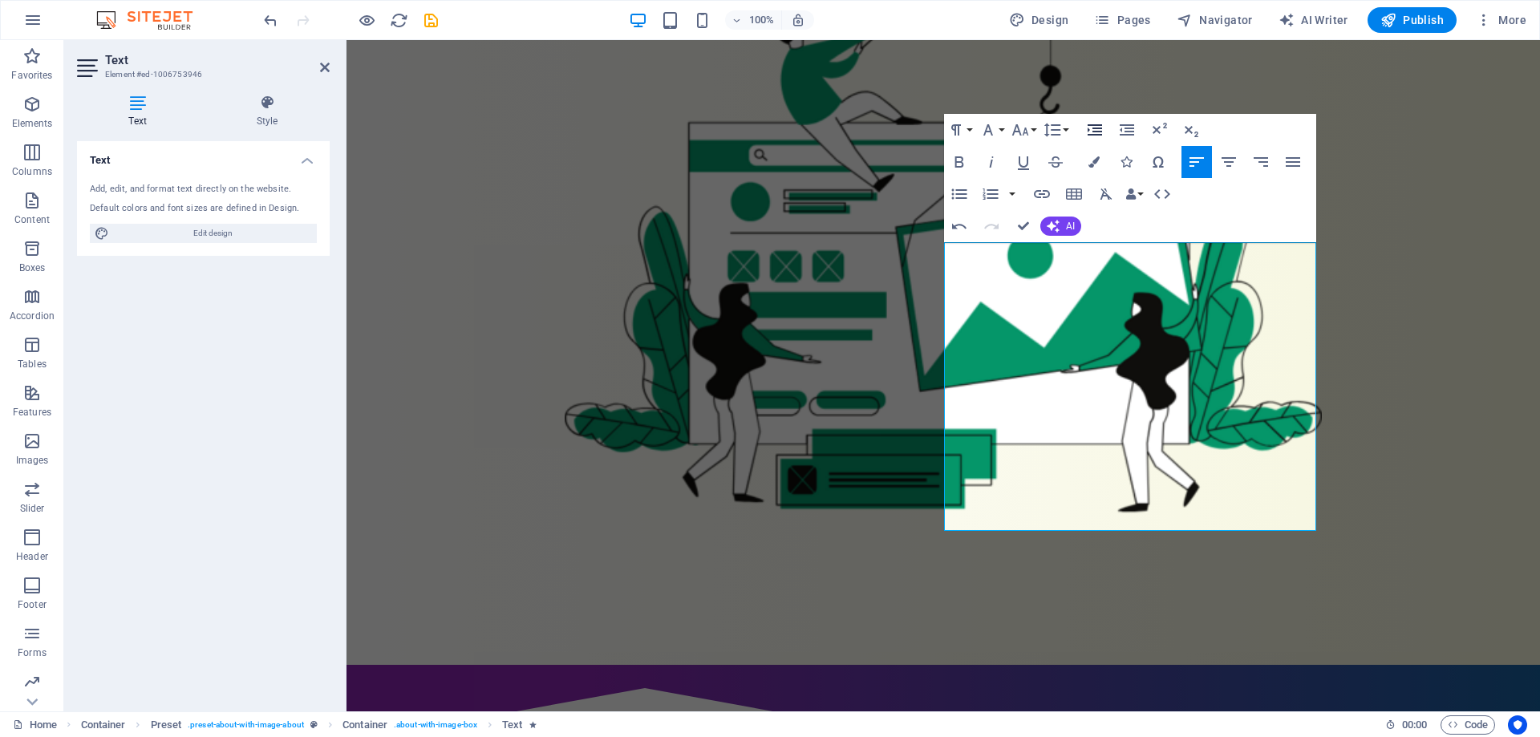
scroll to position [634, 0]
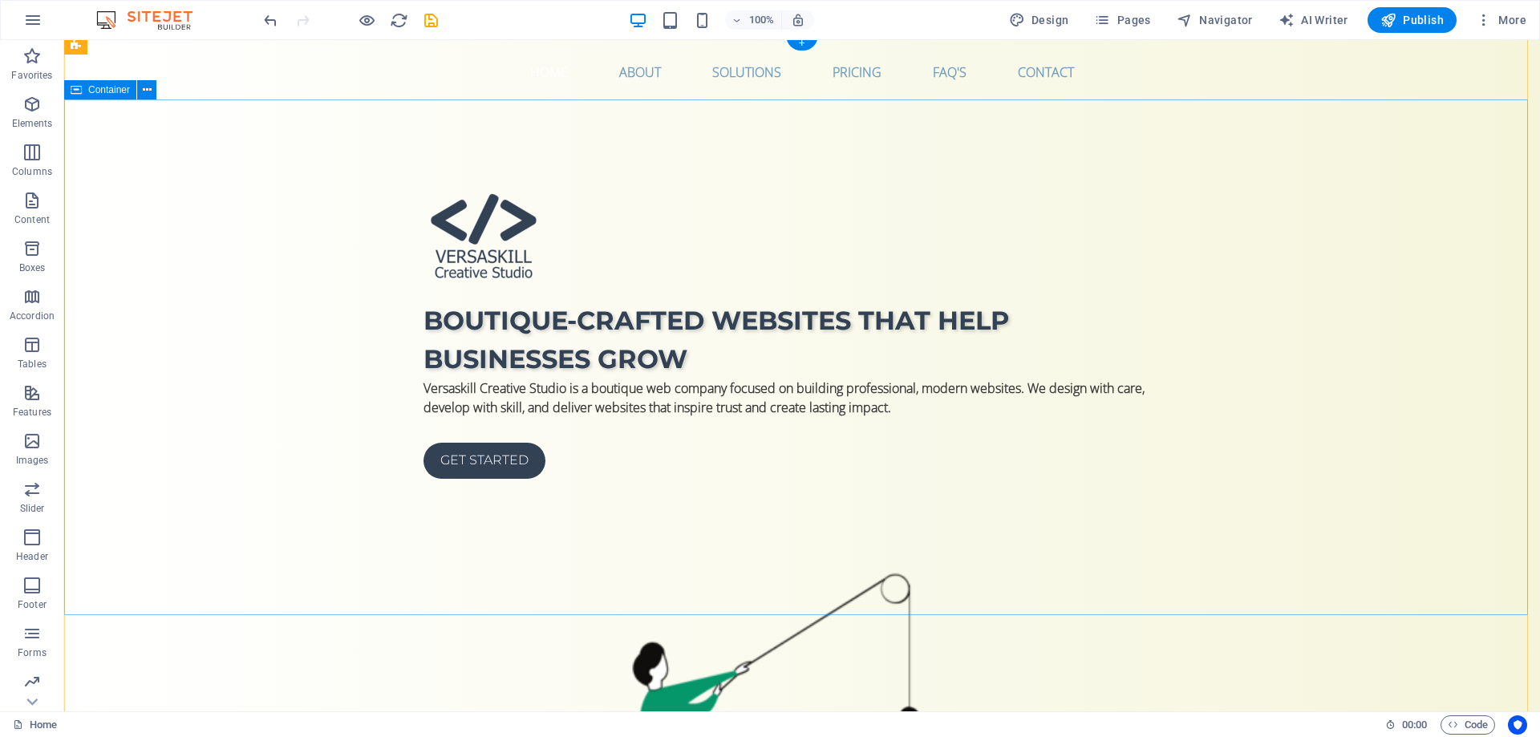
scroll to position [241, 0]
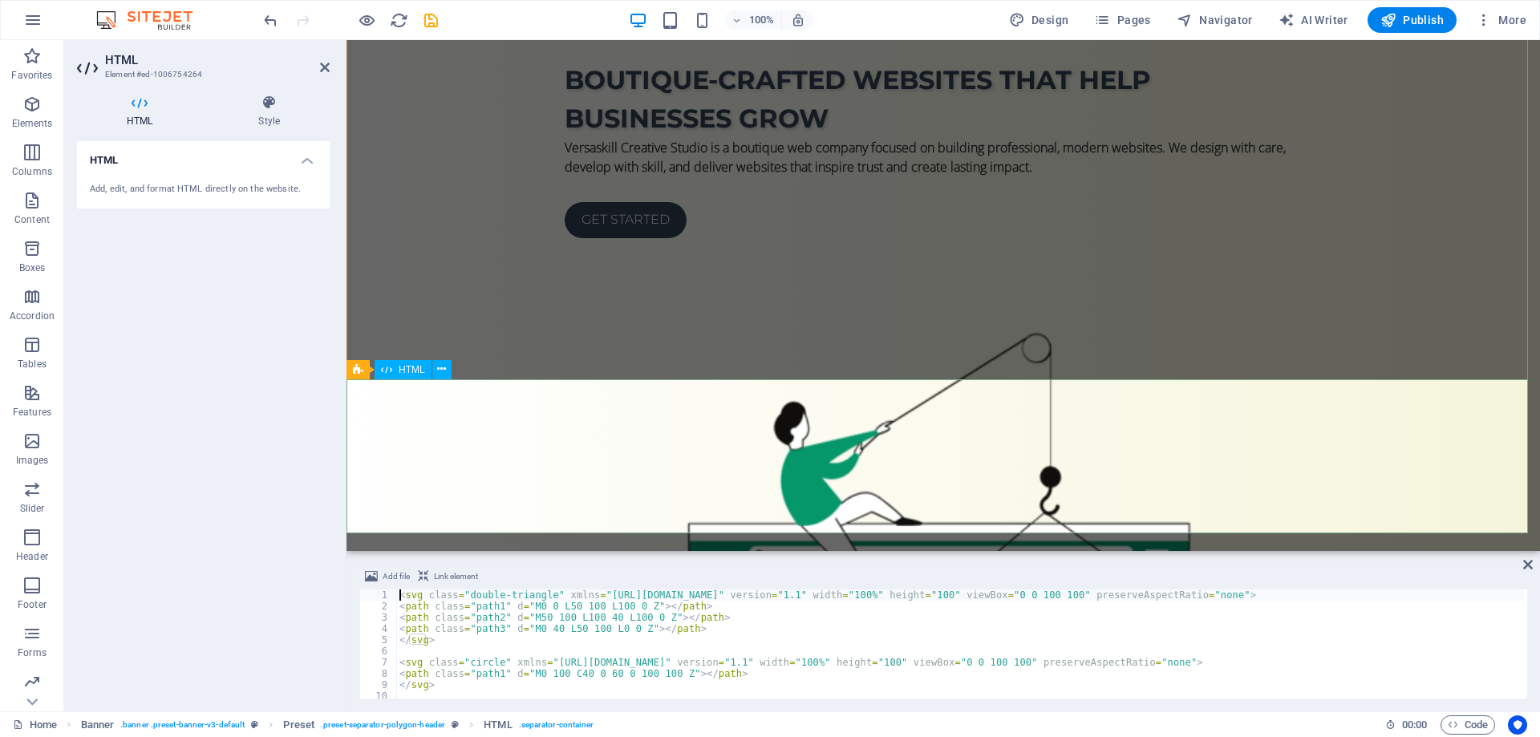
click at [295, 124] on h4 "Style" at bounding box center [269, 112] width 121 height 34
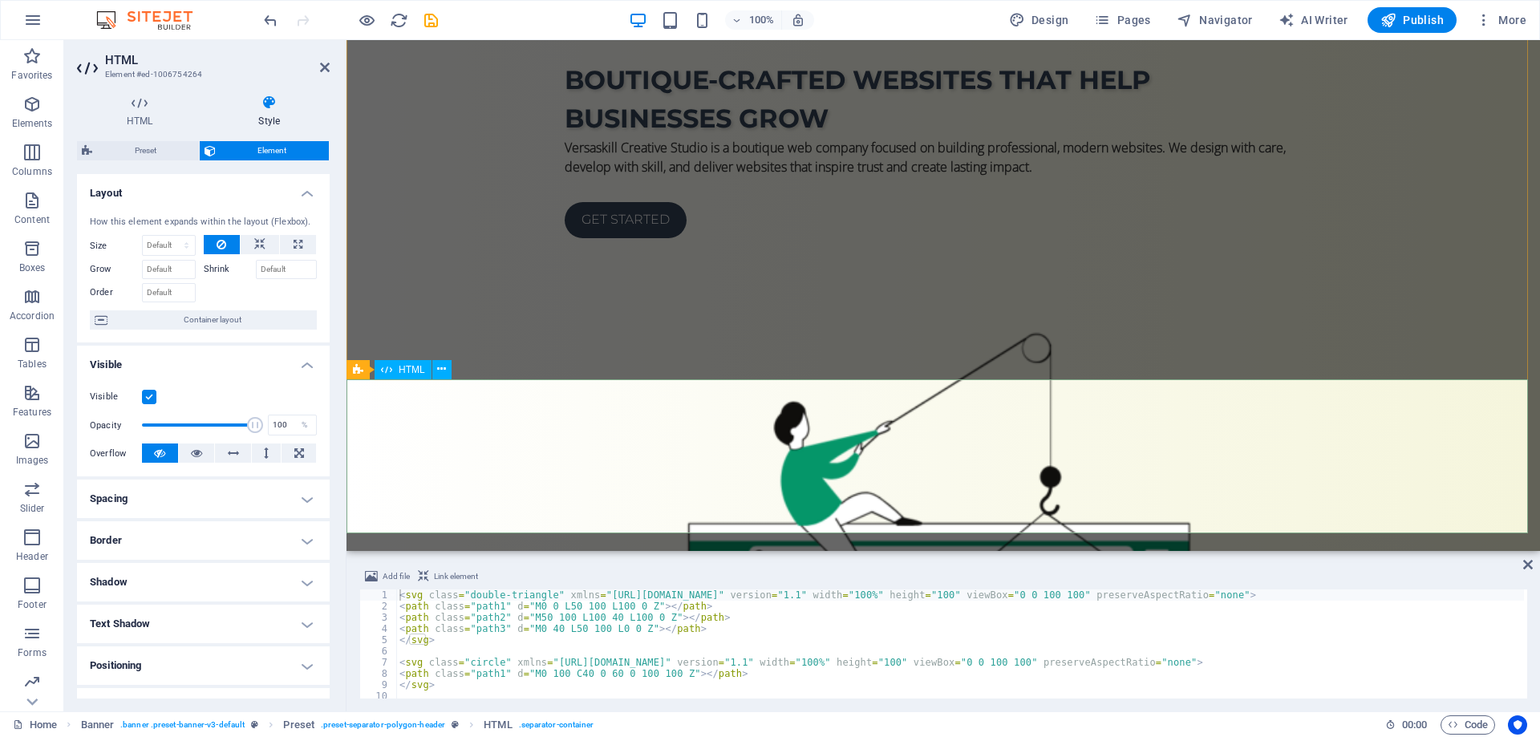
click at [1380, 179] on div "Boutique-crafted websites that help businesses grow Versaskill Creative Studio …" at bounding box center [942, 465] width 1193 height 1202
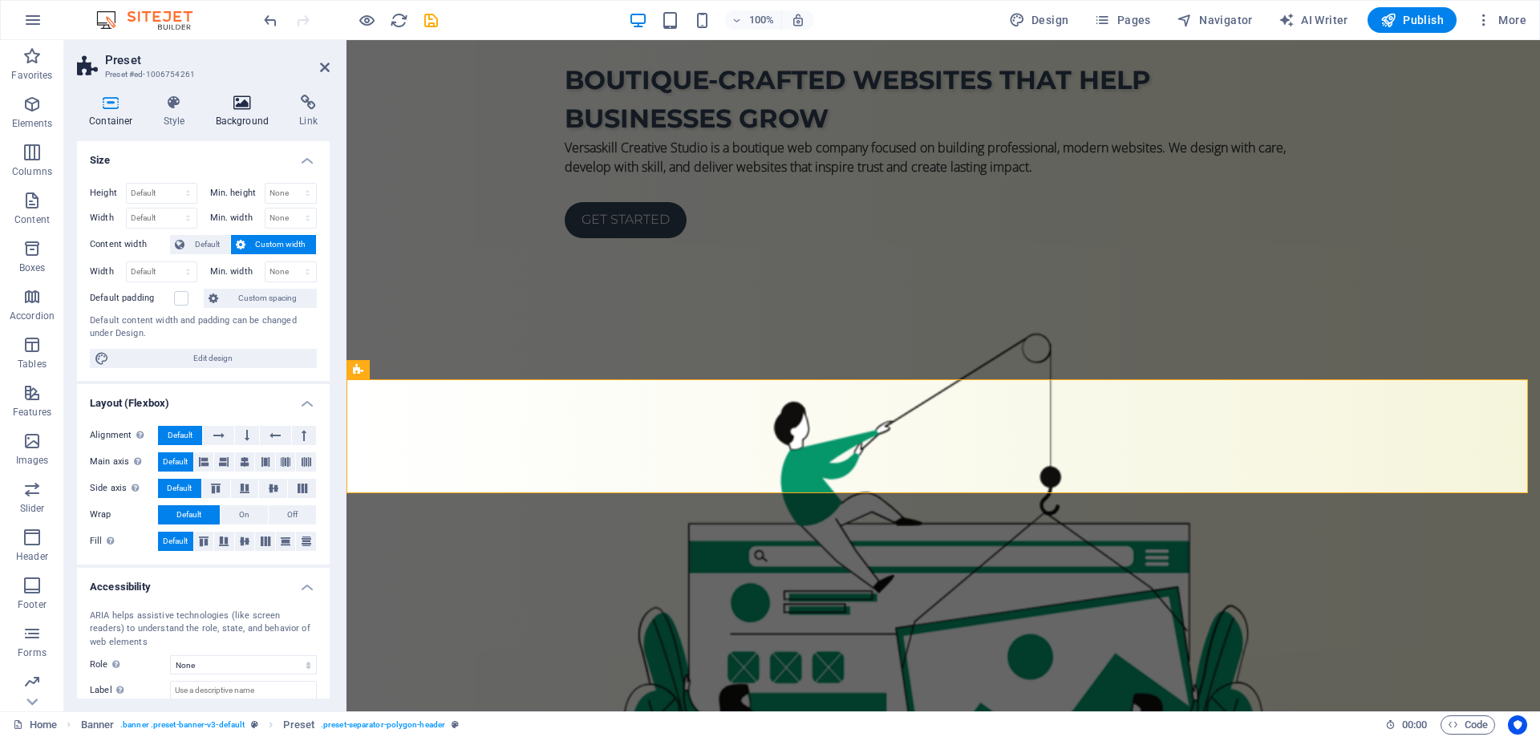
click at [260, 115] on h4 "Background" at bounding box center [246, 112] width 84 height 34
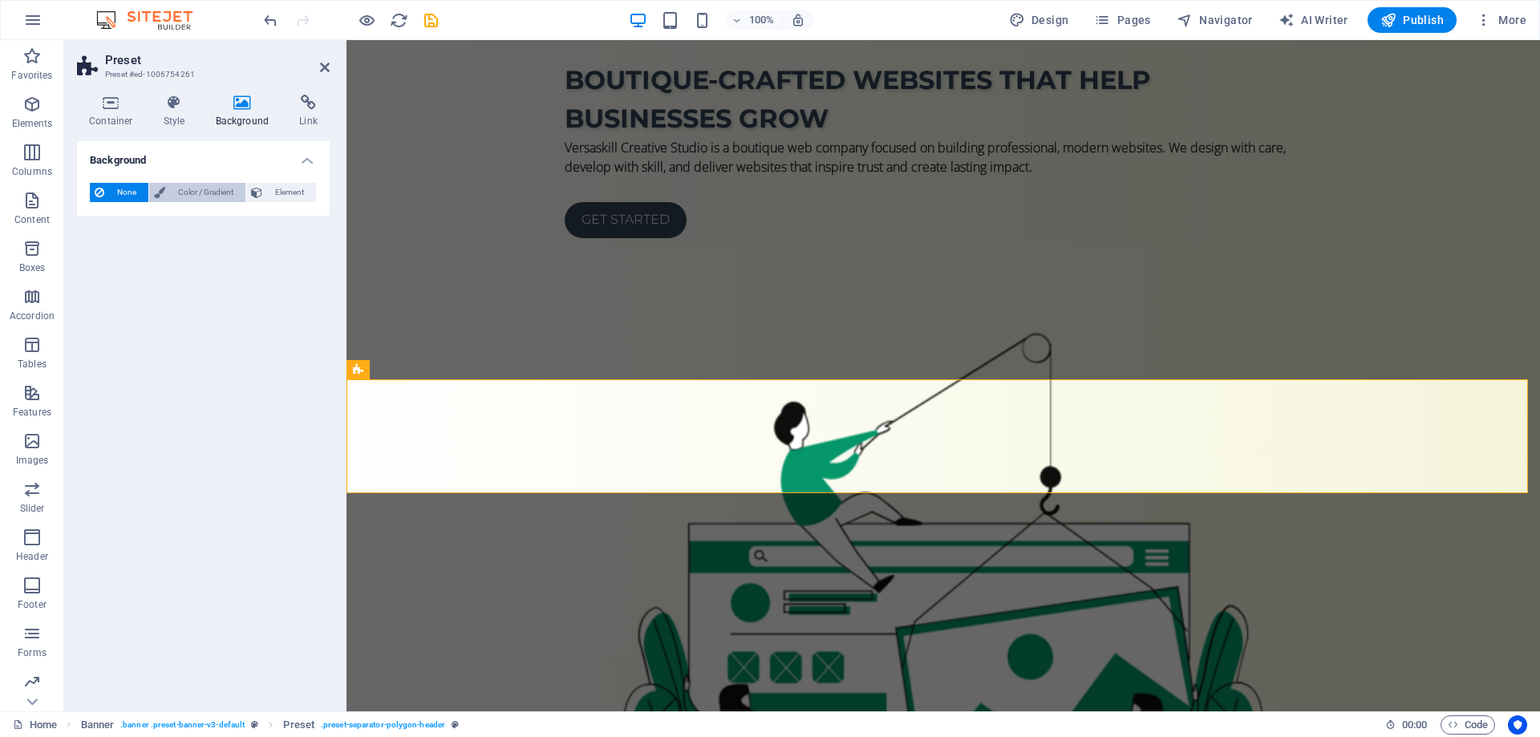
click at [200, 191] on span "Color / Gradient" at bounding box center [205, 192] width 71 height 19
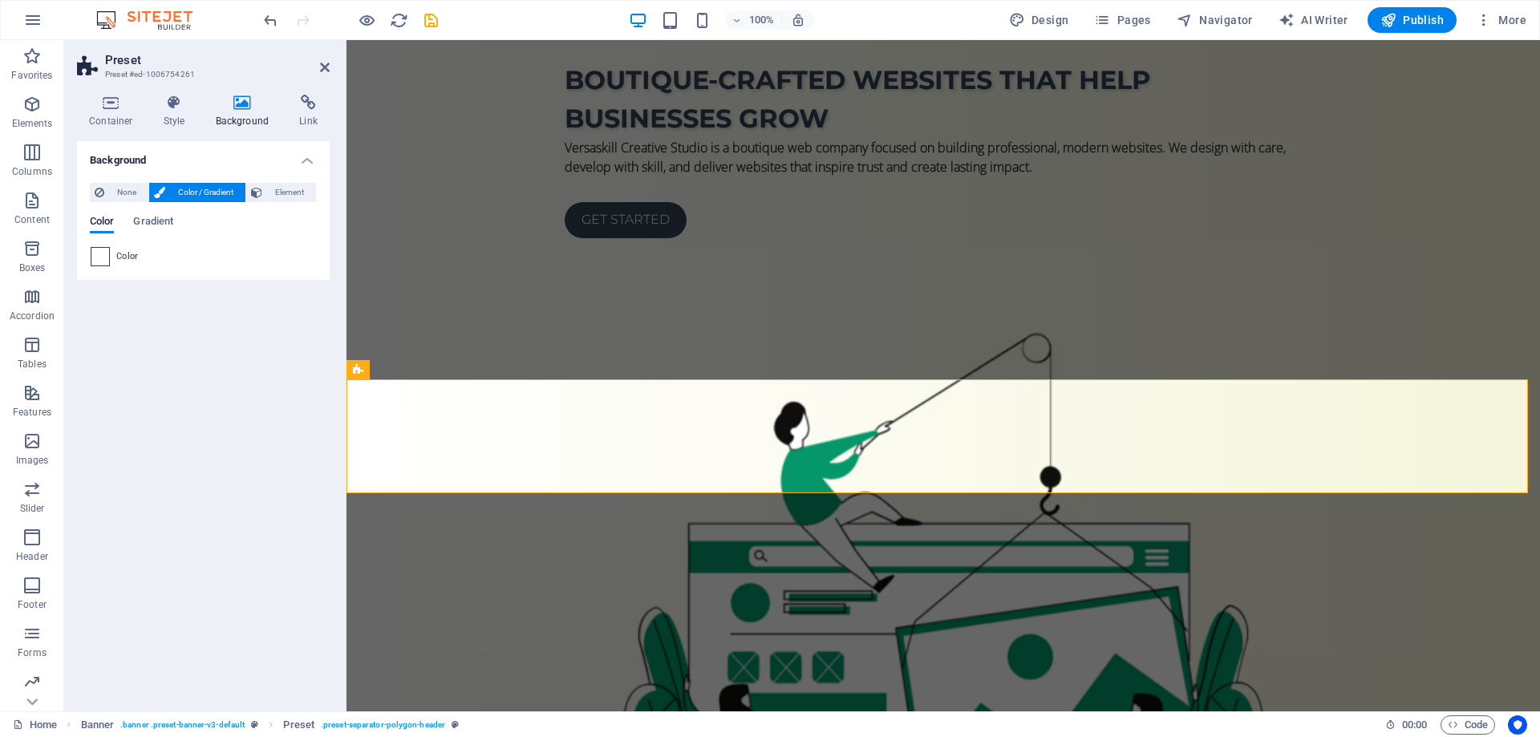
click at [95, 257] on span at bounding box center [100, 257] width 18 height 18
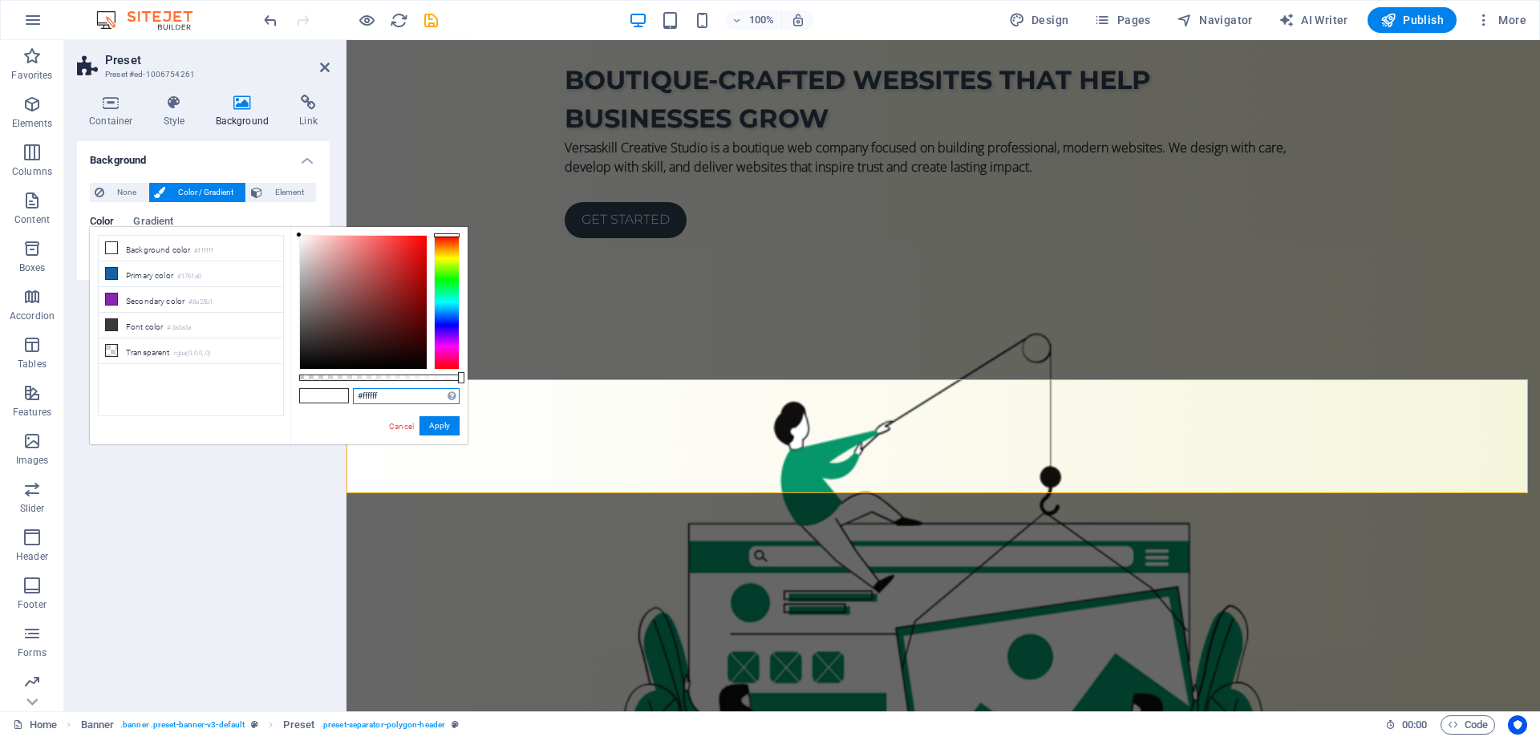
click at [365, 394] on input "#ffffff" at bounding box center [406, 396] width 107 height 16
paste input "F5F5DC"
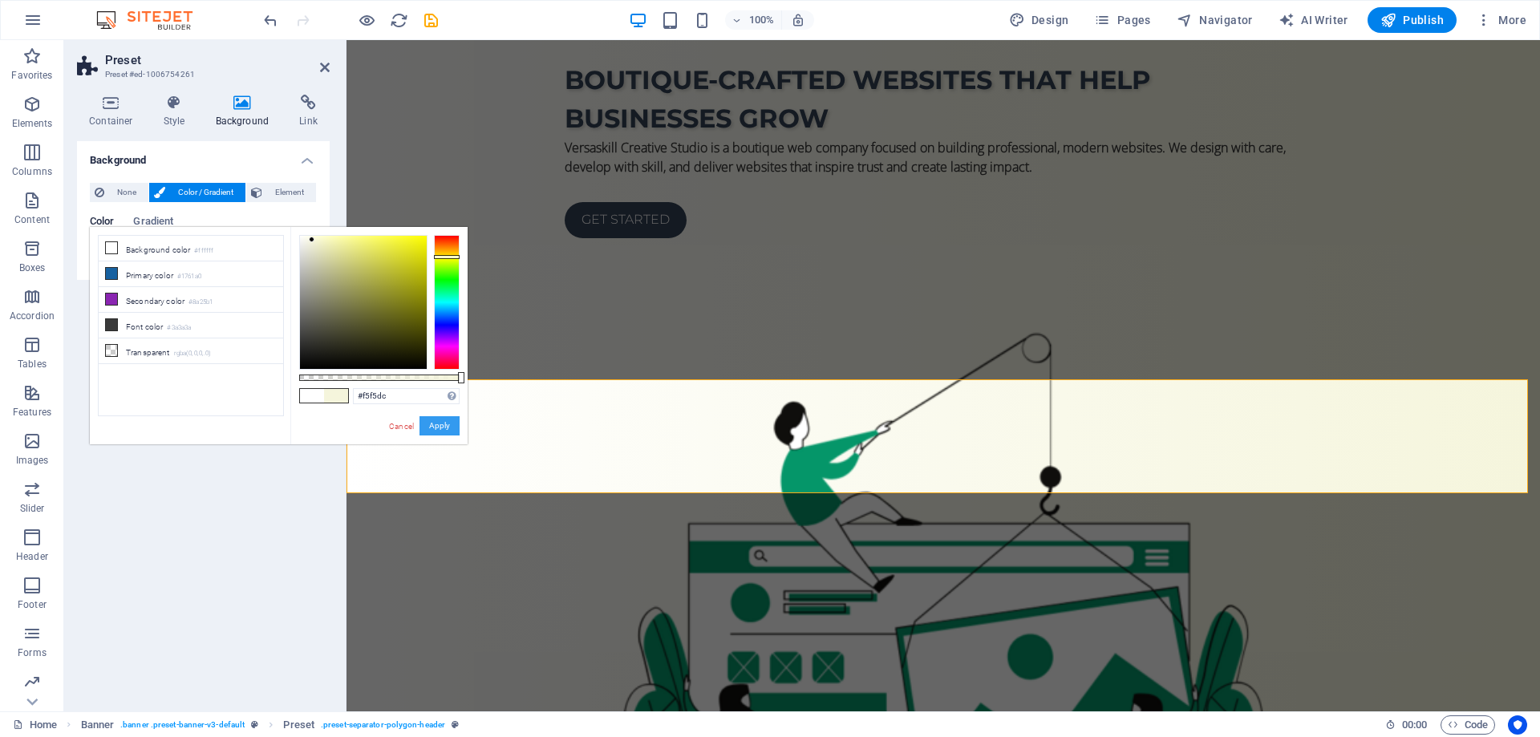
click at [437, 423] on button "Apply" at bounding box center [439, 425] width 40 height 19
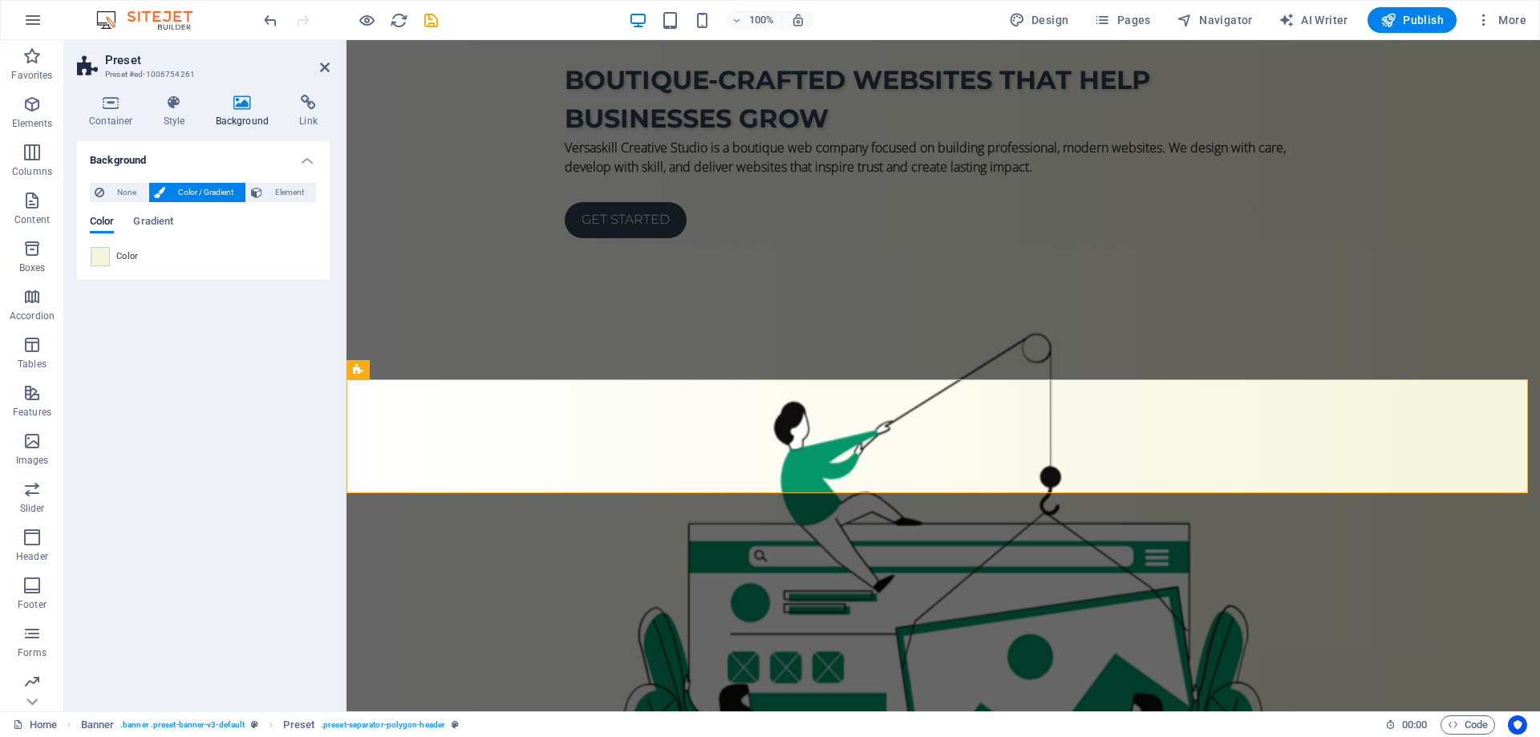
click at [211, 439] on div "Background None Color / Gradient Element Stretch background to full-width Color…" at bounding box center [203, 419] width 253 height 557
click at [161, 219] on span "Gradient" at bounding box center [153, 223] width 40 height 22
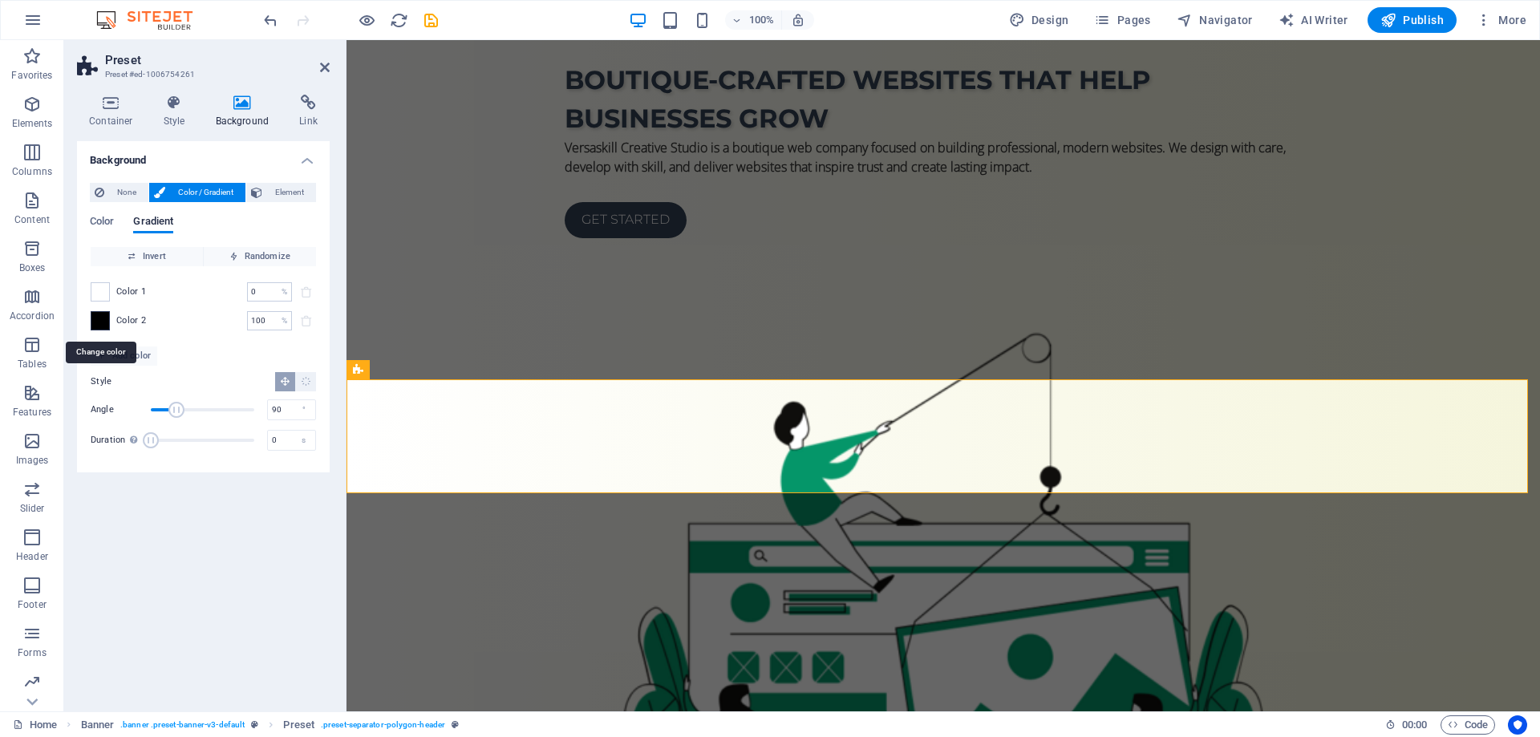
click at [103, 322] on span at bounding box center [100, 321] width 18 height 18
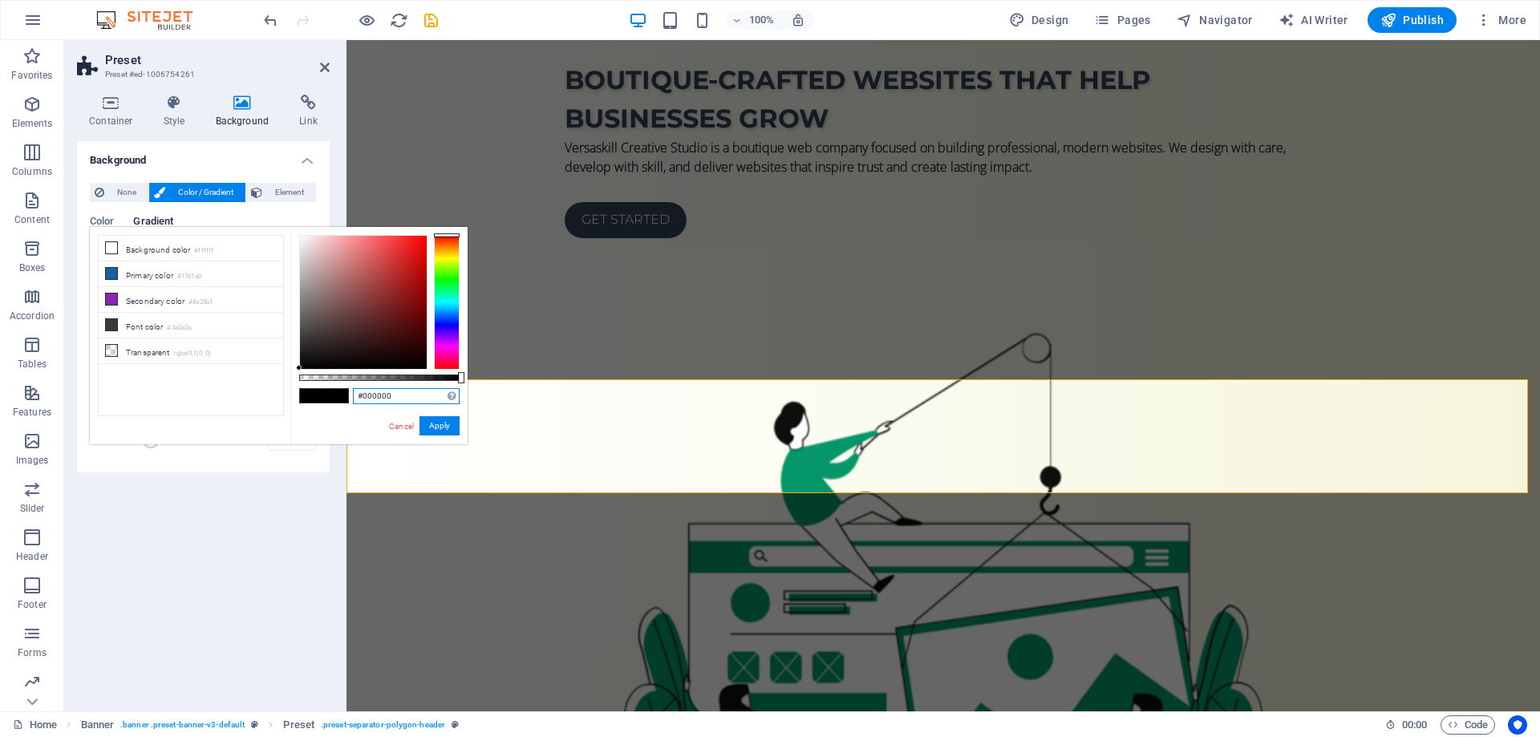
click at [388, 400] on input "#000000" at bounding box center [406, 396] width 107 height 16
click at [387, 399] on input "#000000" at bounding box center [406, 396] width 107 height 16
paste input "F5F5DC"
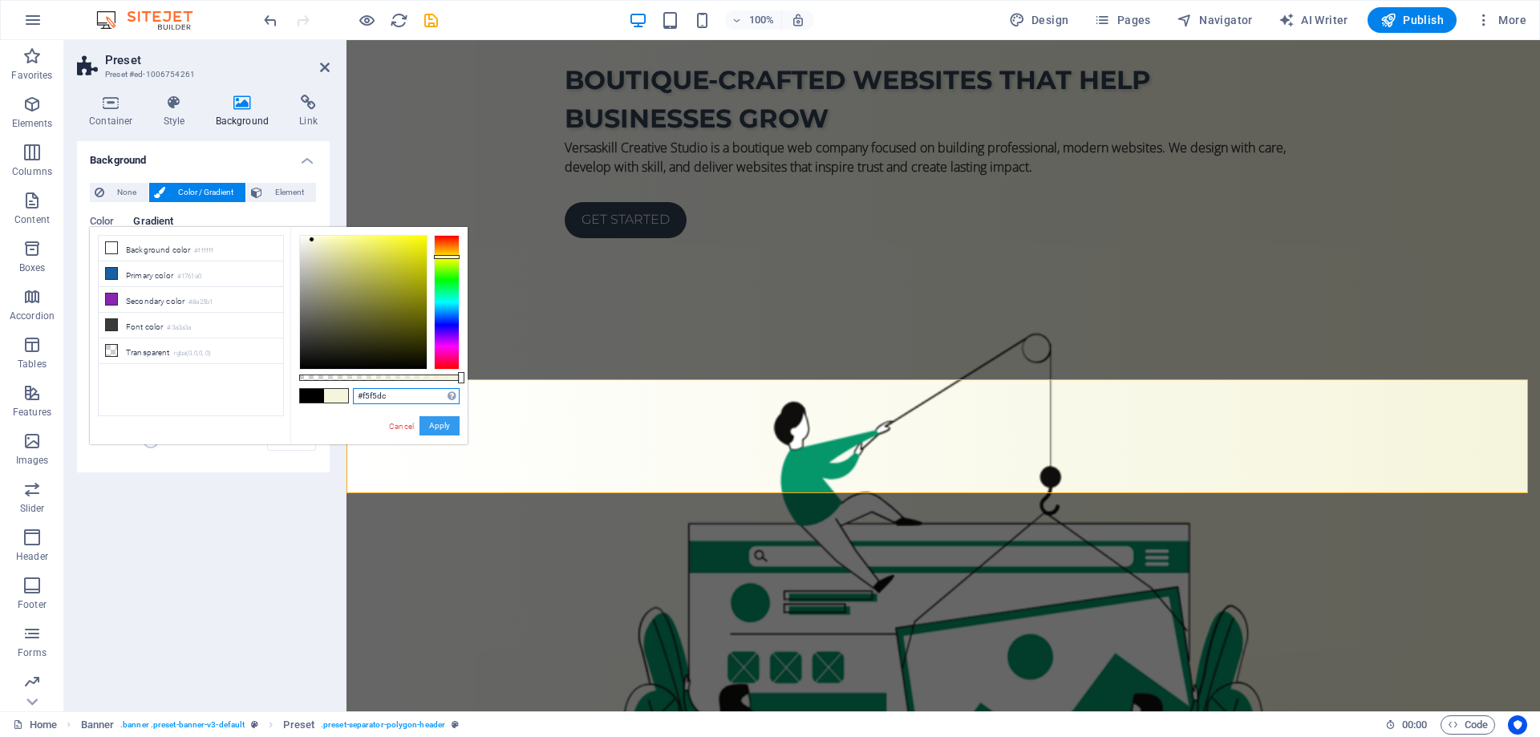
type input "#f5f5dc"
click at [436, 423] on button "Apply" at bounding box center [439, 425] width 40 height 19
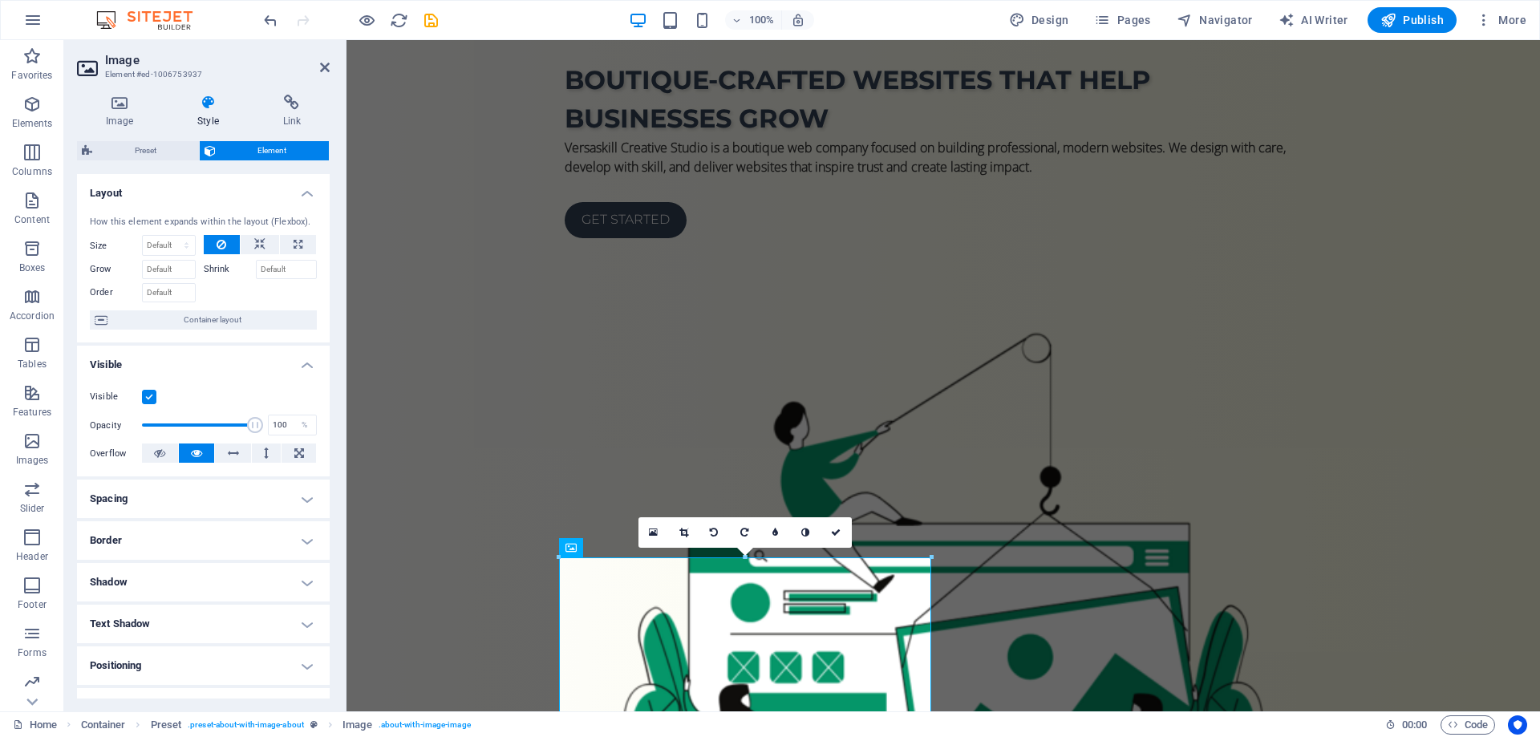
click at [908, 26] on div "100% Design Pages Navigator AI Writer Publish More" at bounding box center [897, 20] width 1272 height 26
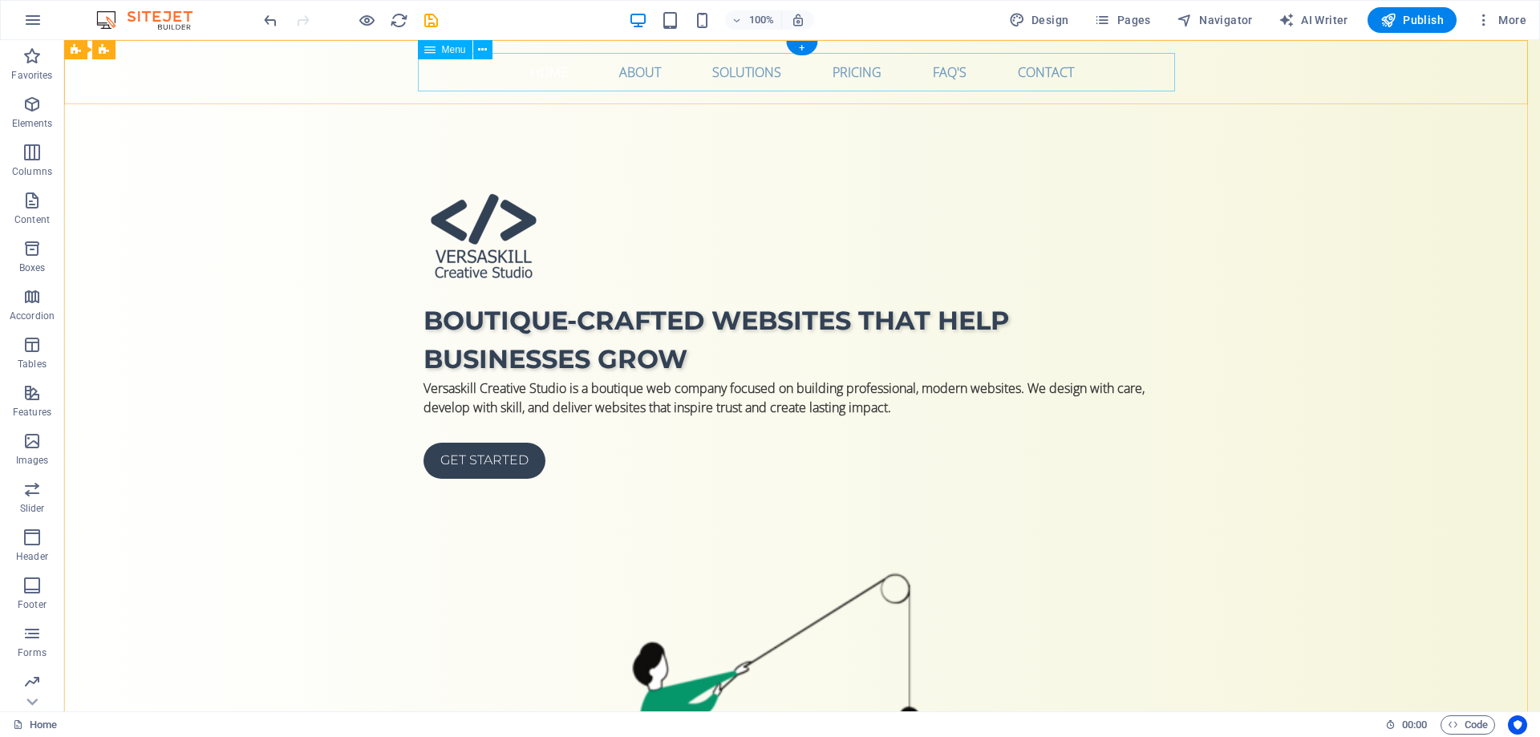
click at [889, 67] on nav "Home About Solutions Pricing FAQ's Contact" at bounding box center [801, 72] width 757 height 38
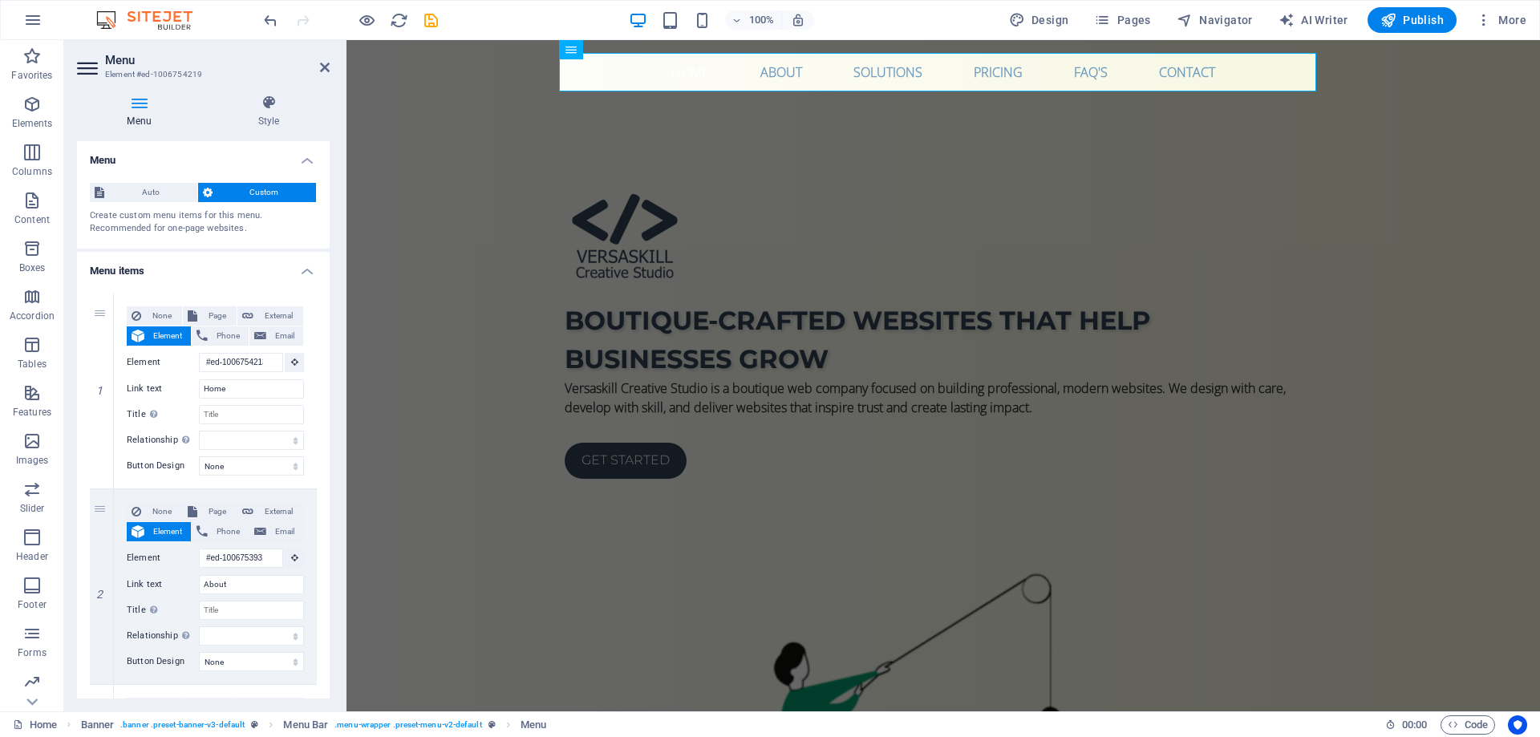
click at [280, 130] on div "Menu Style Menu Auto Custom Create custom menu items for this menu. Recommended…" at bounding box center [203, 397] width 253 height 604
click at [275, 107] on icon at bounding box center [269, 103] width 122 height 16
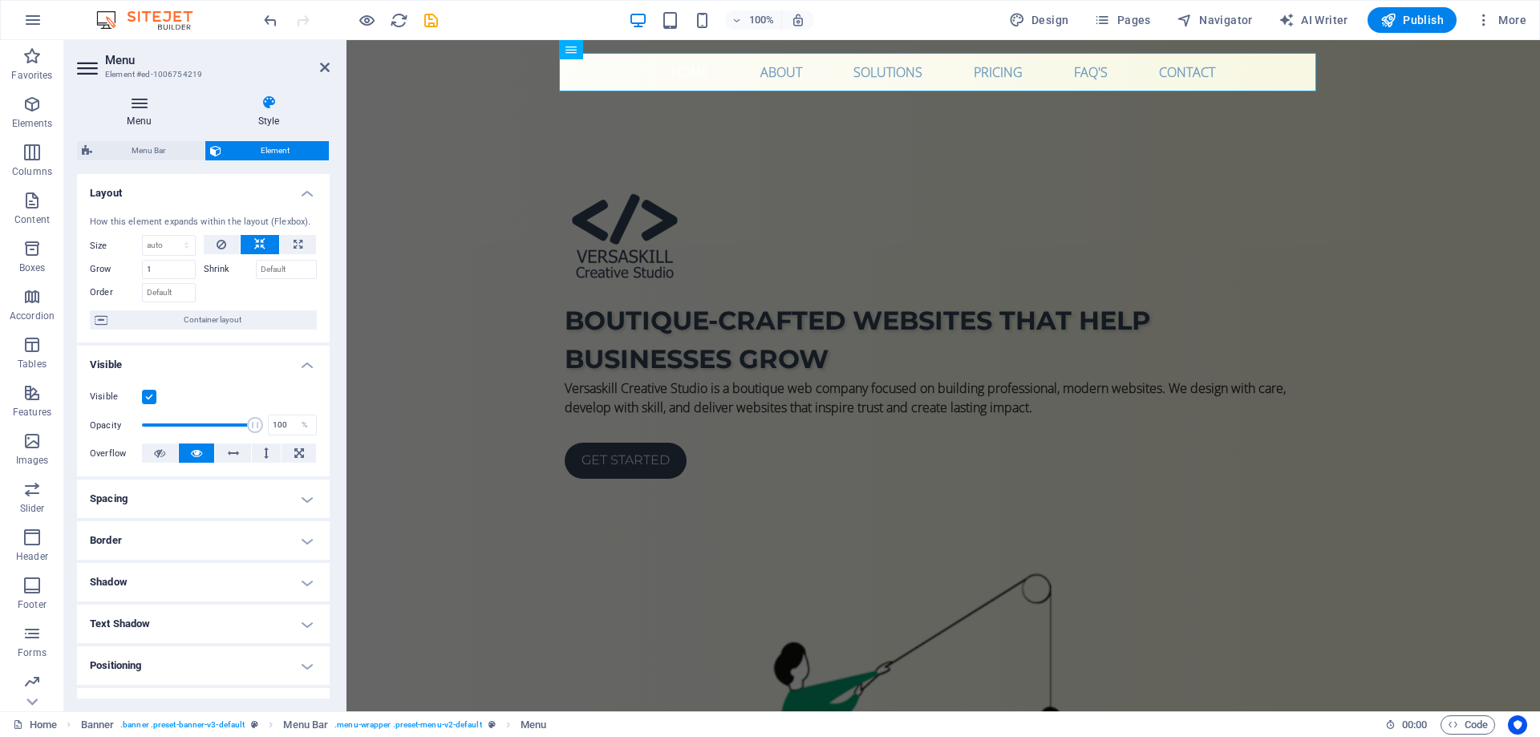
click at [155, 115] on h4 "Menu" at bounding box center [142, 112] width 131 height 34
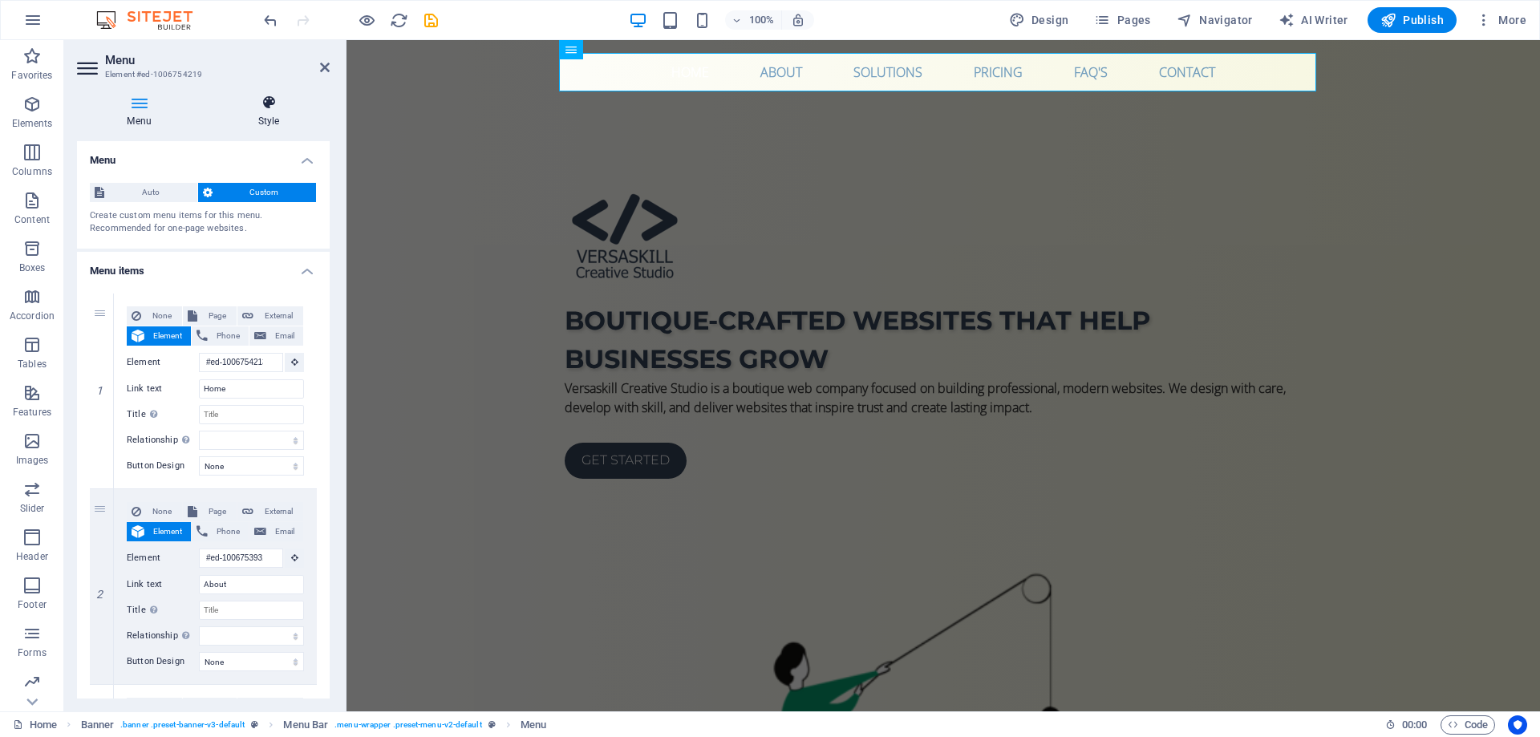
click at [257, 104] on icon at bounding box center [269, 103] width 122 height 16
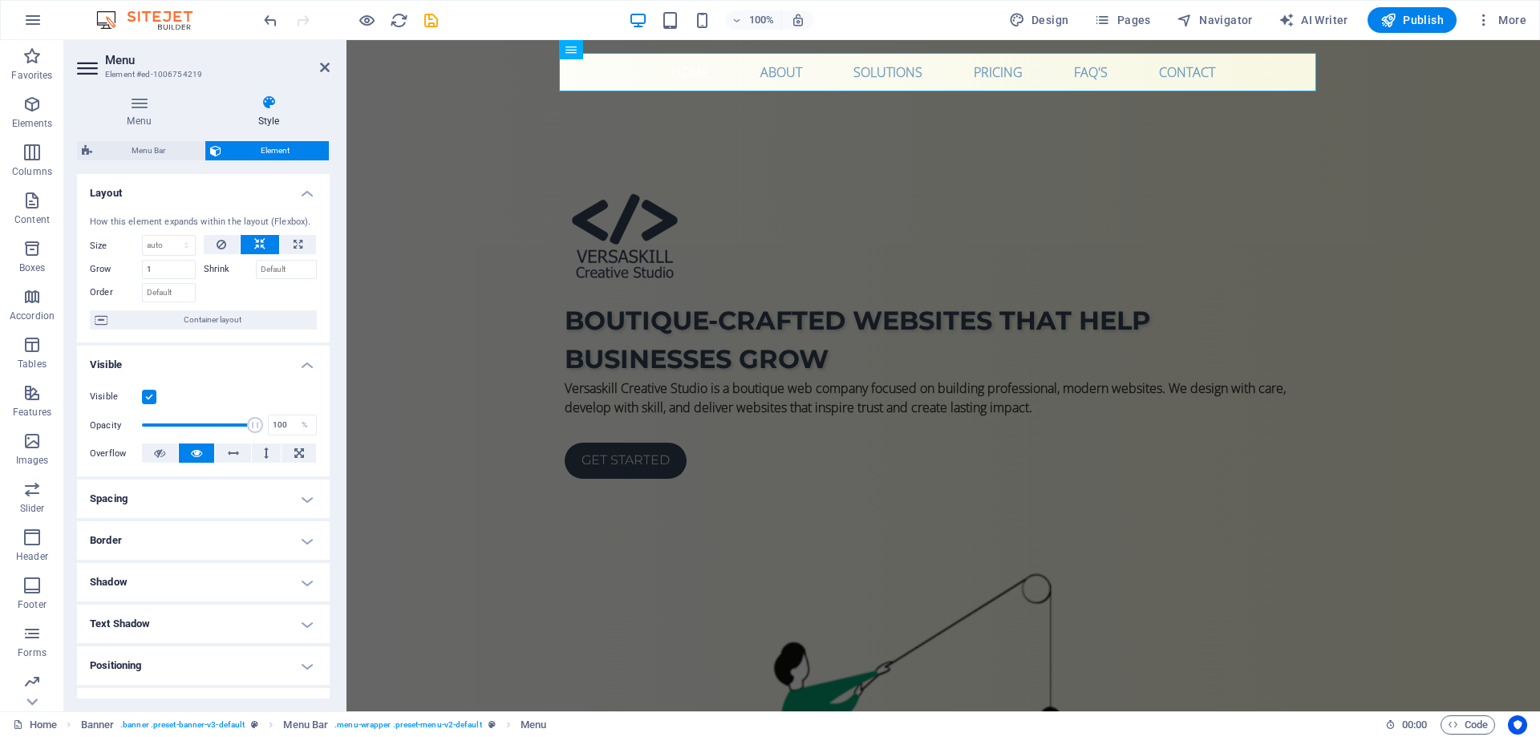
scroll to position [153, 0]
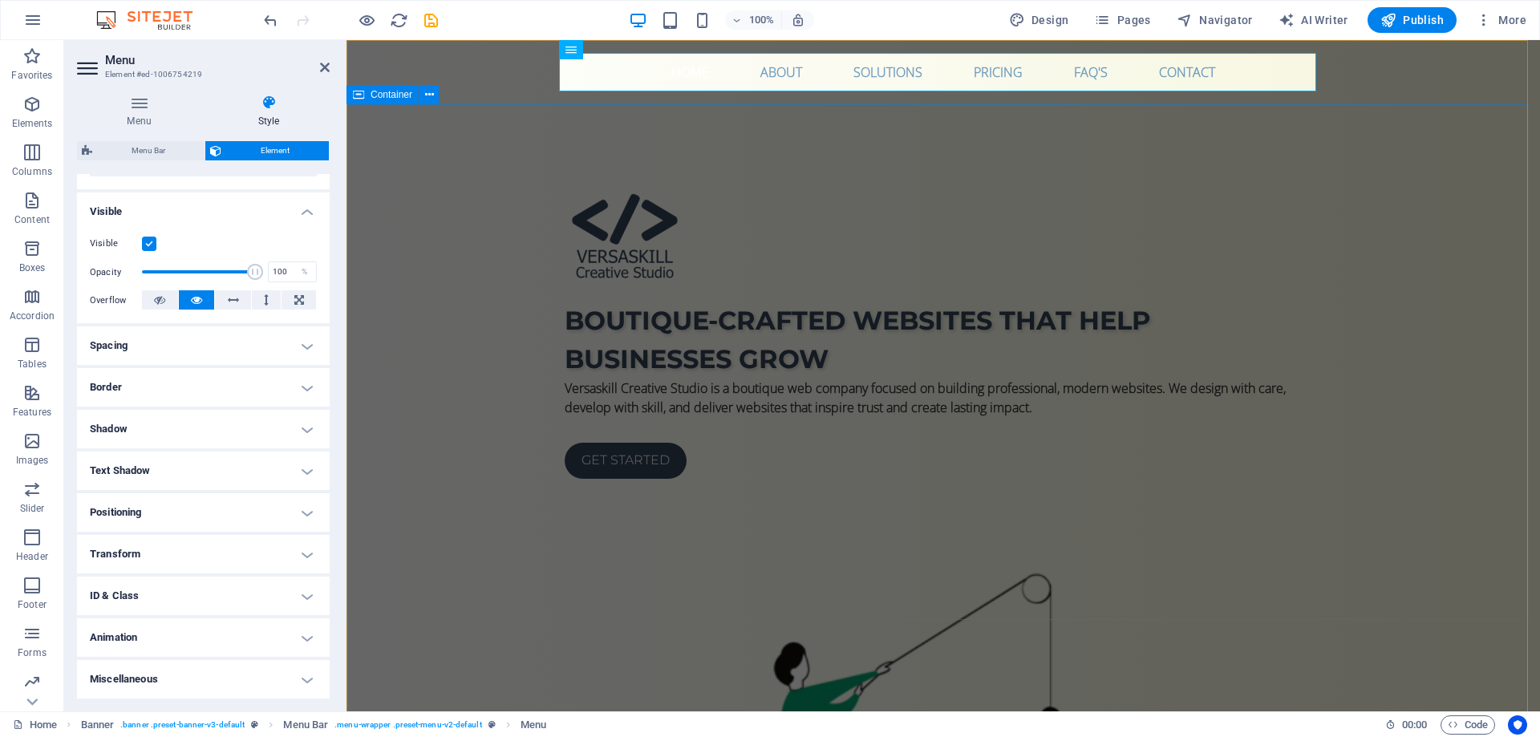
click at [426, 448] on div "Boutique-crafted websites that help businesses grow Versaskill Creative Studio …" at bounding box center [942, 705] width 1193 height 1202
click at [709, 417] on div "Versaskill Creative Studio is a boutique web company focused on building profes…" at bounding box center [943, 398] width 757 height 38
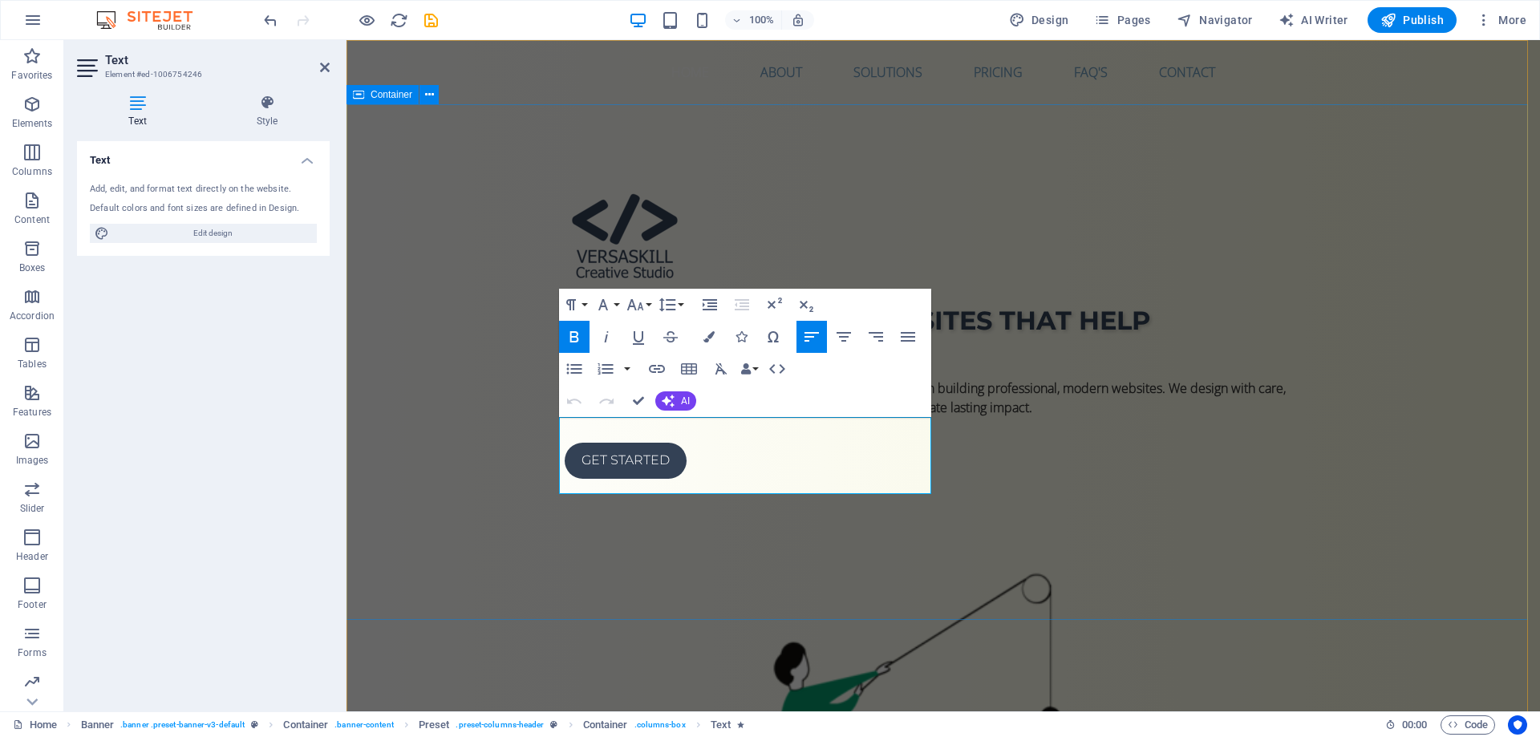
click at [1440, 55] on div "Home About Solutions Pricing FAQ's Contact Menu" at bounding box center [942, 72] width 1193 height 64
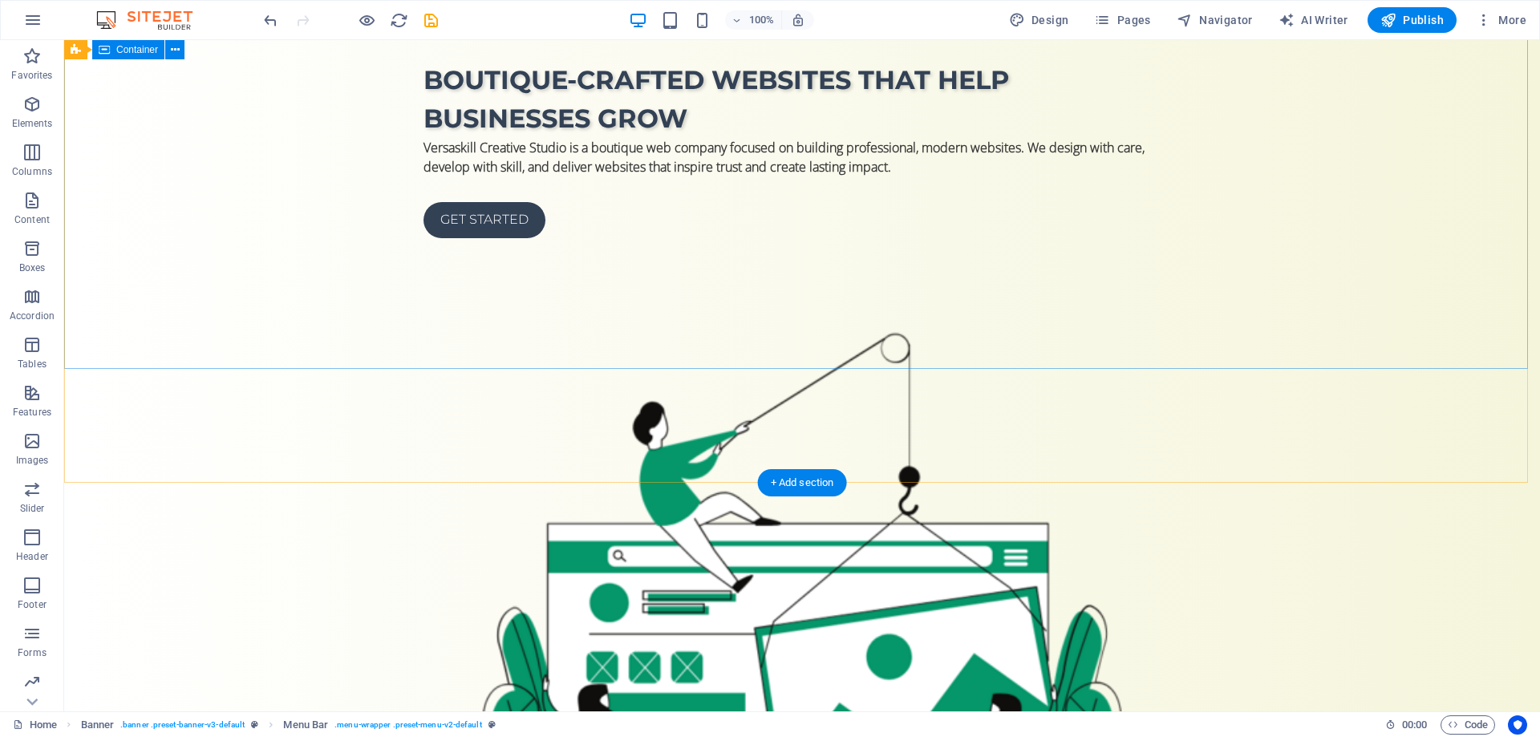
scroll to position [481, 0]
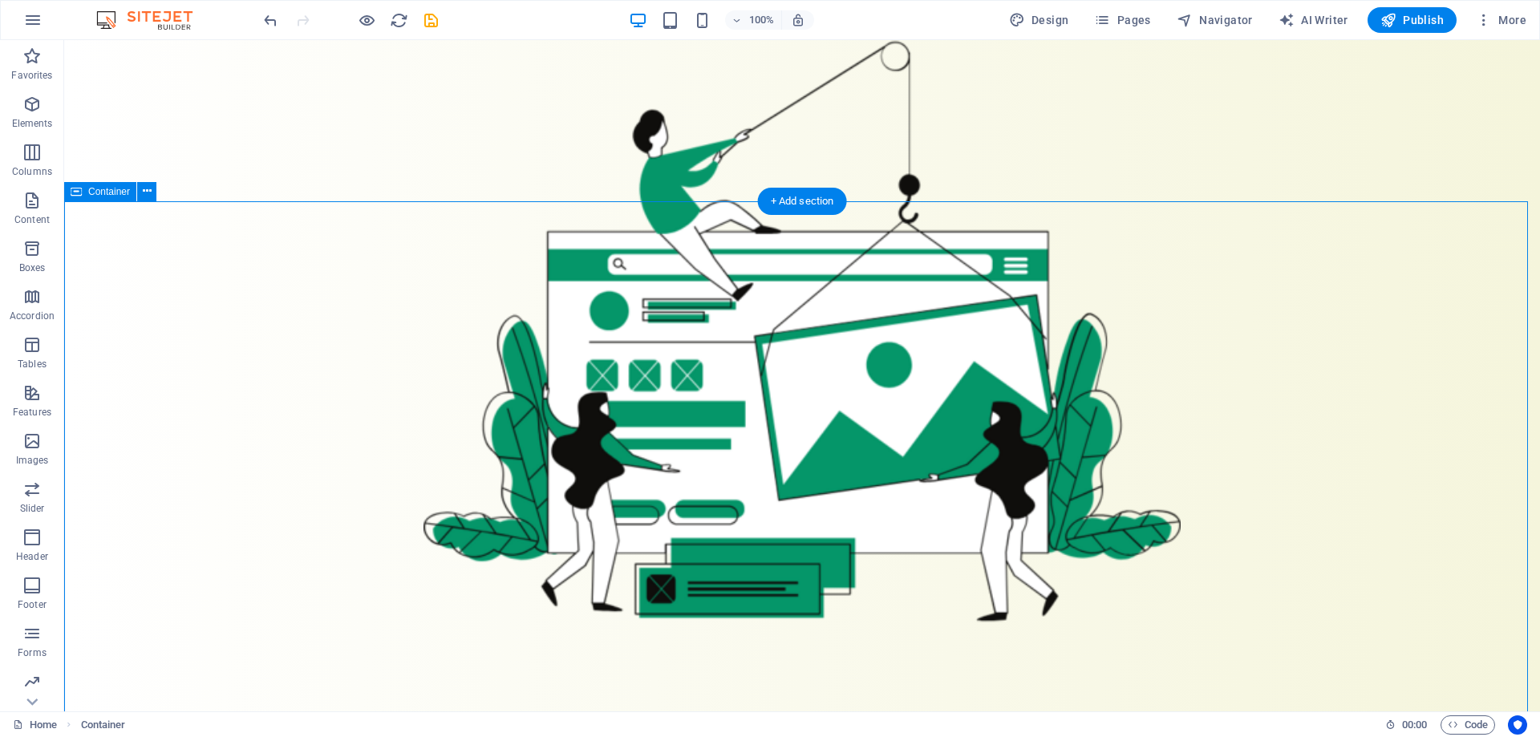
scroll to position [561, 0]
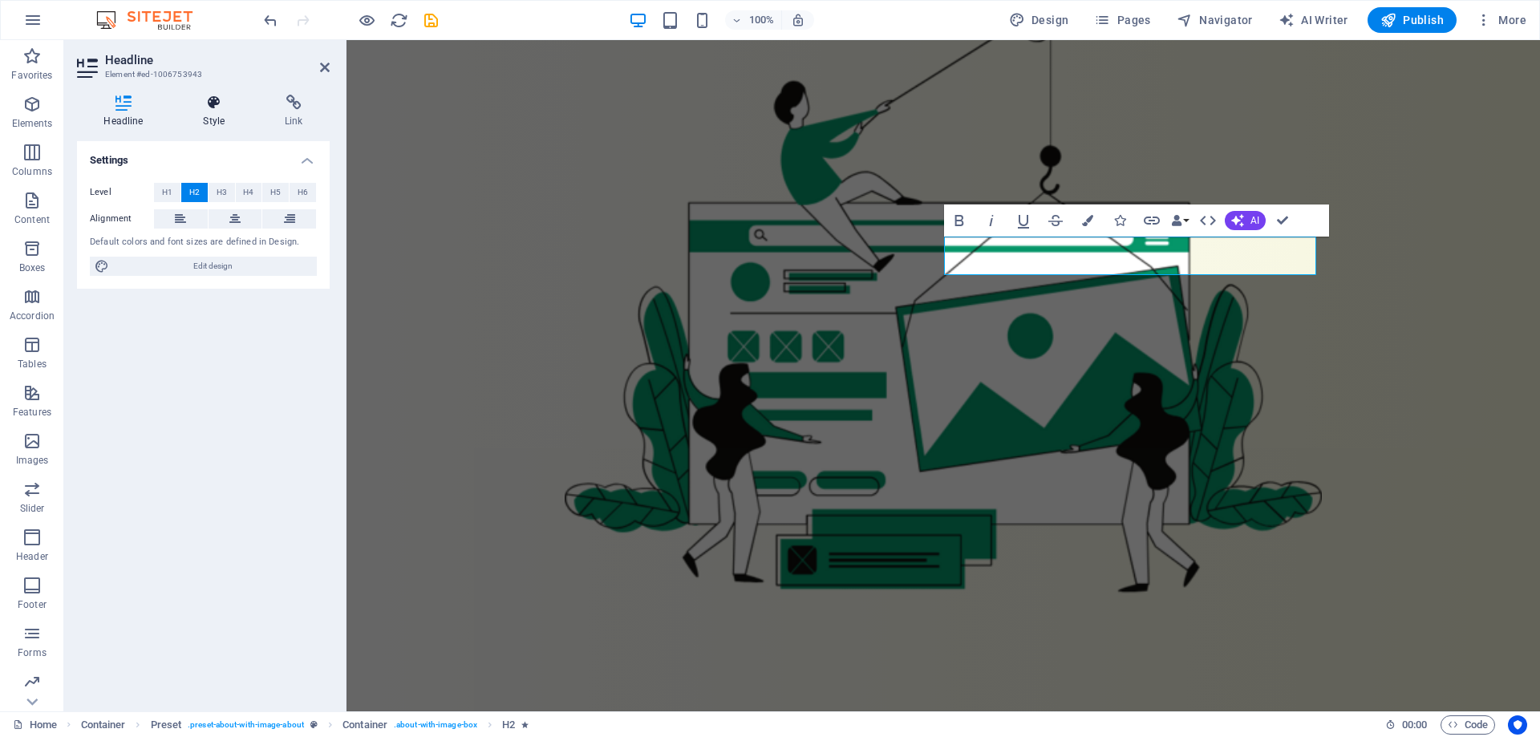
click at [209, 110] on icon at bounding box center [213, 103] width 75 height 16
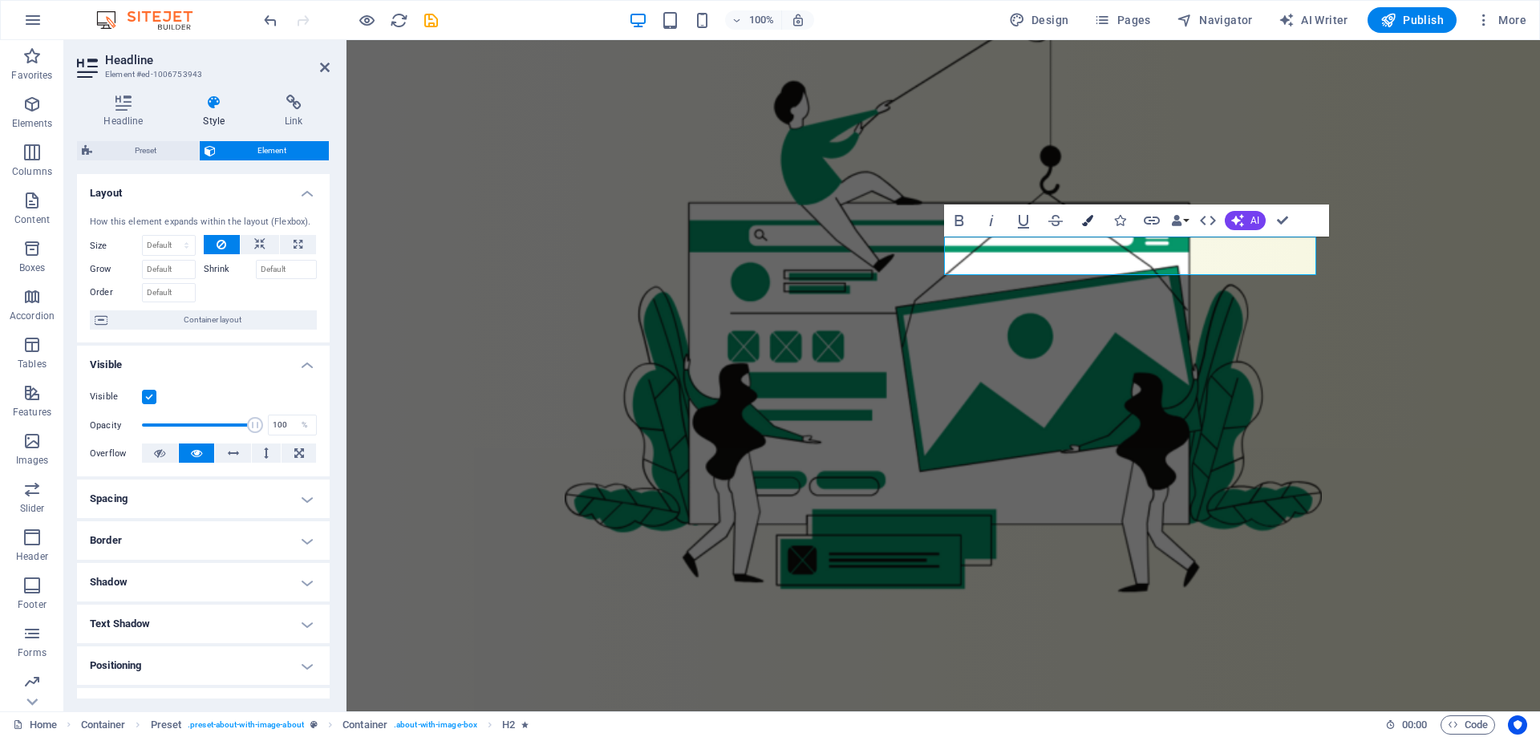
click at [1080, 216] on button "Colors" at bounding box center [1087, 221] width 30 height 32
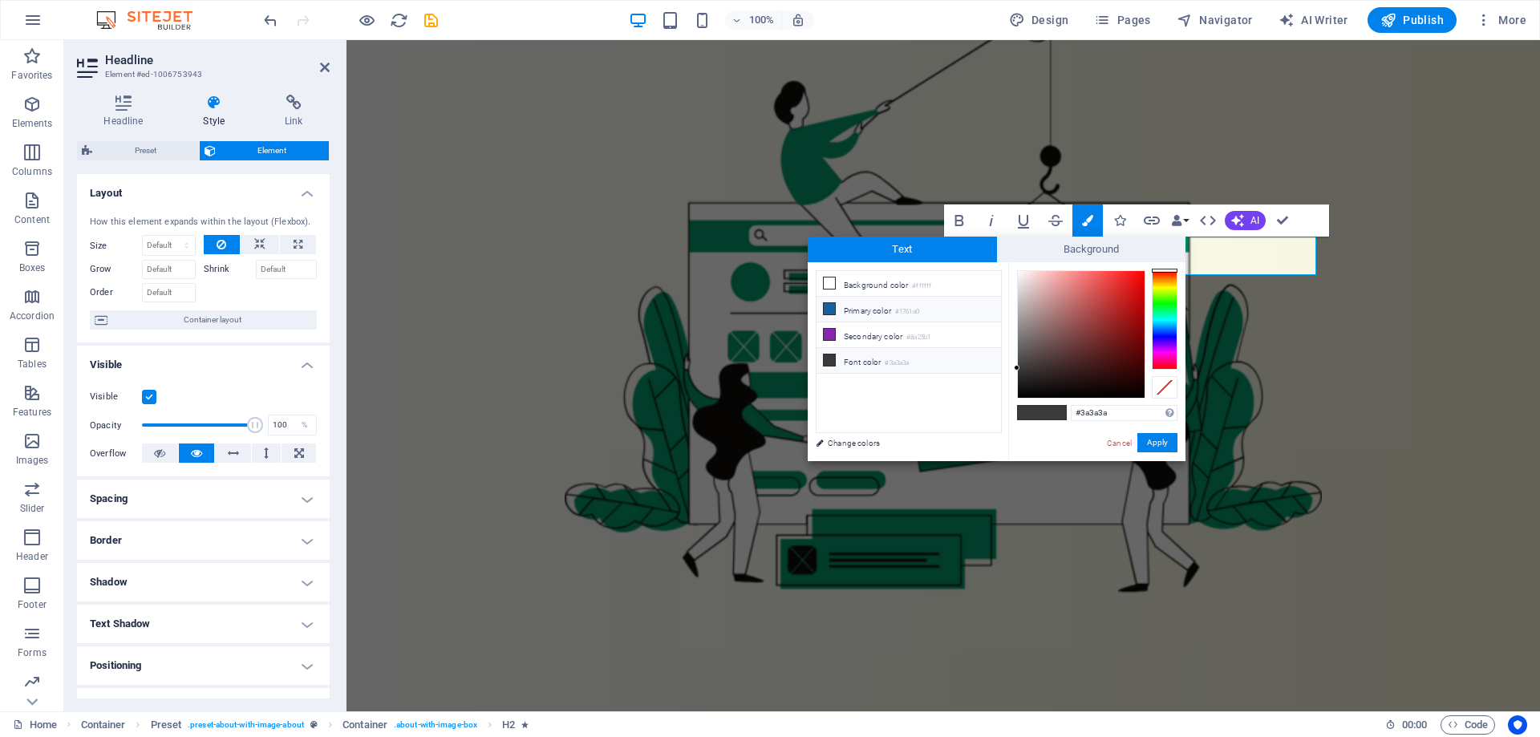
click at [906, 308] on small "#1761a0" at bounding box center [907, 311] width 24 height 11
type input "#1761a0"
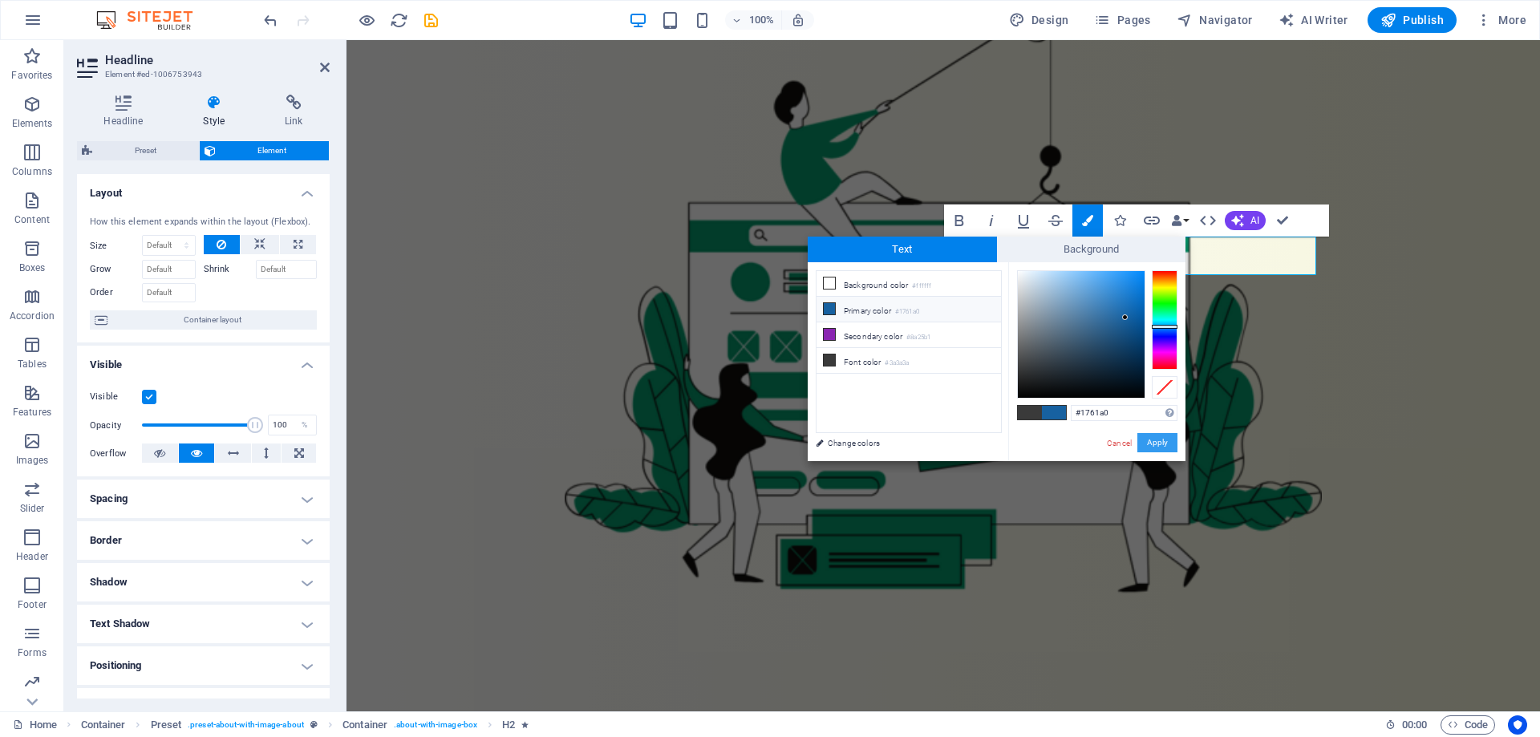
click at [1155, 442] on button "Apply" at bounding box center [1157, 442] width 40 height 19
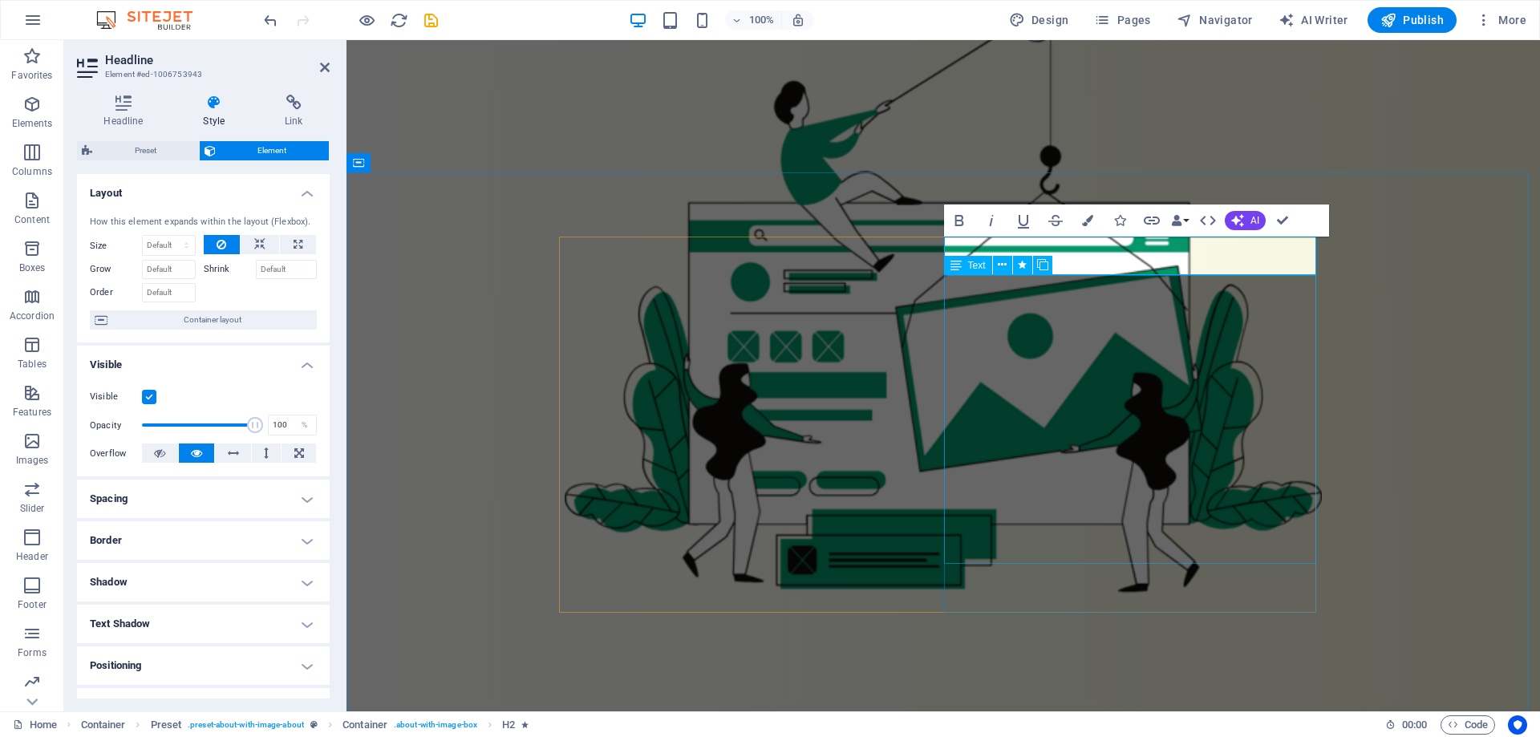
drag, startPoint x: 1309, startPoint y: 453, endPoint x: 1639, endPoint y: 454, distance: 330.4
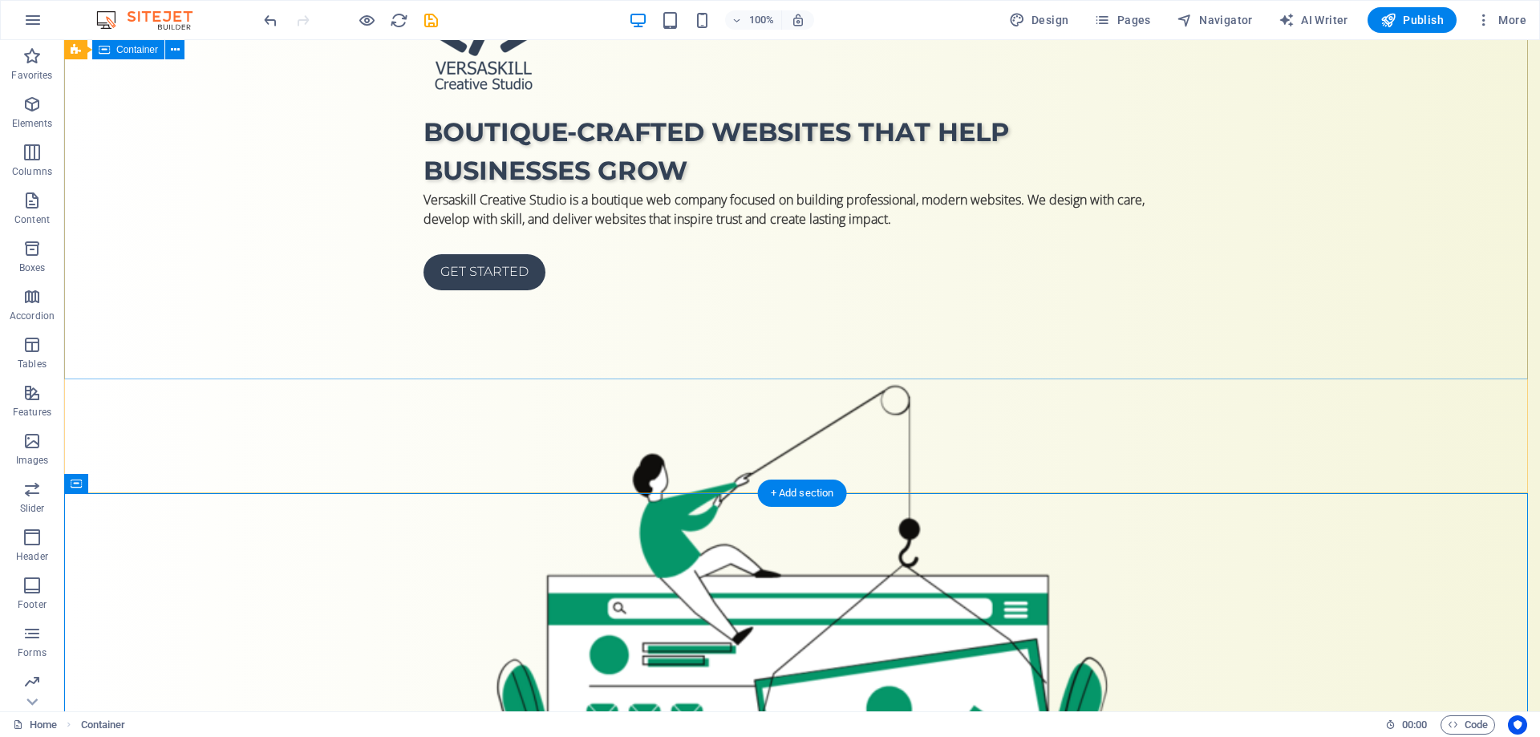
scroll to position [160, 0]
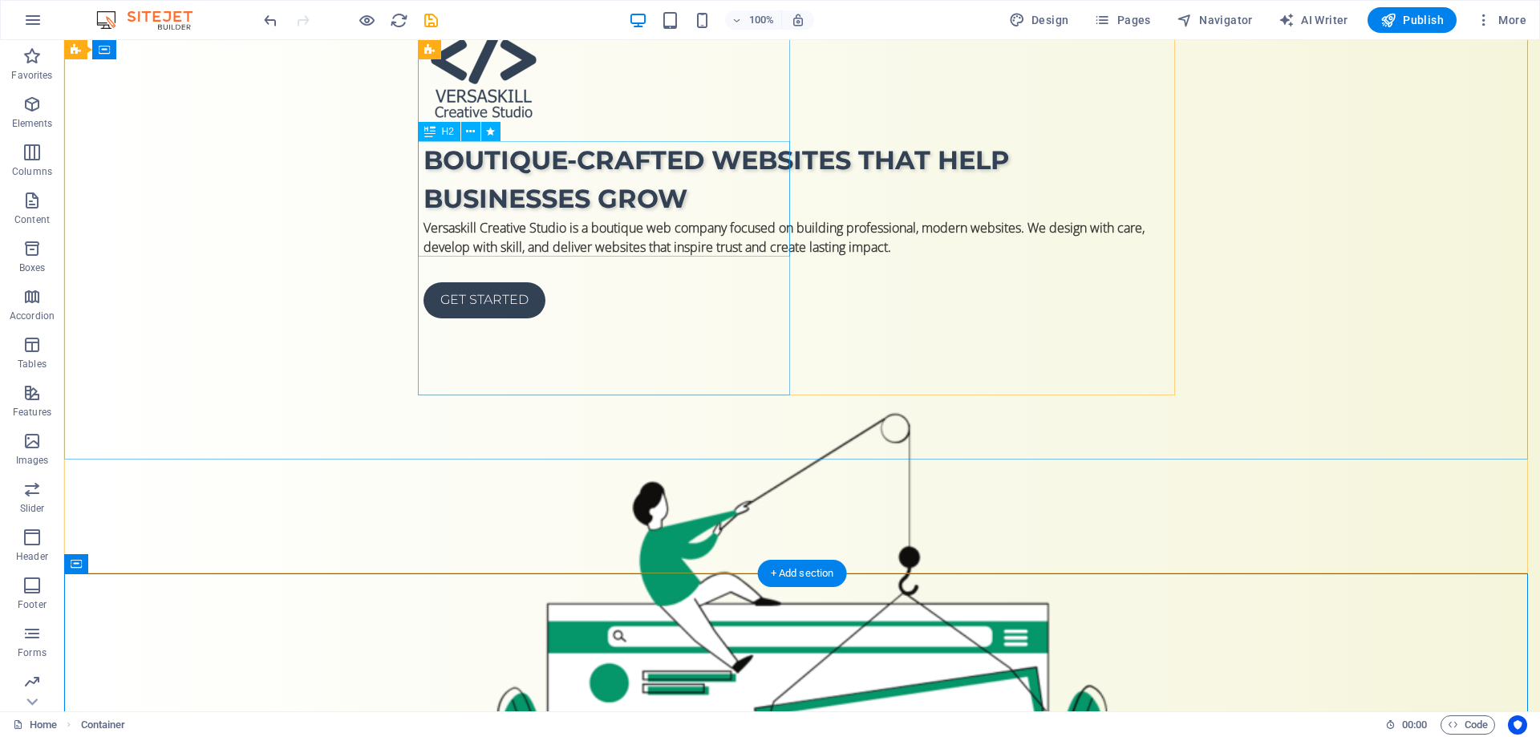
click at [555, 197] on div "Boutique-crafted websites that help businesses grow" at bounding box center [801, 179] width 757 height 77
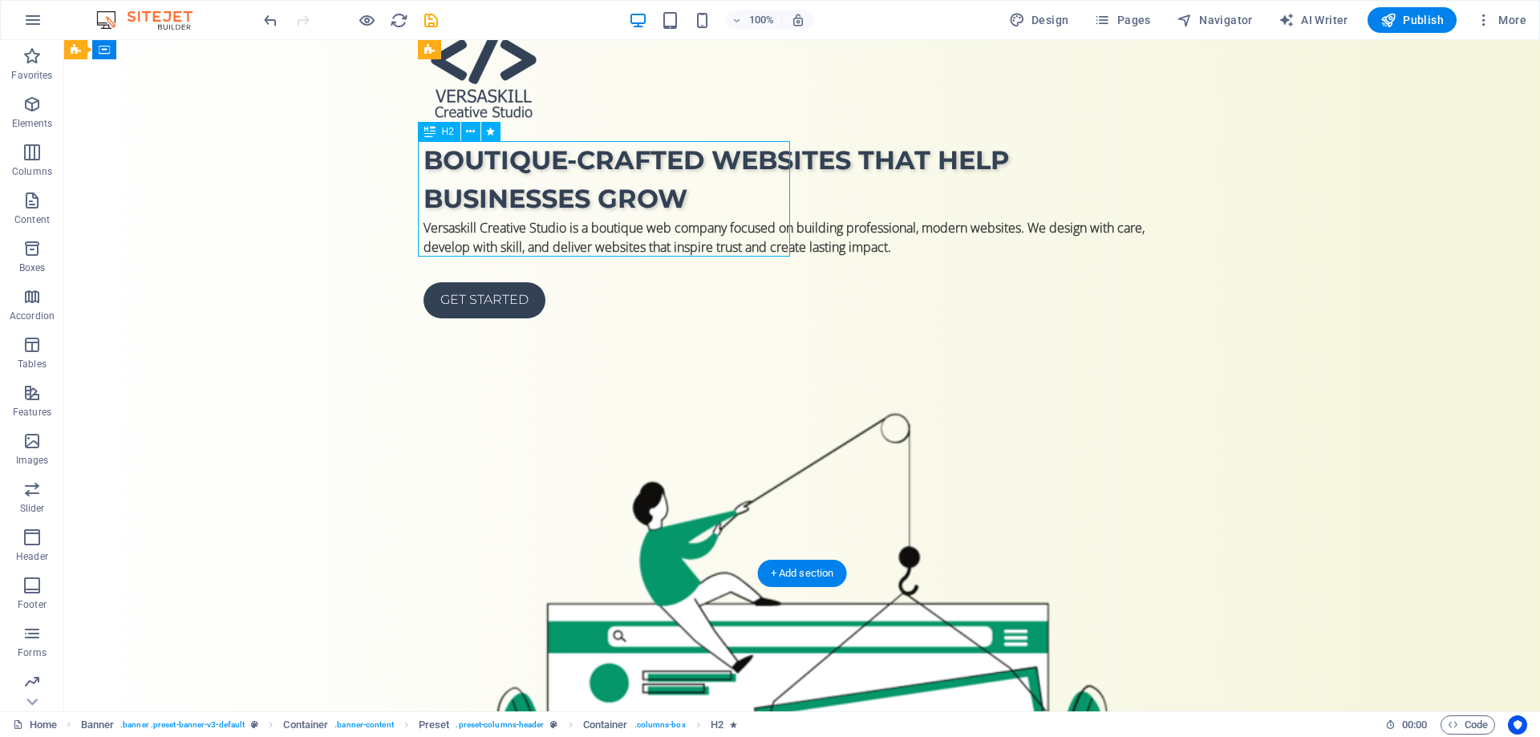
click at [555, 197] on div "Boutique-crafted websites that help businesses grow" at bounding box center [801, 179] width 757 height 77
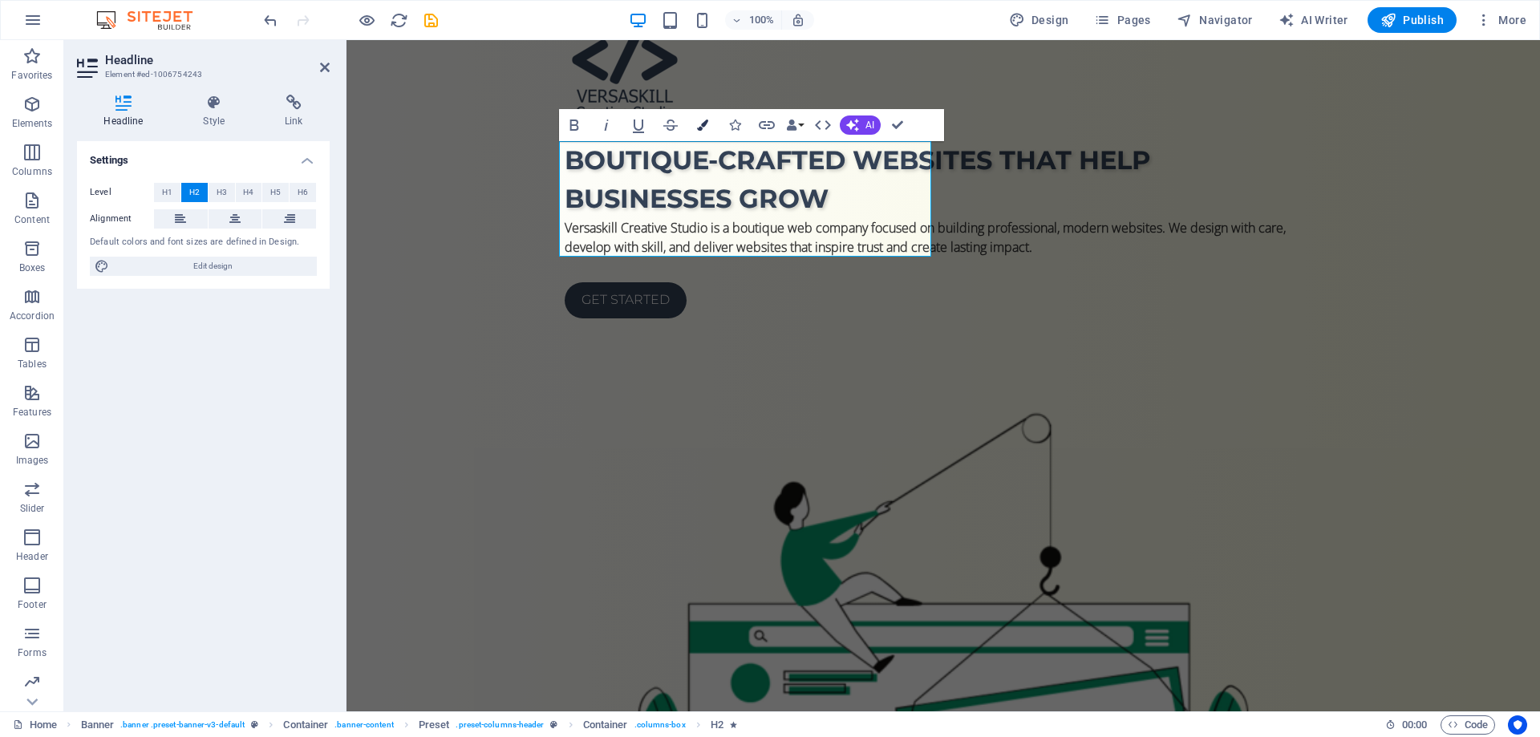
click at [704, 126] on icon "button" at bounding box center [702, 124] width 11 height 11
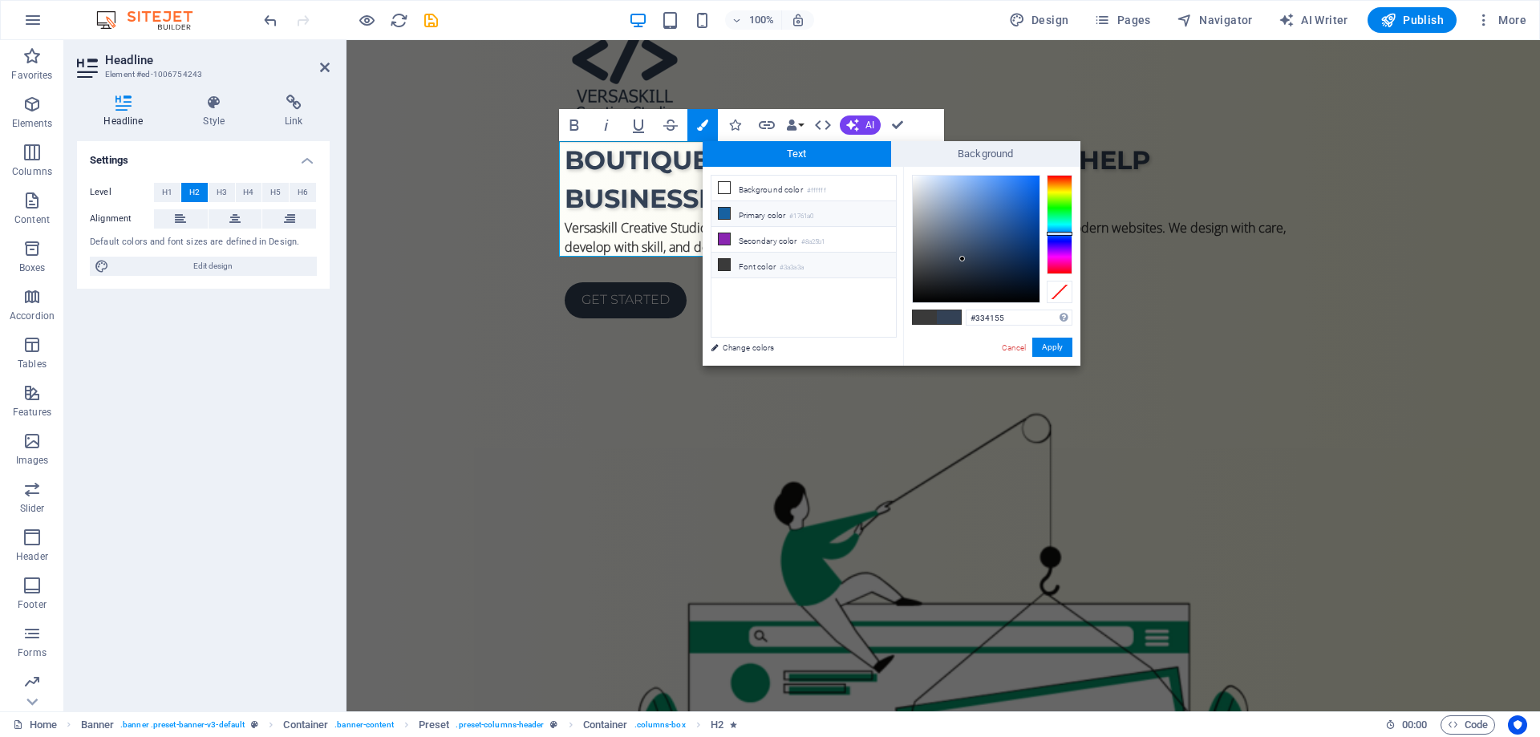
click at [761, 221] on li "Primary color #1761a0" at bounding box center [803, 214] width 184 height 26
type input "#1761a0"
click at [1045, 349] on button "Apply" at bounding box center [1052, 347] width 40 height 19
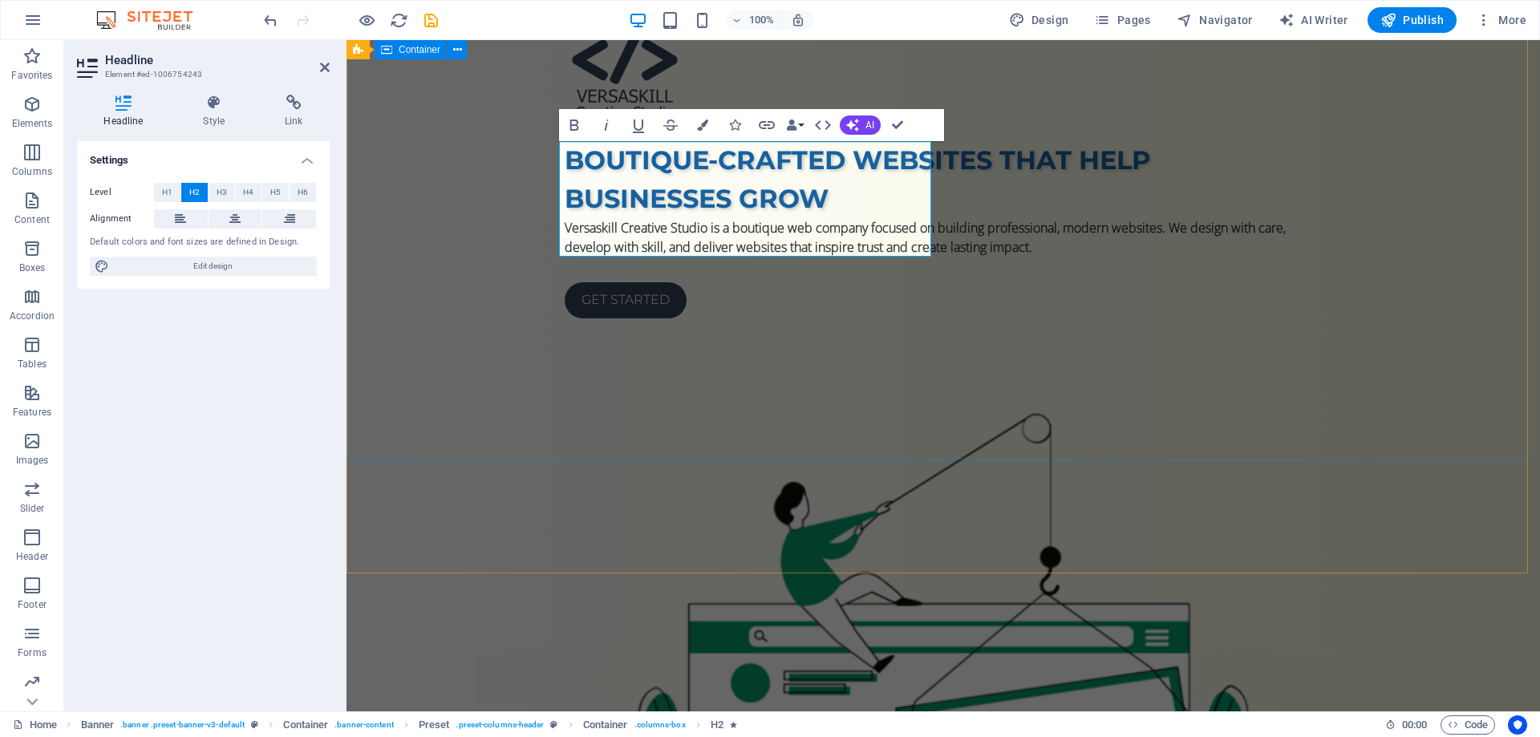
click at [1307, 427] on div "Boutique-crafted websites that help businesses grow Versaskill Creative Studio …" at bounding box center [942, 545] width 1193 height 1202
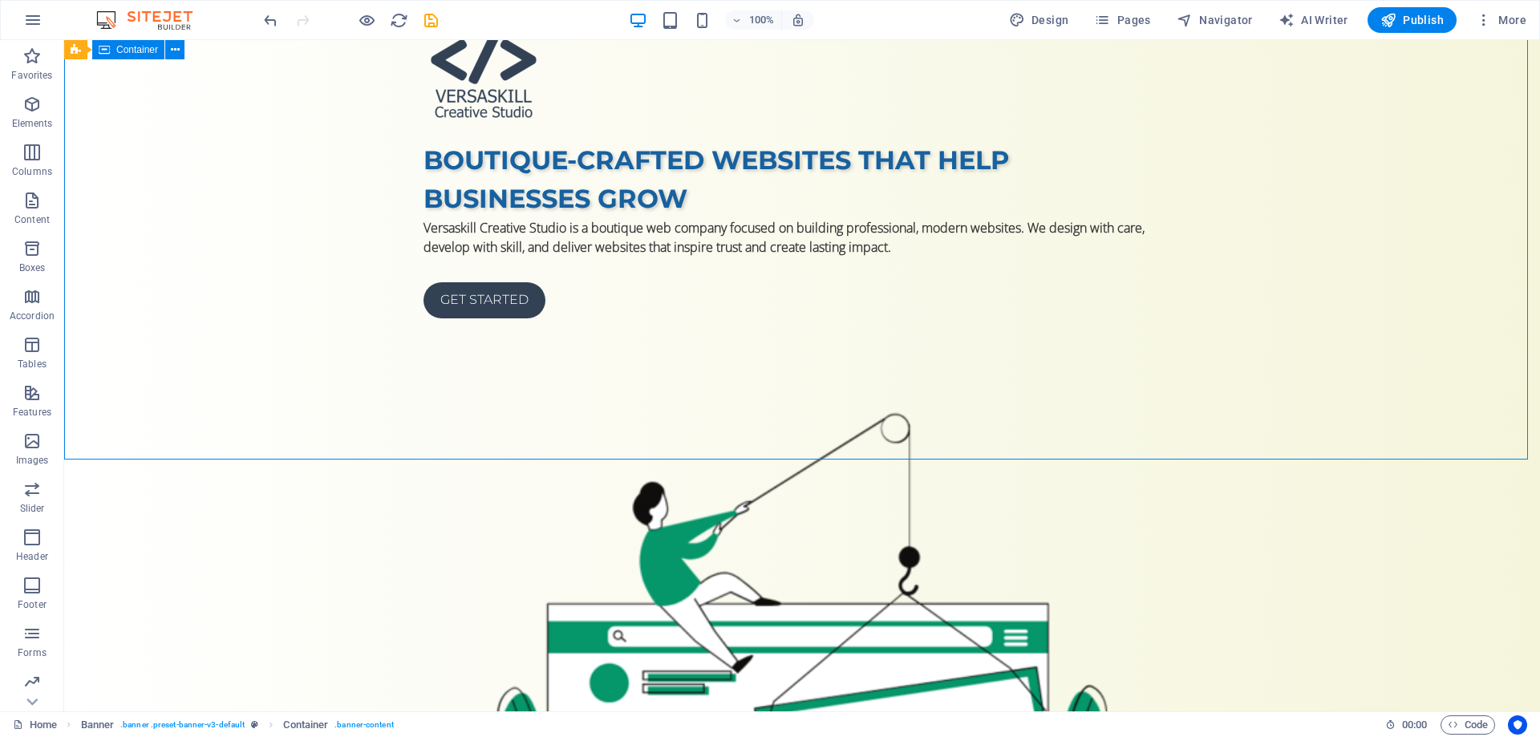
click at [1462, 349] on div "Boutique-crafted websites that help businesses grow Versaskill Creative Studio …" at bounding box center [802, 545] width 1476 height 1202
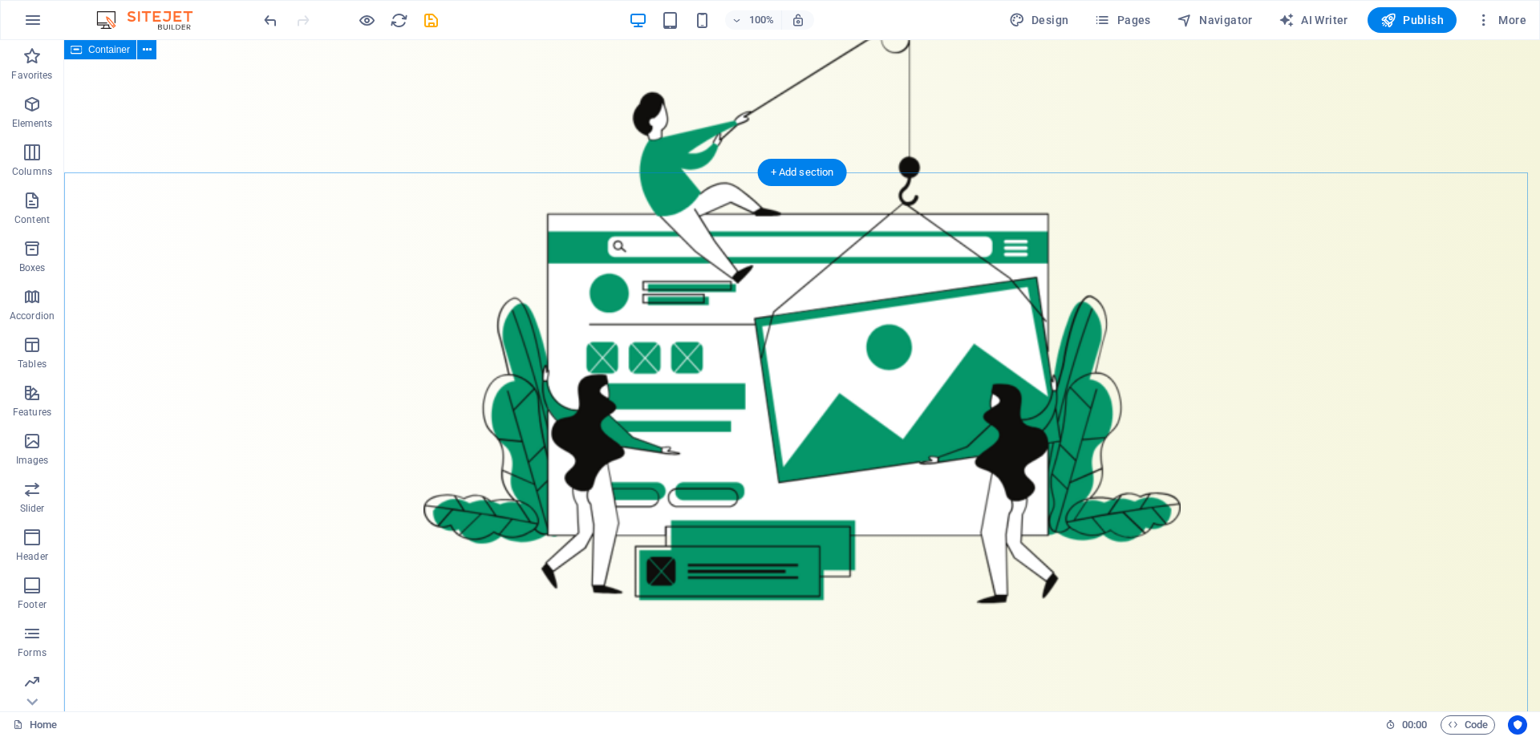
scroll to position [241, 0]
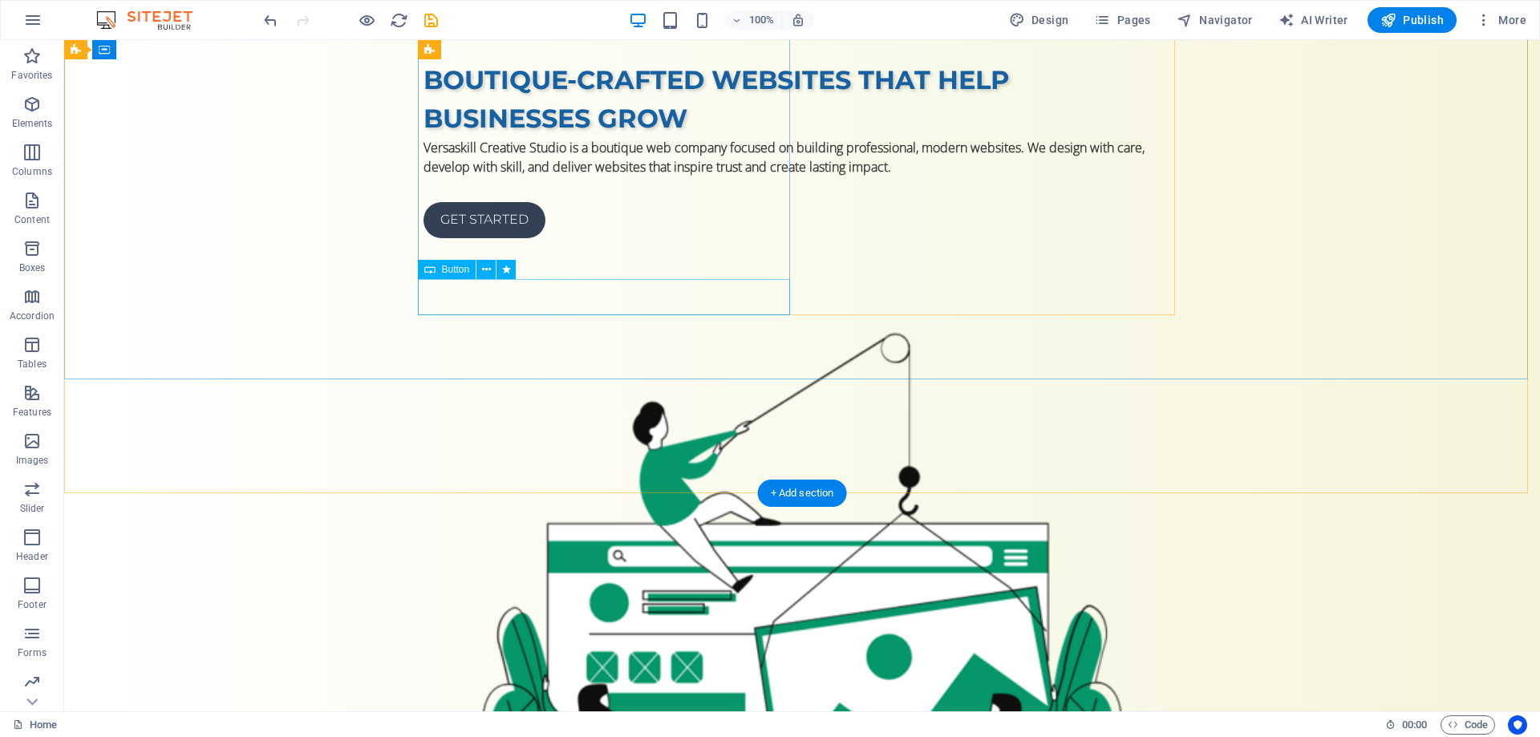
click at [509, 238] on div "Get started" at bounding box center [801, 220] width 757 height 36
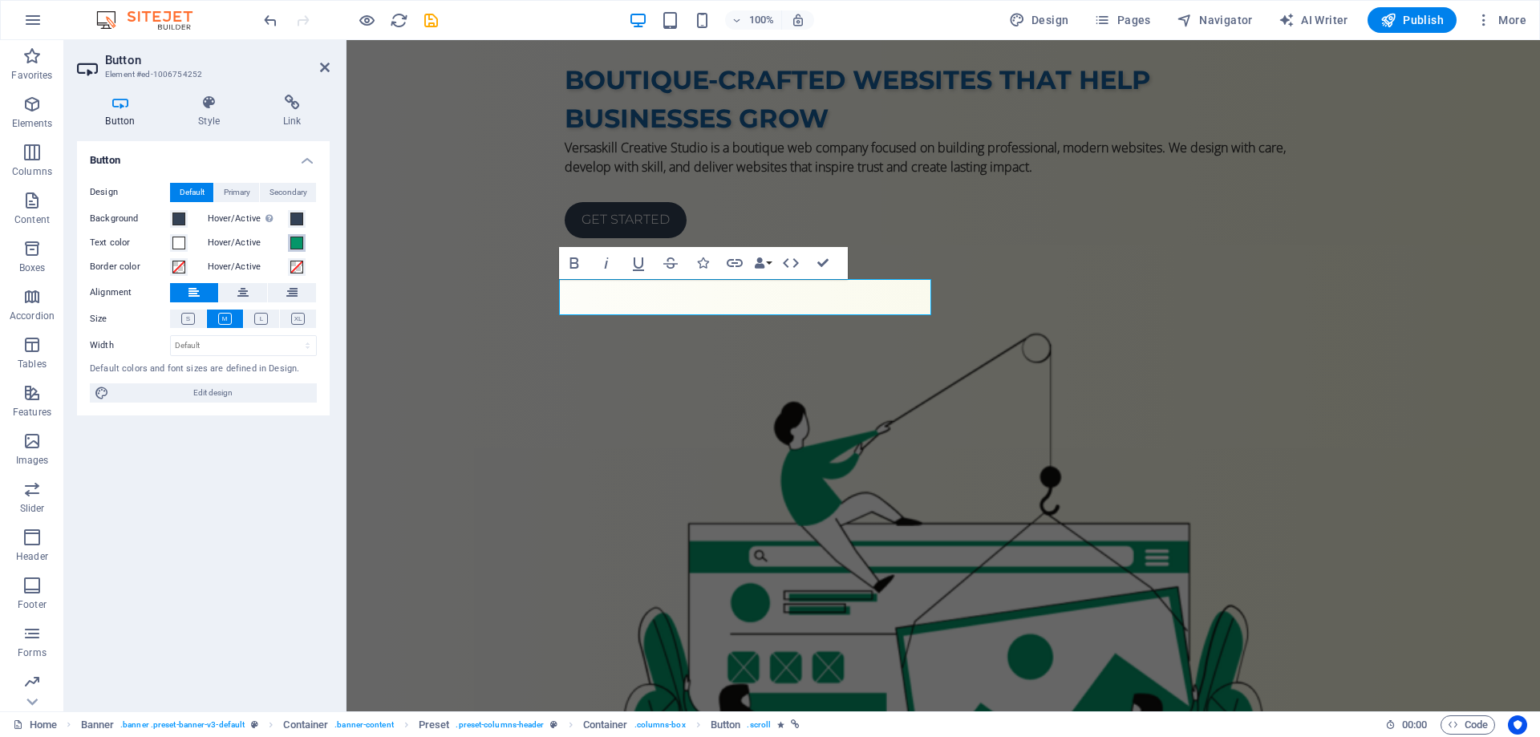
click at [294, 241] on span at bounding box center [296, 243] width 13 height 13
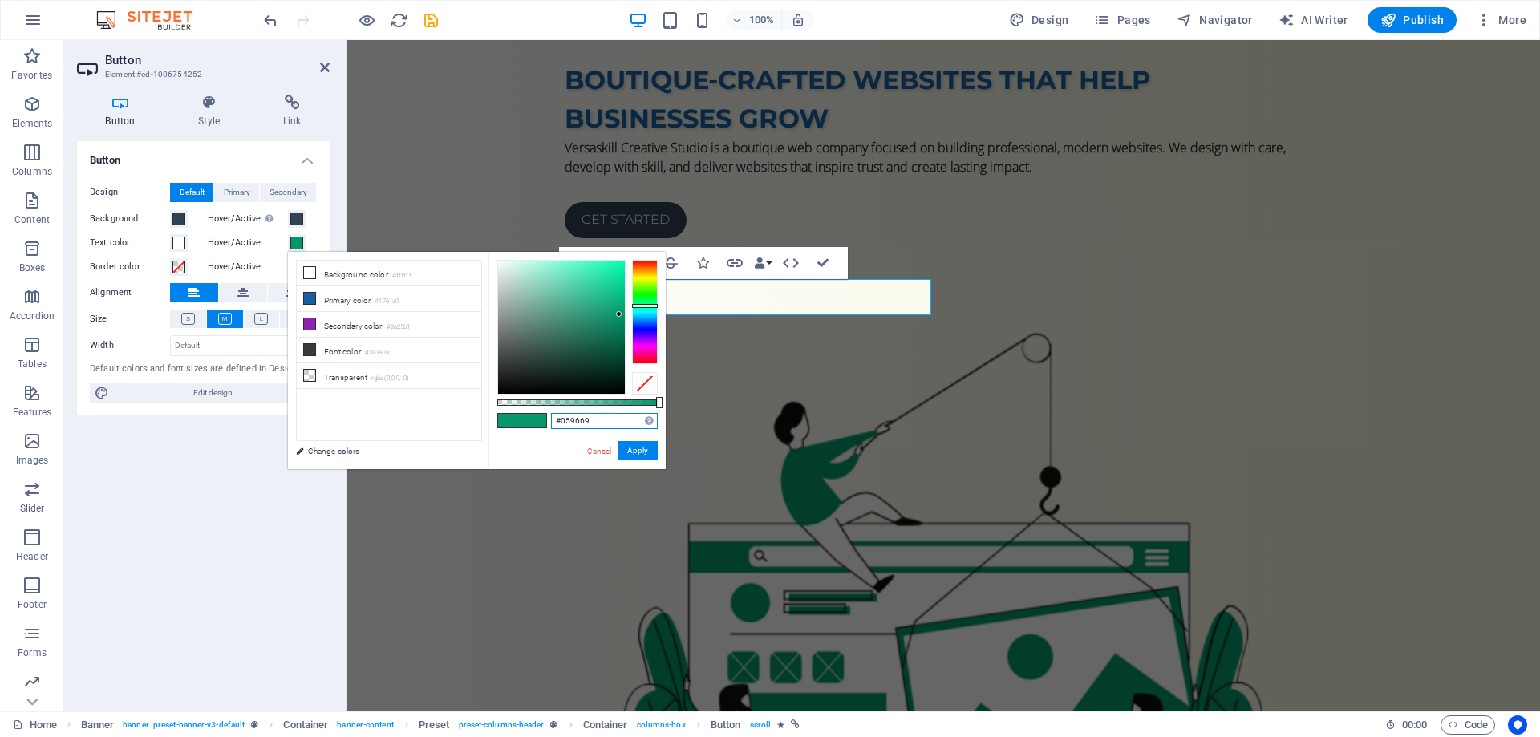
click at [577, 416] on input "#059669" at bounding box center [604, 421] width 107 height 16
click at [645, 449] on button "Apply" at bounding box center [638, 450] width 40 height 19
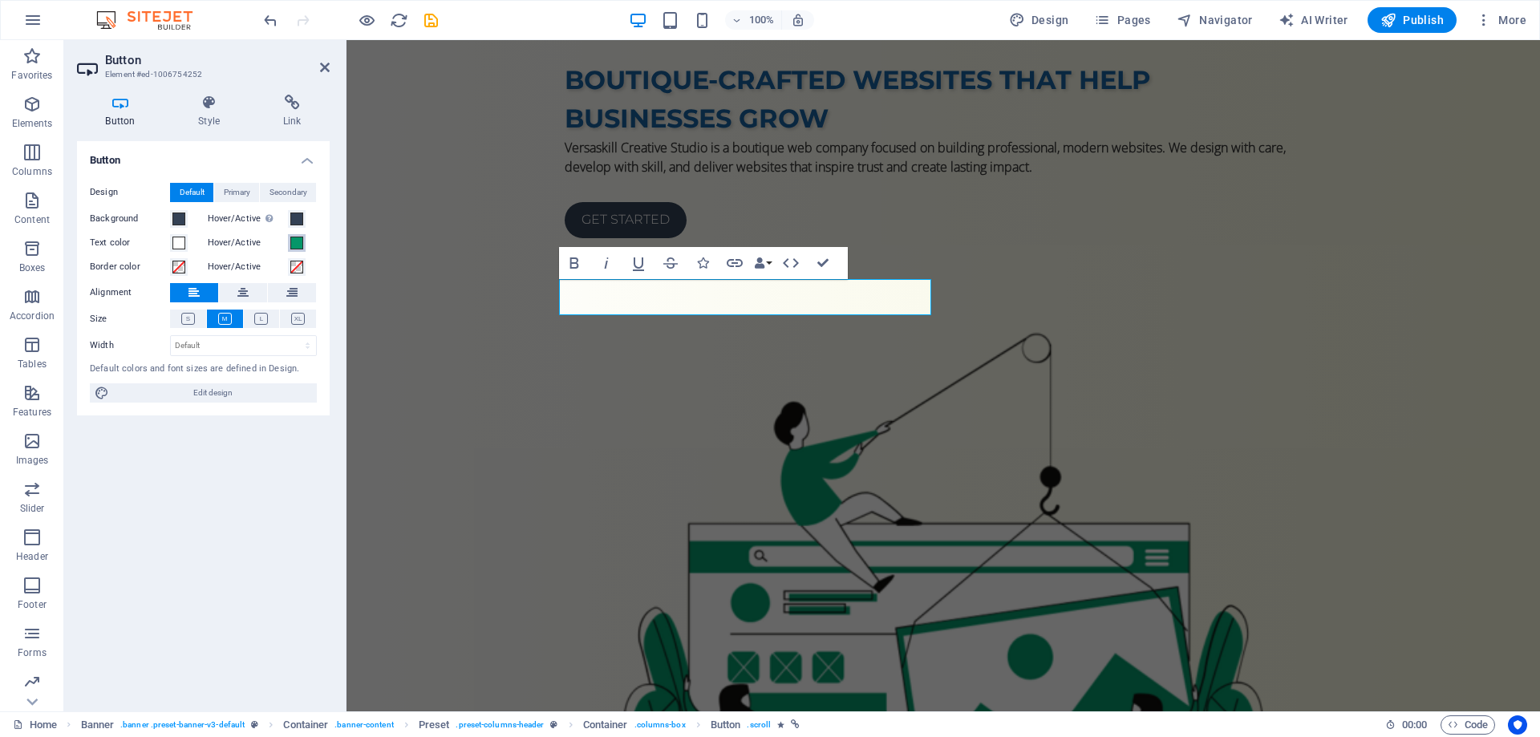
click at [297, 249] on span at bounding box center [296, 243] width 13 height 13
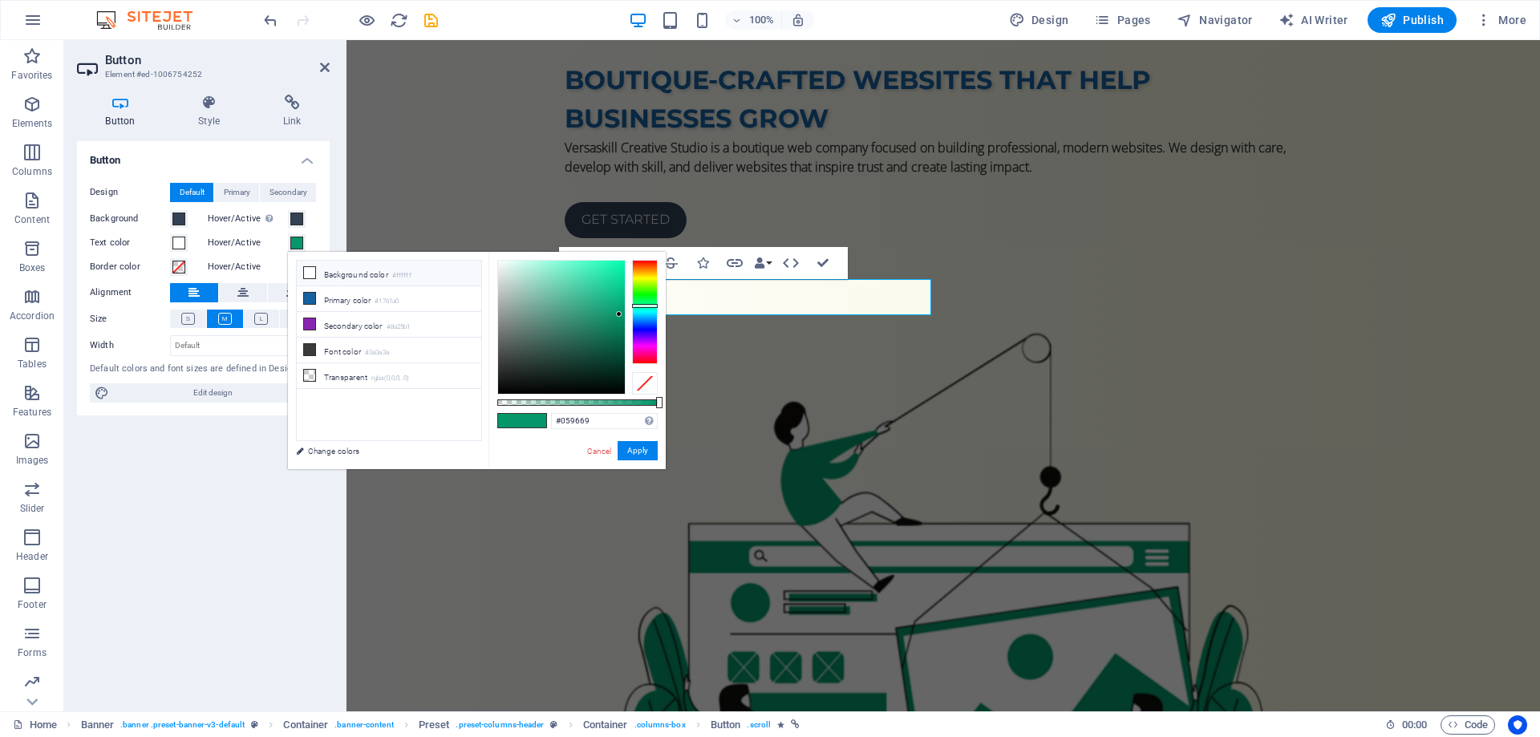
click at [342, 272] on li "Background color #ffffff" at bounding box center [389, 274] width 184 height 26
type input "#ffffff"
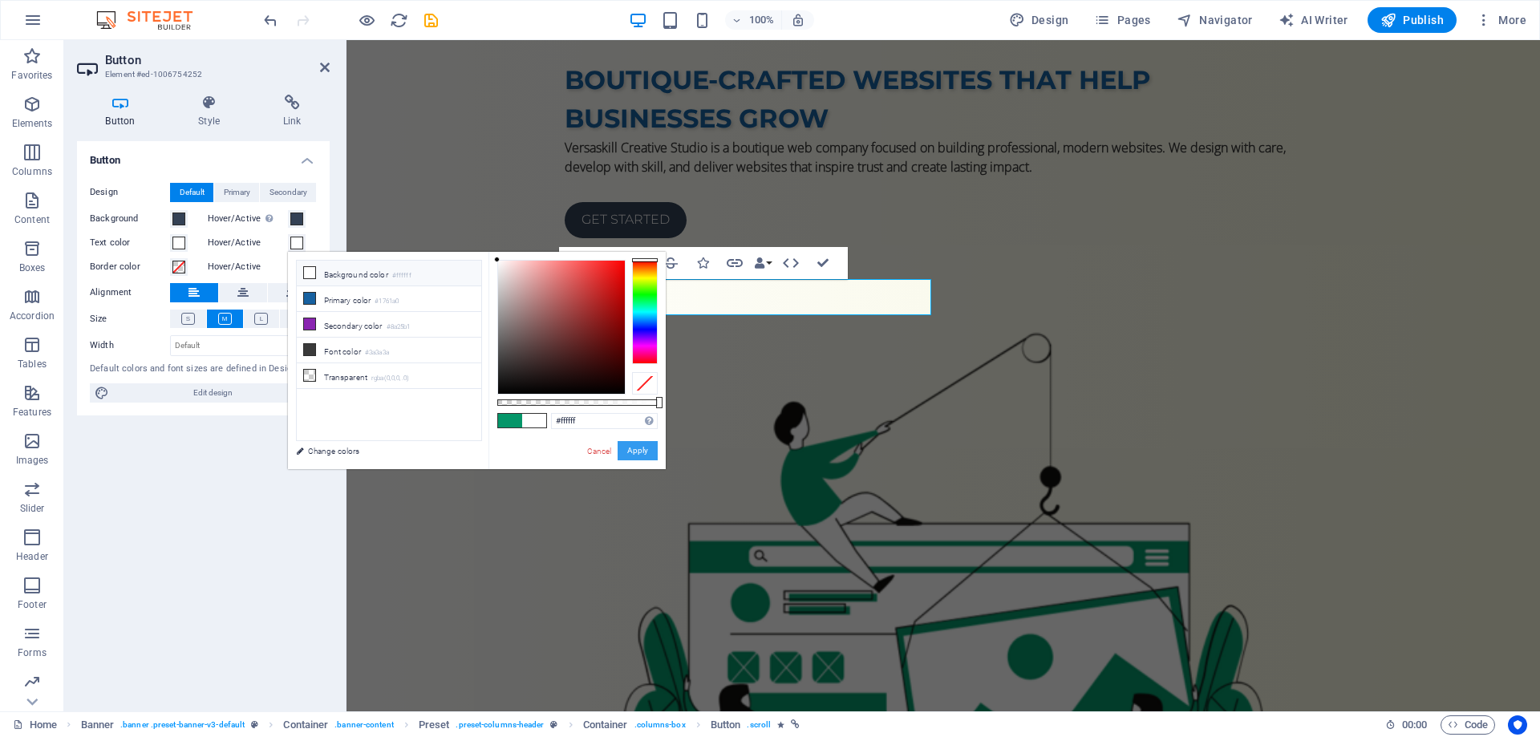
click at [630, 452] on button "Apply" at bounding box center [638, 450] width 40 height 19
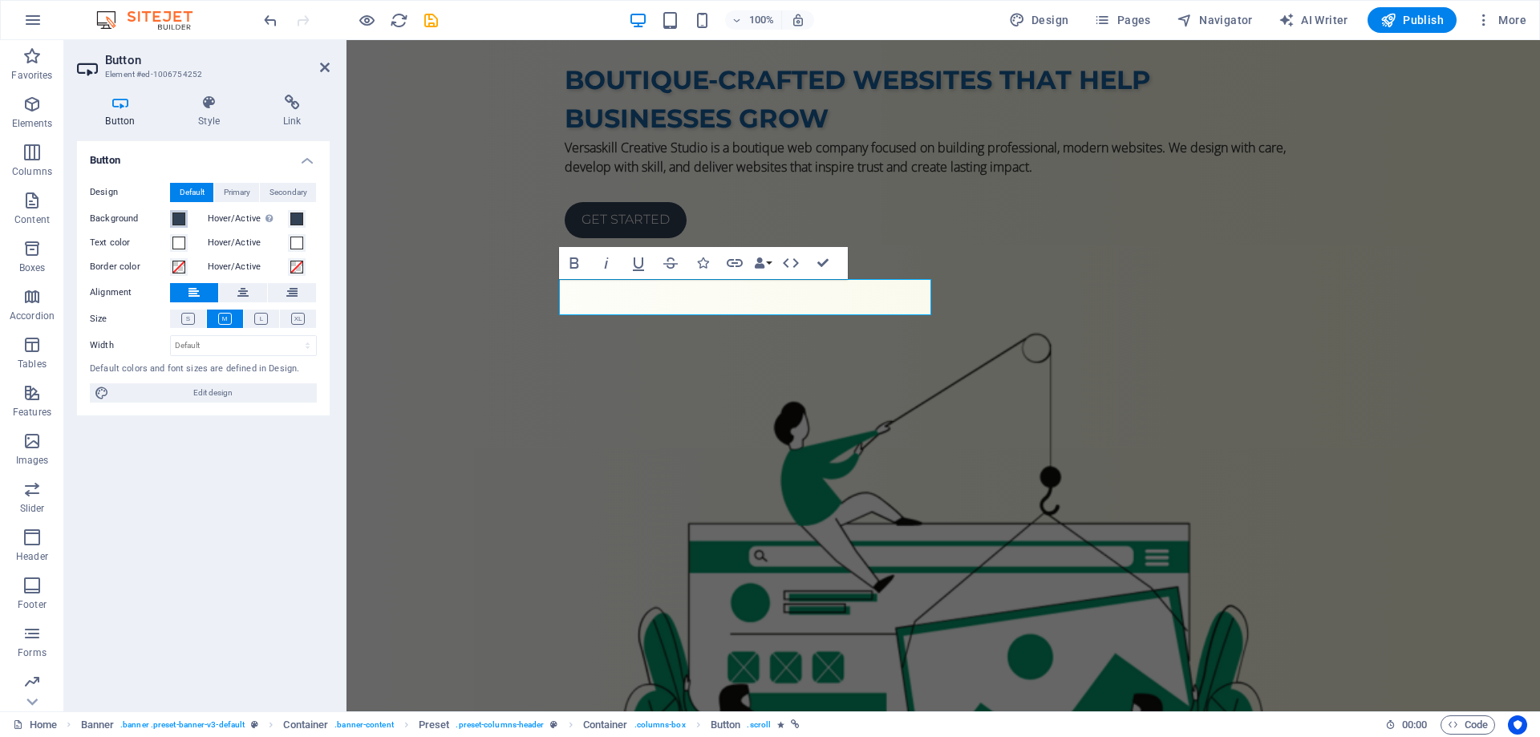
click at [179, 214] on span at bounding box center [178, 219] width 13 height 13
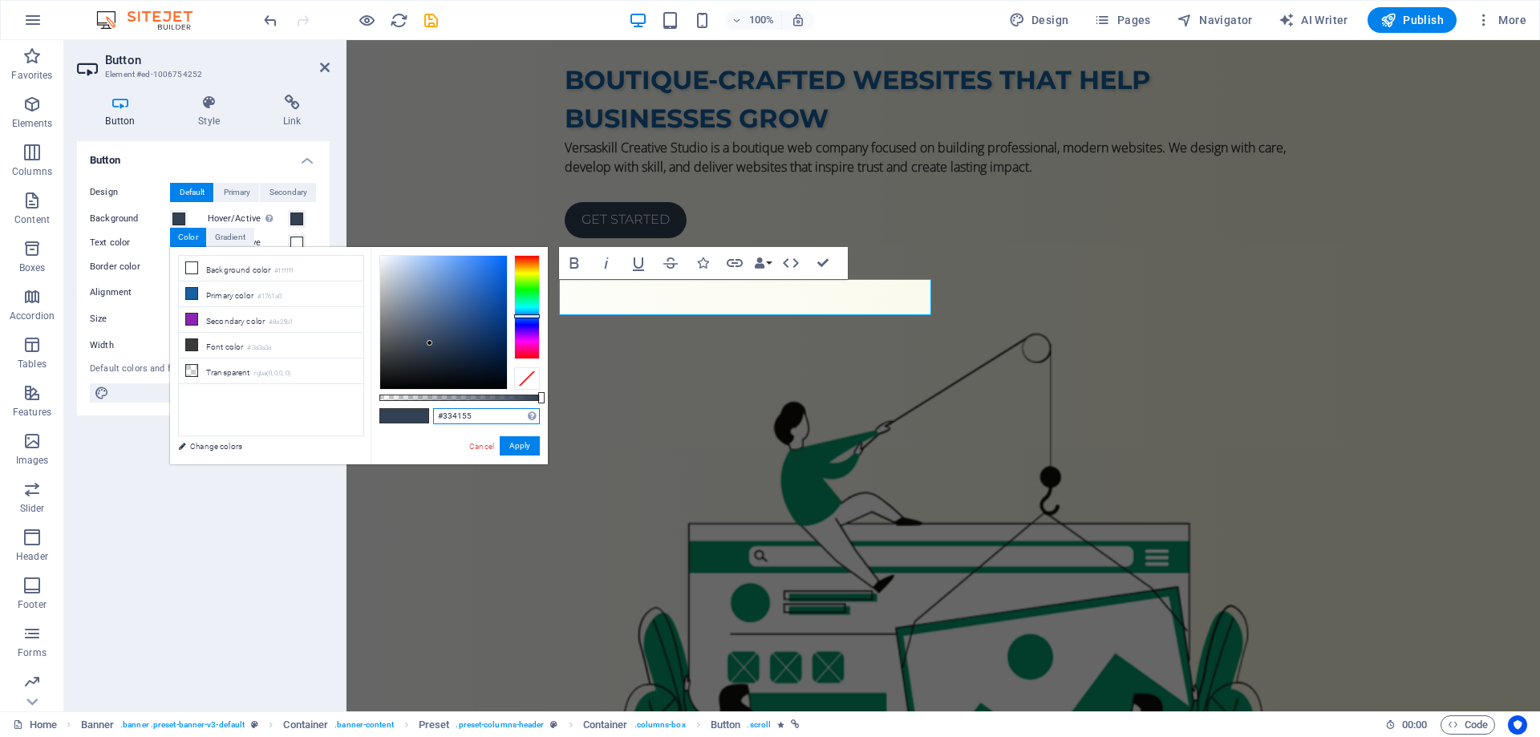
click at [452, 409] on input "#334155" at bounding box center [486, 416] width 107 height 16
paste input "059669"
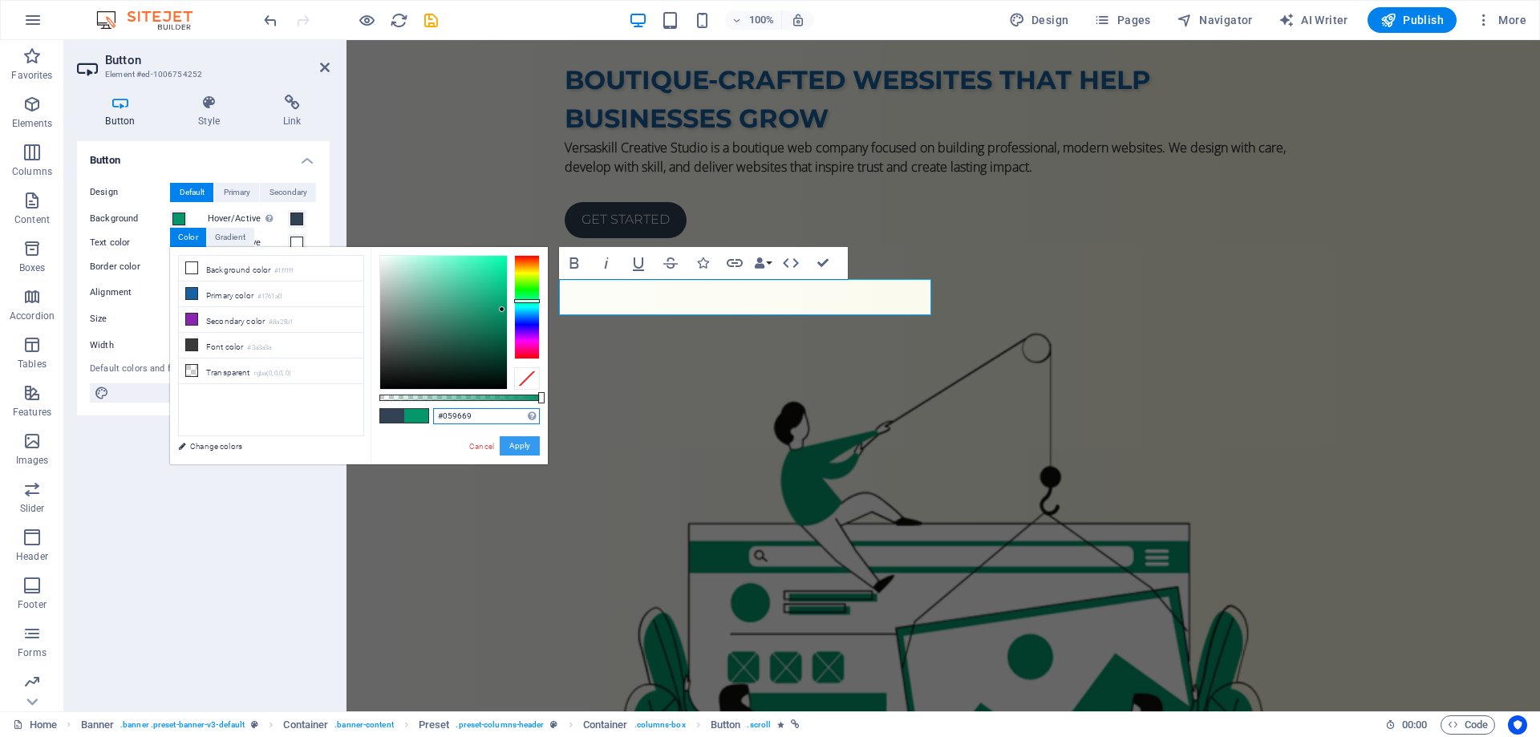
type input "#059669"
click at [528, 440] on button "Apply" at bounding box center [520, 445] width 40 height 19
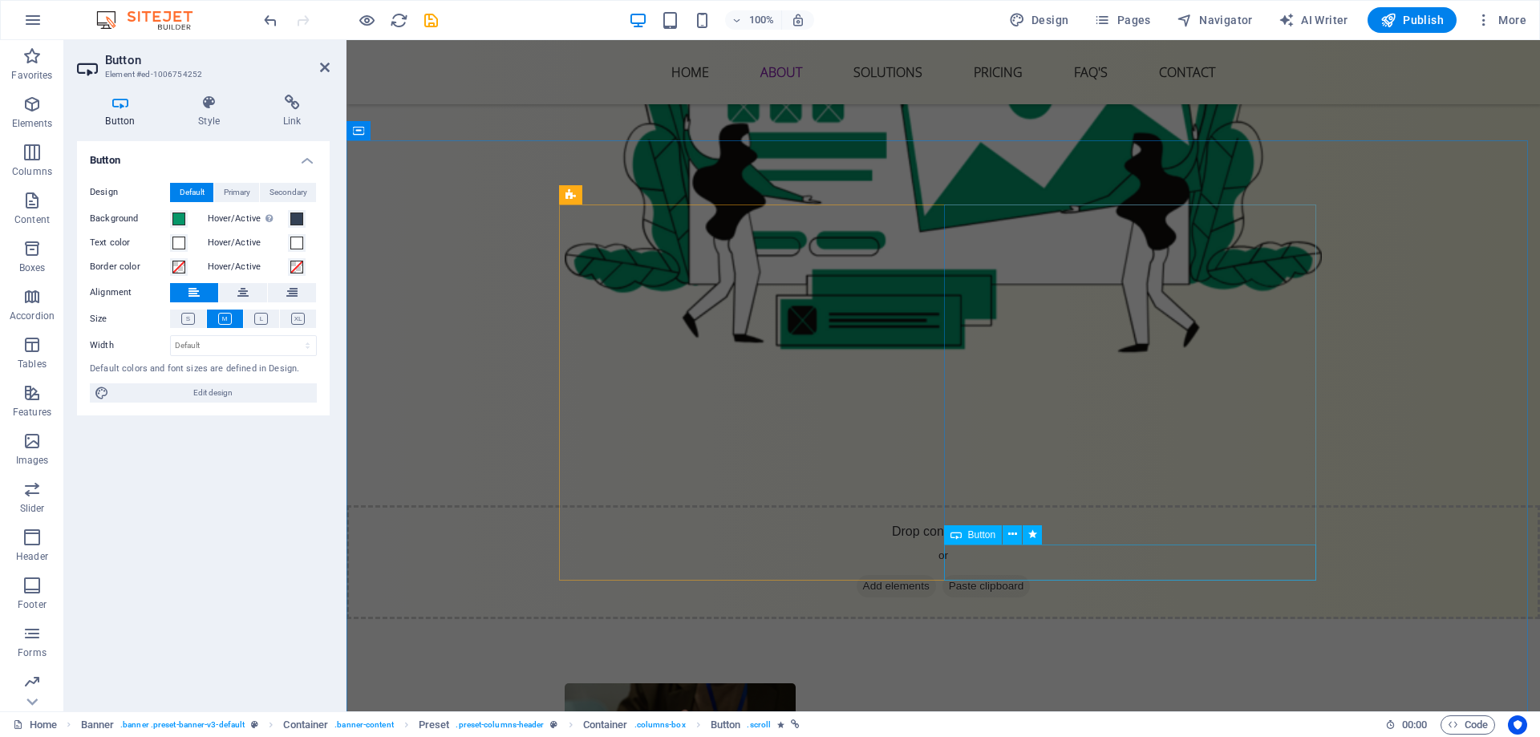
scroll to position [802, 0]
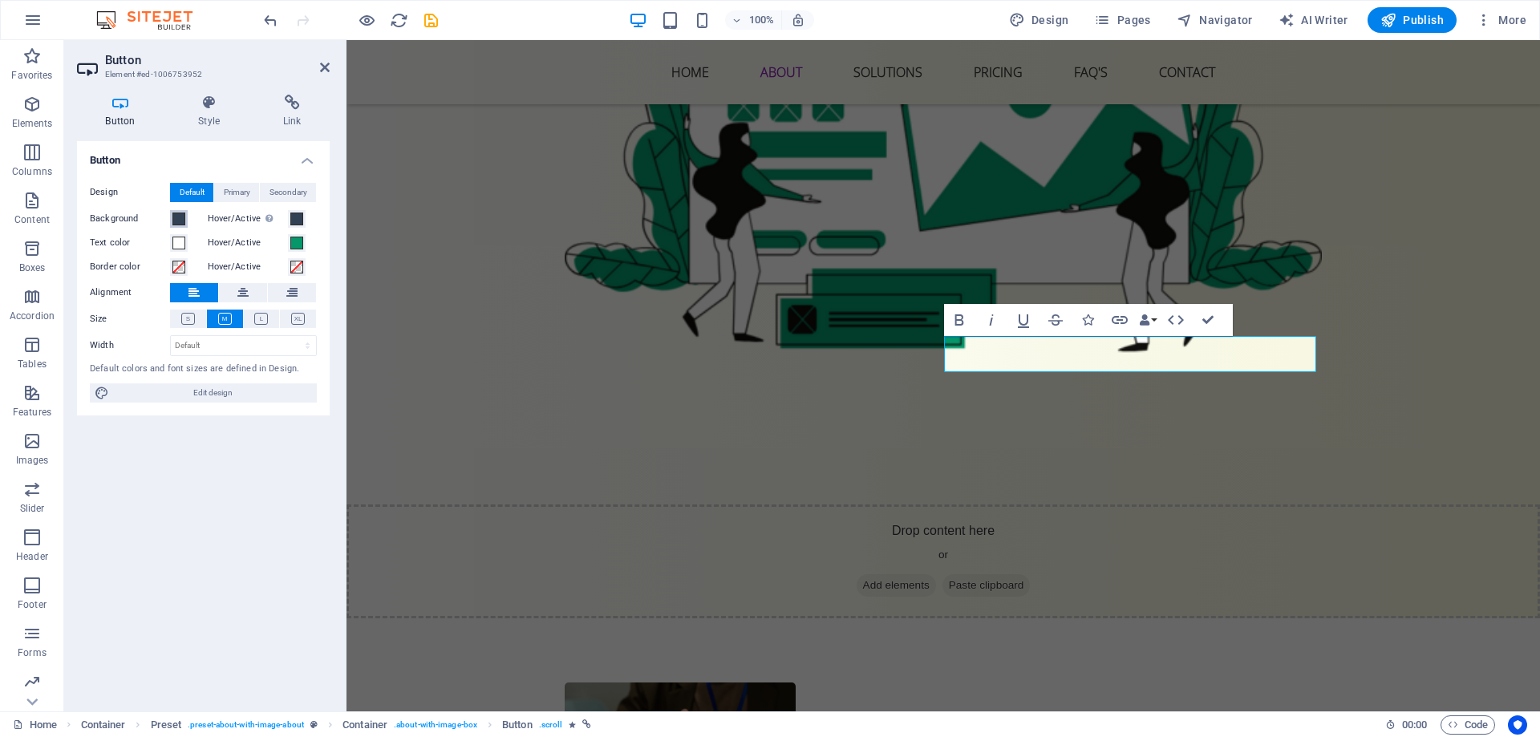
click at [179, 217] on span at bounding box center [178, 219] width 13 height 13
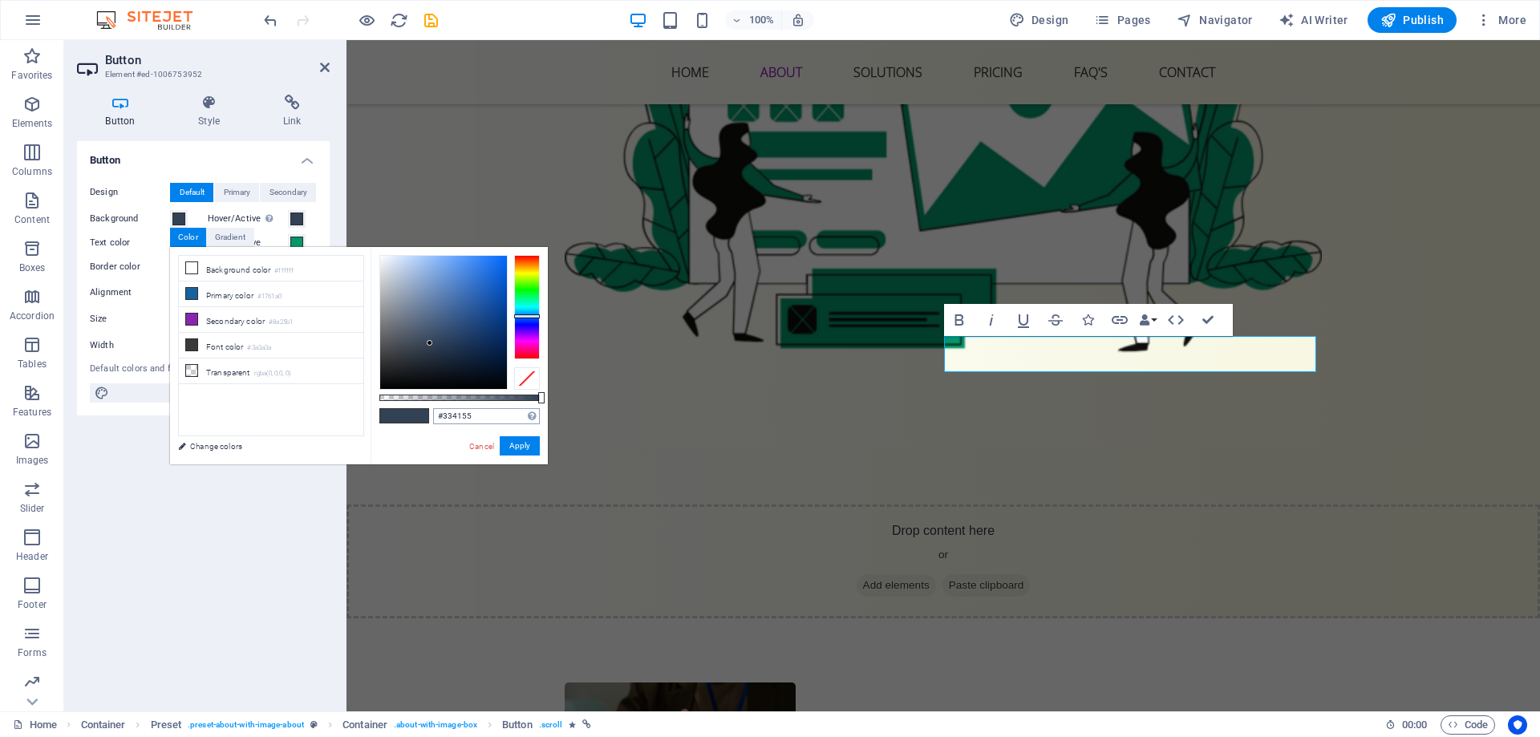
drag, startPoint x: 463, startPoint y: 429, endPoint x: 461, endPoint y: 412, distance: 16.9
click at [462, 428] on div "#334155 Supported formats #0852ed rgb(8, 82, 237) rgba(8, 82, 237, 90%) hsv(221…" at bounding box center [459, 472] width 177 height 450
click at [461, 412] on input "#334155" at bounding box center [486, 416] width 107 height 16
paste input "059669"
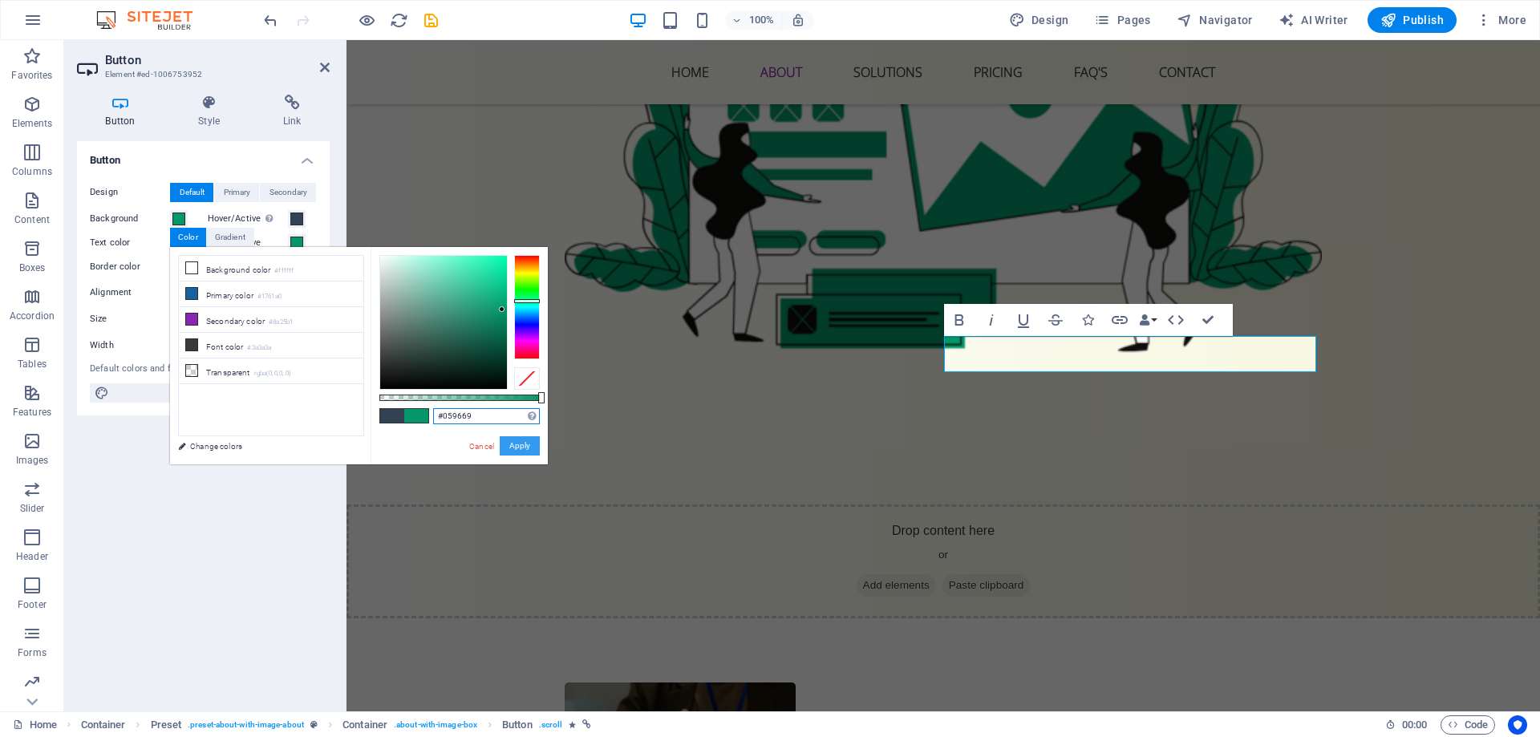
type input "#059669"
click at [524, 445] on button "Apply" at bounding box center [520, 445] width 40 height 19
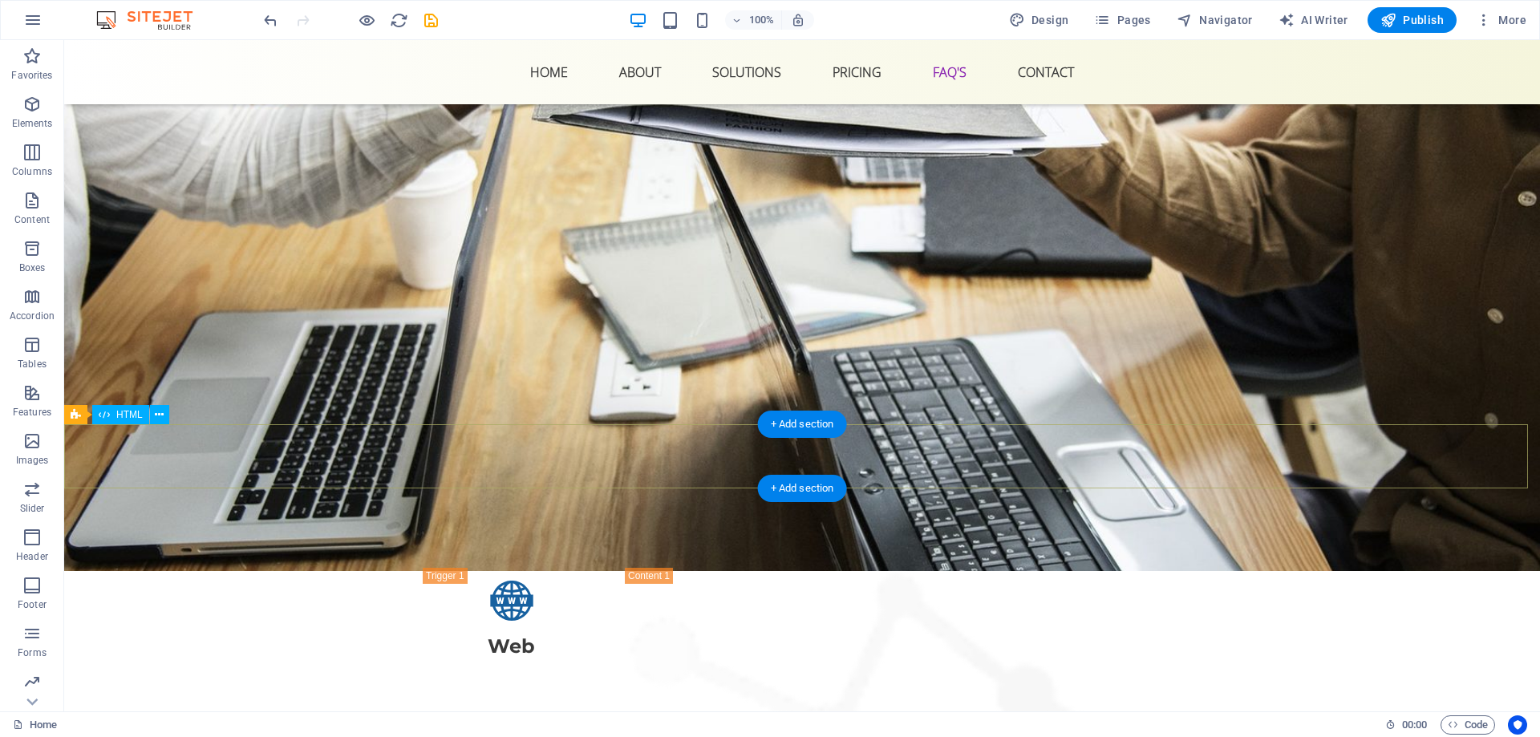
scroll to position [5774, 0]
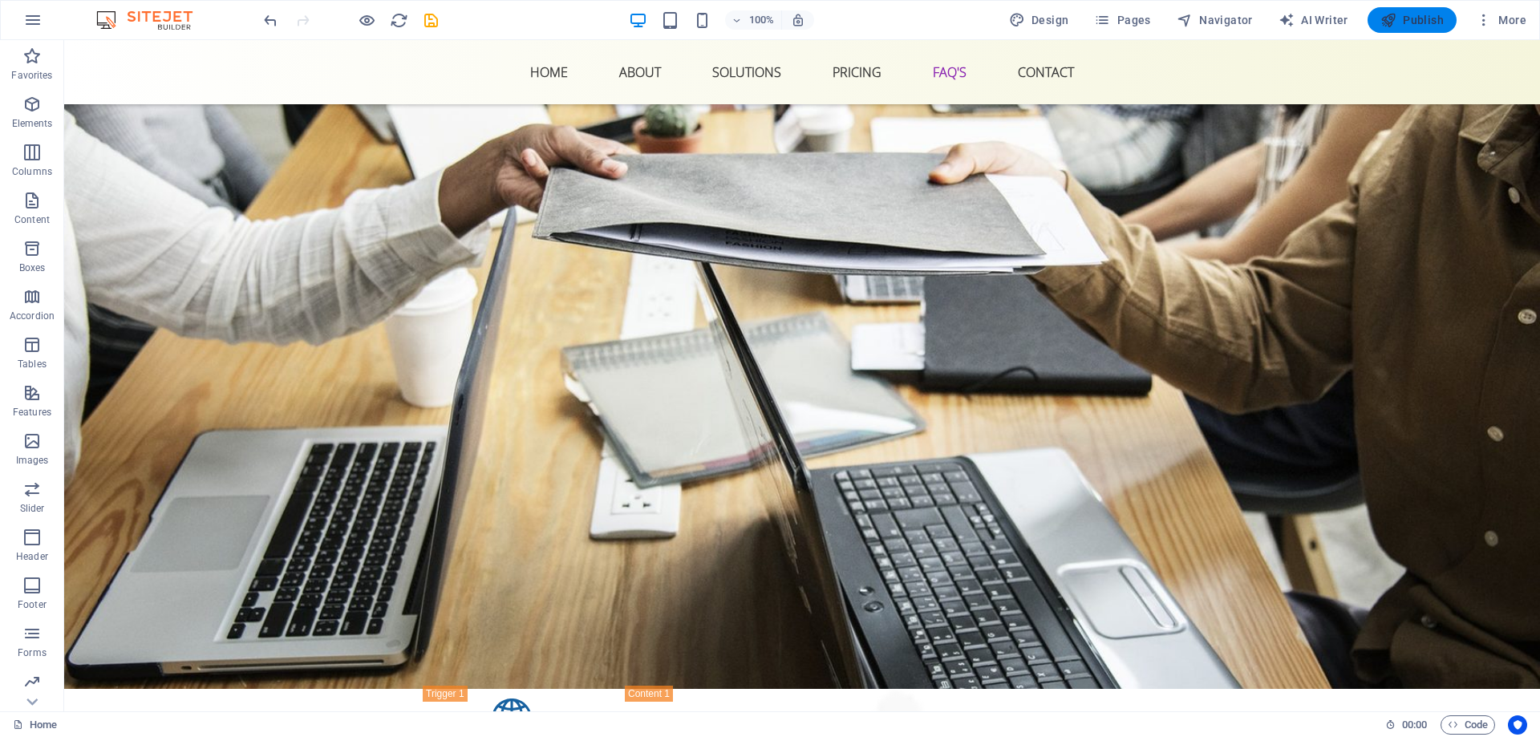
click at [1392, 26] on icon "button" at bounding box center [1388, 20] width 16 height 16
checkbox input "false"
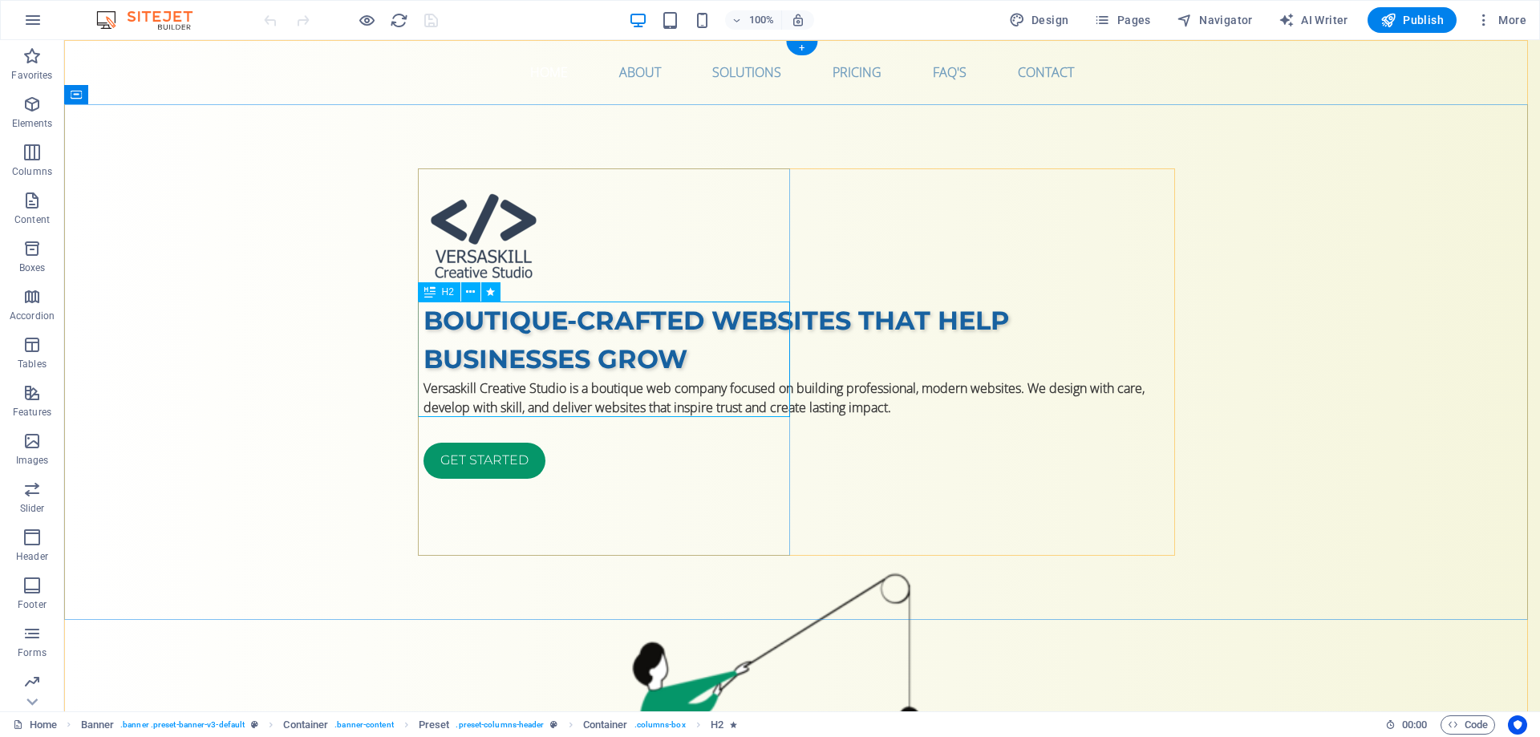
click at [493, 336] on div "Boutique-crafted websites that help businesses grow" at bounding box center [801, 340] width 757 height 77
click at [493, 337] on div "Boutique-crafted websites that help businesses grow" at bounding box center [801, 340] width 757 height 77
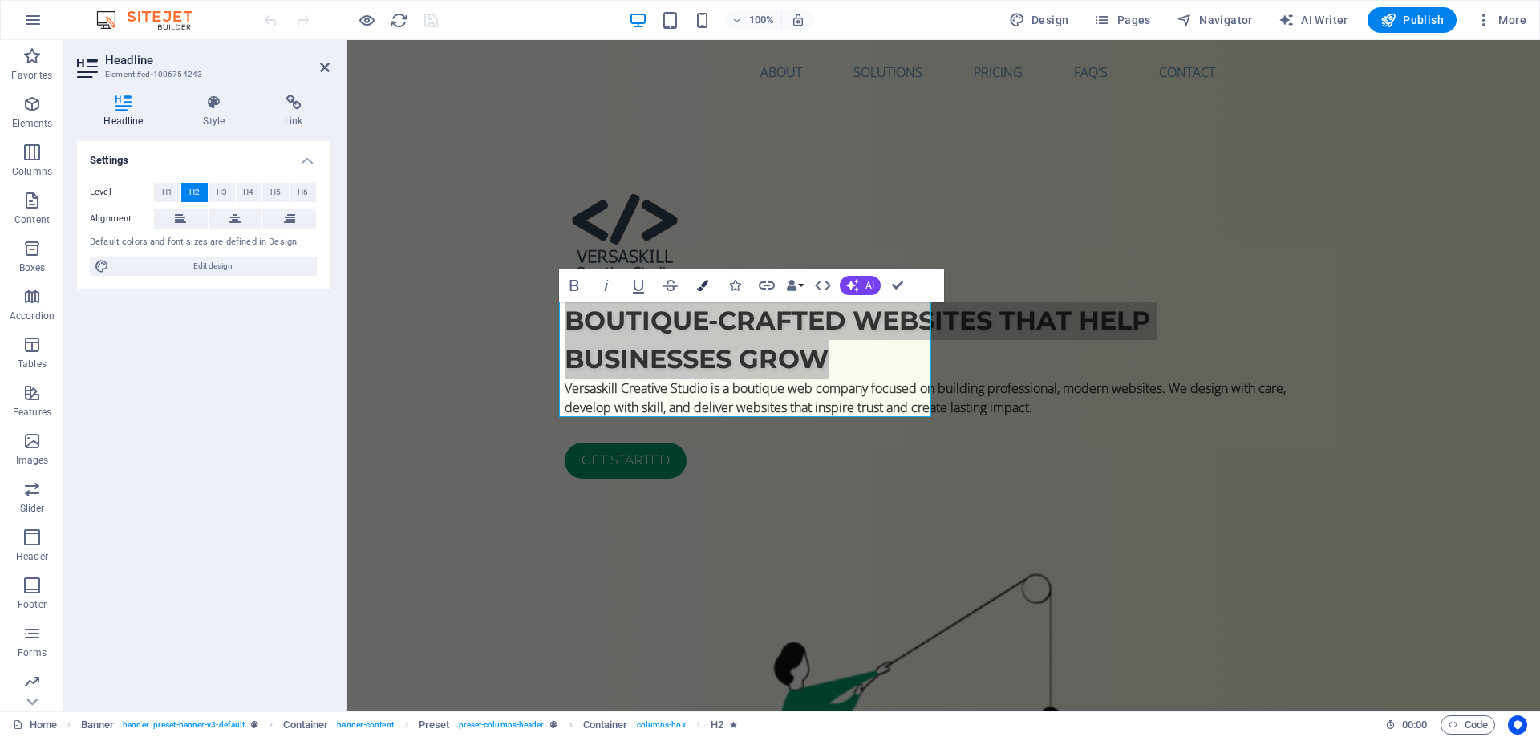
click at [697, 281] on icon "button" at bounding box center [702, 285] width 11 height 11
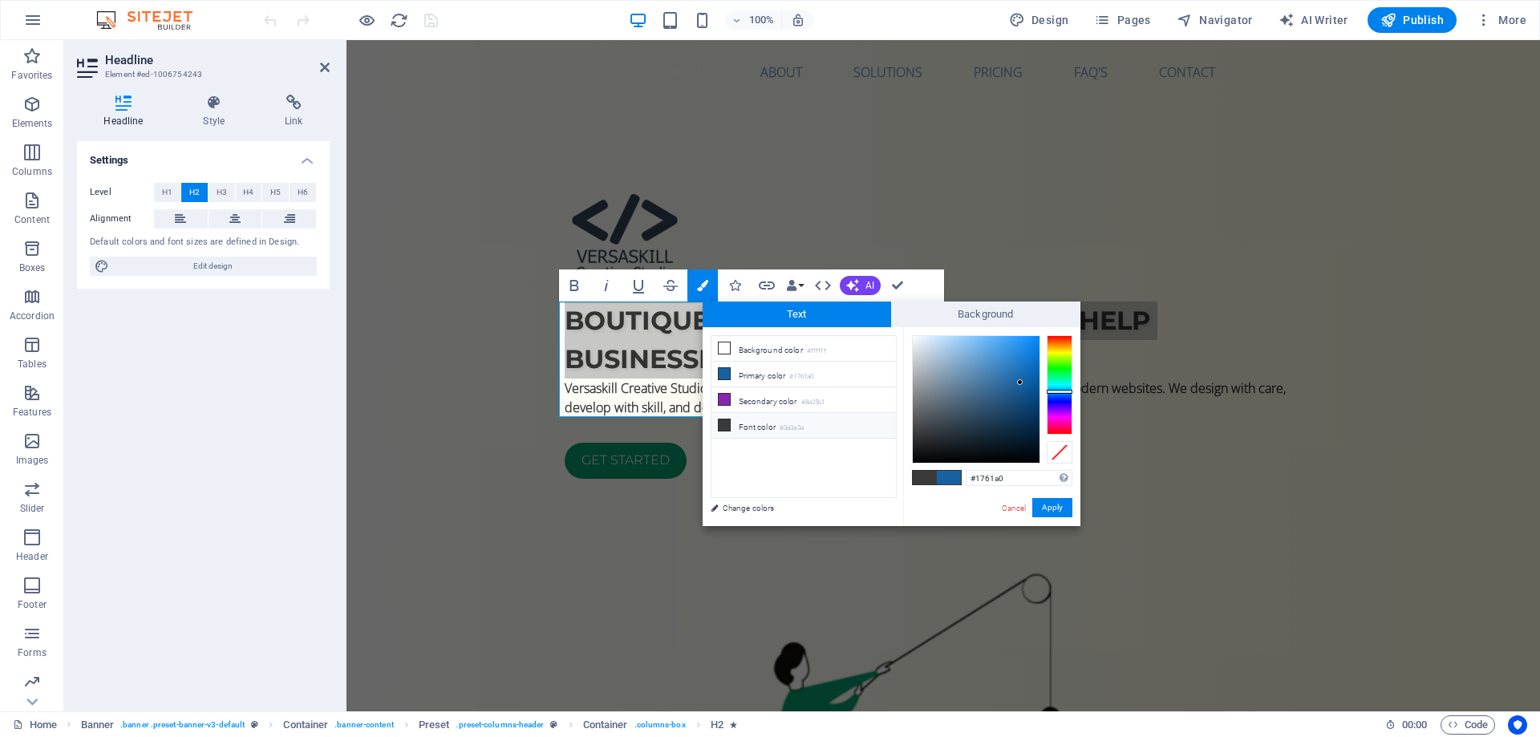
click at [924, 476] on span at bounding box center [925, 478] width 24 height 14
type input "#3a3a3a"
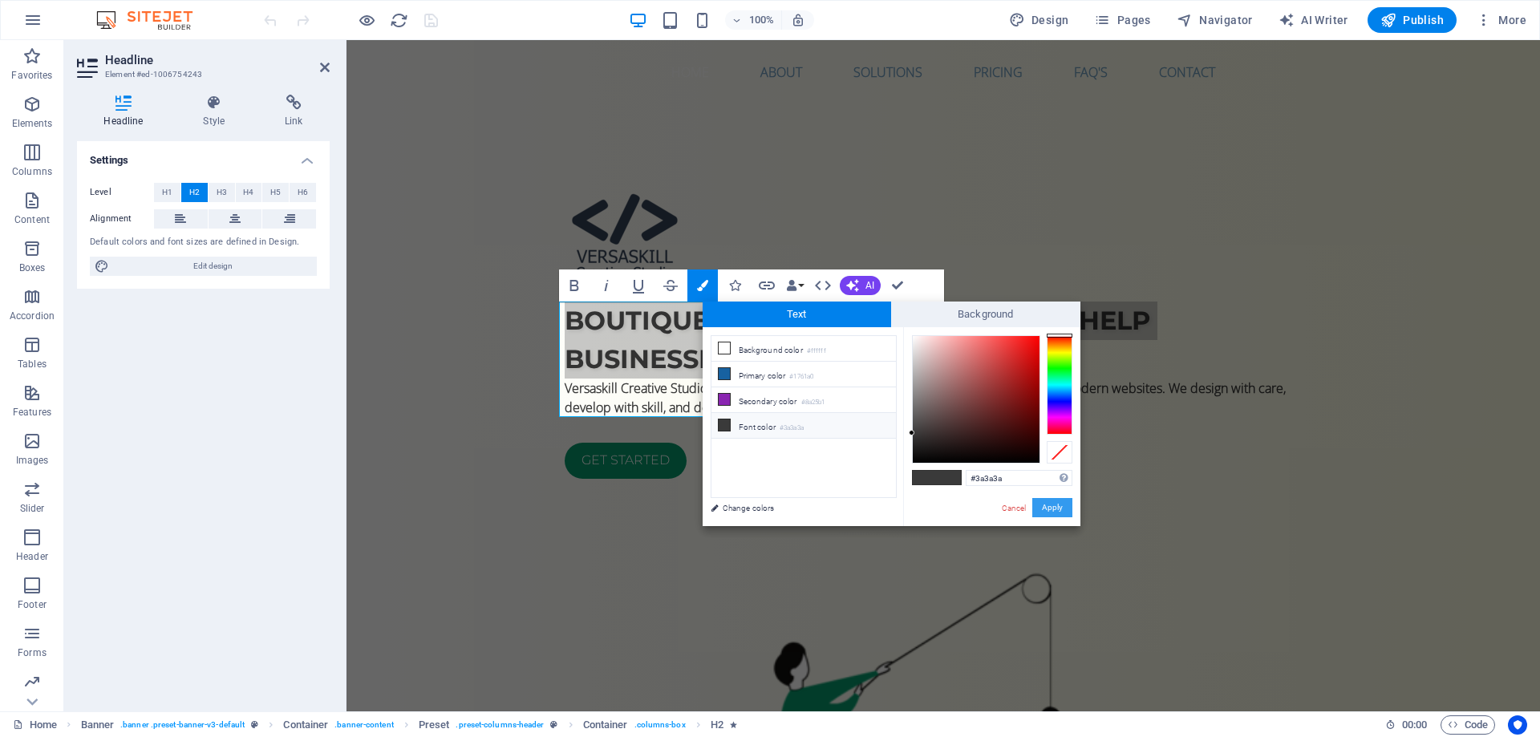
click at [1047, 507] on button "Apply" at bounding box center [1052, 507] width 40 height 19
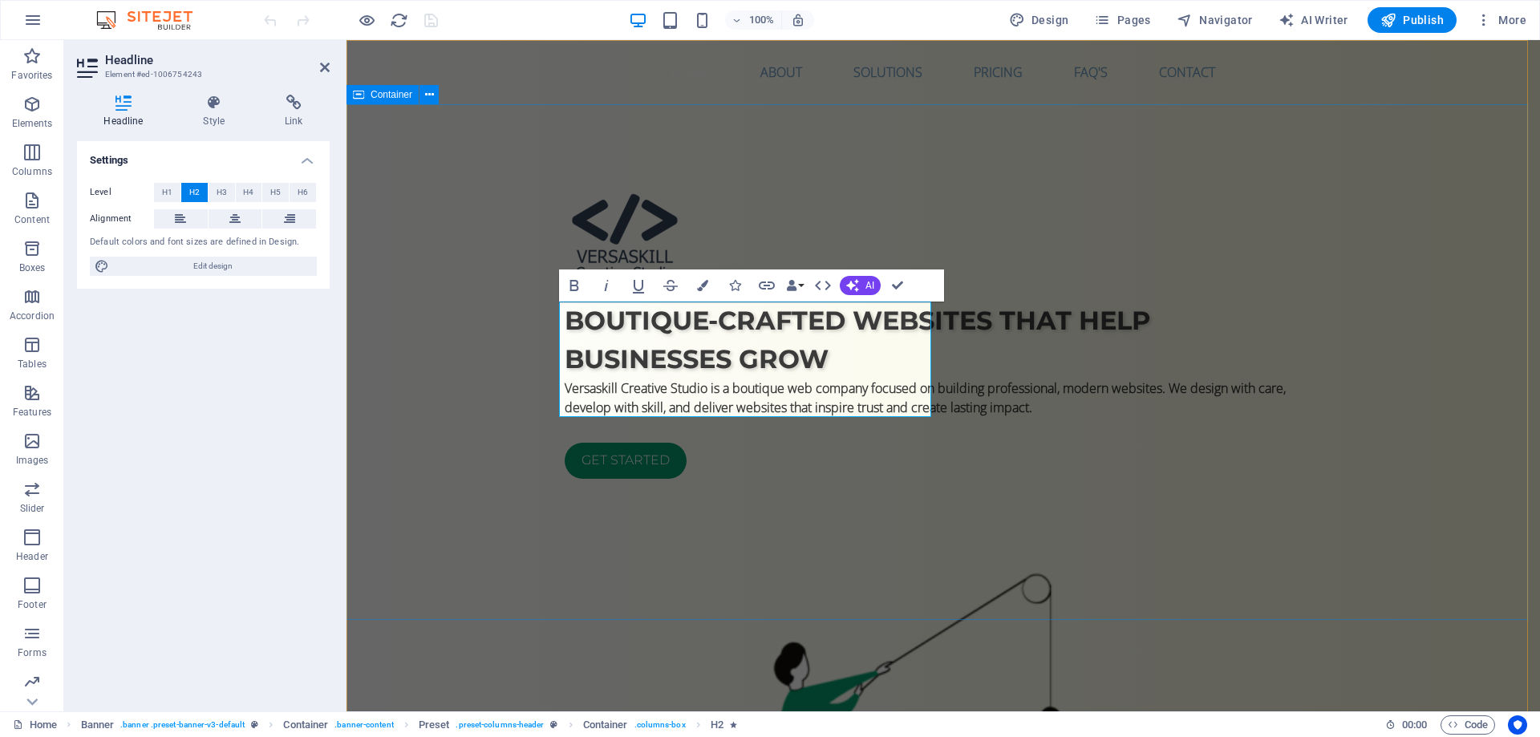
click at [1433, 320] on div "Boutique-crafted websites that help businesses grow Versaskill Creative Studio …" at bounding box center [942, 705] width 1193 height 1202
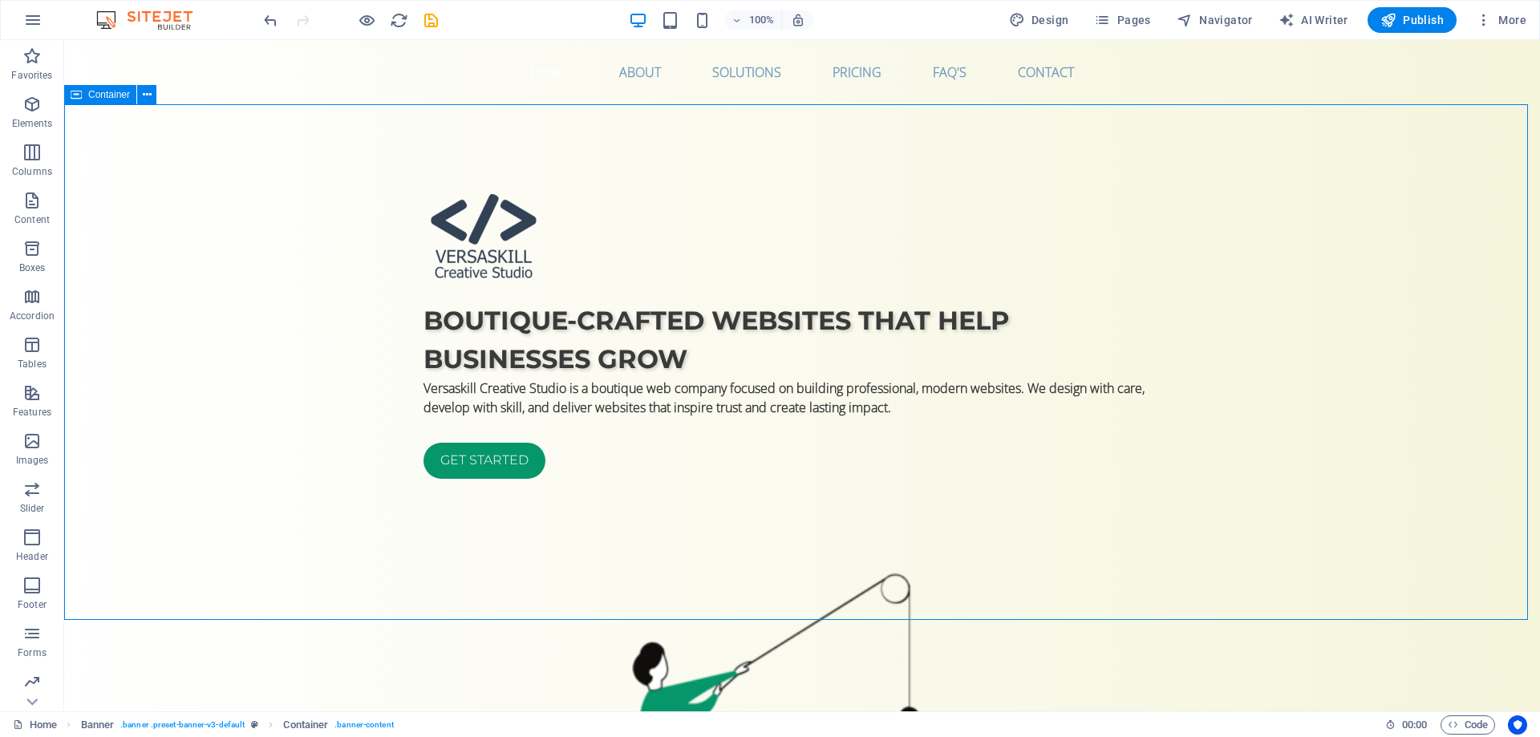
click at [1433, 320] on div "Boutique-crafted websites that help businesses grow Versaskill Creative Studio …" at bounding box center [802, 705] width 1476 height 1202
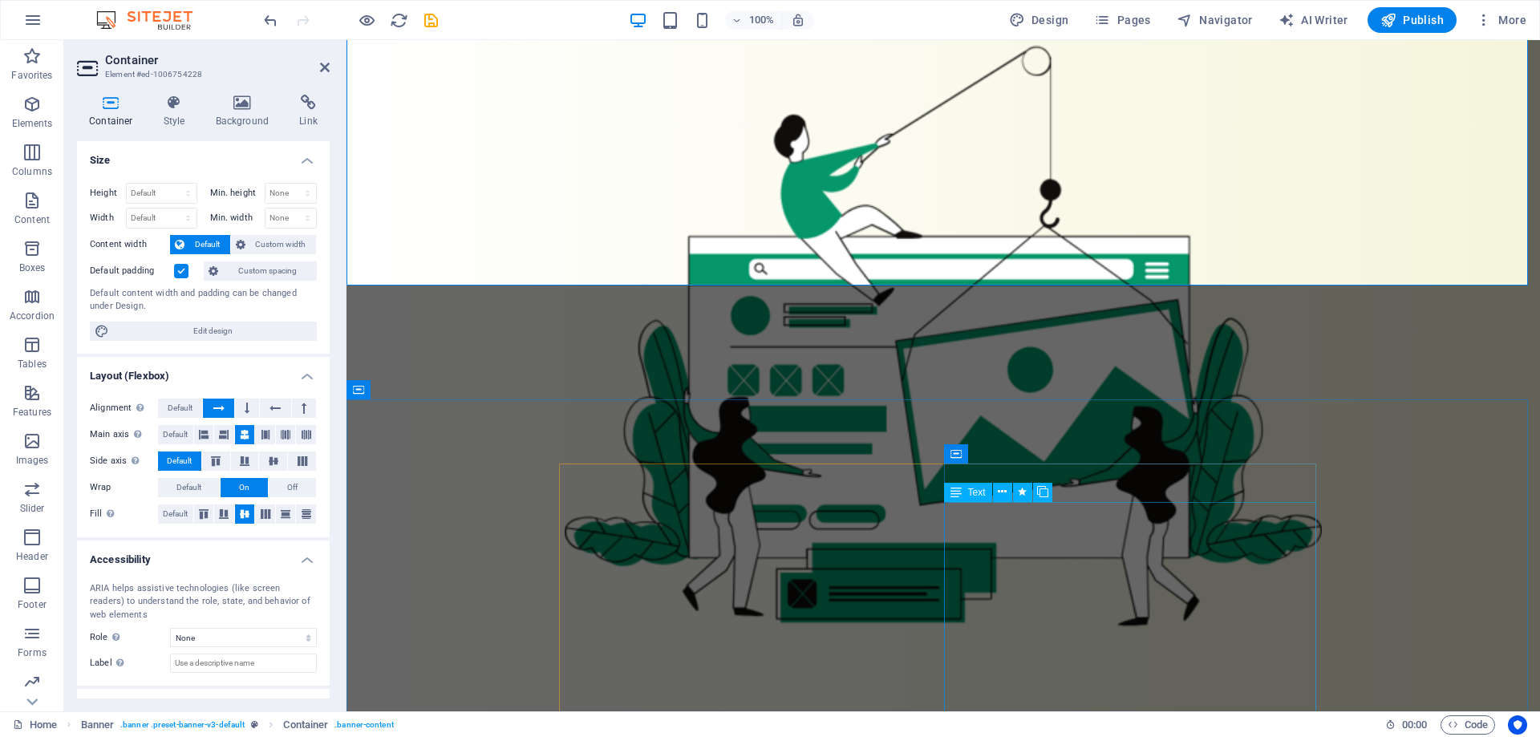
scroll to position [642, 0]
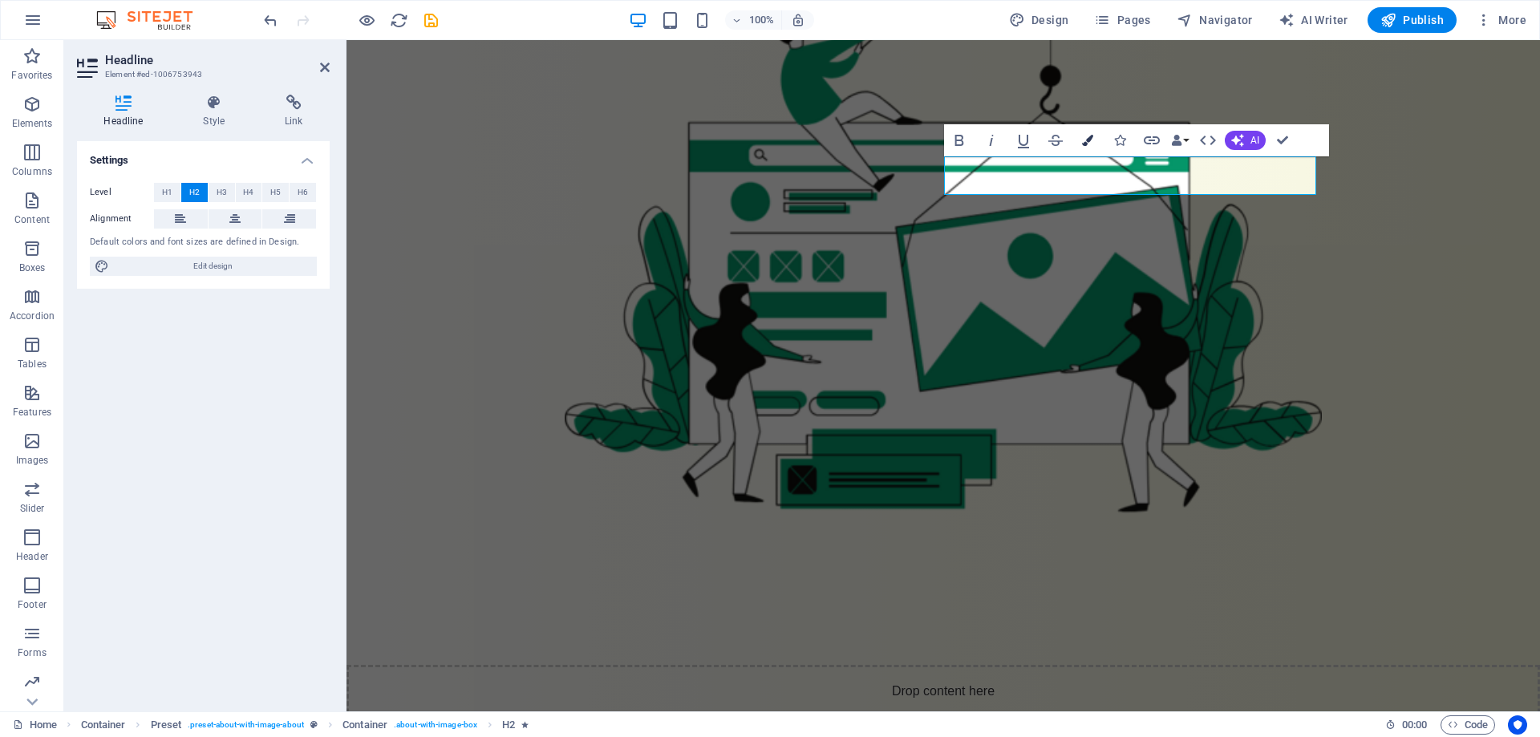
click at [1089, 139] on icon "button" at bounding box center [1087, 140] width 11 height 11
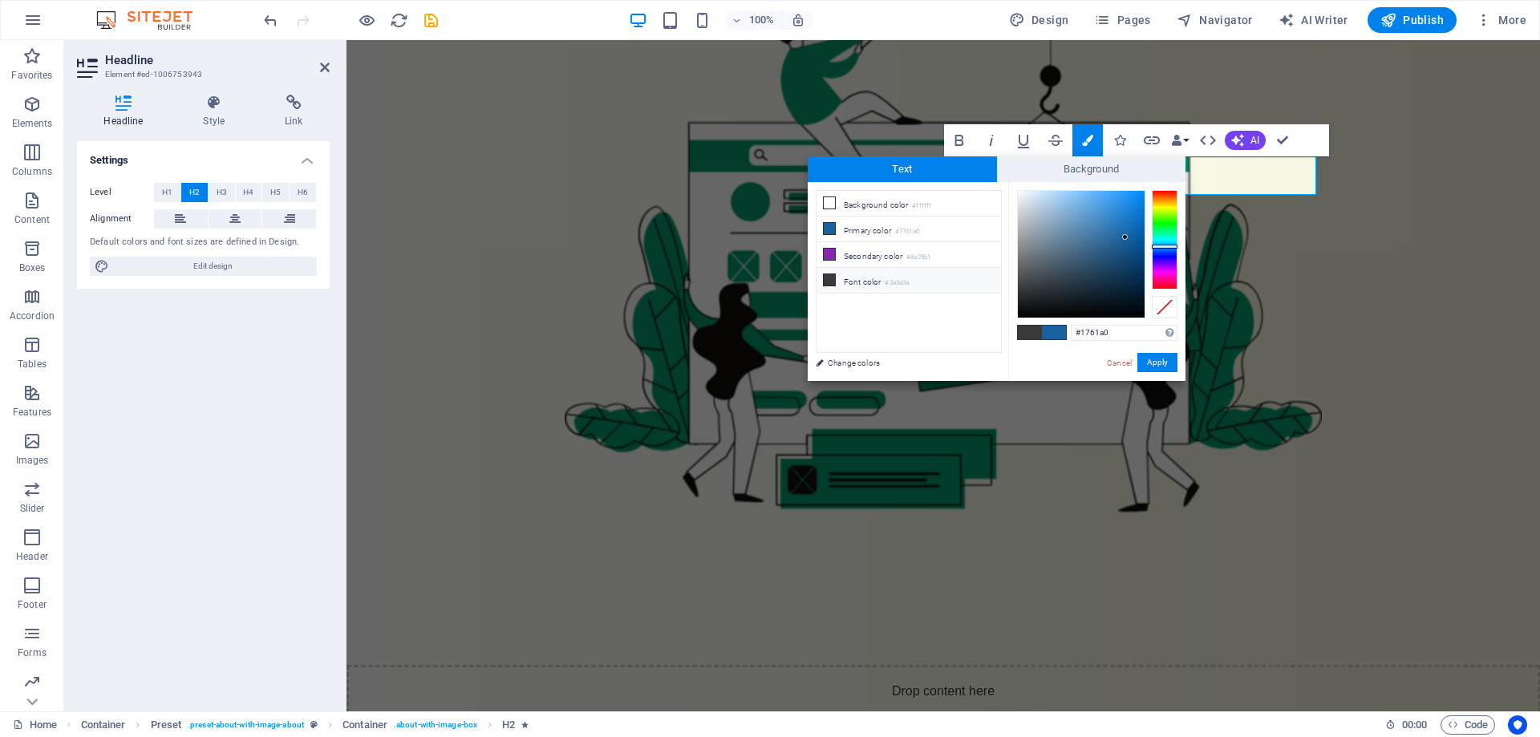
click at [1030, 330] on span at bounding box center [1030, 333] width 24 height 14
type input "#3a3a3a"
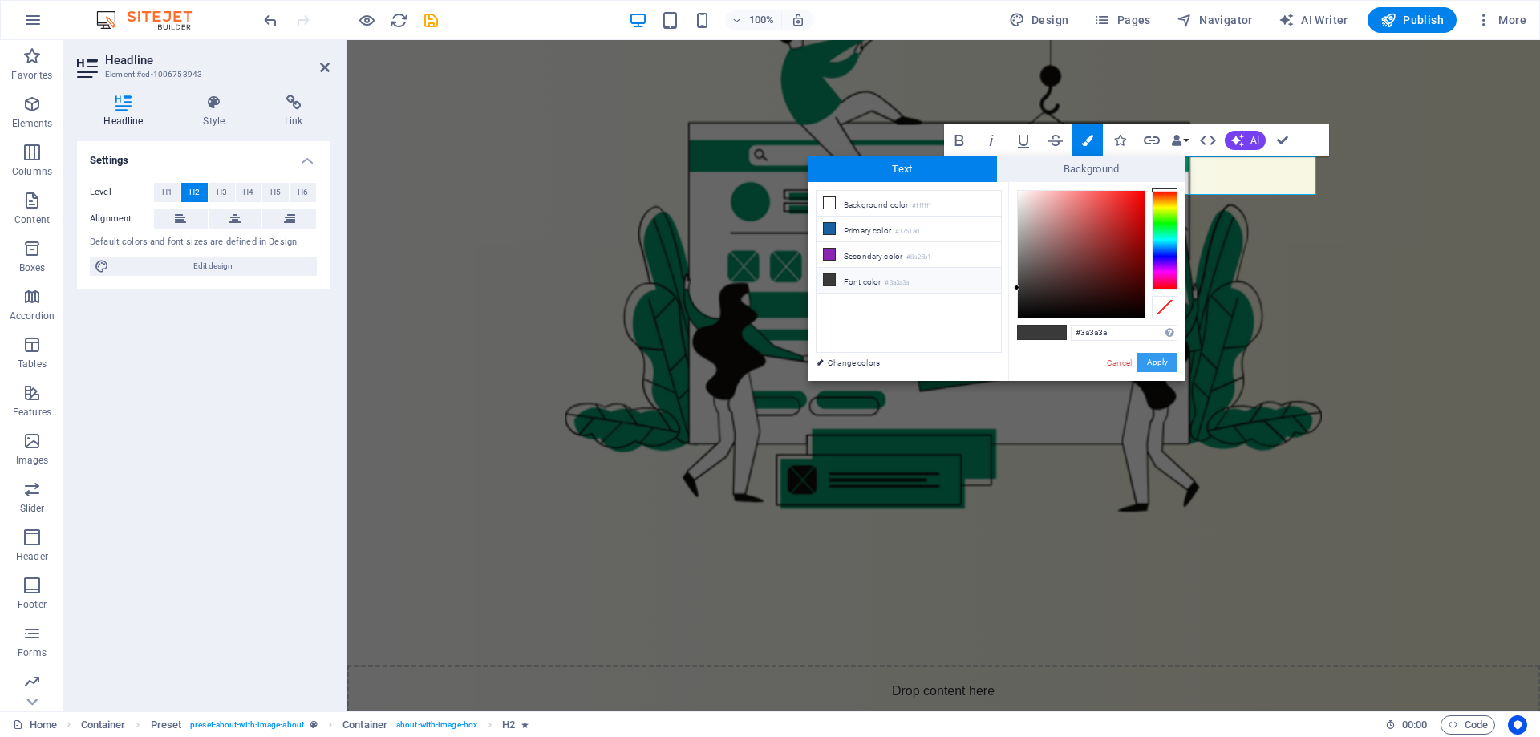
click at [1156, 359] on button "Apply" at bounding box center [1157, 362] width 40 height 19
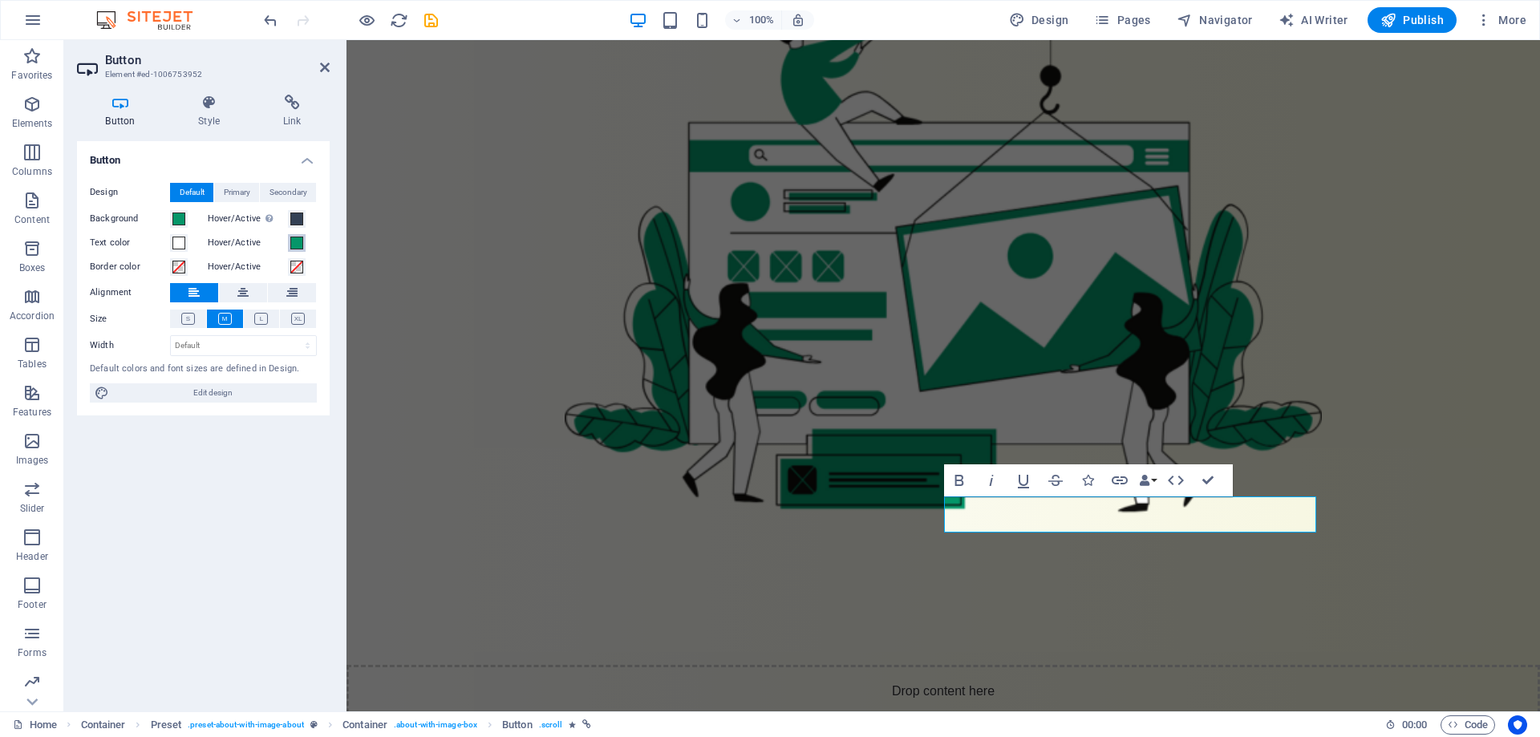
click at [298, 246] on span at bounding box center [296, 243] width 13 height 13
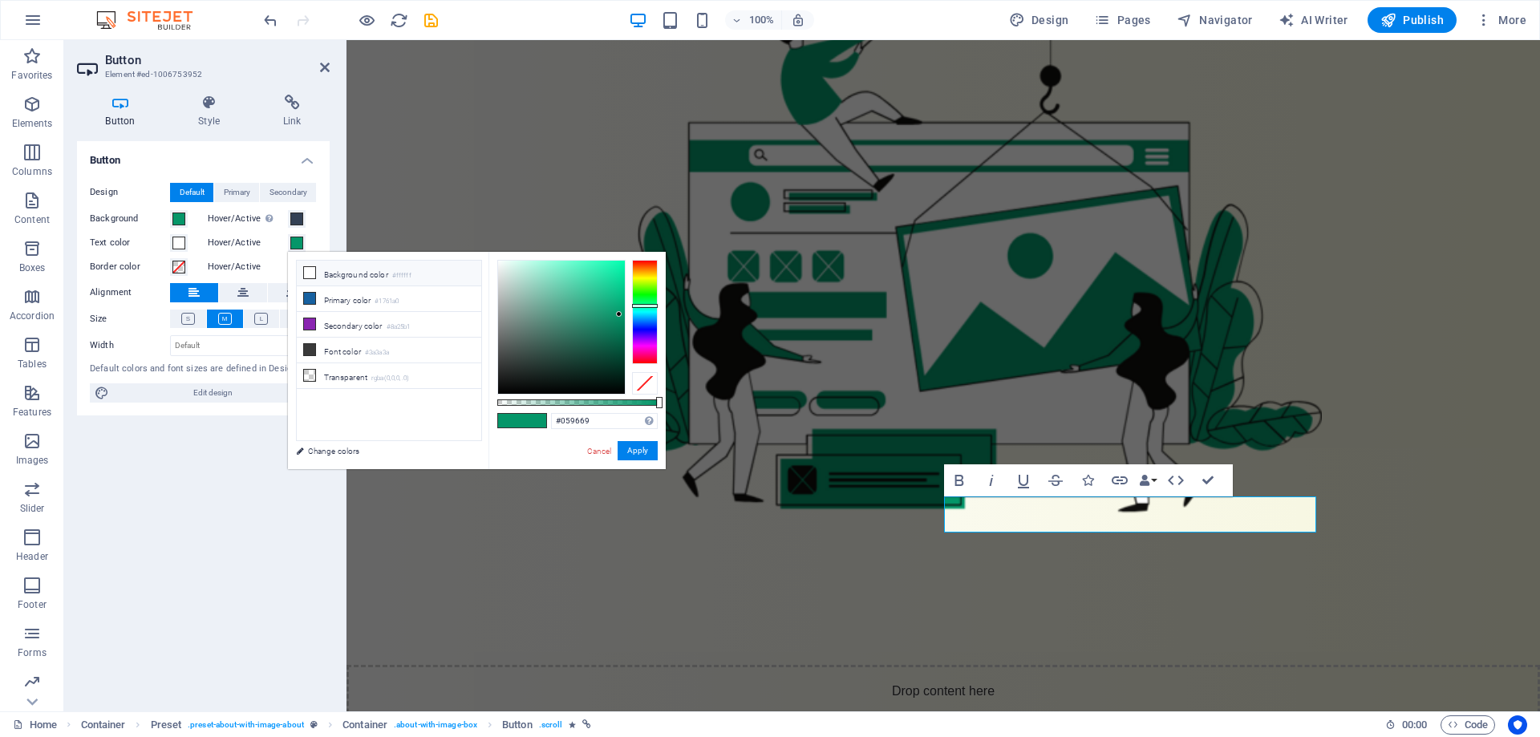
click at [318, 275] on li "Background color #ffffff" at bounding box center [389, 274] width 184 height 26
type input "#ffffff"
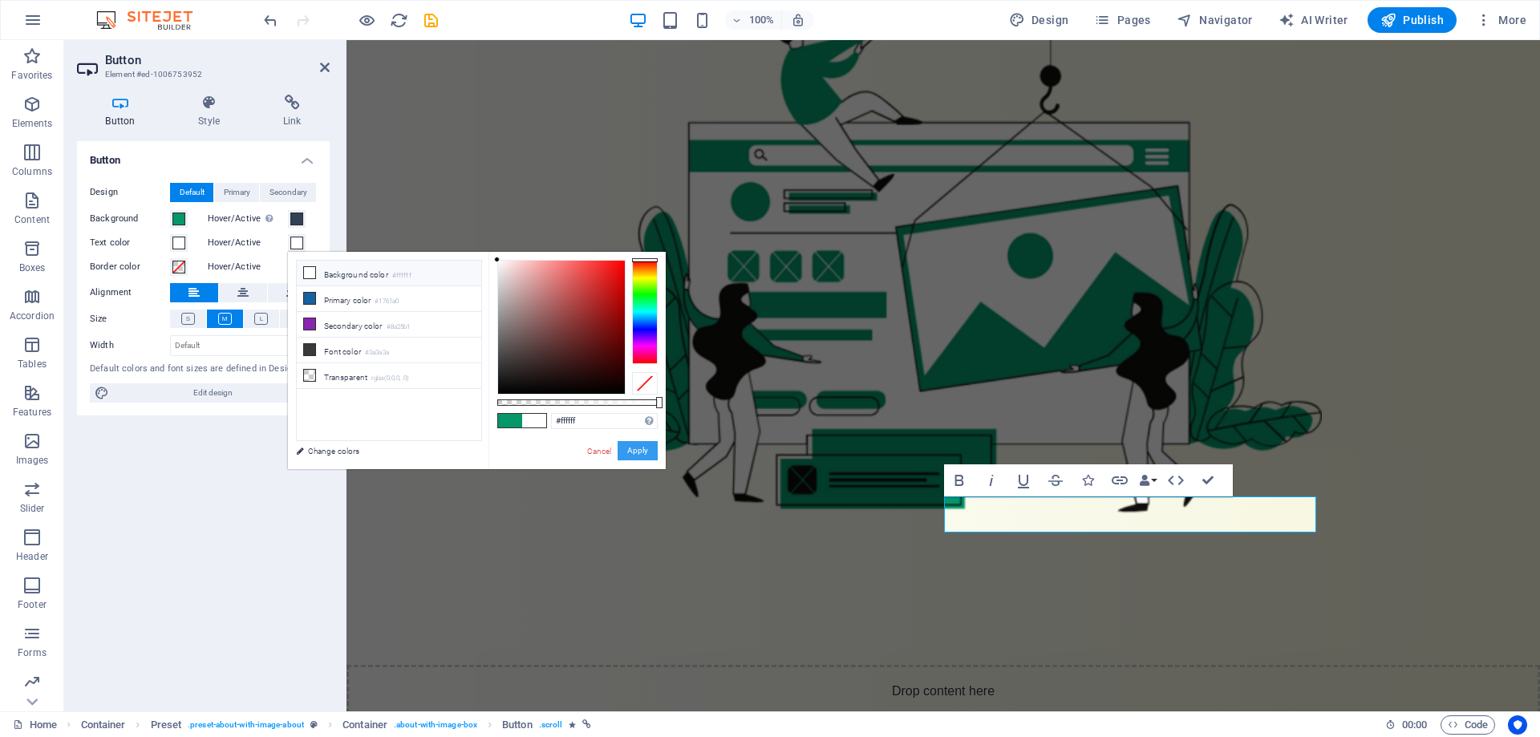
click at [645, 452] on button "Apply" at bounding box center [638, 450] width 40 height 19
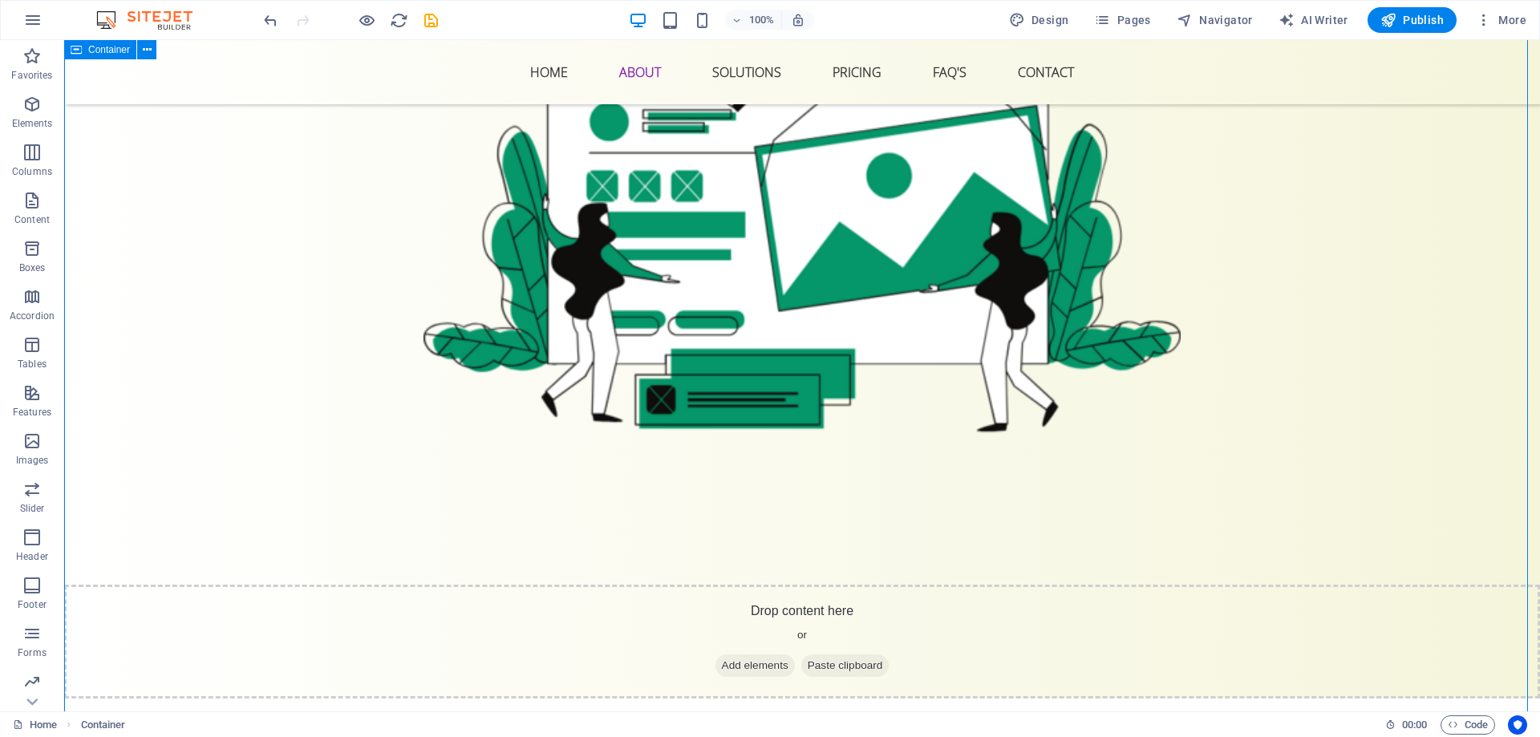
scroll to position [802, 0]
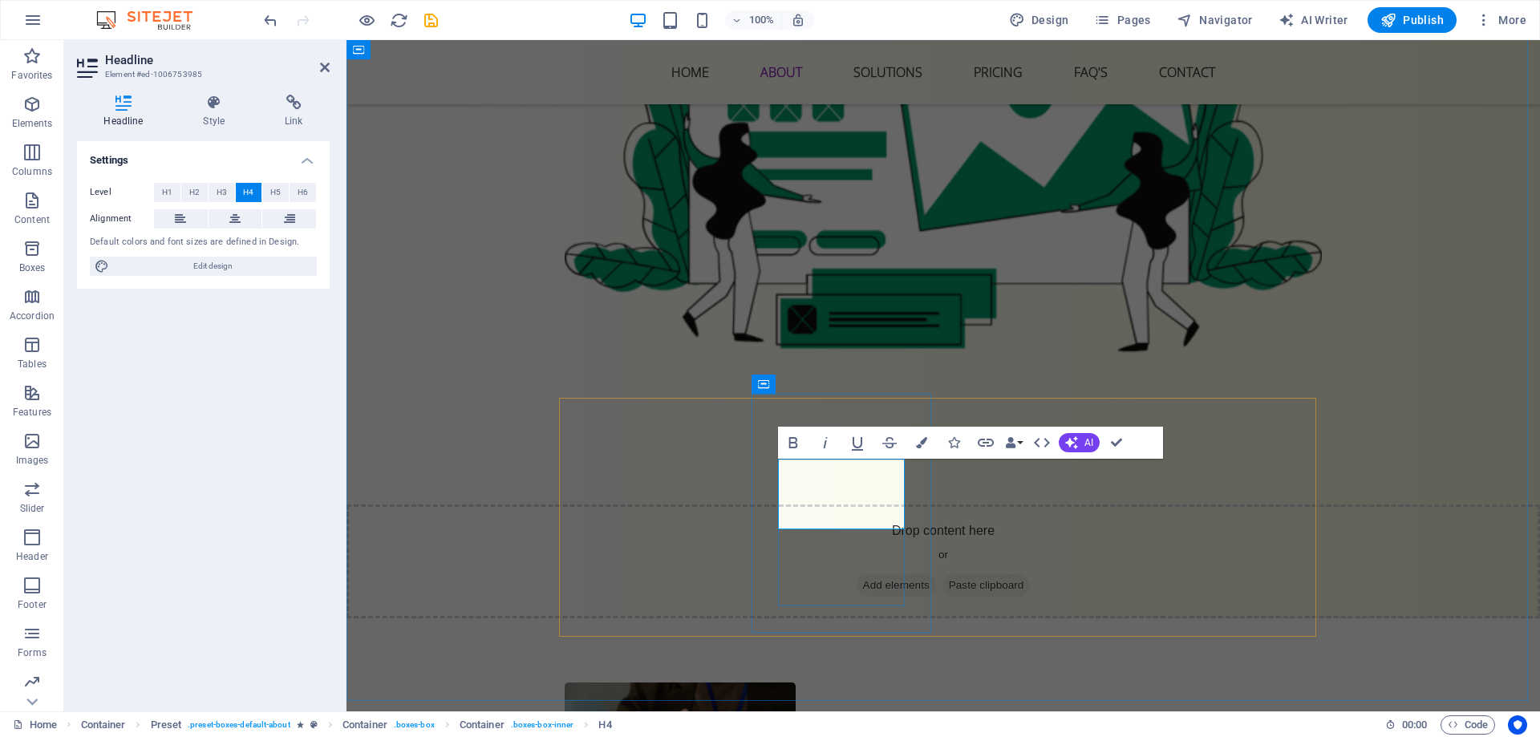
scroll to position [788, 0]
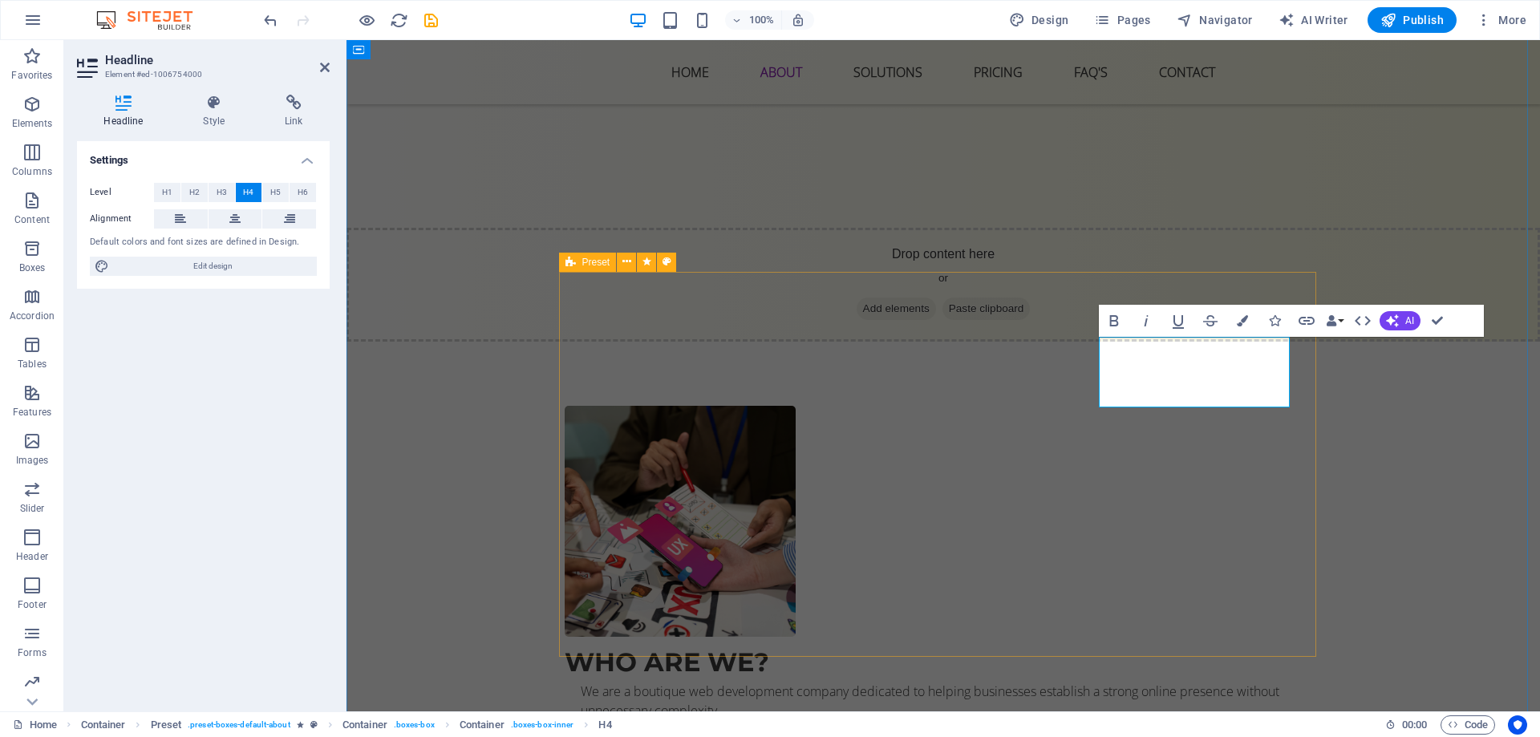
scroll to position [1108, 0]
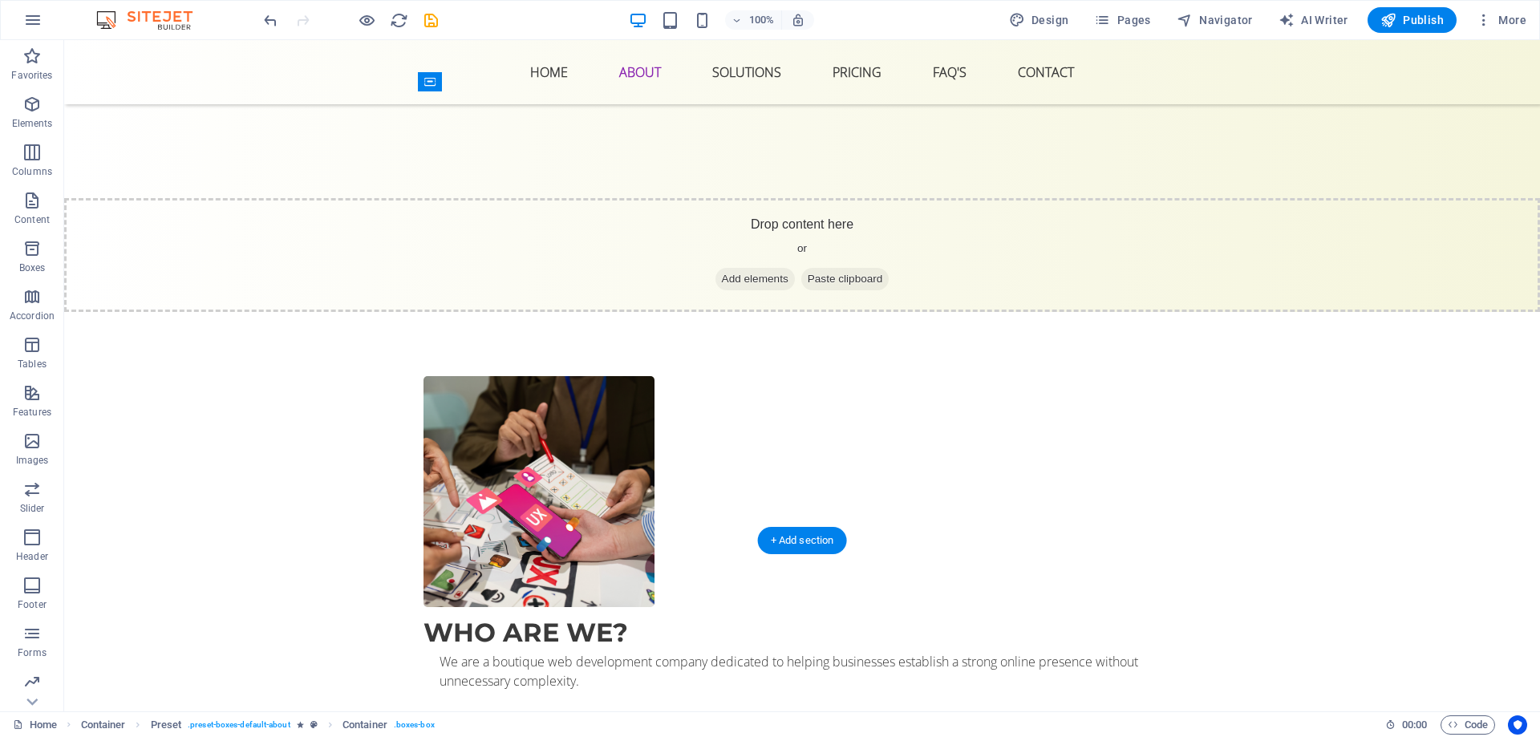
drag, startPoint x: 849, startPoint y: 354, endPoint x: 1124, endPoint y: 342, distance: 275.3
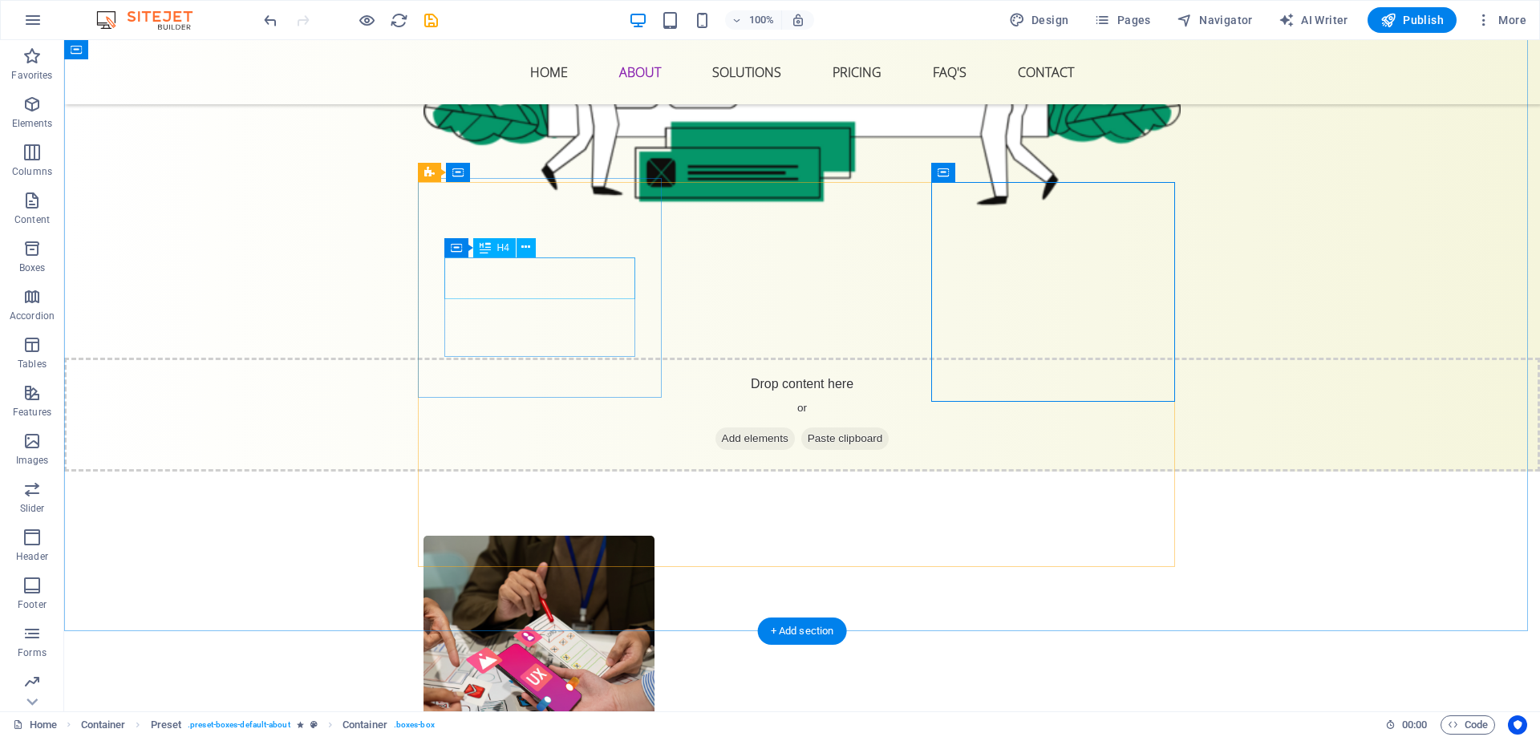
scroll to position [948, 0]
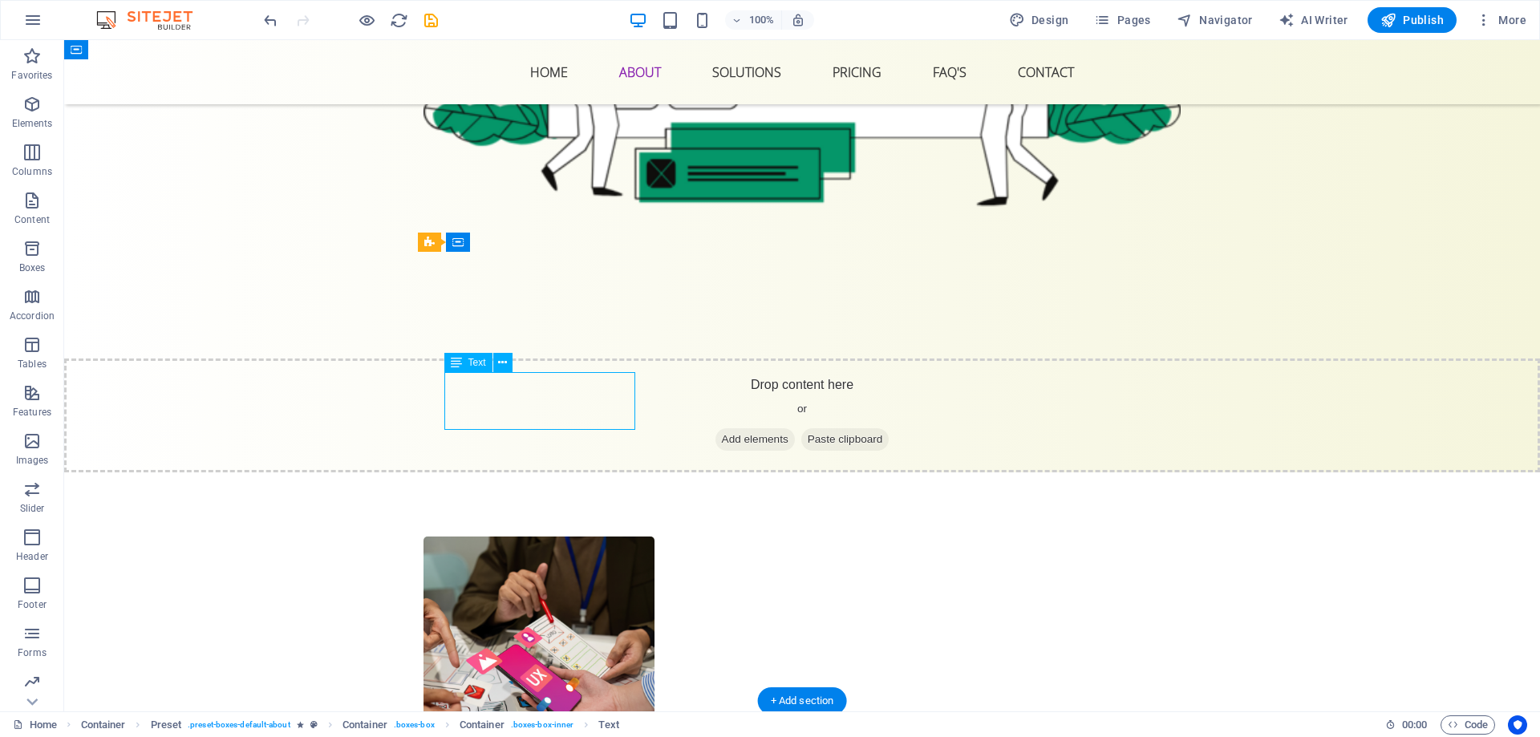
drag, startPoint x: 549, startPoint y: 408, endPoint x: 267, endPoint y: 407, distance: 282.3
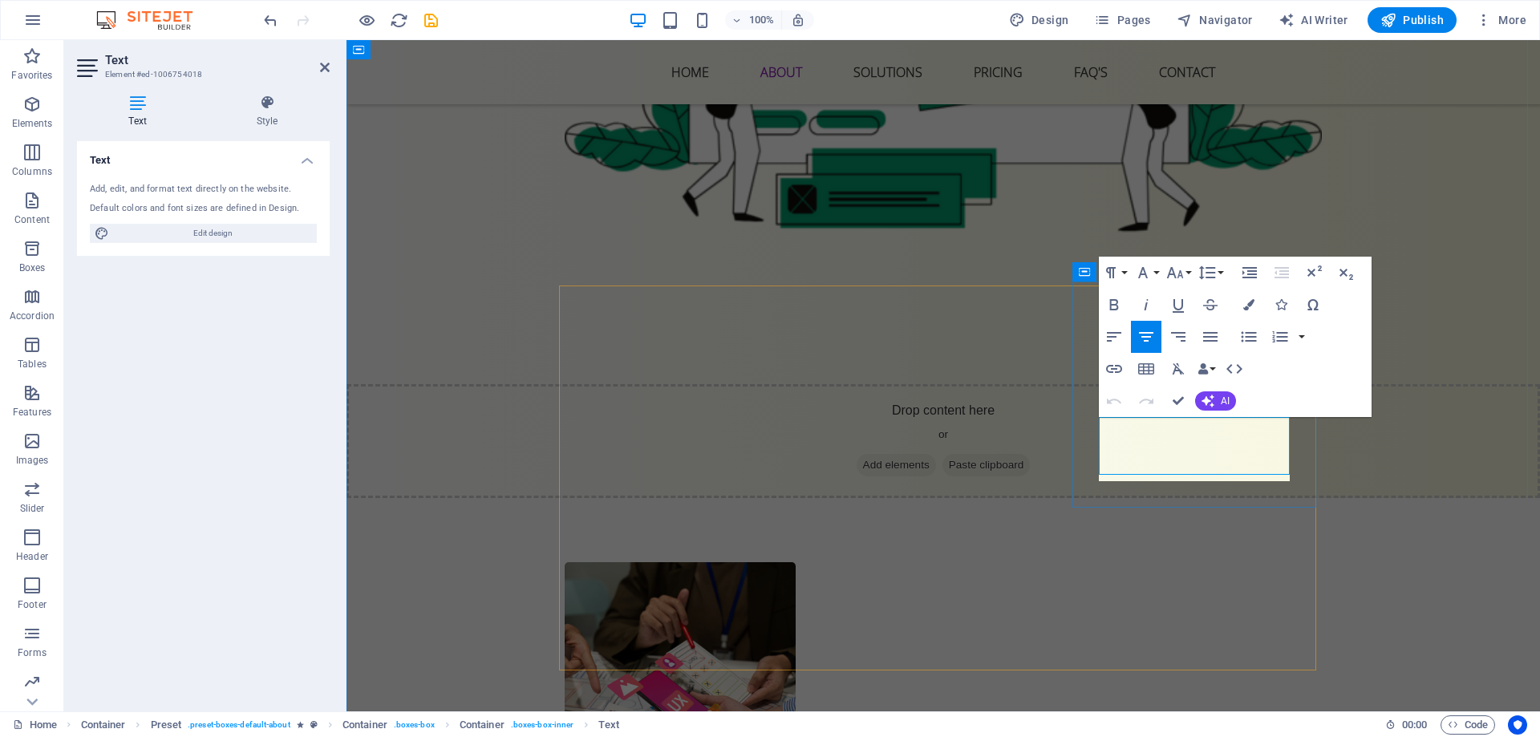
scroll to position [914, 0]
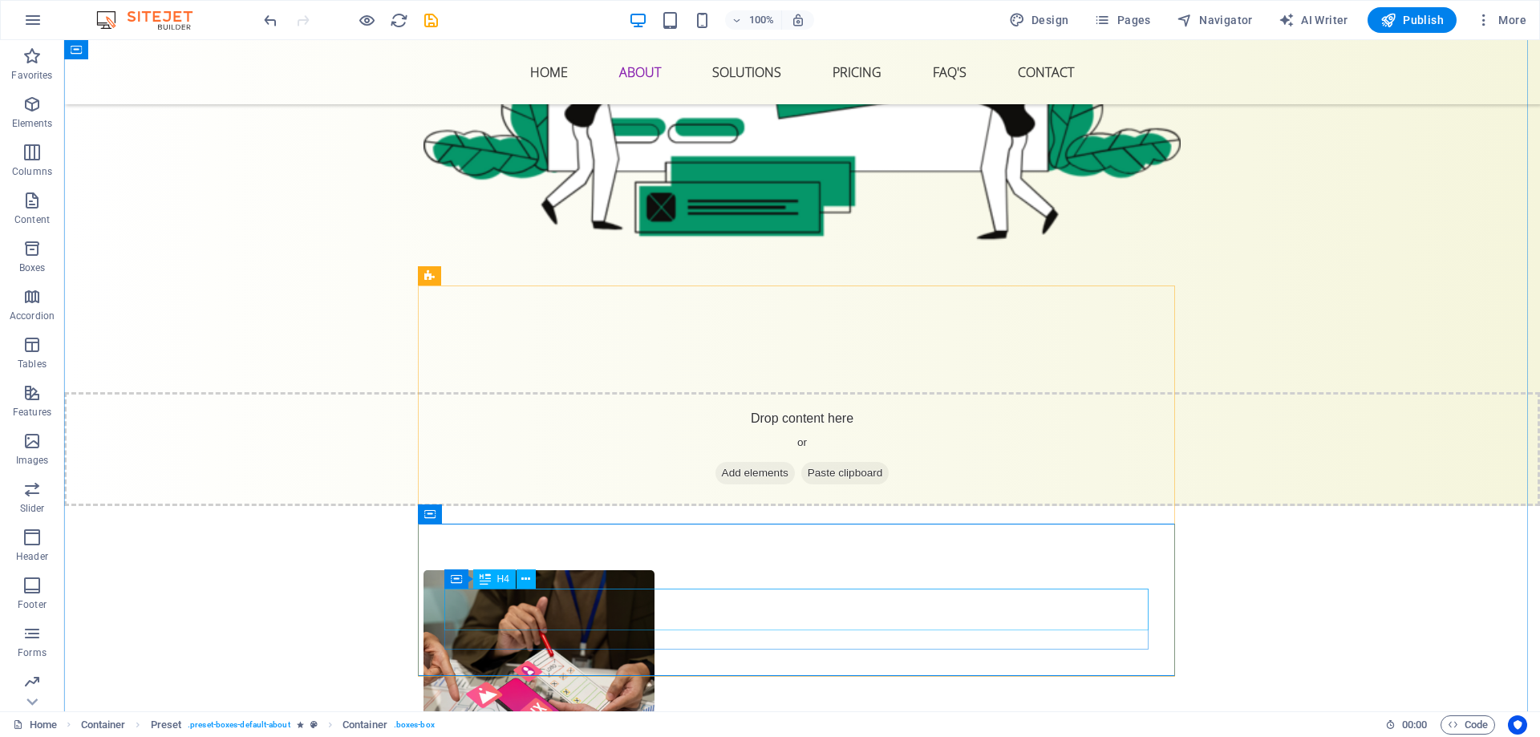
click at [560, 513] on icon at bounding box center [560, 512] width 7 height 17
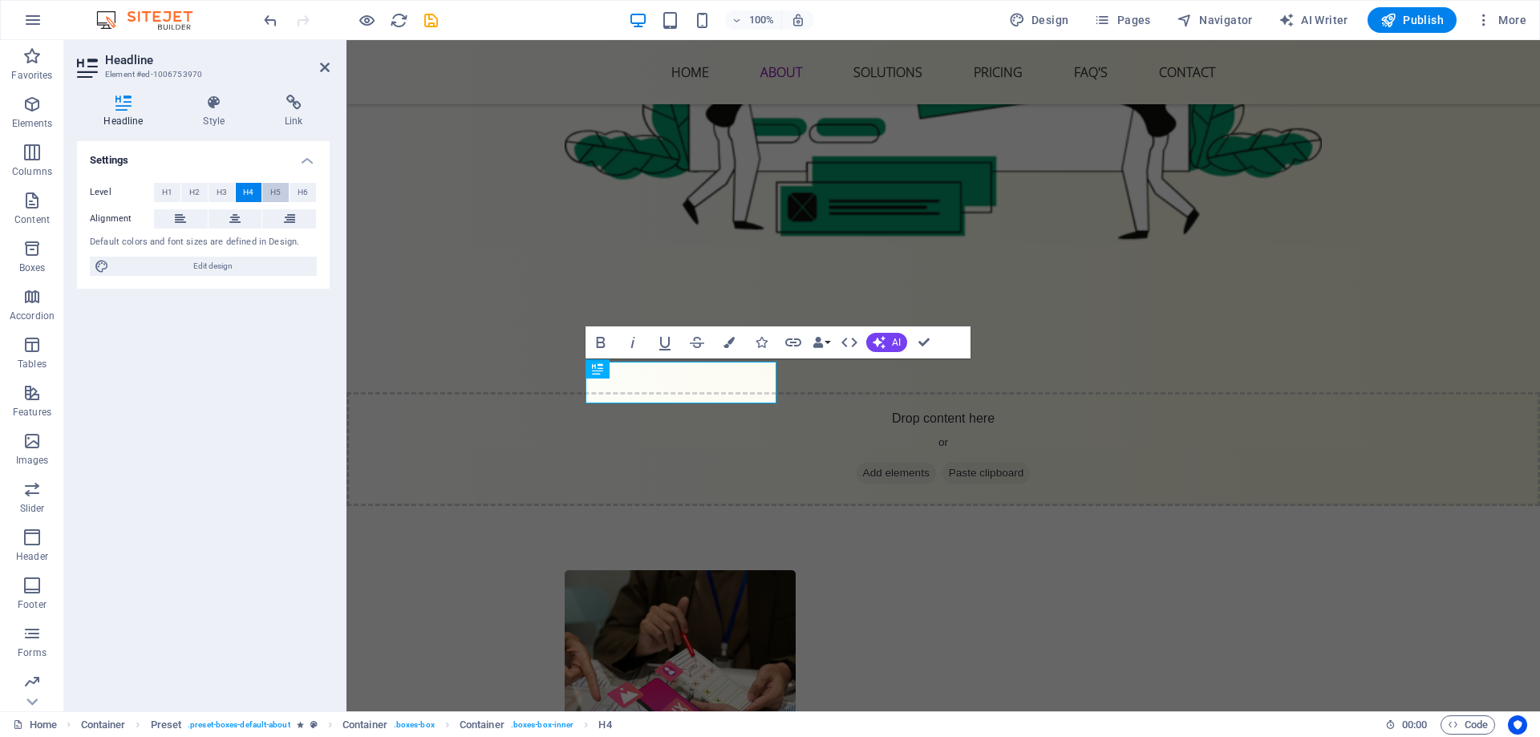
click at [271, 193] on span "H5" at bounding box center [275, 192] width 10 height 19
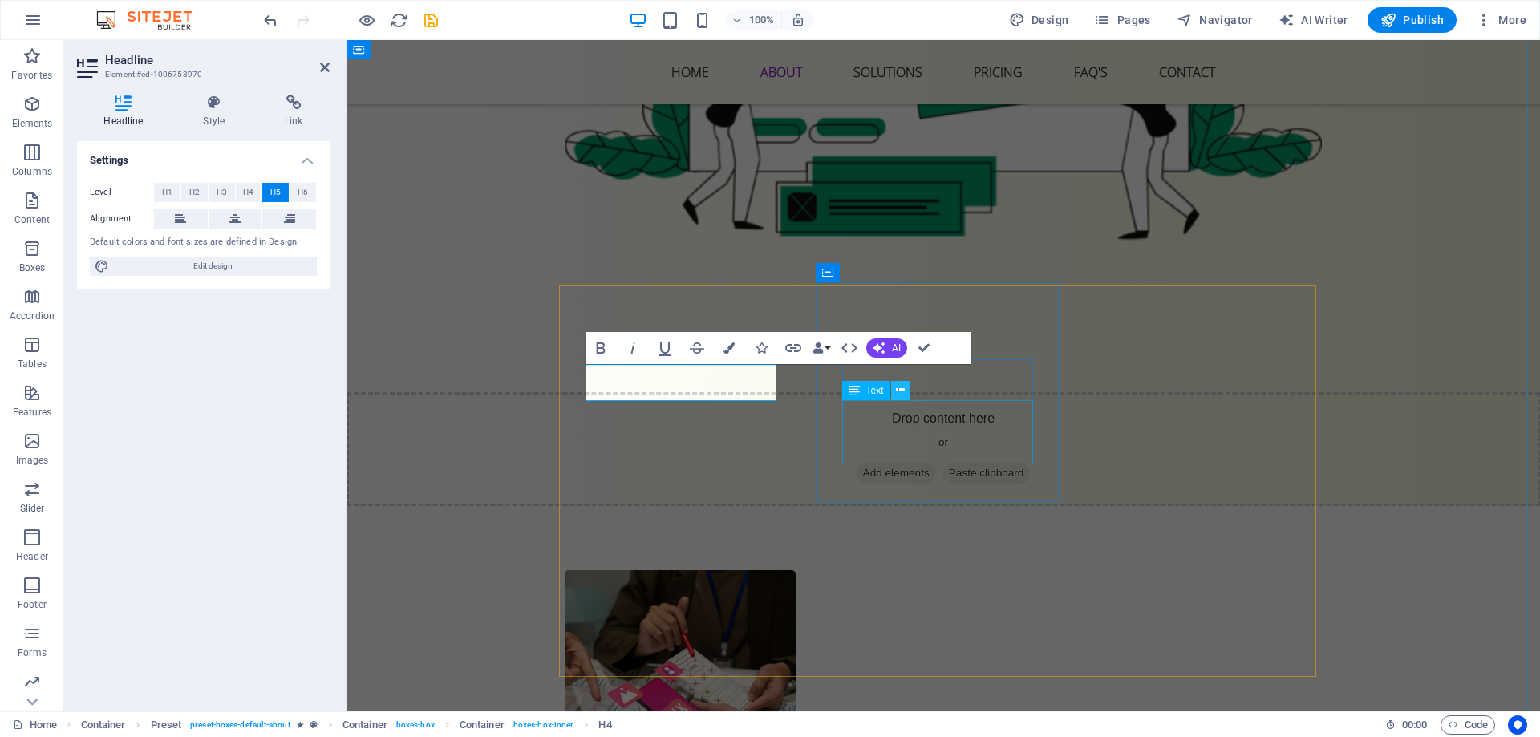
click at [908, 382] on button at bounding box center [900, 390] width 19 height 19
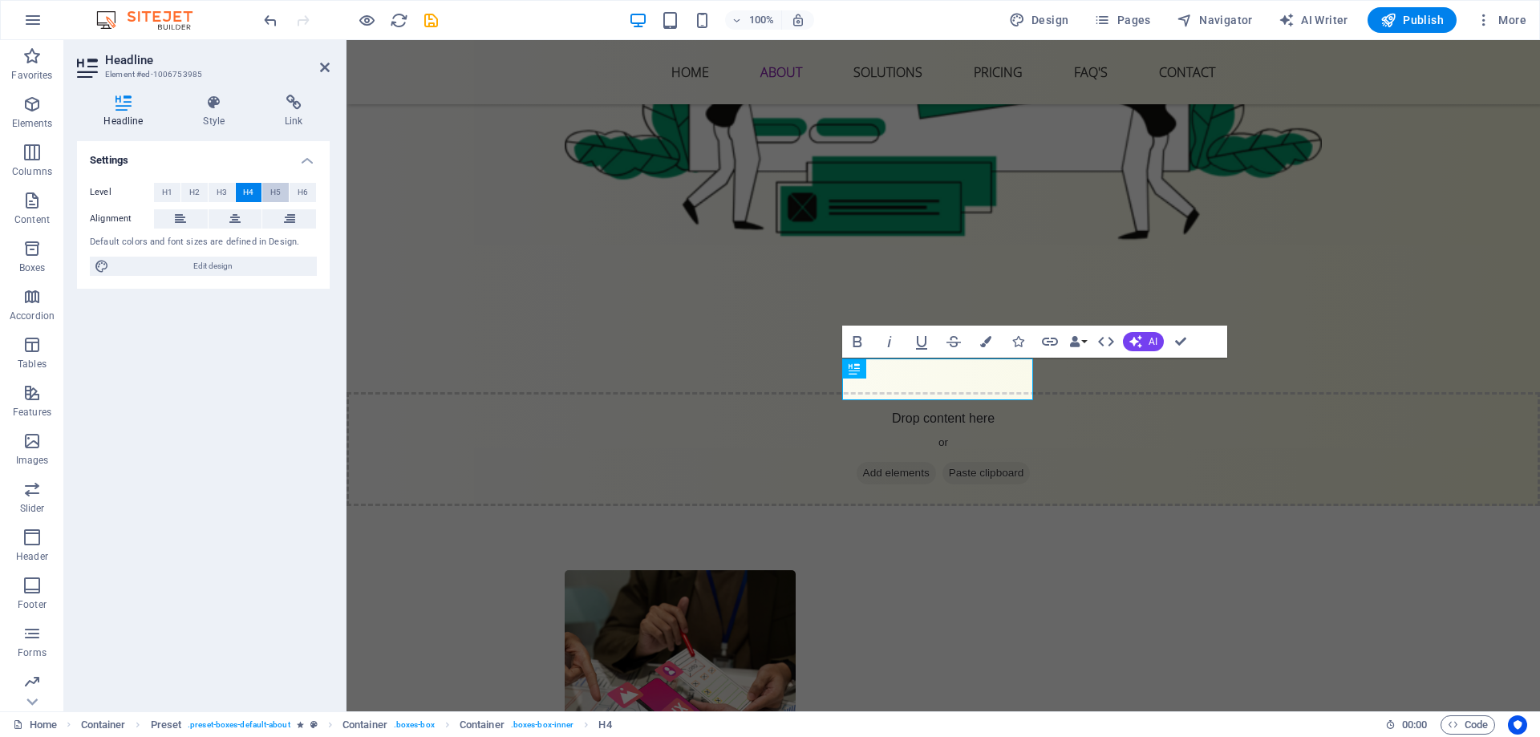
click at [277, 191] on span "H5" at bounding box center [275, 192] width 10 height 19
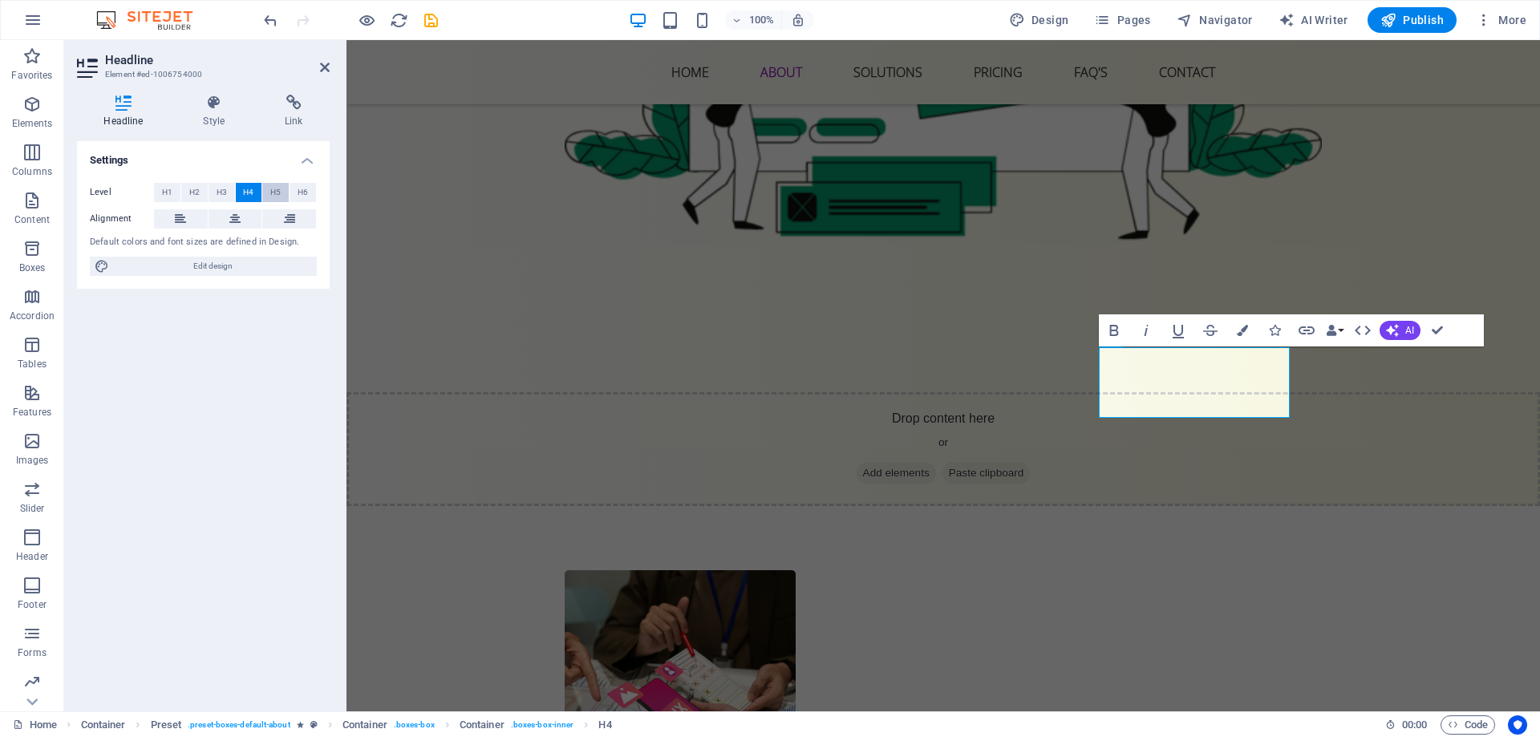
click at [273, 192] on span "H5" at bounding box center [275, 192] width 10 height 19
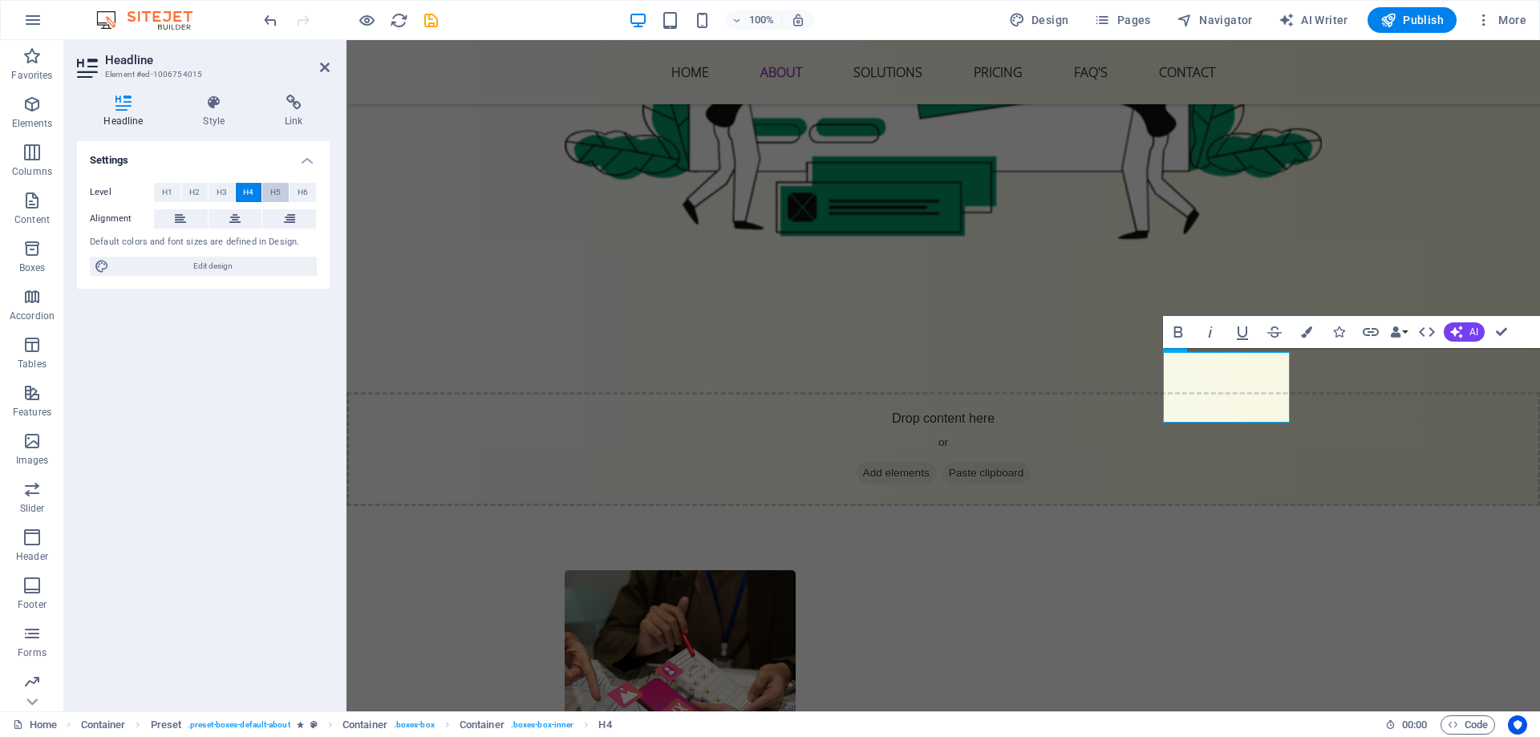
click at [269, 188] on button "H5" at bounding box center [275, 192] width 26 height 19
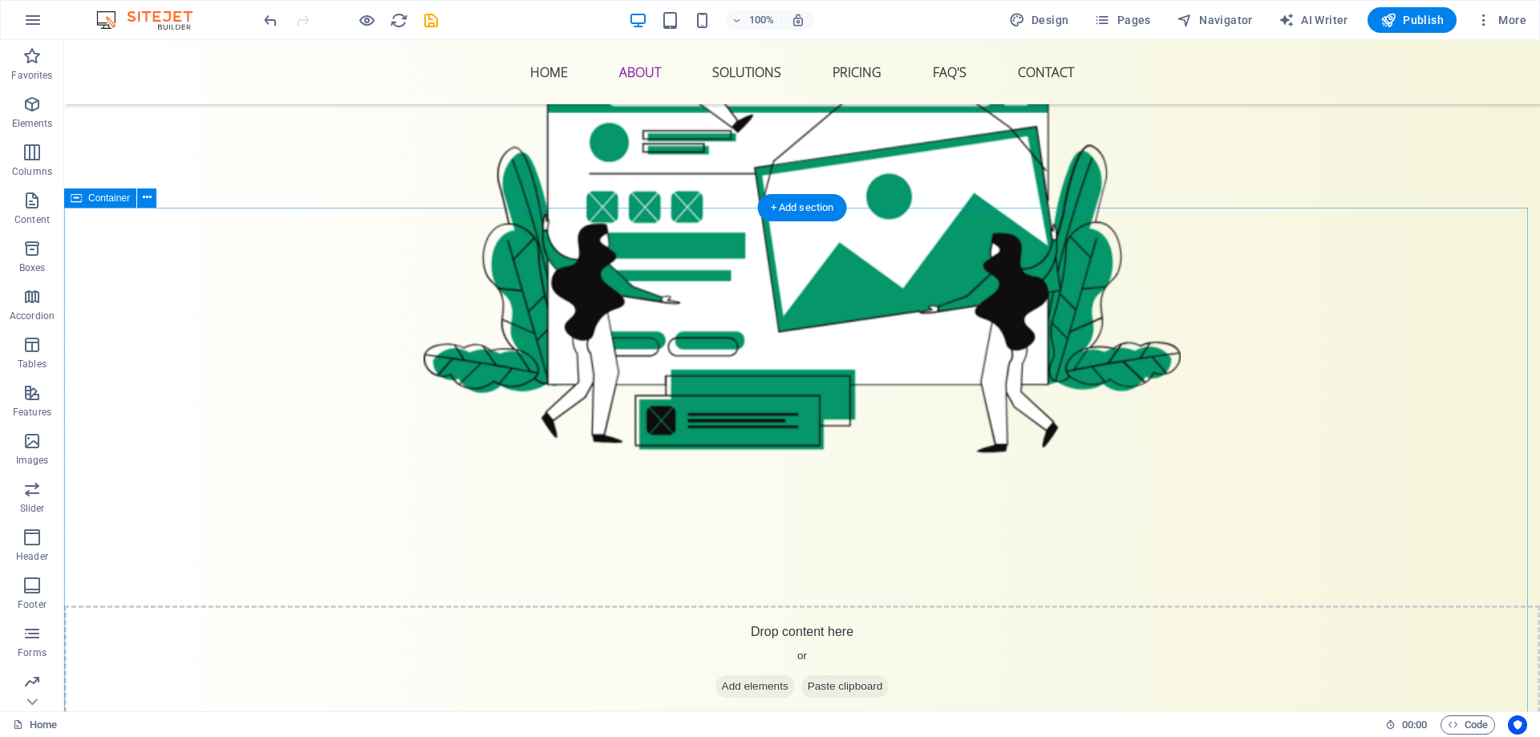
scroll to position [834, 0]
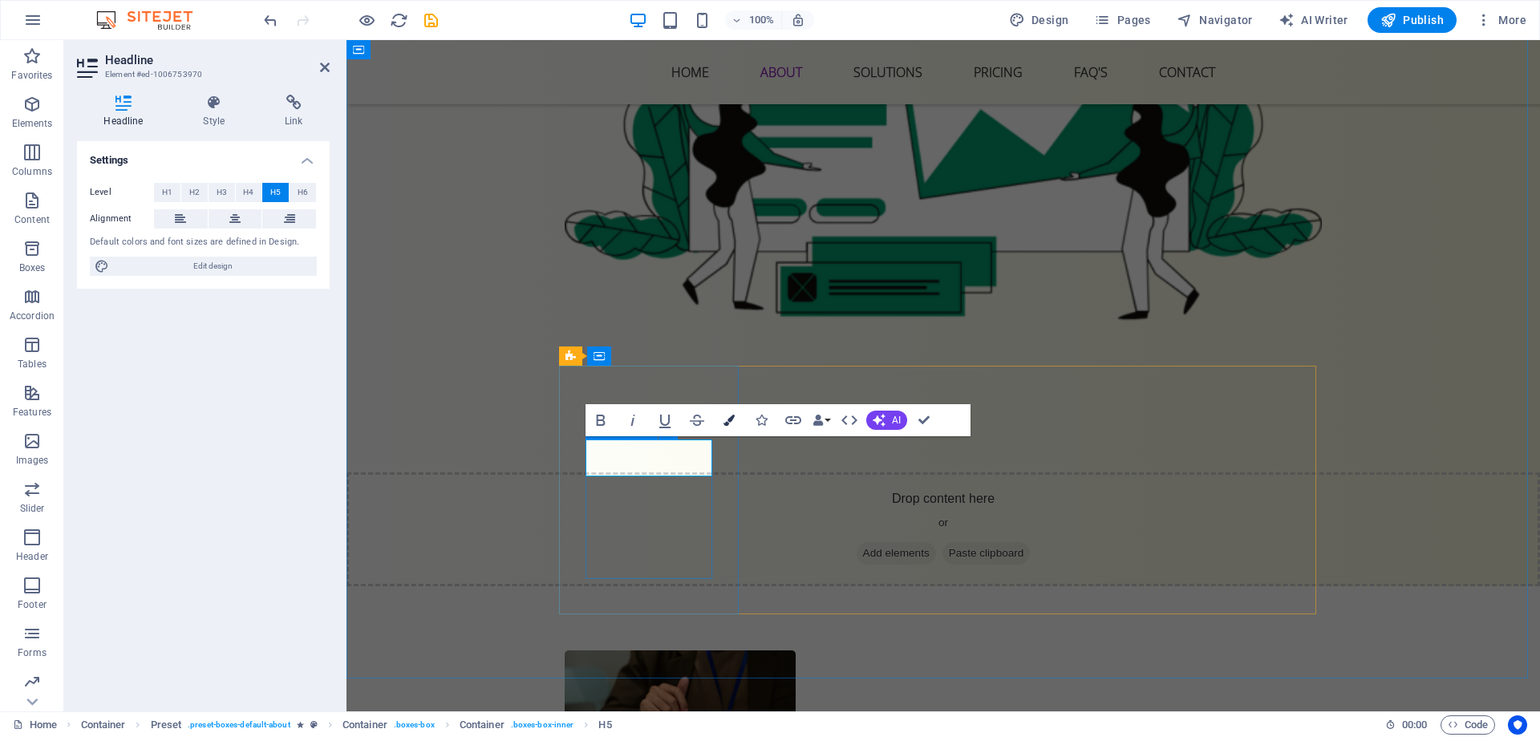
click at [727, 415] on icon "button" at bounding box center [728, 420] width 11 height 11
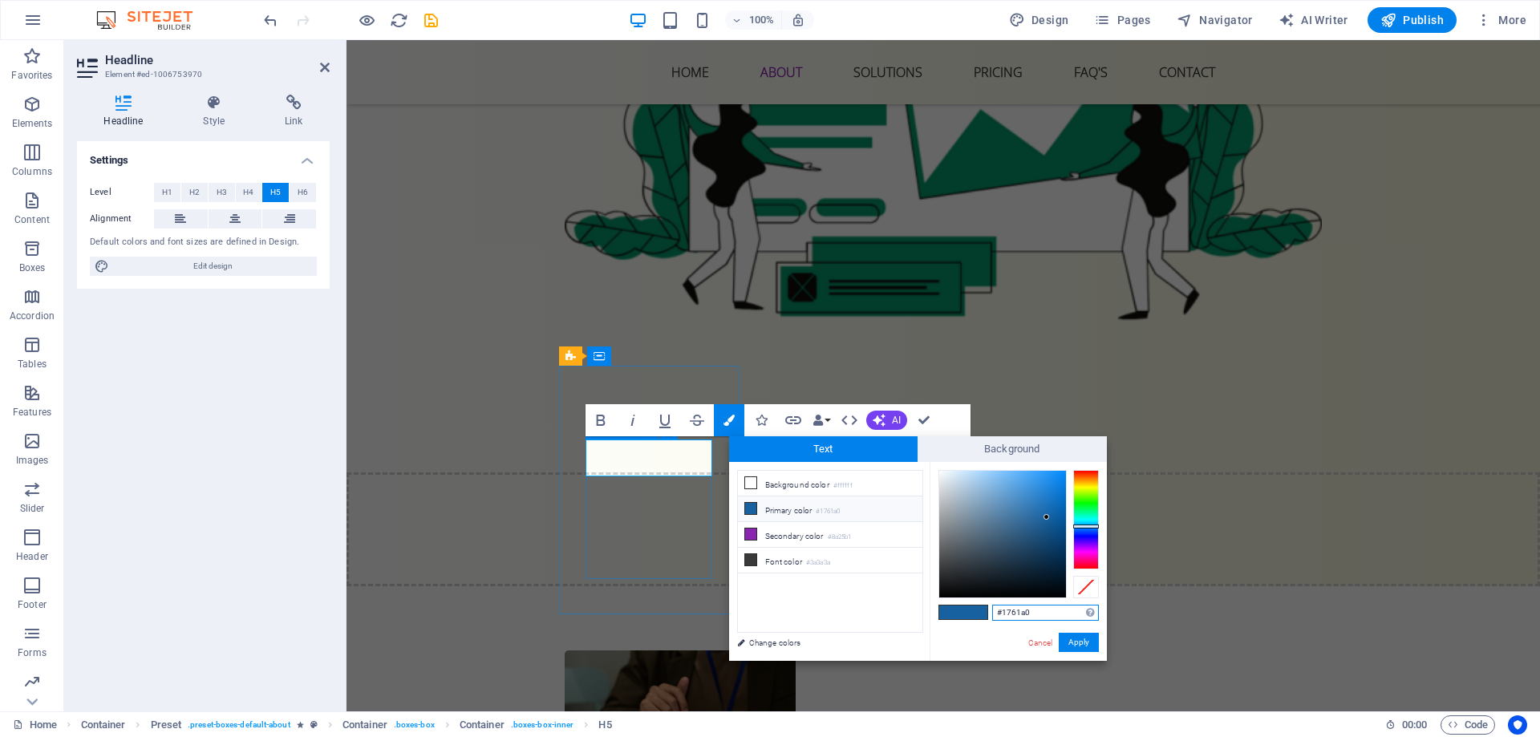
click at [1023, 606] on input "#1761a0" at bounding box center [1045, 613] width 107 height 16
paste input "334155"
type input "#334155"
click at [1081, 645] on button "Apply" at bounding box center [1079, 642] width 40 height 19
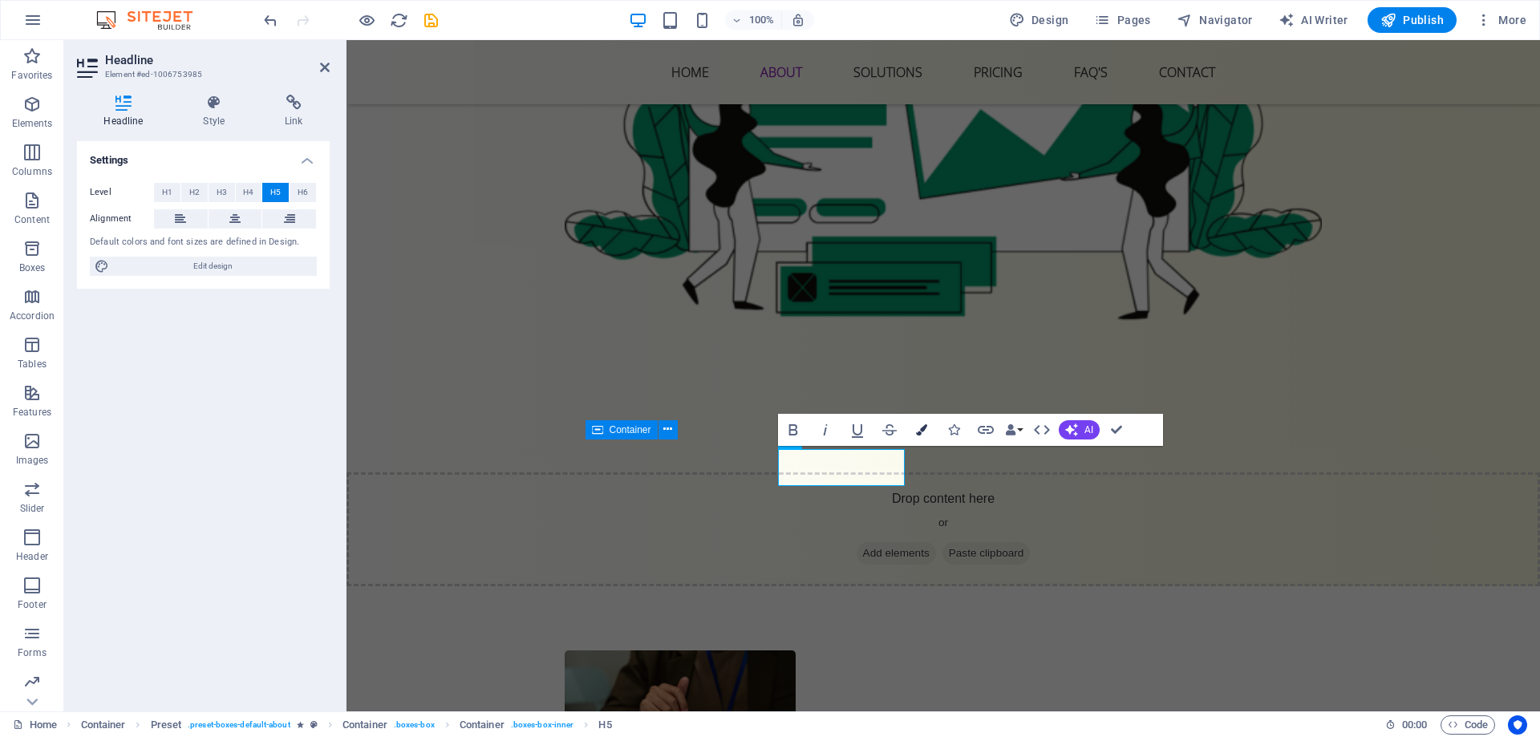
click at [914, 427] on button "Colors" at bounding box center [921, 430] width 30 height 32
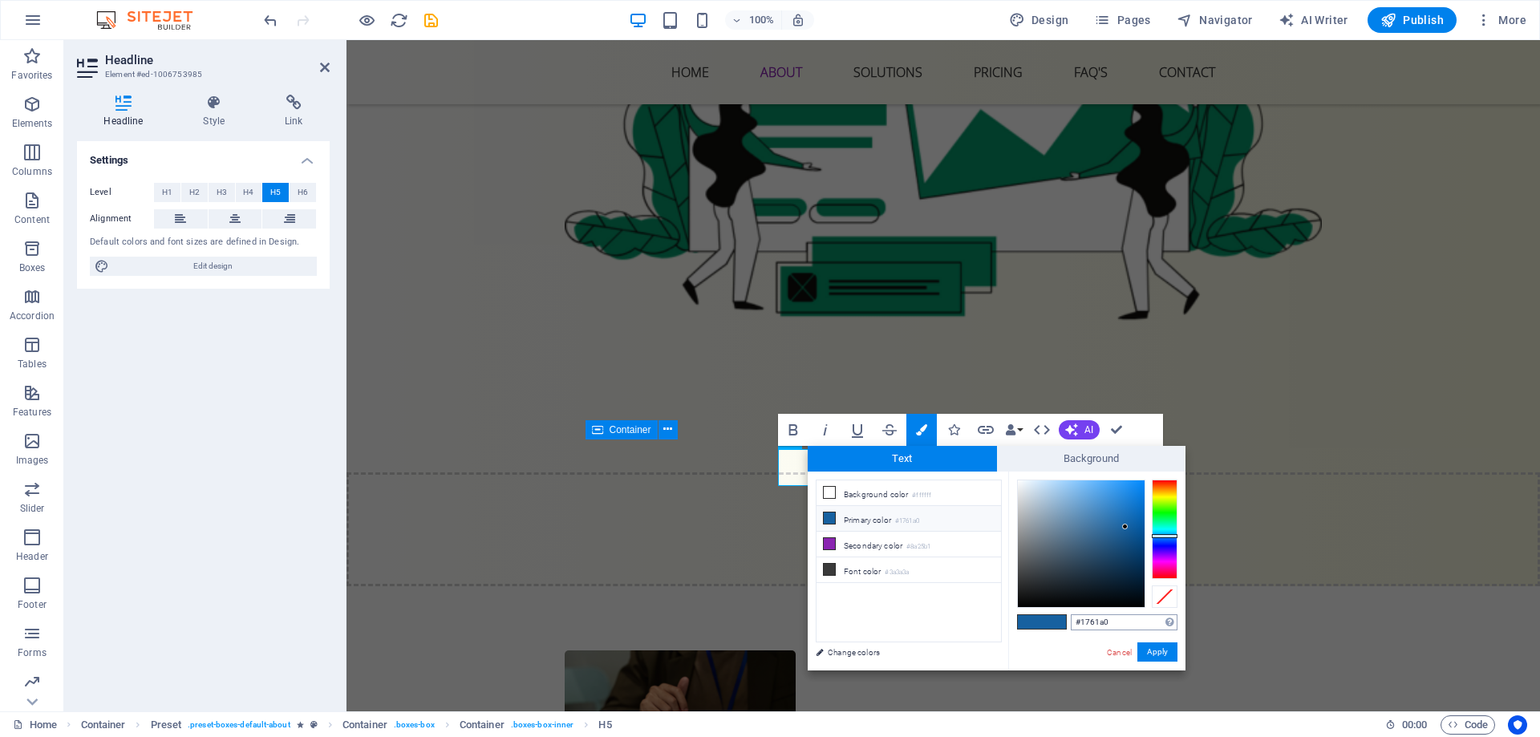
drag, startPoint x: 1082, startPoint y: 620, endPoint x: 1126, endPoint y: 619, distance: 44.1
click at [1125, 619] on input "#1761a0" at bounding box center [1124, 622] width 107 height 16
type input "#334155"
drag, startPoint x: 1166, startPoint y: 657, endPoint x: 823, endPoint y: 614, distance: 345.9
click at [1166, 657] on button "Apply" at bounding box center [1157, 651] width 40 height 19
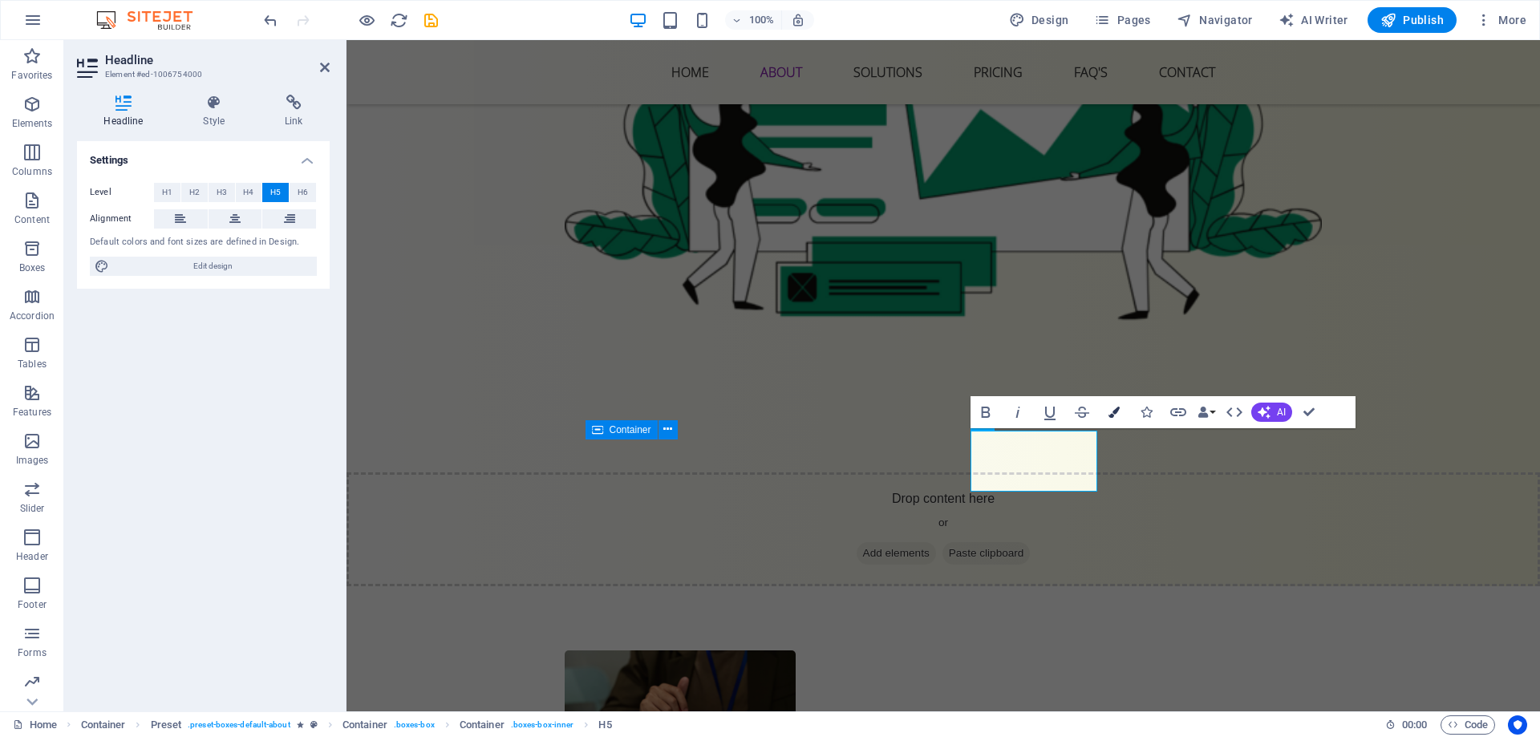
click at [1118, 408] on icon "button" at bounding box center [1113, 412] width 11 height 11
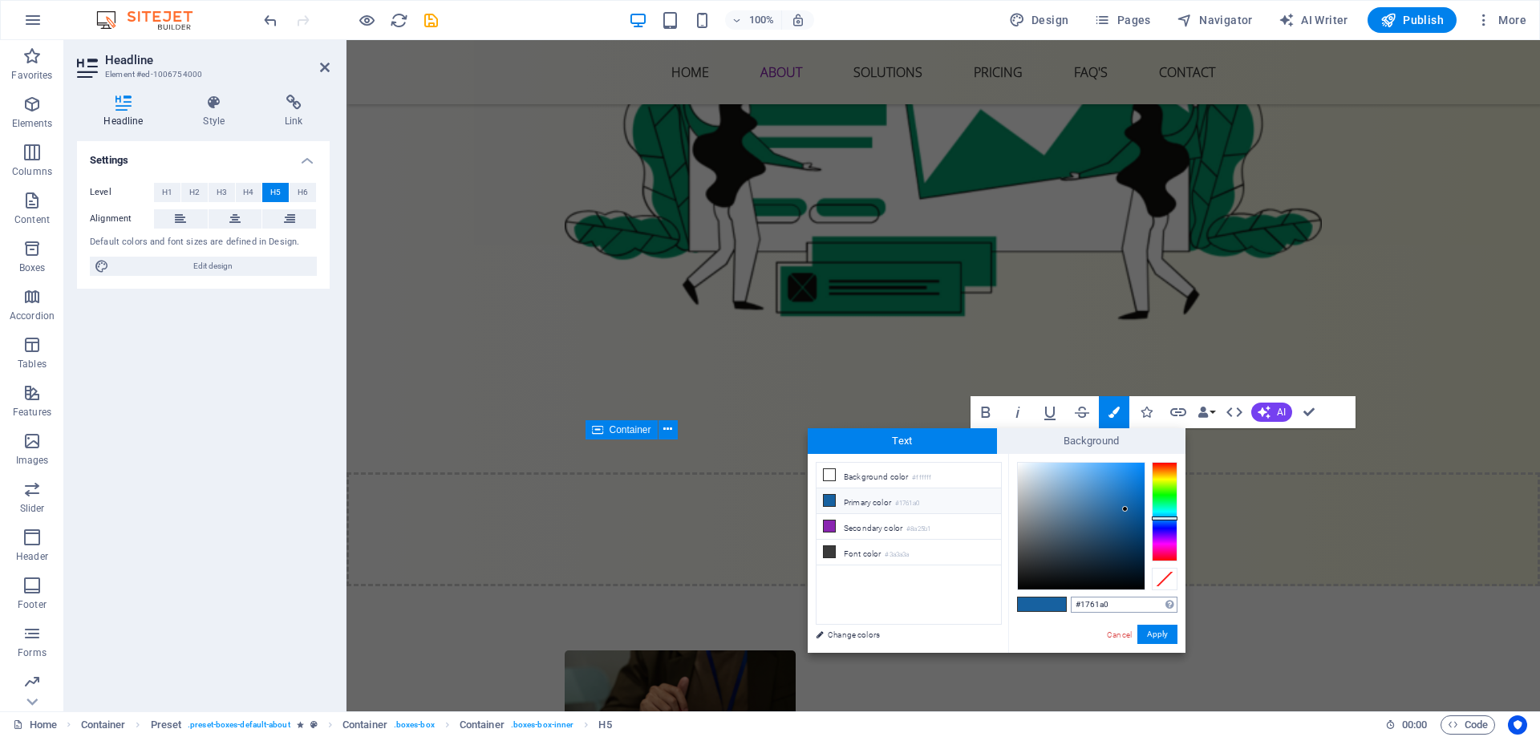
drag, startPoint x: 1112, startPoint y: 601, endPoint x: 1080, endPoint y: 608, distance: 31.9
click at [1080, 608] on input "#1761a0" at bounding box center [1124, 605] width 107 height 16
type input "#334155"
click at [1157, 634] on button "Apply" at bounding box center [1157, 634] width 40 height 19
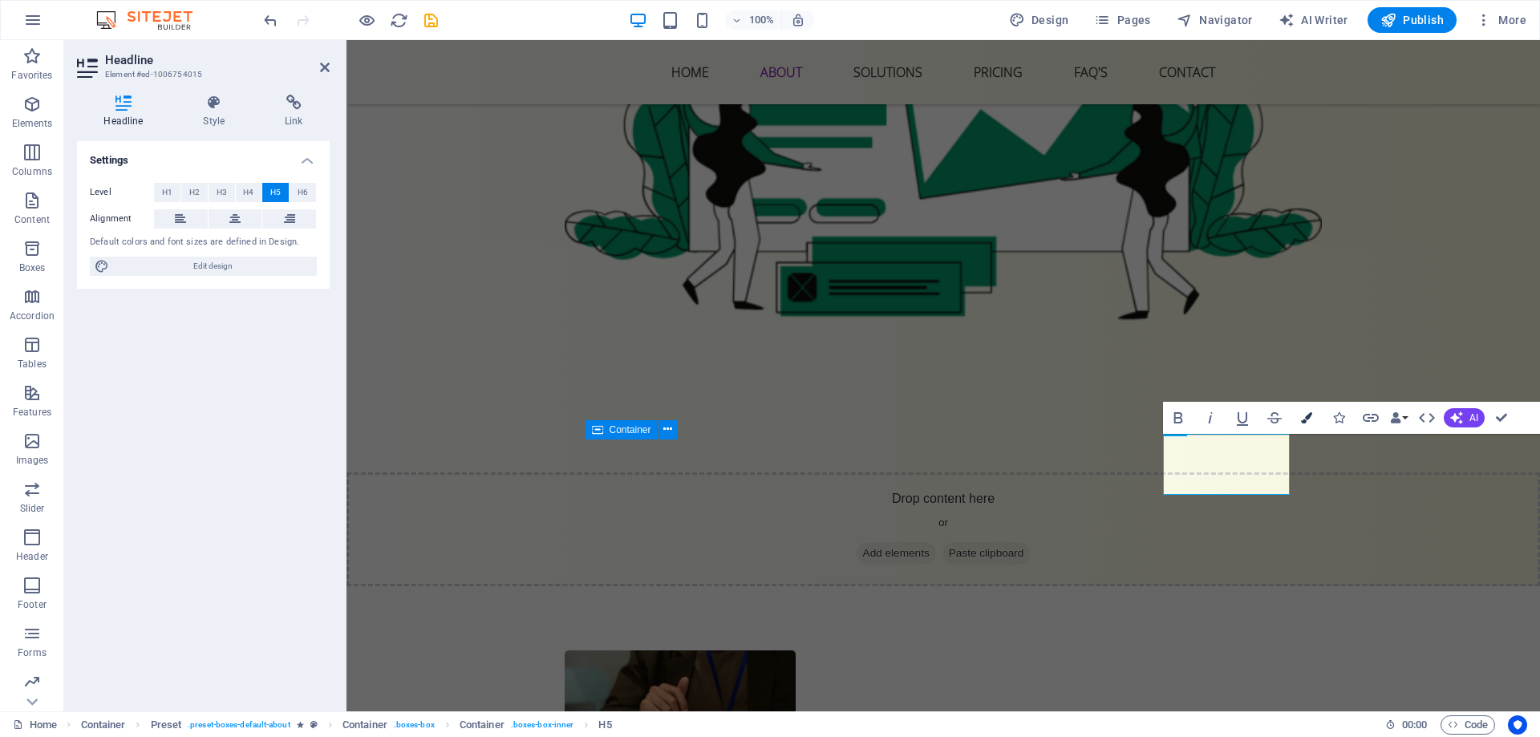
click at [1301, 421] on icon "button" at bounding box center [1306, 417] width 11 height 11
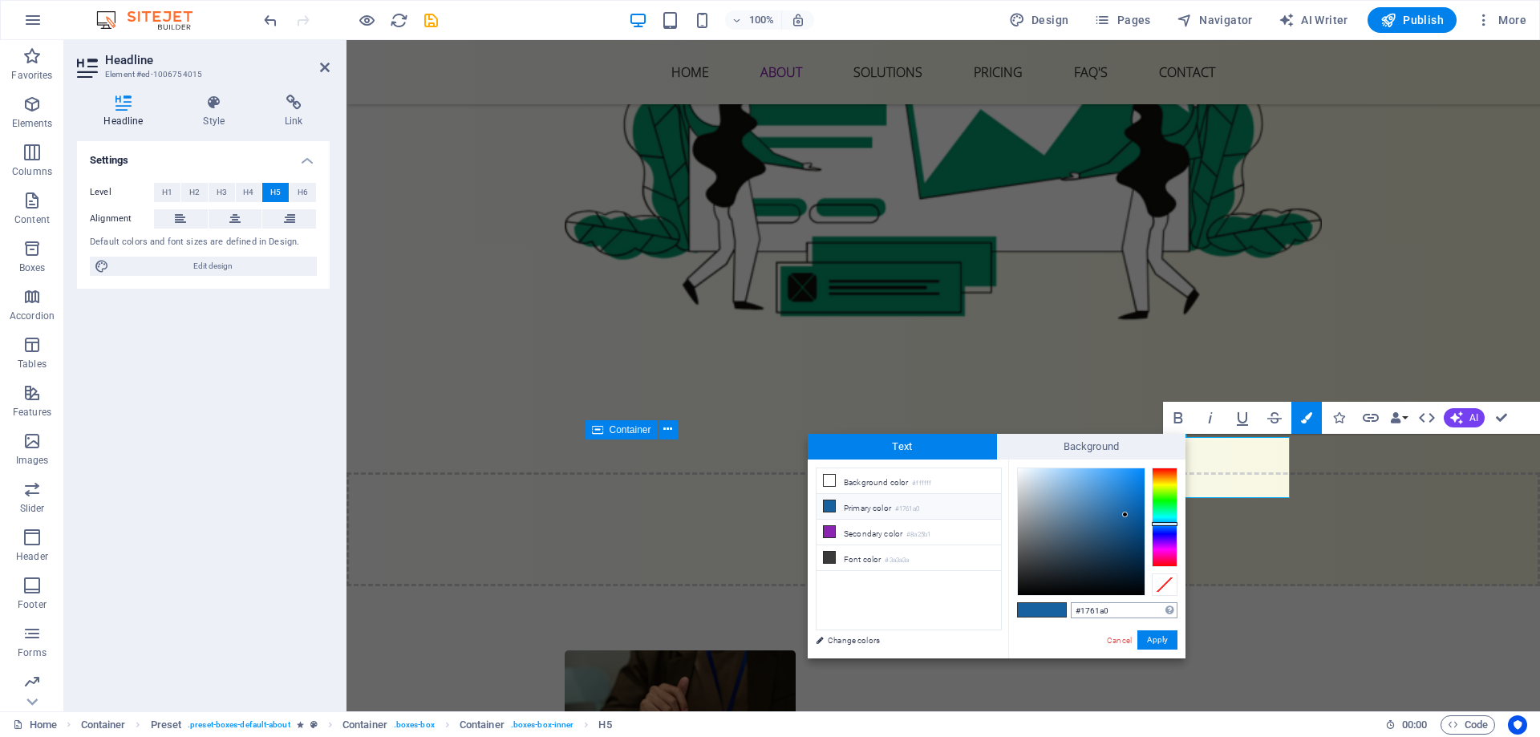
drag, startPoint x: 1081, startPoint y: 613, endPoint x: 1159, endPoint y: 615, distance: 77.8
click at [1159, 615] on input "#1761a0" at bounding box center [1124, 610] width 107 height 16
type input "#334155"
drag, startPoint x: 1163, startPoint y: 640, endPoint x: 907, endPoint y: 550, distance: 271.1
click at [1163, 640] on button "Apply" at bounding box center [1157, 639] width 40 height 19
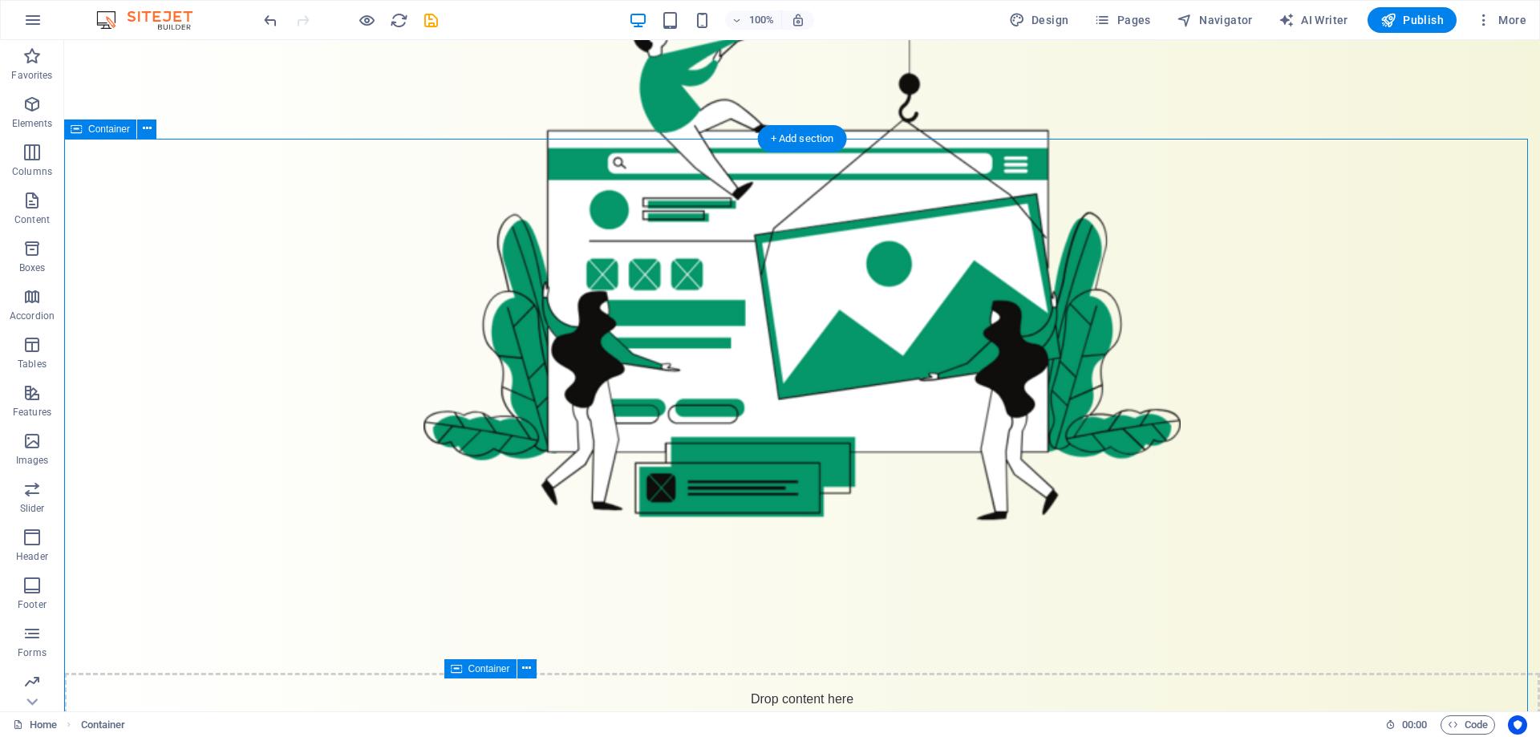
scroll to position [994, 0]
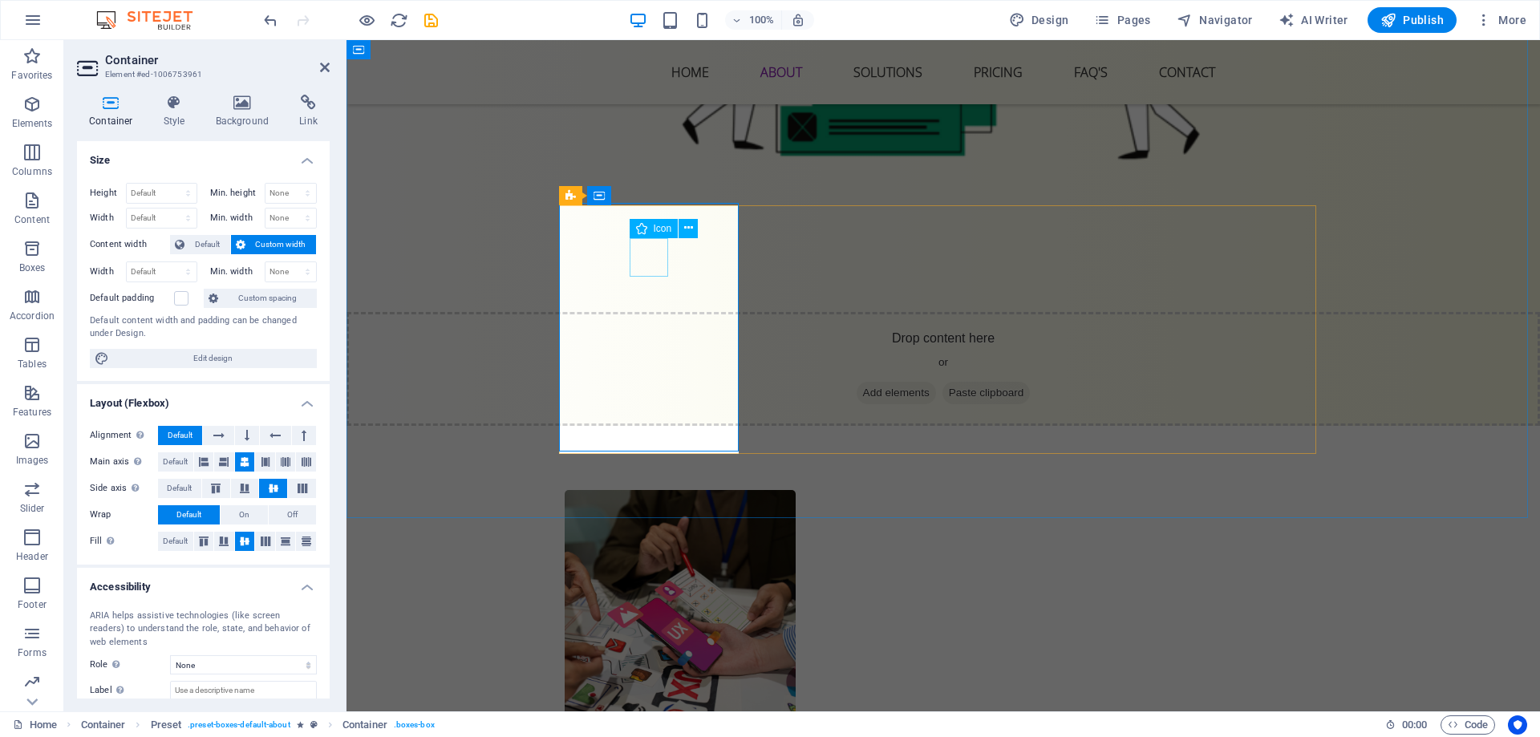
select select "xMidYMid"
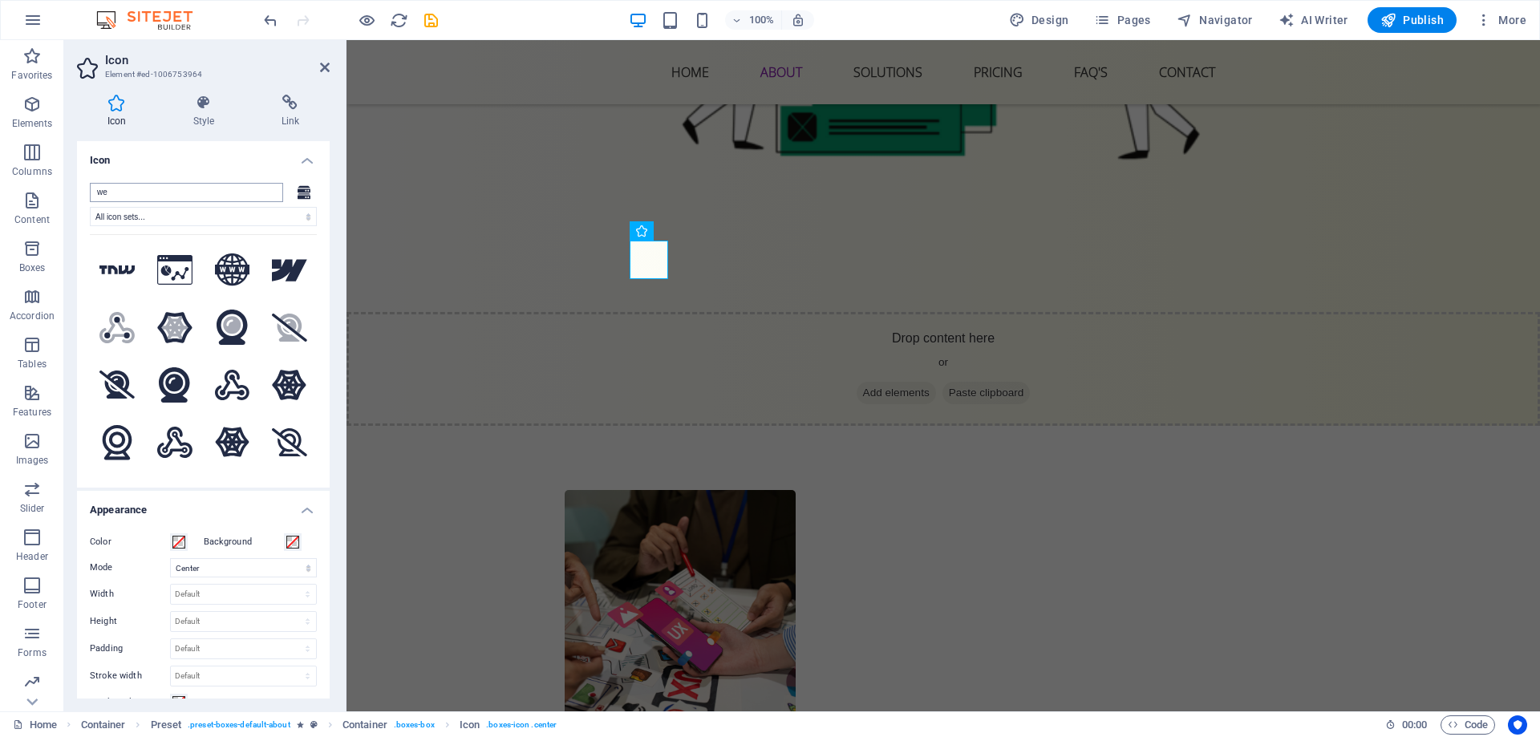
type input "w"
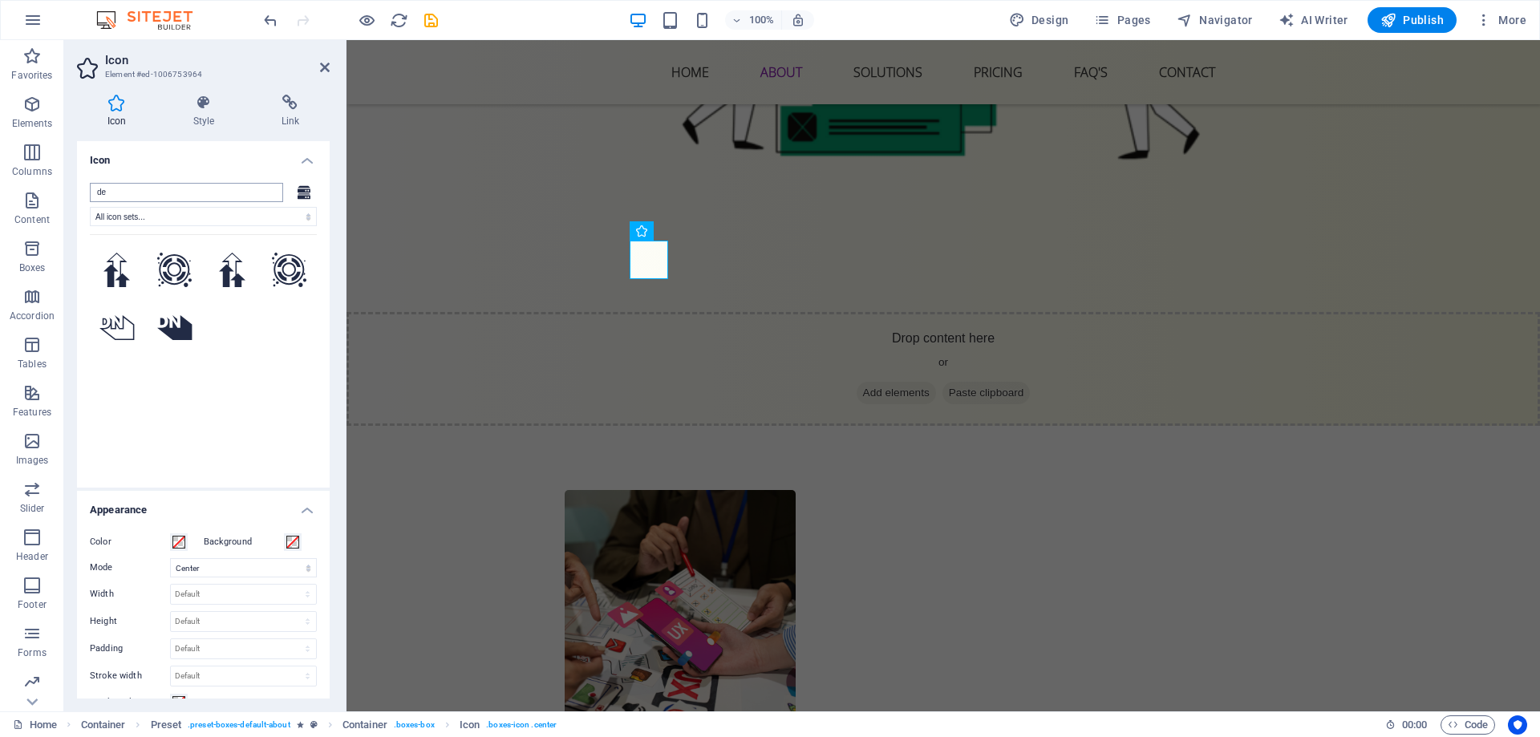
type input "d"
click at [245, 221] on select "All icon sets... IcoFont Ionicons FontAwesome Brands FontAwesome Duotone FontAw…" at bounding box center [203, 216] width 227 height 19
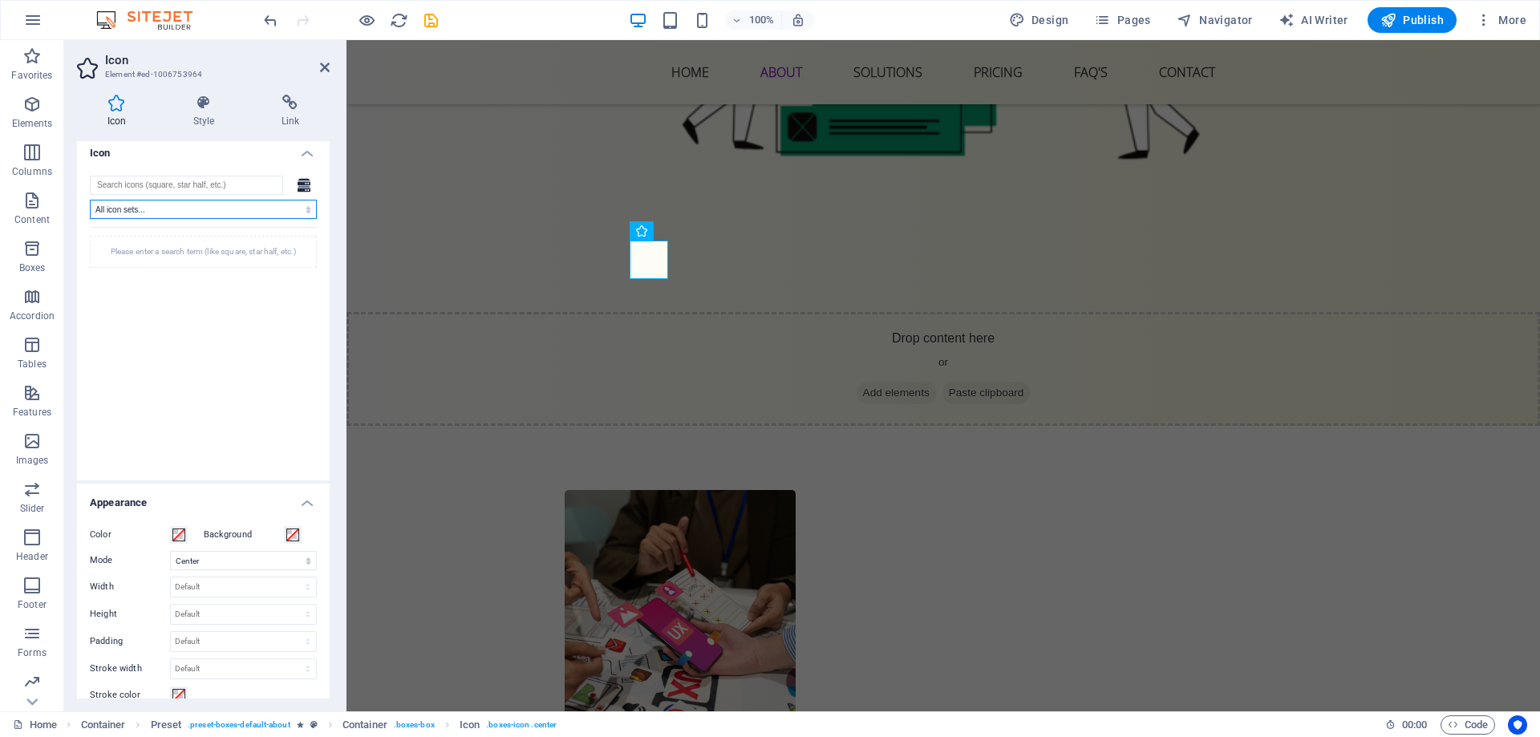
scroll to position [0, 0]
click at [179, 214] on select "All icon sets... IcoFont Ionicons FontAwesome Brands FontAwesome Duotone FontAw…" at bounding box center [203, 216] width 227 height 19
click at [160, 265] on div "Please enter a search term (like square, star half, etc.)" at bounding box center [203, 259] width 227 height 32
click at [205, 200] on input "search" at bounding box center [186, 192] width 193 height 19
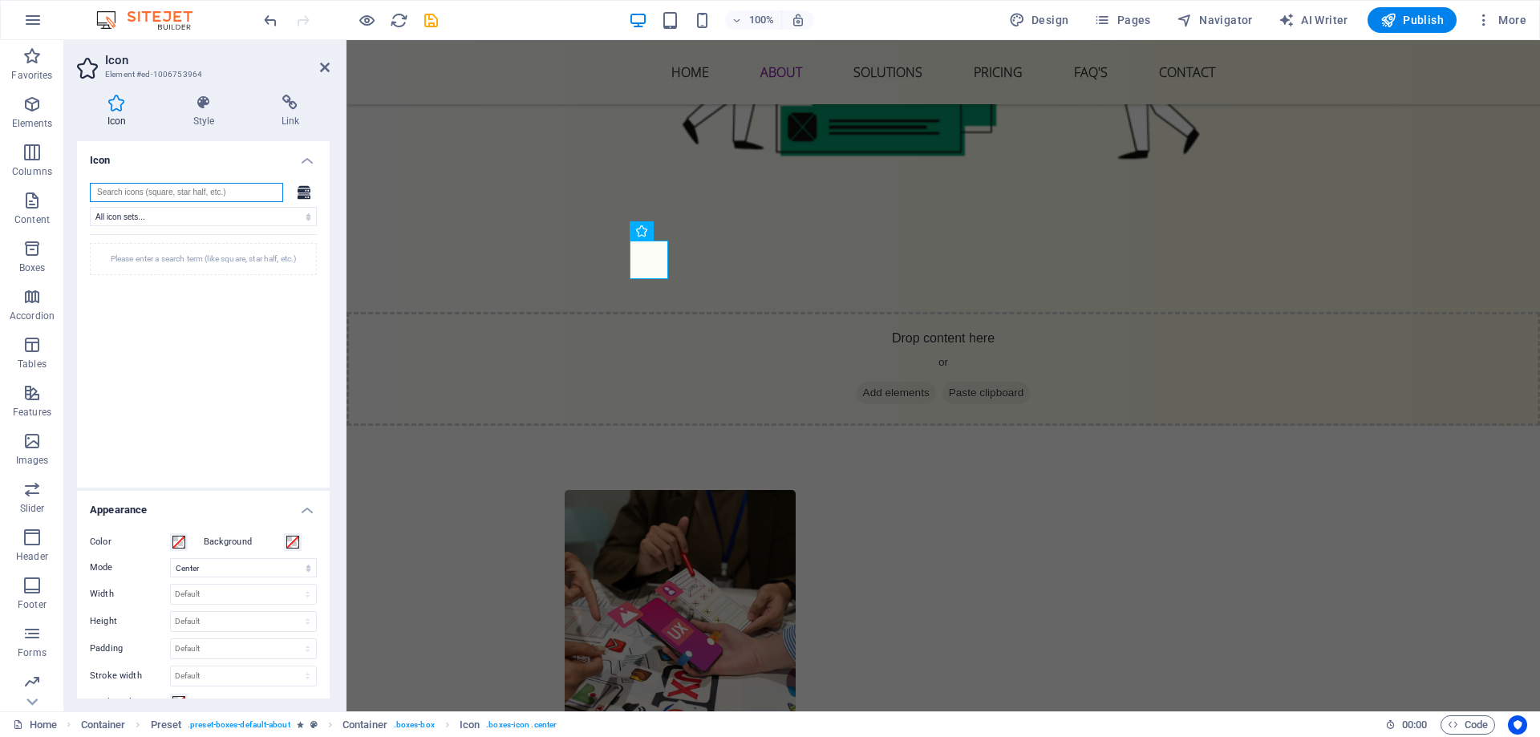
click at [205, 194] on input "search" at bounding box center [186, 192] width 193 height 19
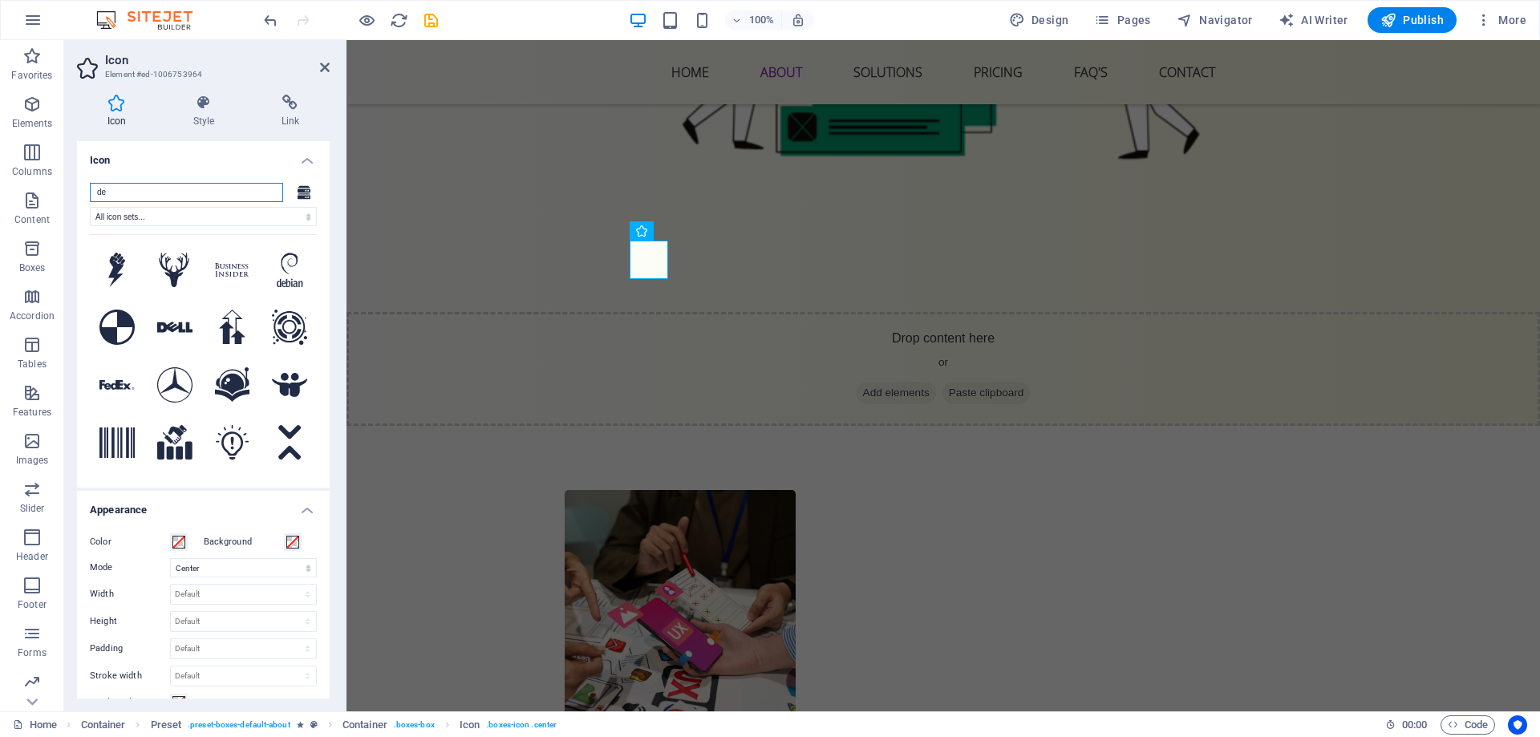
type input "d"
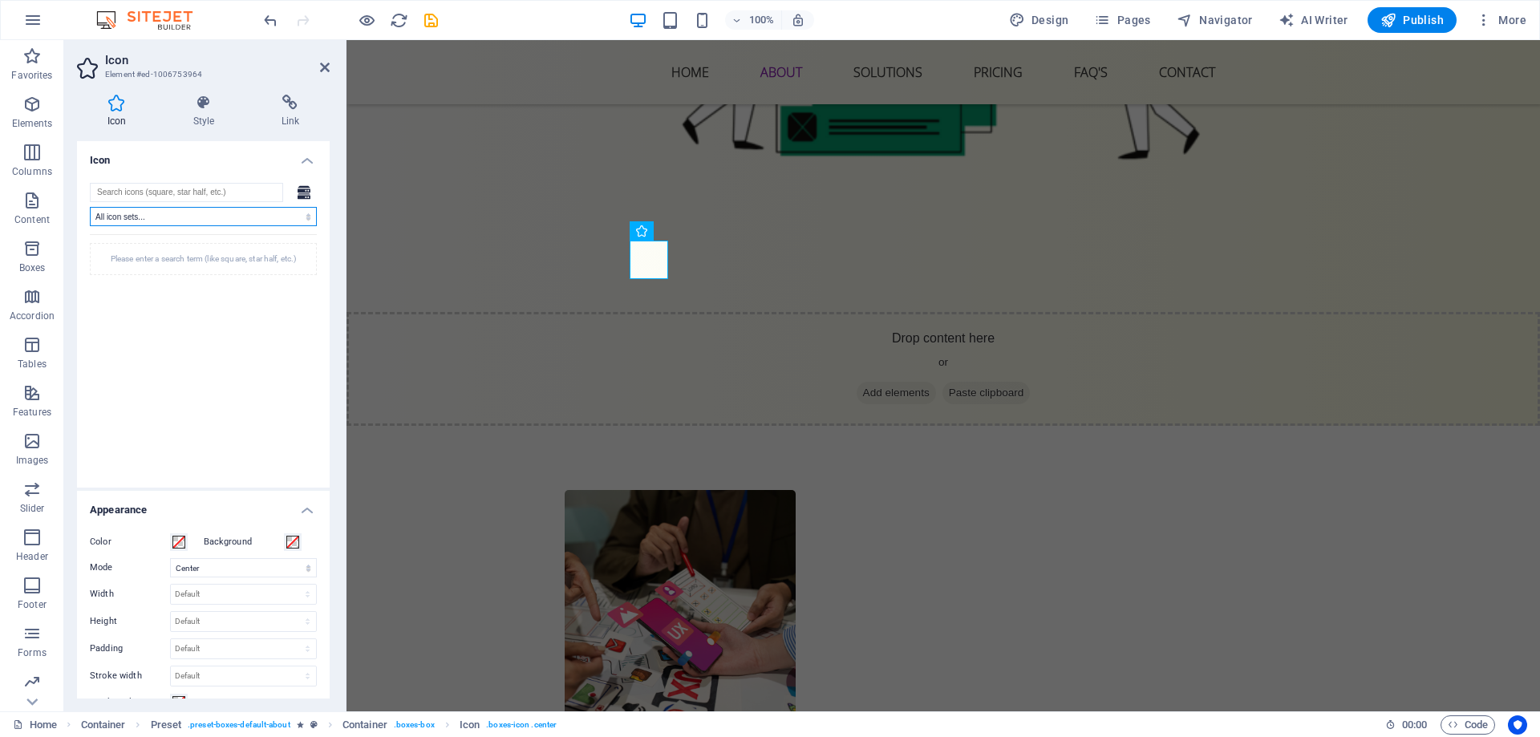
click at [142, 216] on select "All icon sets... IcoFont Ionicons FontAwesome Brands FontAwesome Duotone FontAw…" at bounding box center [203, 216] width 227 height 19
click at [90, 207] on select "All icon sets... IcoFont Ionicons FontAwesome Brands FontAwesome Duotone FontAw…" at bounding box center [203, 216] width 227 height 19
click at [190, 186] on input "search" at bounding box center [186, 192] width 193 height 19
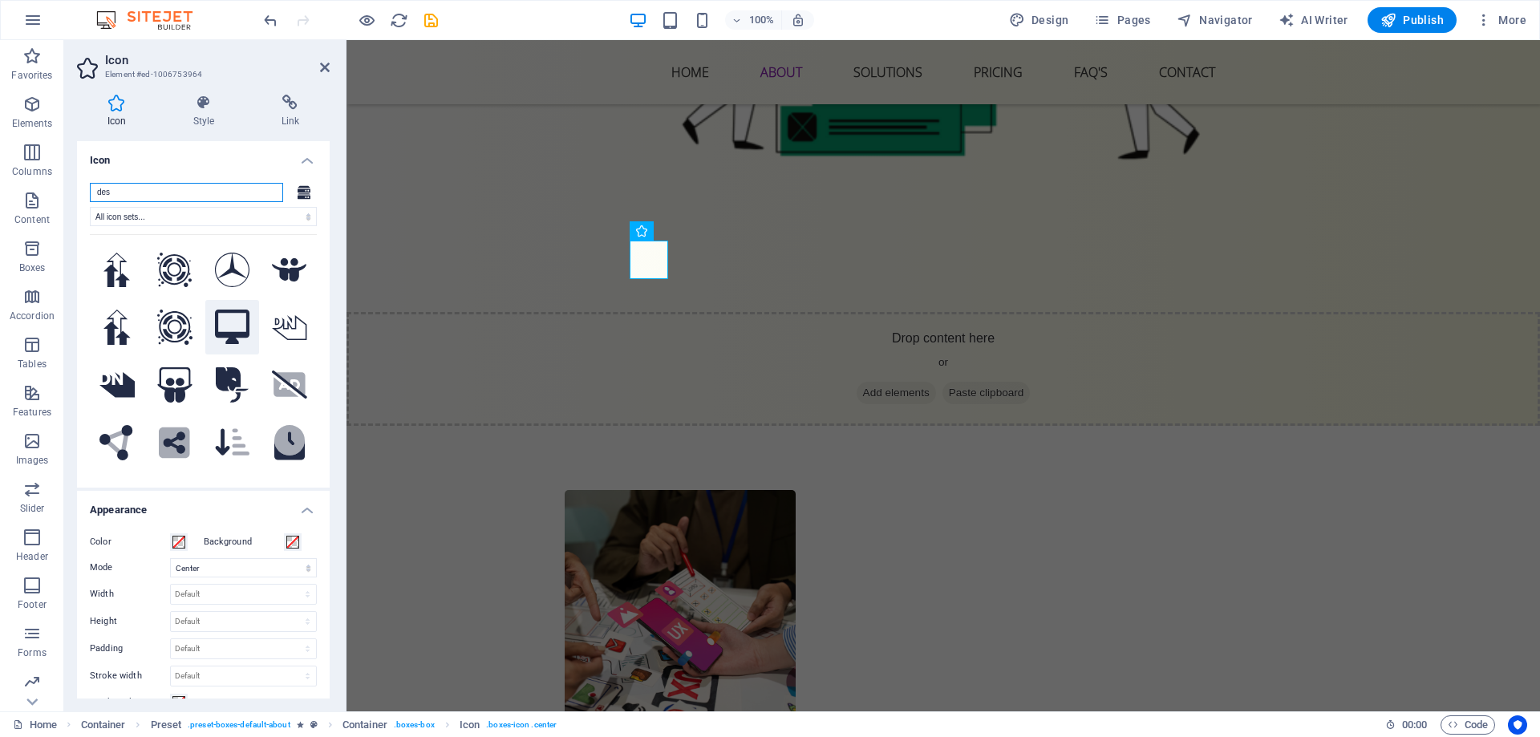
type input "des"
click at [216, 326] on icon at bounding box center [232, 327] width 35 height 35
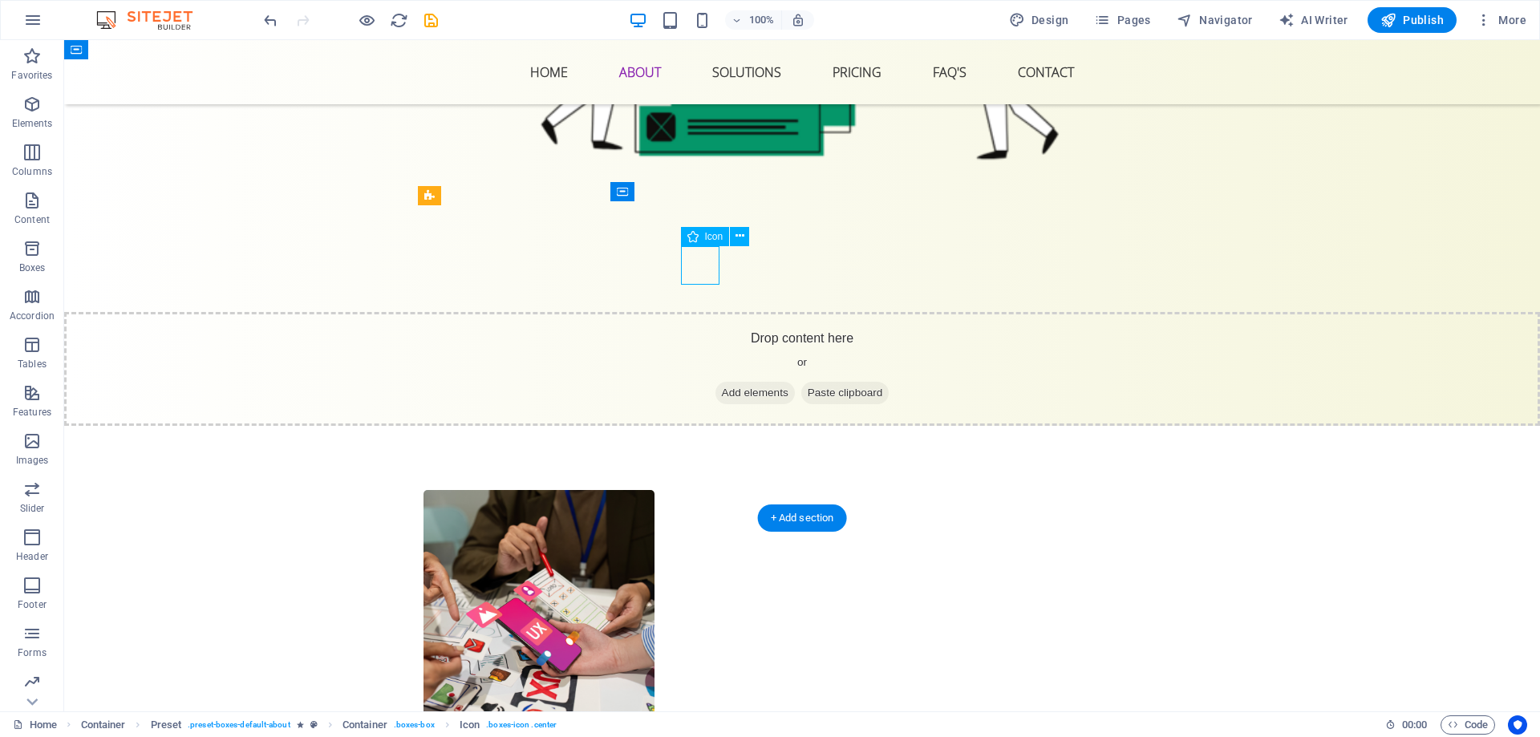
select select "xMidYMid"
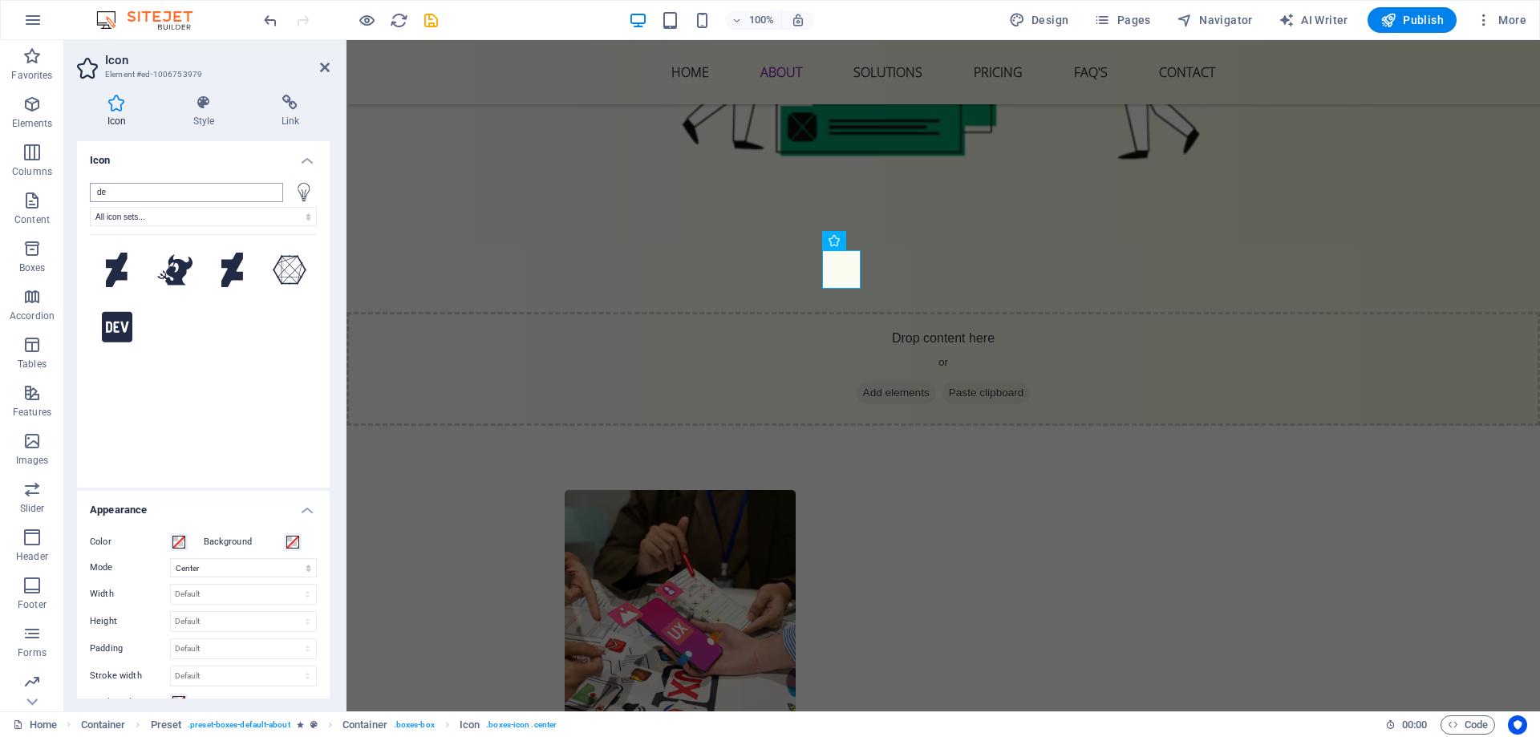
type input "d"
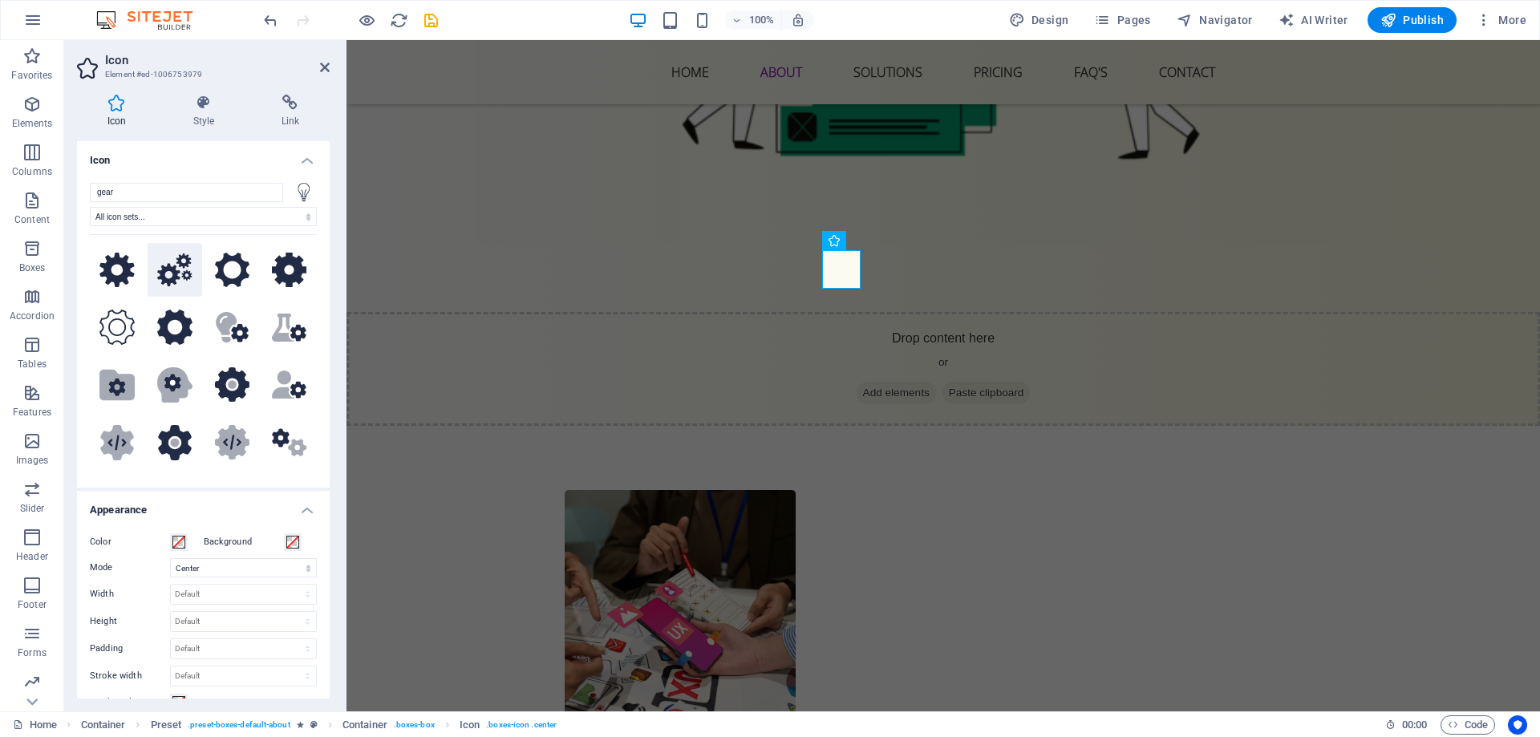
type input "gear"
click at [188, 266] on icon at bounding box center [174, 269] width 35 height 33
select select "xMidYMid"
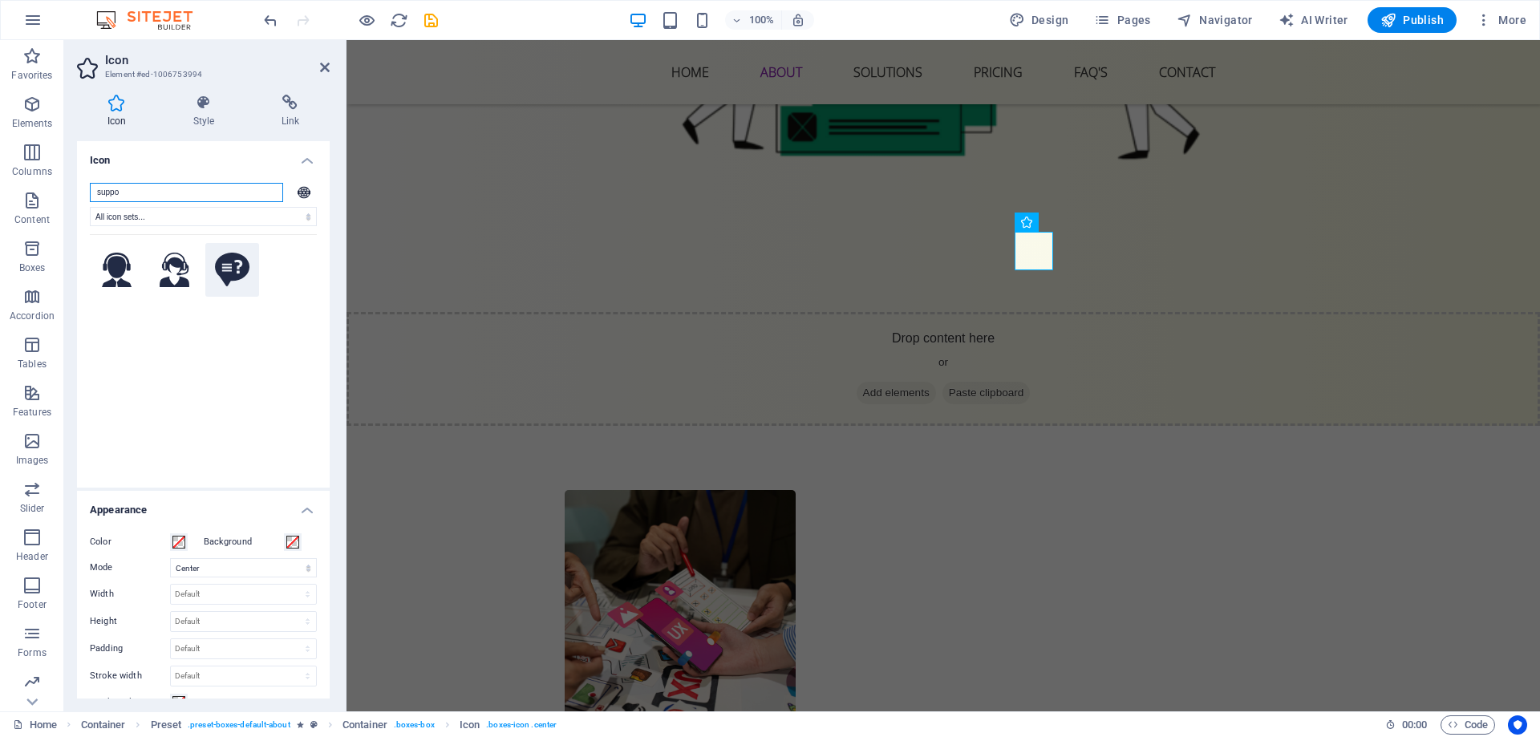
type input "suppo"
click at [249, 280] on button at bounding box center [232, 270] width 55 height 55
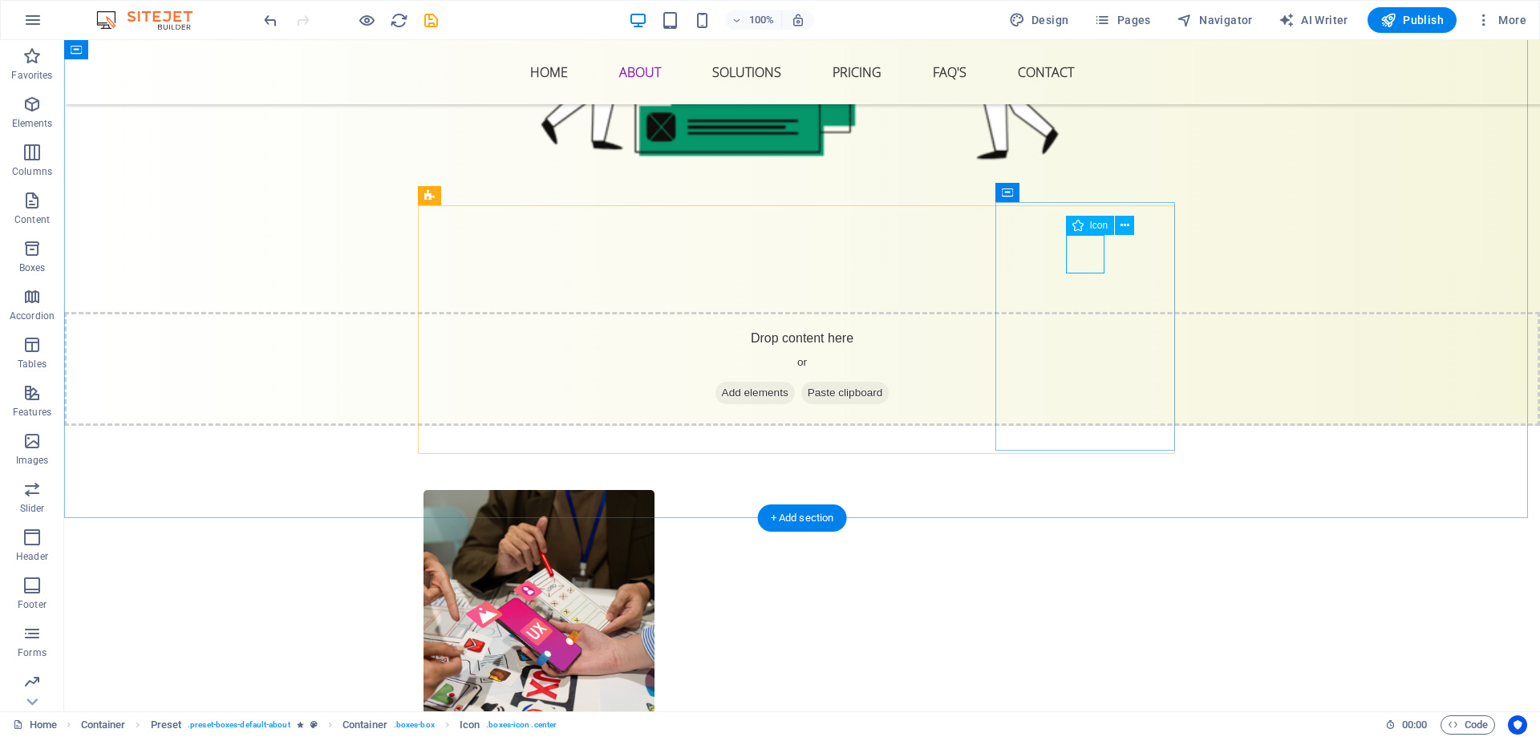
select select "xMidYMid"
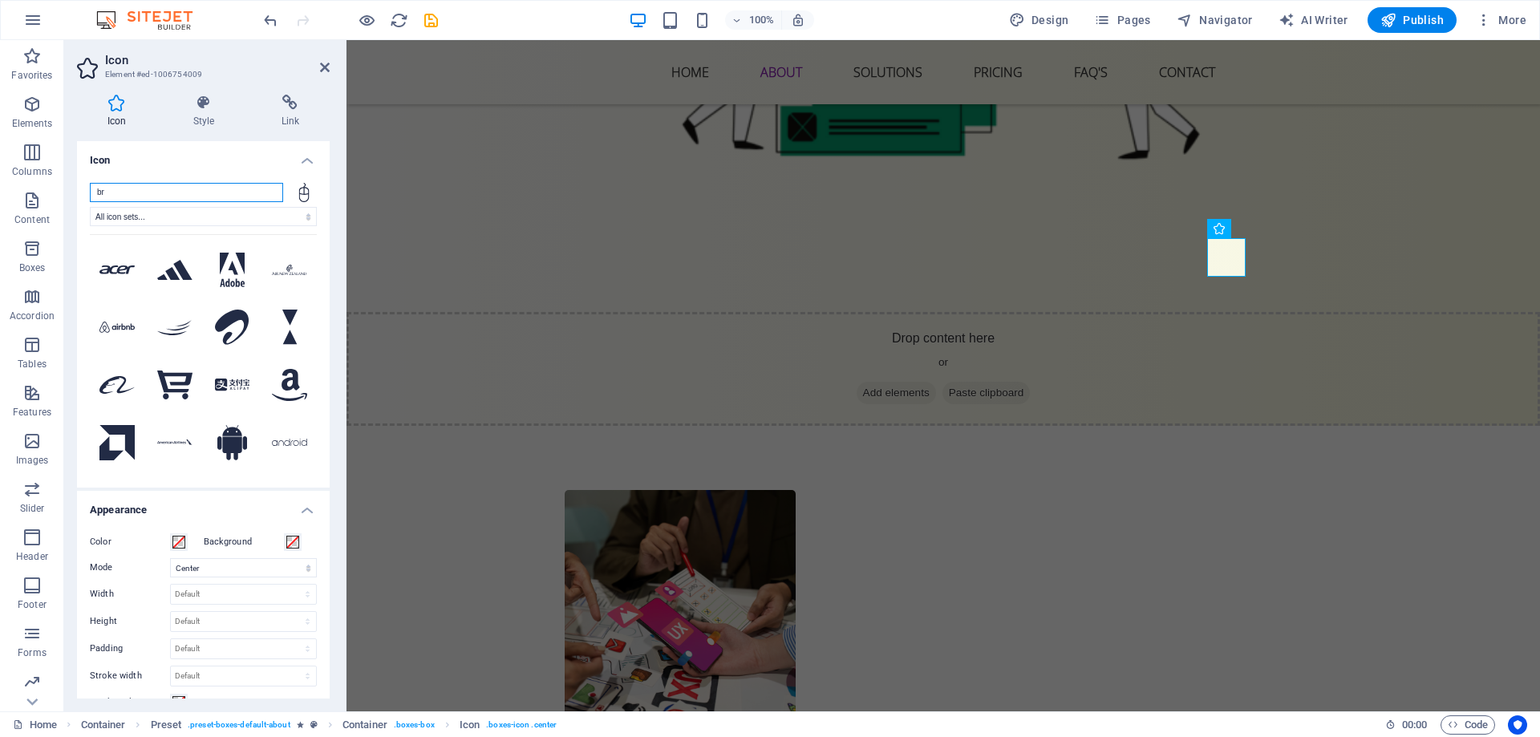
type input "b"
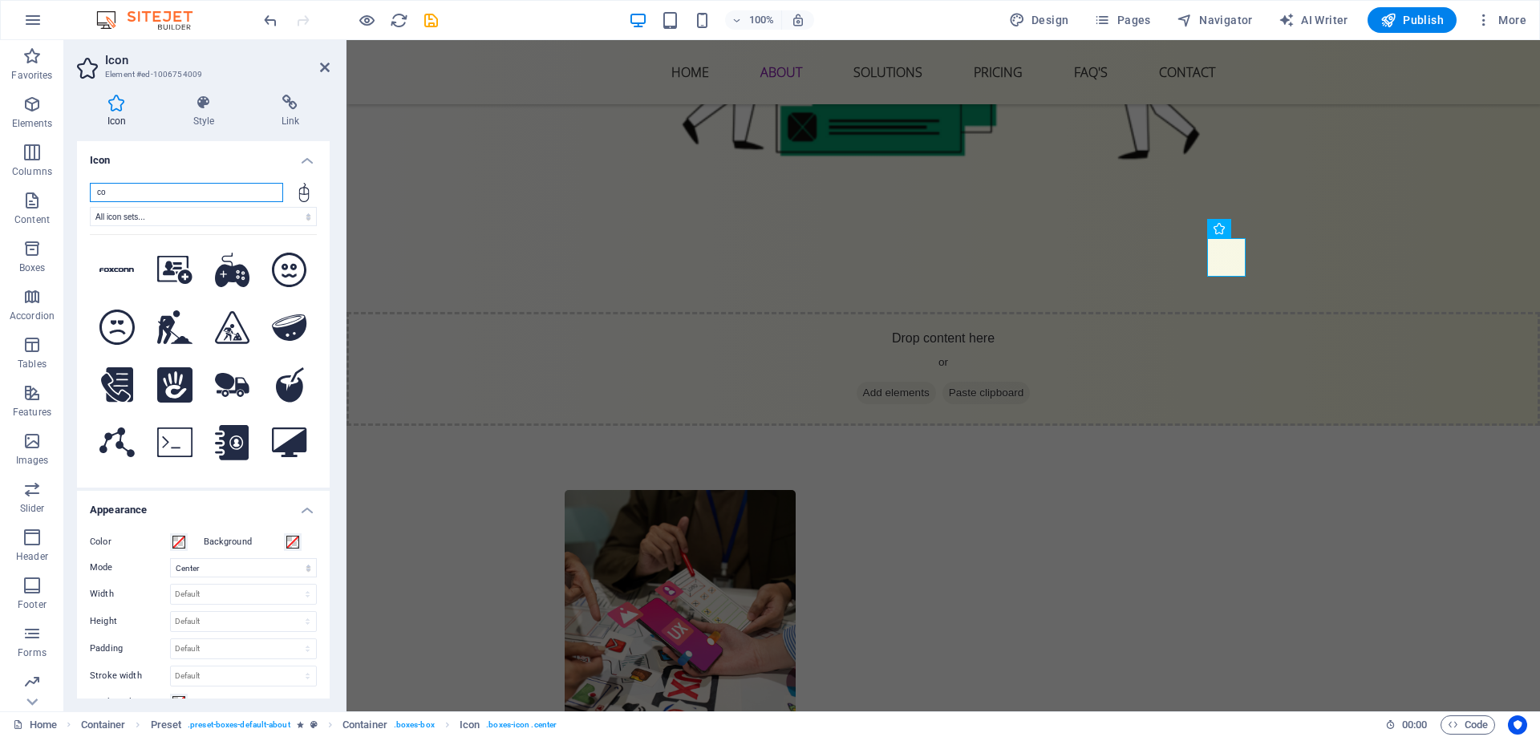
type input "c"
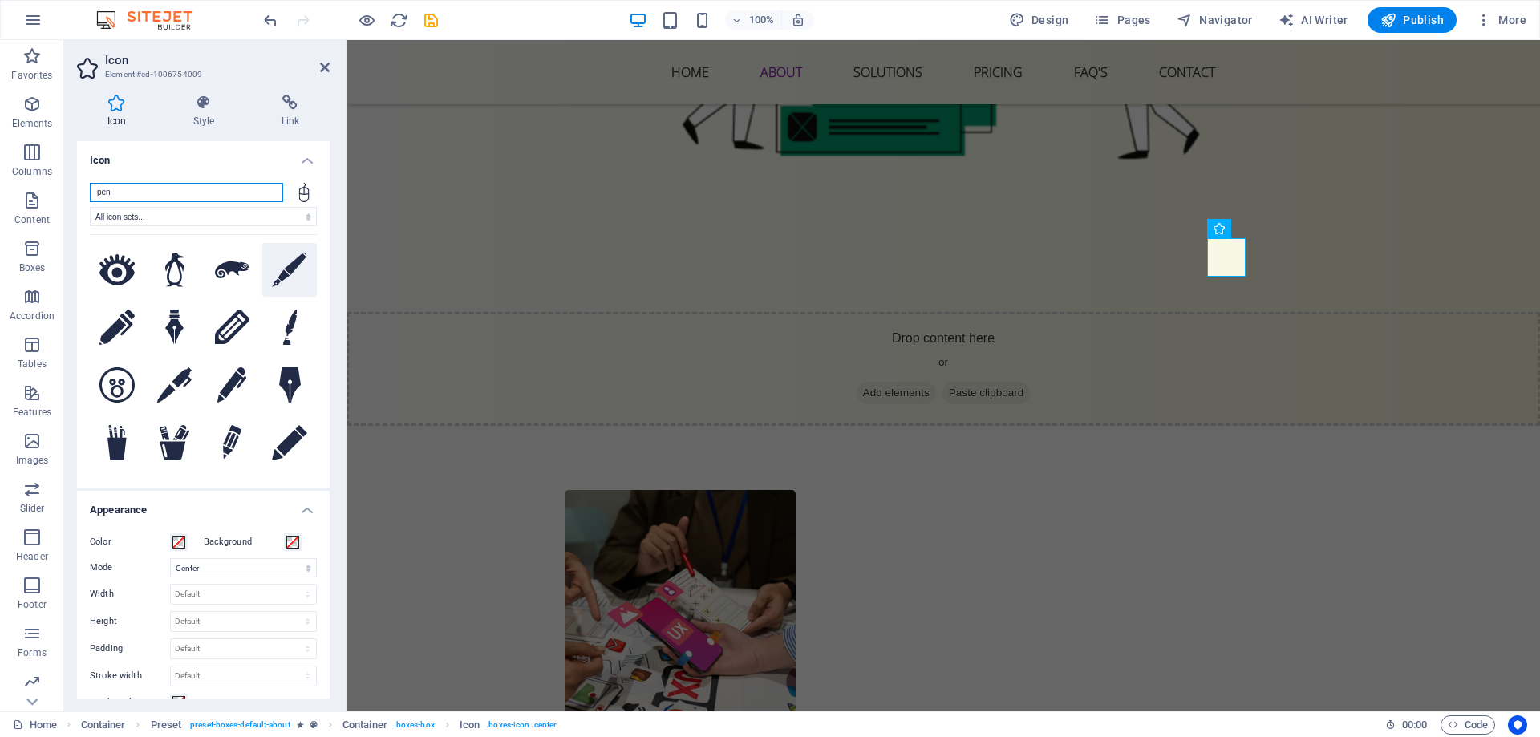
type input "pen"
click at [277, 273] on icon at bounding box center [289, 270] width 35 height 35
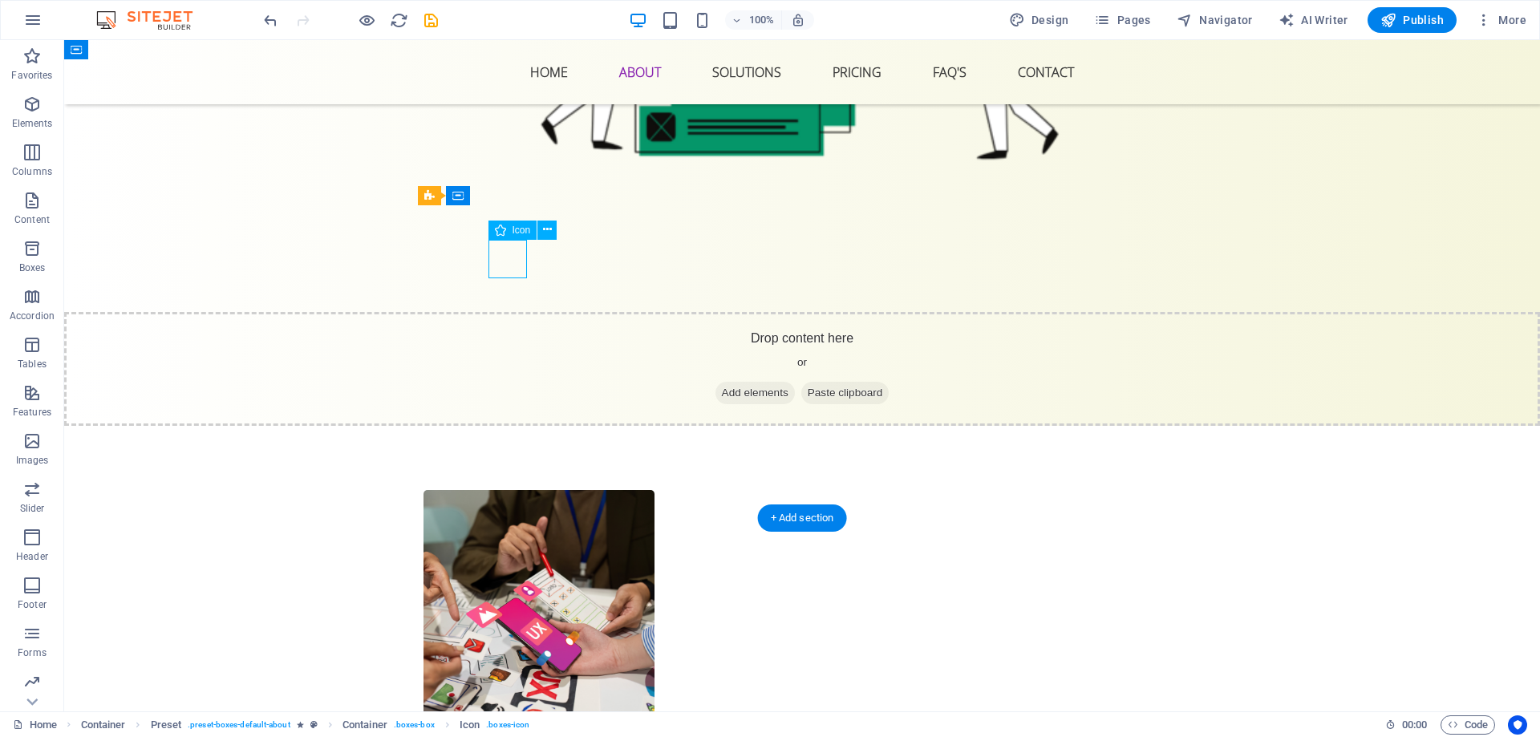
select select "xMidYMid"
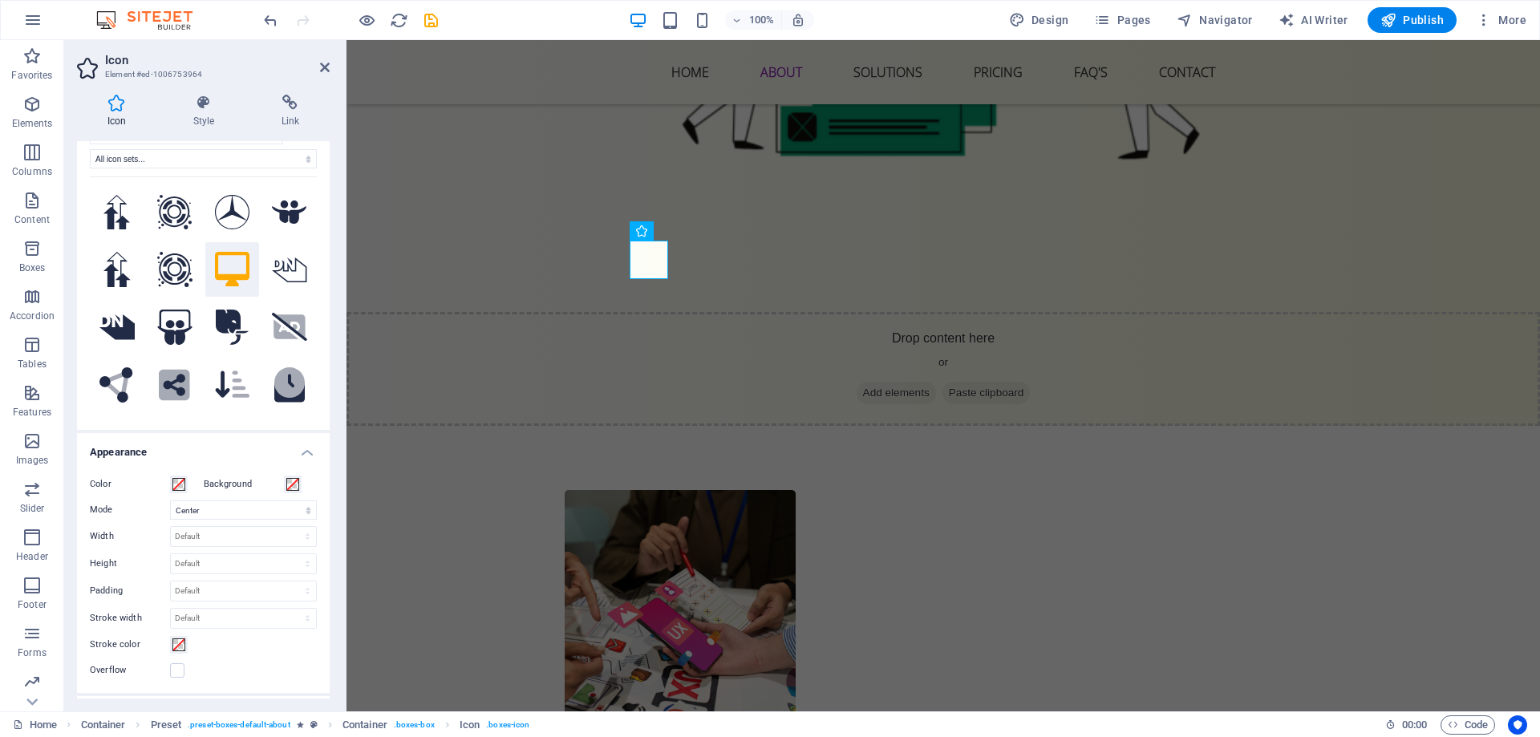
scroll to position [80, 0]
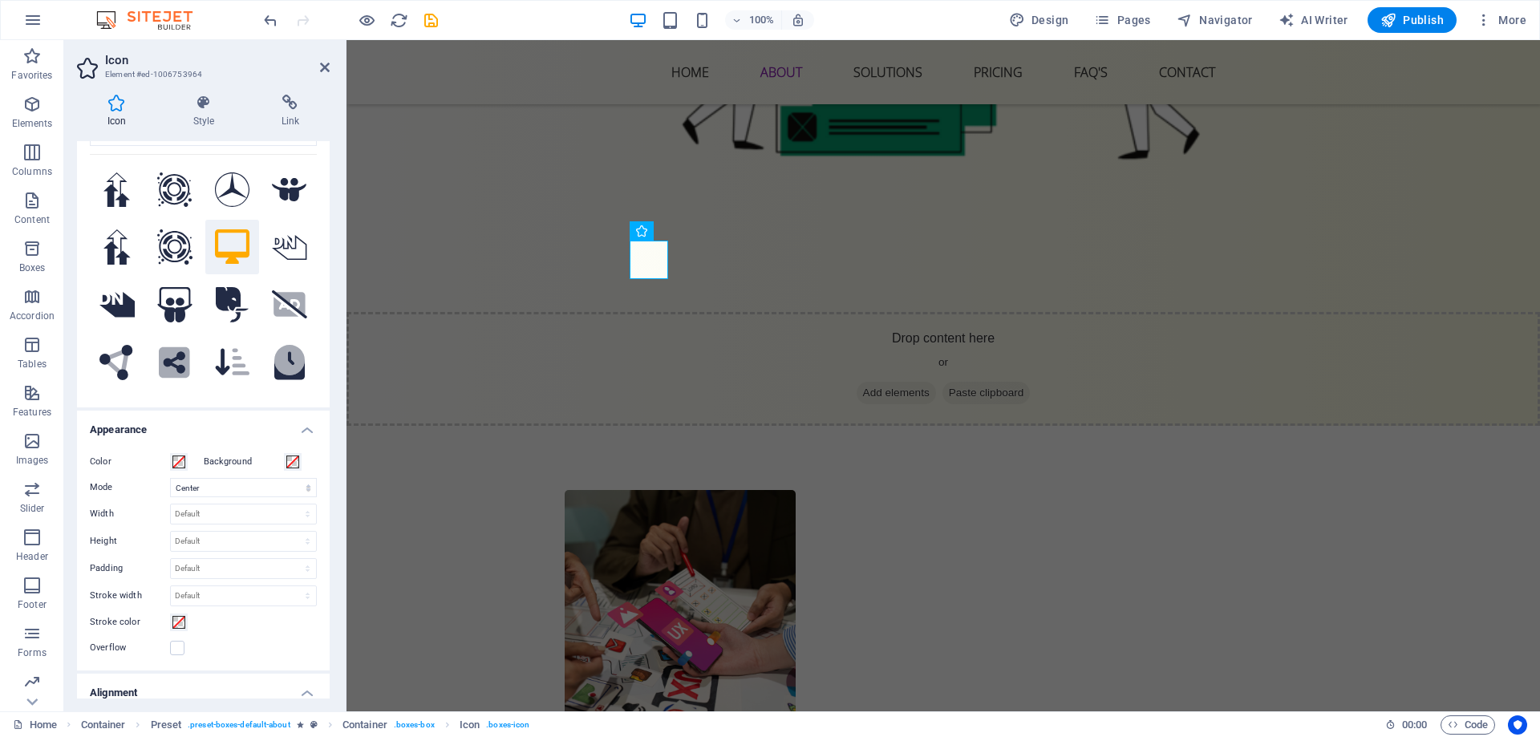
click at [169, 466] on label "Color" at bounding box center [130, 461] width 80 height 19
click at [170, 466] on button "Color" at bounding box center [179, 462] width 18 height 18
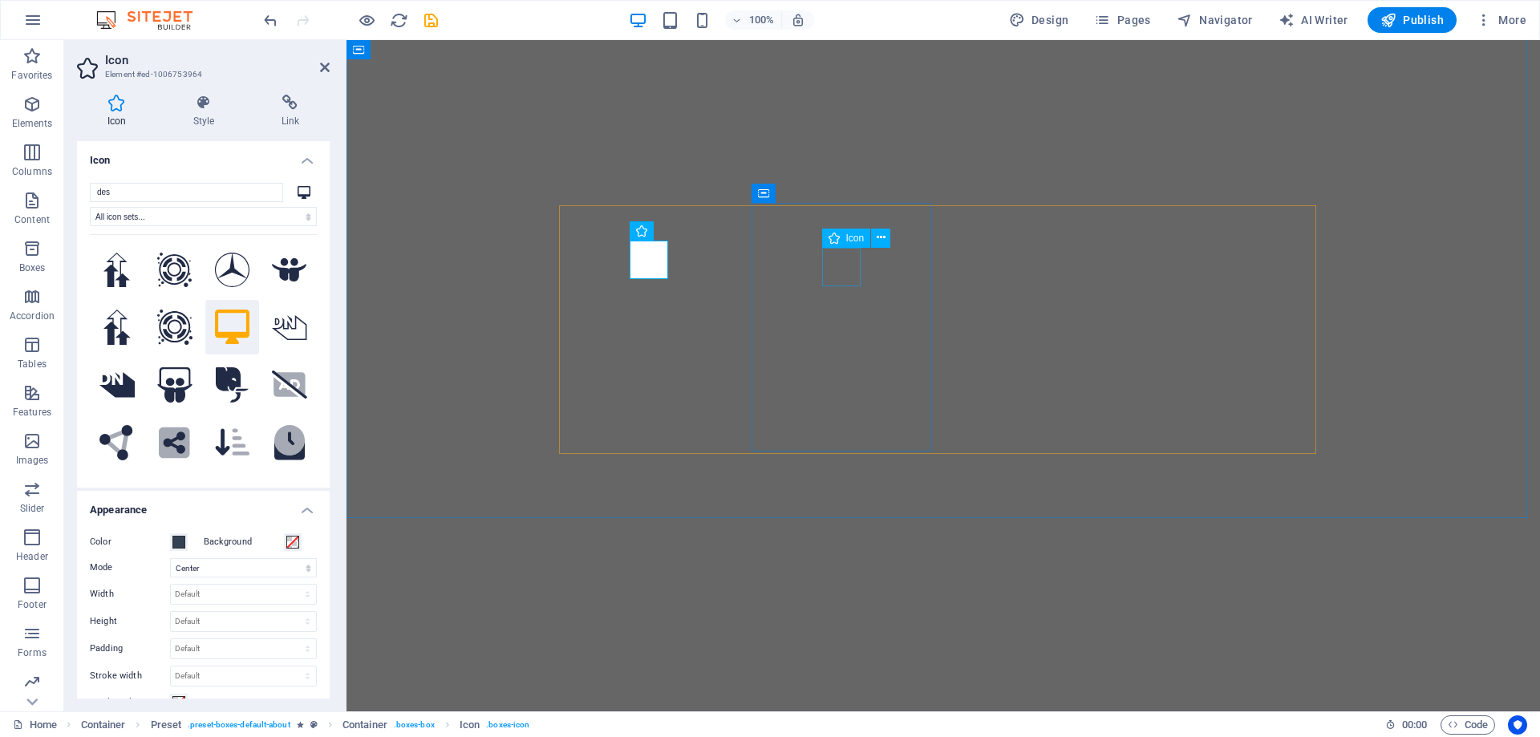
select select "xMidYMid"
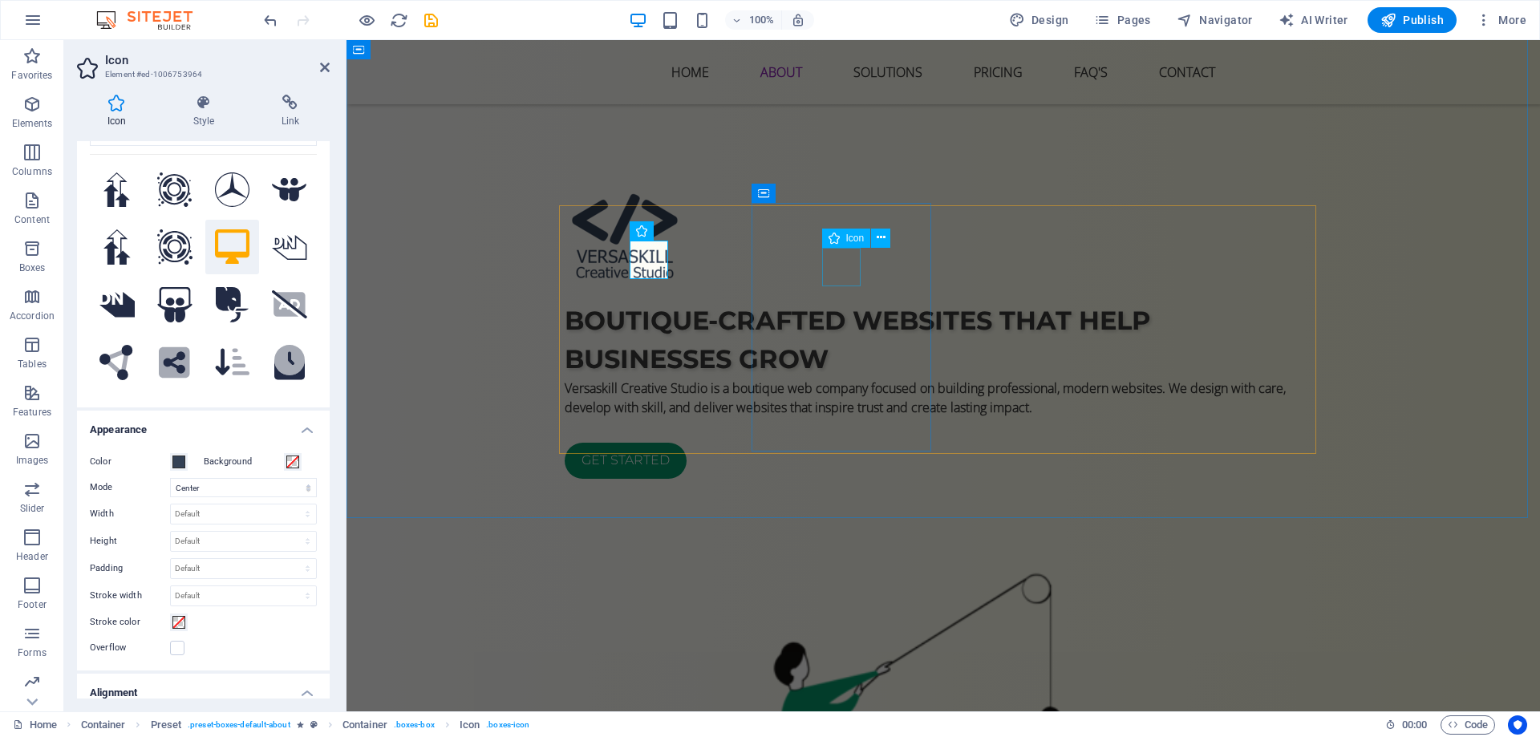
scroll to position [994, 0]
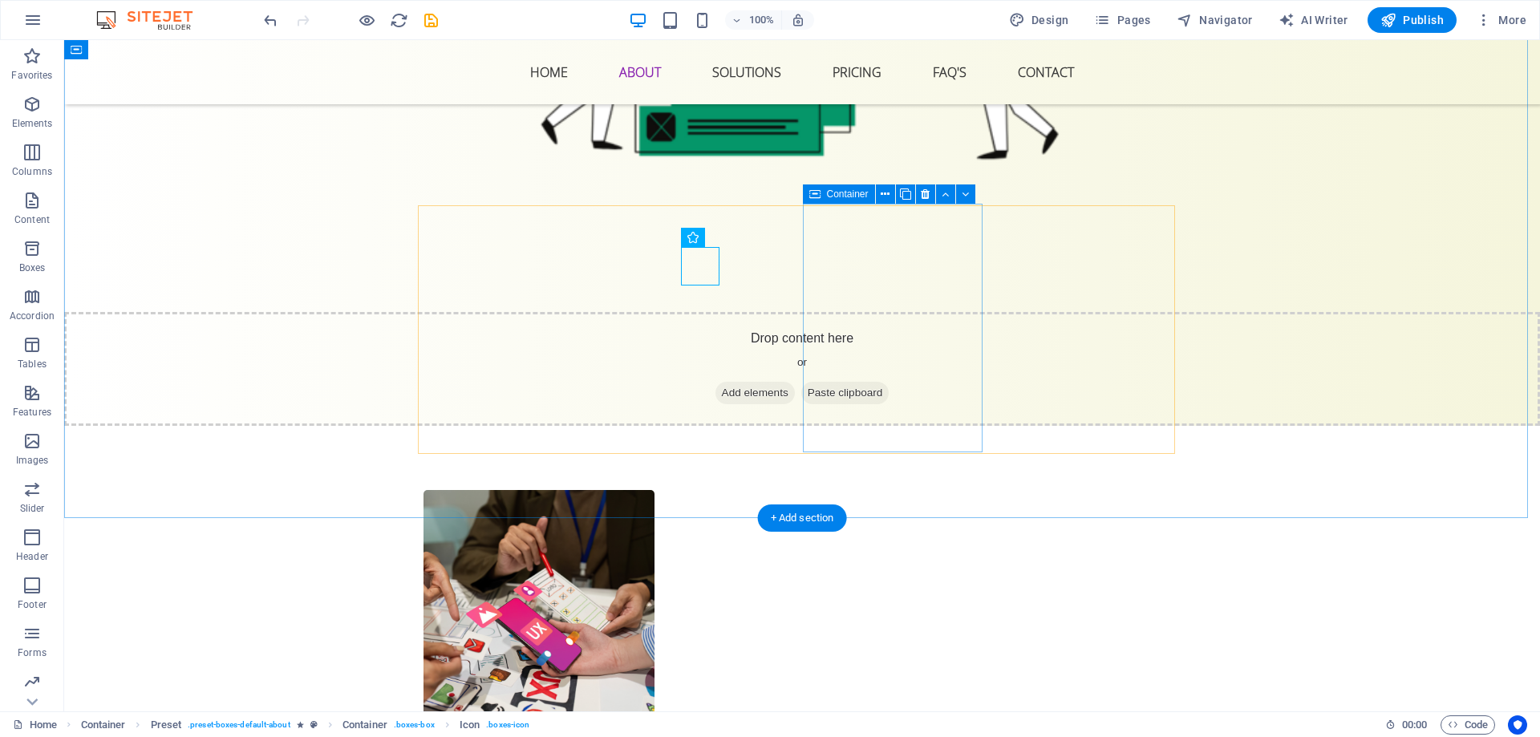
select select "xMidYMid"
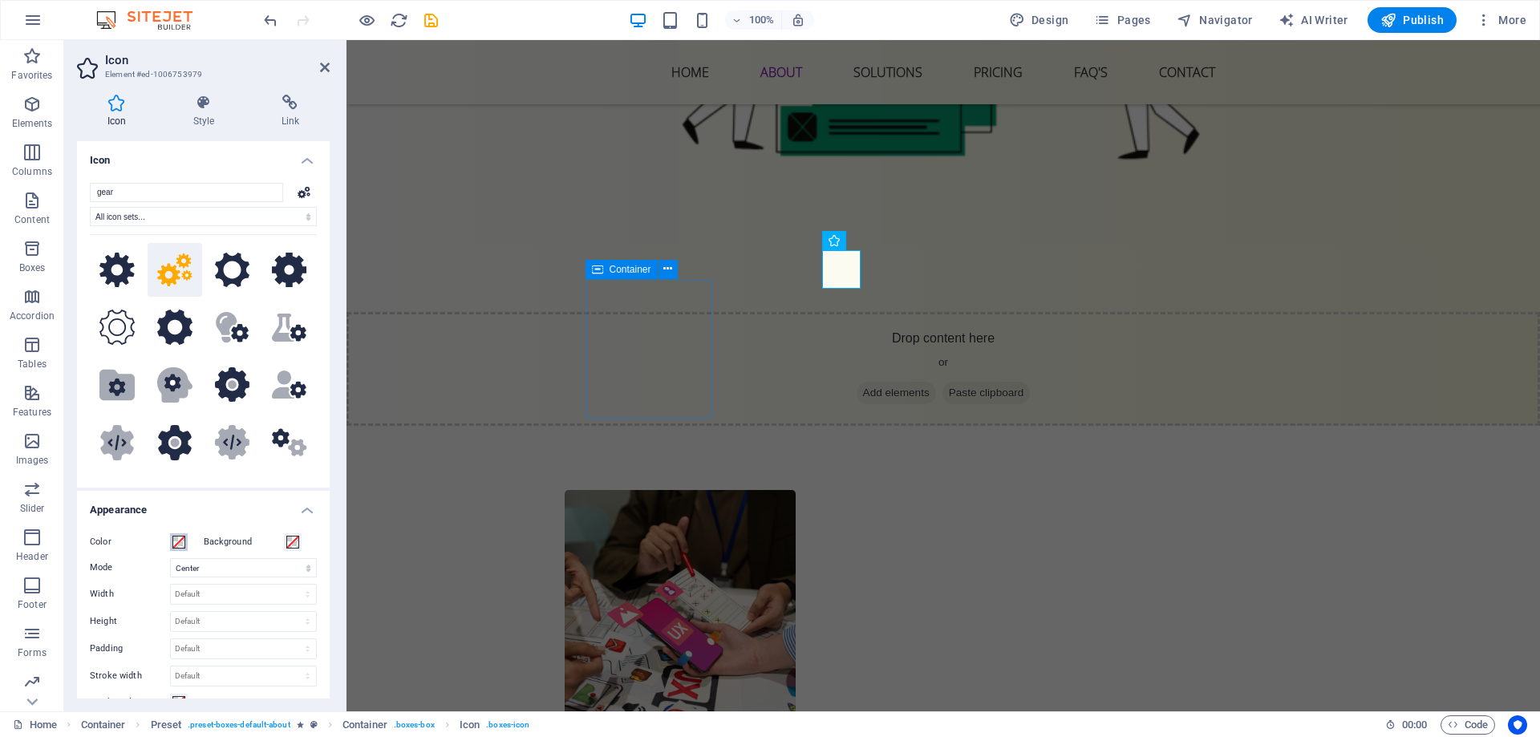
click at [177, 543] on span at bounding box center [178, 542] width 13 height 13
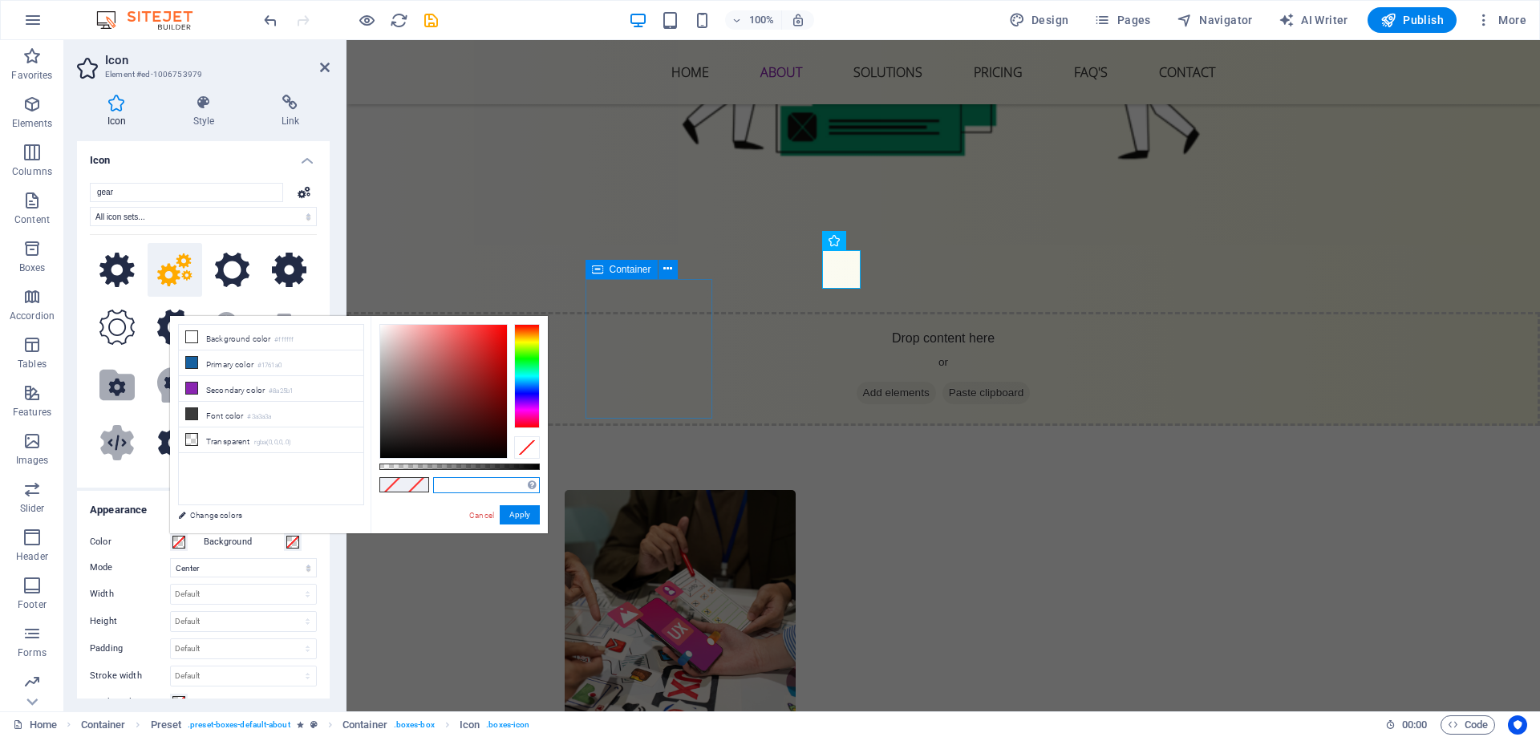
click at [472, 484] on input "text" at bounding box center [486, 485] width 107 height 16
paste input "334155"
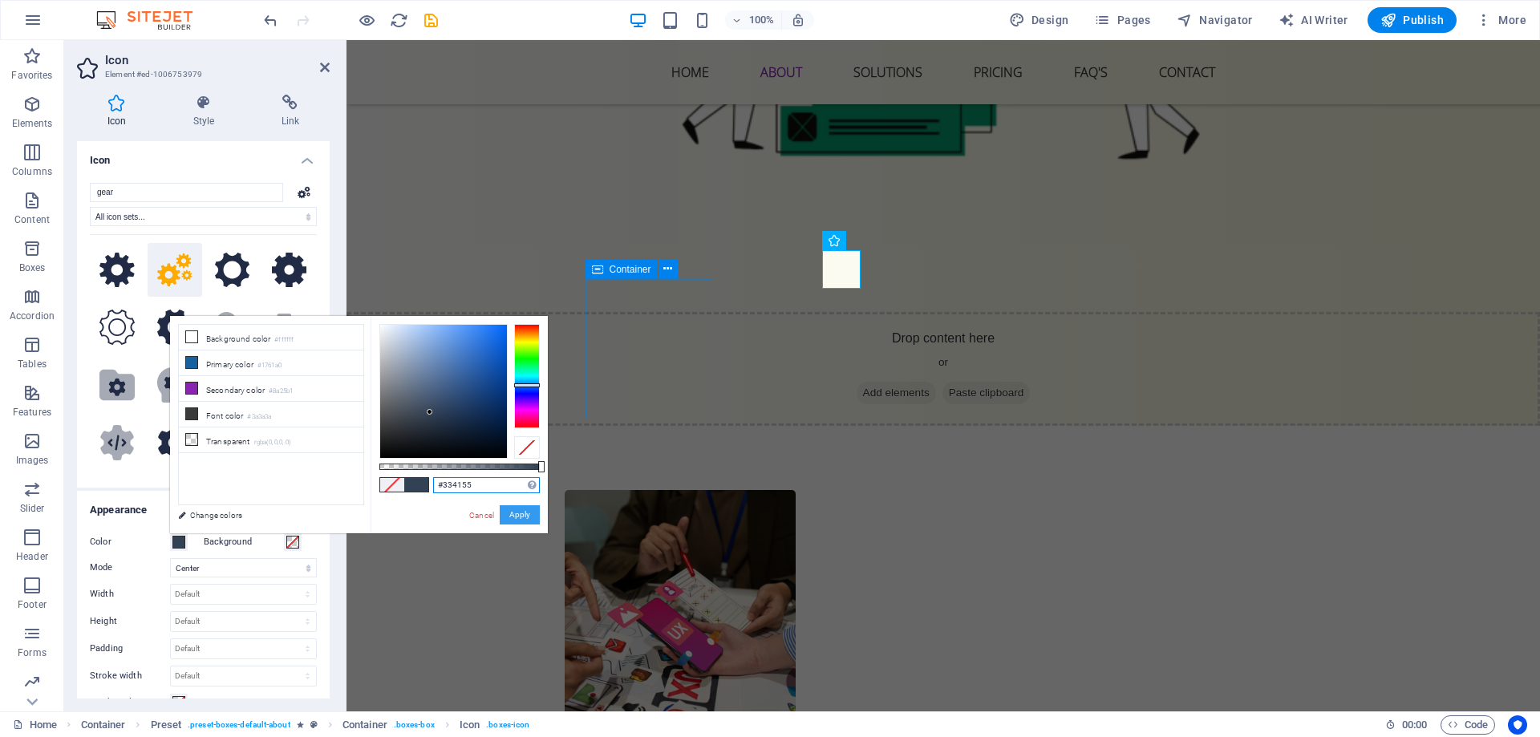
type input "#334155"
click at [516, 512] on button "Apply" at bounding box center [520, 514] width 40 height 19
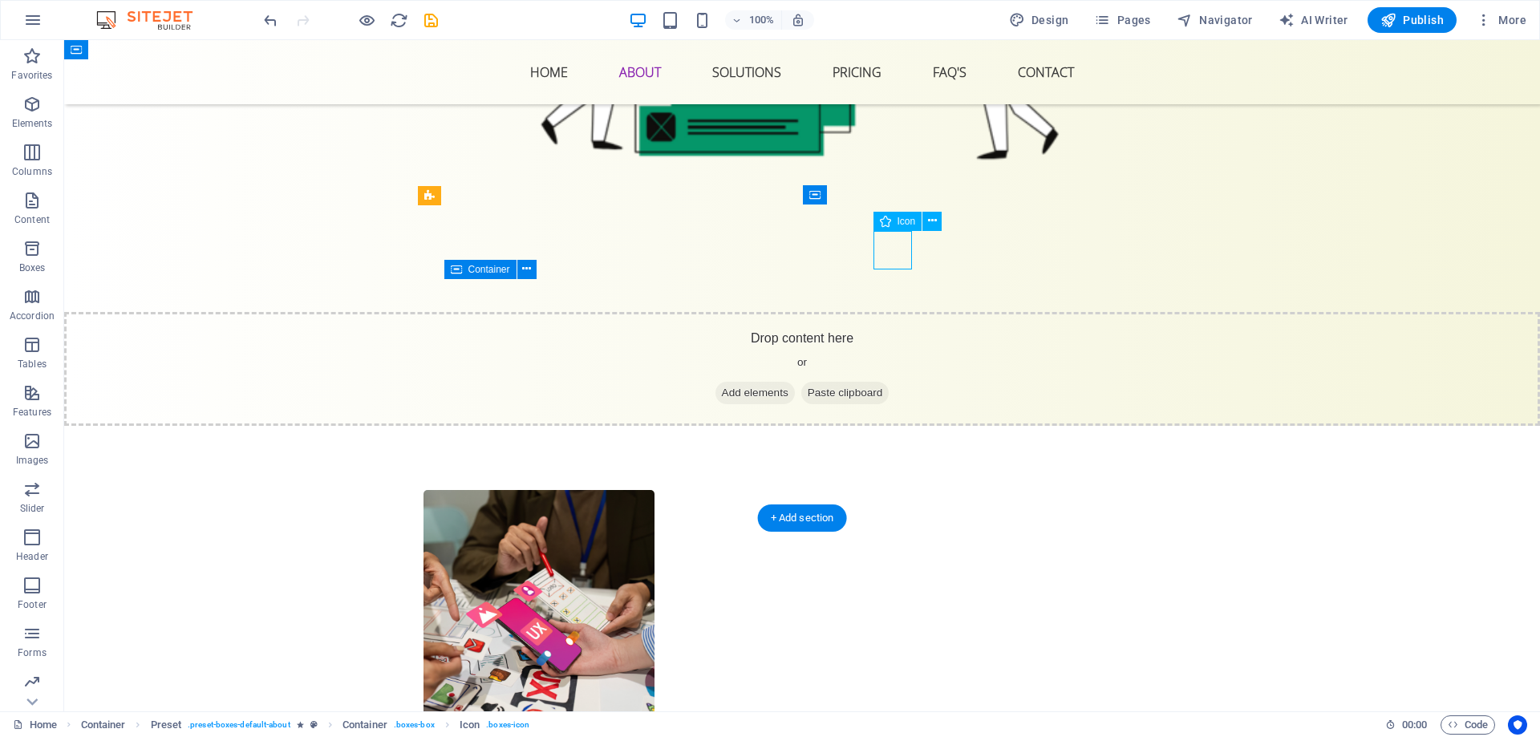
select select "xMidYMid"
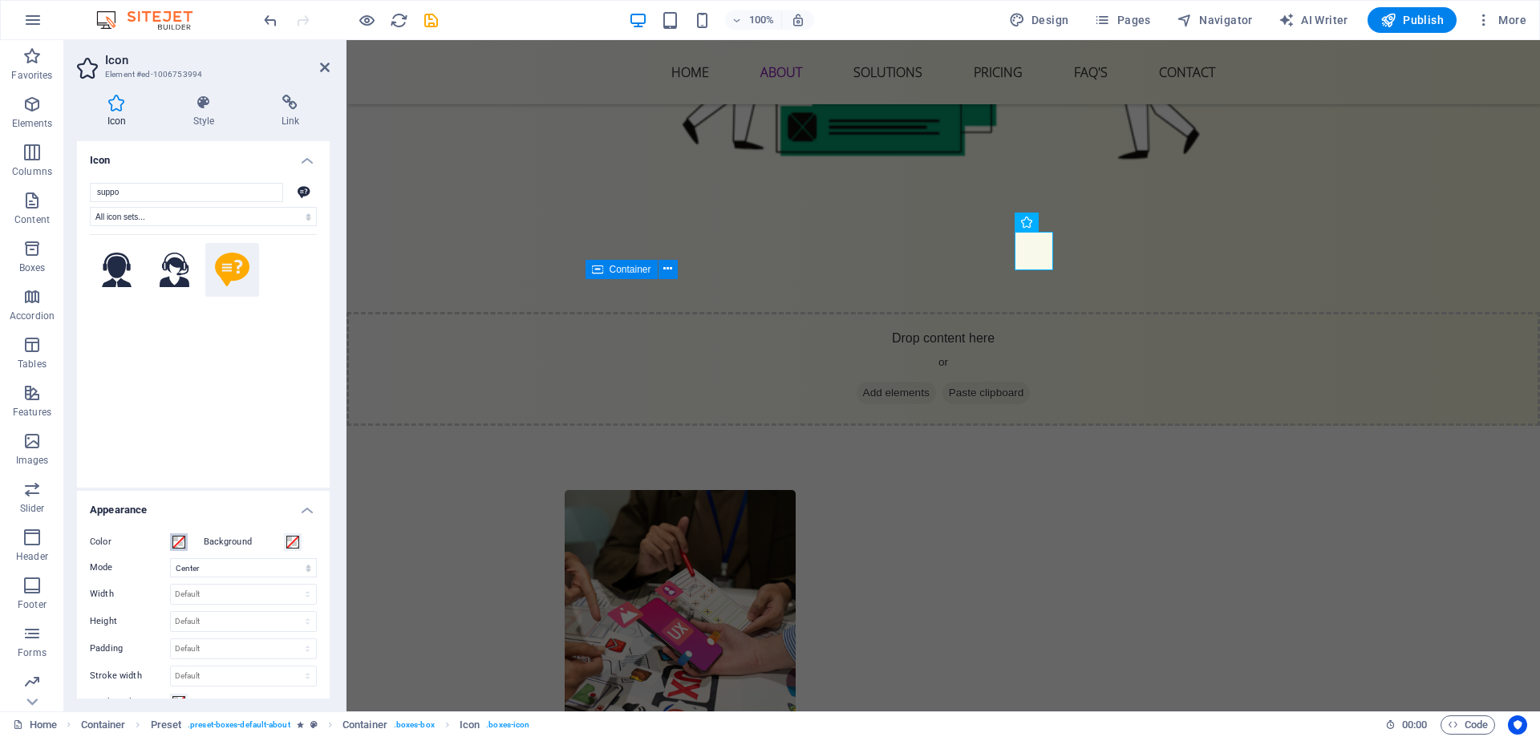
click at [174, 537] on span at bounding box center [178, 542] width 13 height 13
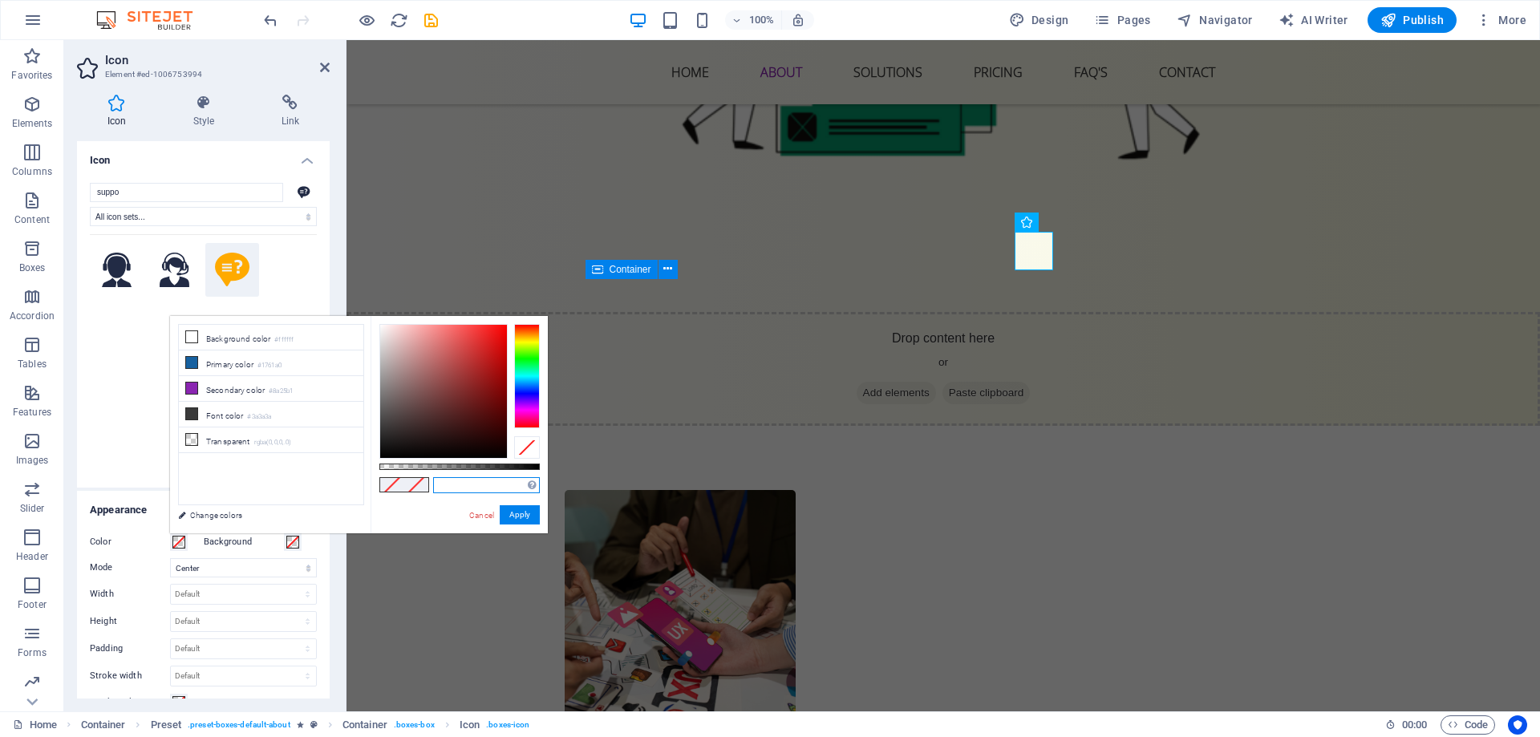
click at [464, 480] on input "text" at bounding box center [486, 485] width 107 height 16
paste input "334155"
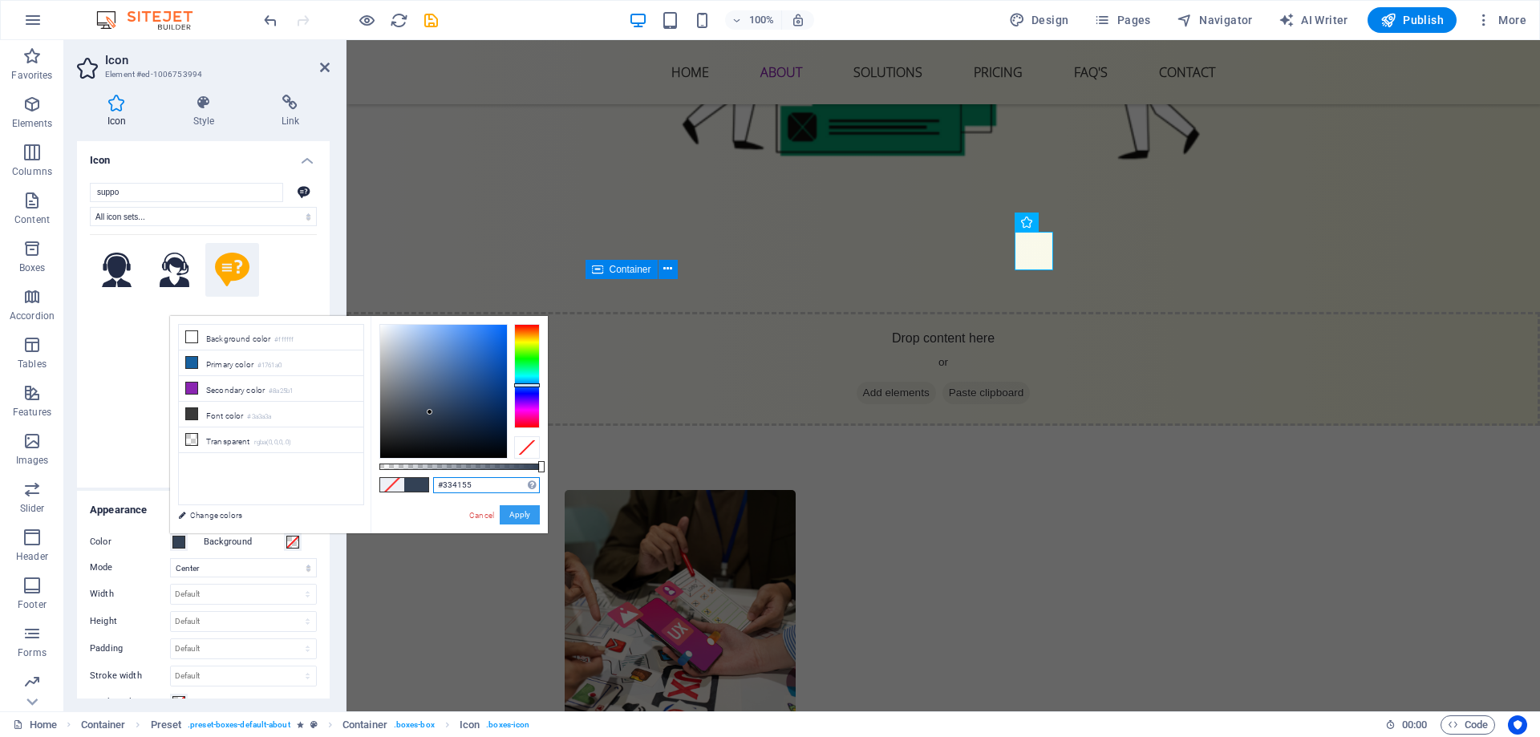
type input "#334155"
drag, startPoint x: 525, startPoint y: 516, endPoint x: 342, endPoint y: 413, distance: 210.1
click at [525, 516] on button "Apply" at bounding box center [520, 514] width 40 height 19
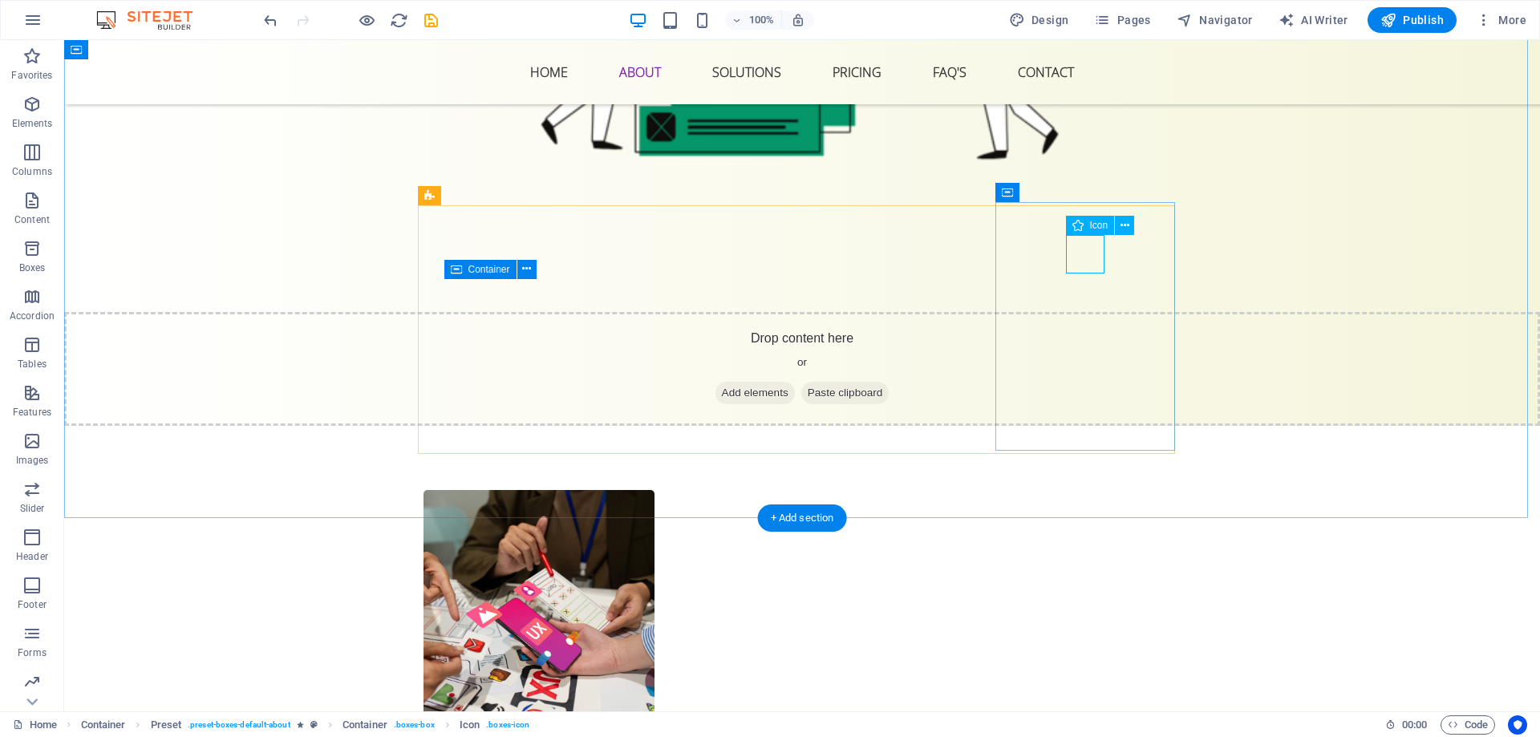
select select "xMidYMid"
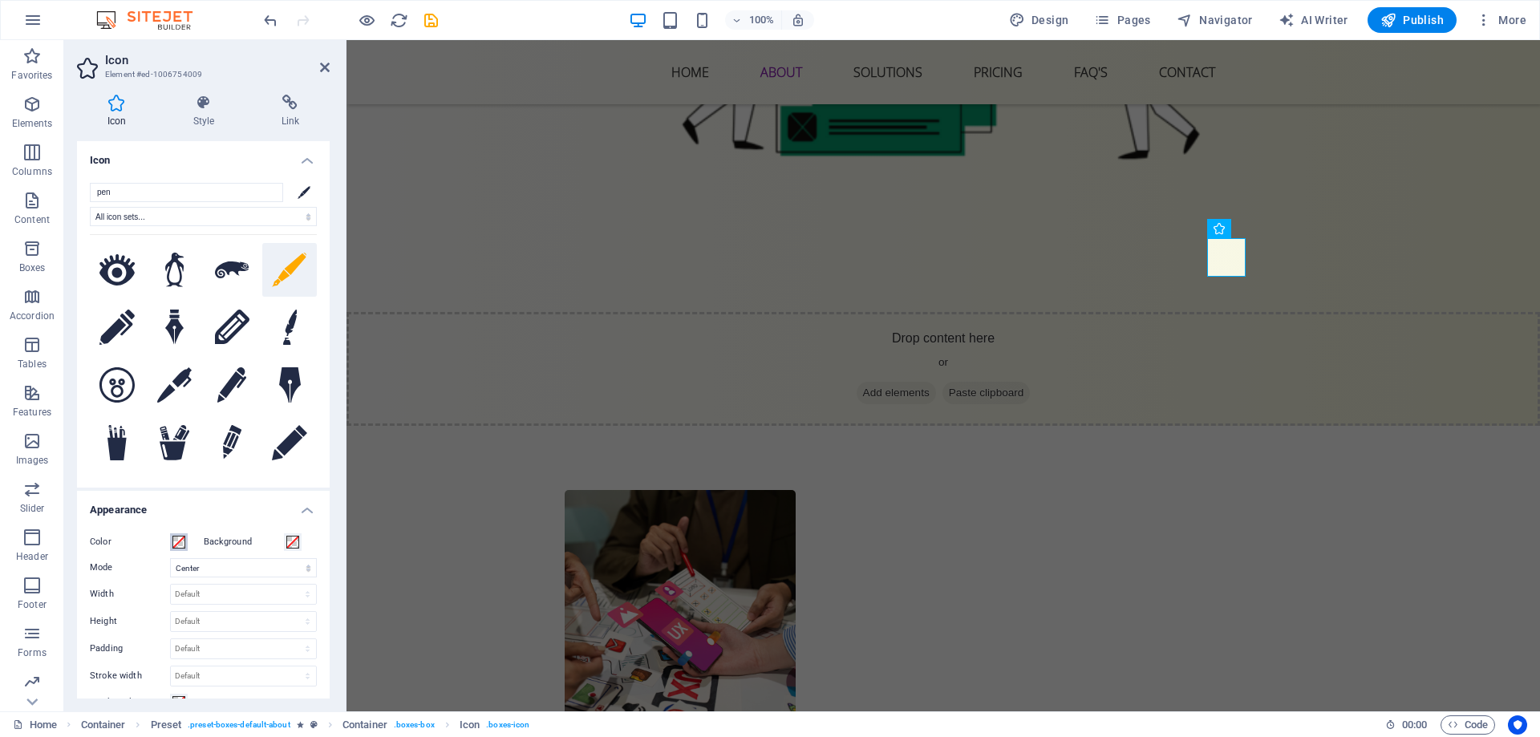
click at [182, 538] on span at bounding box center [178, 542] width 13 height 13
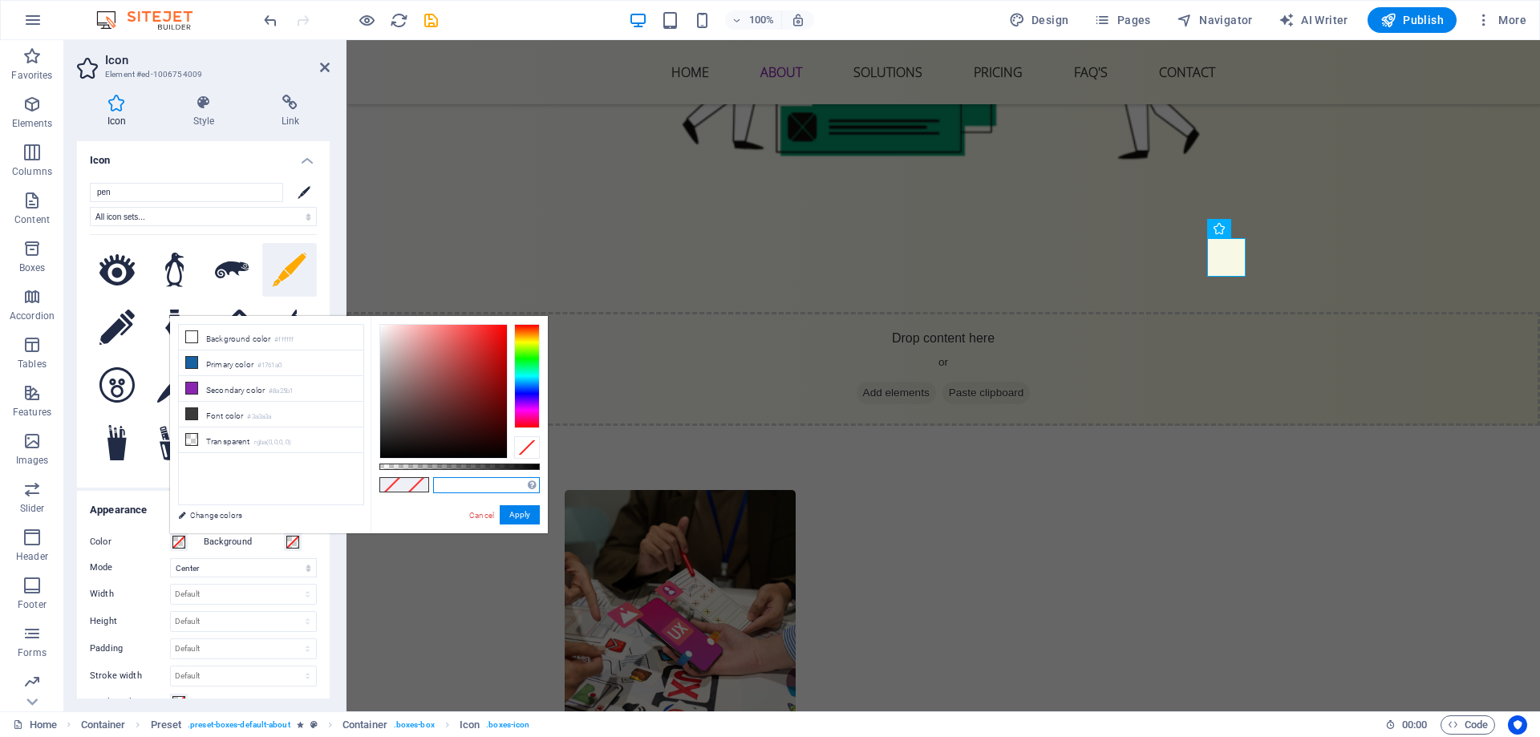
click at [461, 482] on input "text" at bounding box center [486, 485] width 107 height 16
paste input "334155"
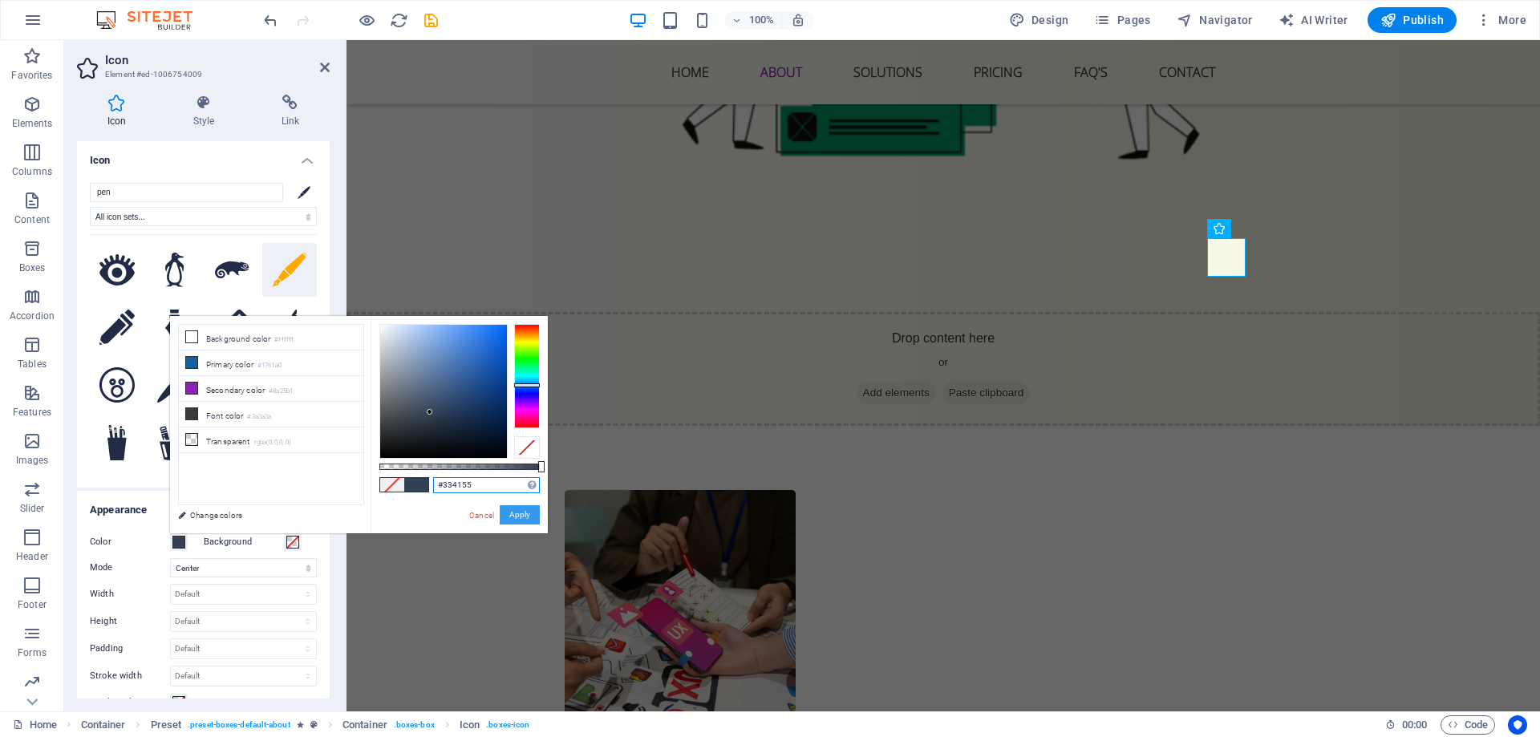
type input "#334155"
click at [527, 512] on button "Apply" at bounding box center [520, 514] width 40 height 19
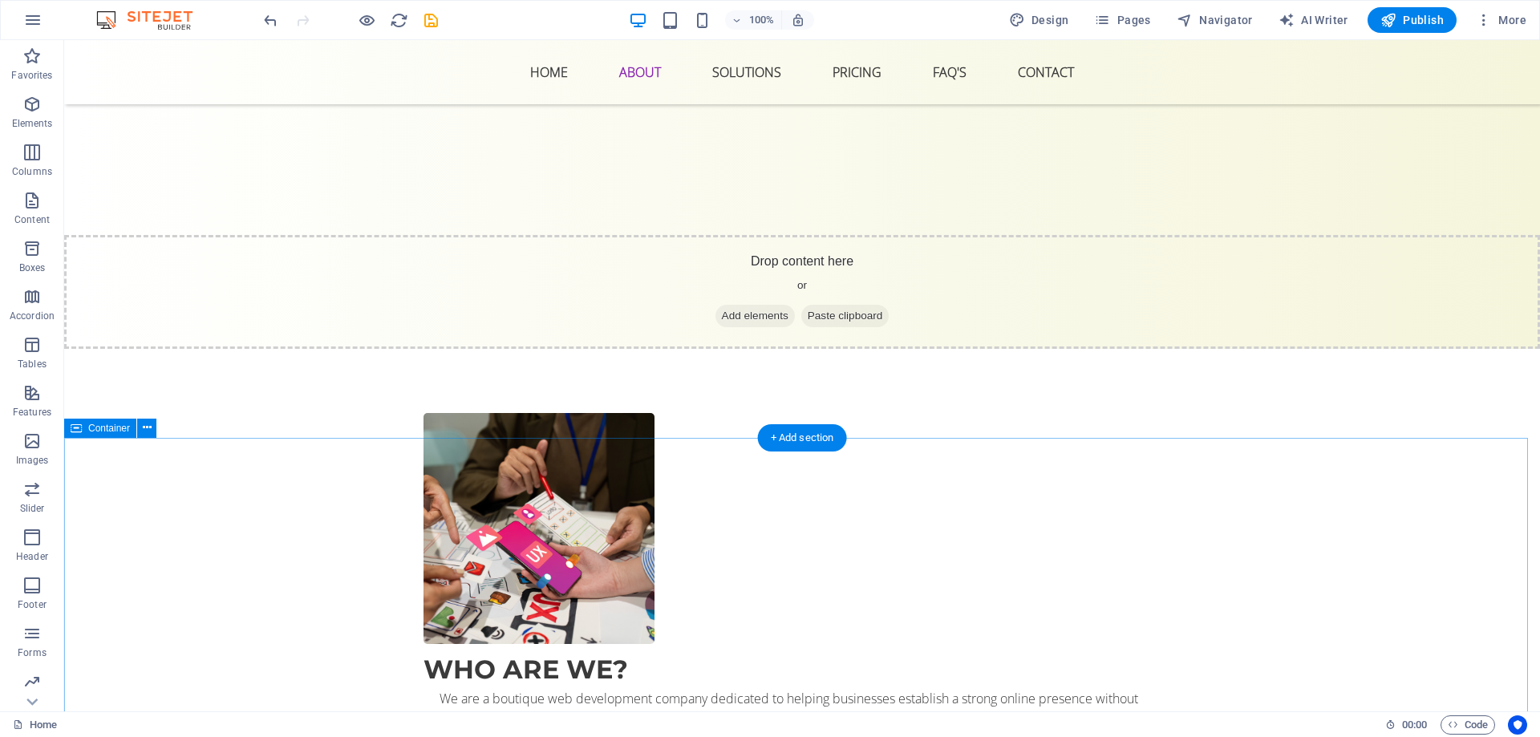
scroll to position [914, 0]
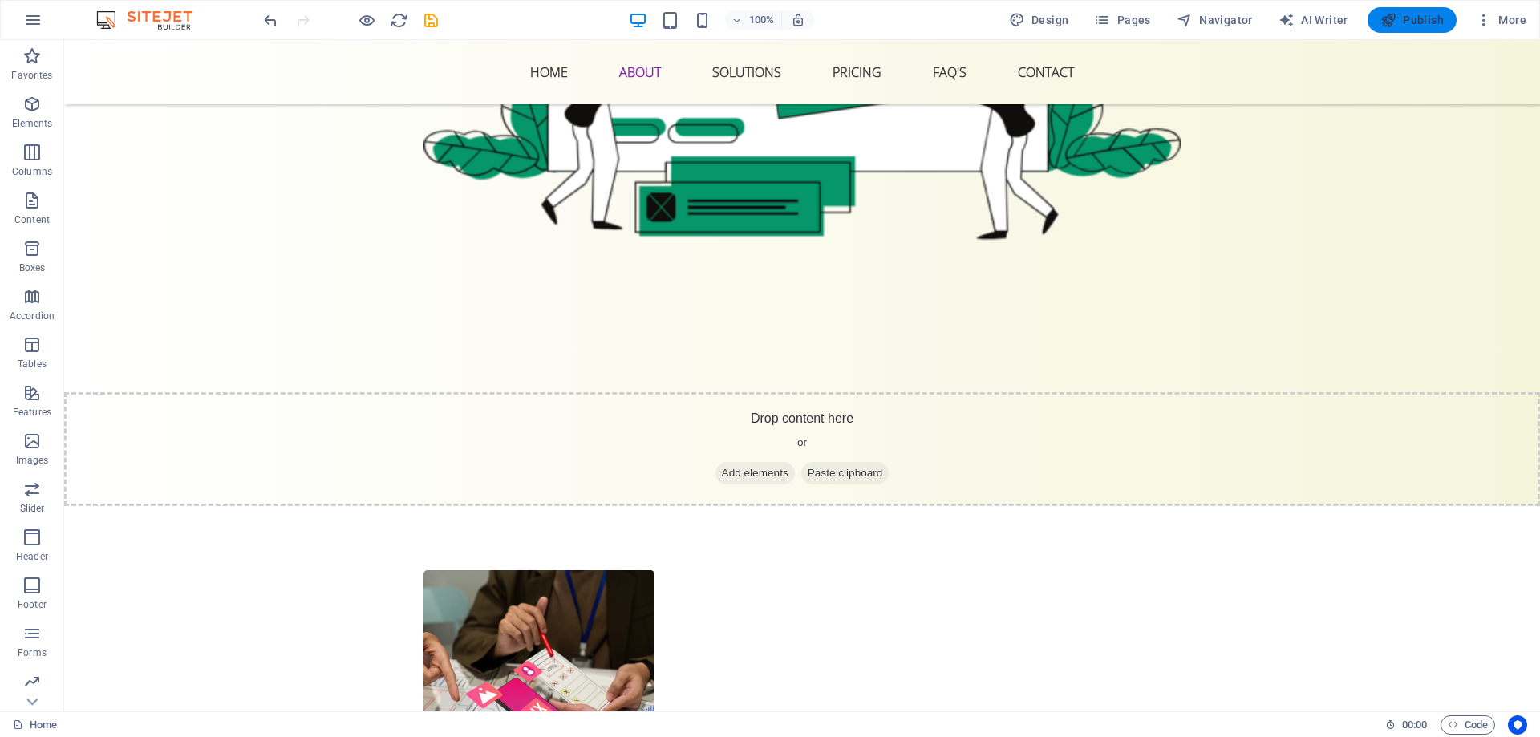
click at [1401, 15] on span "Publish" at bounding box center [1411, 20] width 63 height 16
checkbox input "false"
